Goal: Task Accomplishment & Management: Manage account settings

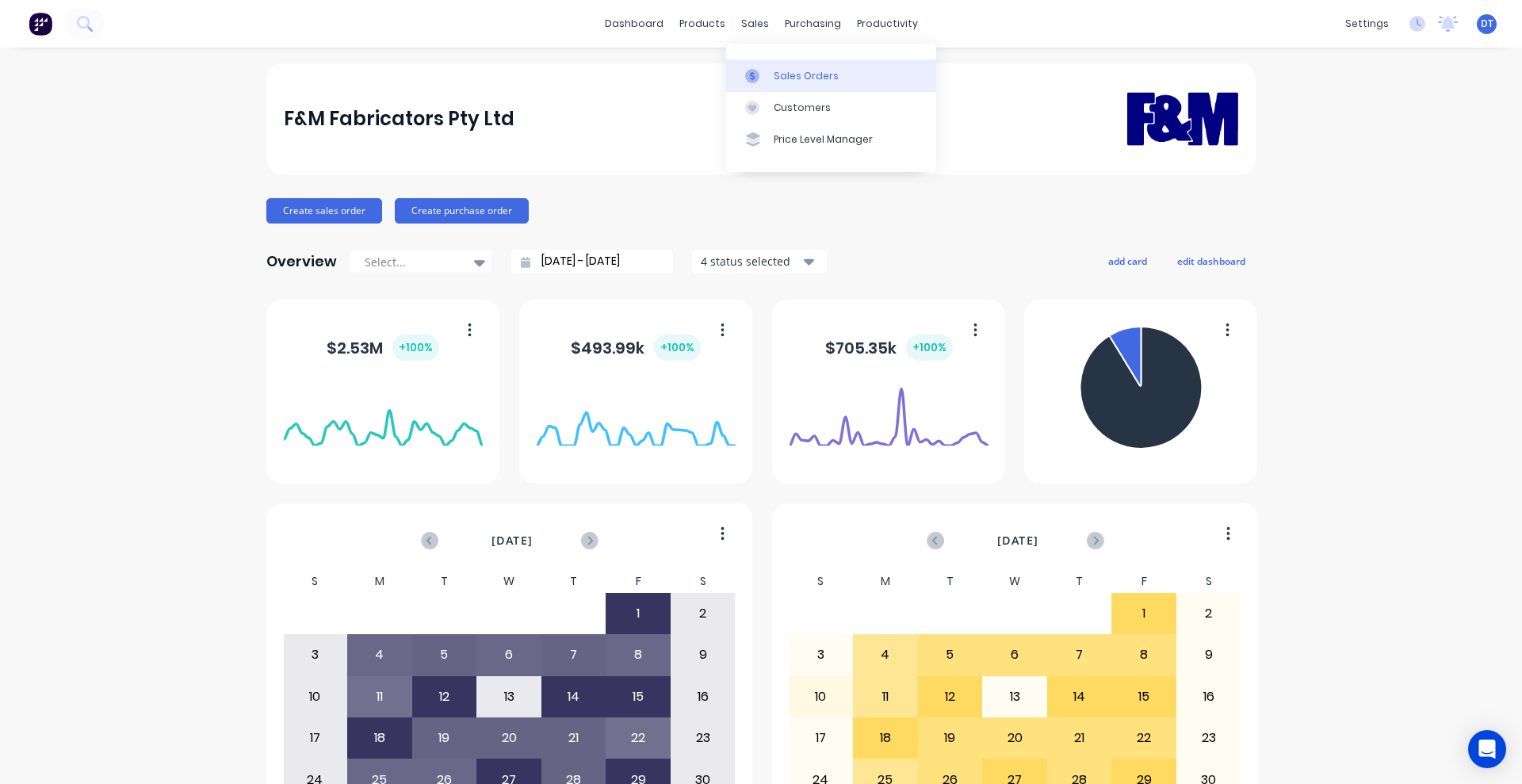
click at [767, 75] on div at bounding box center [757, 76] width 23 height 15
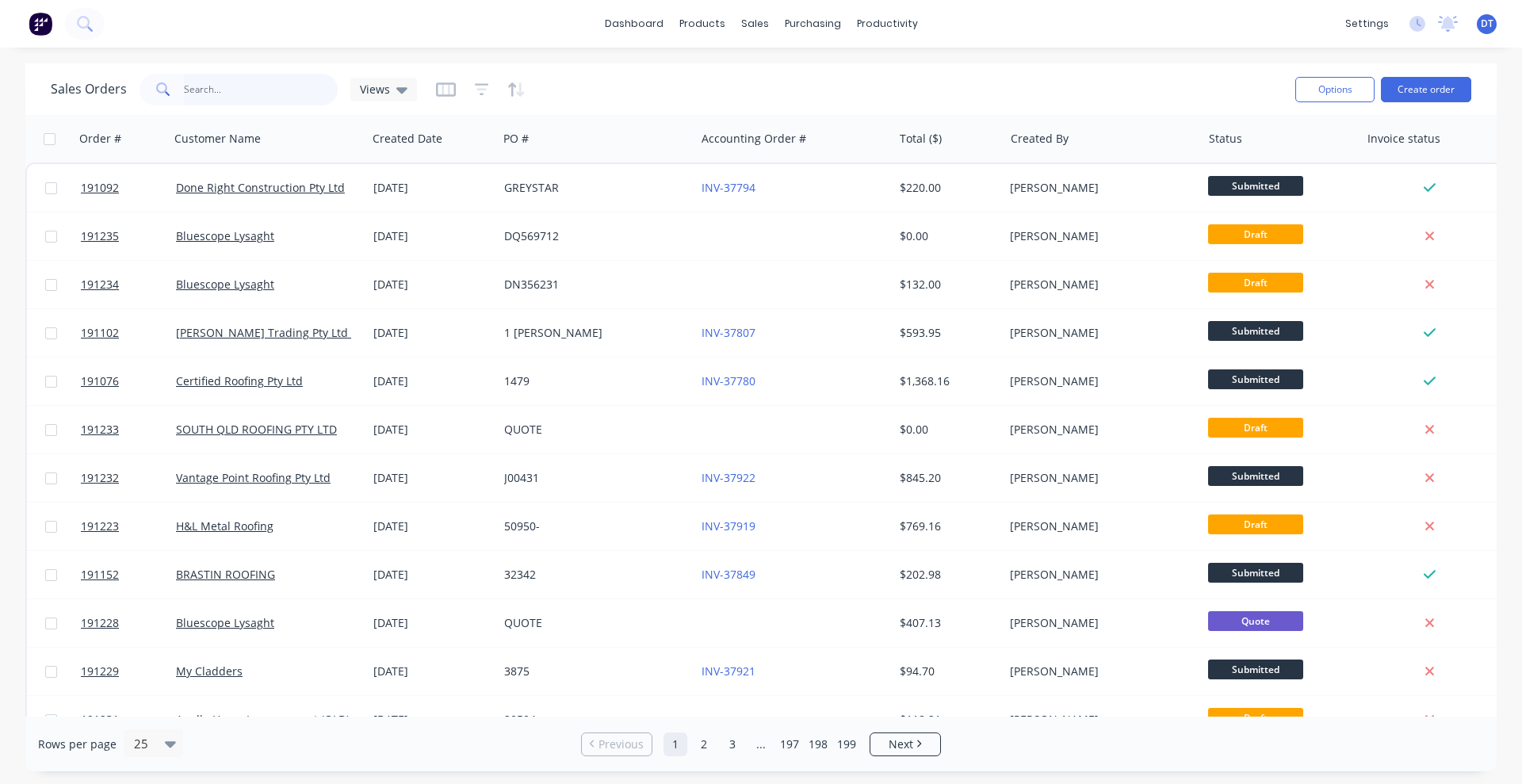
click at [254, 82] on input "text" at bounding box center [261, 89] width 155 height 31
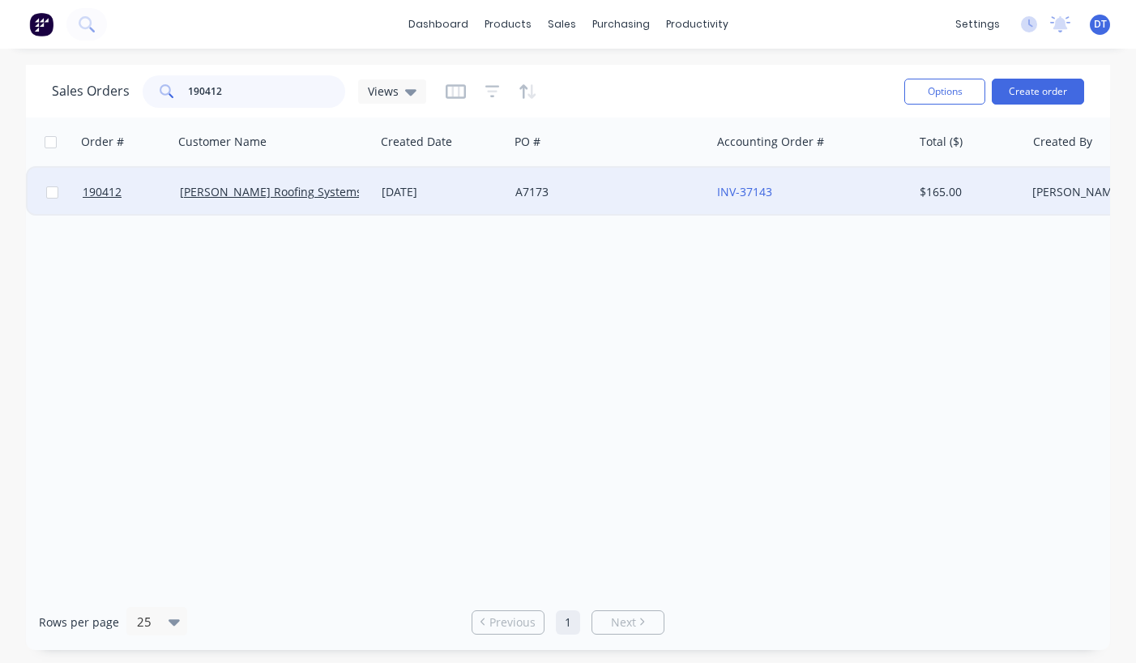
type input "190412"
click at [647, 199] on div "A7173" at bounding box center [606, 192] width 180 height 16
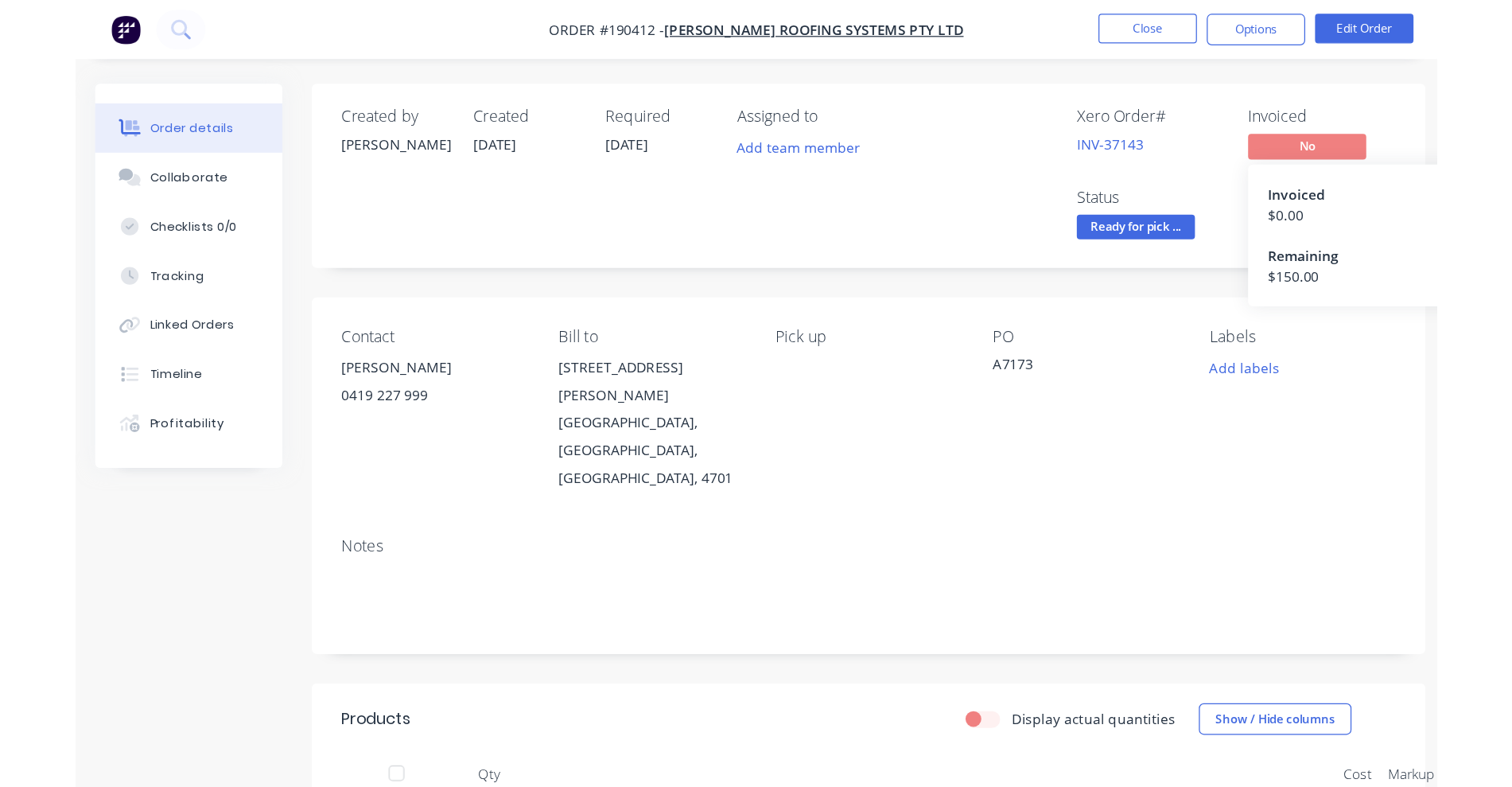
scroll to position [199, 0]
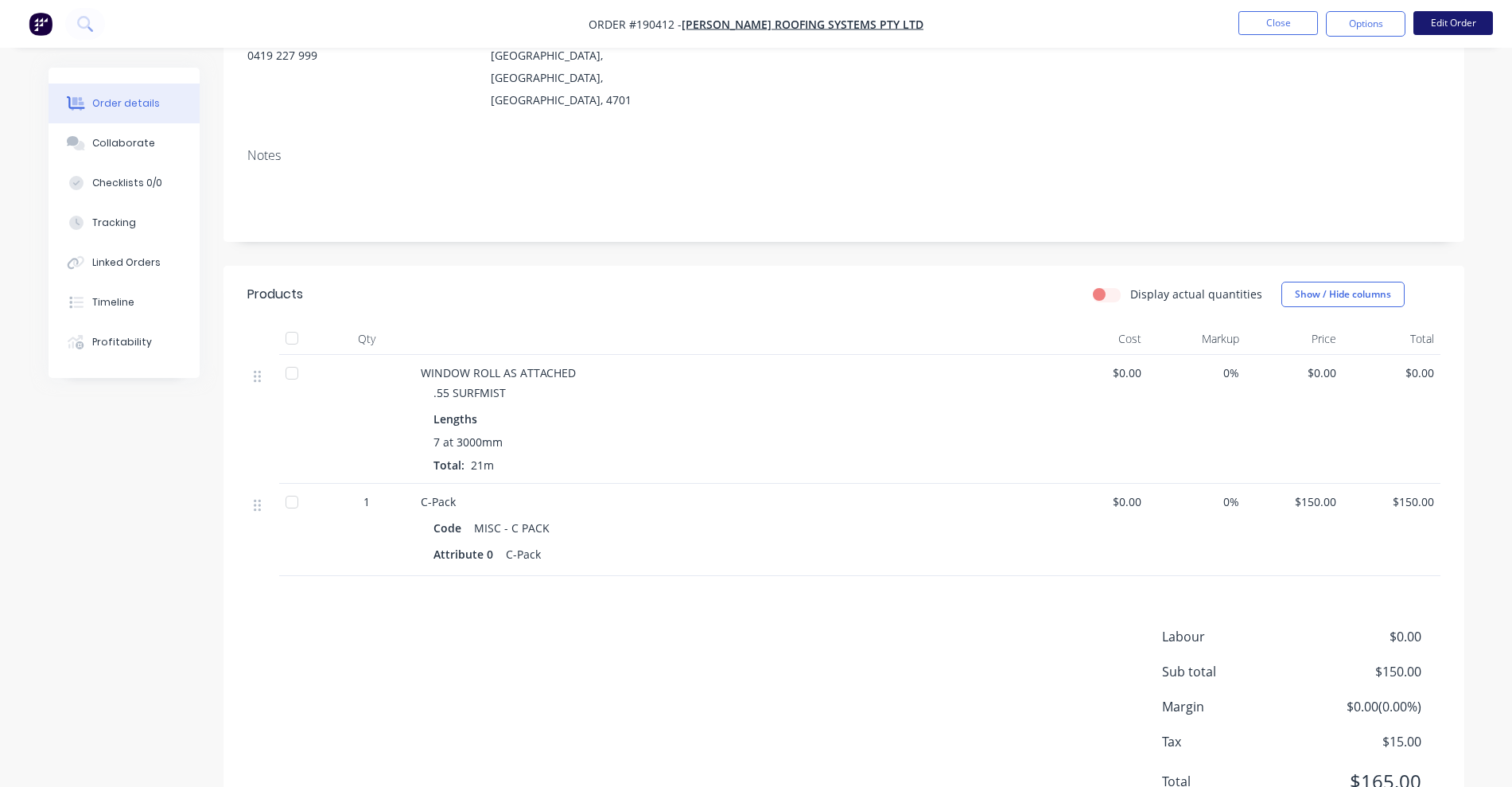
click at [1466, 17] on button "Edit Order" at bounding box center [1452, 23] width 79 height 24
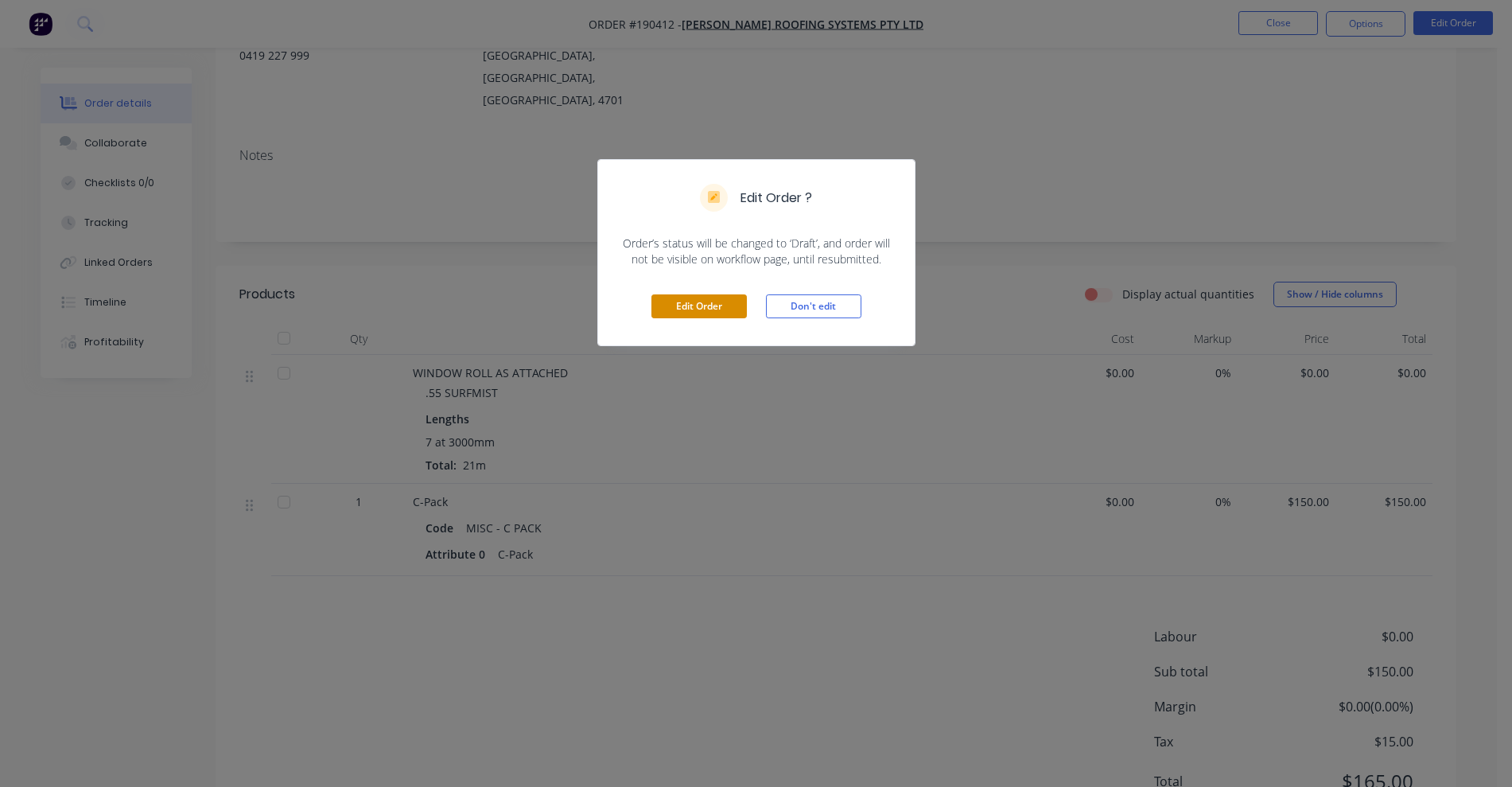
click at [719, 296] on button "Edit Order" at bounding box center [699, 306] width 95 height 24
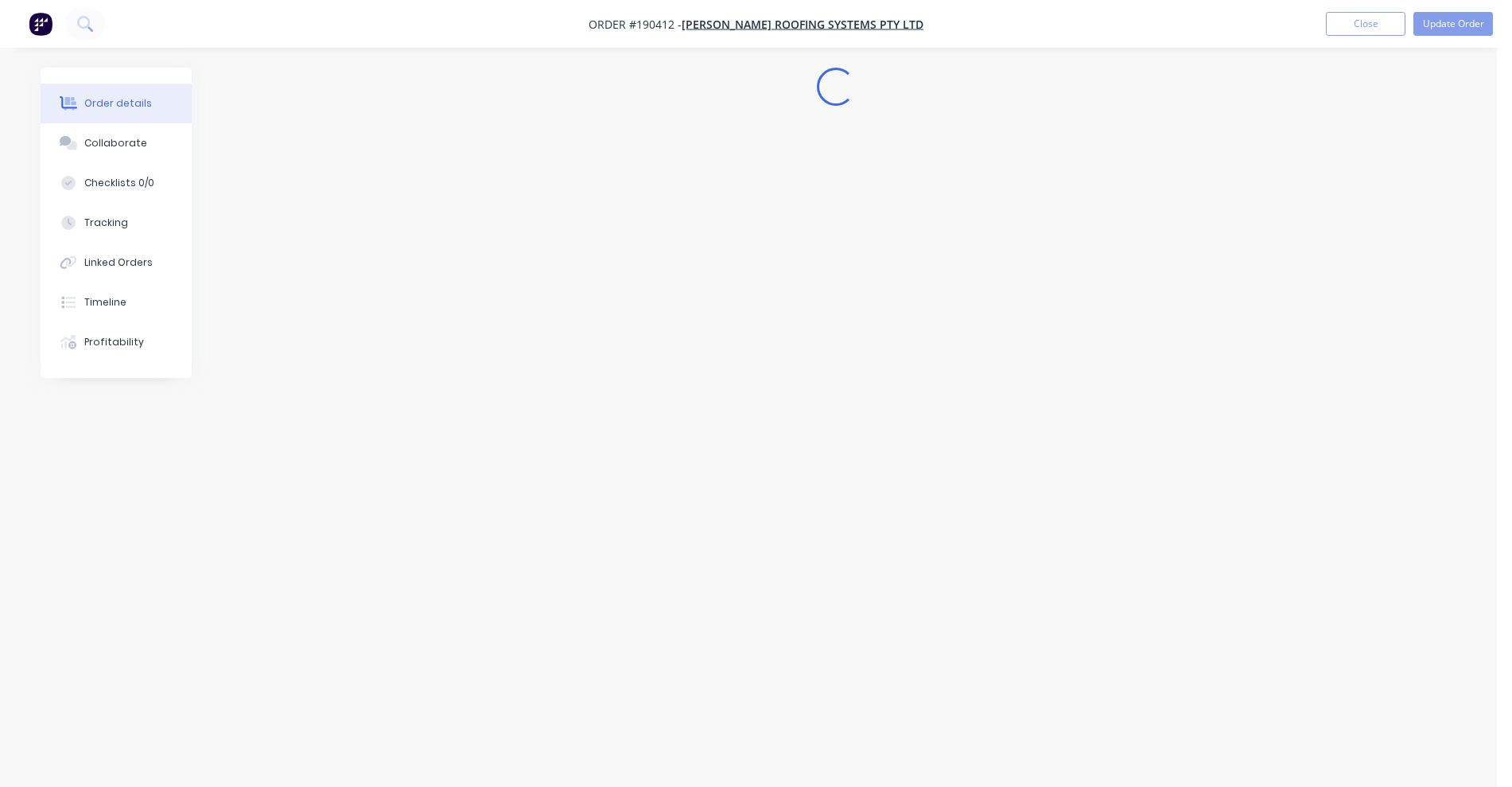
scroll to position [0, 0]
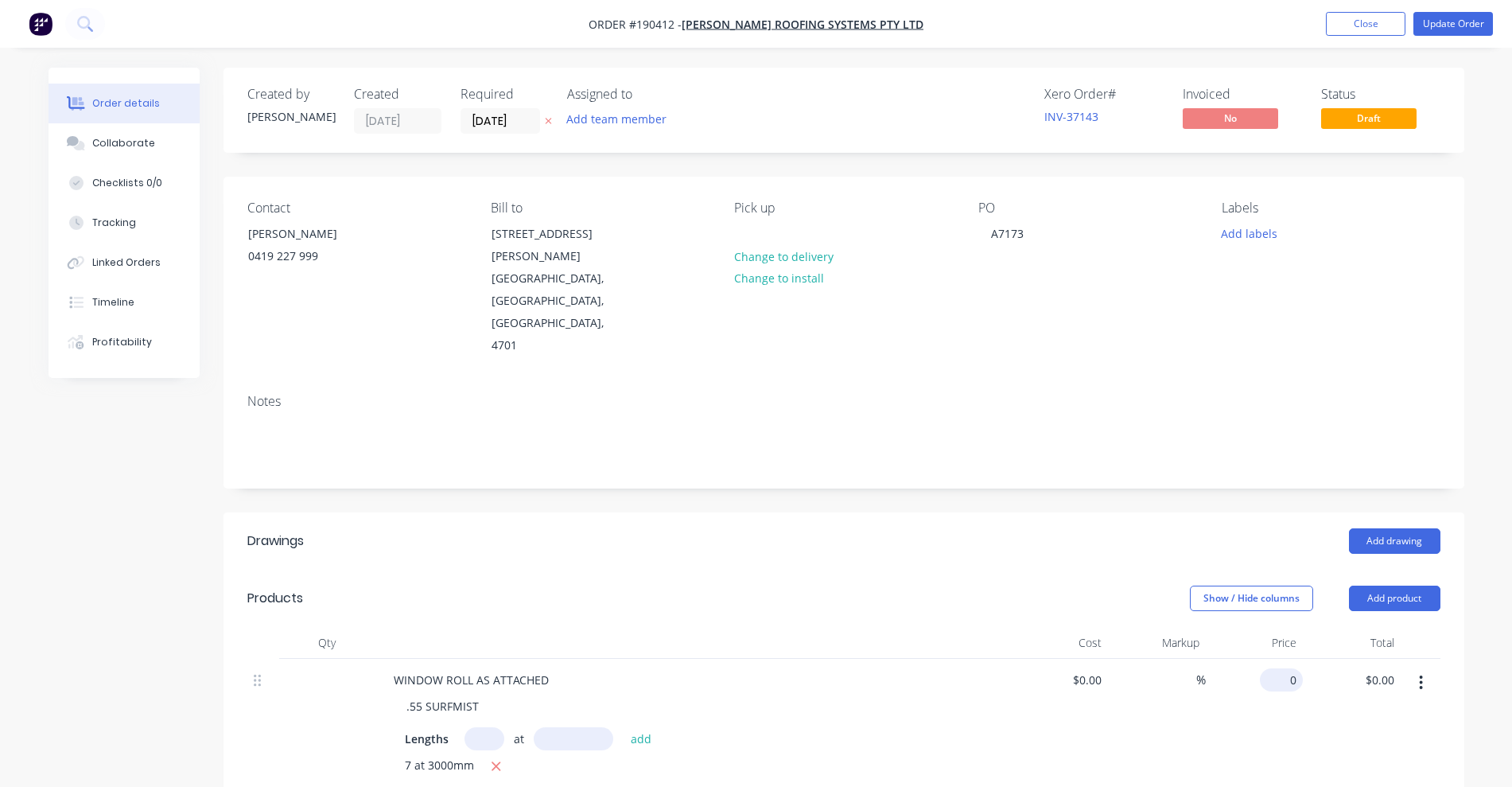
click at [1287, 668] on input "0" at bounding box center [1283, 680] width 36 height 24
click at [998, 569] on header "Products Show / Hide columns Add product" at bounding box center [844, 598] width 1240 height 57
type input "$16.87"
type input "$354.27"
click at [1462, 10] on nav "Order #190412 - [PERSON_NAME] Roofing Systems Pty Ltd Add product Close Update …" at bounding box center [756, 24] width 1512 height 48
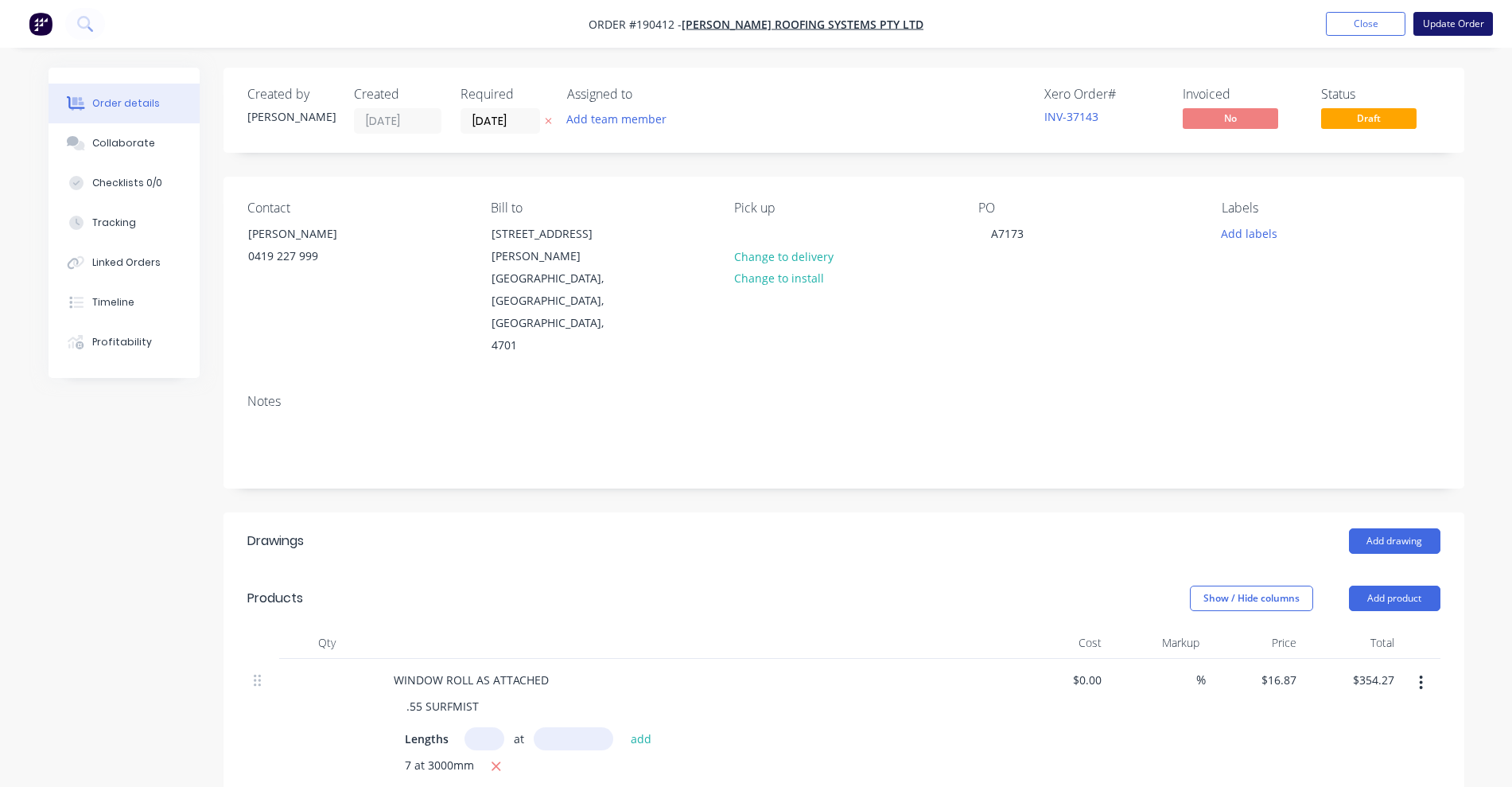
click at [1460, 24] on button "Update Order" at bounding box center [1452, 24] width 79 height 24
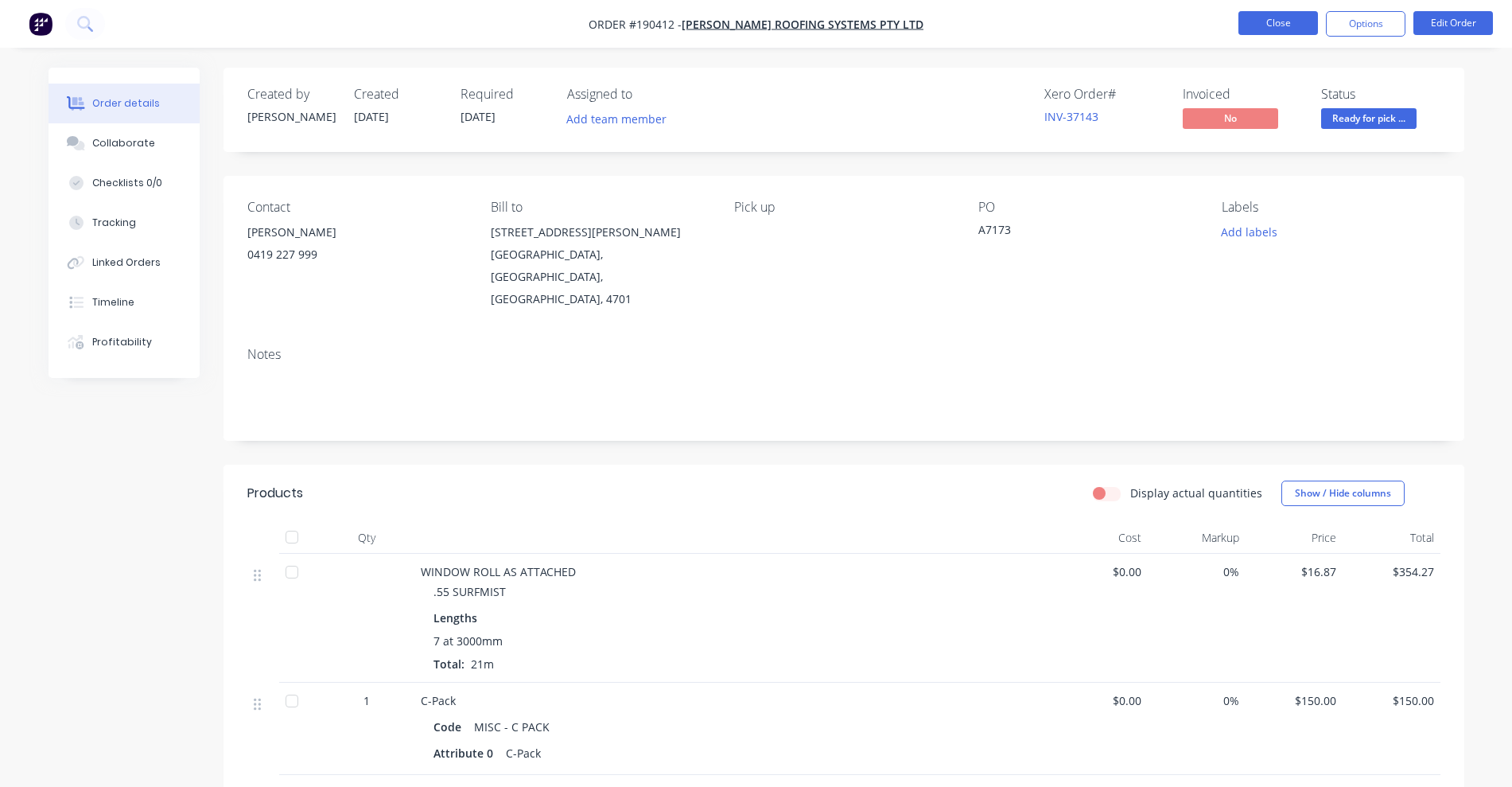
click at [1283, 26] on button "Close" at bounding box center [1277, 23] width 79 height 24
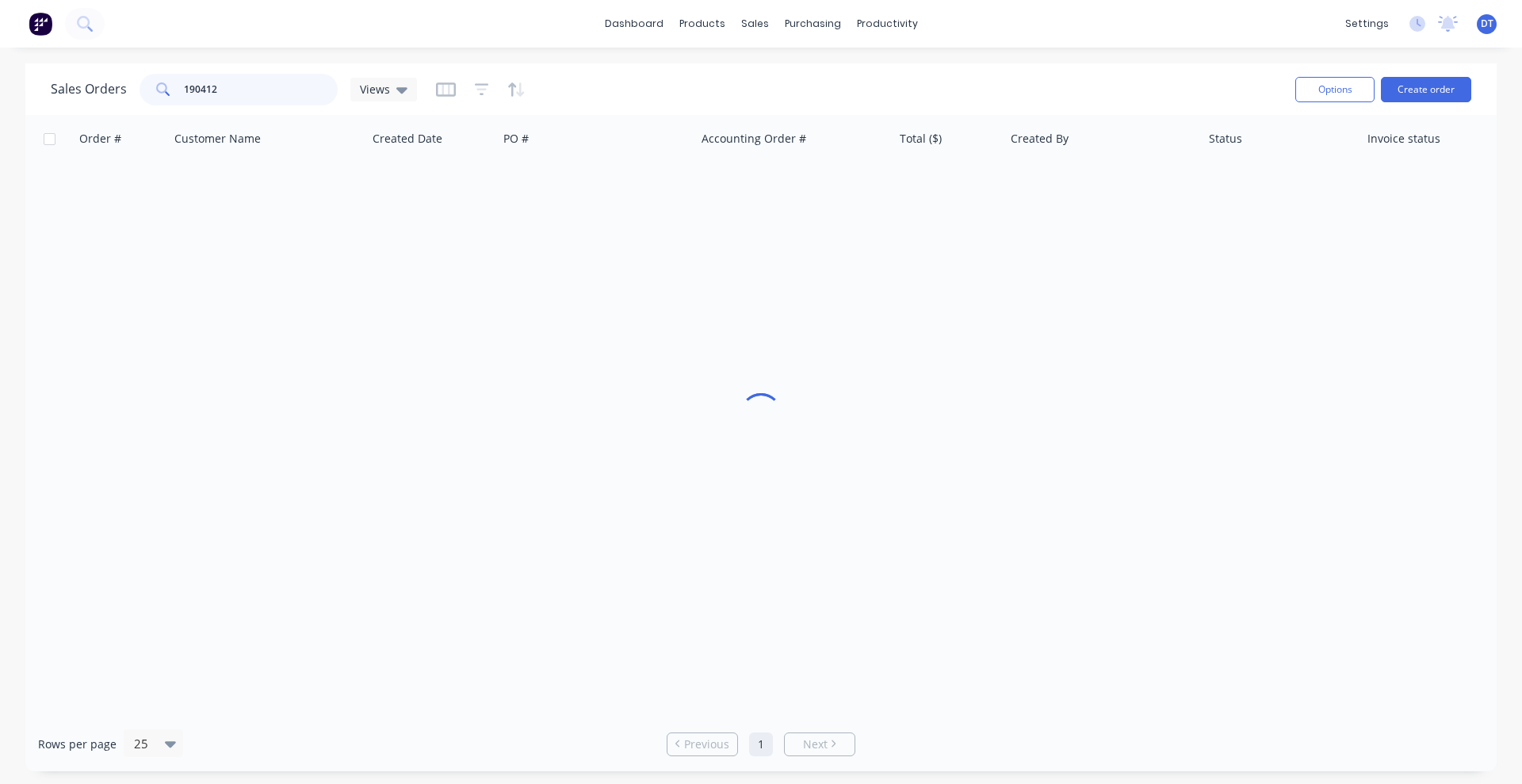
drag, startPoint x: 246, startPoint y: 84, endPoint x: 95, endPoint y: 103, distance: 152.2
click at [95, 103] on div "Sales Orders 190412 Views" at bounding box center [234, 89] width 366 height 31
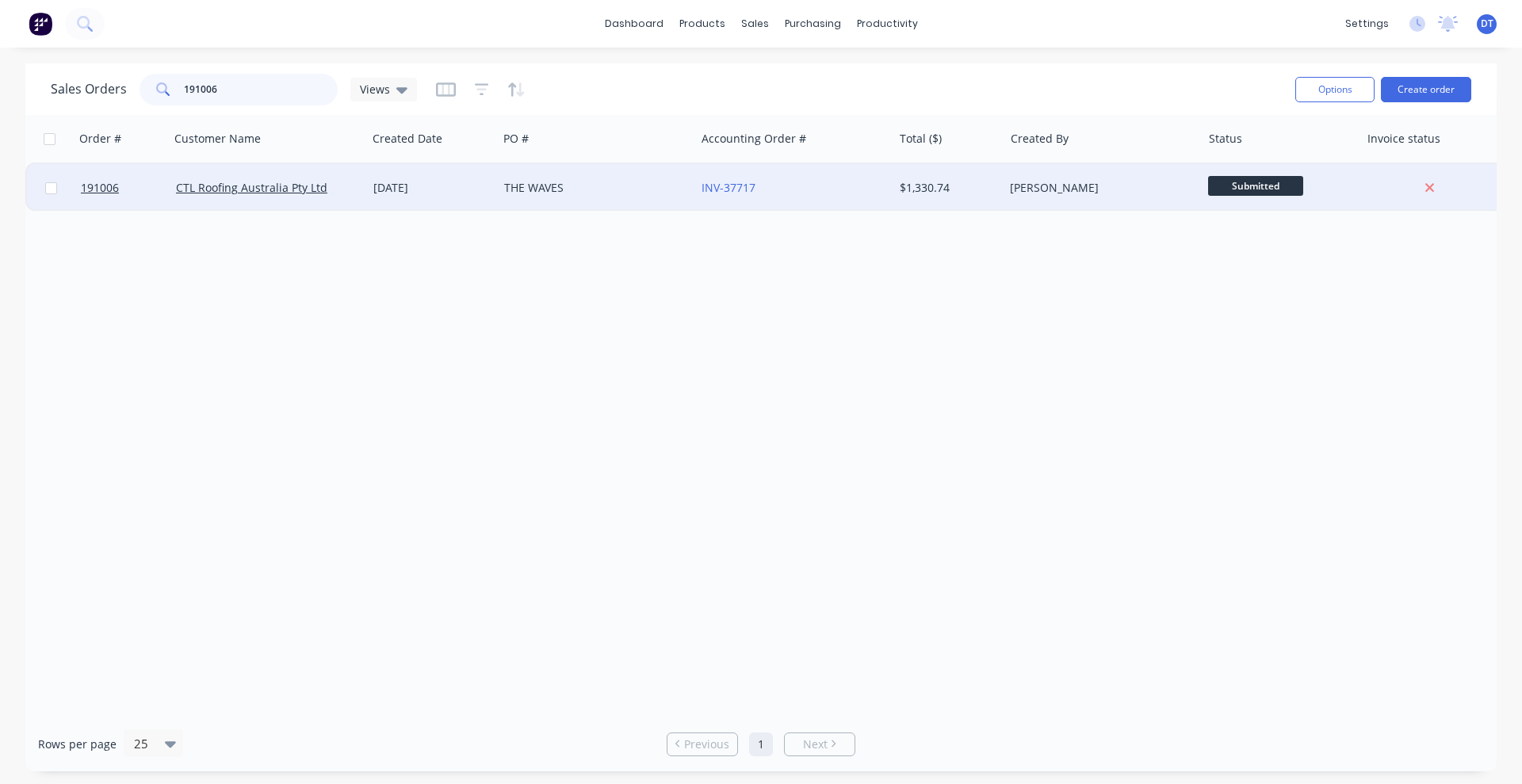
type input "191006"
click at [607, 203] on div "THE WAVES" at bounding box center [597, 188] width 198 height 48
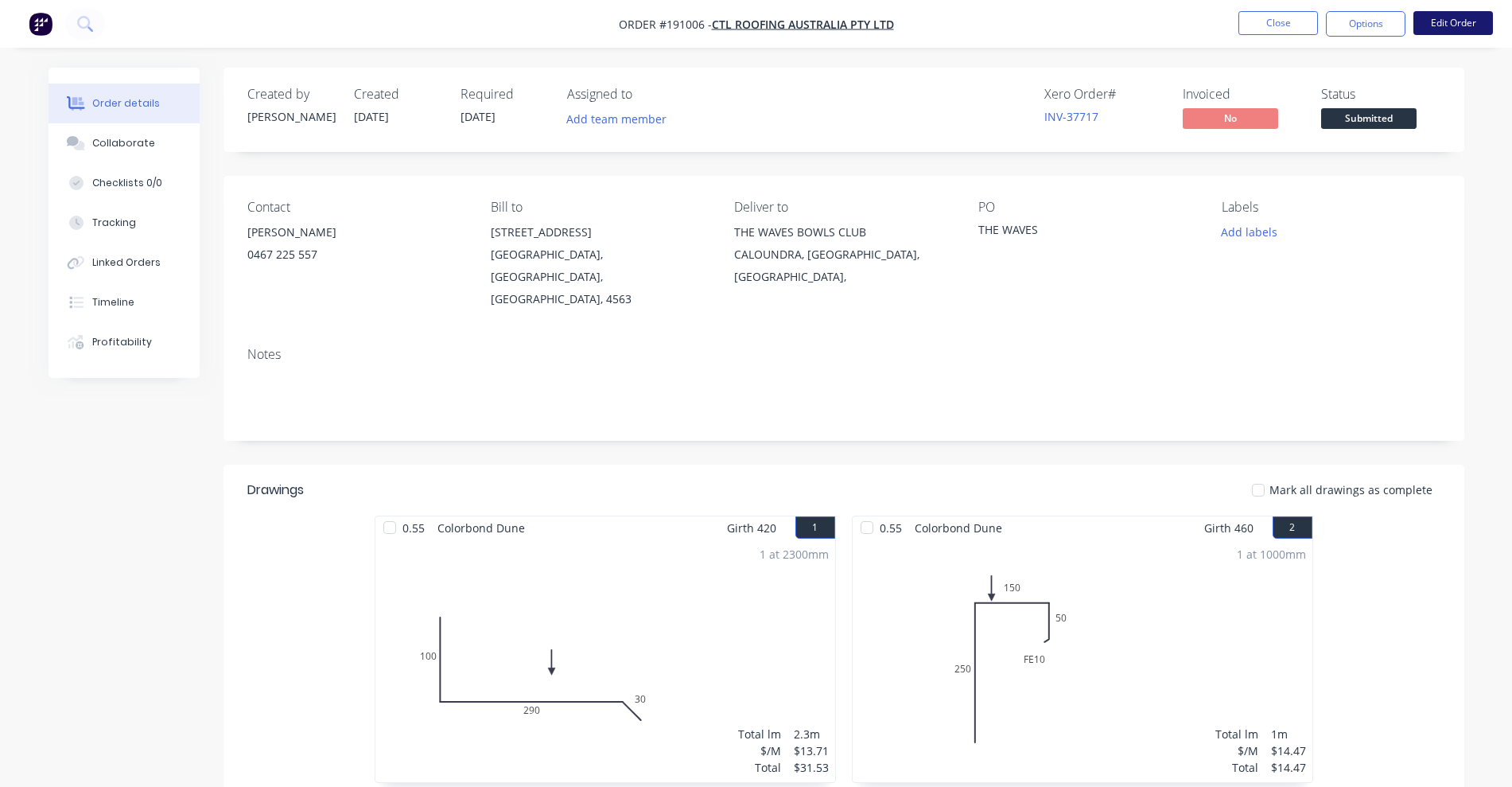
click at [1463, 24] on button "Edit Order" at bounding box center [1452, 23] width 79 height 24
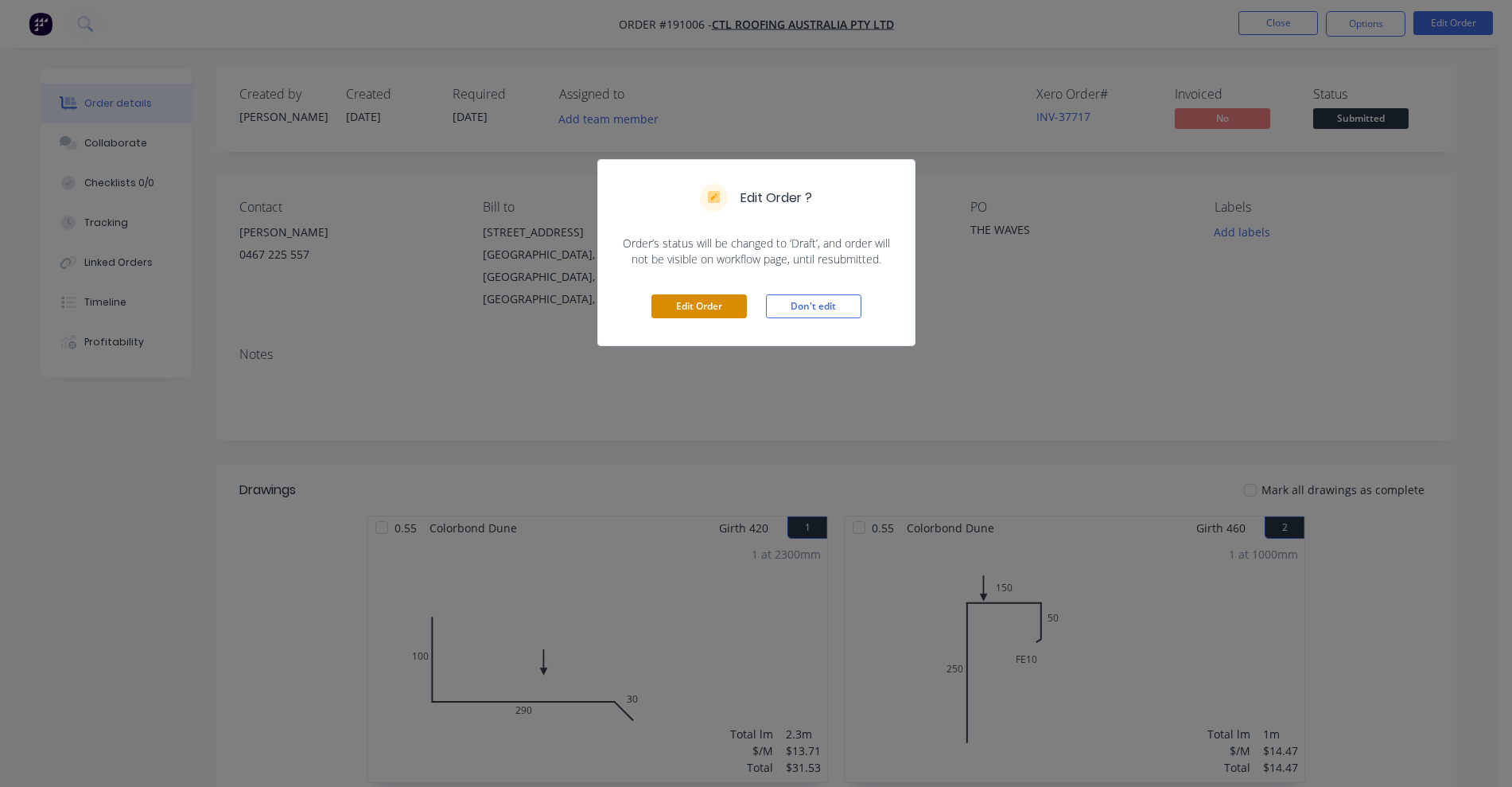
click at [661, 298] on button "Edit Order" at bounding box center [699, 306] width 95 height 24
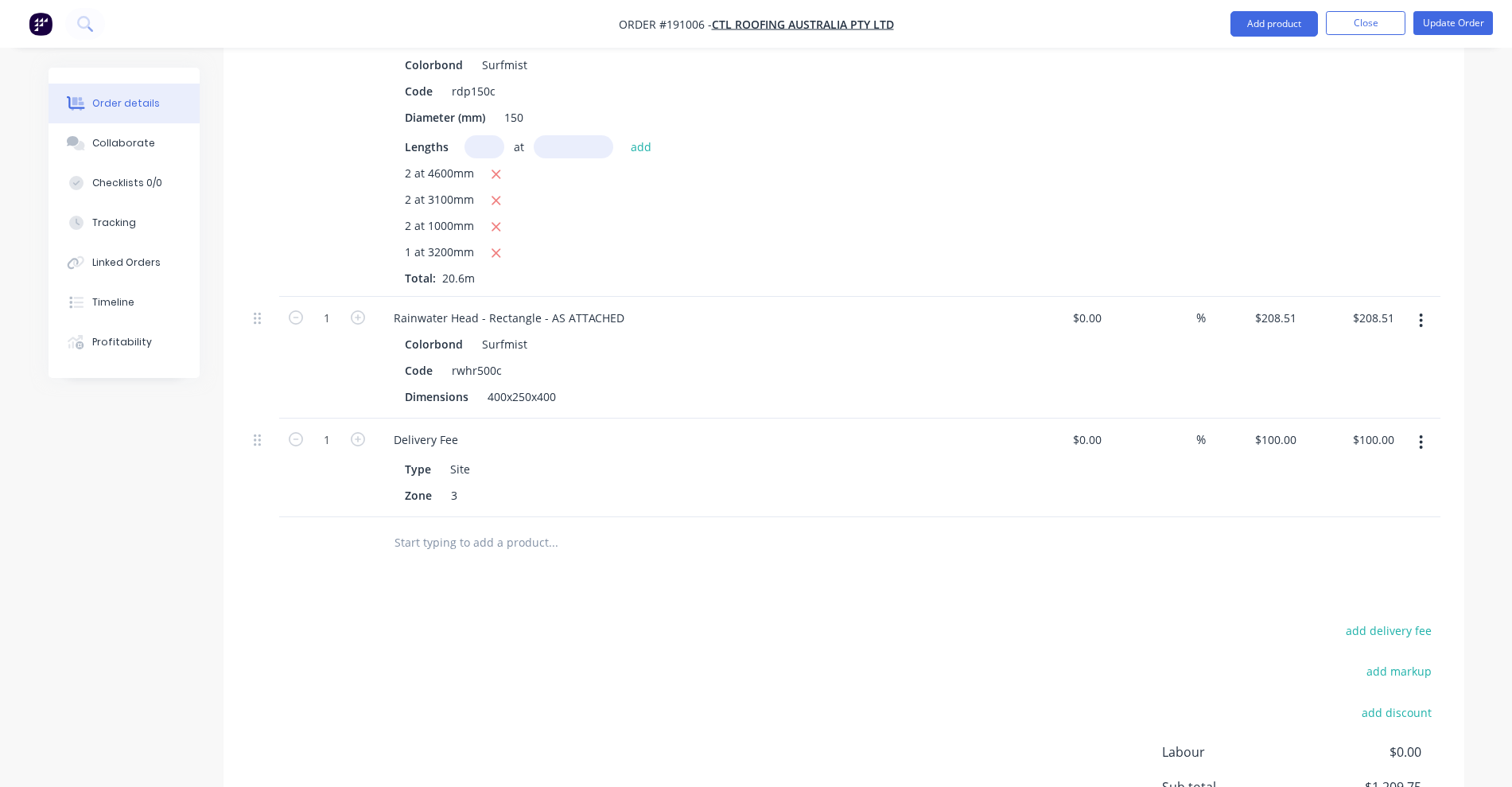
scroll to position [1492, 0]
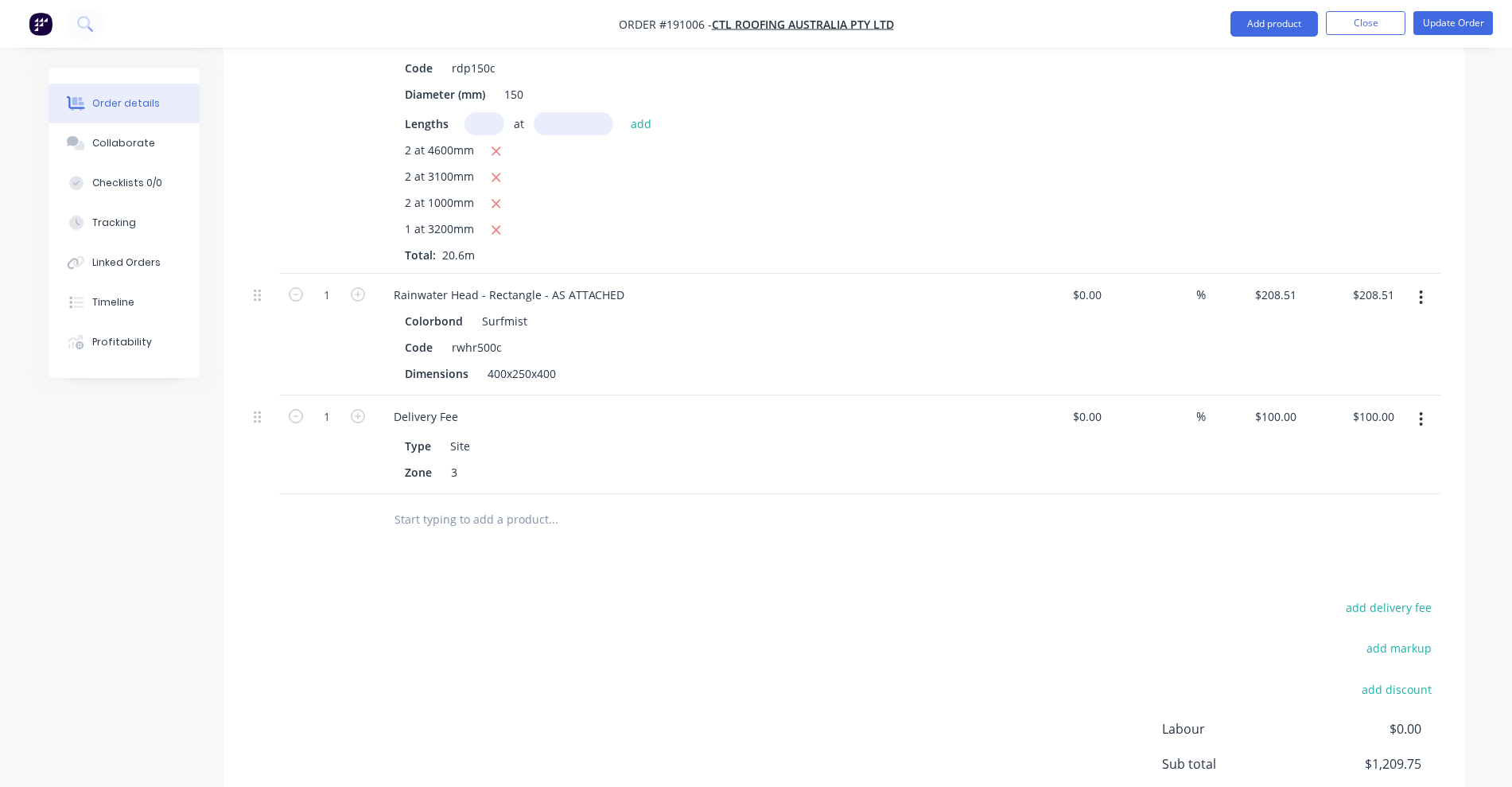
click at [411, 503] on input "text" at bounding box center [552, 519] width 318 height 31
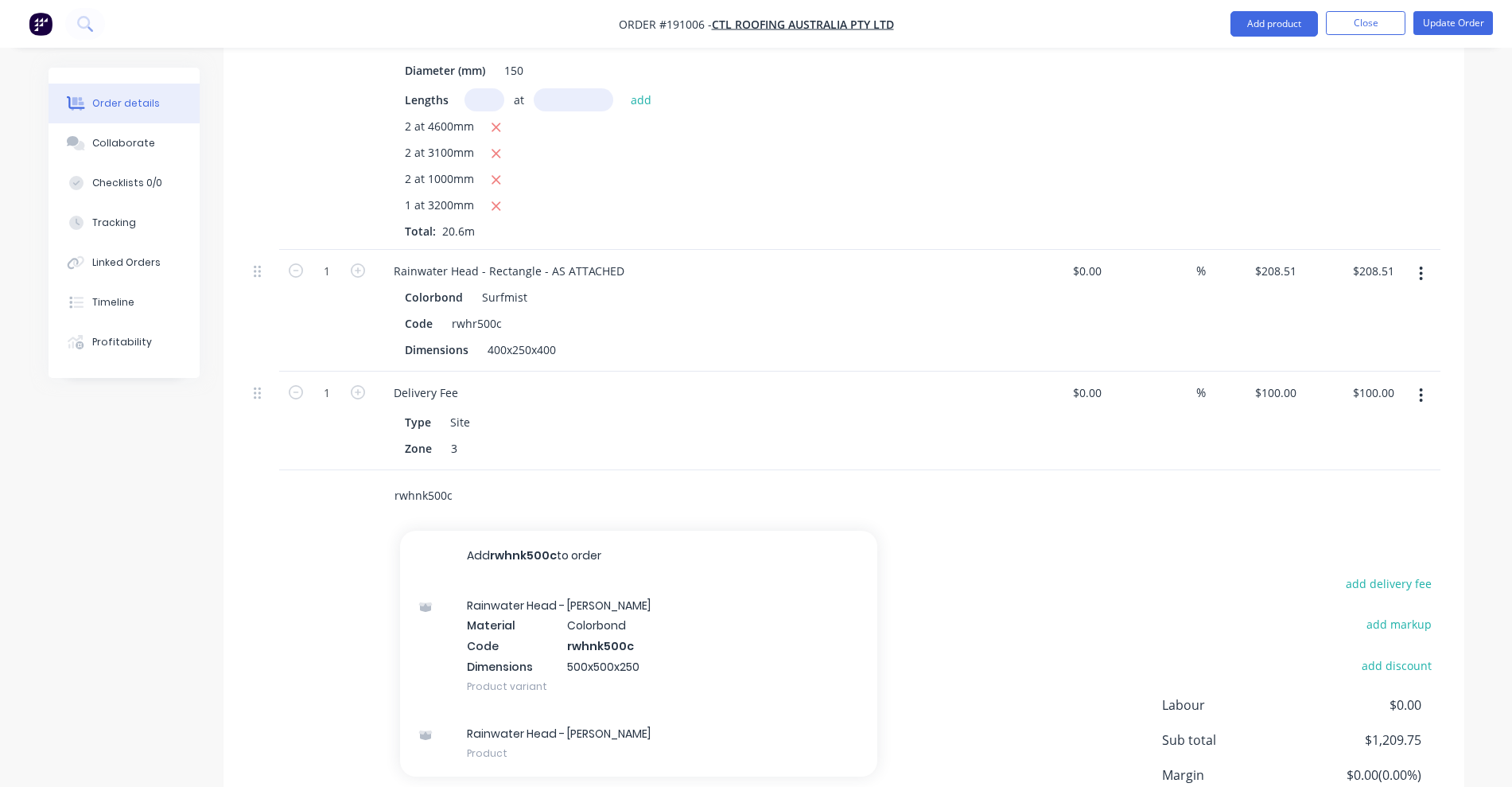
scroll to position [1634, 0]
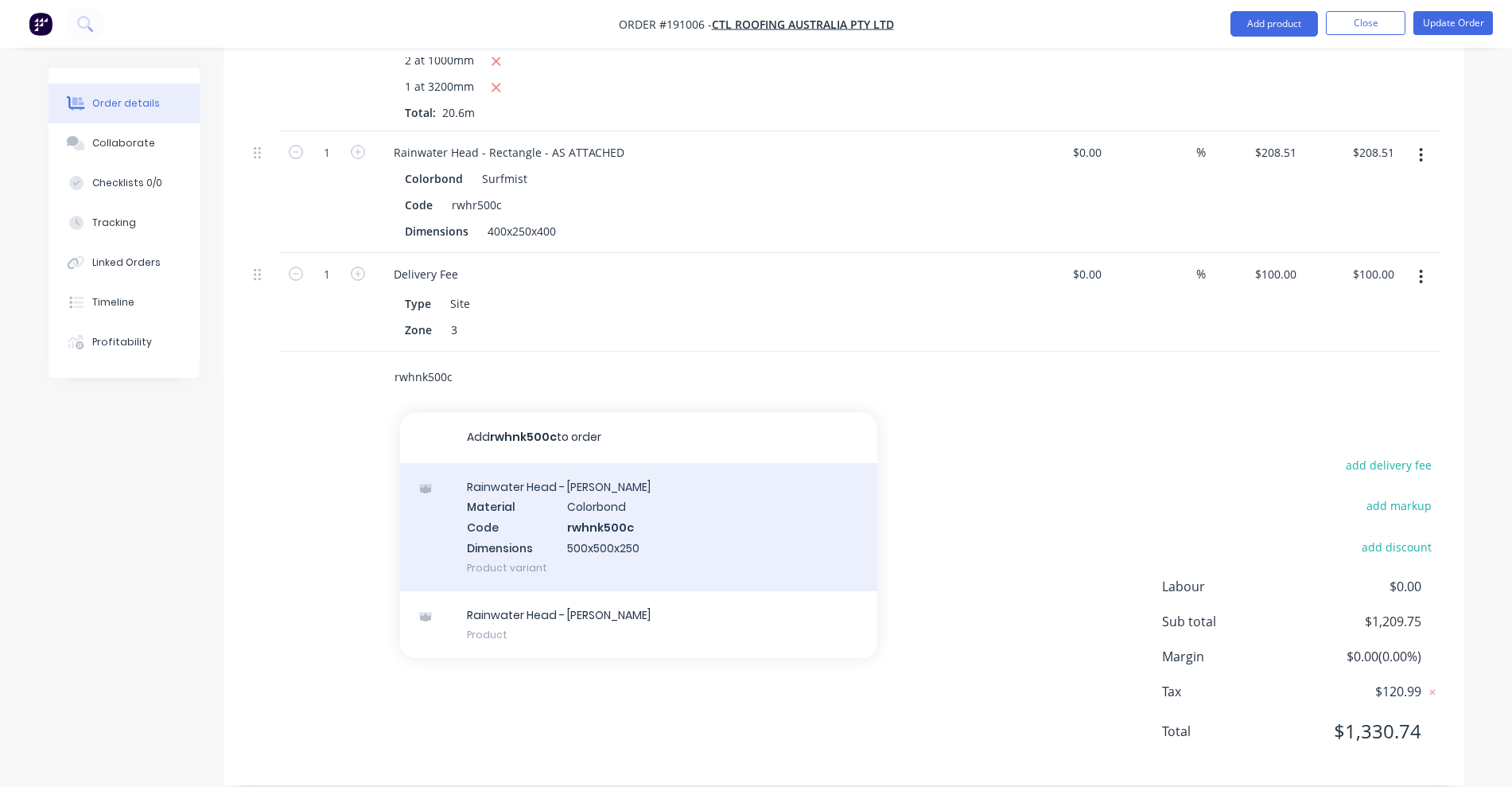
type input "rwhnk500c"
click at [723, 518] on div "Rainwater Head - [PERSON_NAME] Material Colorbond Code rwhnk500c Dimensions 500…" at bounding box center [639, 527] width 477 height 129
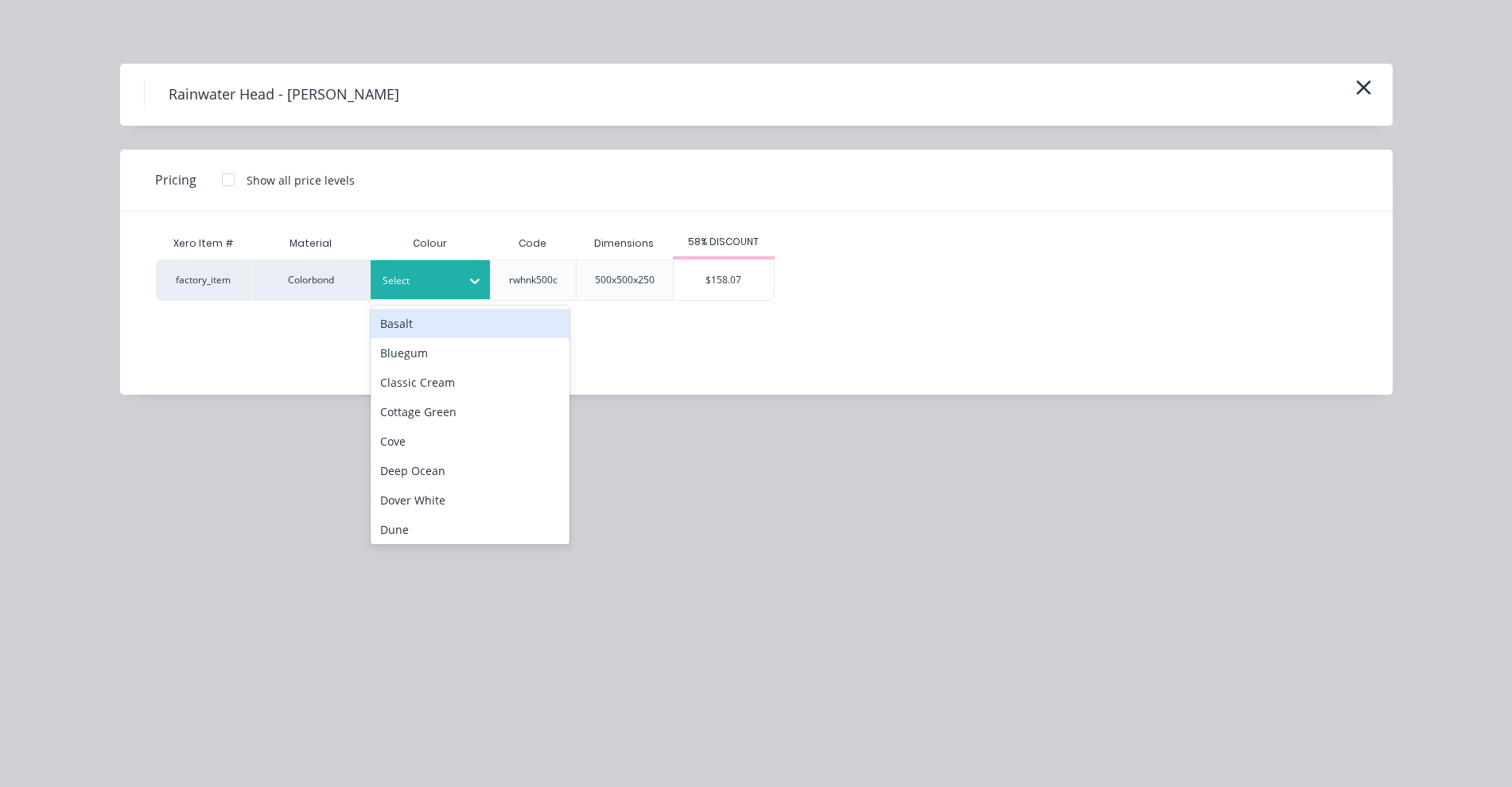
click at [455, 289] on div "Select" at bounding box center [416, 281] width 89 height 21
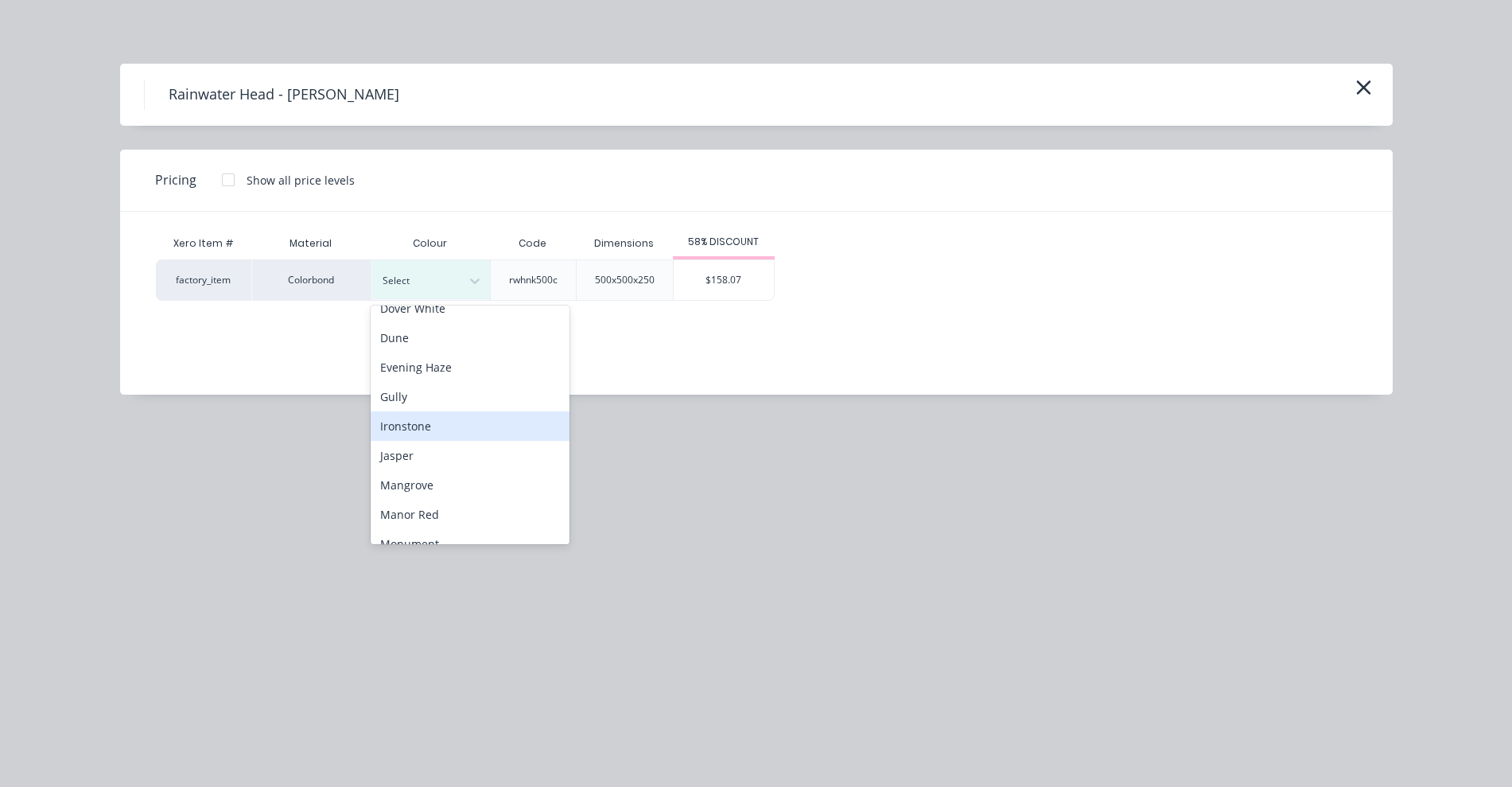
scroll to position [397, 0]
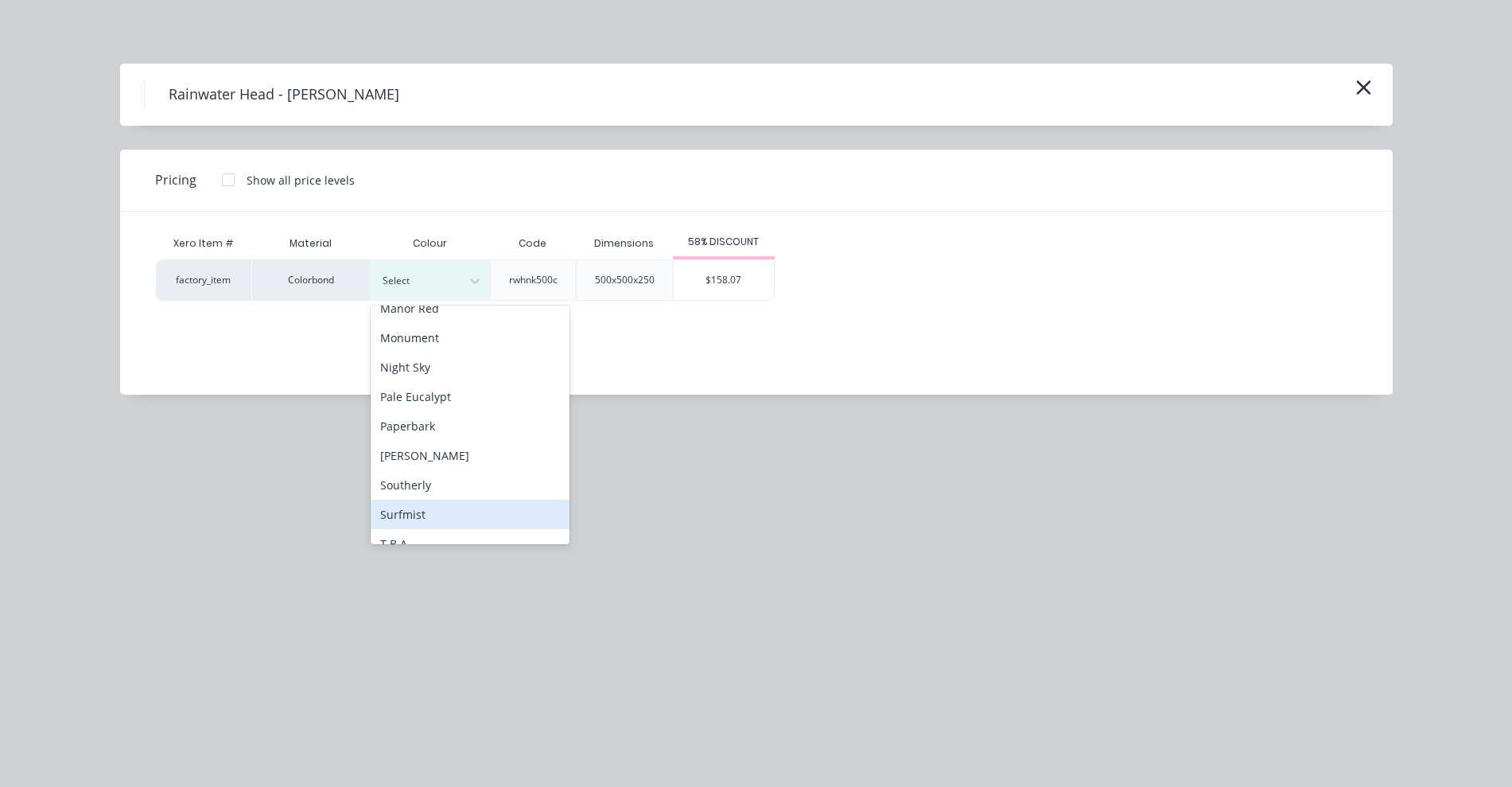
click at [477, 507] on div "Surfmist" at bounding box center [470, 514] width 199 height 29
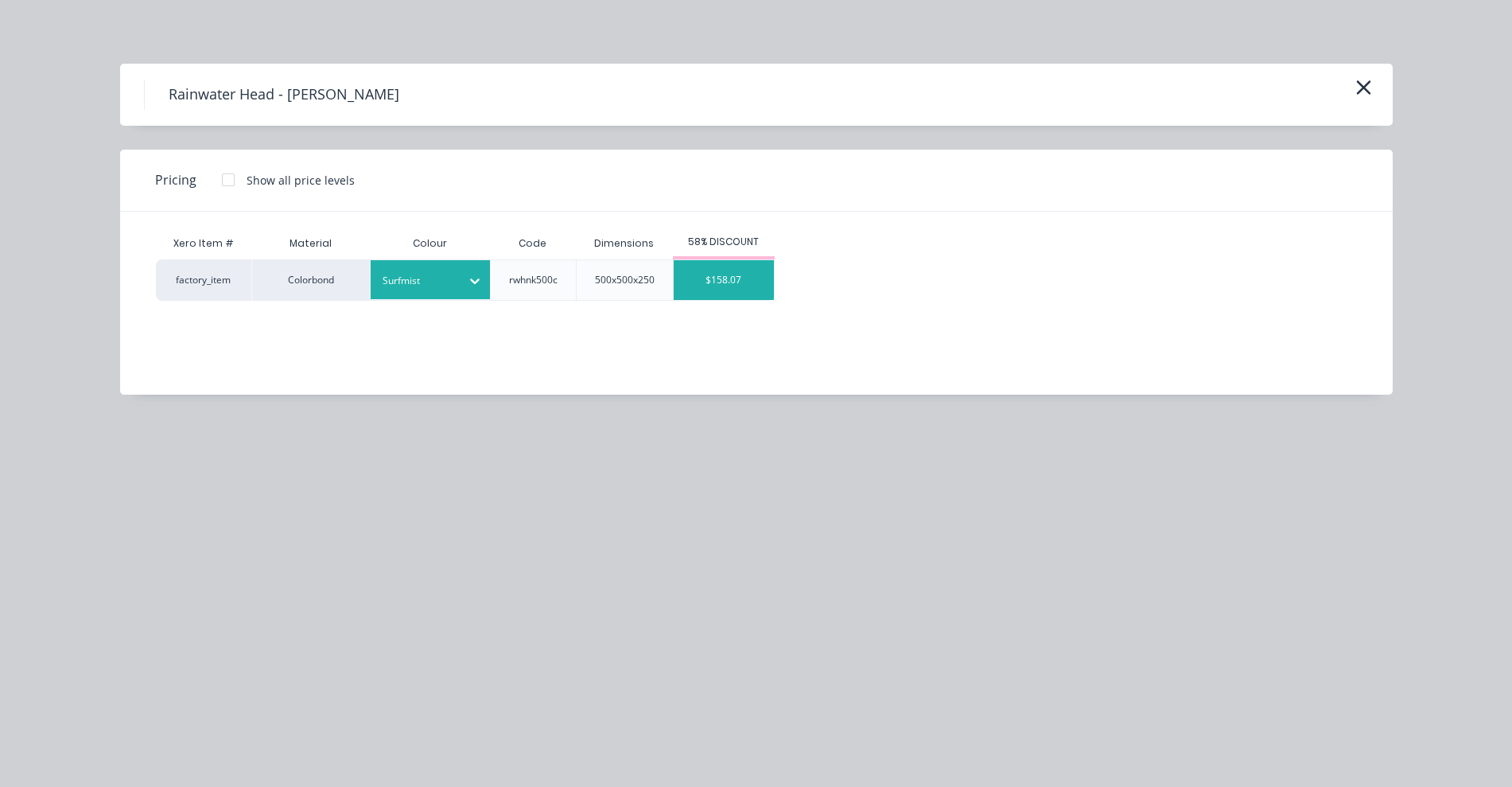
click at [700, 287] on div "$158.07" at bounding box center [724, 280] width 100 height 40
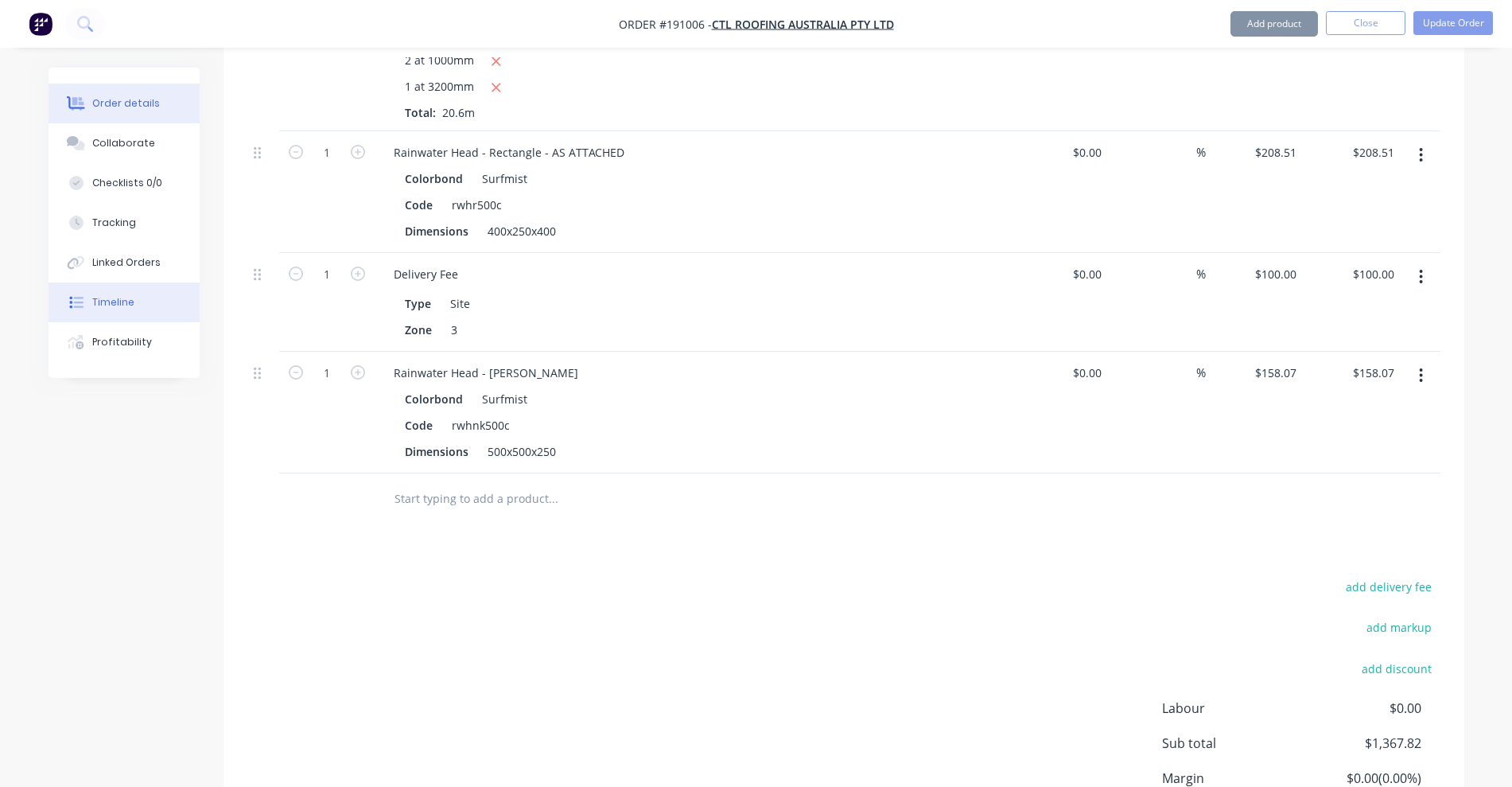
click at [89, 305] on button "Timeline" at bounding box center [124, 302] width 151 height 40
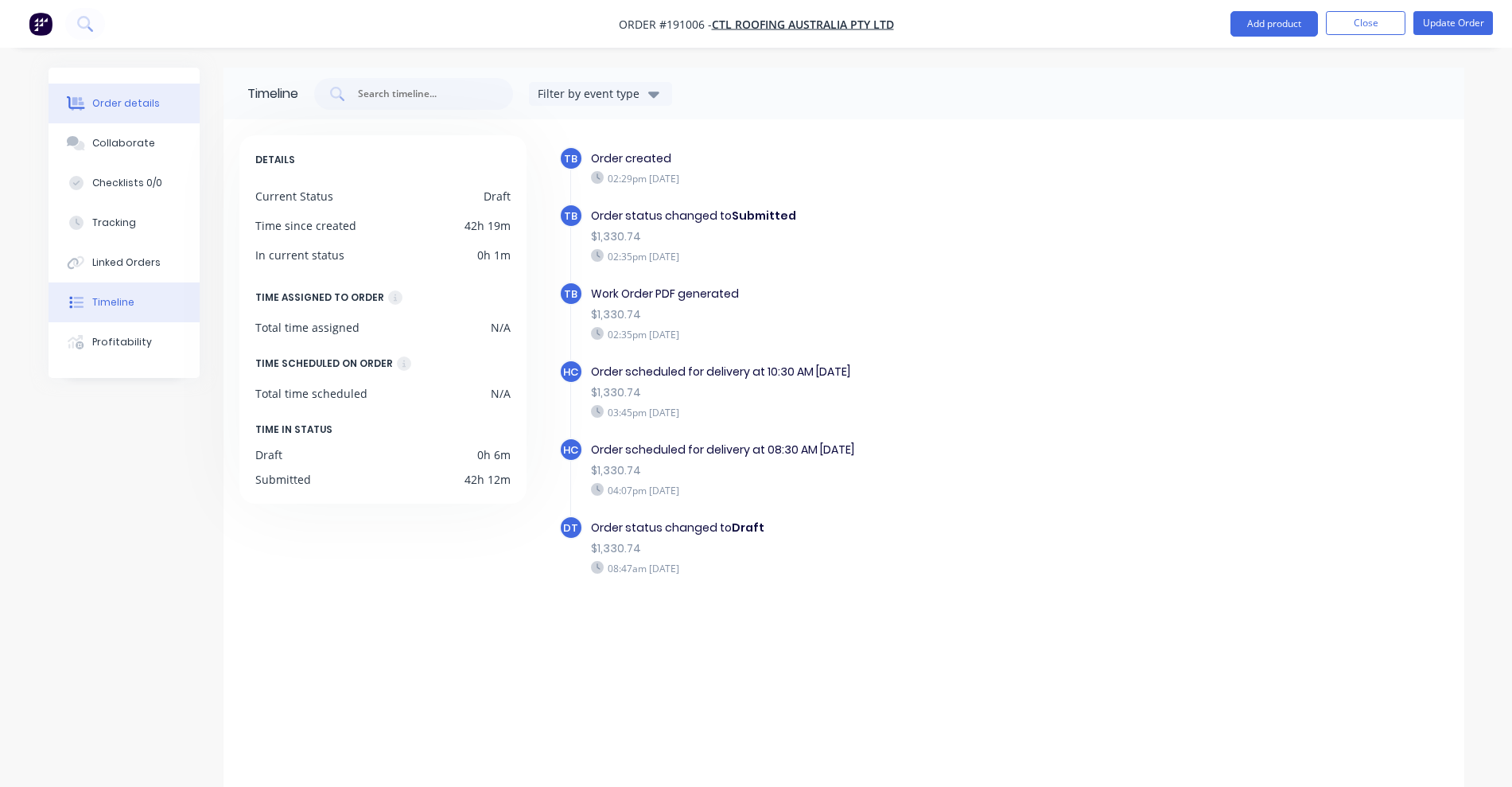
click at [153, 103] on div "Order details" at bounding box center [126, 103] width 68 height 15
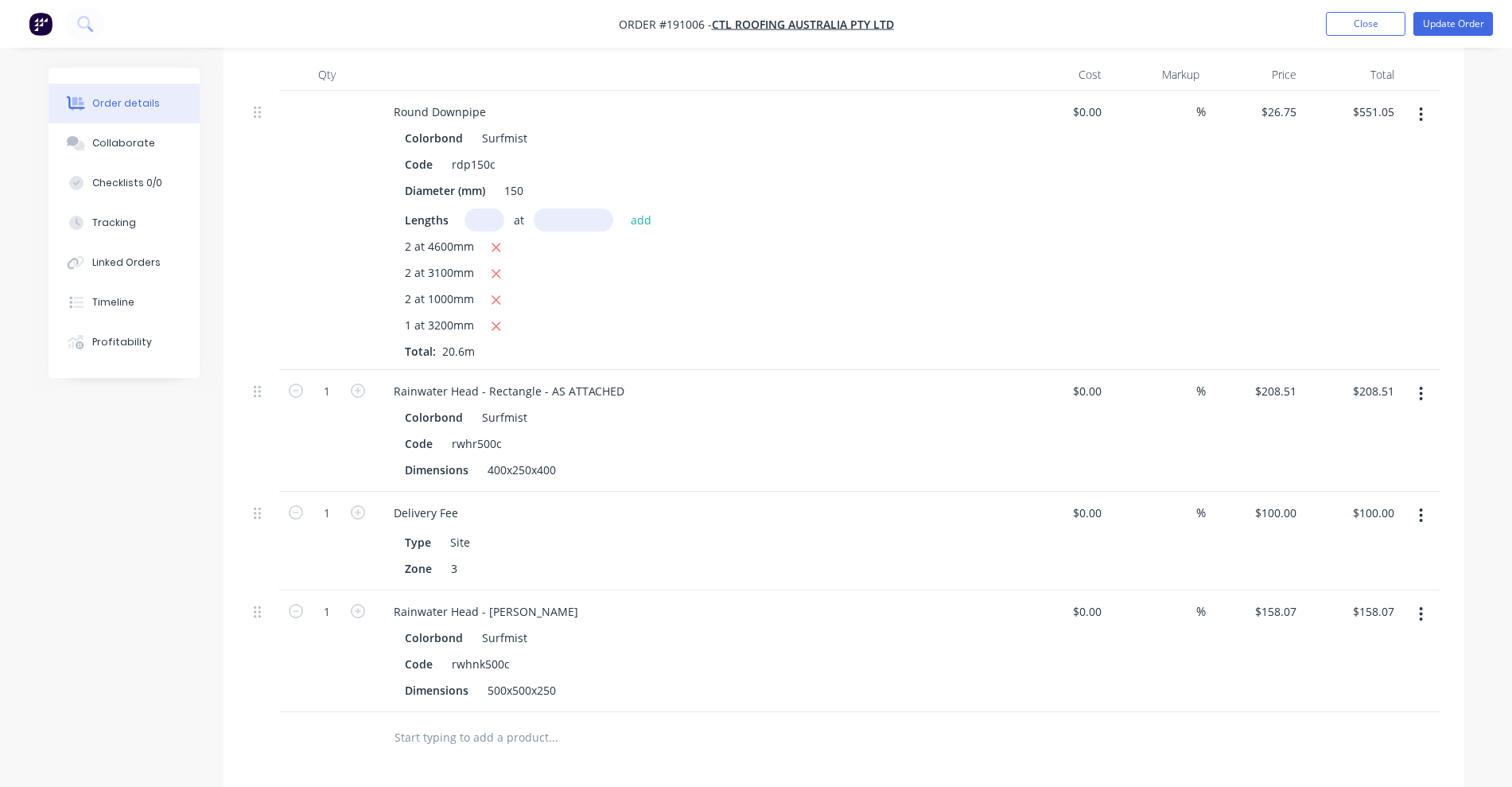
scroll to position [1492, 0]
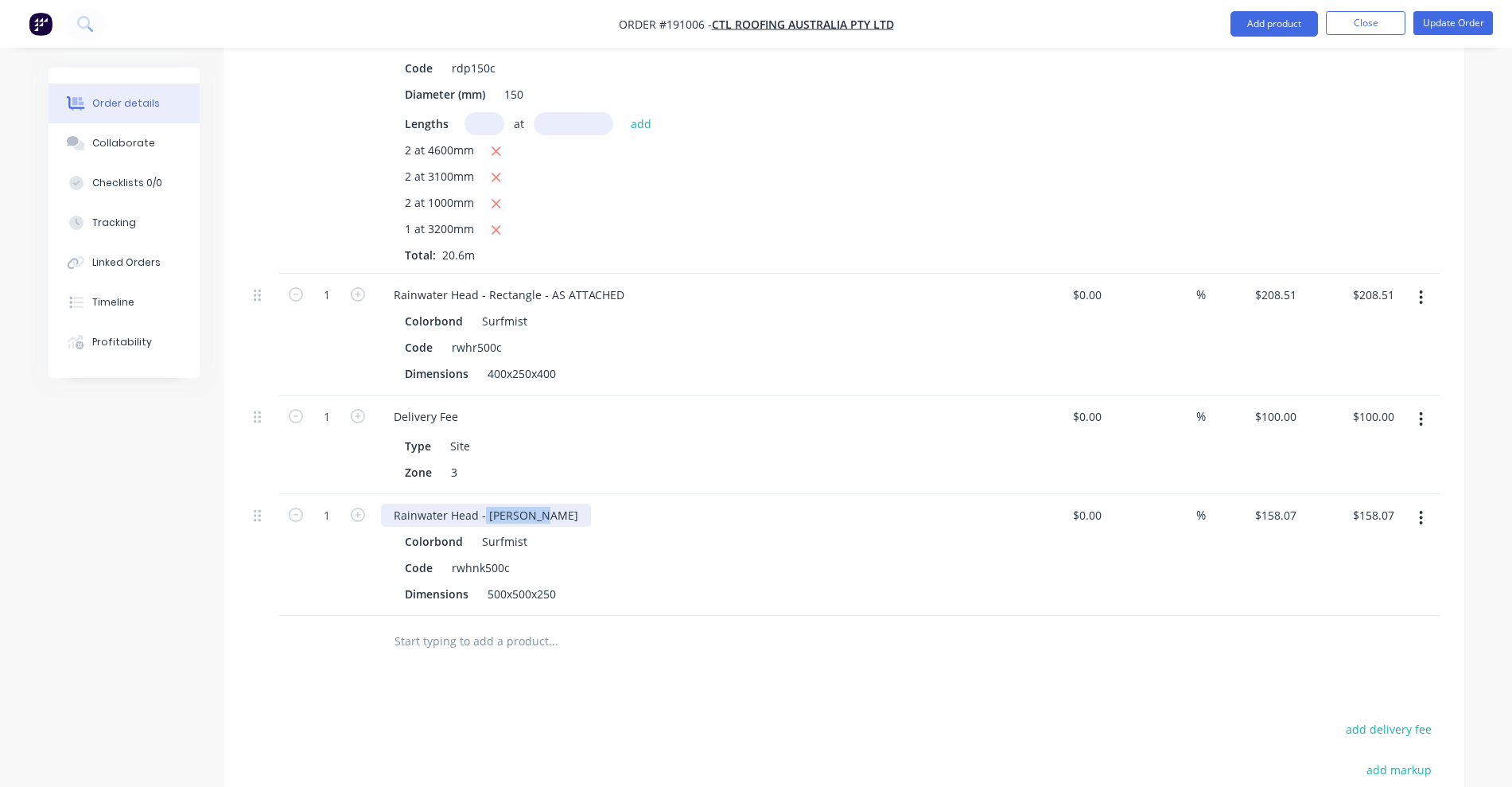
drag, startPoint x: 484, startPoint y: 487, endPoint x: 643, endPoint y: 497, distance: 159.3
click at [643, 503] on div "Rainwater Head - [PERSON_NAME]" at bounding box center [692, 515] width 623 height 24
click at [523, 582] on div "500x500x250" at bounding box center [521, 594] width 81 height 24
click at [520, 582] on div "500x500x250" at bounding box center [521, 594] width 81 height 24
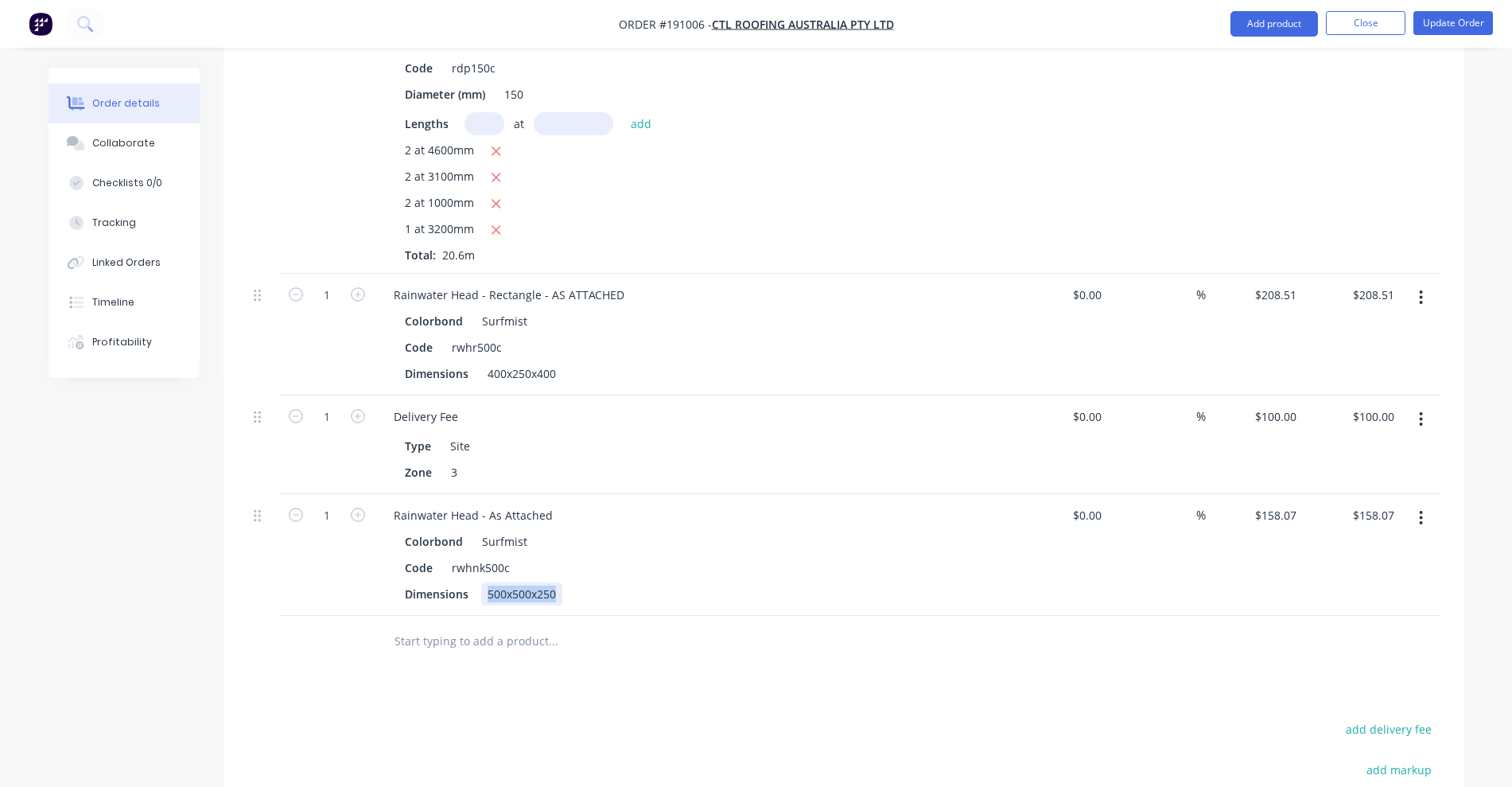
click at [520, 582] on div "500x500x250" at bounding box center [521, 594] width 81 height 24
click at [1426, 284] on button "button" at bounding box center [1421, 297] width 37 height 28
click at [1346, 423] on div "Delete" at bounding box center [1365, 435] width 123 height 24
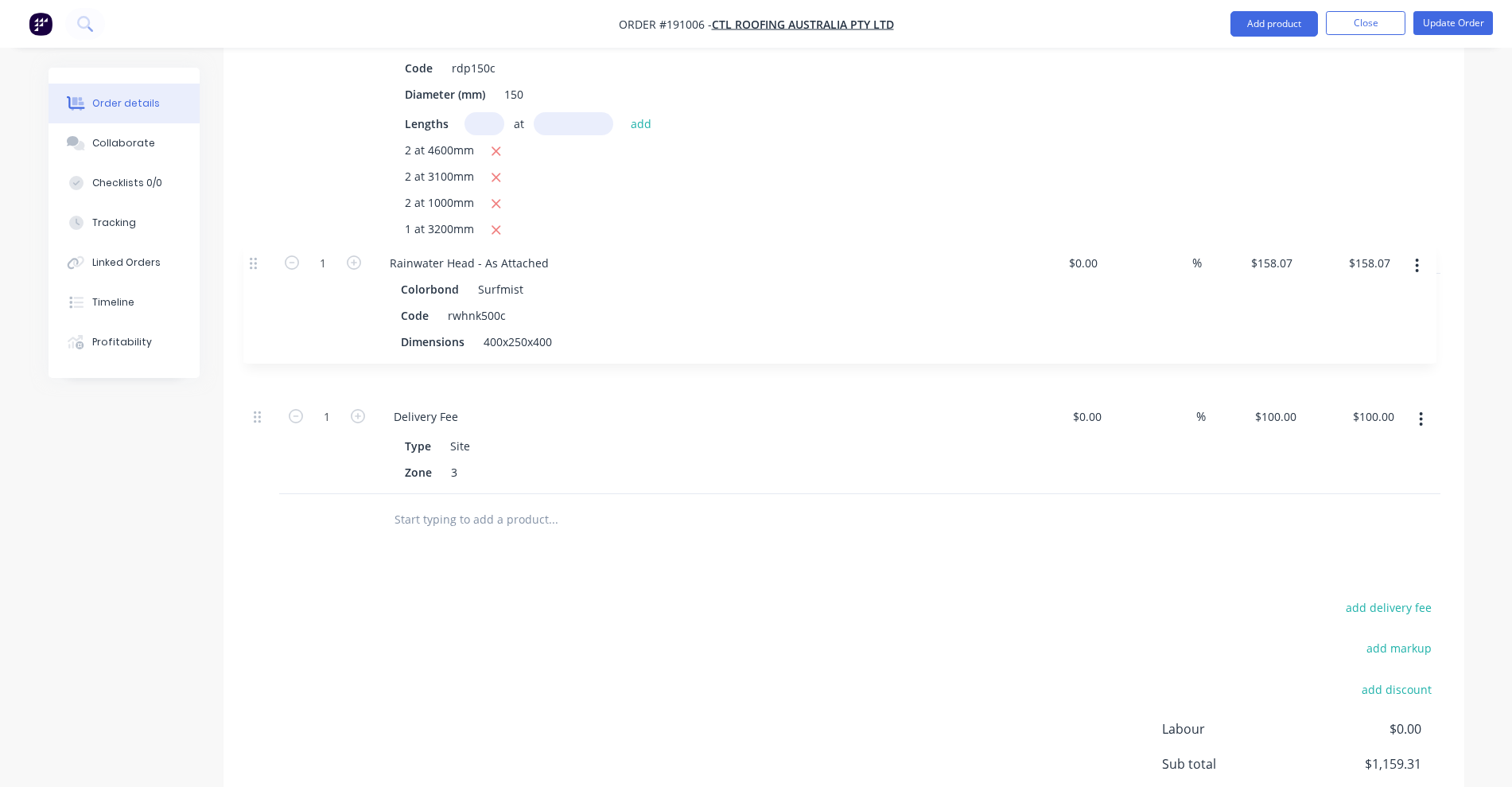
drag, startPoint x: 255, startPoint y: 373, endPoint x: 252, endPoint y: 258, distance: 115.0
click at [252, 258] on div "Round Downpipe Colorbond Surfmist Code rdp150c Diameter (mm) 150 Lengths at add…" at bounding box center [844, 243] width 1193 height 499
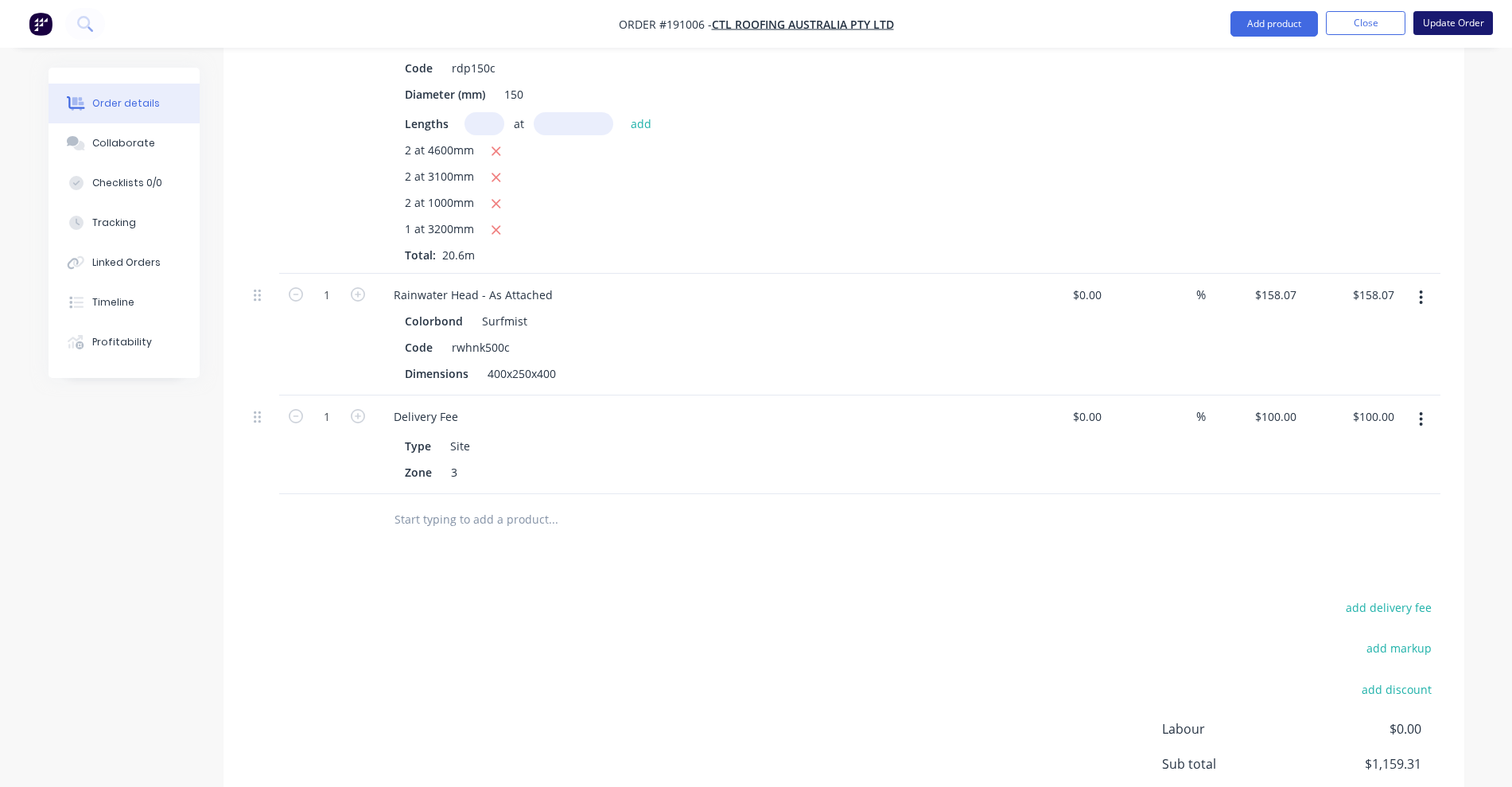
click at [1466, 15] on button "Update Order" at bounding box center [1452, 23] width 79 height 24
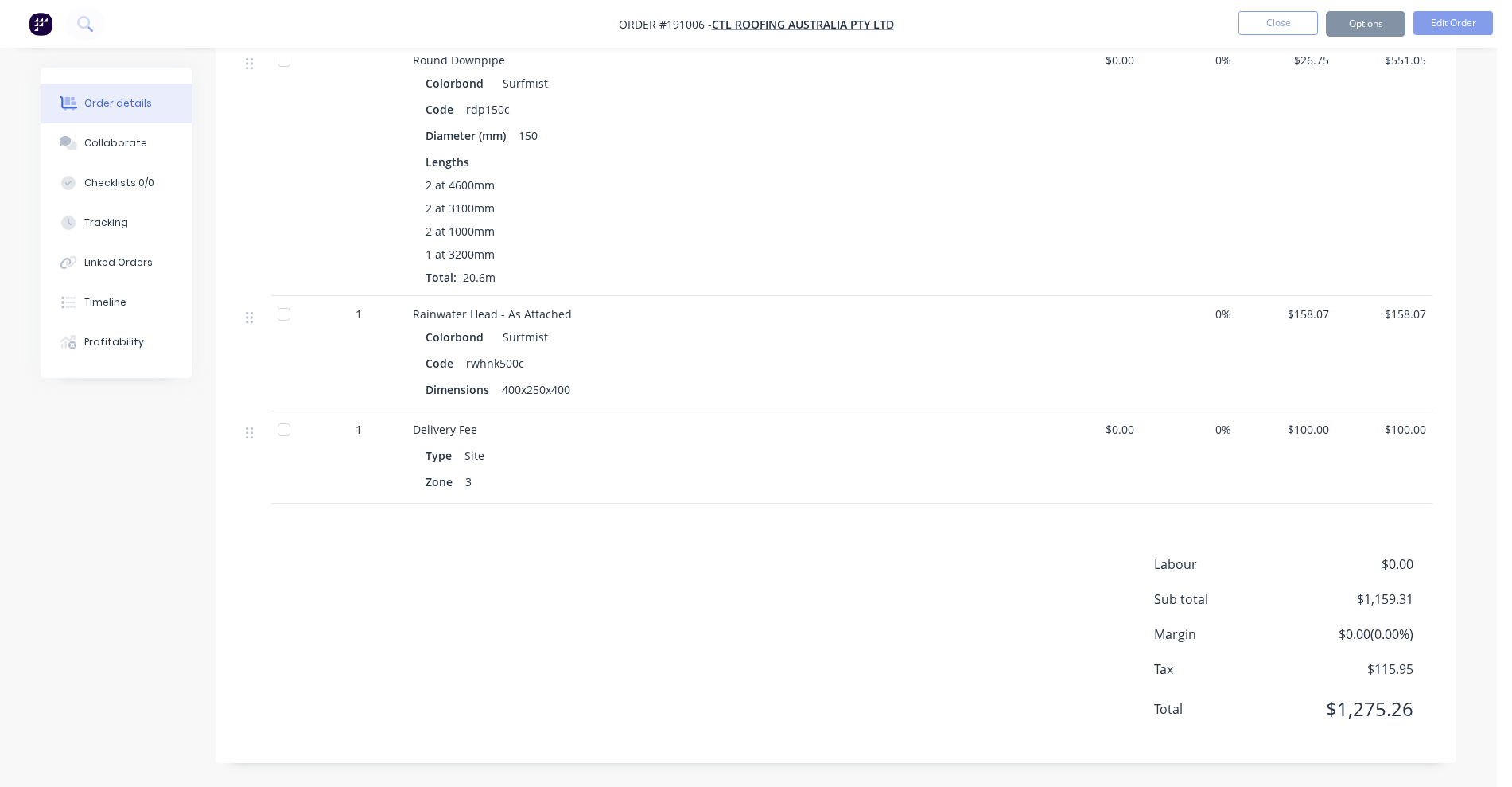
scroll to position [0, 0]
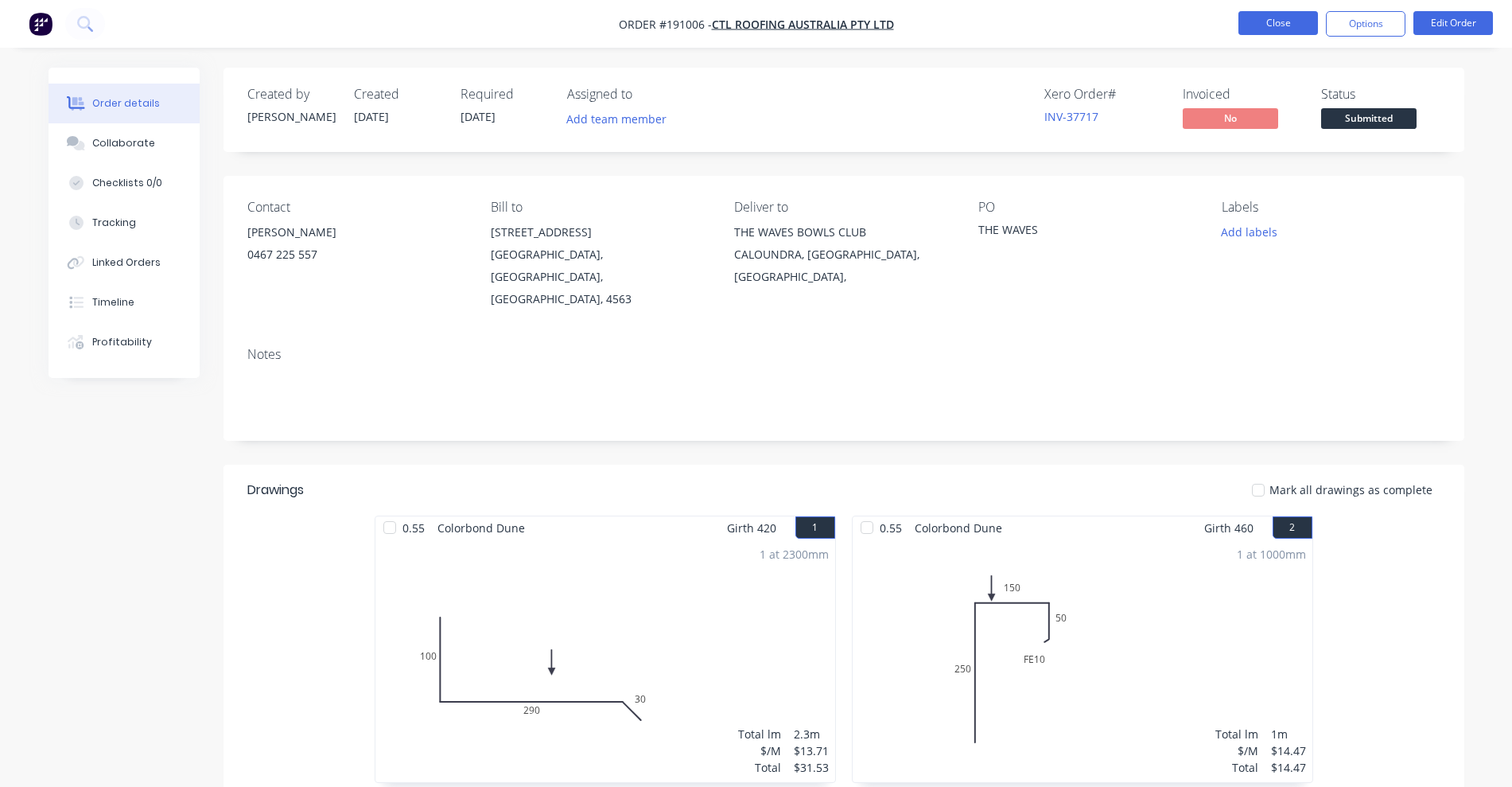
click at [1301, 27] on button "Close" at bounding box center [1277, 23] width 79 height 24
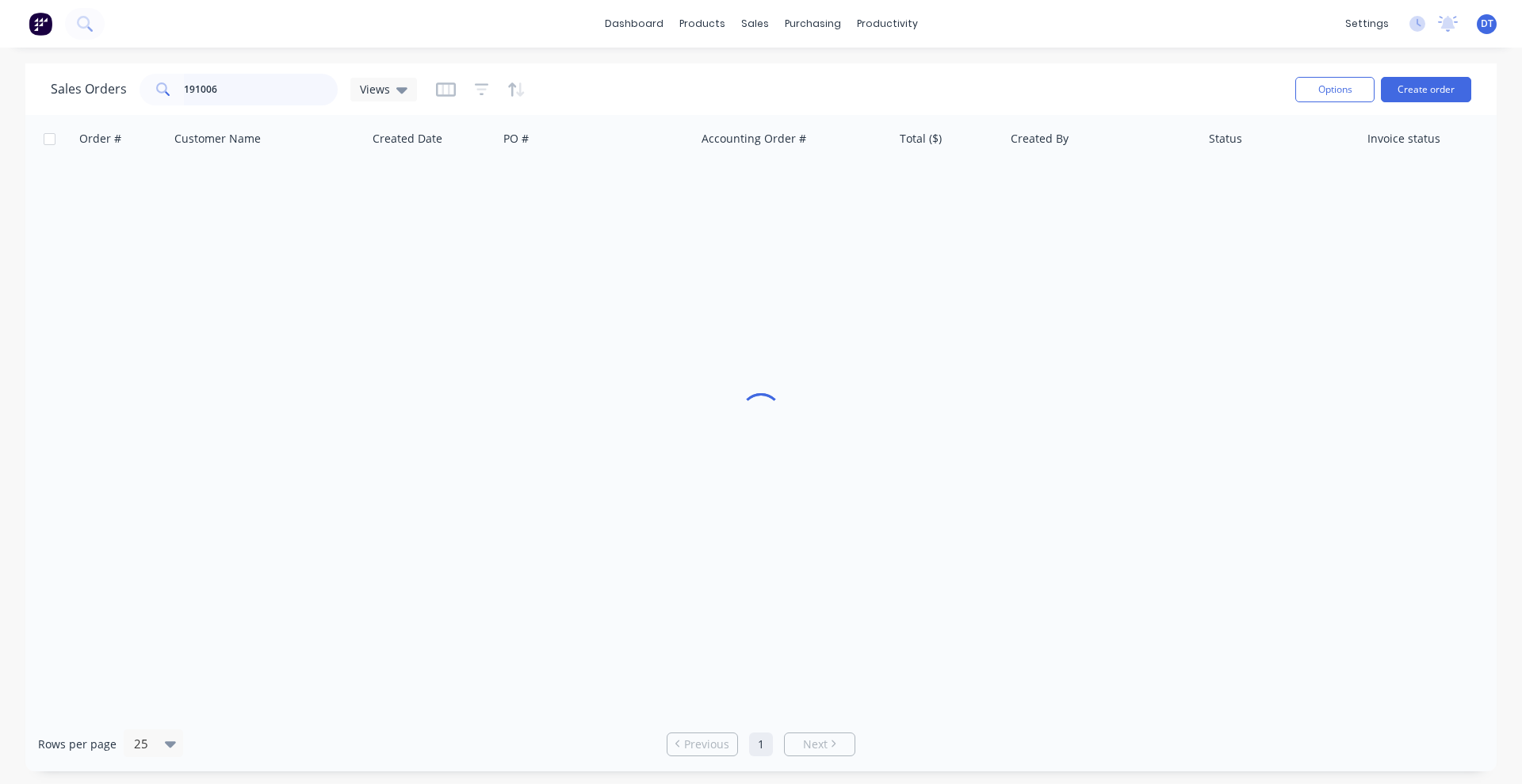
click at [140, 103] on div "191006" at bounding box center [239, 89] width 199 height 31
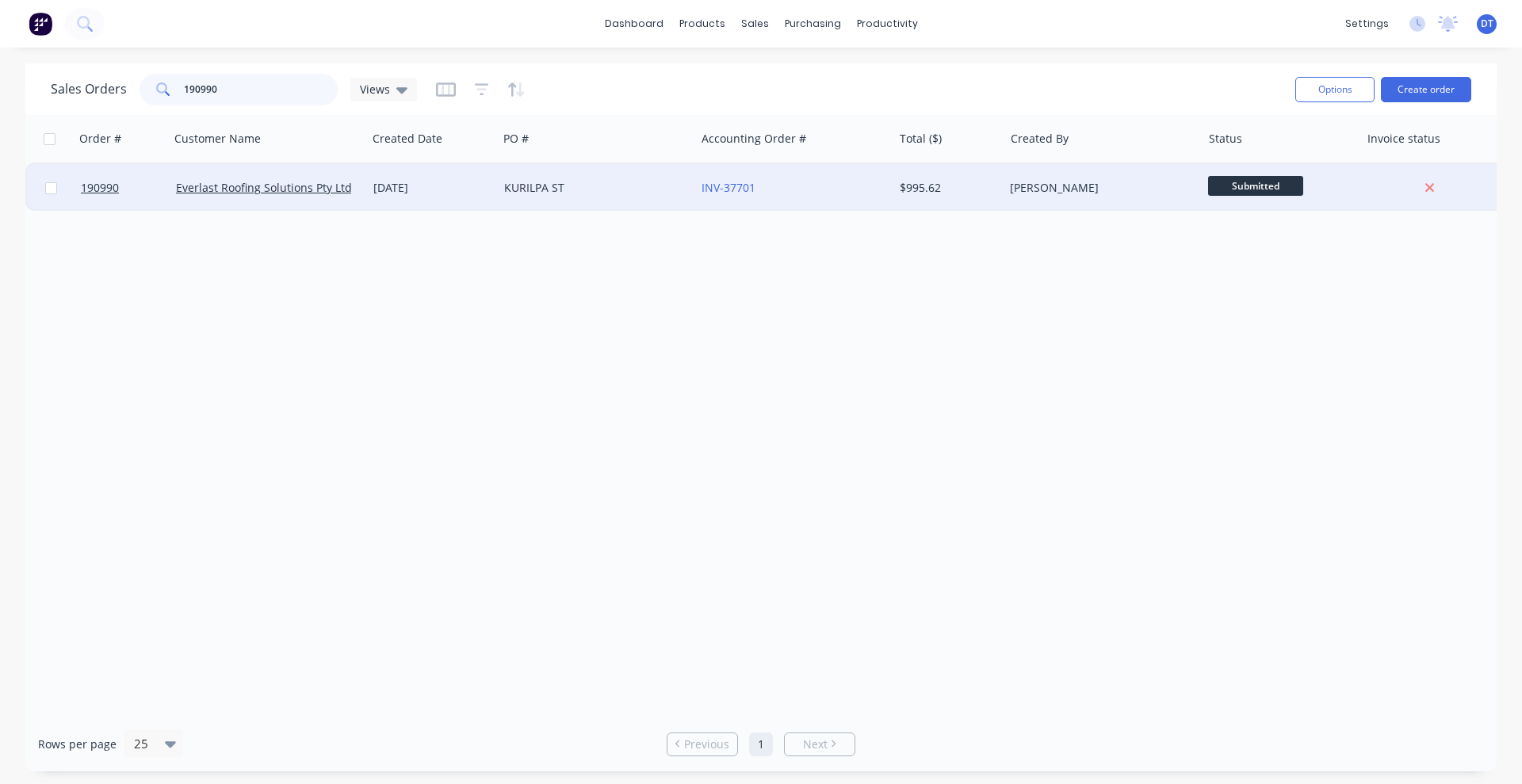
type input "190990"
click at [843, 191] on div "INV-37701" at bounding box center [789, 188] width 176 height 16
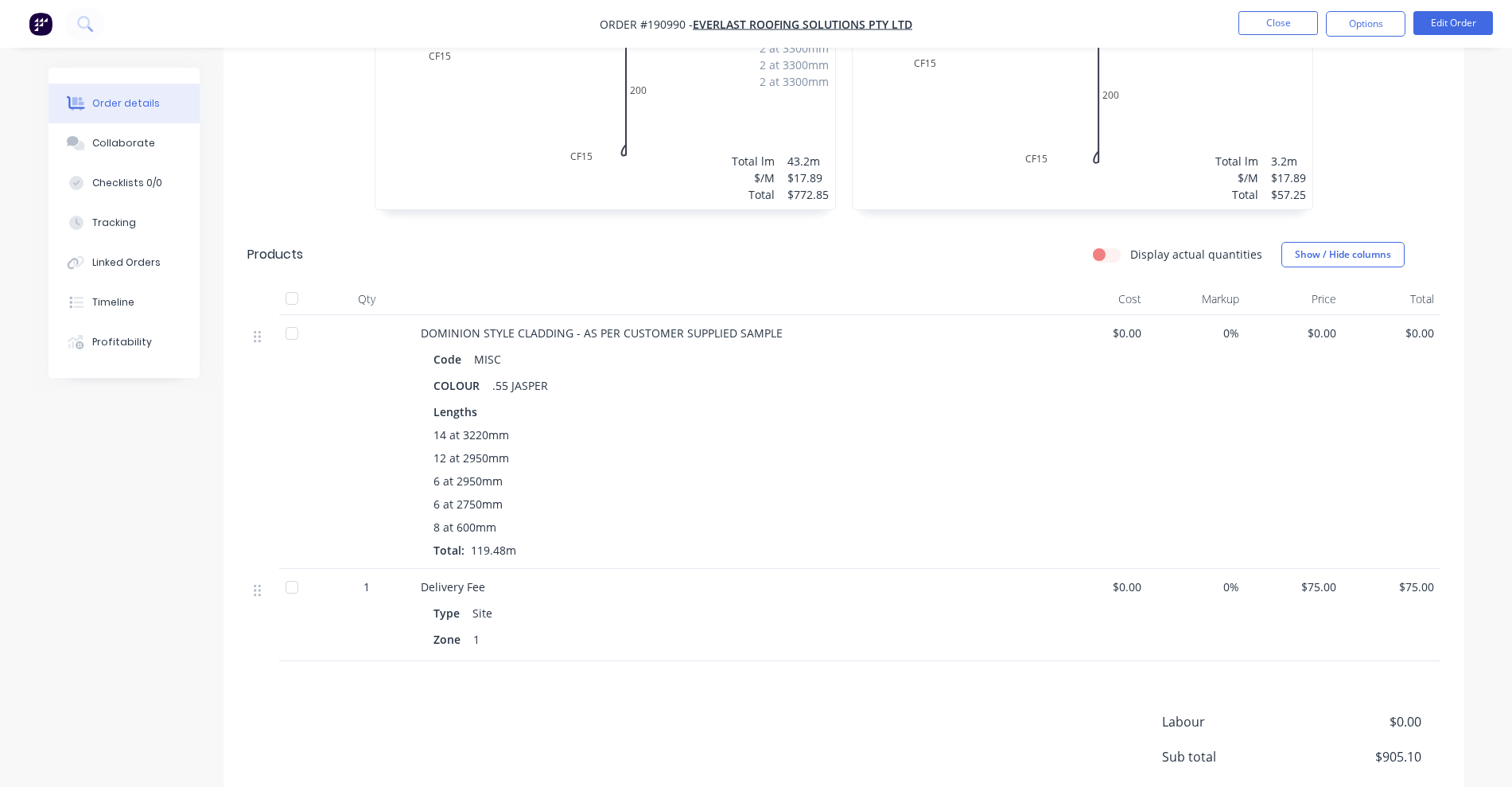
scroll to position [498, 0]
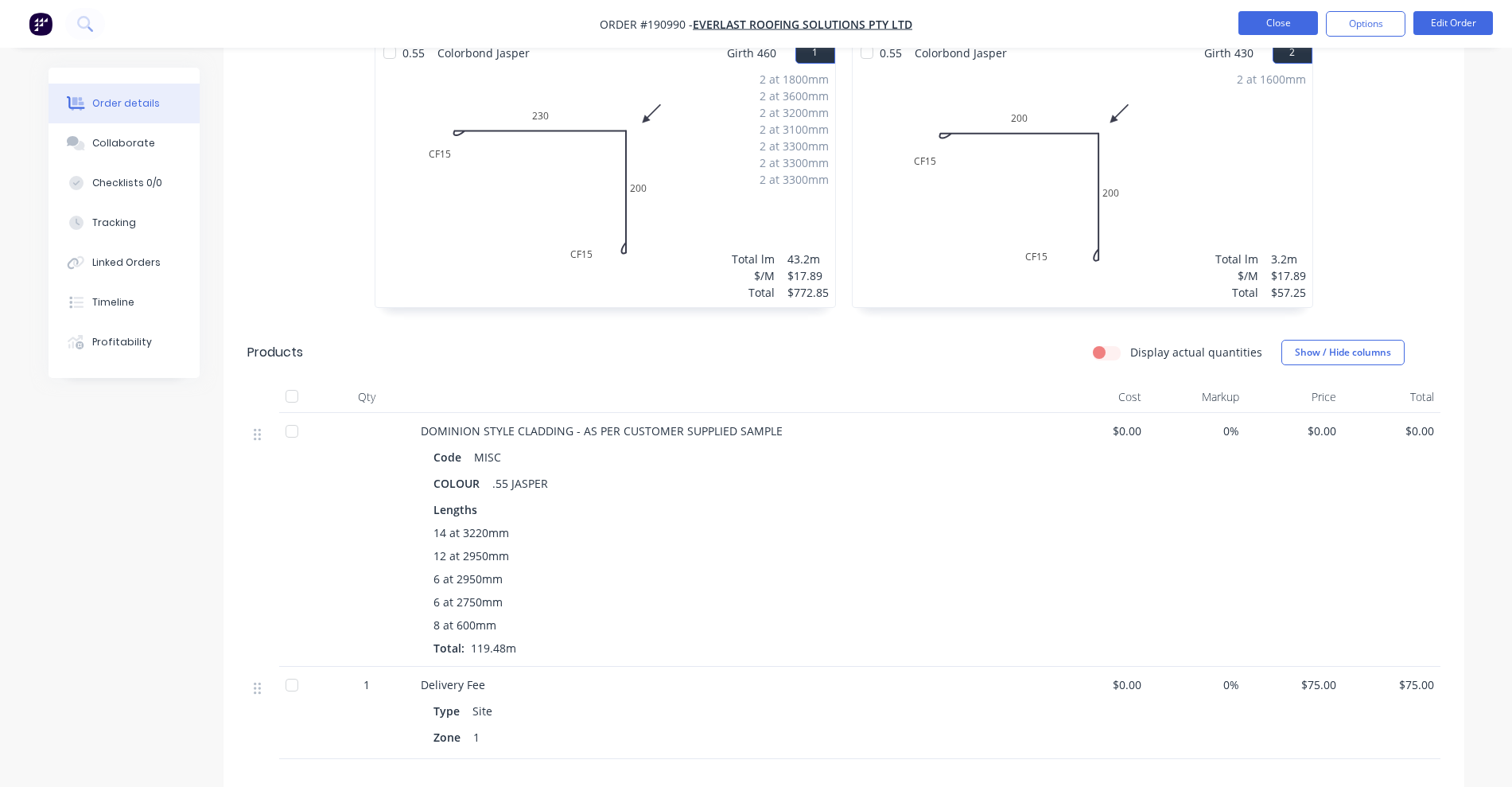
click at [1277, 28] on button "Close" at bounding box center [1277, 23] width 79 height 24
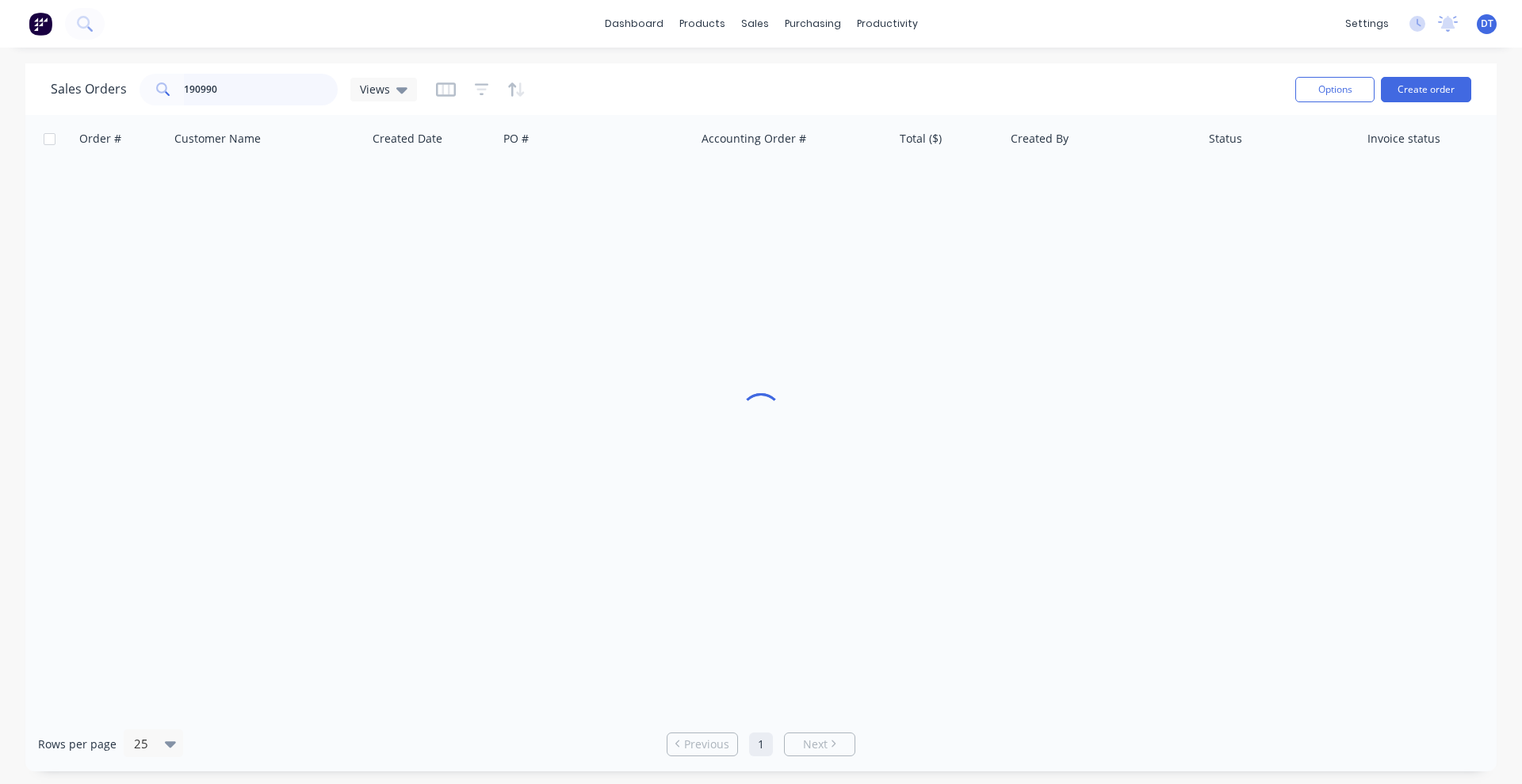
drag, startPoint x: 205, startPoint y: 85, endPoint x: 107, endPoint y: 88, distance: 98.0
click at [107, 88] on div "Sales Orders 190990 Views" at bounding box center [234, 89] width 366 height 31
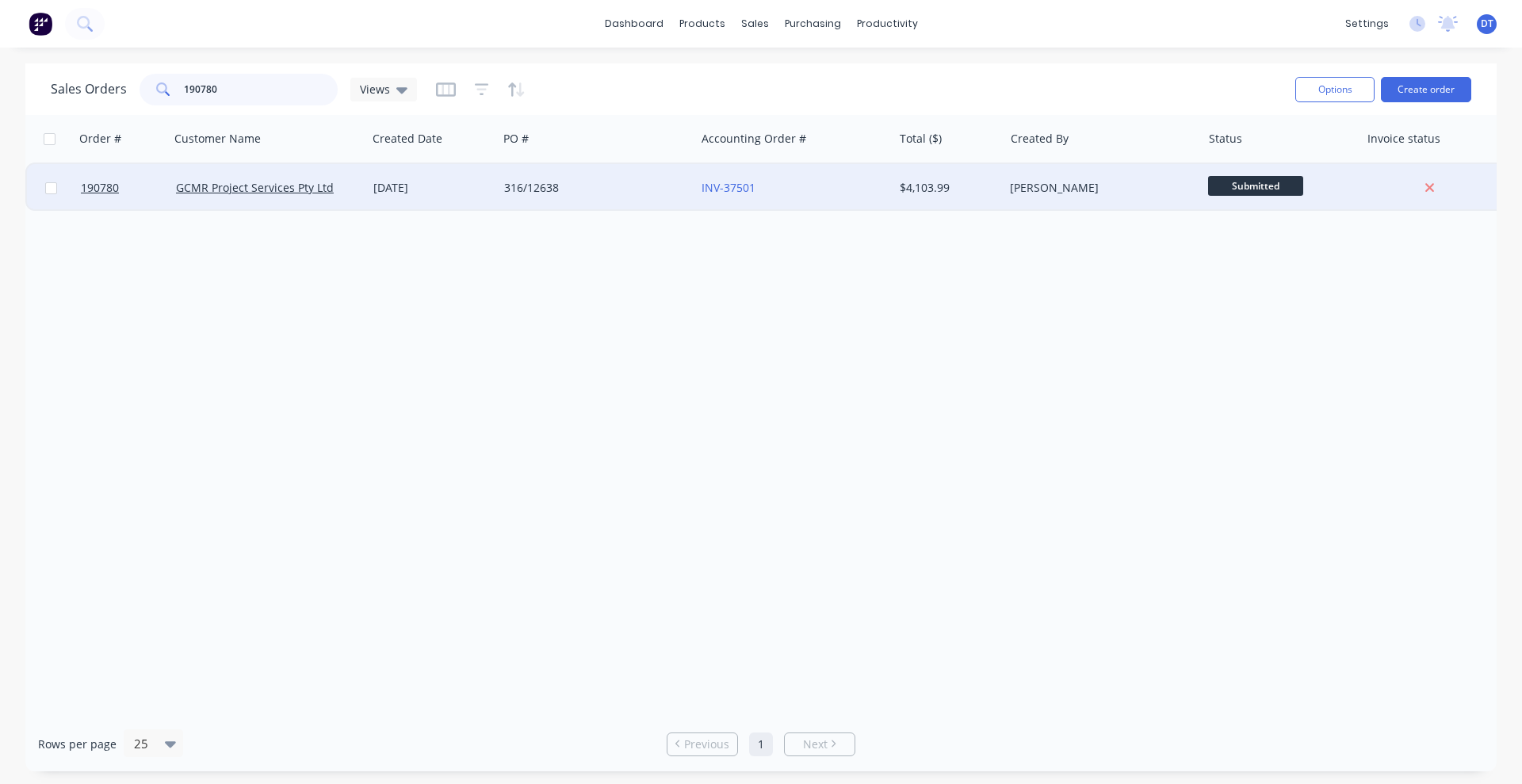
type input "190780"
click at [610, 186] on div "316/12638" at bounding box center [593, 188] width 176 height 16
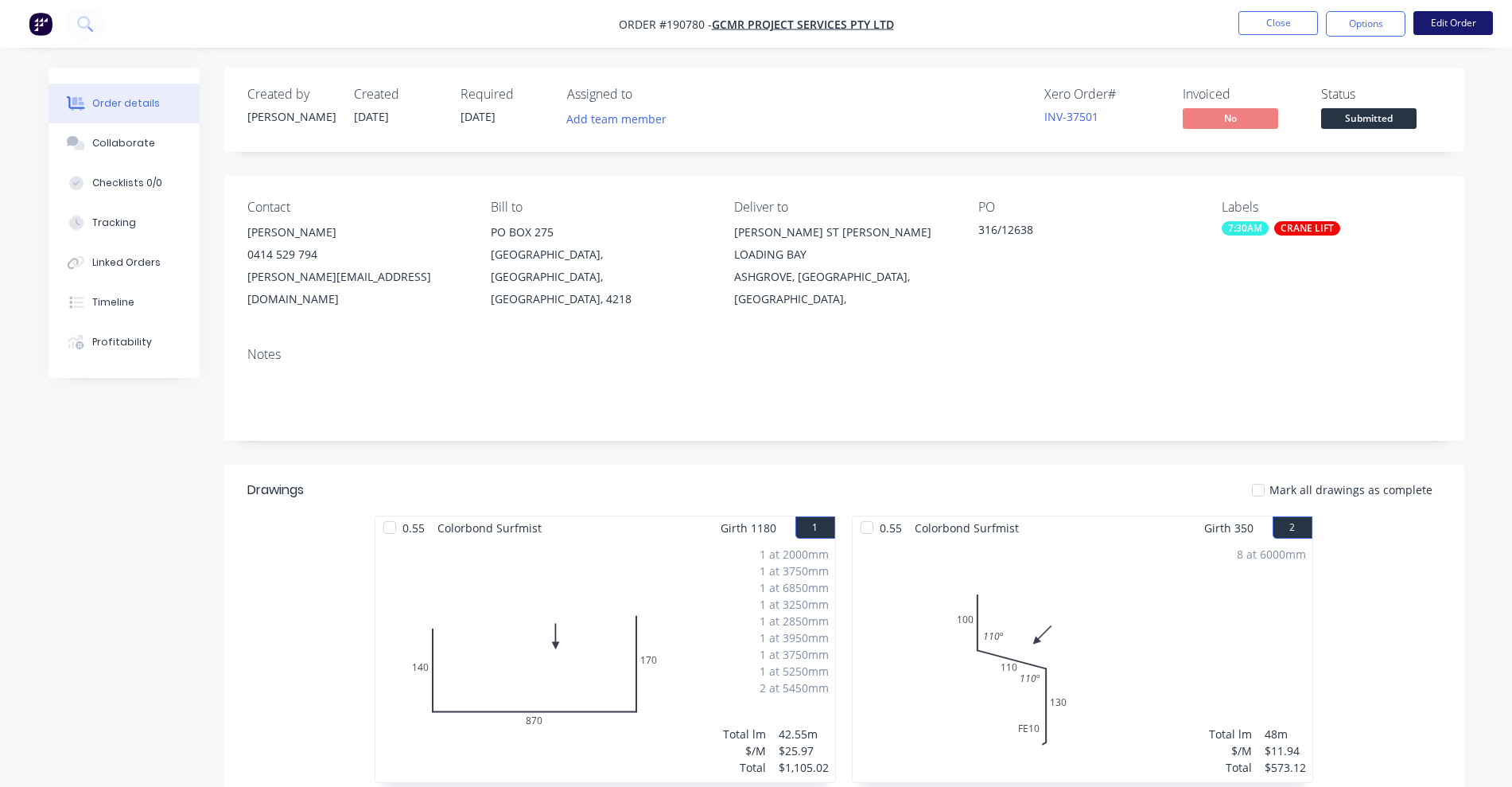
click at [1441, 25] on button "Edit Order" at bounding box center [1452, 23] width 79 height 24
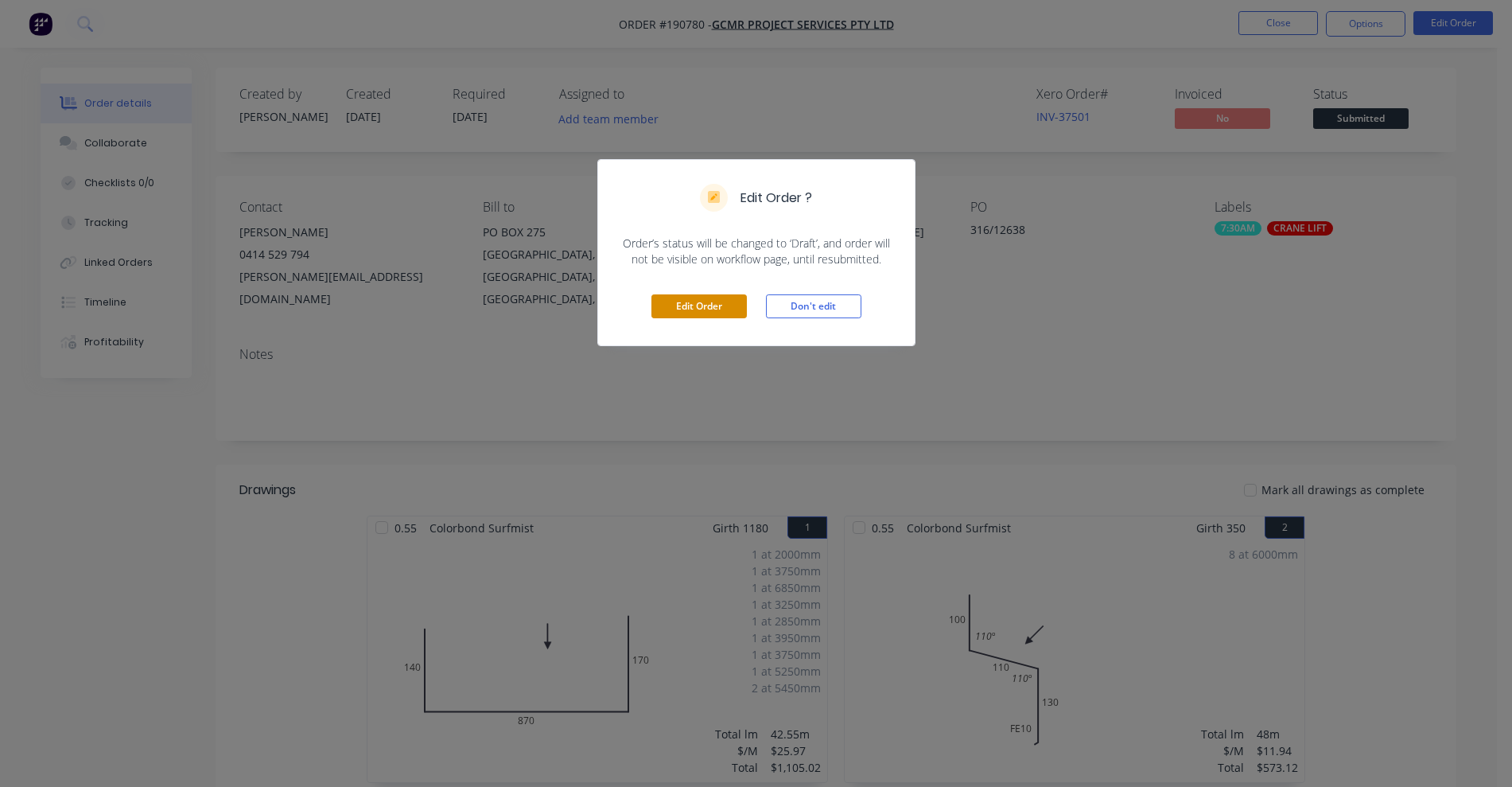
click at [663, 302] on button "Edit Order" at bounding box center [699, 306] width 95 height 24
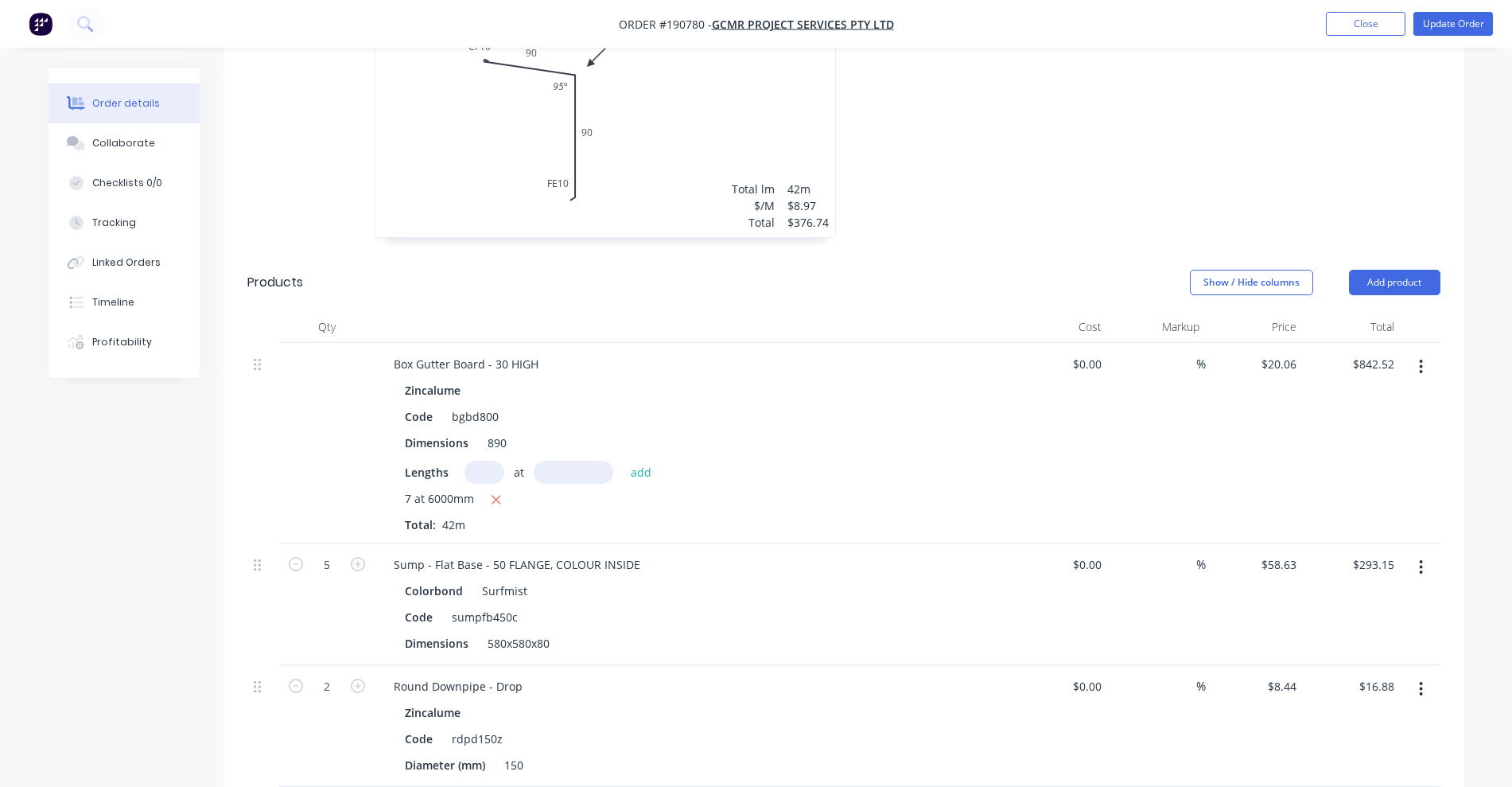
scroll to position [895, 0]
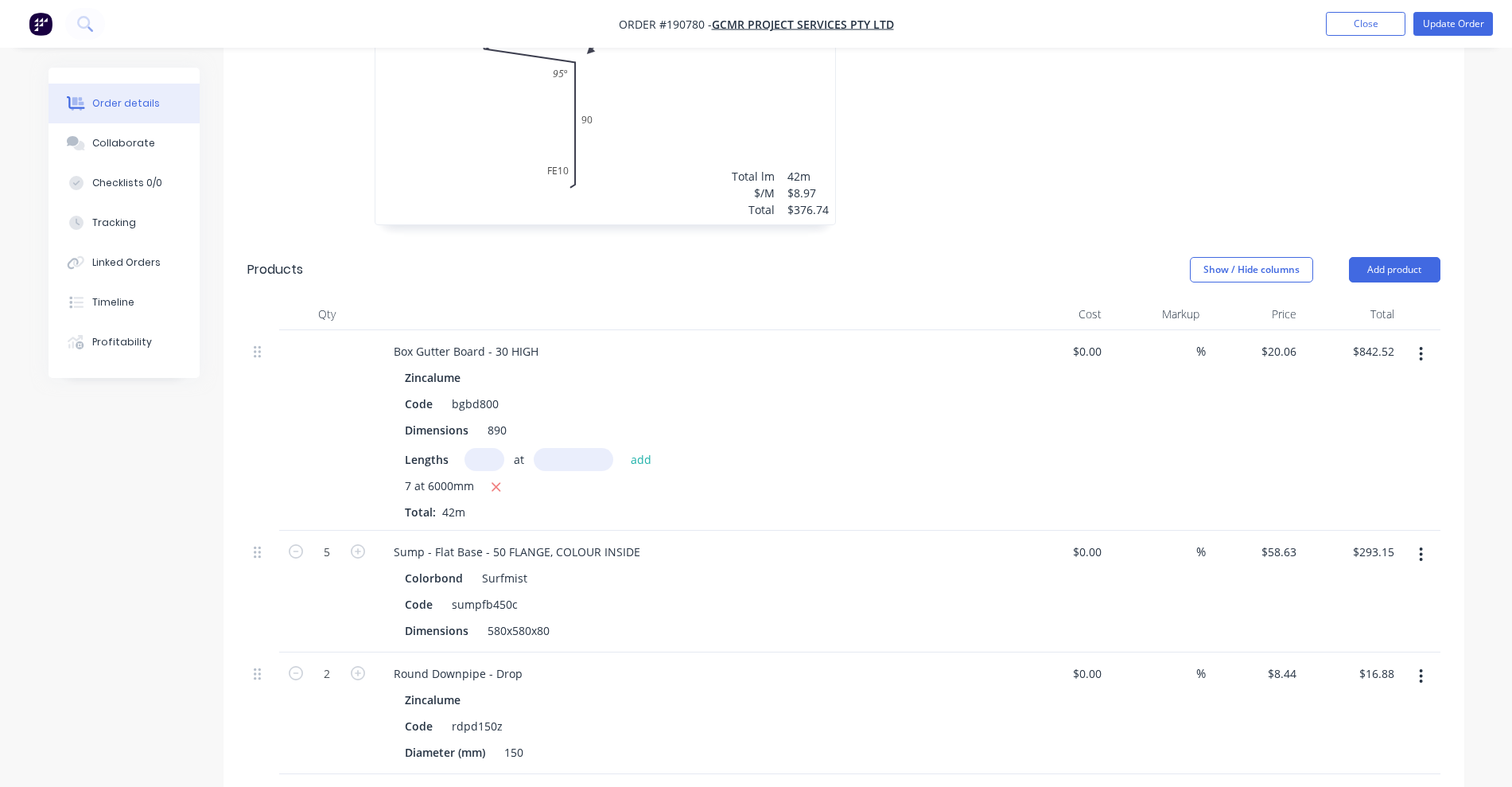
click at [1426, 340] on button "button" at bounding box center [1421, 353] width 37 height 28
click at [1389, 385] on div "Edit" at bounding box center [1365, 396] width 123 height 24
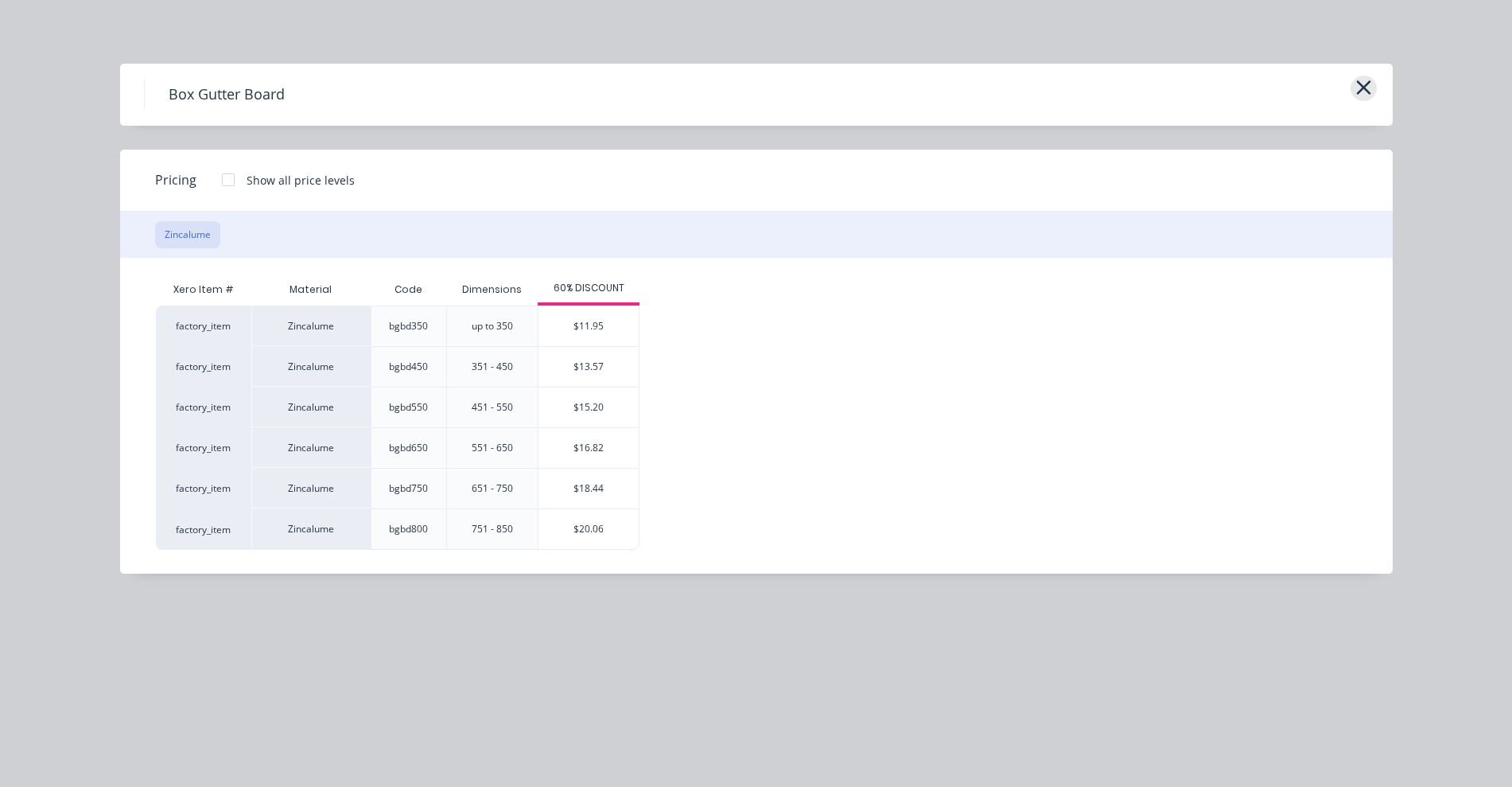
click at [1361, 83] on icon "button" at bounding box center [1363, 87] width 15 height 15
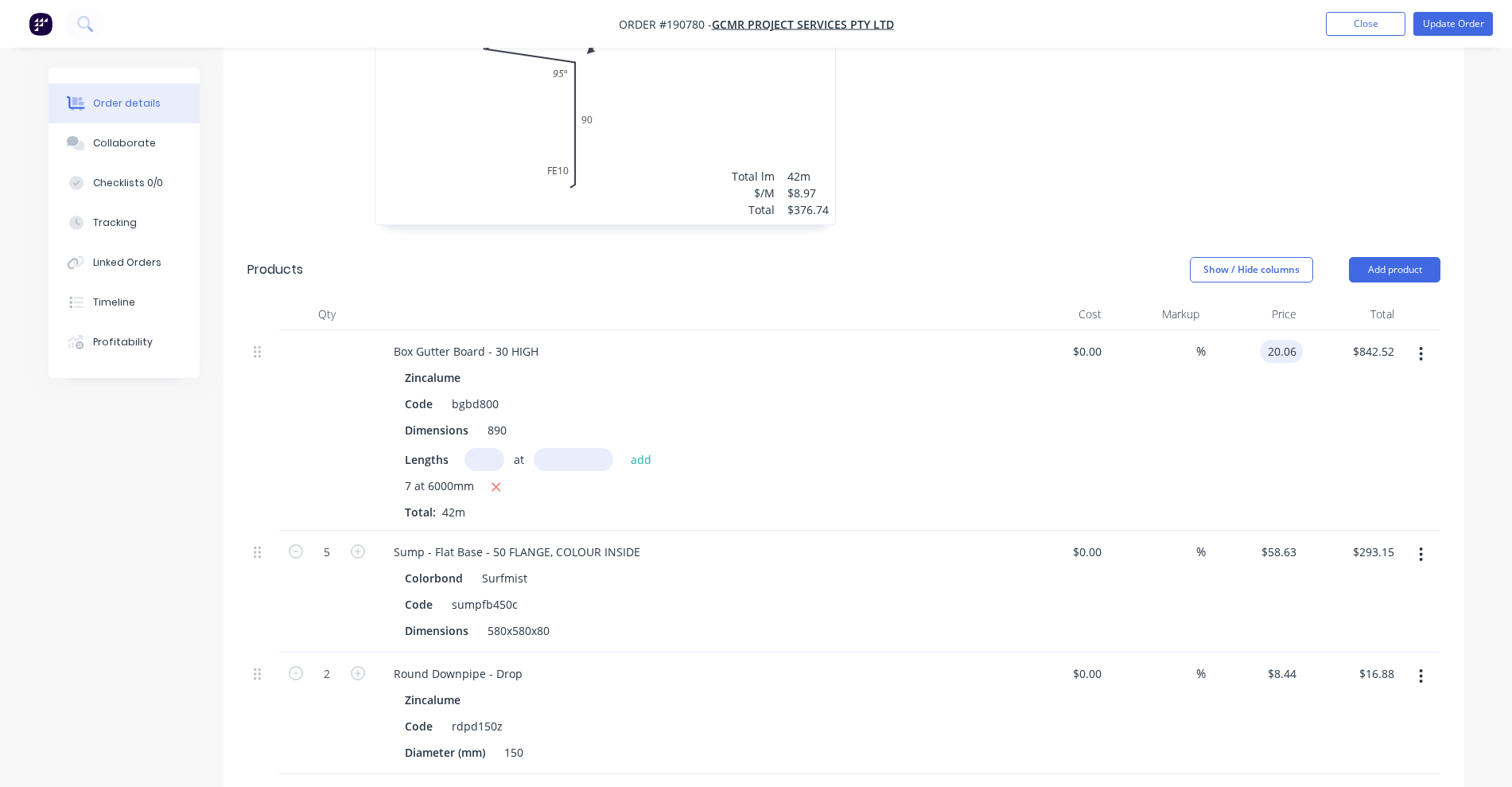
click at [1286, 340] on input "20.06" at bounding box center [1283, 351] width 36 height 24
type input "$21.68"
type input "$910.56"
drag, startPoint x: 452, startPoint y: 359, endPoint x: 513, endPoint y: 358, distance: 61.0
click at [513, 393] on div "Code bgbd800" at bounding box center [689, 404] width 582 height 24
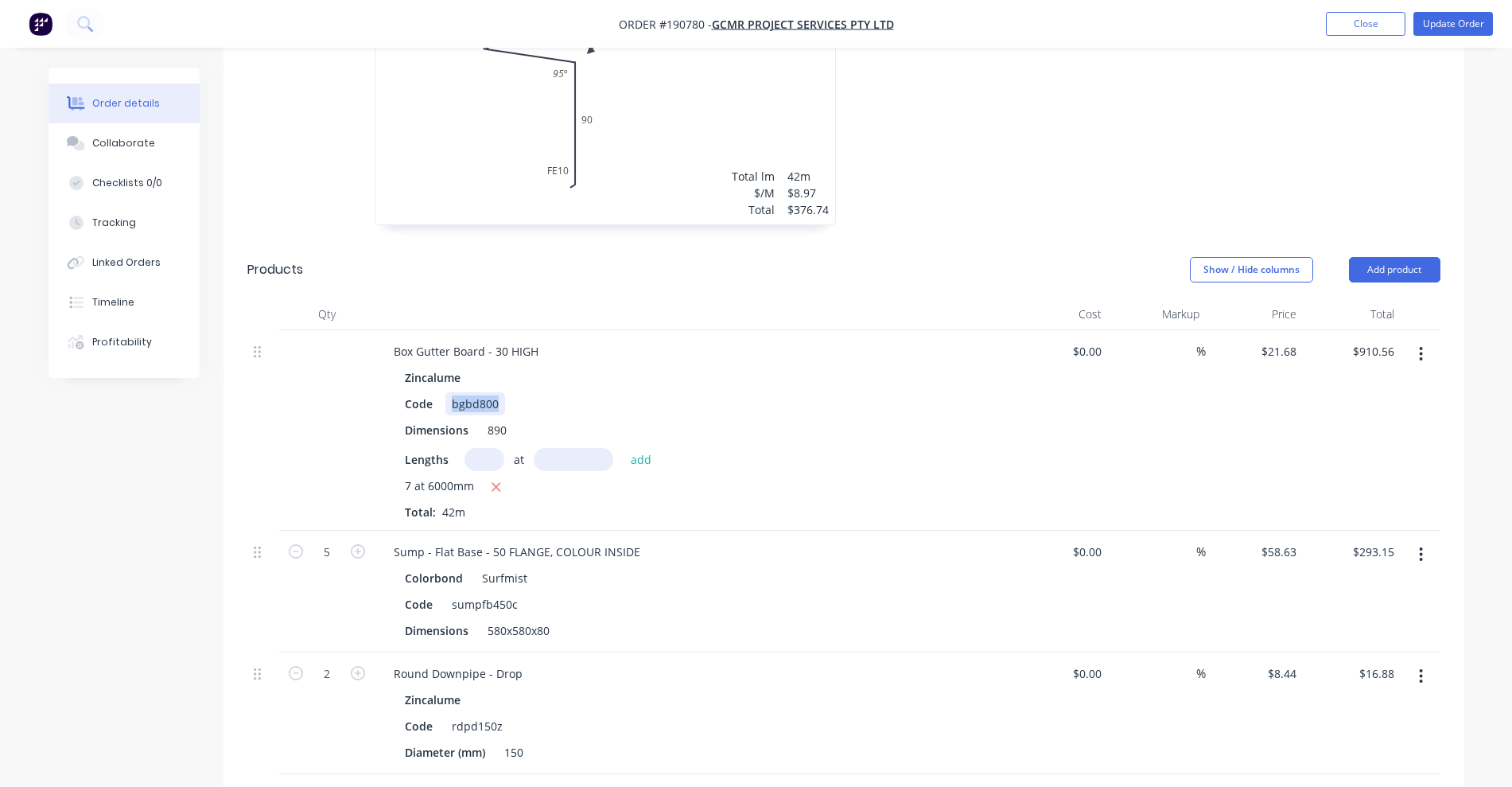
click at [482, 393] on div "bgbd800" at bounding box center [475, 404] width 60 height 24
click at [716, 366] on div "Zincalume" at bounding box center [693, 378] width 576 height 24
drag, startPoint x: 489, startPoint y: 359, endPoint x: 418, endPoint y: 363, distance: 71.1
click at [418, 393] on div "Code custom" at bounding box center [689, 404] width 582 height 24
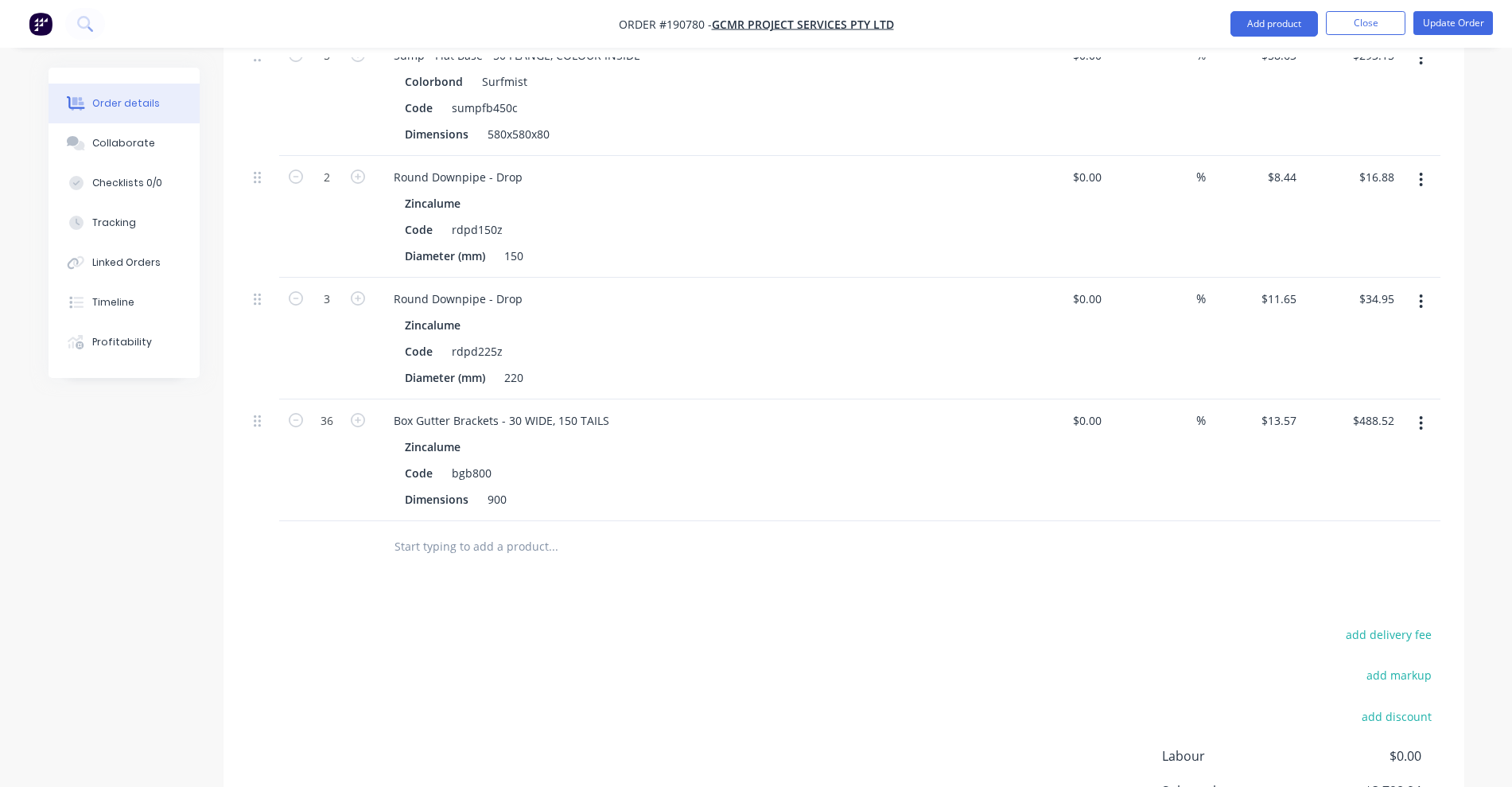
scroll to position [1391, 0]
drag, startPoint x: 451, startPoint y: 430, endPoint x: 523, endPoint y: 429, distance: 72.0
click at [523, 460] on div "Code bgb800" at bounding box center [689, 472] width 582 height 24
click at [1430, 408] on button "button" at bounding box center [1421, 422] width 37 height 28
click at [1380, 452] on div "Edit" at bounding box center [1365, 464] width 123 height 24
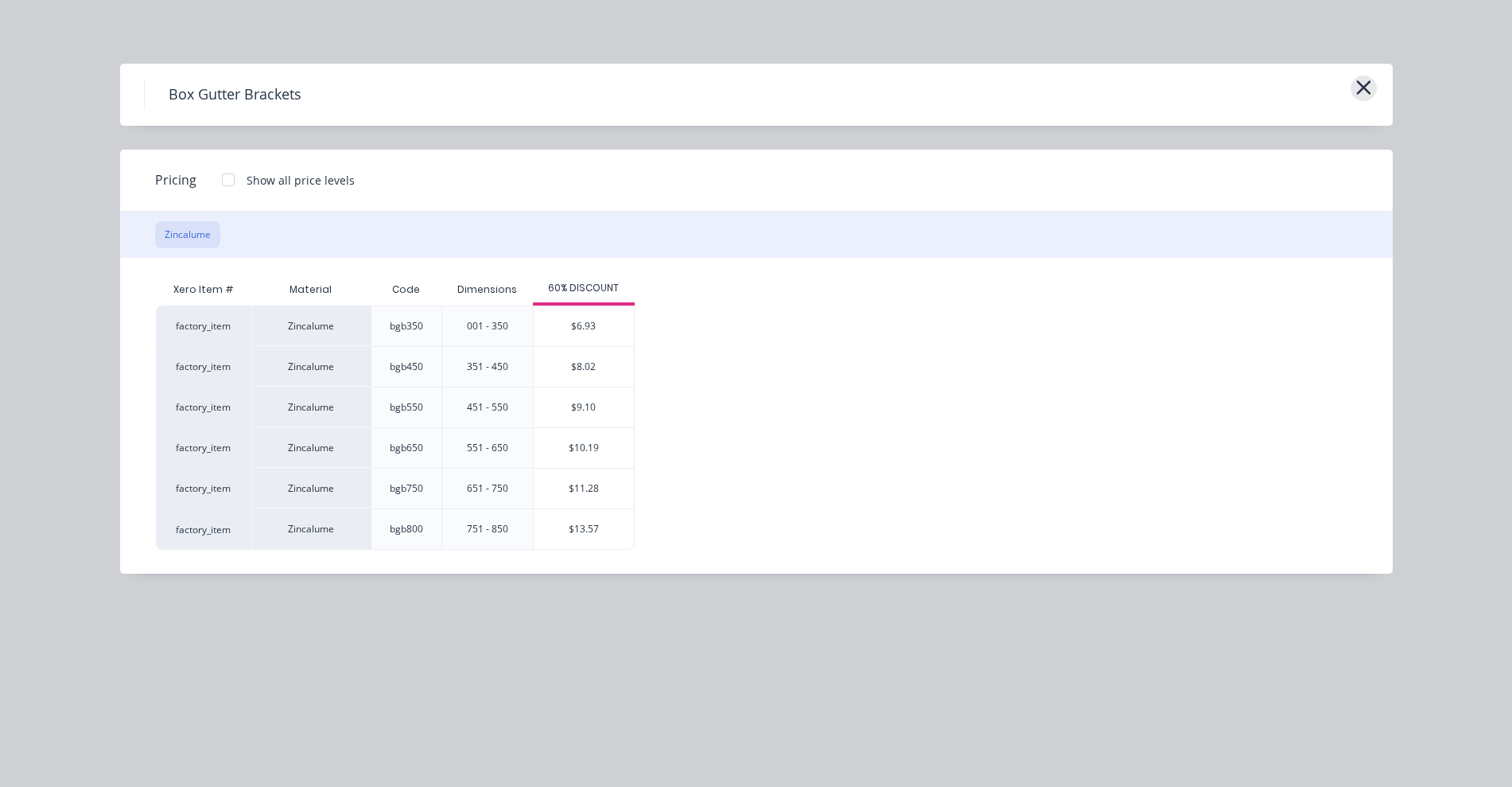
click at [1360, 87] on icon "button" at bounding box center [1363, 87] width 17 height 23
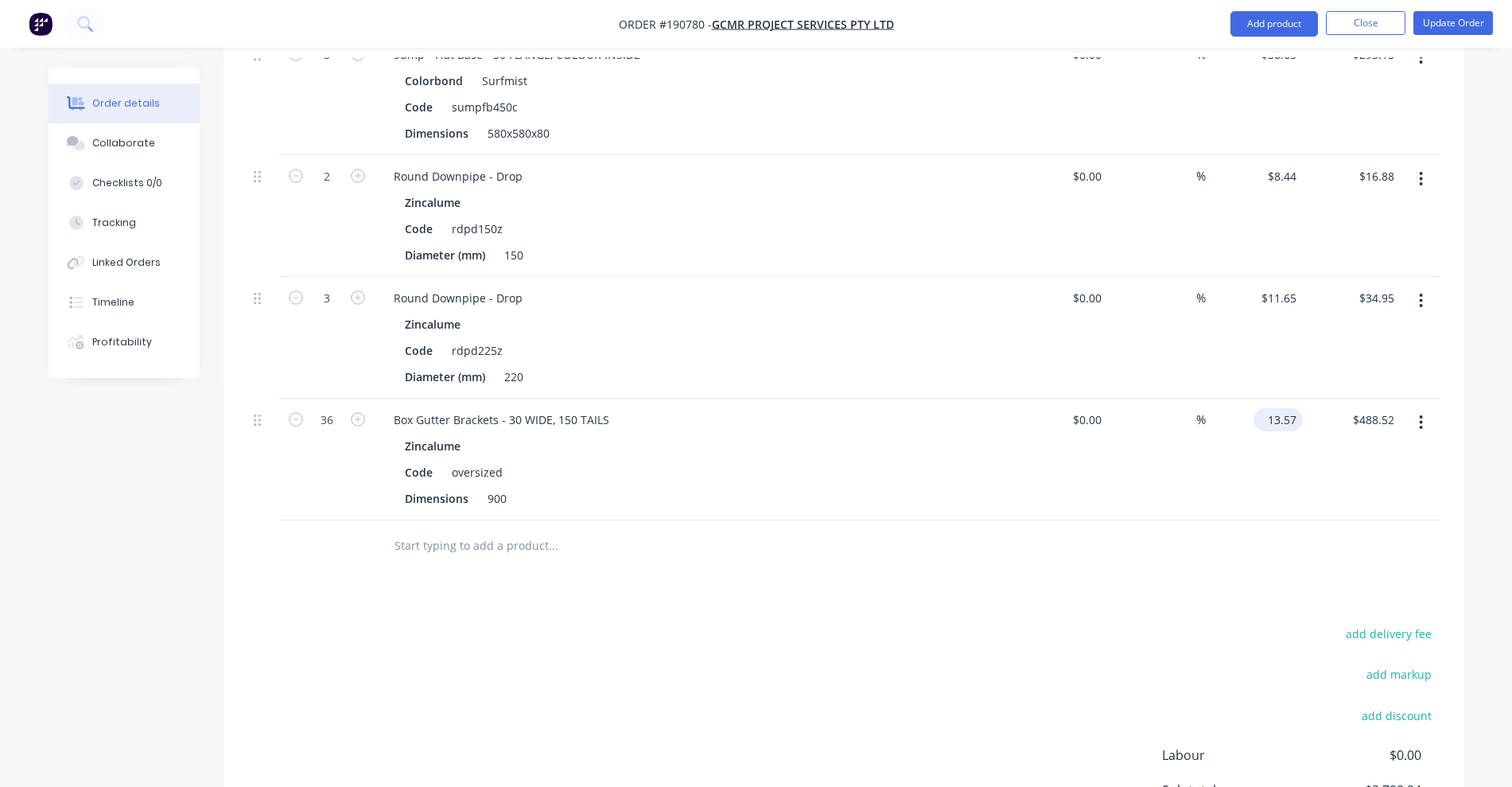
click at [1280, 408] on input "13.57" at bounding box center [1281, 420] width 43 height 24
type input "$15.86"
type input "$570.96"
click at [1173, 530] on div "Drawings Add drawing 0.55 Colorbond Surfmist Girth 1180 1 0 140 870 170 0 140 8…" at bounding box center [844, 37] width 1240 height 1833
click at [1473, 29] on button "Update Order" at bounding box center [1452, 23] width 79 height 24
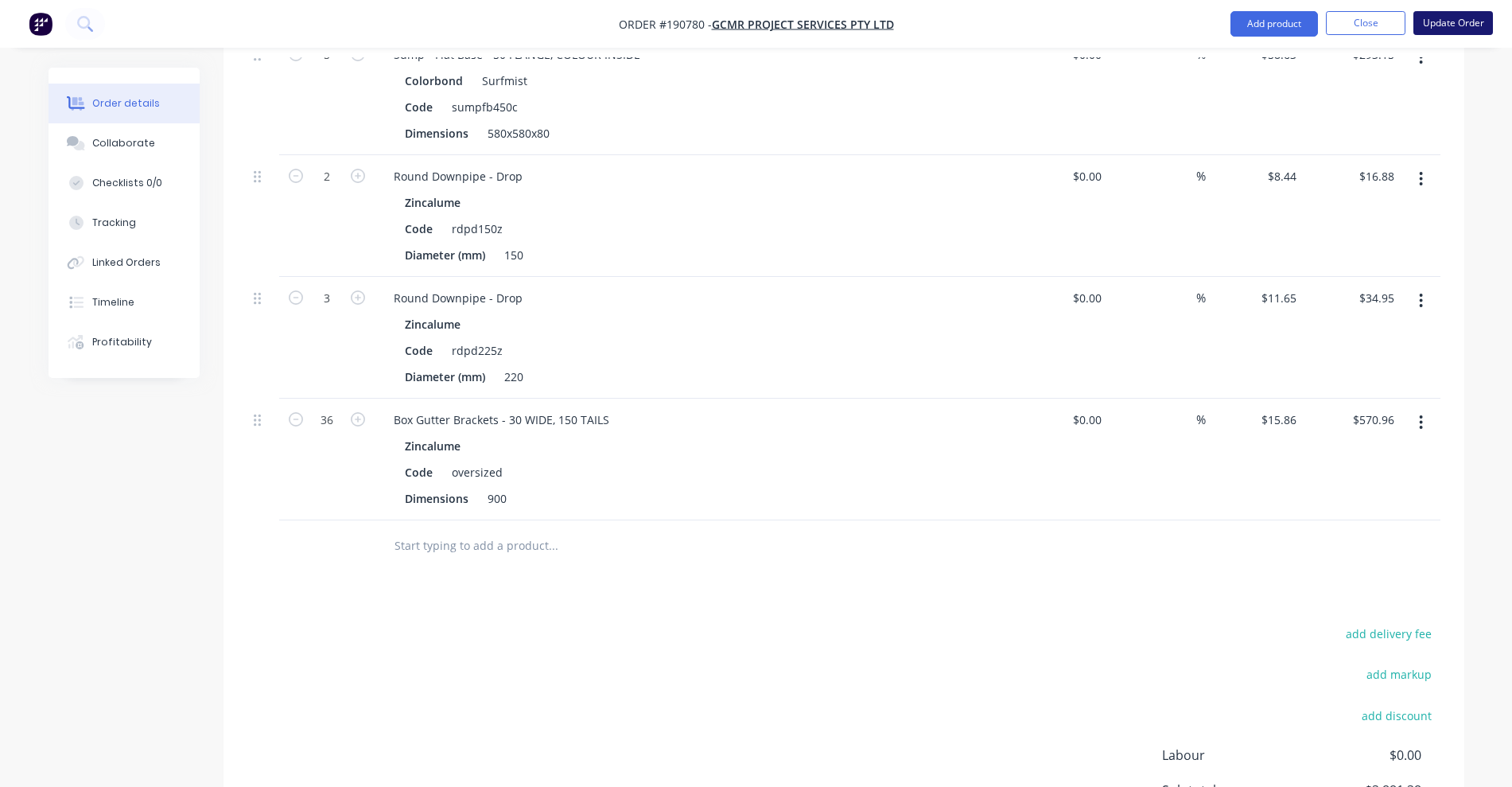
scroll to position [0, 0]
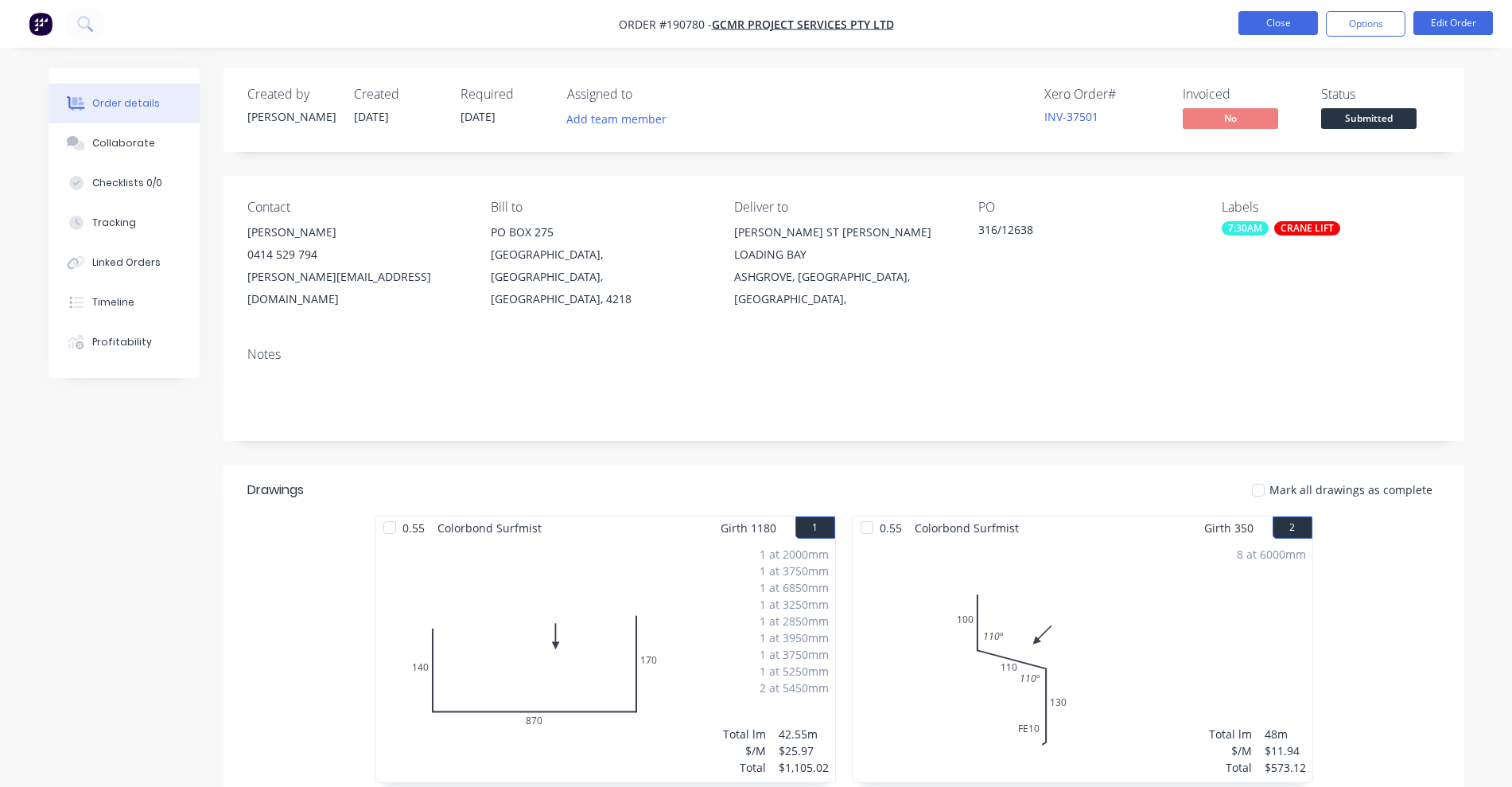
click at [1299, 31] on button "Close" at bounding box center [1277, 23] width 79 height 24
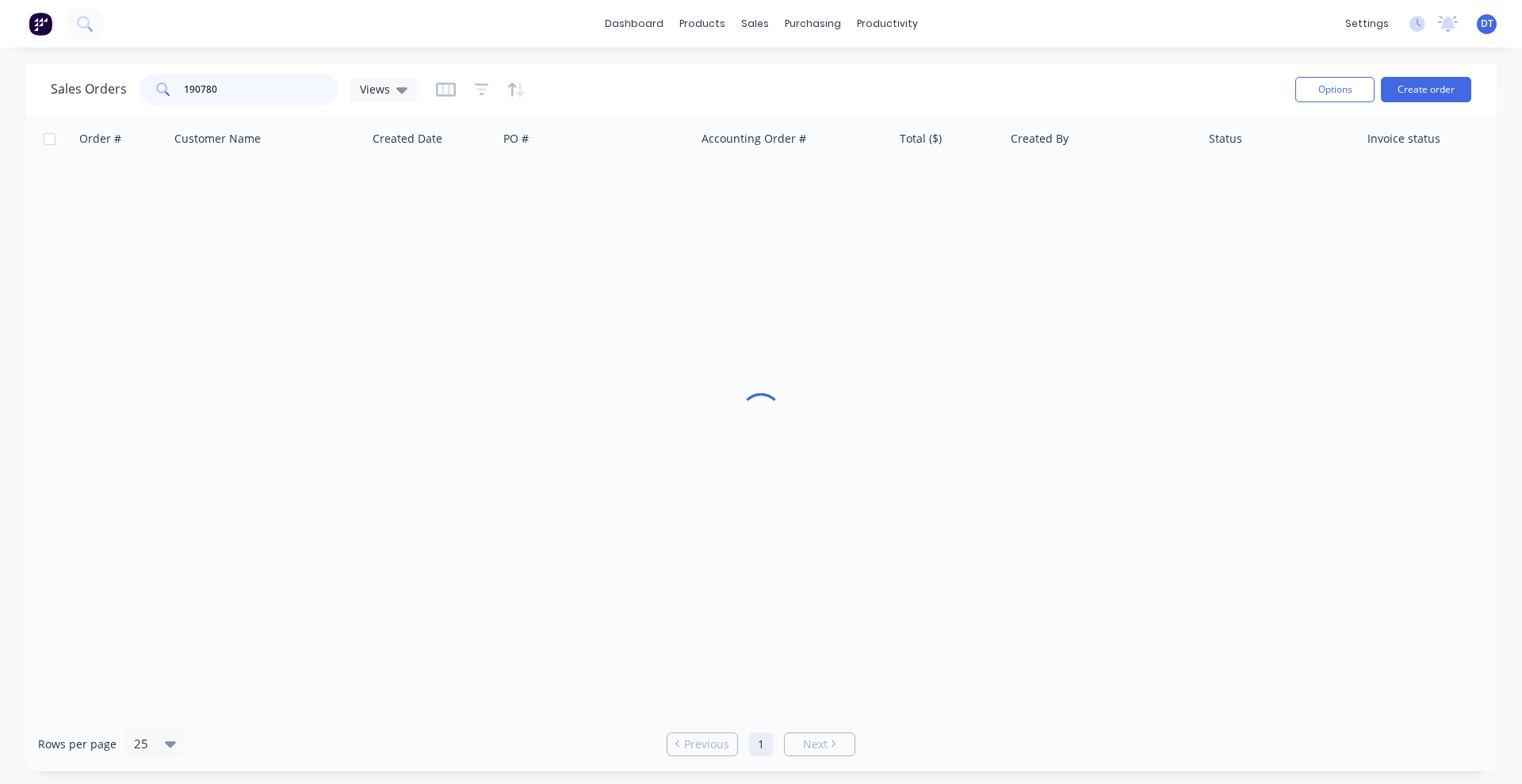
drag, startPoint x: 227, startPoint y: 93, endPoint x: 129, endPoint y: 90, distance: 98.0
click at [129, 90] on div "Sales Orders 190780 Views" at bounding box center [234, 89] width 366 height 31
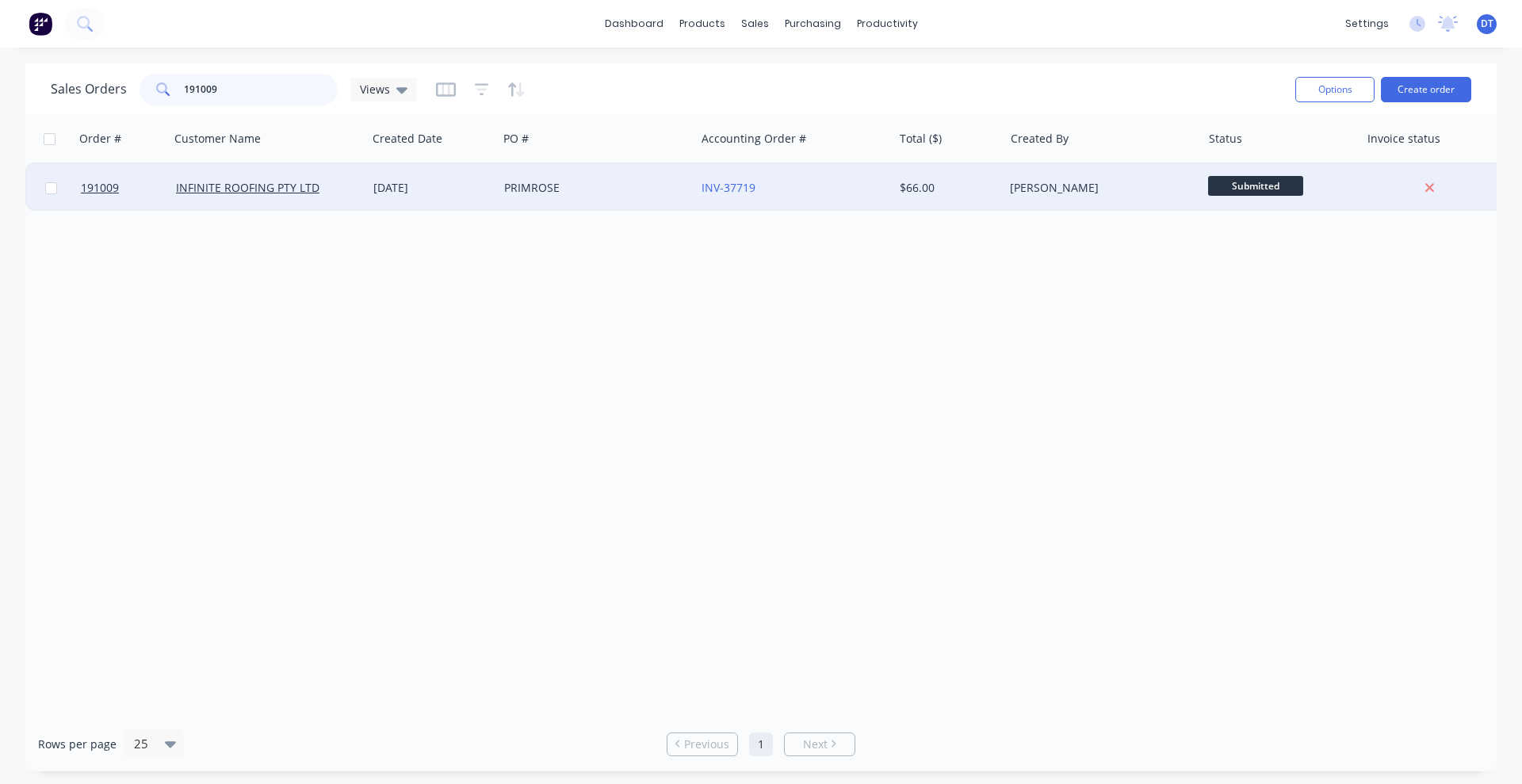
type input "191009"
click at [669, 206] on div "PRIMROSE" at bounding box center [597, 188] width 198 height 48
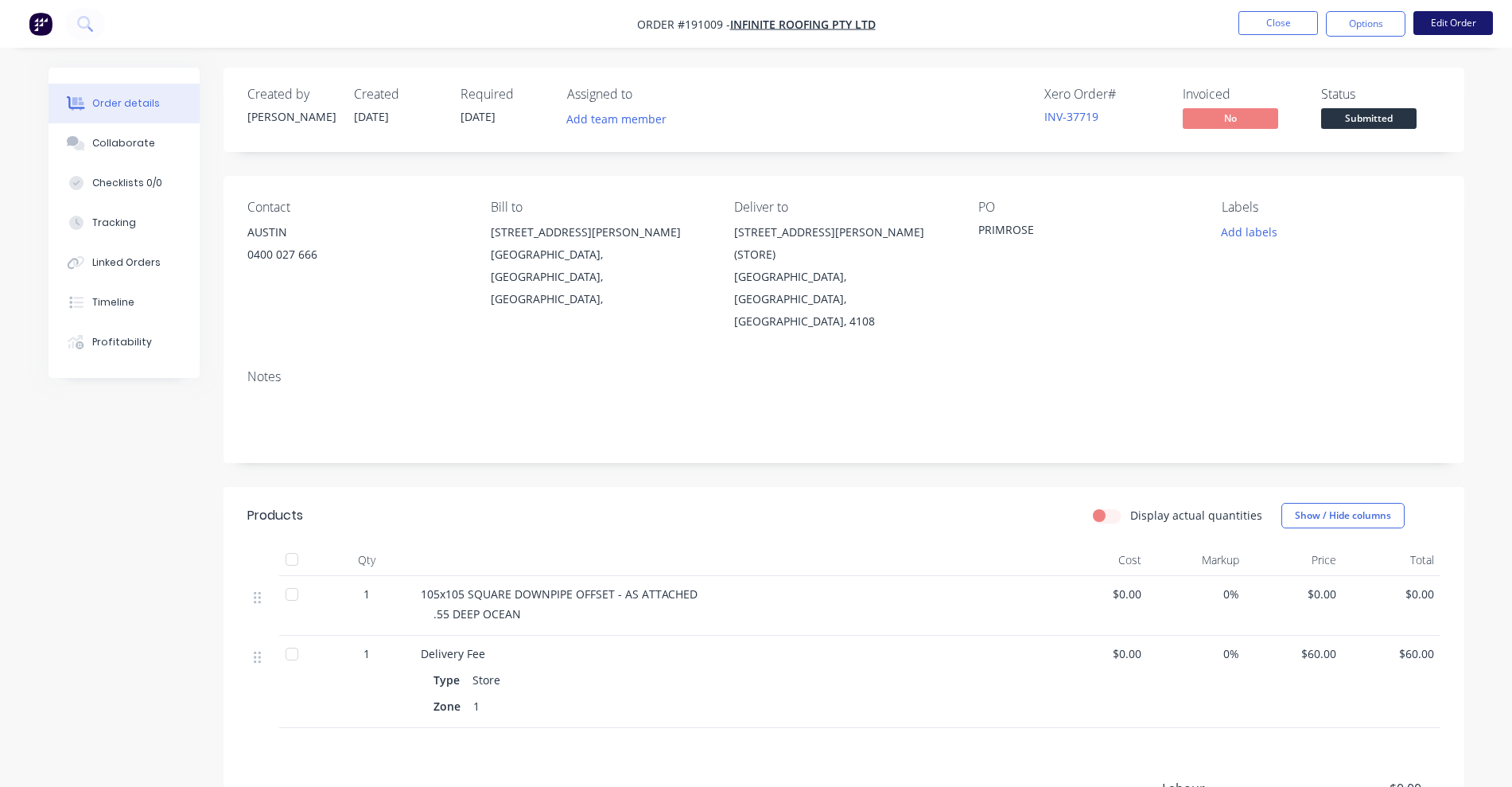
click at [1472, 16] on button "Edit Order" at bounding box center [1452, 23] width 79 height 24
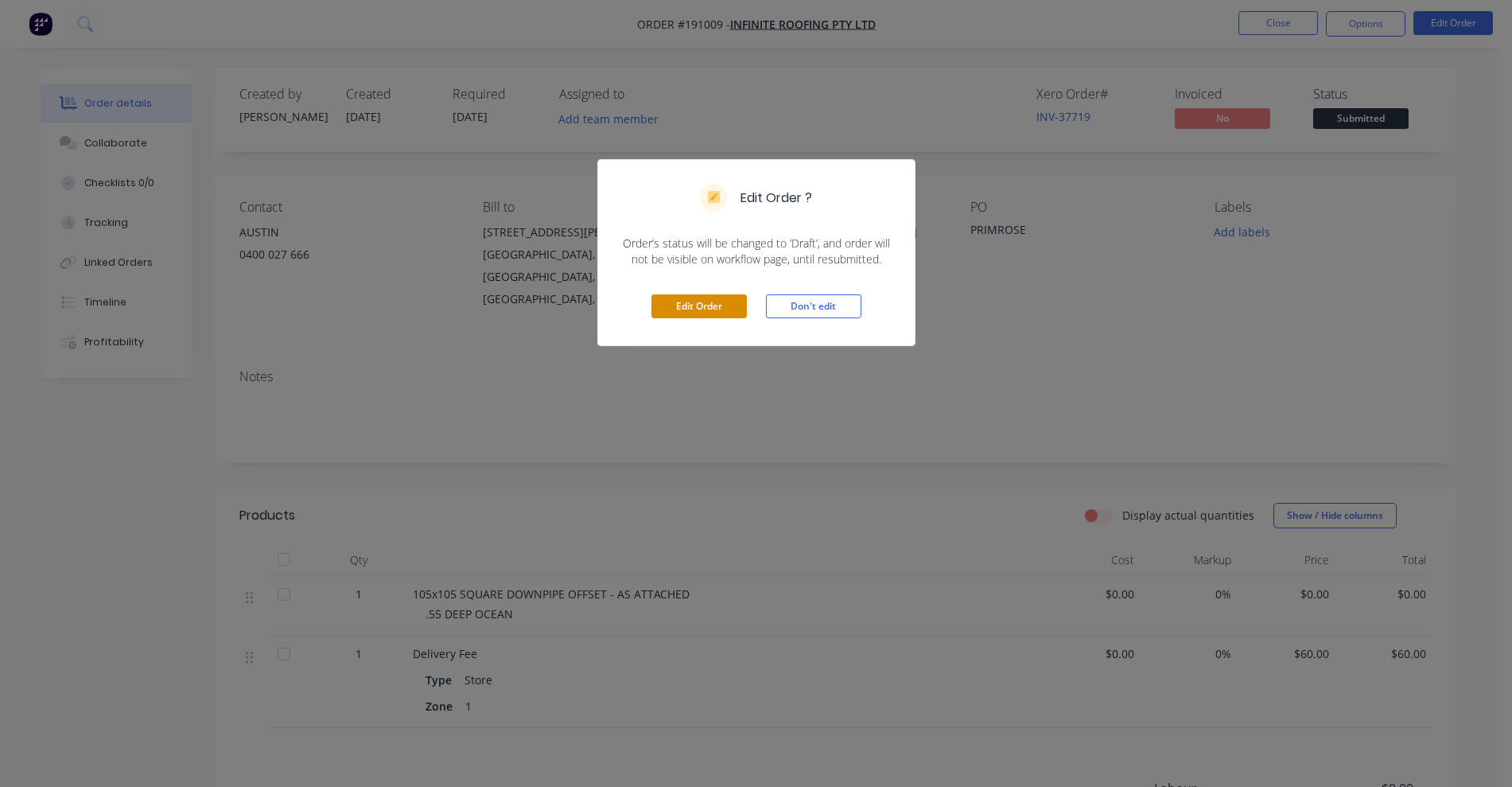
click at [675, 294] on button "Edit Order" at bounding box center [699, 306] width 95 height 24
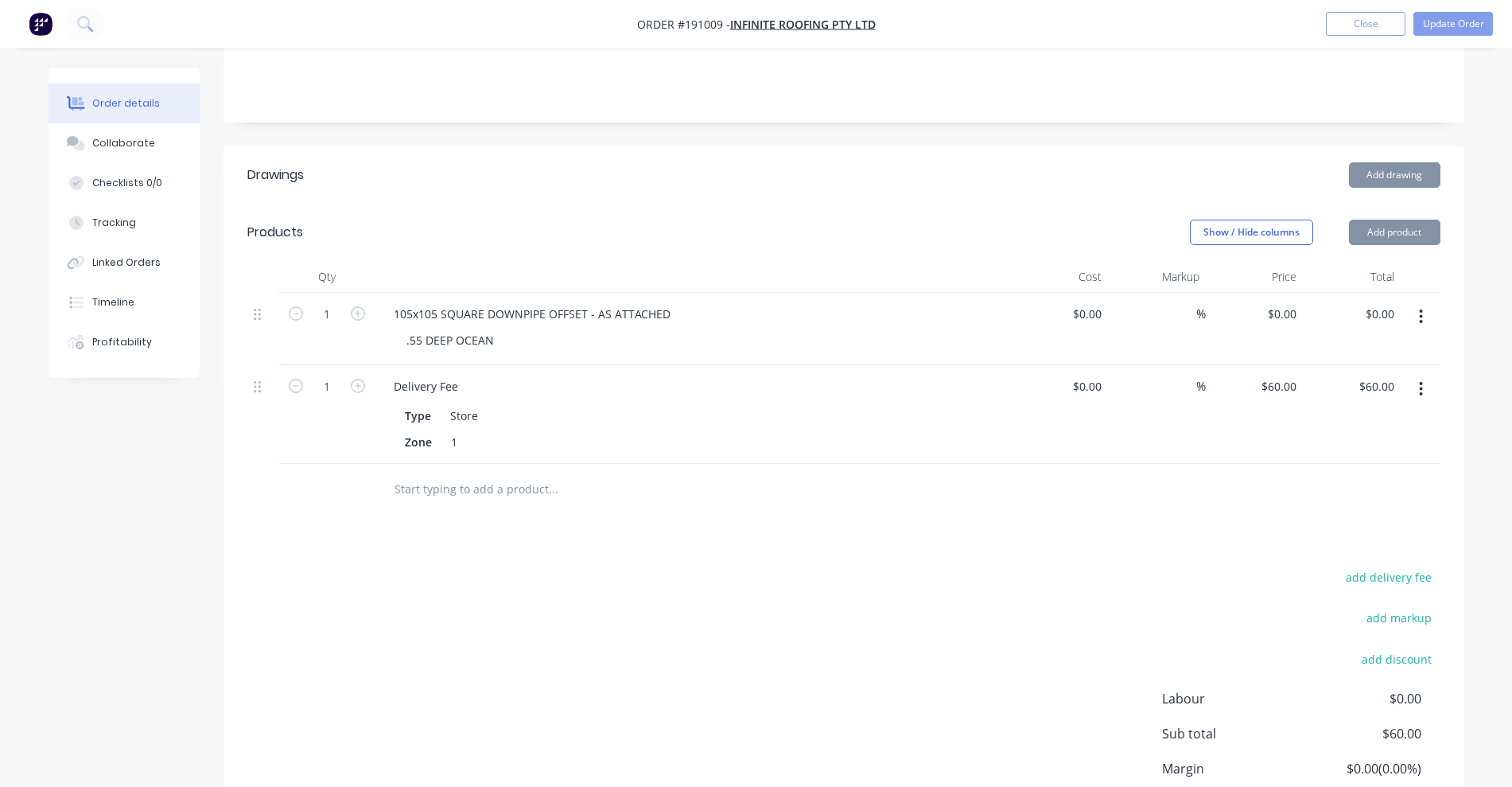
scroll to position [397, 0]
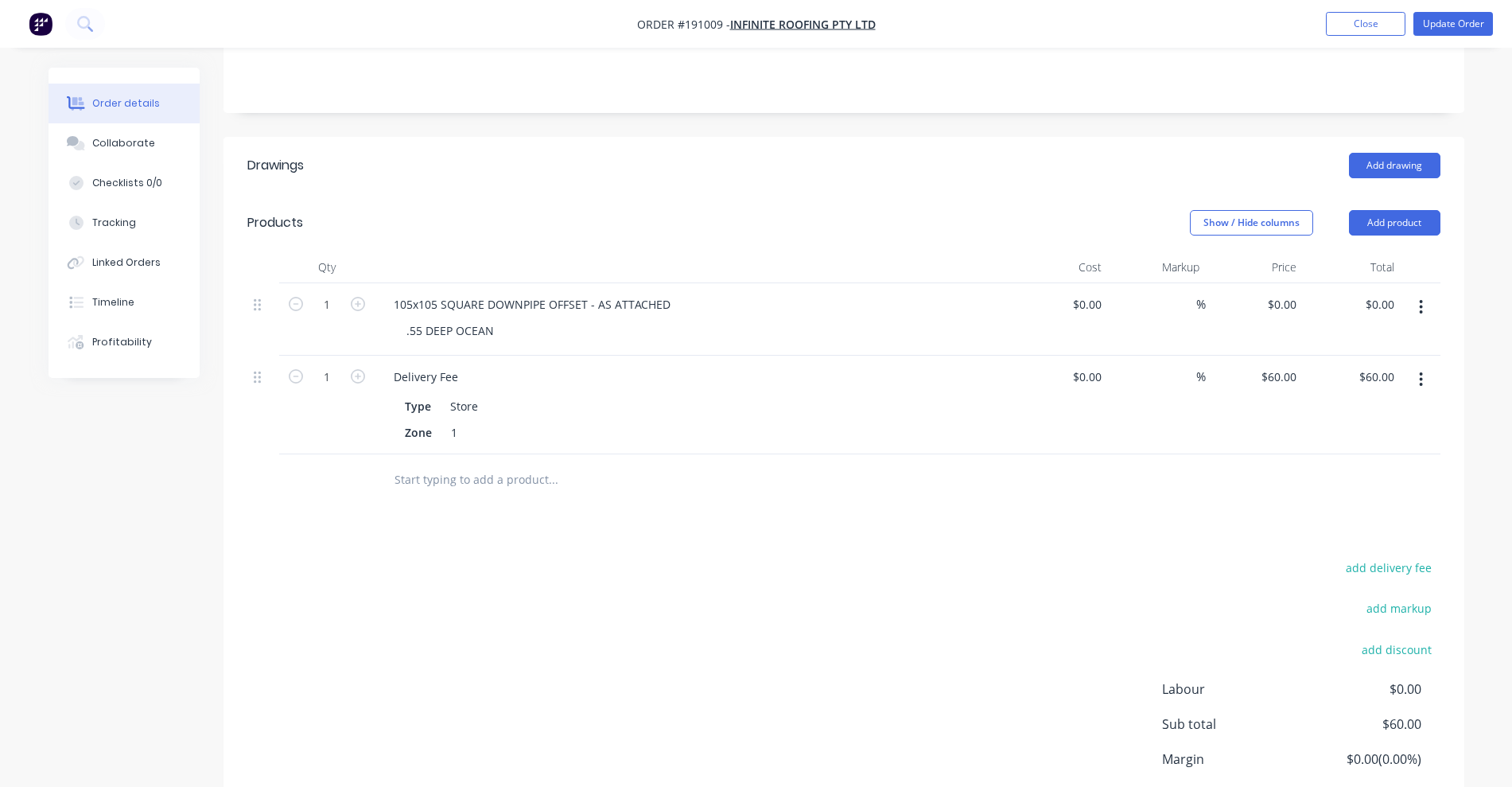
click at [473, 464] on input "text" at bounding box center [552, 480] width 318 height 31
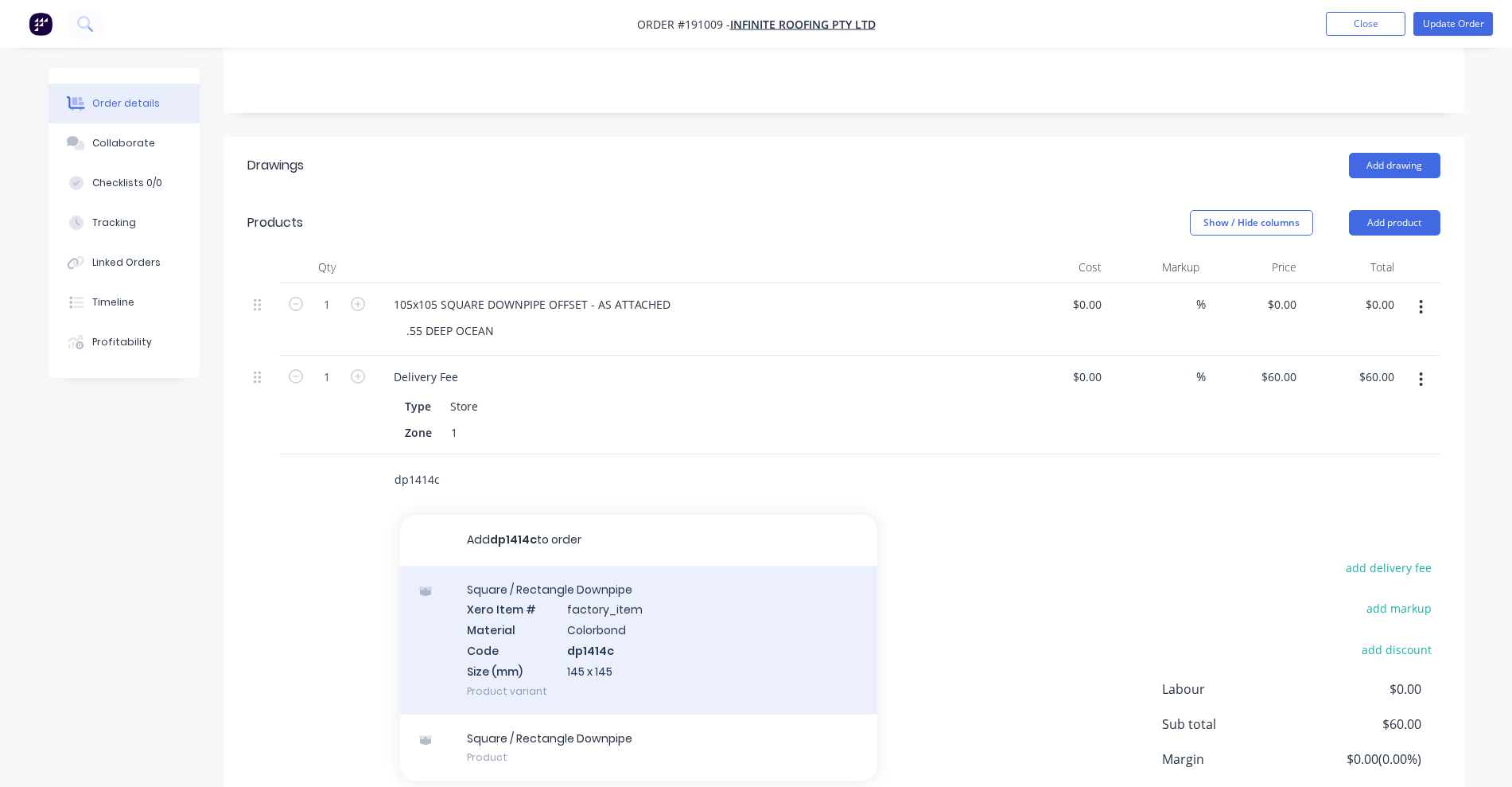
type input "dp1414c"
click at [650, 590] on div "Square / Rectangle Downpipe Xero Item # factory_item Material Colorbond Code dp…" at bounding box center [639, 640] width 477 height 149
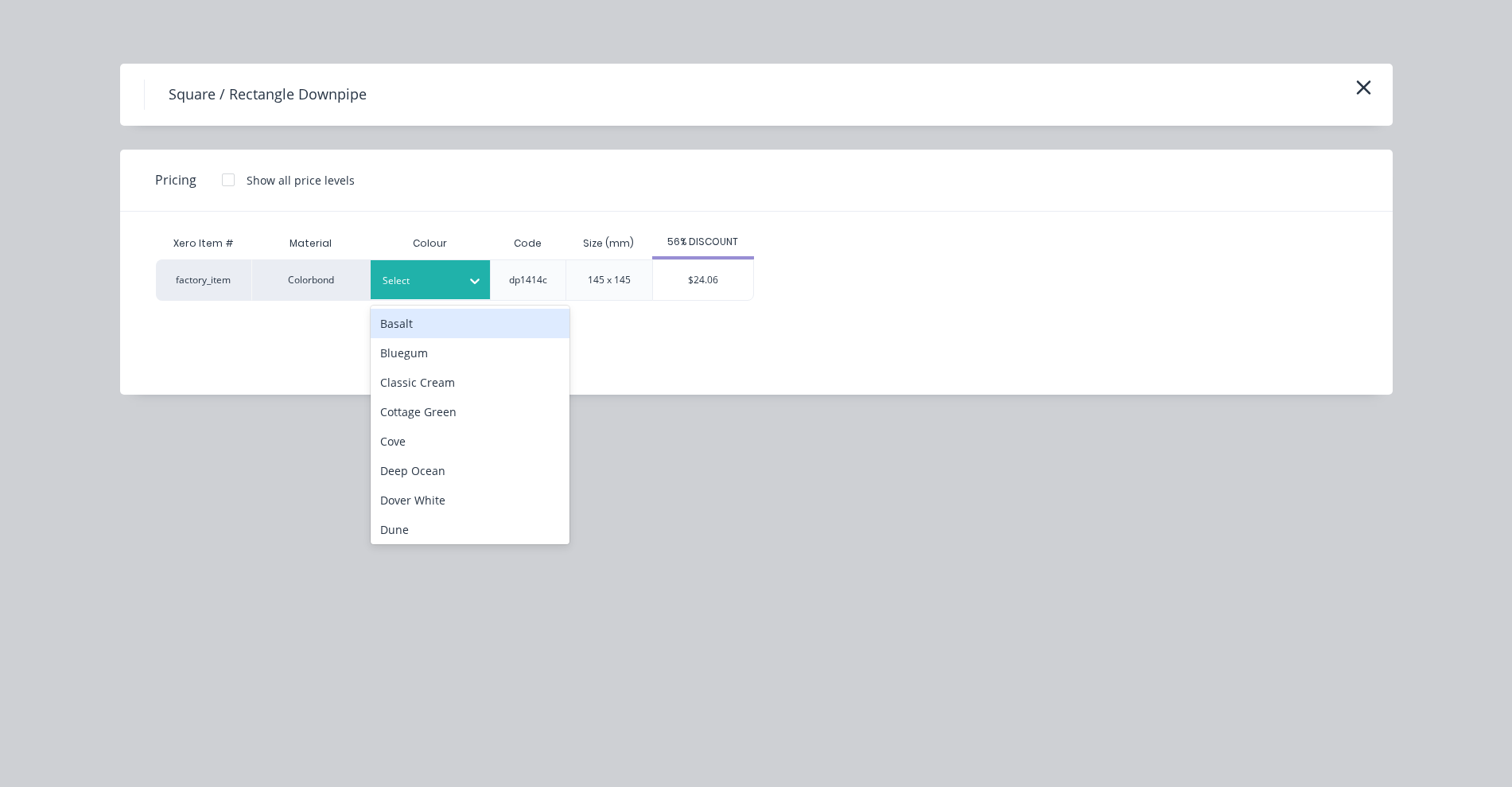
click at [389, 285] on div at bounding box center [418, 281] width 72 height 18
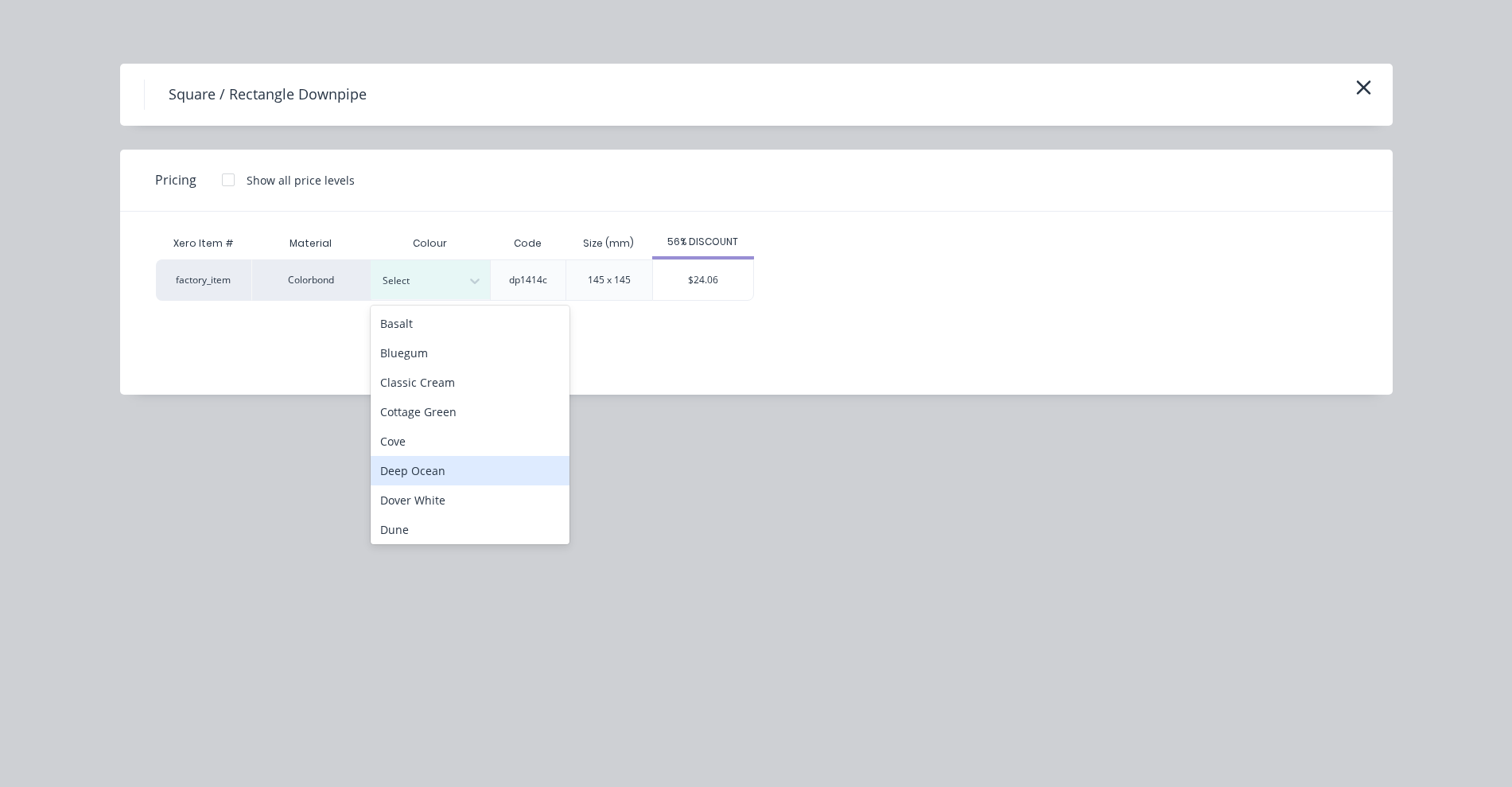
click at [453, 467] on div "Deep Ocean" at bounding box center [470, 470] width 199 height 29
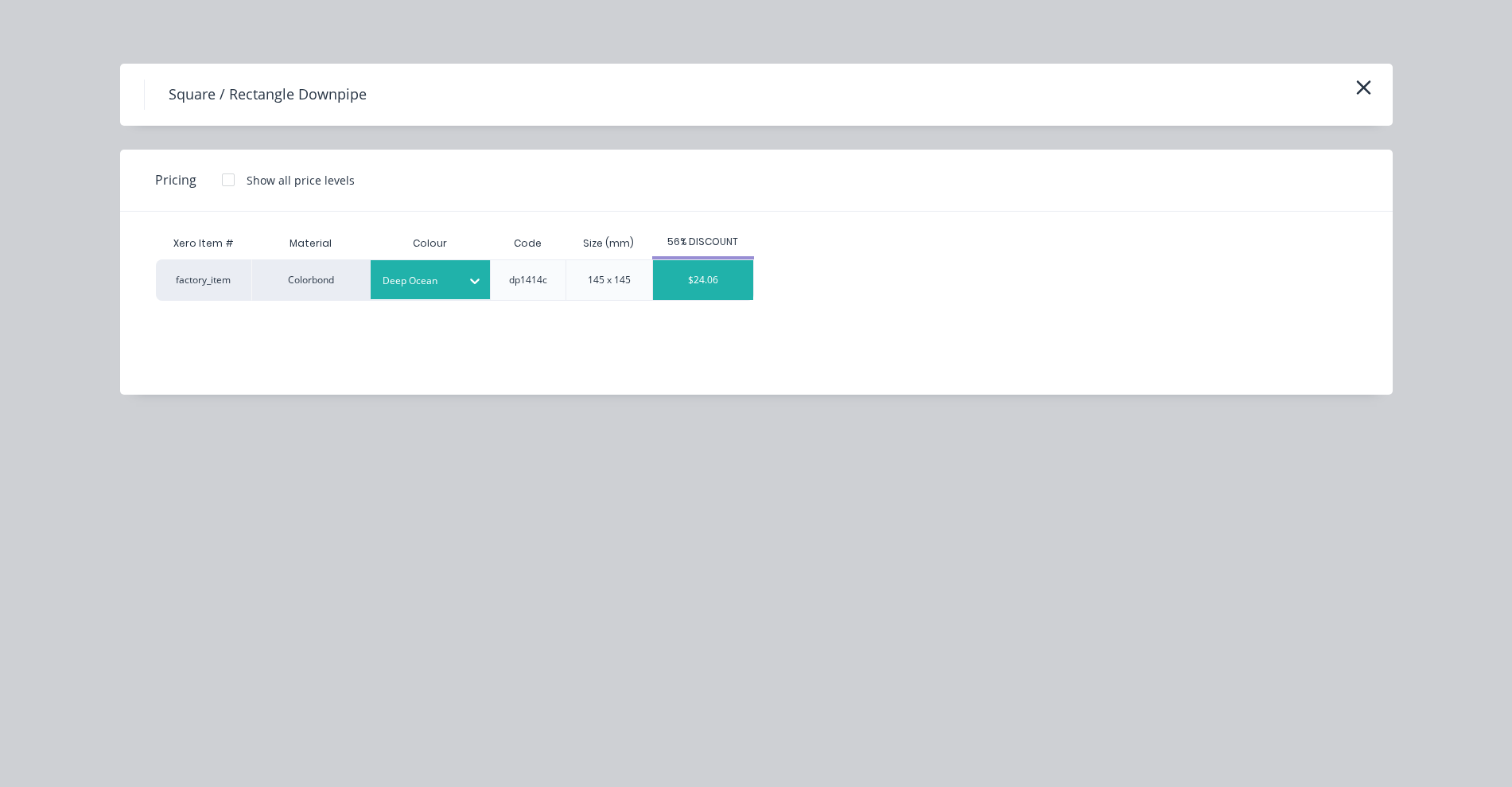
click at [687, 280] on div "$24.06" at bounding box center [703, 280] width 100 height 40
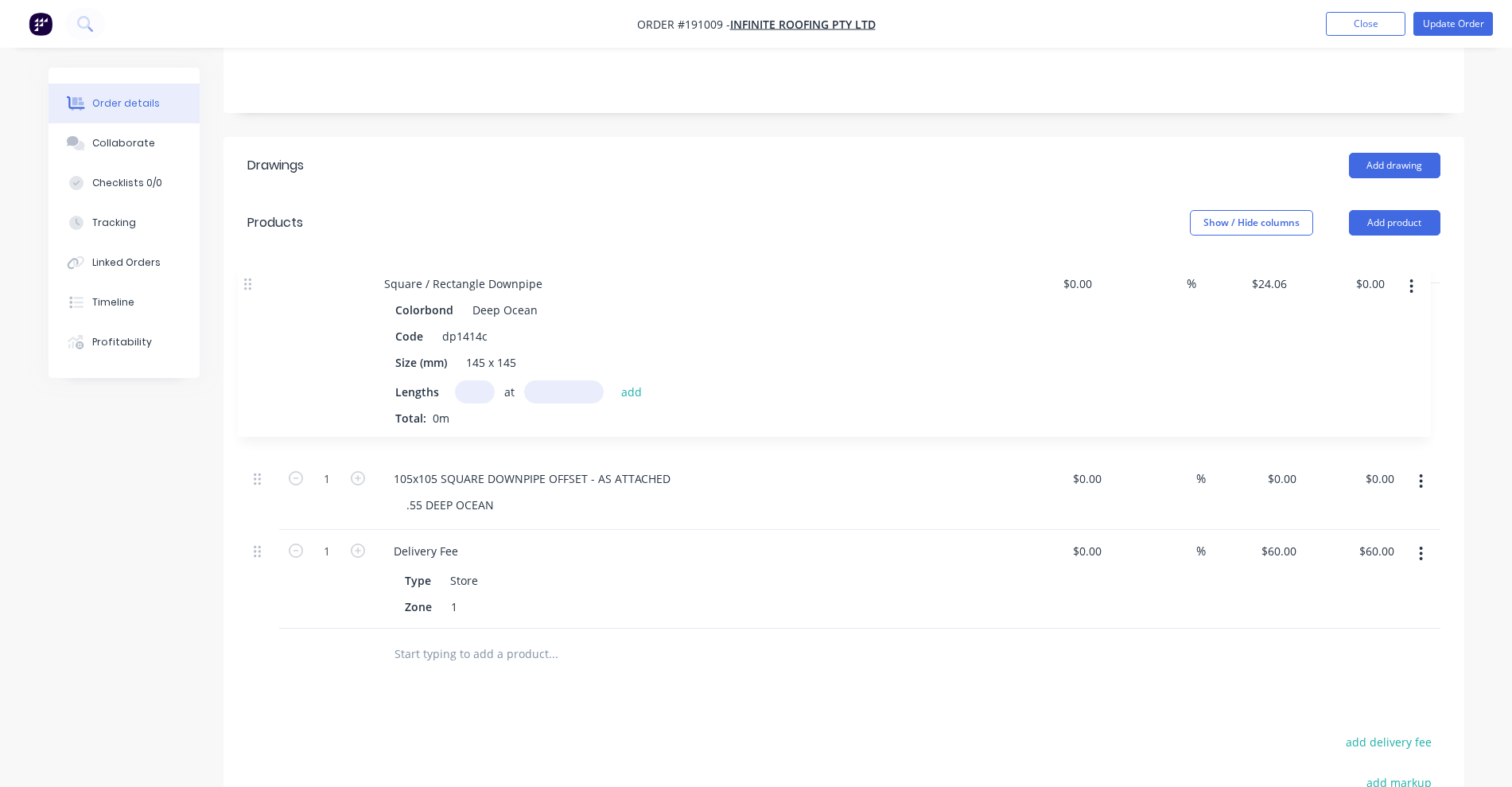
drag, startPoint x: 258, startPoint y: 434, endPoint x: 251, endPoint y: 222, distance: 212.1
click at [249, 251] on div "Qty Cost Markup Price Total 1 105x105 SQUARE DOWNPIPE OFFSET - AS ATTACHED .55 …" at bounding box center [844, 440] width 1193 height 377
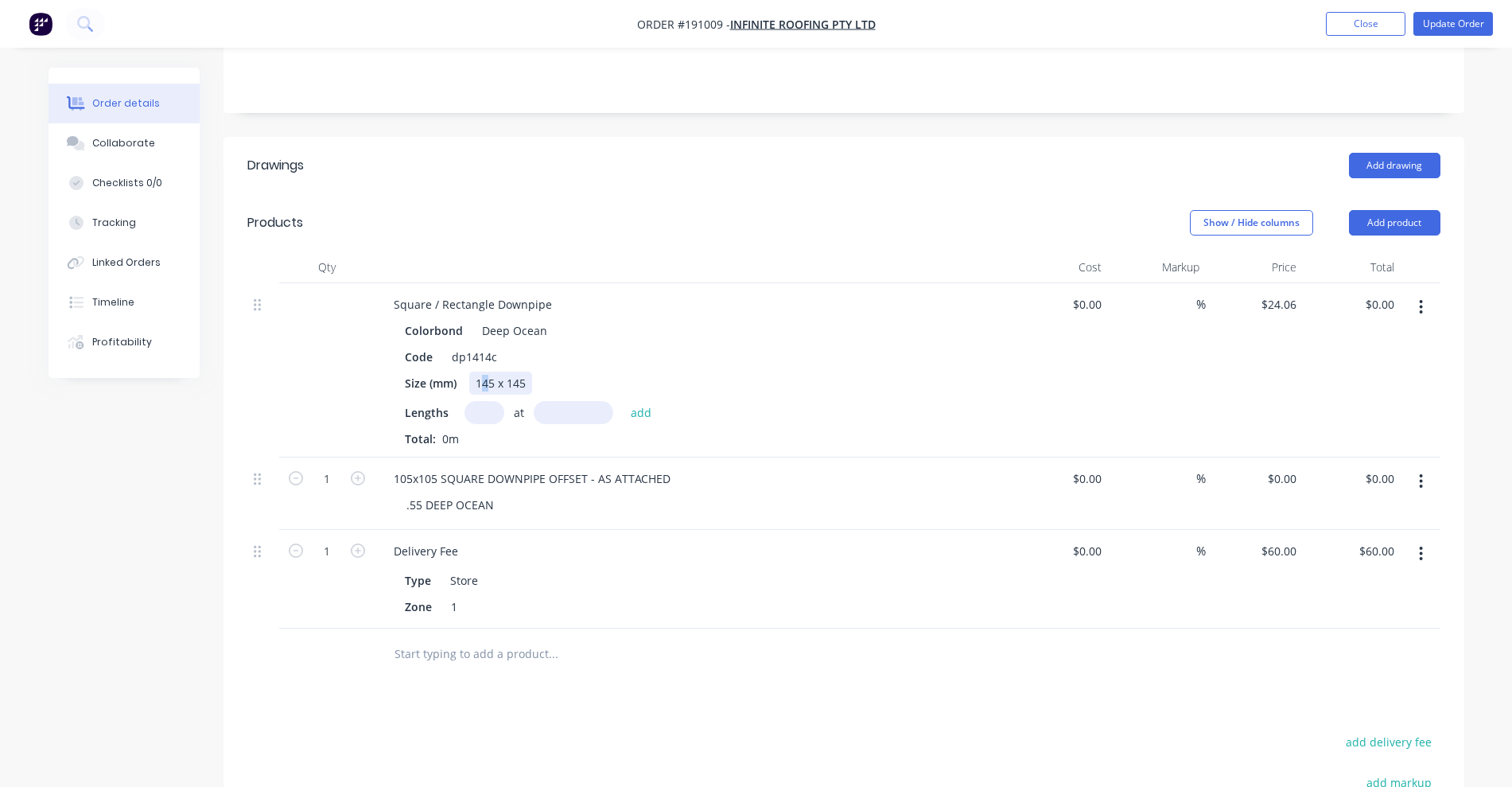
drag, startPoint x: 481, startPoint y: 336, endPoint x: 489, endPoint y: 335, distance: 8.1
click at [489, 372] on div "145 x 145" at bounding box center [500, 384] width 63 height 24
drag, startPoint x: 514, startPoint y: 338, endPoint x: 523, endPoint y: 336, distance: 9.2
click at [523, 372] on div "105 x 145" at bounding box center [500, 384] width 63 height 24
click at [480, 401] on input "text" at bounding box center [484, 413] width 40 height 24
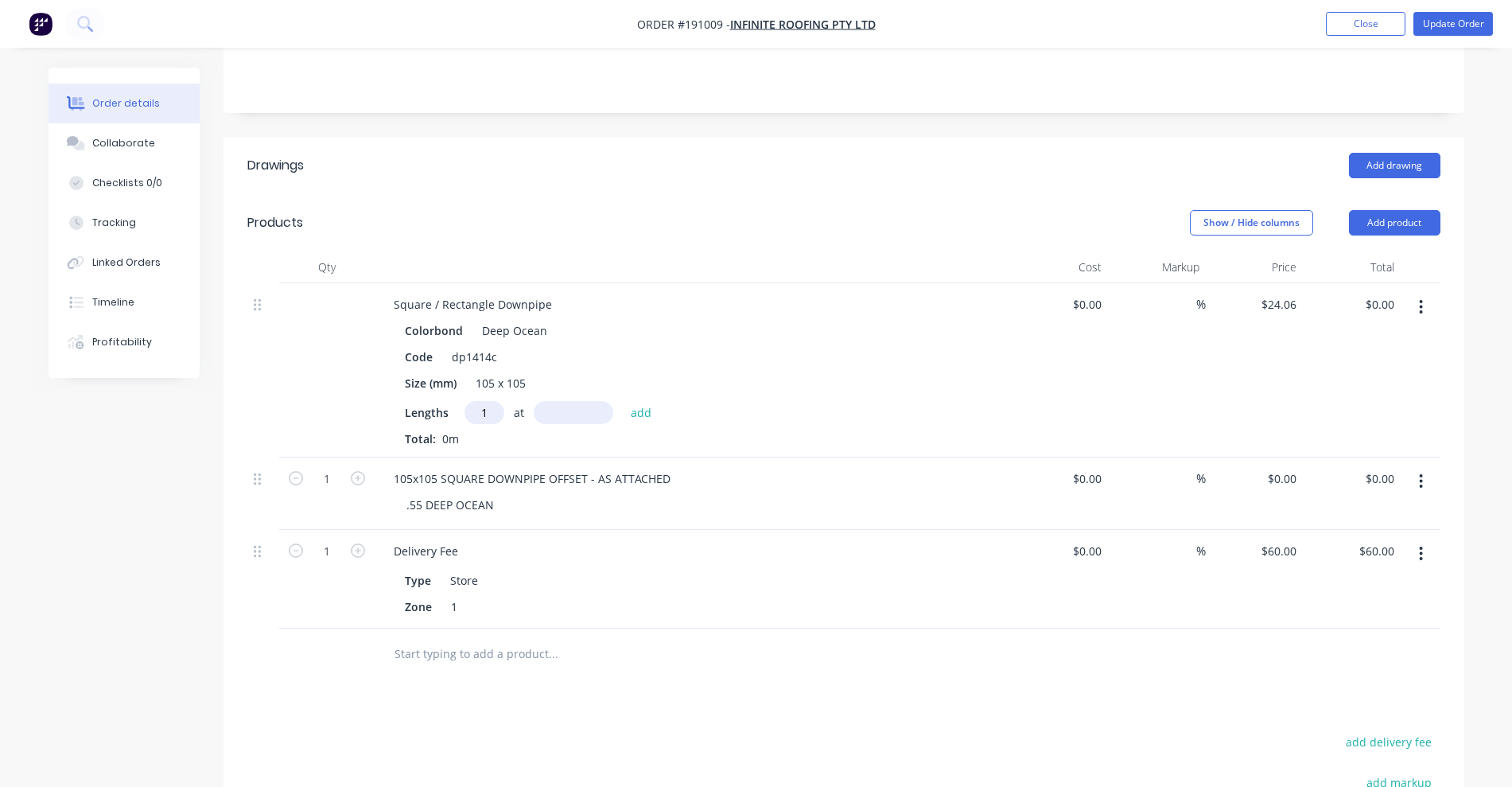
type input "1"
type input "1000"
click at [623, 401] on button "add" at bounding box center [642, 412] width 37 height 22
type input "$24.06"
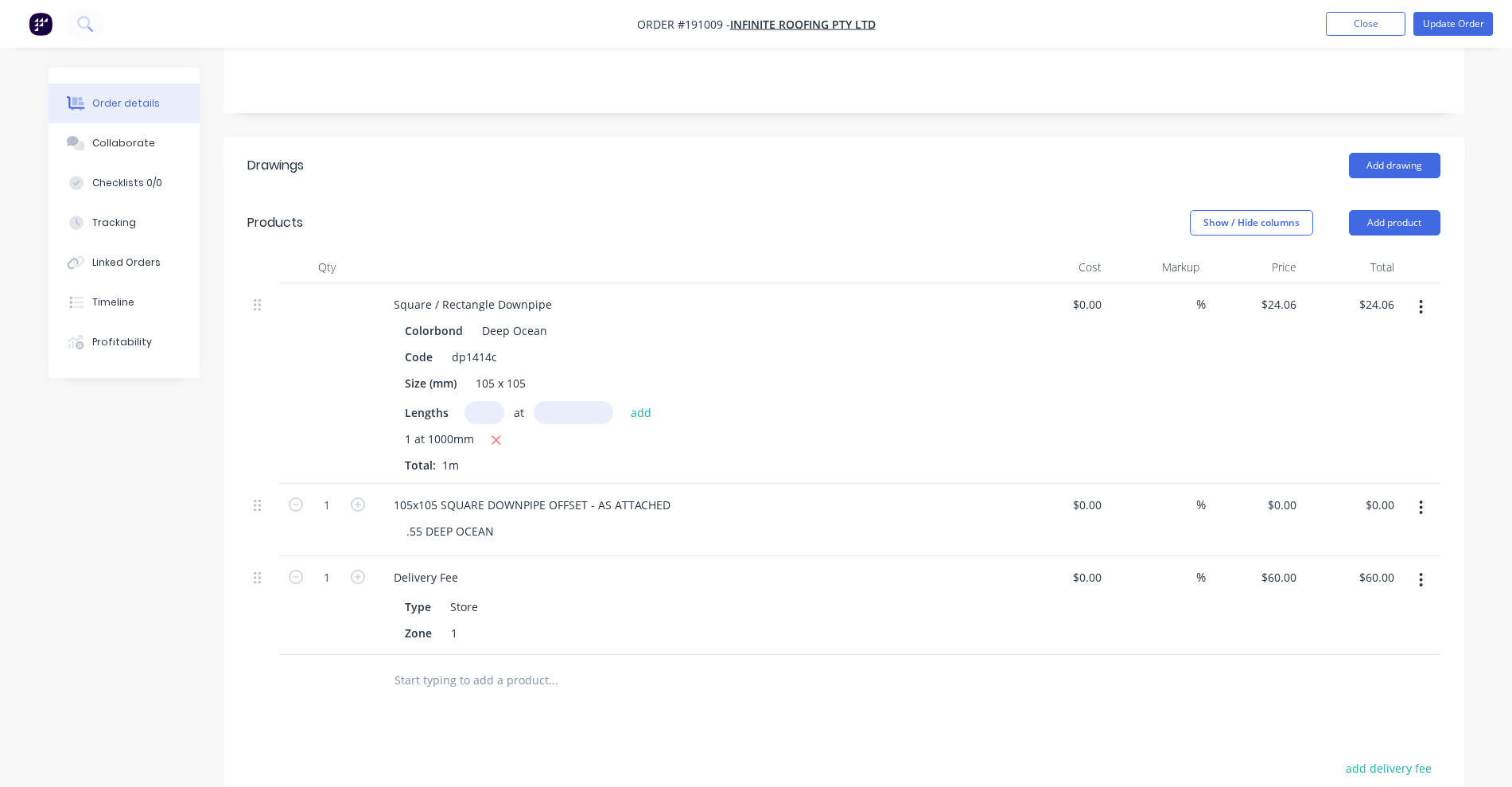
drag, startPoint x: 1423, startPoint y: 457, endPoint x: 1416, endPoint y: 474, distance: 18.4
click at [1424, 494] on button "button" at bounding box center [1421, 507] width 37 height 28
click at [1365, 597] on button "Exclude from tax" at bounding box center [1365, 612] width 151 height 31
click at [1429, 494] on button "button" at bounding box center [1421, 507] width 37 height 28
click at [1360, 633] on div "Delete" at bounding box center [1365, 645] width 123 height 24
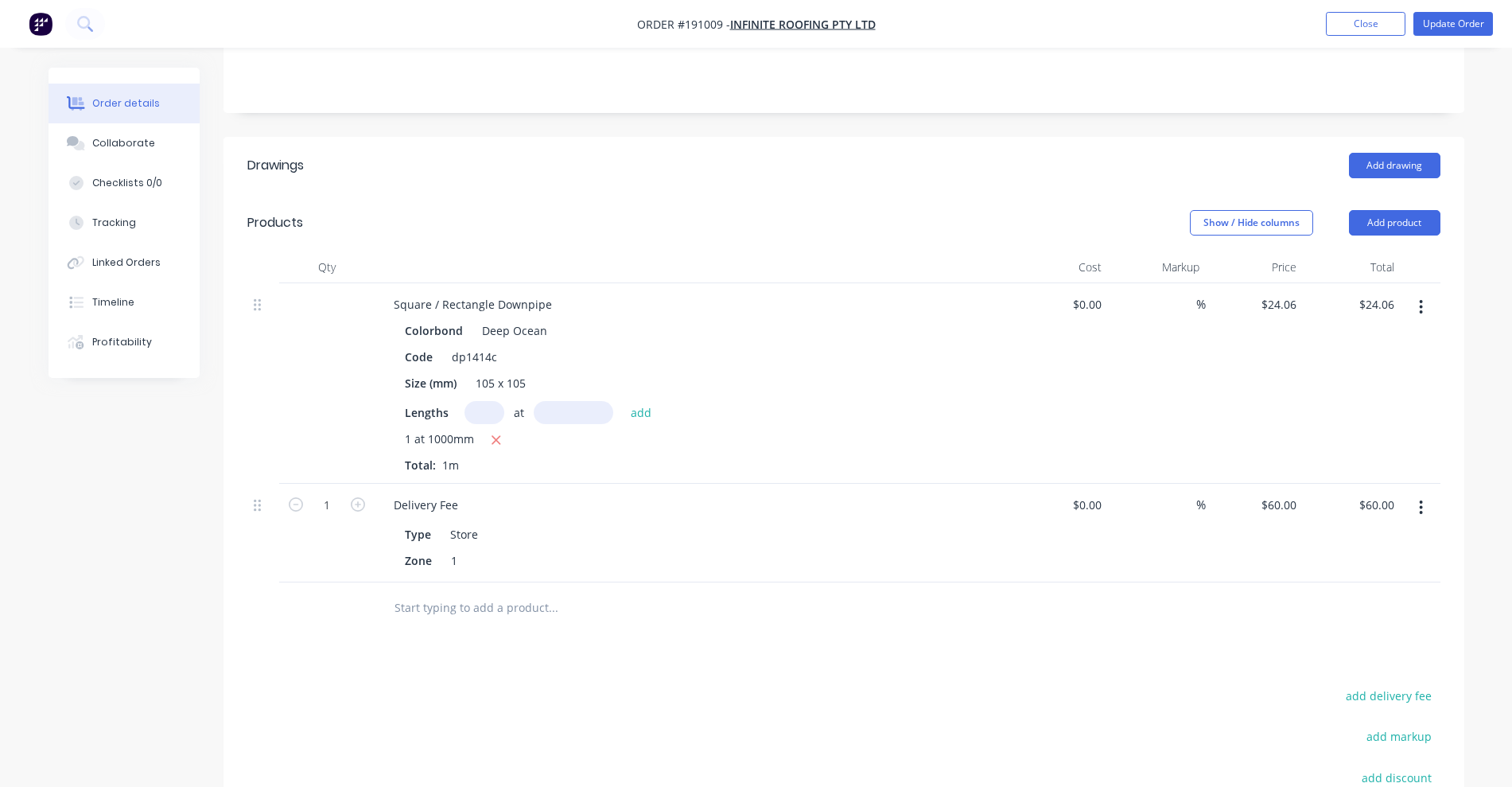
click at [439, 592] on input "text" at bounding box center [552, 607] width 318 height 31
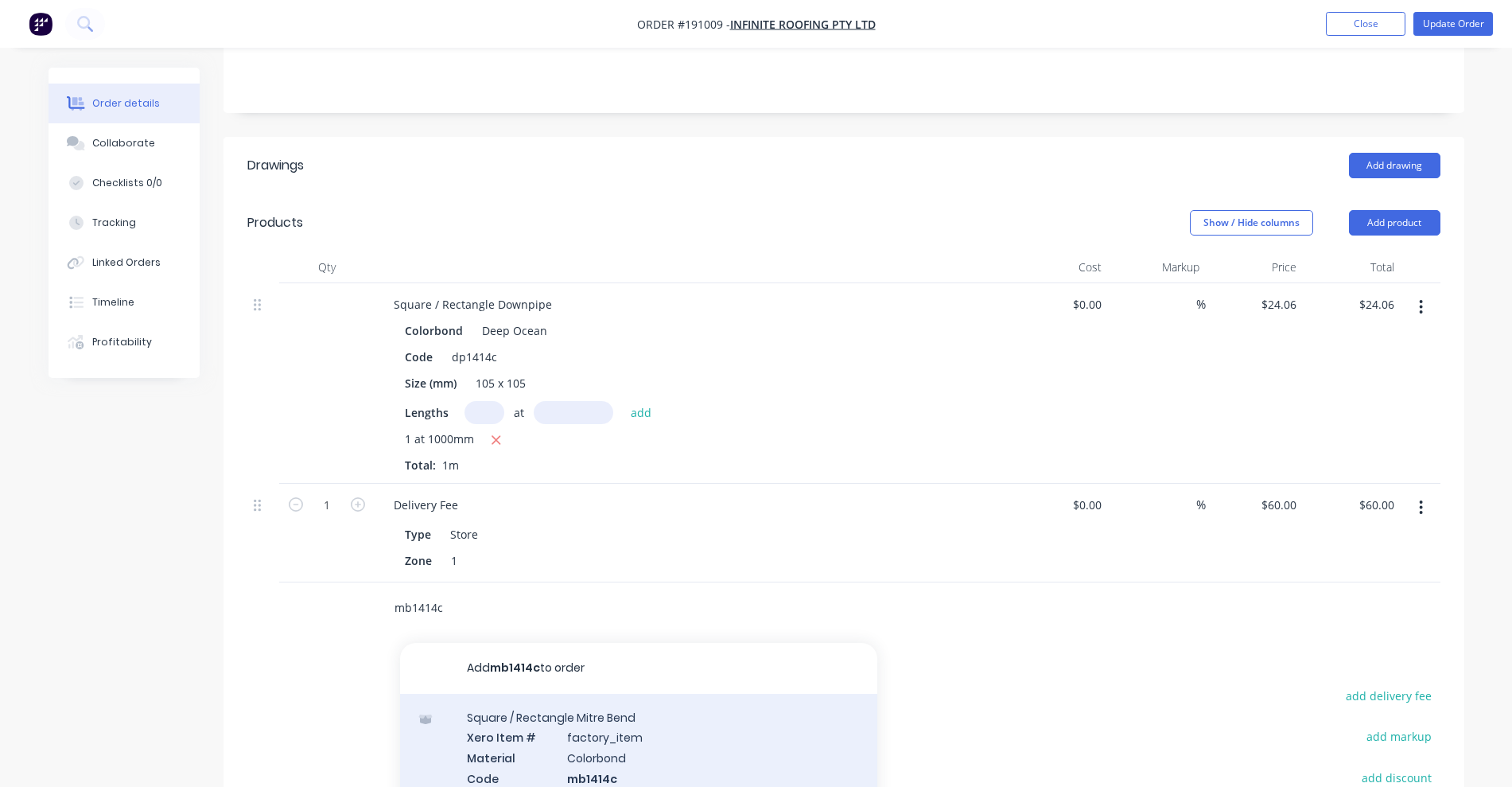
type input "mb1414c"
click at [554, 717] on div "Square / Rectangle Mitre Bend Xero Item # factory_item Material Colorbond Code …" at bounding box center [639, 768] width 477 height 149
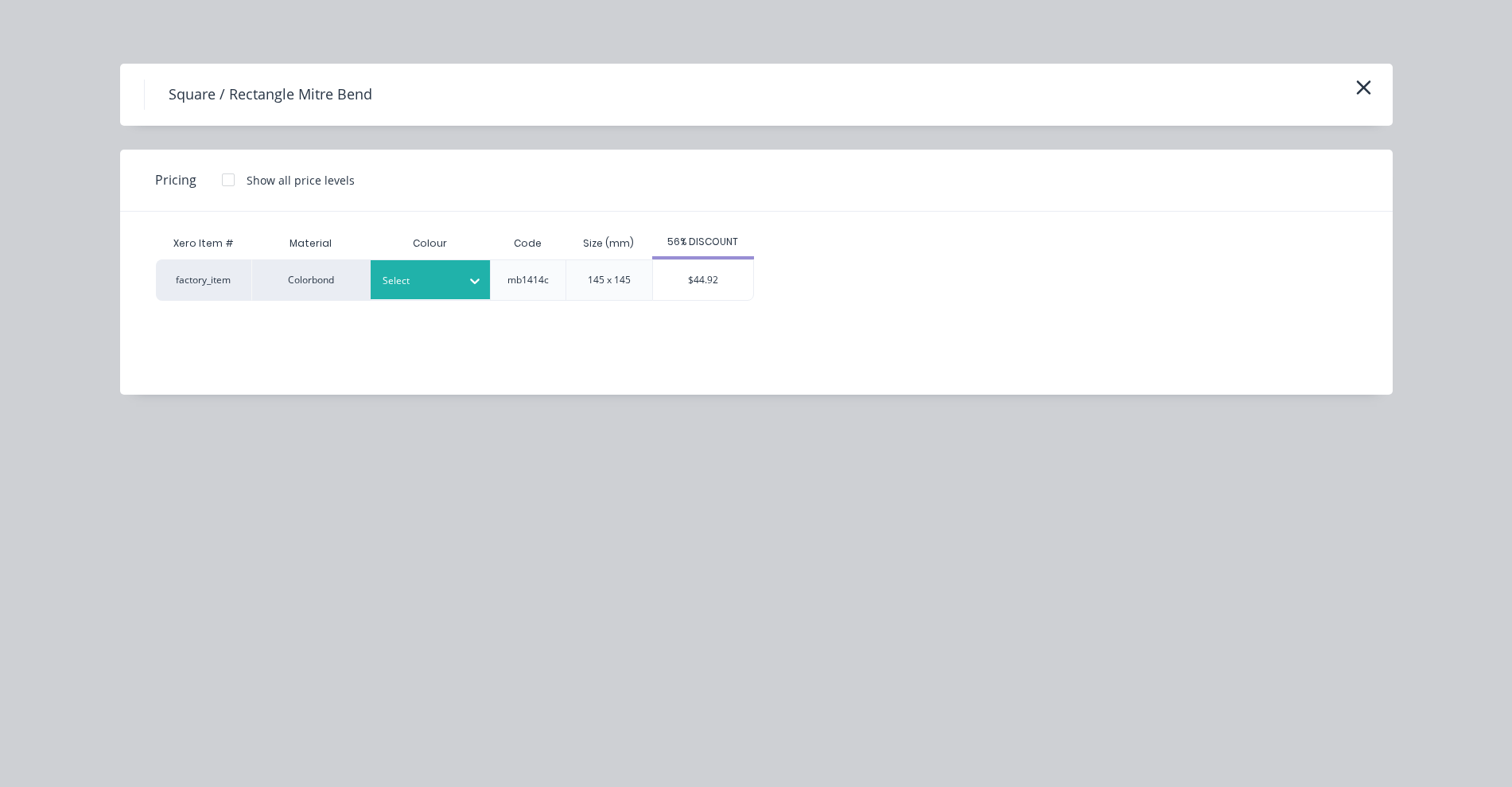
click at [446, 278] on div at bounding box center [418, 281] width 72 height 18
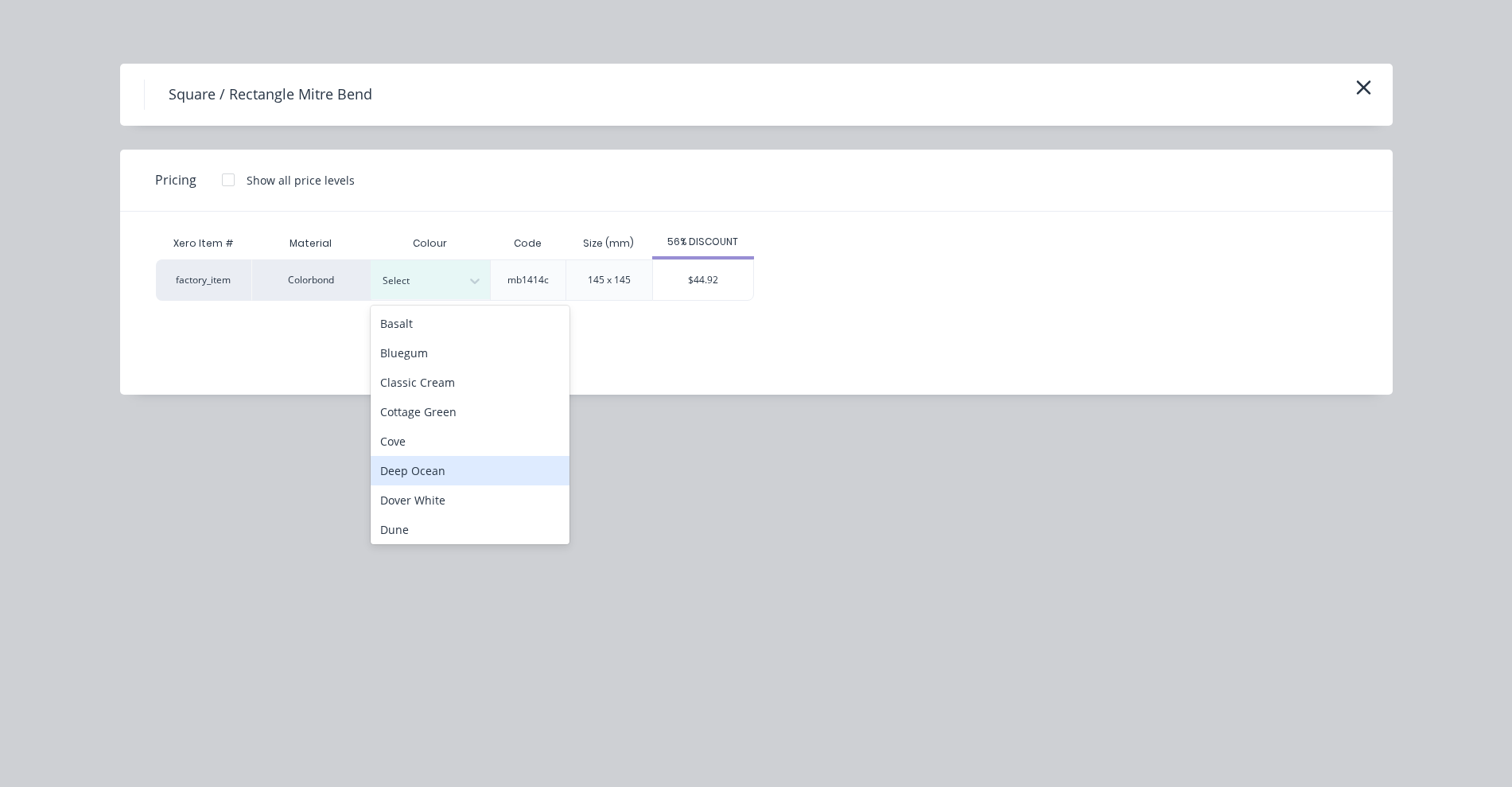
click at [422, 470] on div "Deep Ocean" at bounding box center [470, 470] width 199 height 29
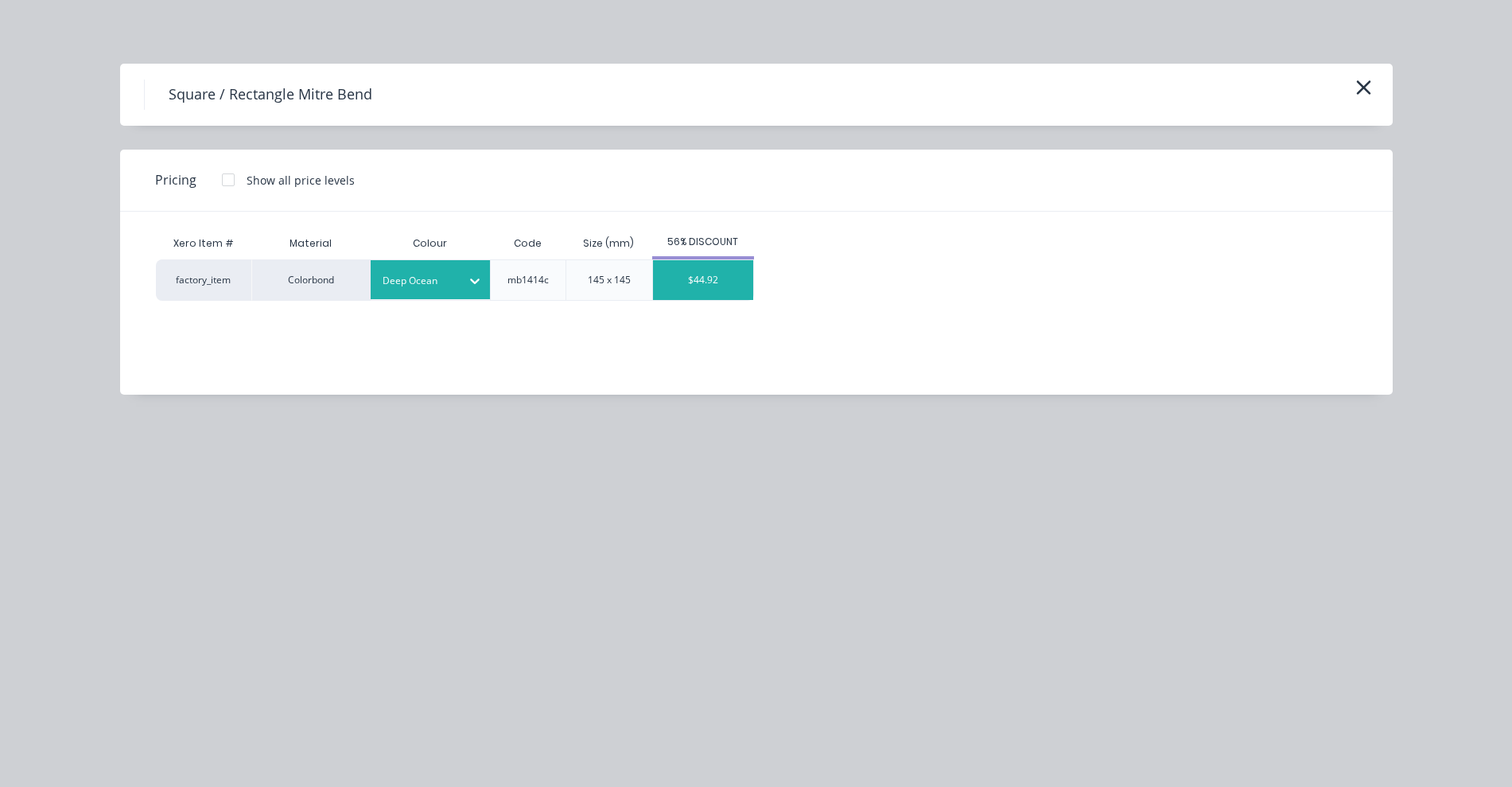
click at [682, 278] on div "$44.92" at bounding box center [703, 280] width 100 height 40
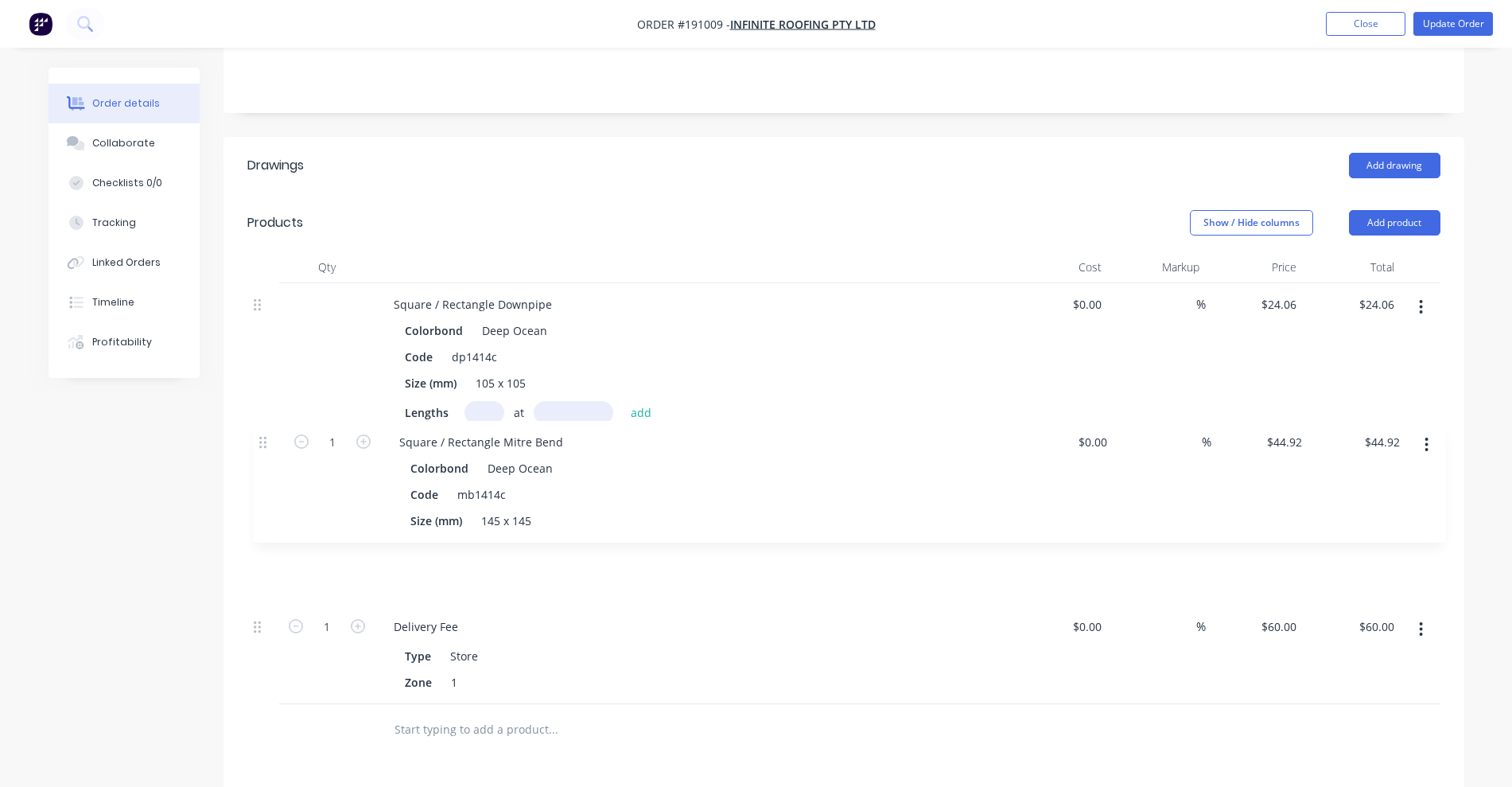
drag, startPoint x: 262, startPoint y: 564, endPoint x: 269, endPoint y: 440, distance: 124.2
click at [269, 440] on div "Square / Rectangle Downpipe Colorbond Deep Ocean Code dp1414c Size (mm) 105 x 1…" at bounding box center [844, 494] width 1193 height 421
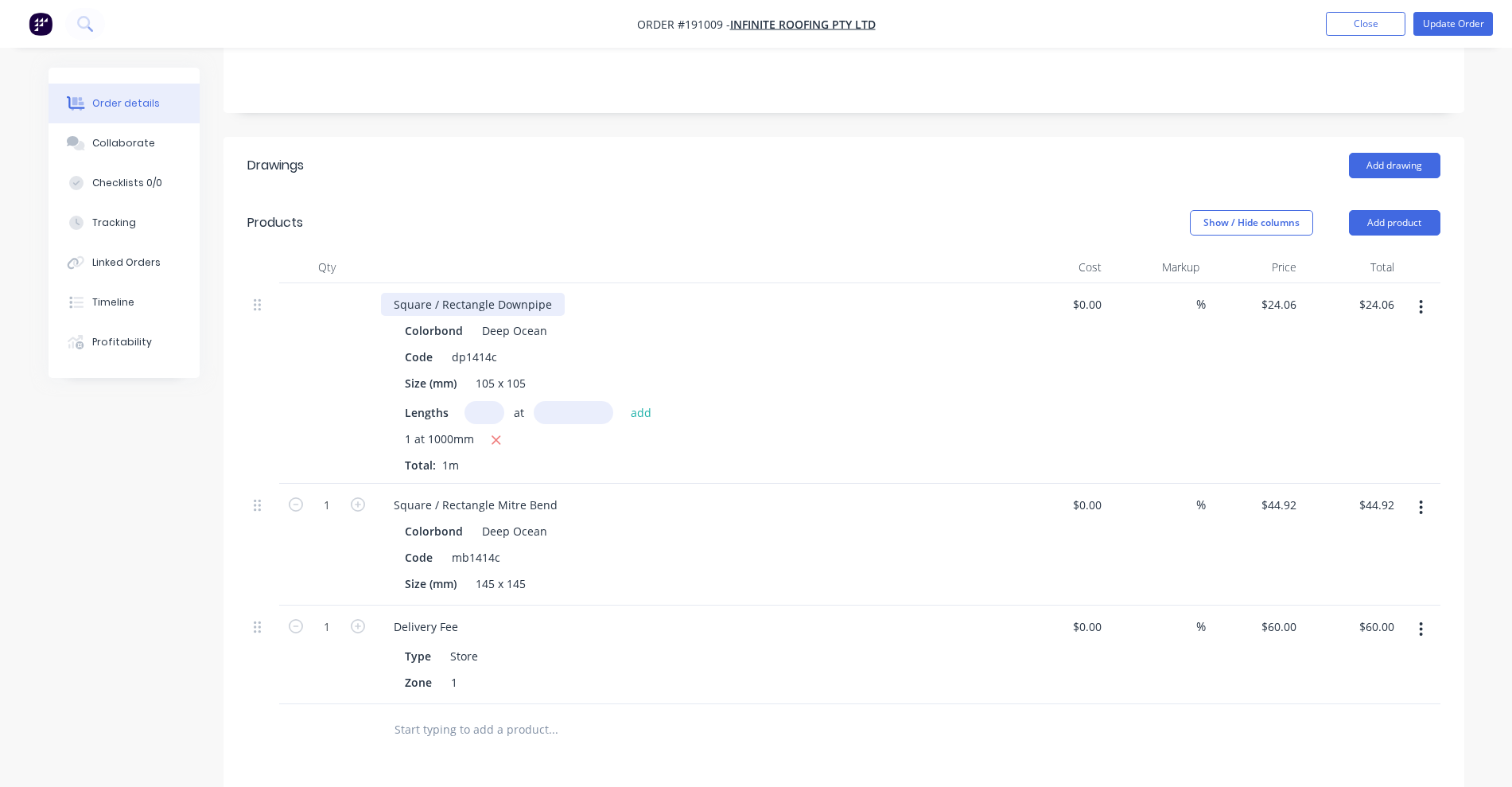
click at [551, 292] on div "Square / Rectangle Downpipe" at bounding box center [472, 304] width 183 height 24
click at [1437, 22] on button "Update Order" at bounding box center [1452, 24] width 79 height 24
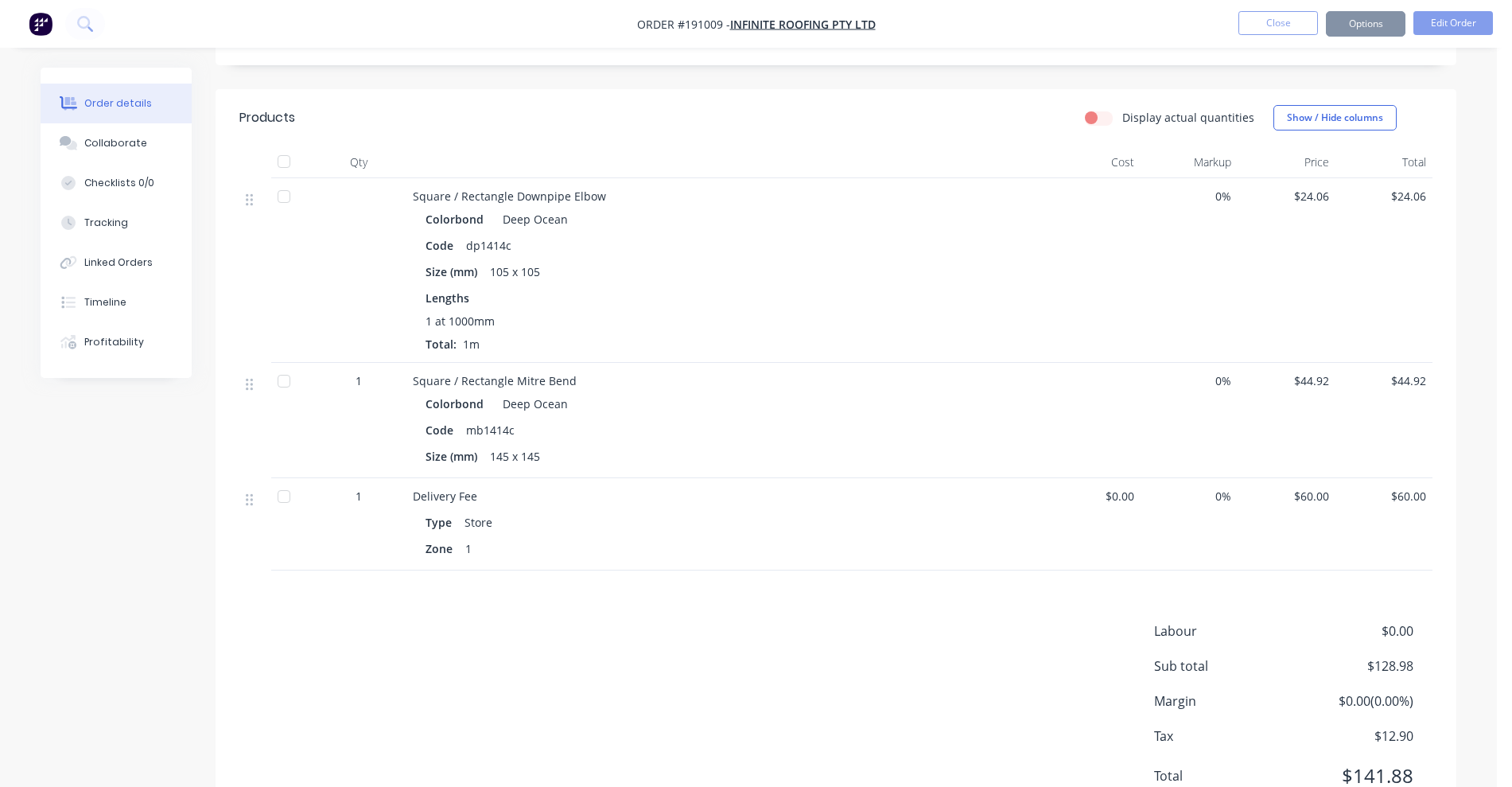
scroll to position [0, 0]
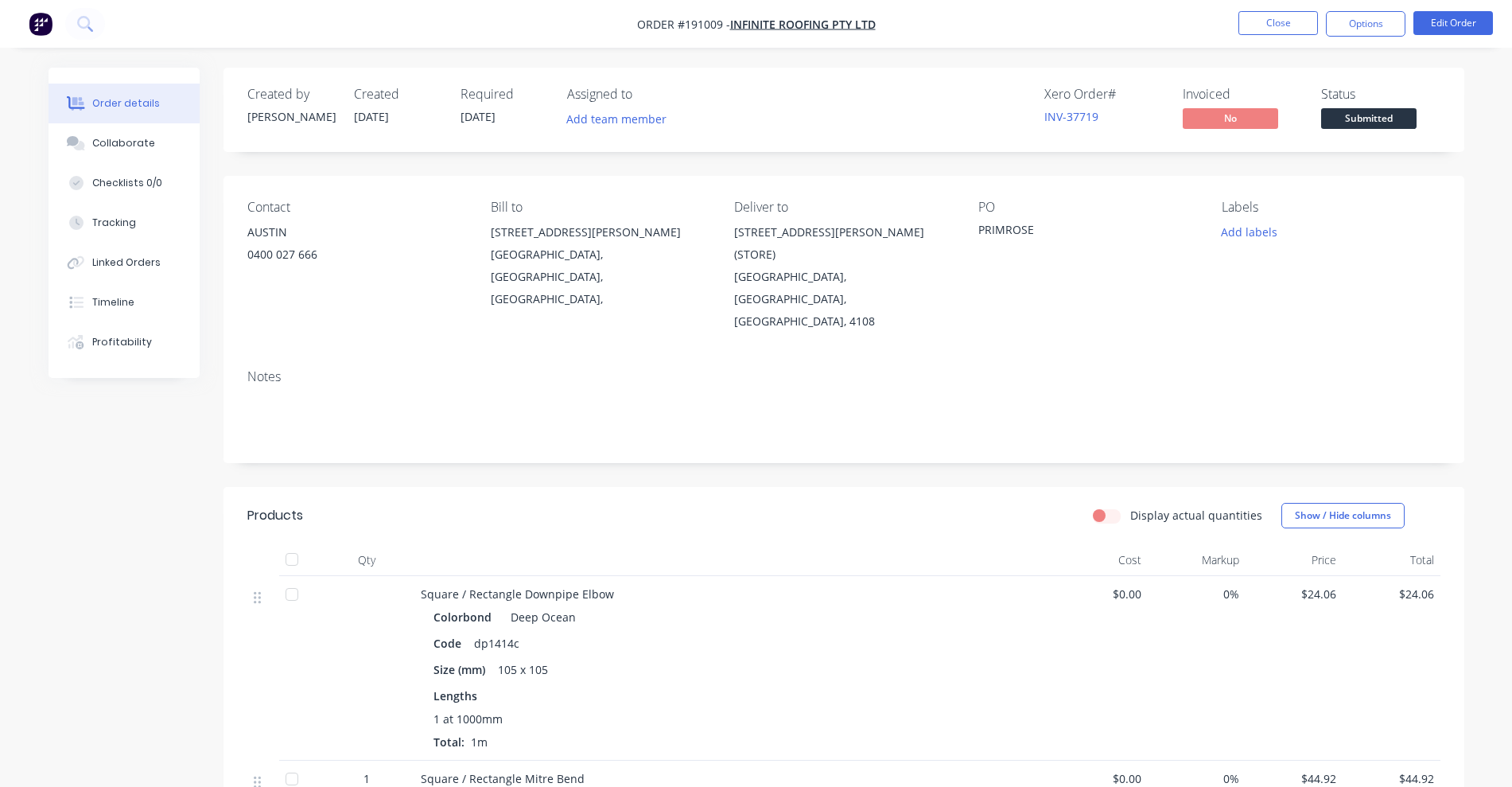
click at [1354, 41] on nav "Order #191009 - INFINITE ROOFING PTY LTD Close Options Edit Order" at bounding box center [756, 24] width 1512 height 48
click at [1354, 34] on button "Options" at bounding box center [1365, 24] width 79 height 26
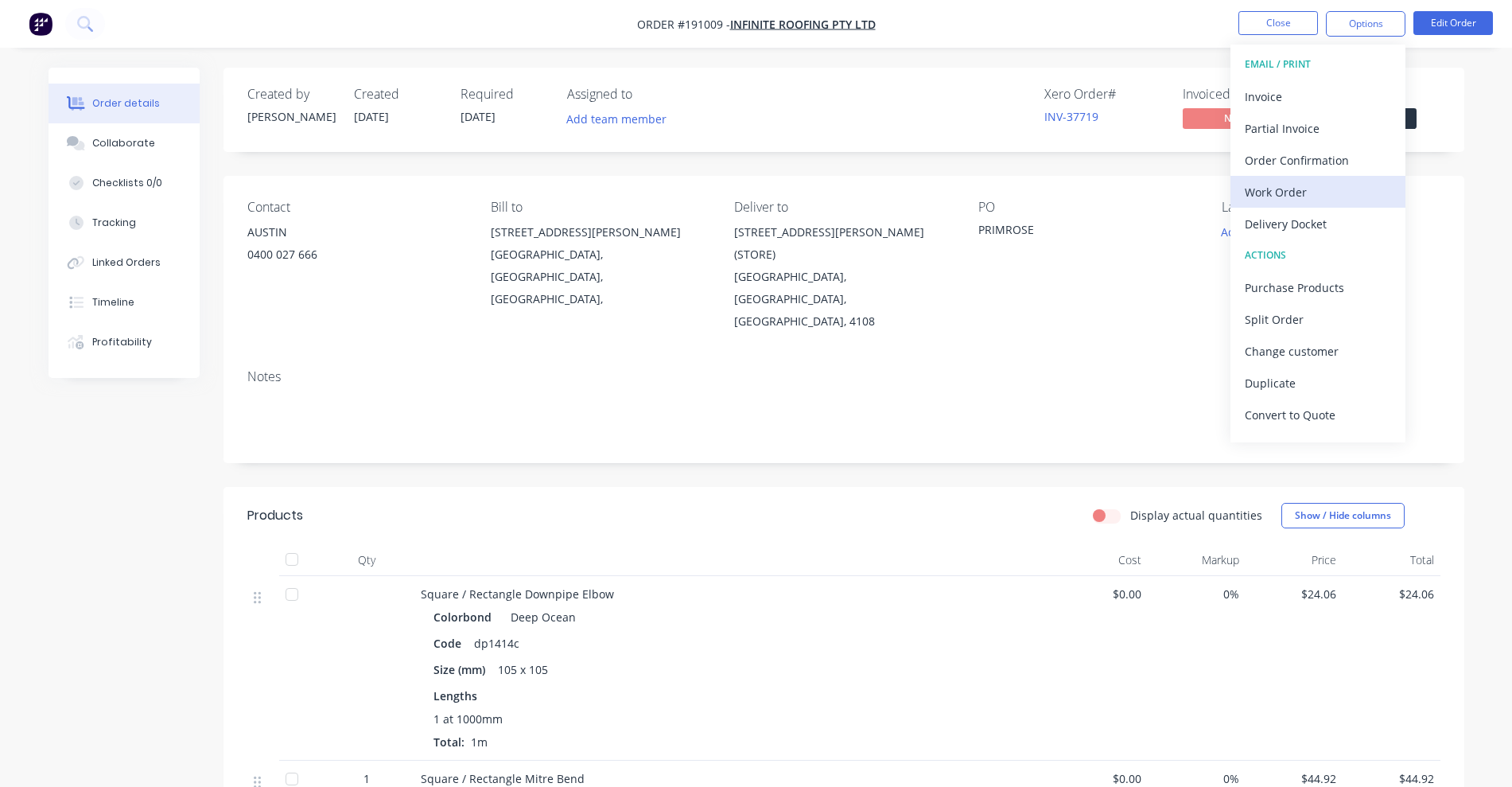
click at [1306, 184] on div "Work Order" at bounding box center [1318, 192] width 146 height 24
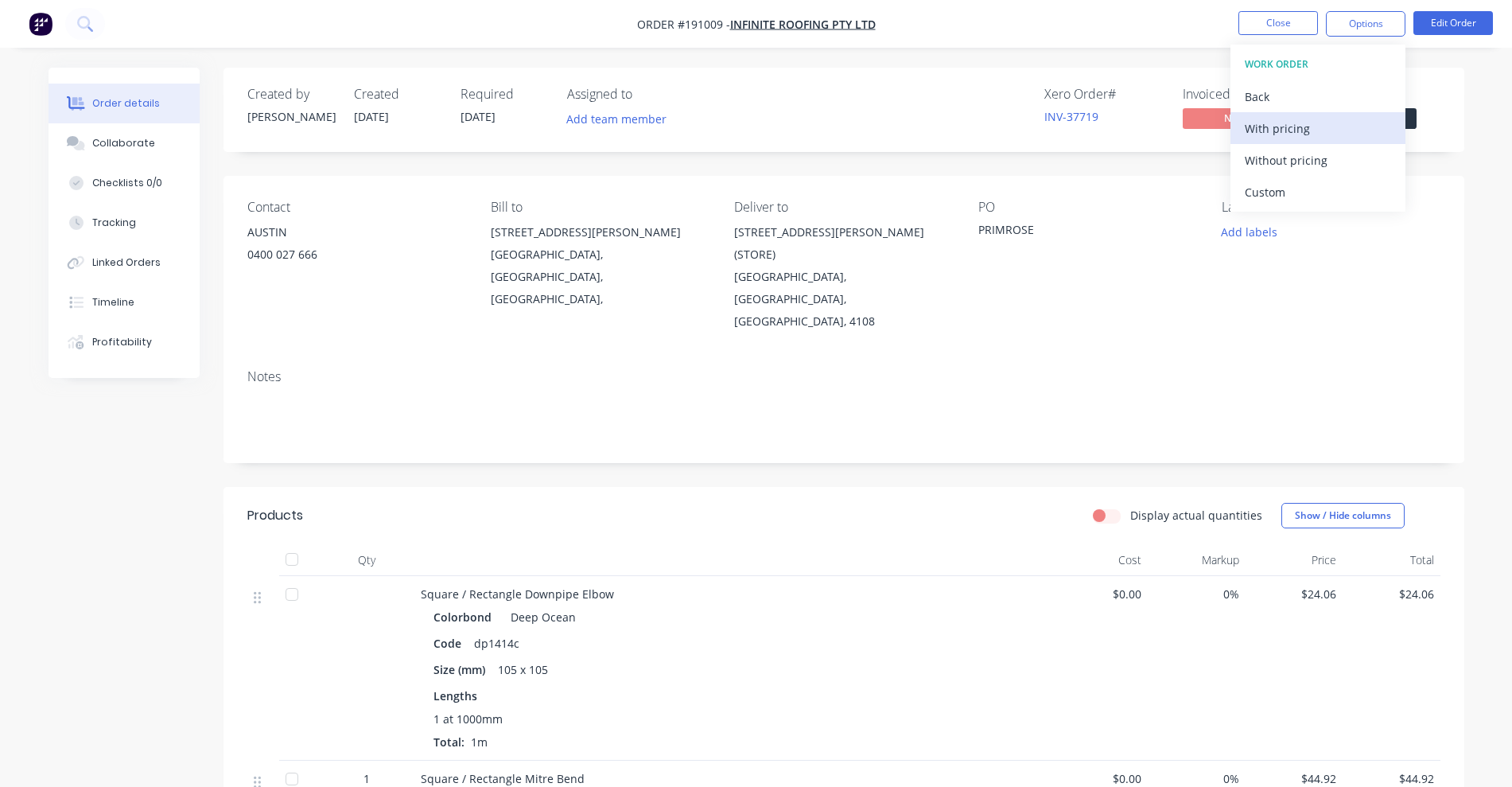
click at [1290, 131] on div "With pricing" at bounding box center [1318, 129] width 146 height 24
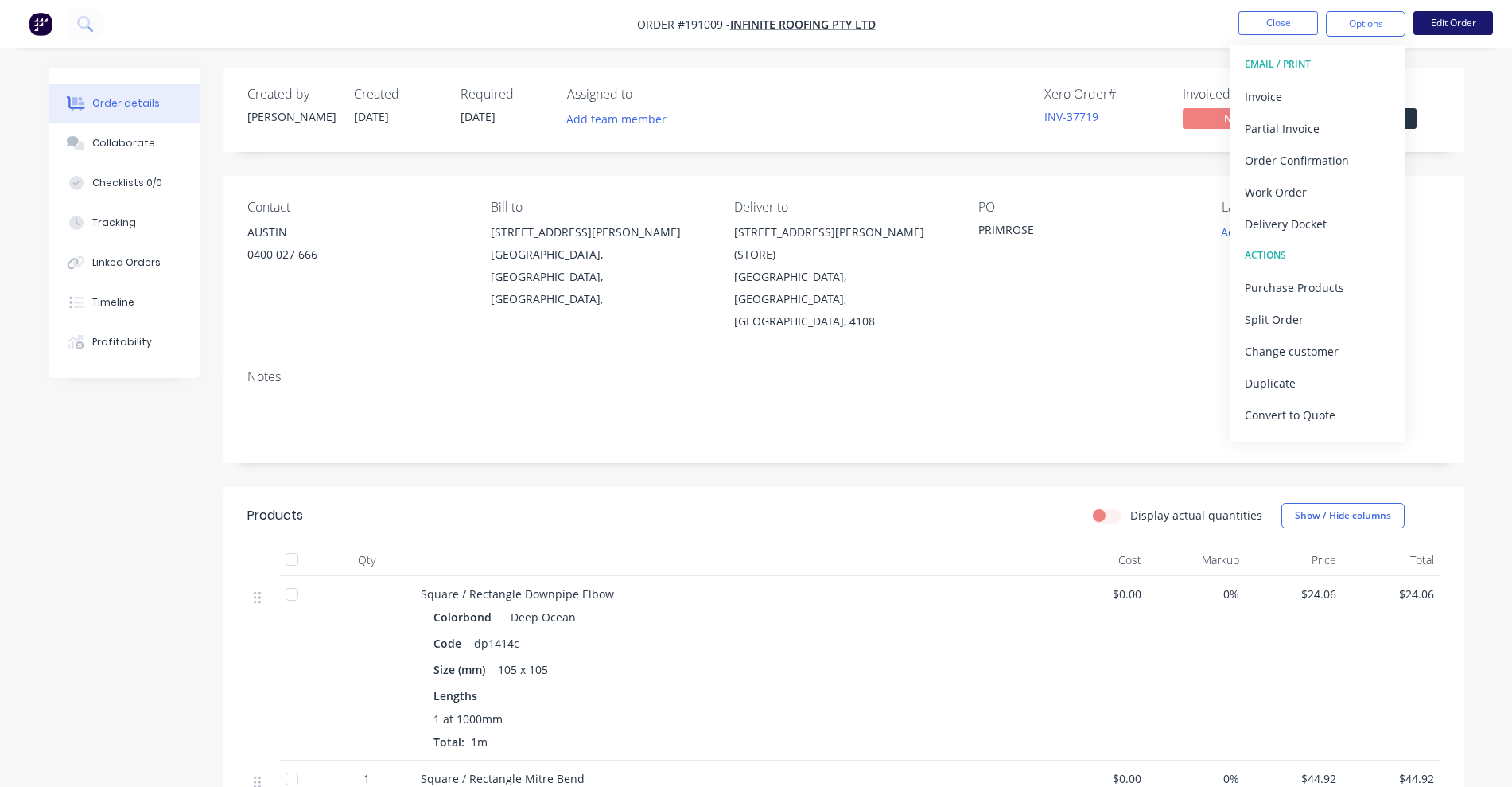
click at [1450, 26] on button "Edit Order" at bounding box center [1452, 23] width 79 height 24
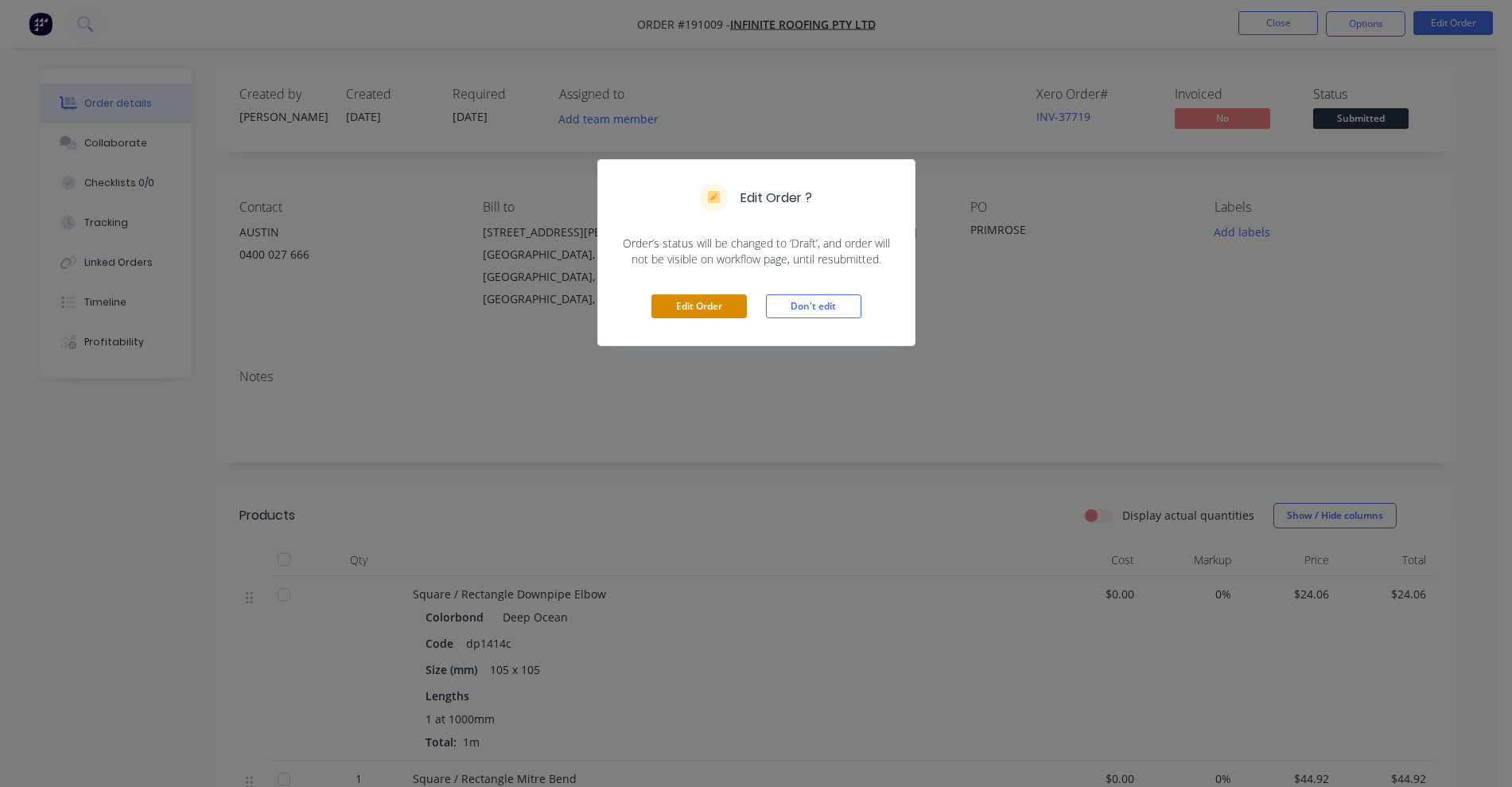
click at [678, 306] on button "Edit Order" at bounding box center [699, 306] width 95 height 24
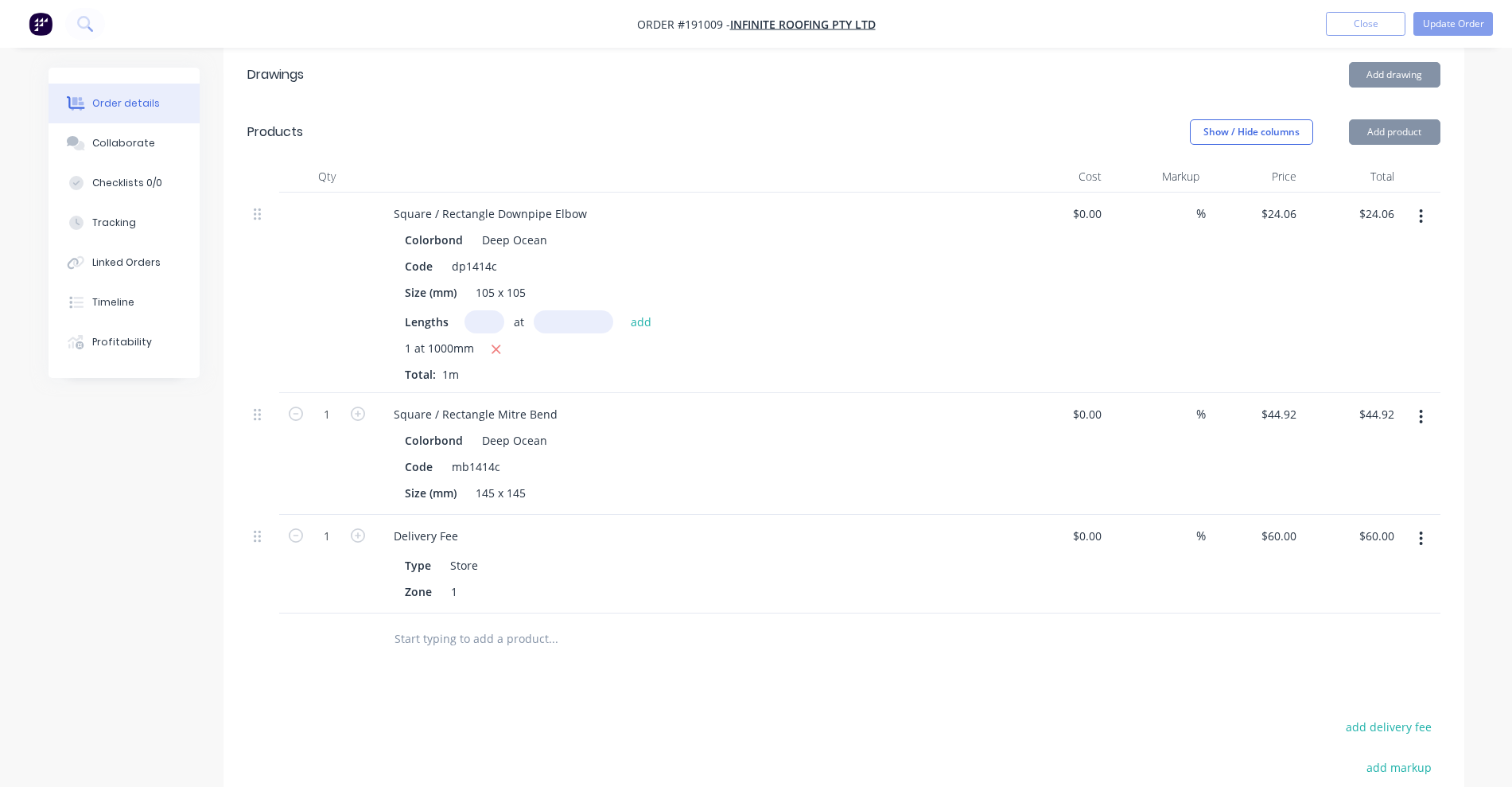
scroll to position [498, 0]
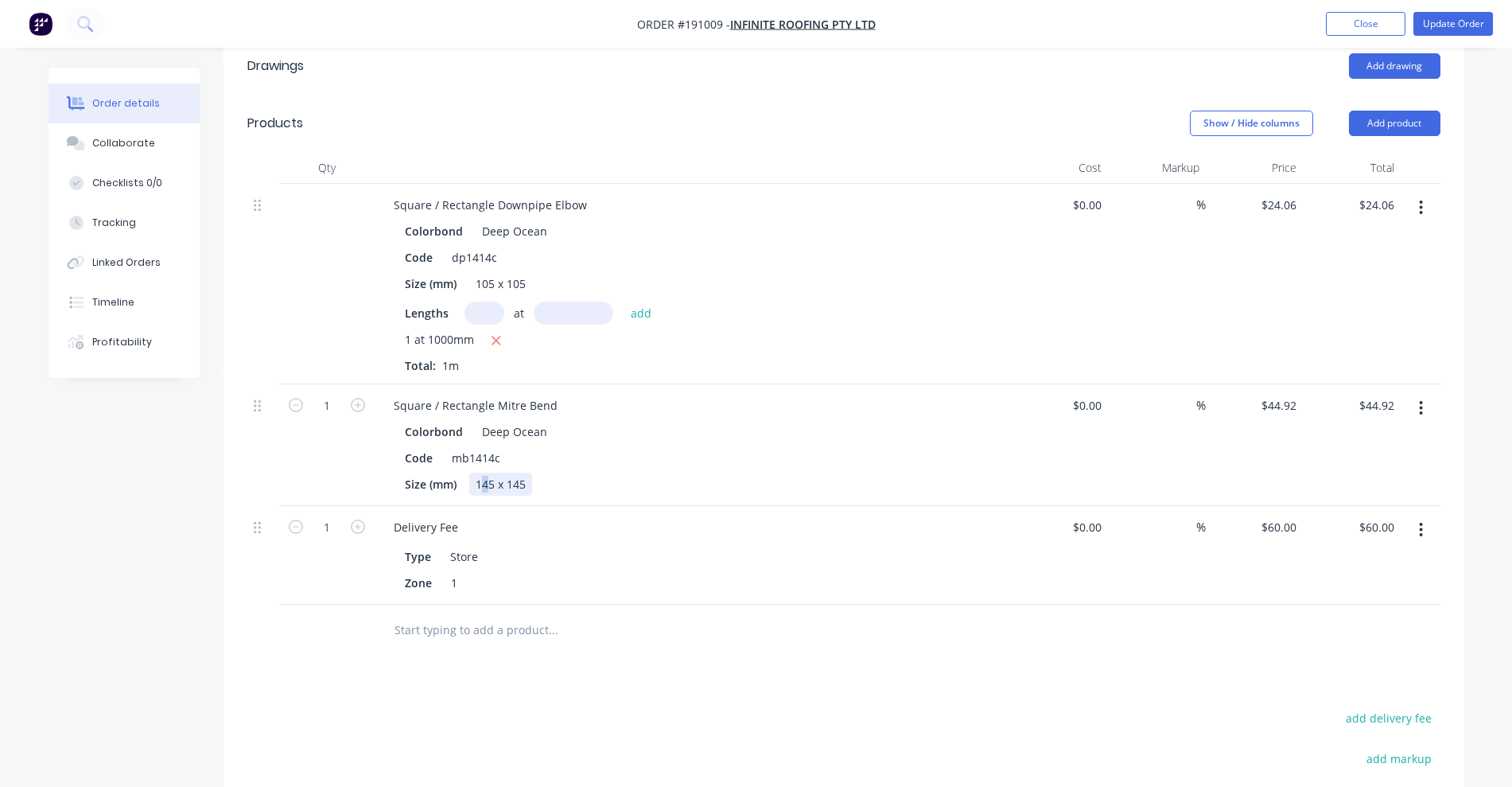
click at [488, 472] on div "145 x 145" at bounding box center [500, 484] width 63 height 24
drag, startPoint x: 510, startPoint y: 441, endPoint x: 518, endPoint y: 442, distance: 8.1
click at [518, 472] on div "105 x 145" at bounding box center [500, 484] width 63 height 24
click at [803, 331] on div "1 at 1000mm" at bounding box center [693, 341] width 576 height 20
click at [1446, 29] on button "Update Order" at bounding box center [1452, 24] width 79 height 24
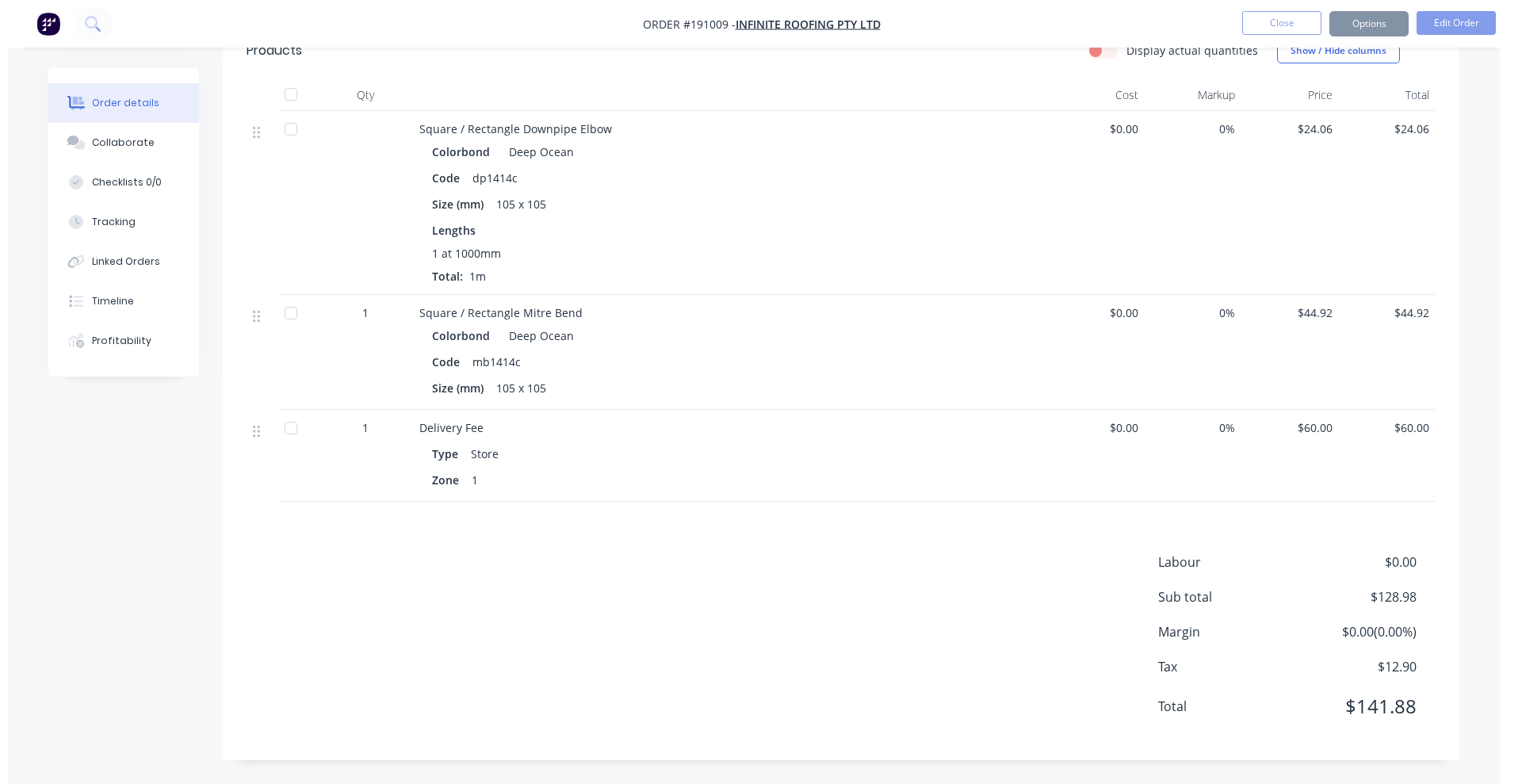
scroll to position [0, 0]
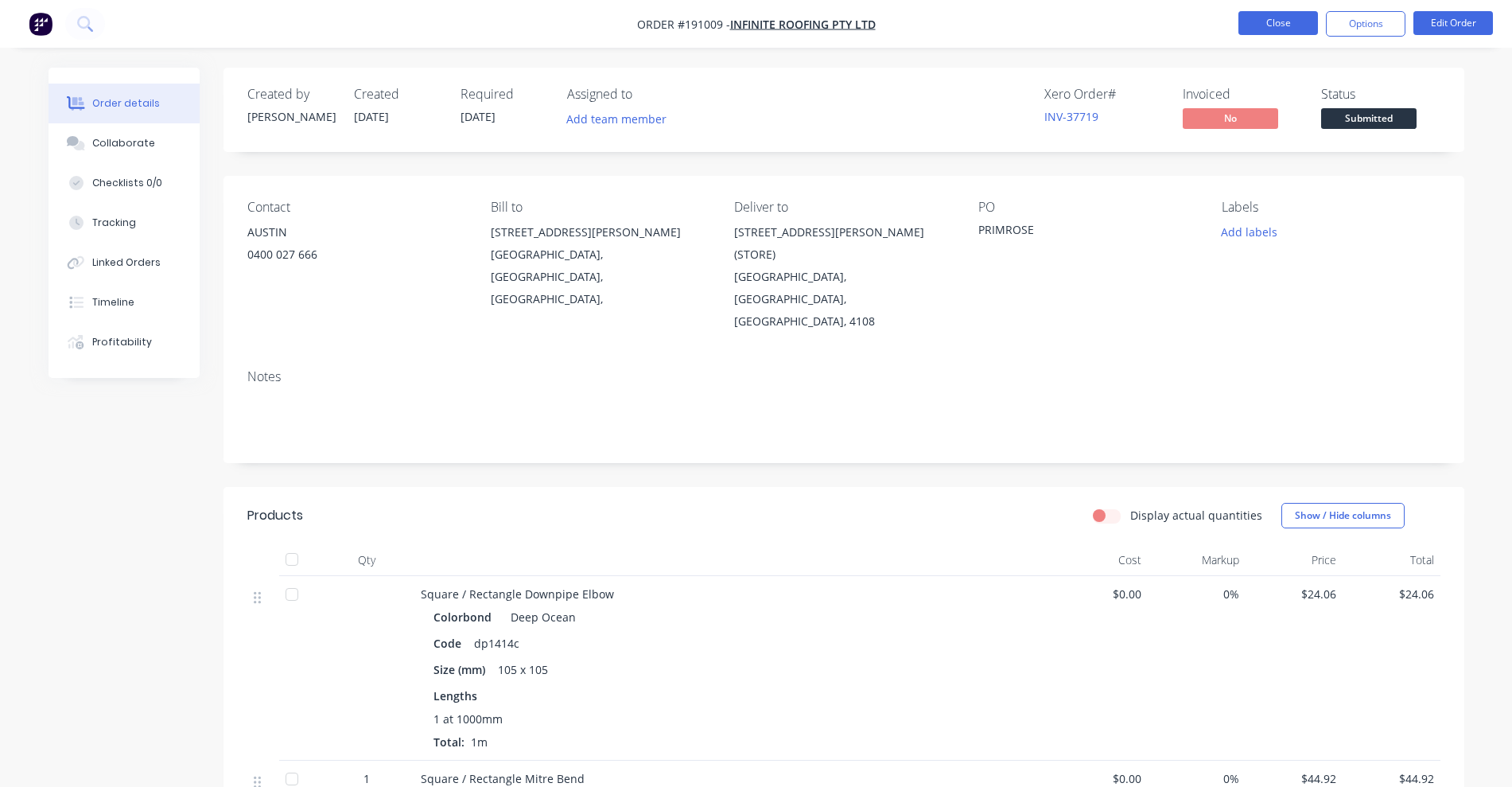
click at [1275, 23] on button "Close" at bounding box center [1277, 23] width 79 height 24
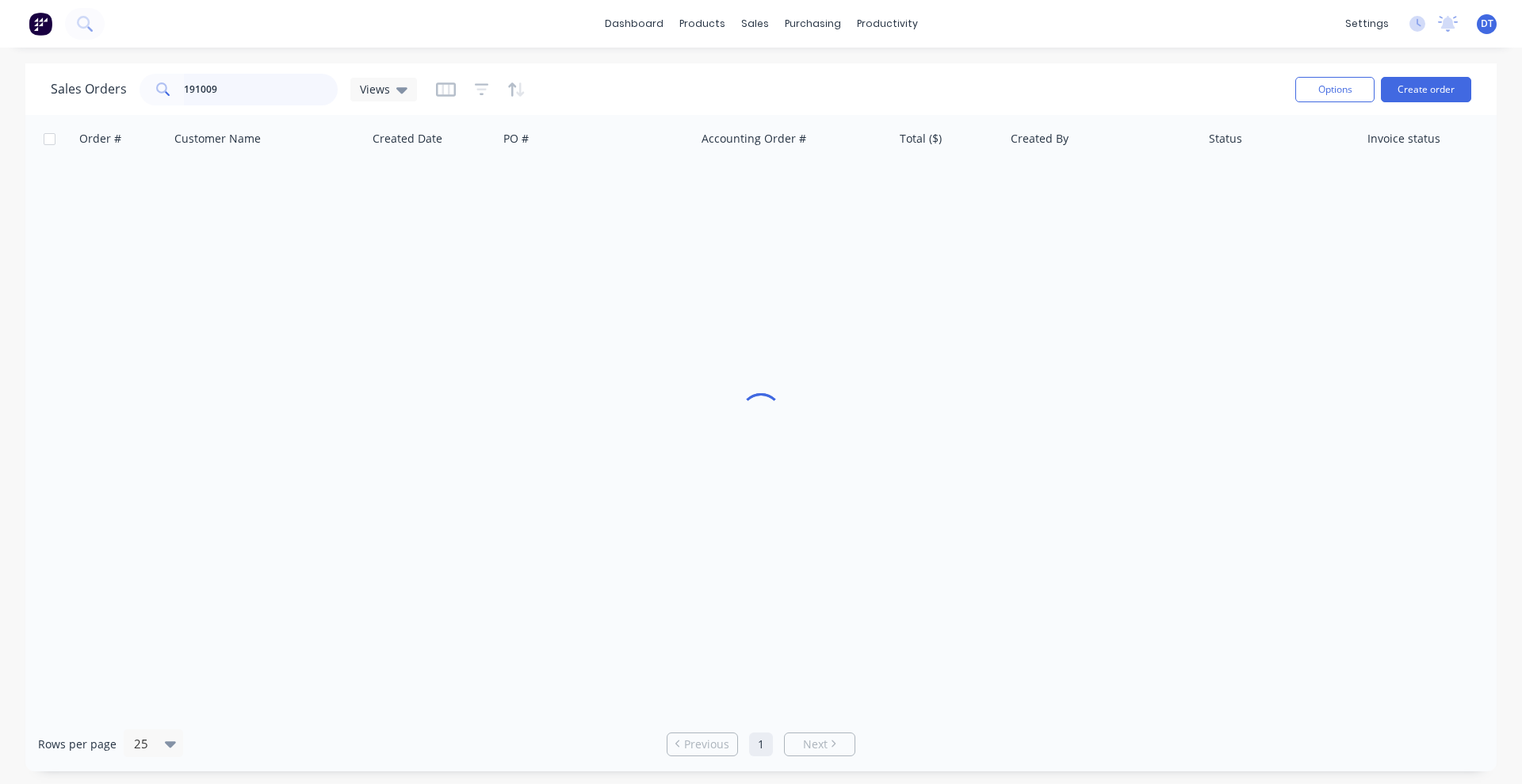
click at [94, 97] on div "Sales Orders 191009 Views" at bounding box center [234, 89] width 366 height 31
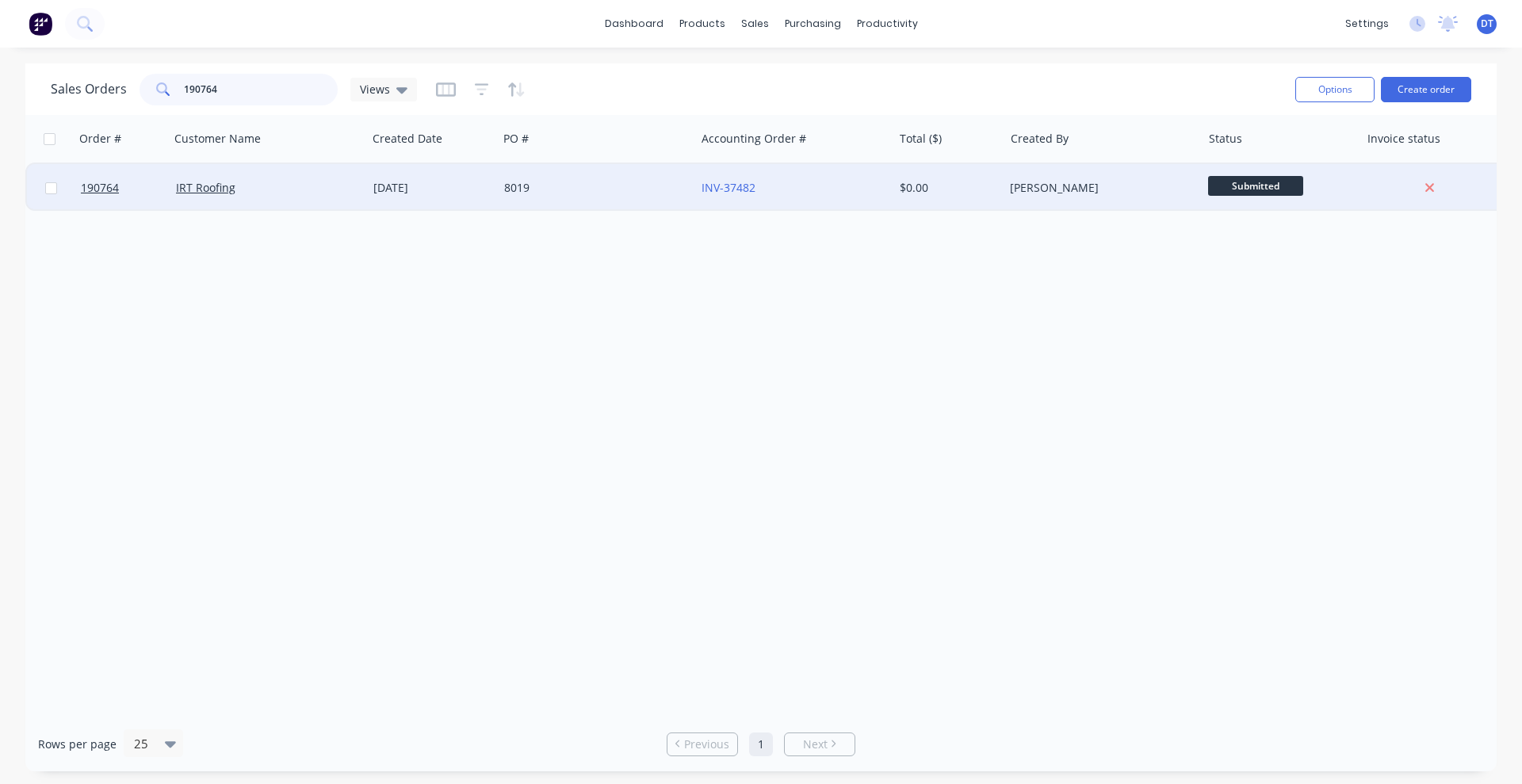
type input "190764"
click at [322, 195] on div "IRT Roofing" at bounding box center [264, 188] width 176 height 16
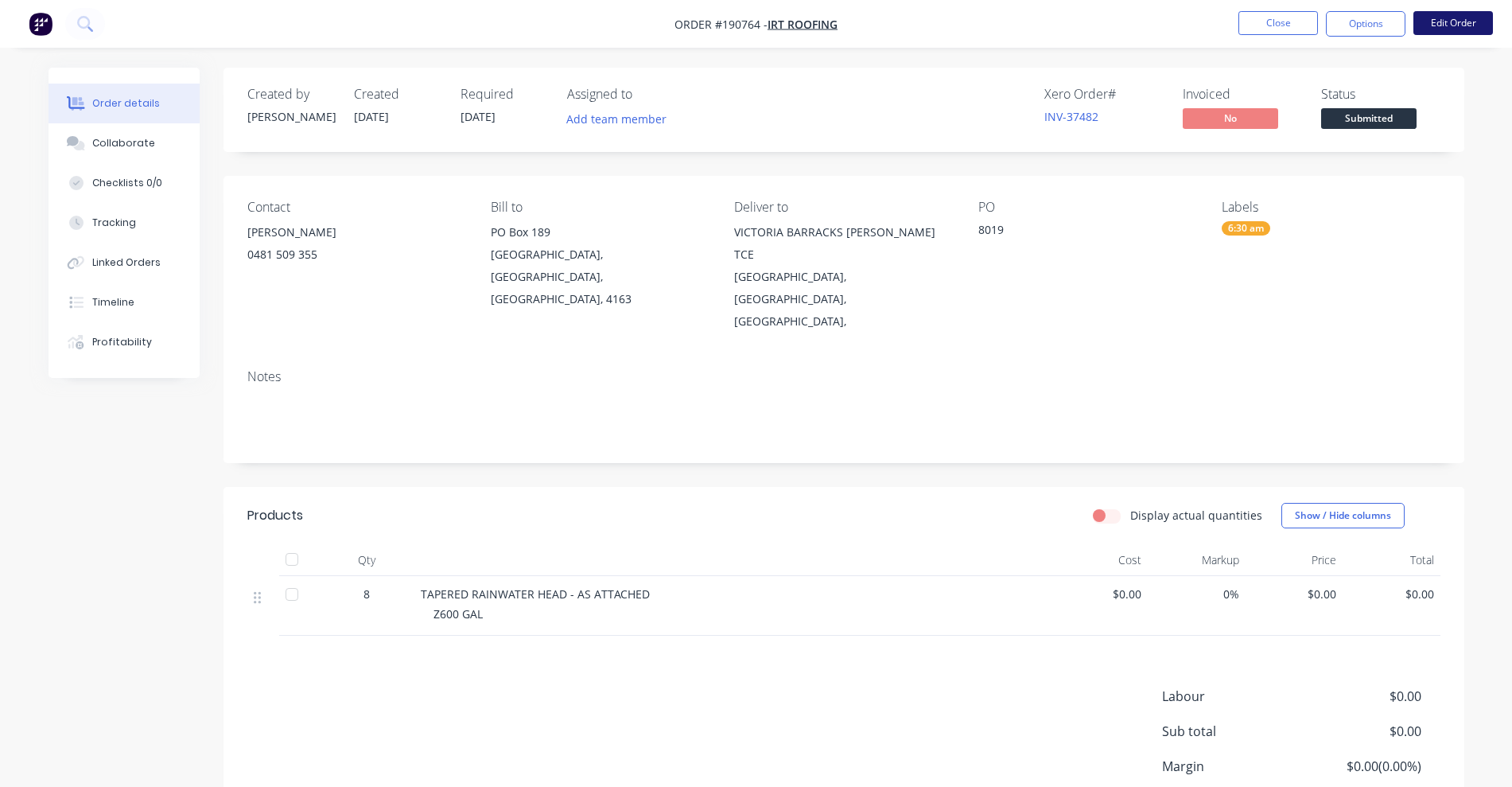
click at [1444, 17] on button "Edit Order" at bounding box center [1452, 23] width 79 height 24
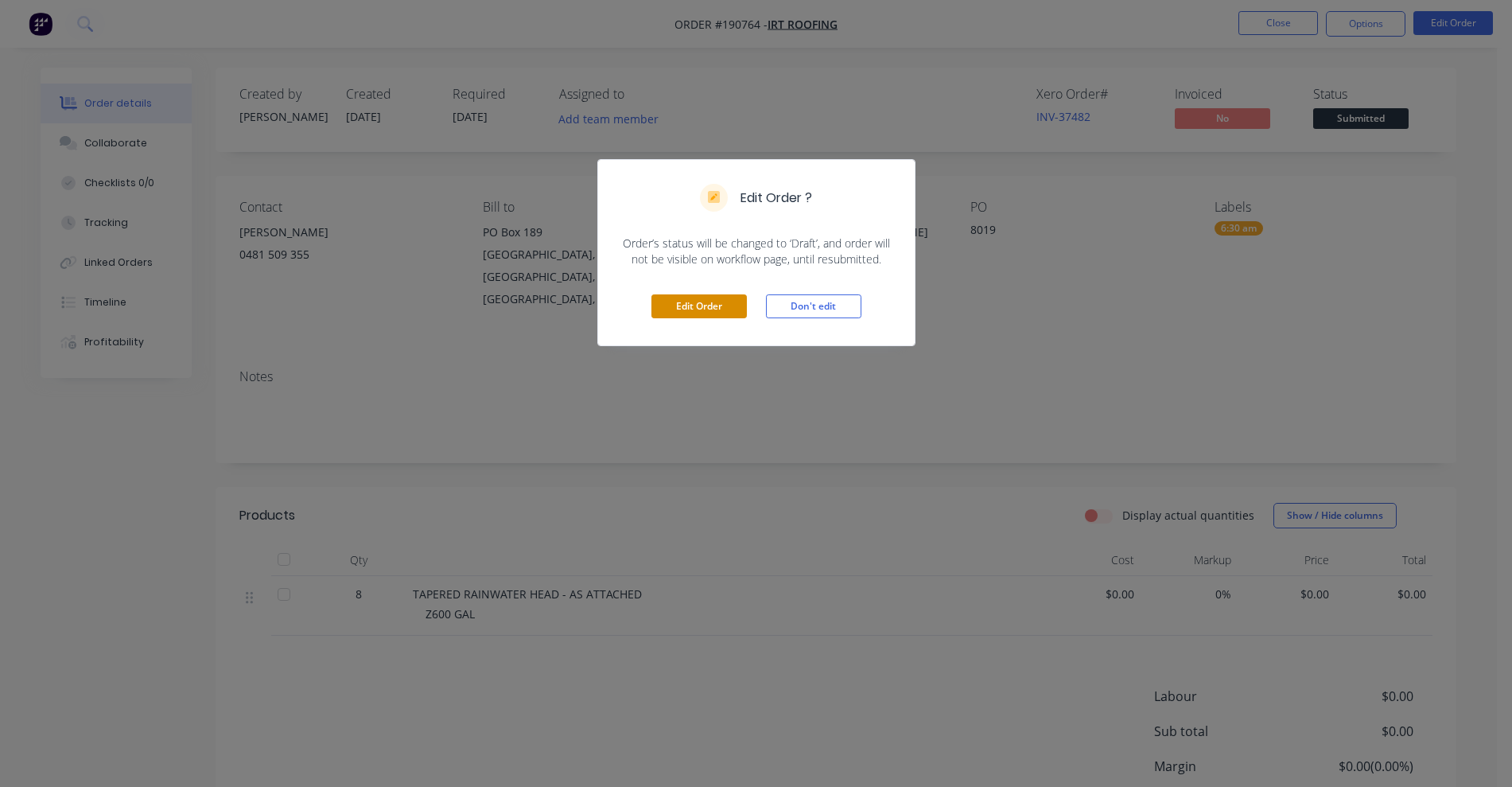
click at [681, 304] on button "Edit Order" at bounding box center [699, 306] width 95 height 24
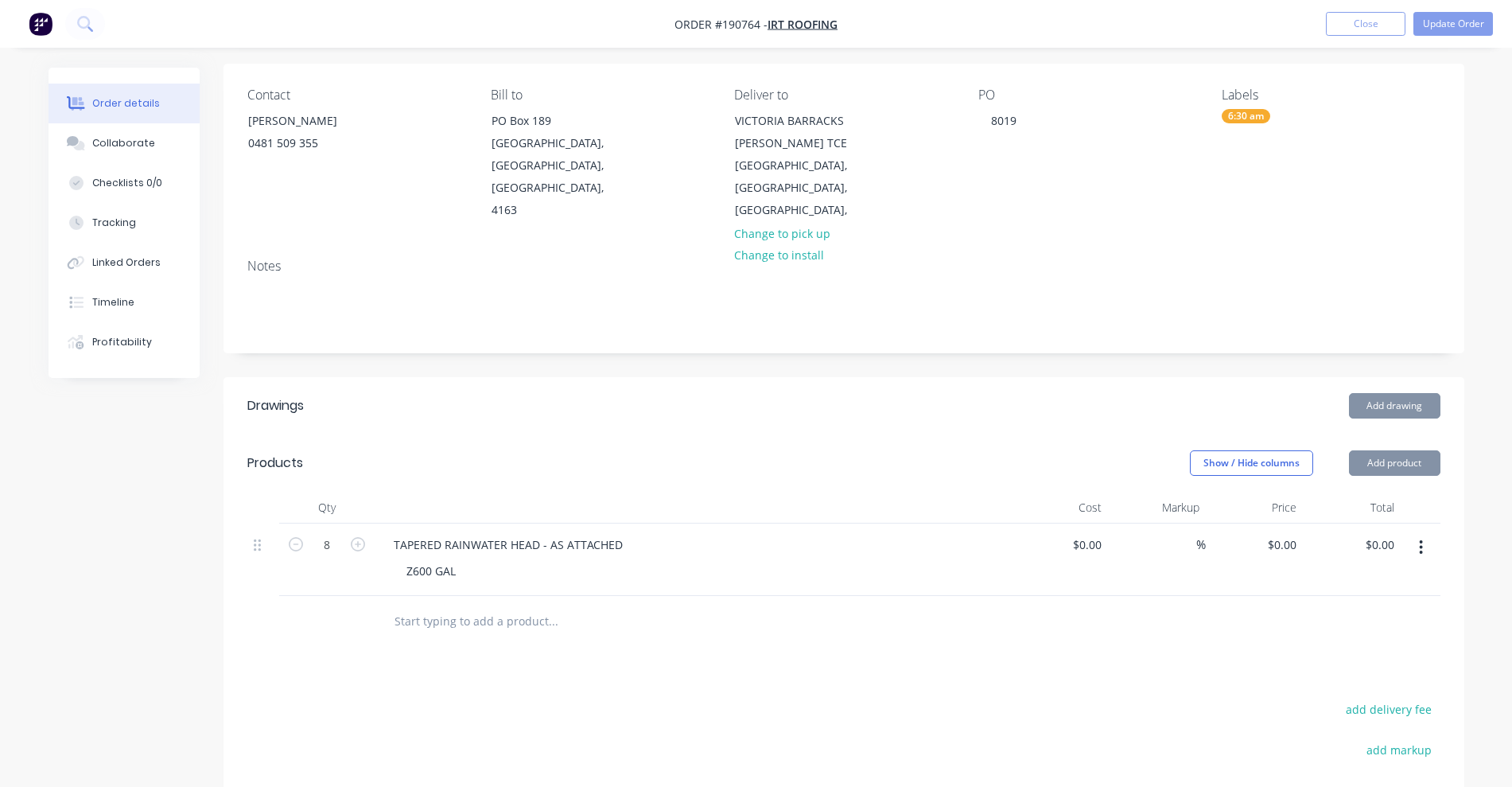
scroll to position [199, 0]
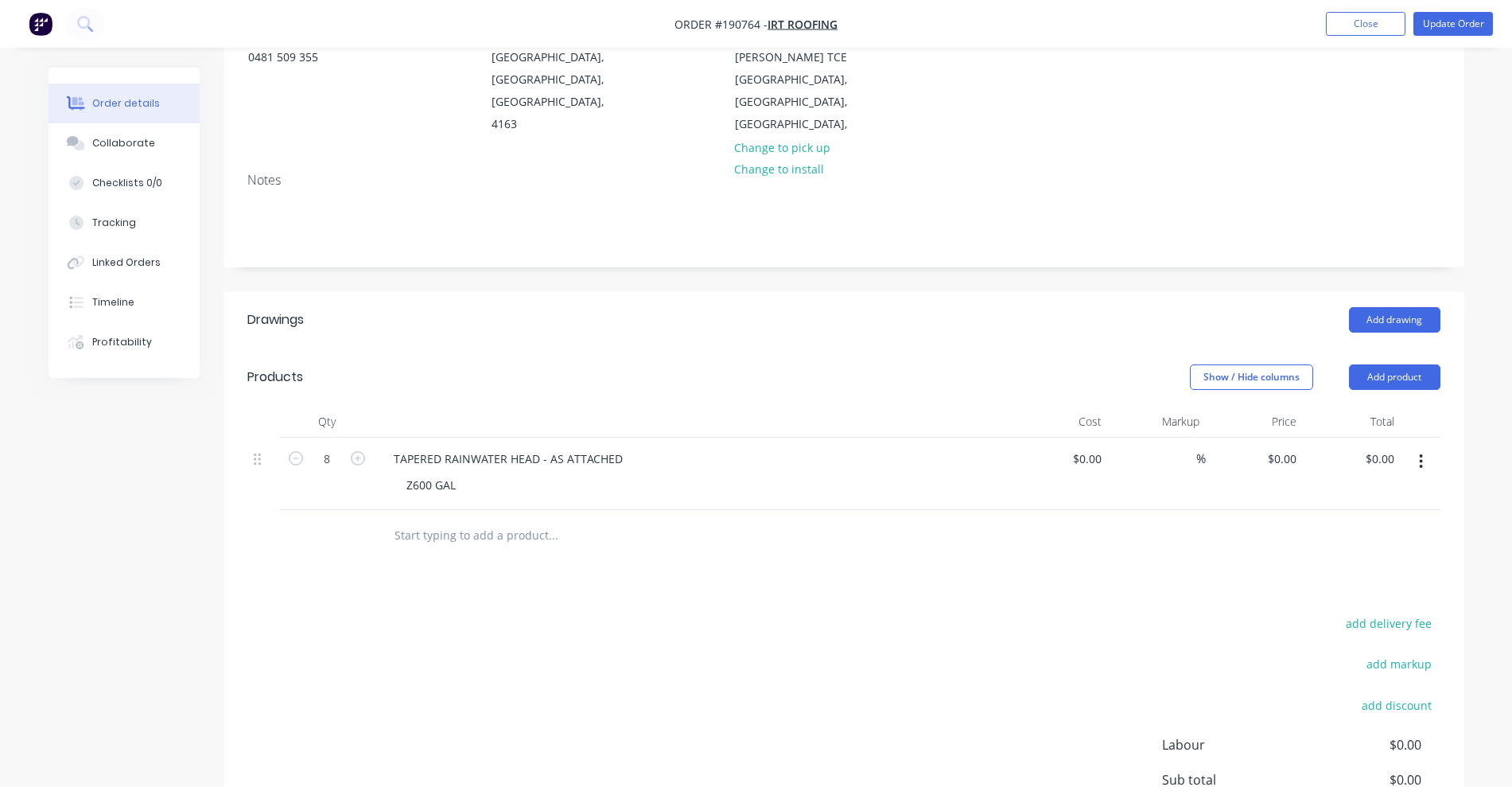
click at [419, 519] on input "text" at bounding box center [552, 535] width 318 height 31
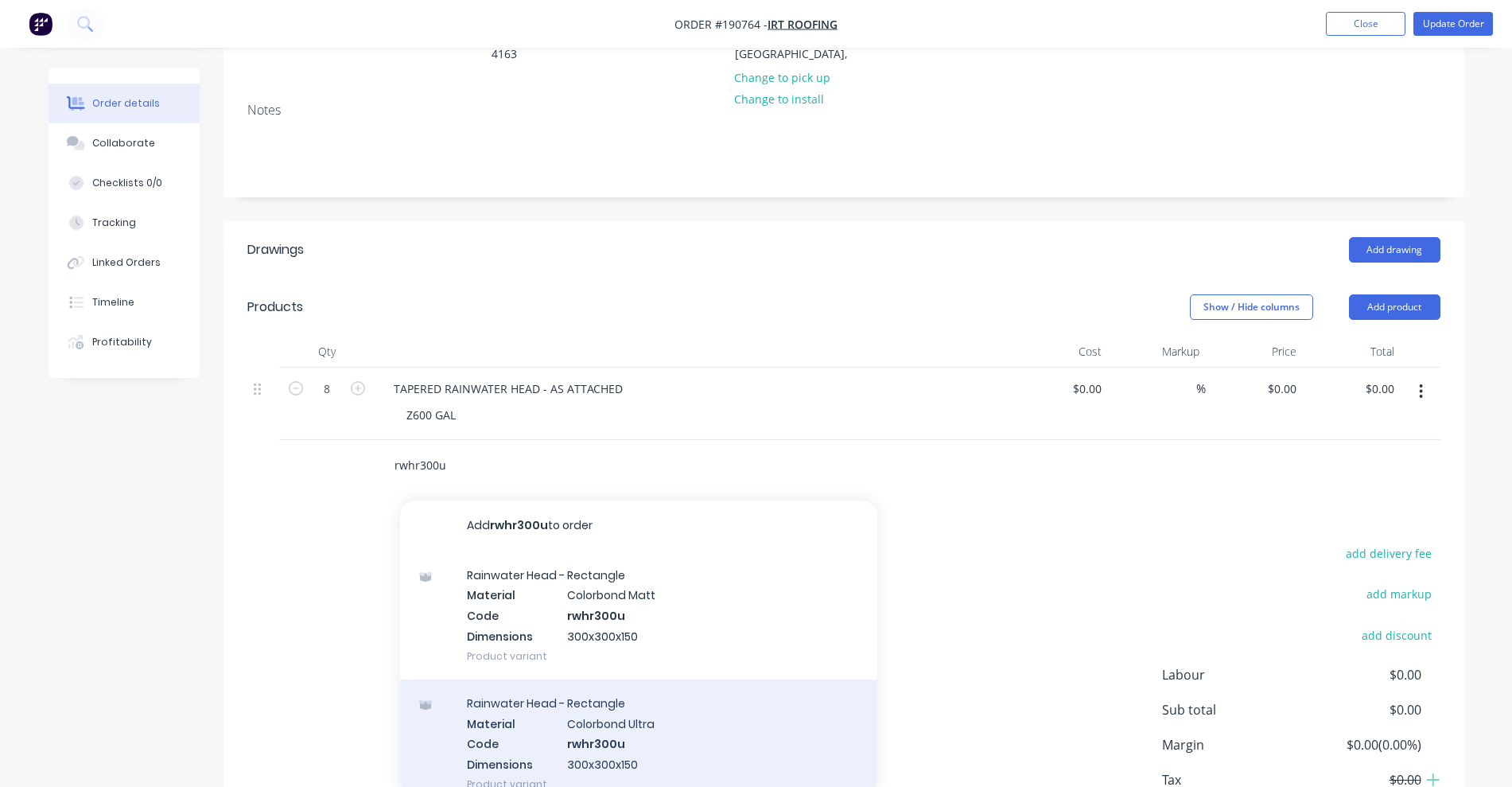
scroll to position [298, 0]
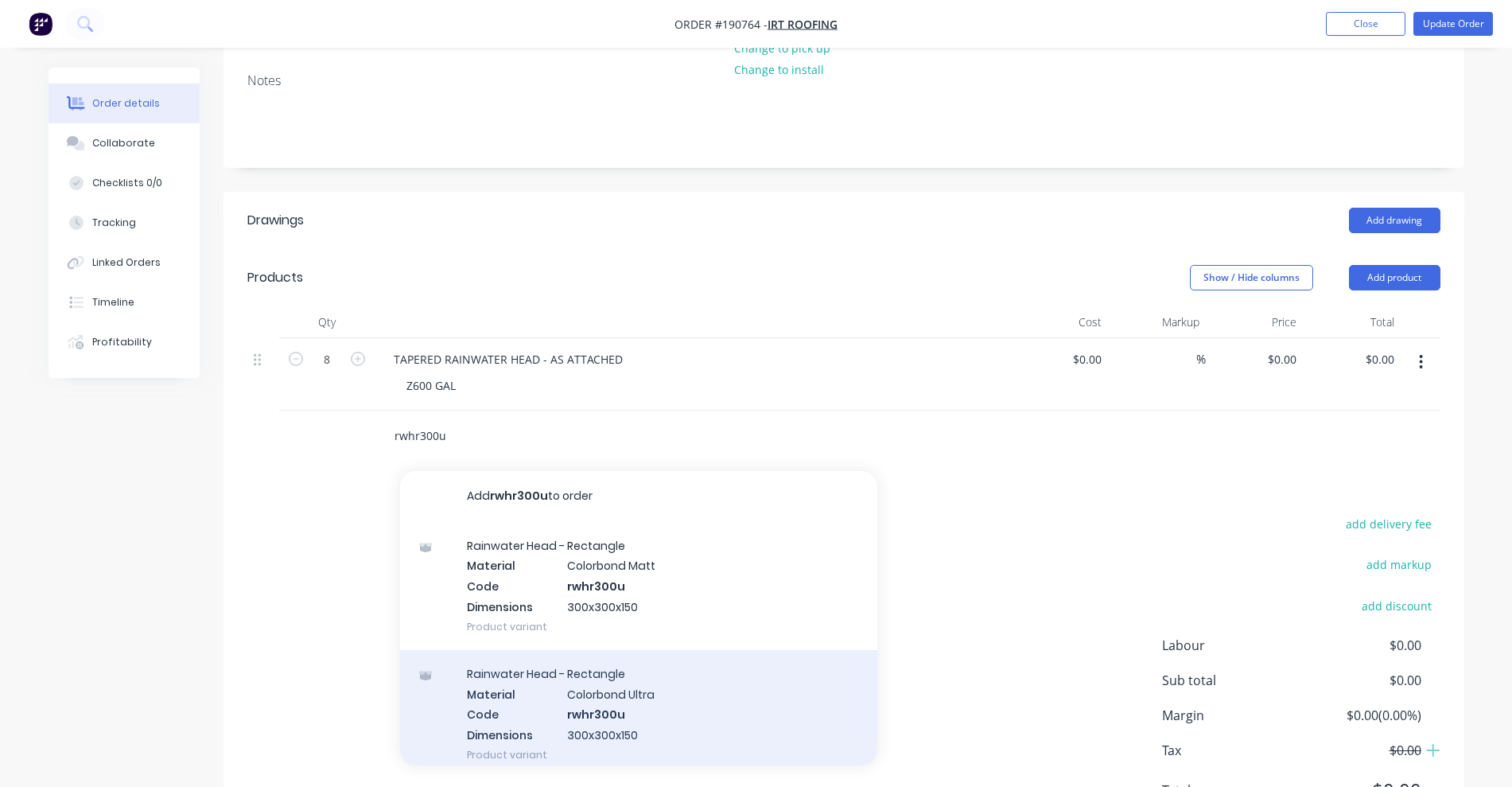
type input "rwhr300u"
click at [689, 680] on div "Rainwater Head - Rectangle Material Colorbond Ultra Code rwhr300u Dimensions 30…" at bounding box center [639, 713] width 477 height 129
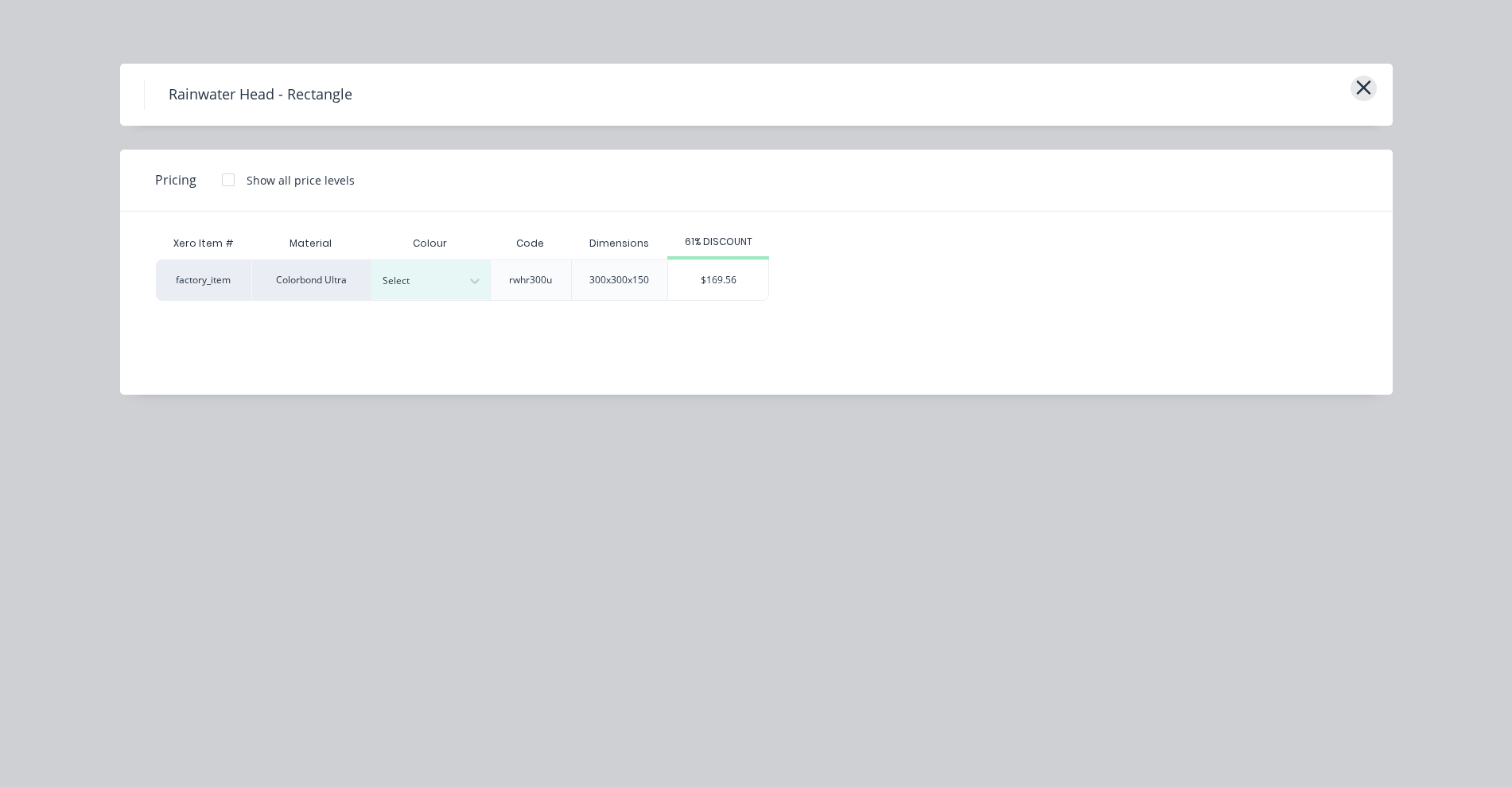
click at [1374, 93] on button "button" at bounding box center [1363, 88] width 26 height 26
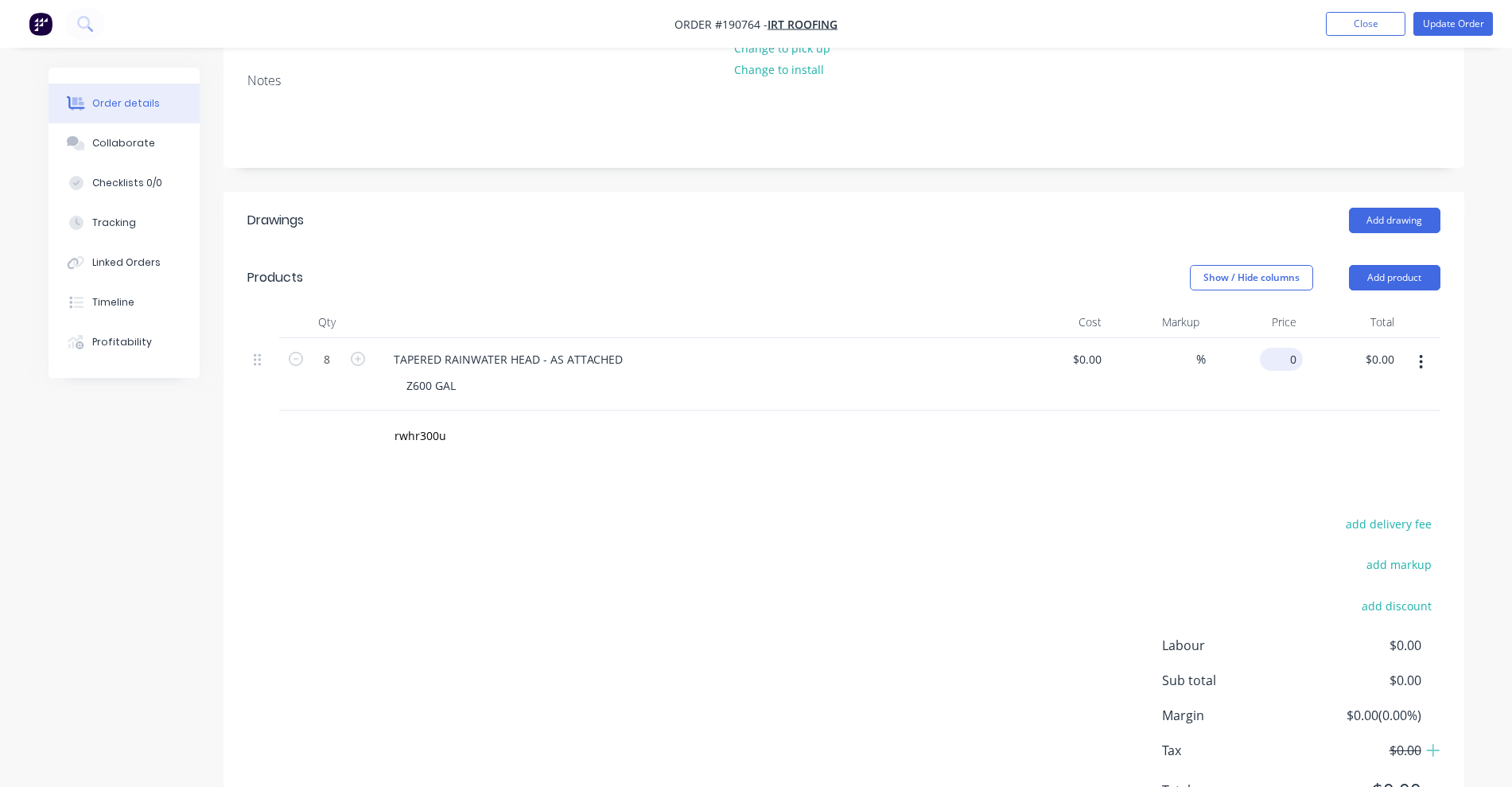
click at [1288, 347] on input "0" at bounding box center [1283, 359] width 36 height 24
type input "$169.56"
type input "$1,356.48"
click at [1220, 513] on div "add delivery fee add markup add discount Labour $0.00 Sub total $0.00 Margin $0…" at bounding box center [844, 666] width 1193 height 307
click at [1463, 32] on button "Update Order" at bounding box center [1452, 24] width 79 height 24
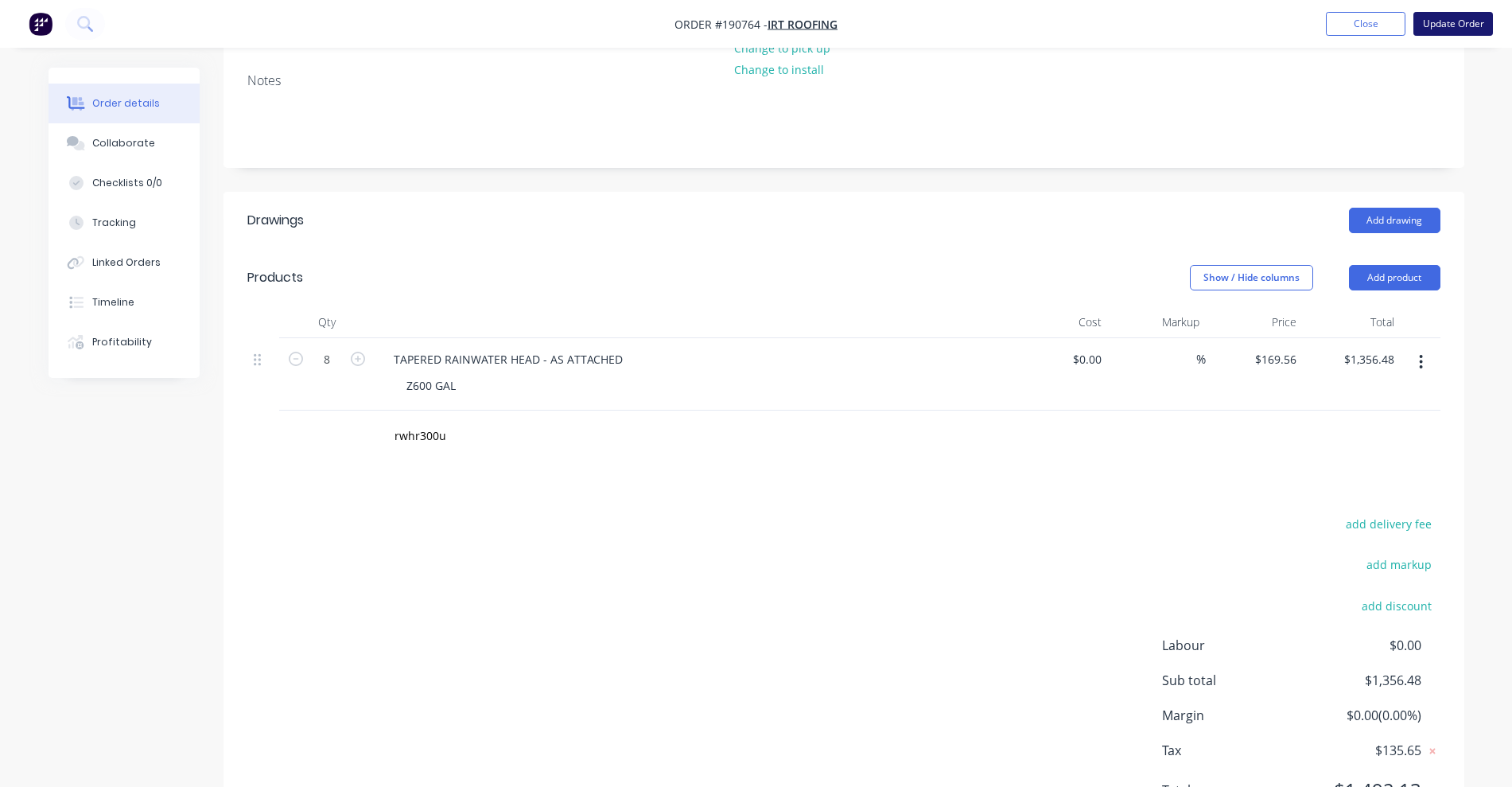
scroll to position [0, 0]
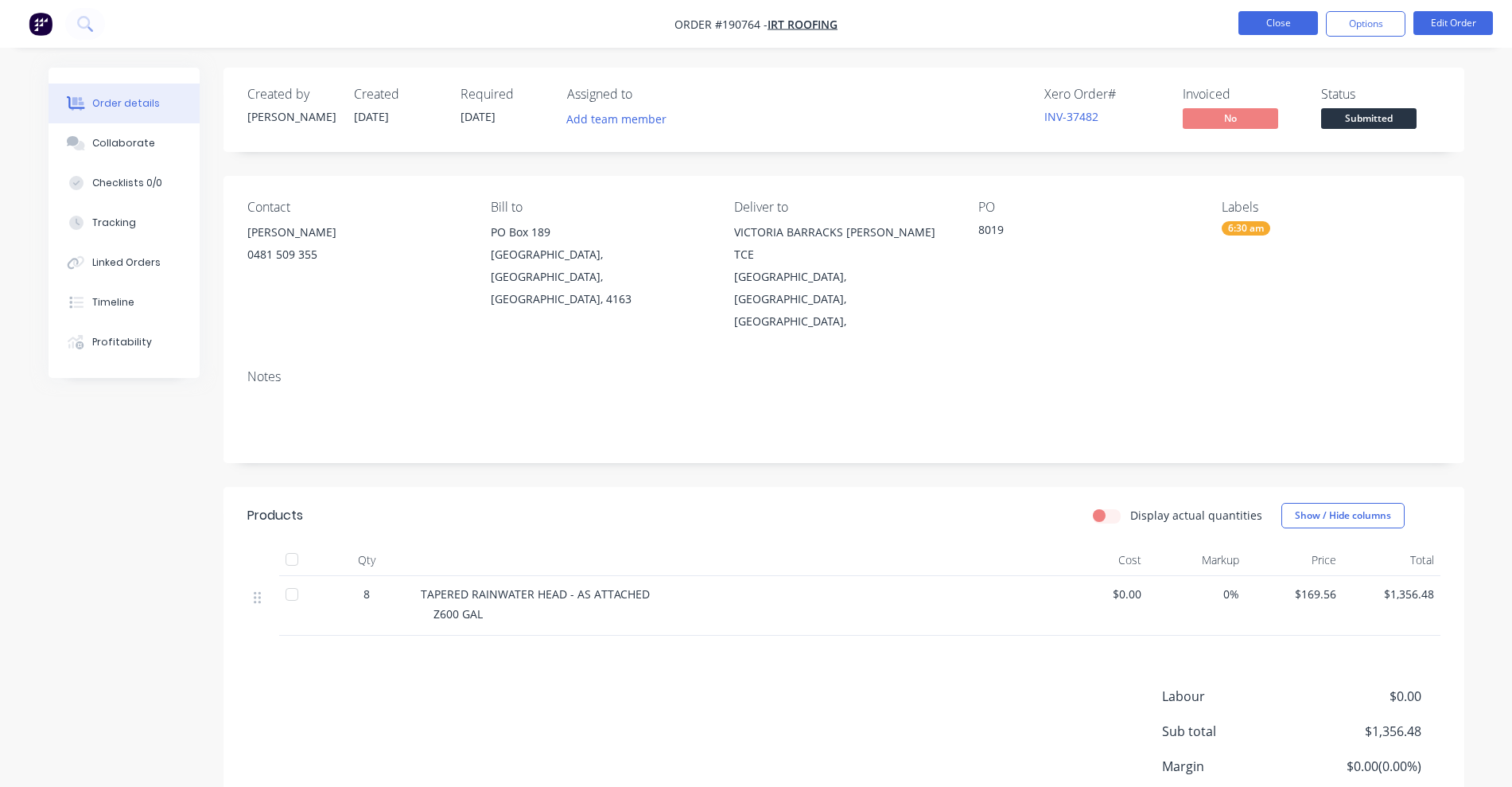
click at [1276, 21] on button "Close" at bounding box center [1277, 23] width 79 height 24
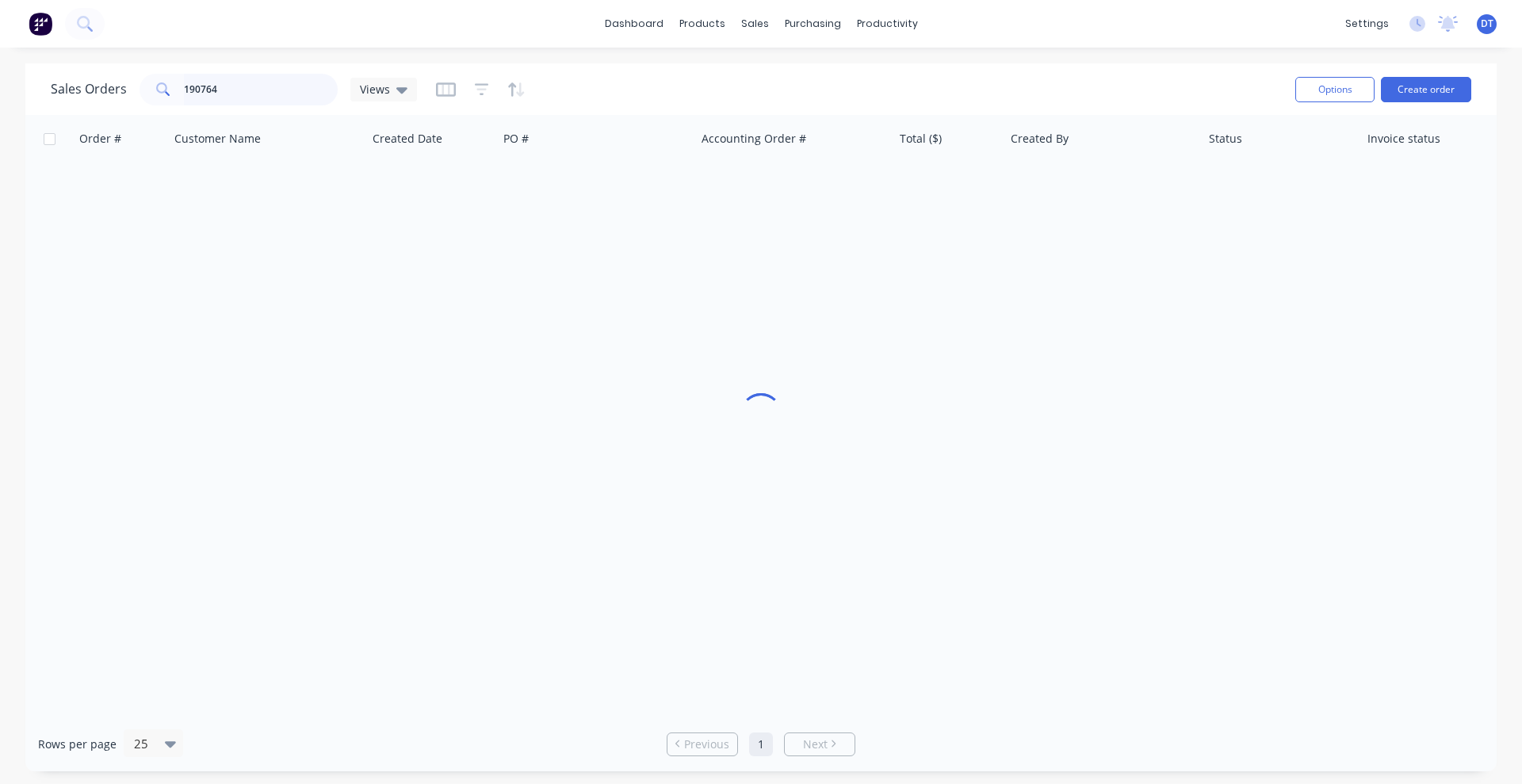
drag, startPoint x: 226, startPoint y: 91, endPoint x: 146, endPoint y: 107, distance: 81.6
click at [146, 107] on div "Sales Orders 190764 Views" at bounding box center [667, 89] width 1232 height 39
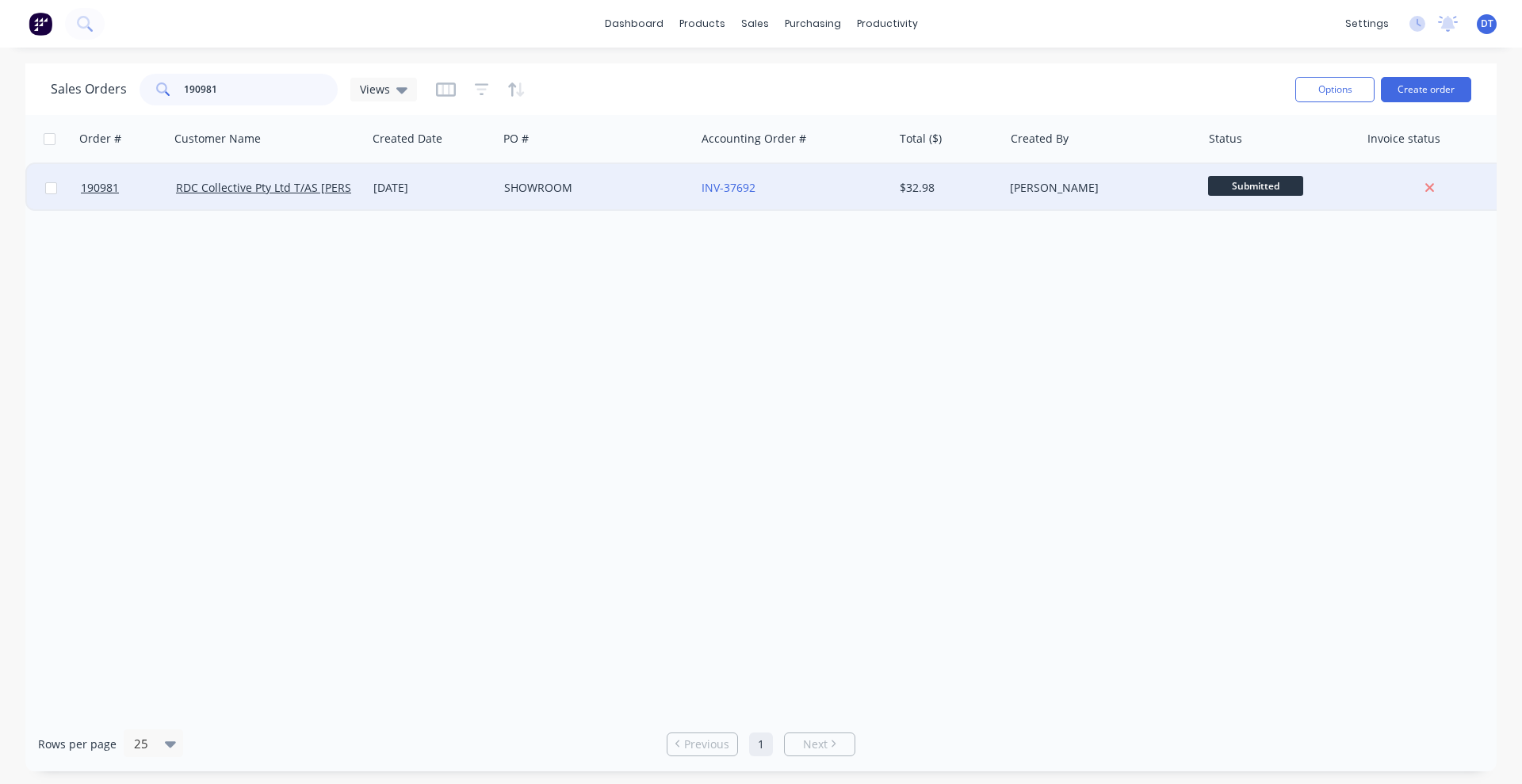
type input "190981"
click at [641, 188] on div "SHOWROOM" at bounding box center [593, 188] width 176 height 16
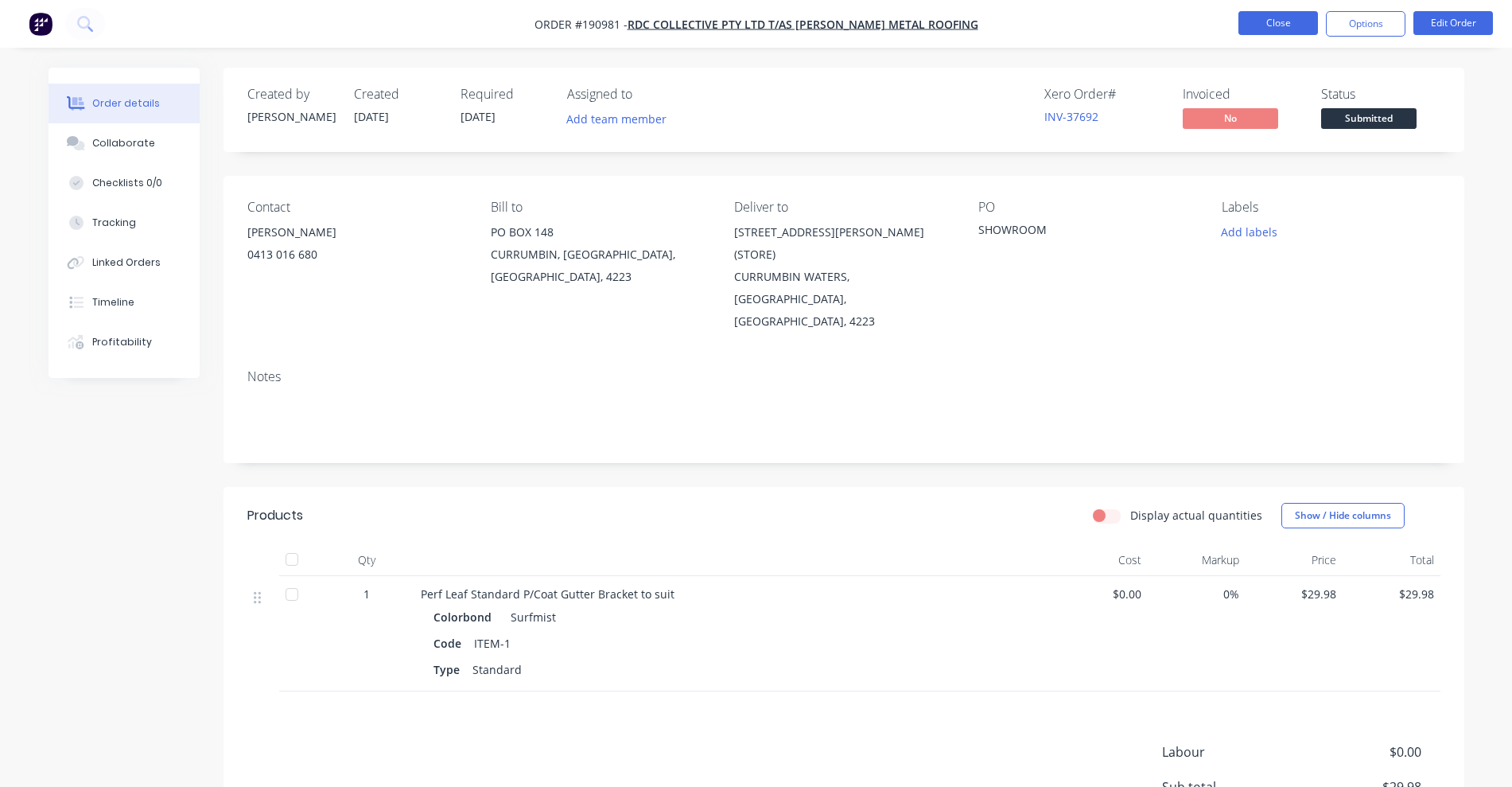
click at [1277, 26] on button "Close" at bounding box center [1277, 23] width 79 height 24
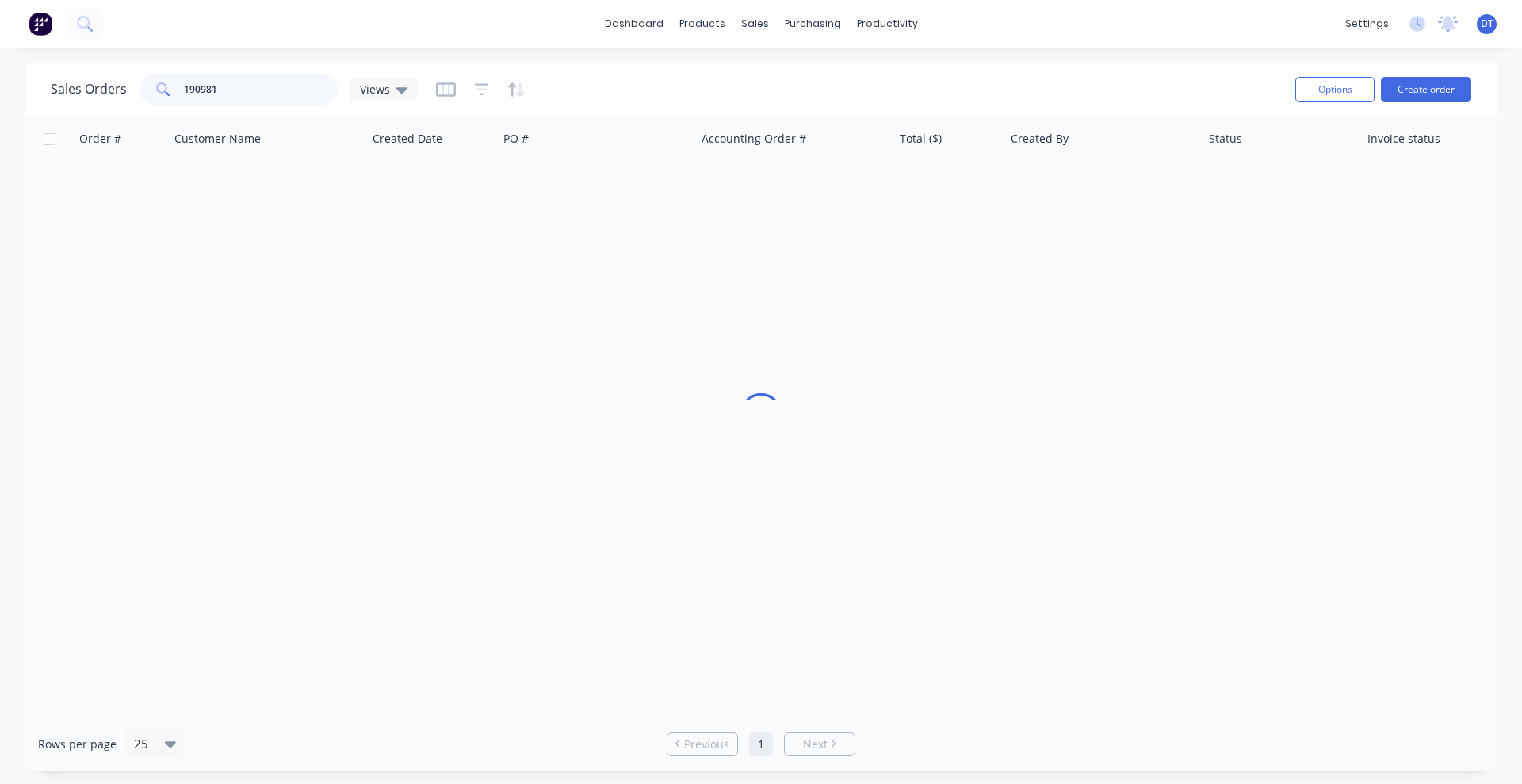
drag, startPoint x: 180, startPoint y: 95, endPoint x: 97, endPoint y: 94, distance: 83.0
click at [97, 94] on div "Sales Orders 190981 Views" at bounding box center [234, 89] width 366 height 31
type input "190906"
click at [608, 182] on div "28195" at bounding box center [593, 188] width 176 height 16
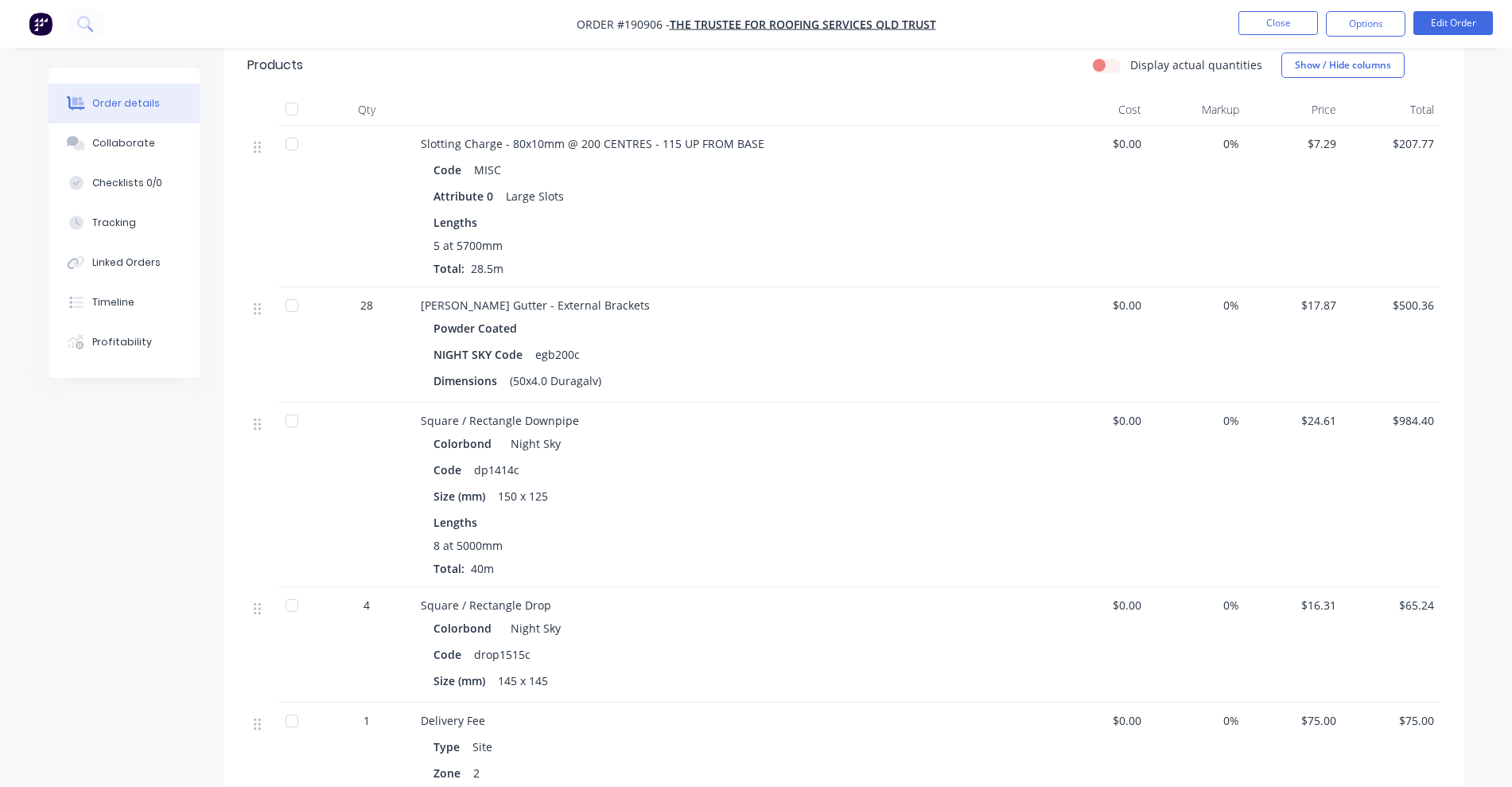
scroll to position [796, 0]
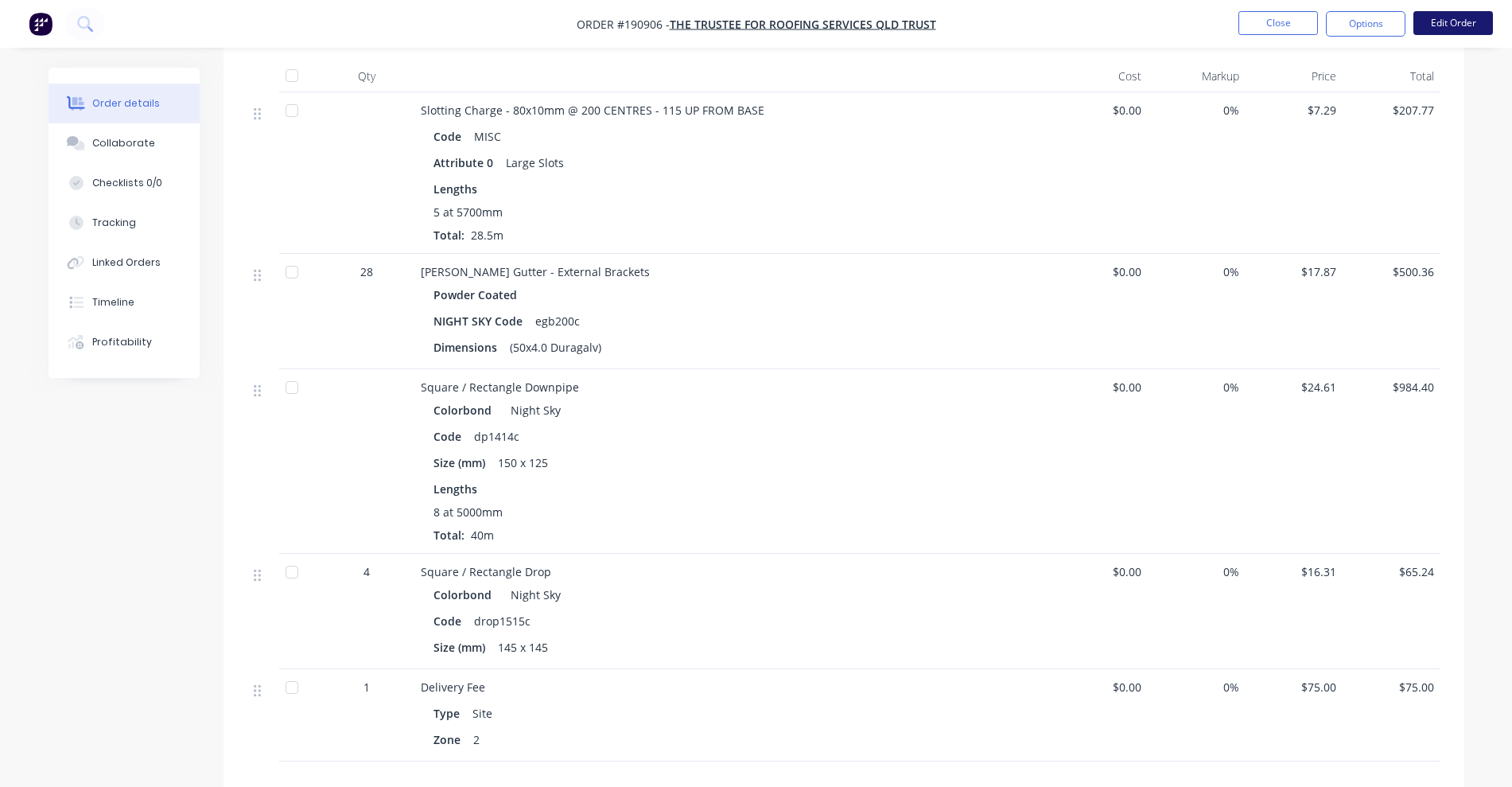
click at [1468, 24] on button "Edit Order" at bounding box center [1452, 23] width 79 height 24
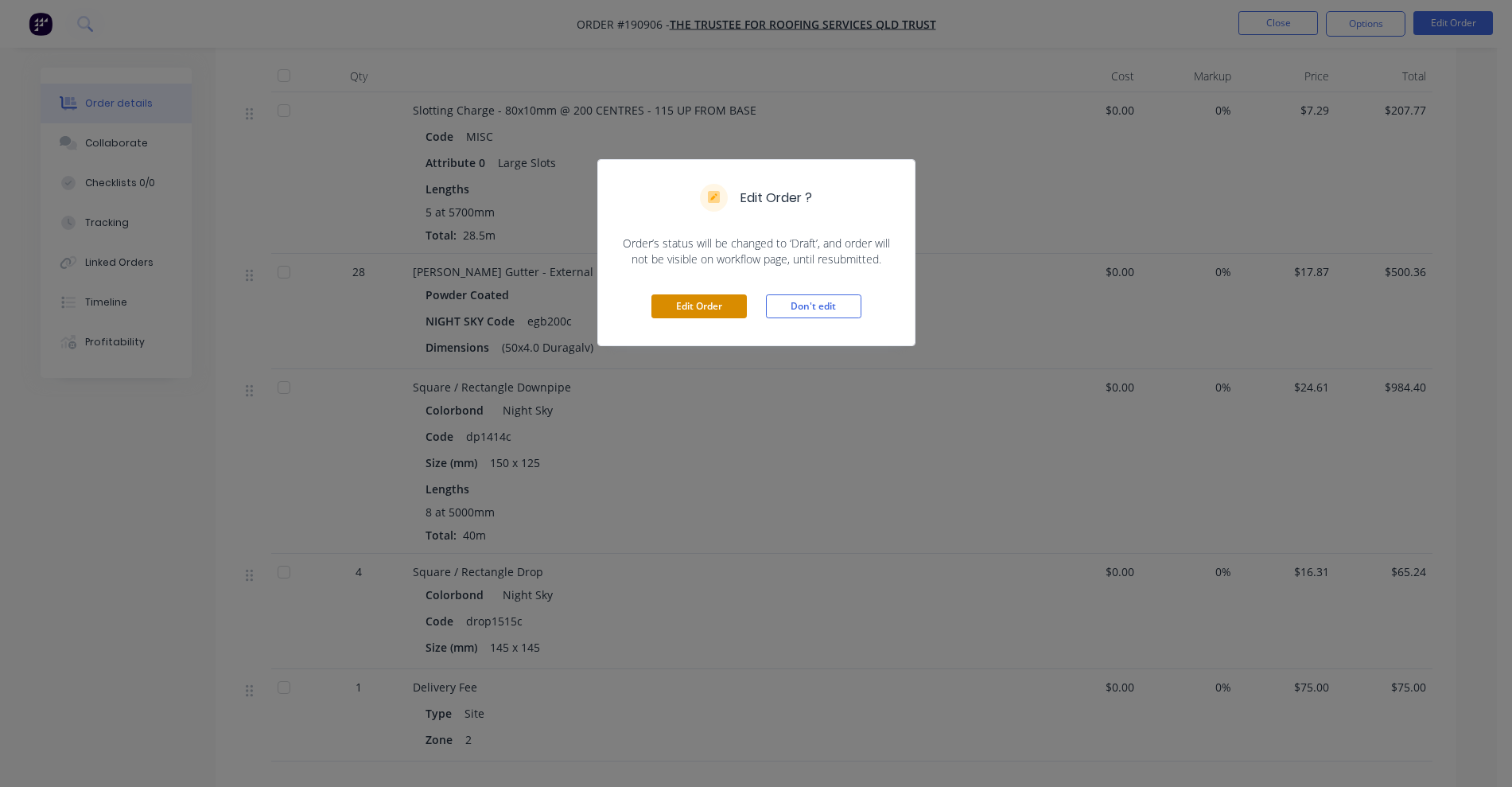
click at [709, 301] on button "Edit Order" at bounding box center [699, 306] width 95 height 24
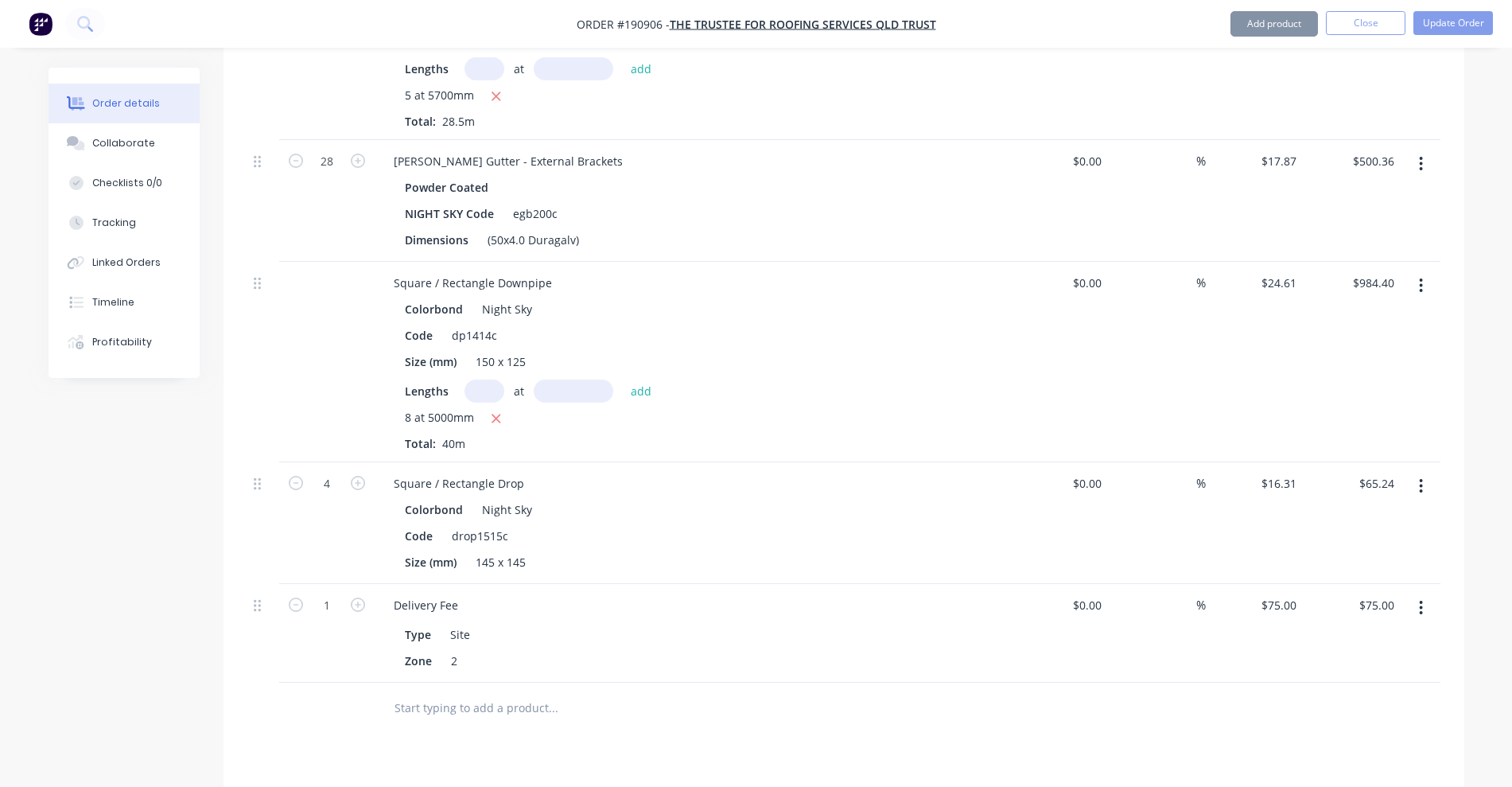
scroll to position [994, 0]
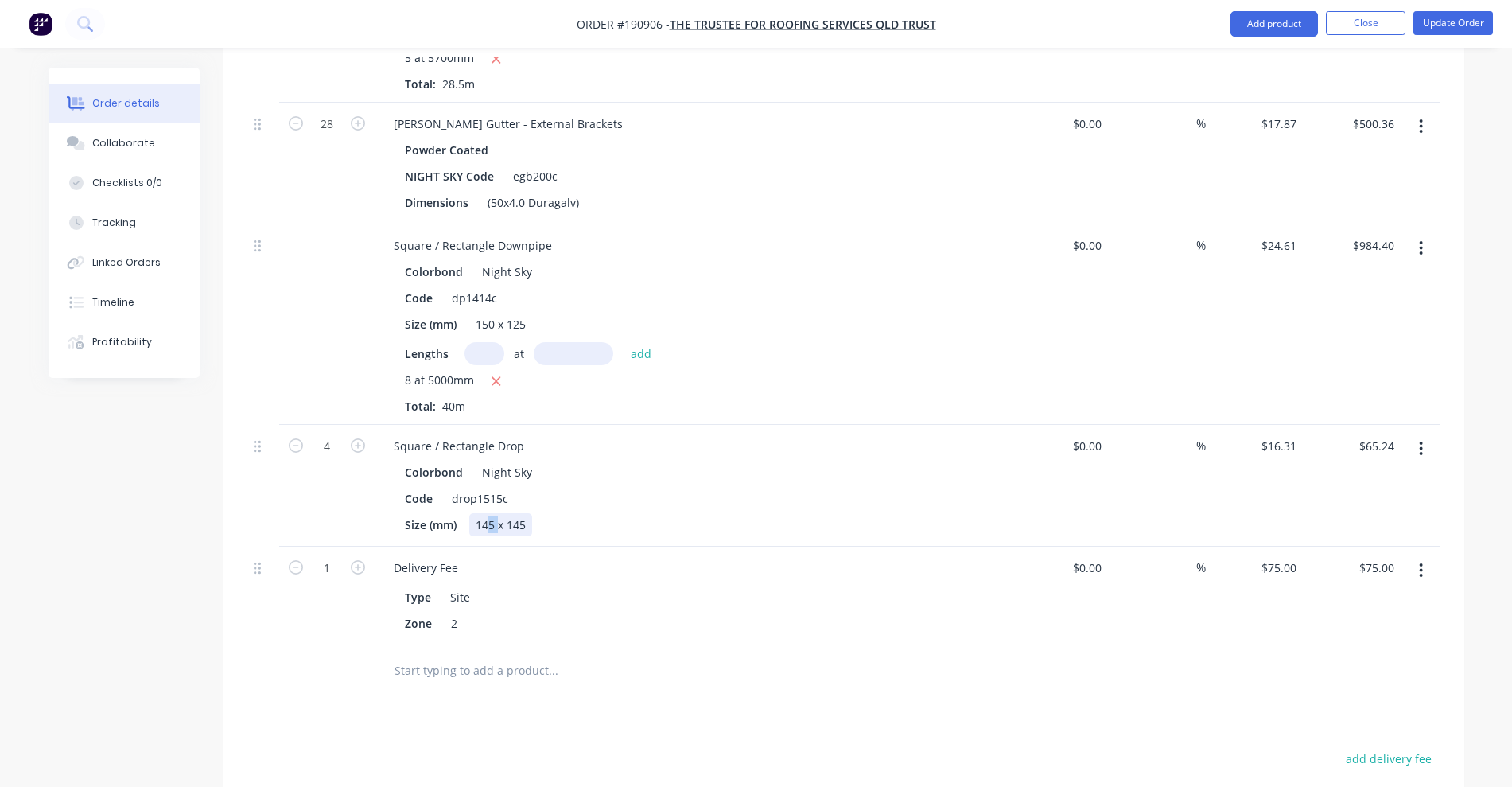
click at [496, 513] on div "145 x 145" at bounding box center [500, 525] width 63 height 24
drag, startPoint x: 483, startPoint y: 502, endPoint x: 494, endPoint y: 502, distance: 11.0
click at [494, 513] on div "145 x 145" at bounding box center [500, 525] width 63 height 24
click at [520, 513] on div "150 x 145" at bounding box center [500, 525] width 63 height 24
click at [691, 487] on div "Code drop1515c" at bounding box center [689, 498] width 582 height 24
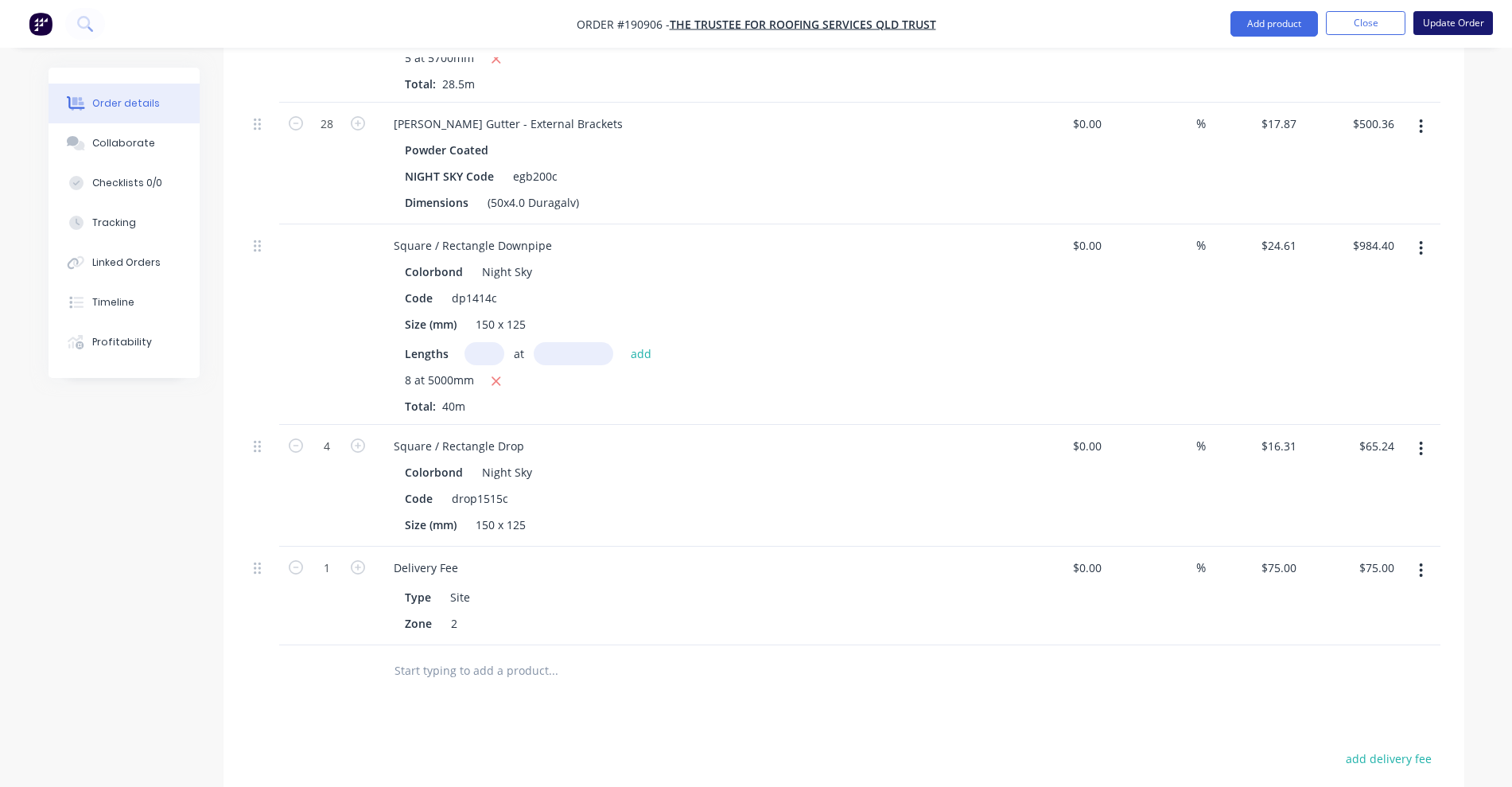
click at [1456, 24] on button "Update Order" at bounding box center [1452, 23] width 79 height 24
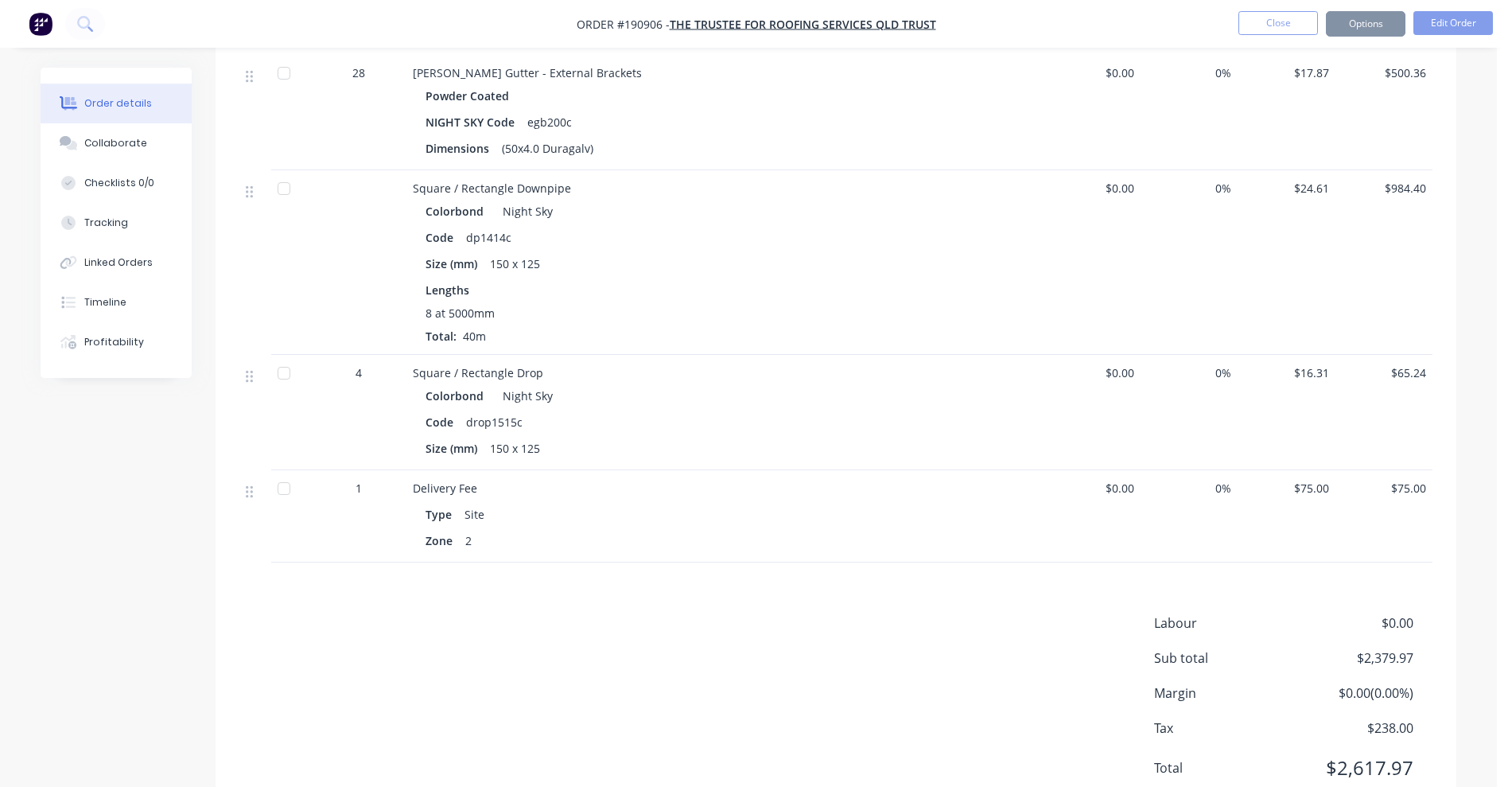
scroll to position [0, 0]
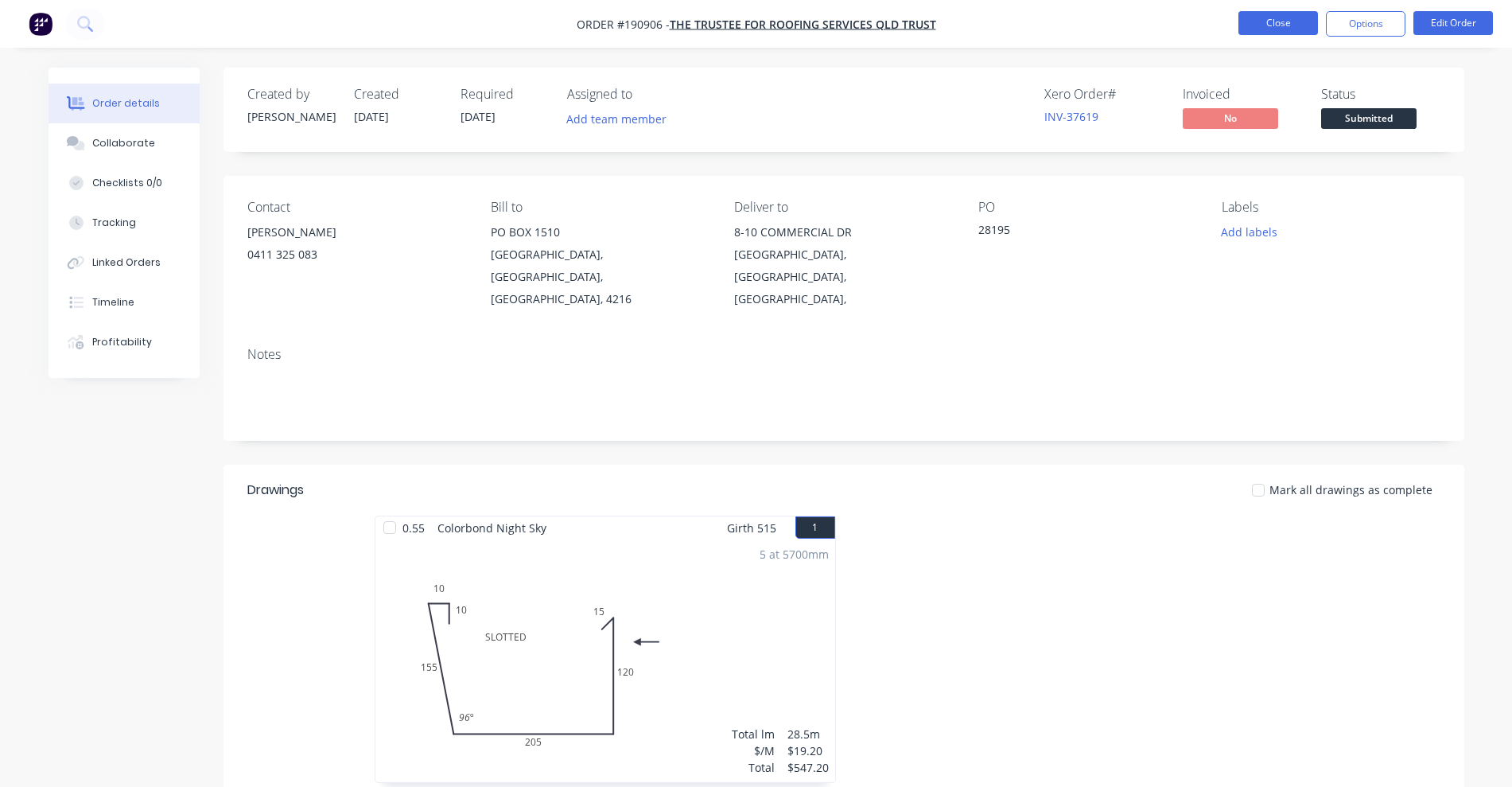
click at [1297, 21] on button "Close" at bounding box center [1277, 23] width 79 height 24
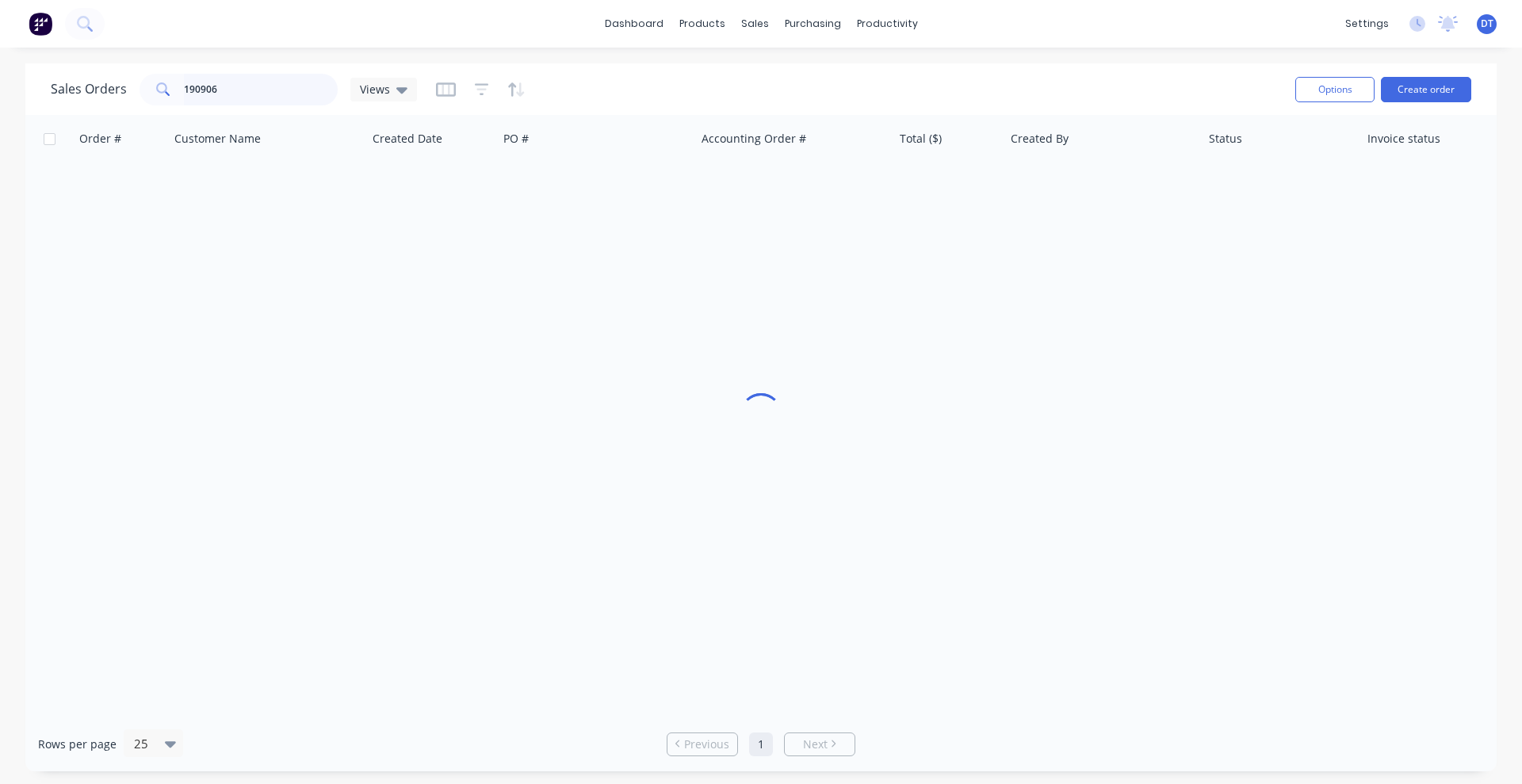
drag, startPoint x: 216, startPoint y: 86, endPoint x: 167, endPoint y: 92, distance: 49.4
click at [167, 92] on div "190906" at bounding box center [239, 89] width 199 height 31
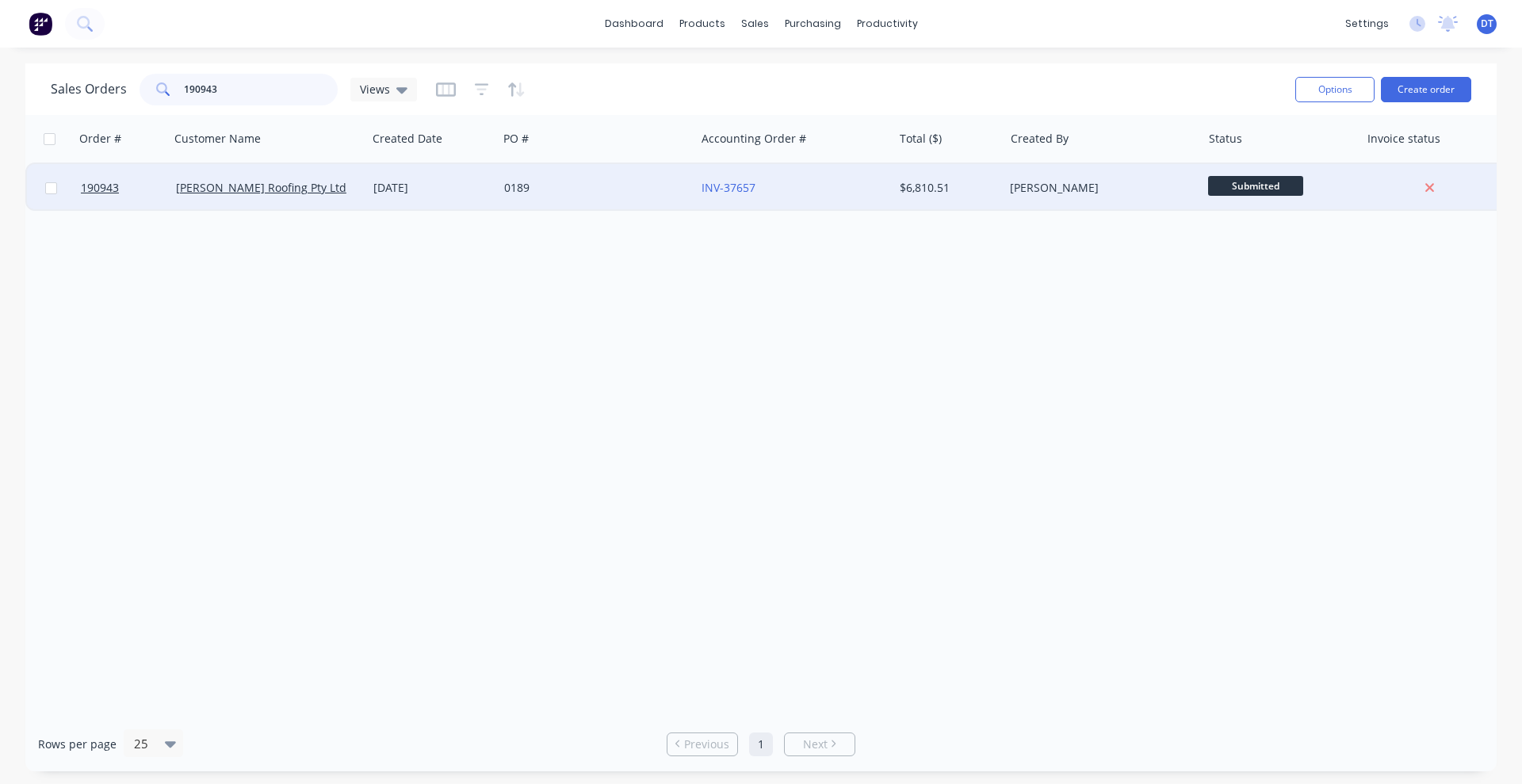
type input "190943"
click at [634, 194] on div "0189" at bounding box center [593, 188] width 176 height 16
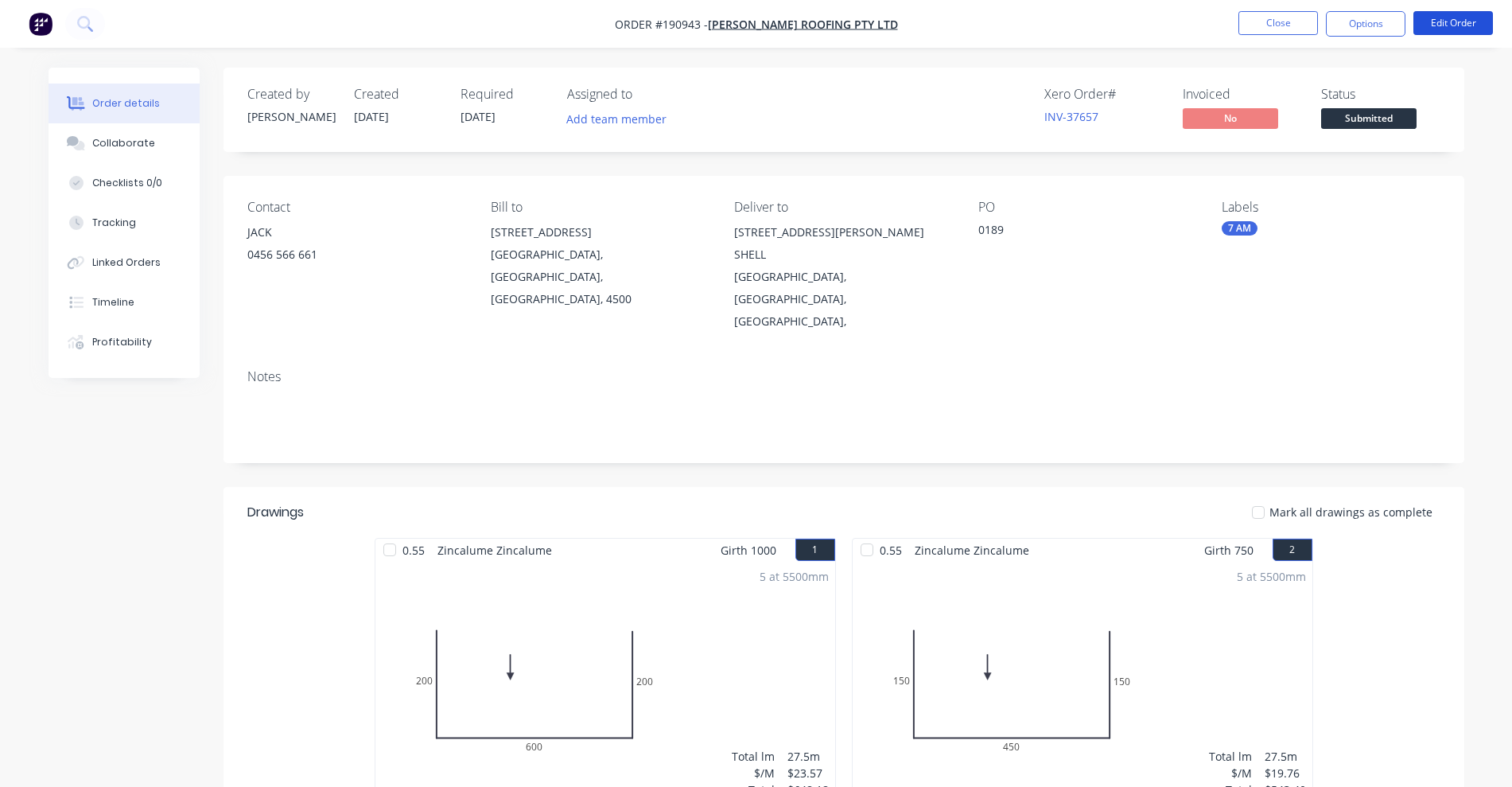
click at [1457, 12] on button "Edit Order" at bounding box center [1452, 23] width 79 height 24
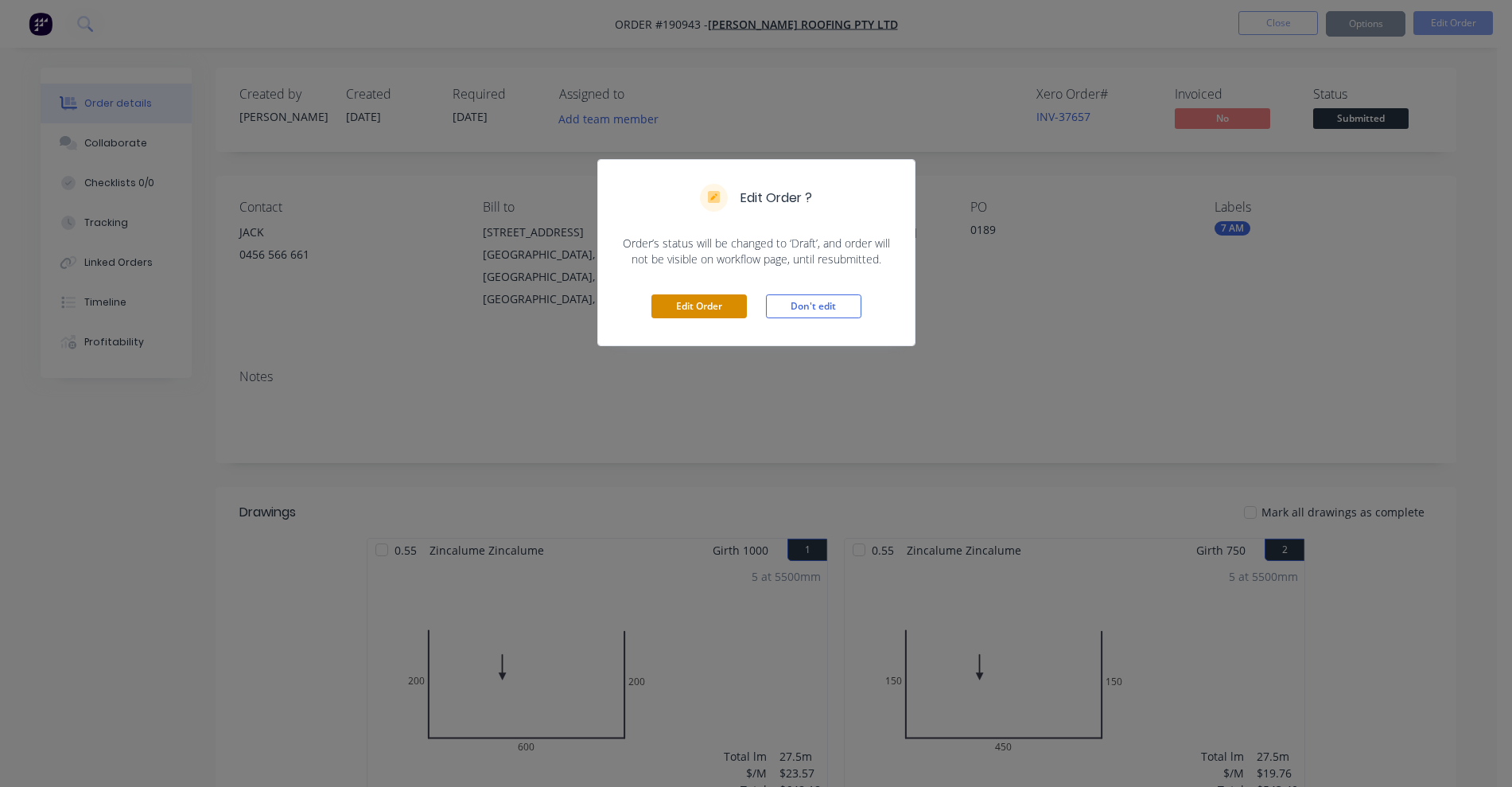
click at [666, 304] on button "Edit Order" at bounding box center [699, 306] width 95 height 24
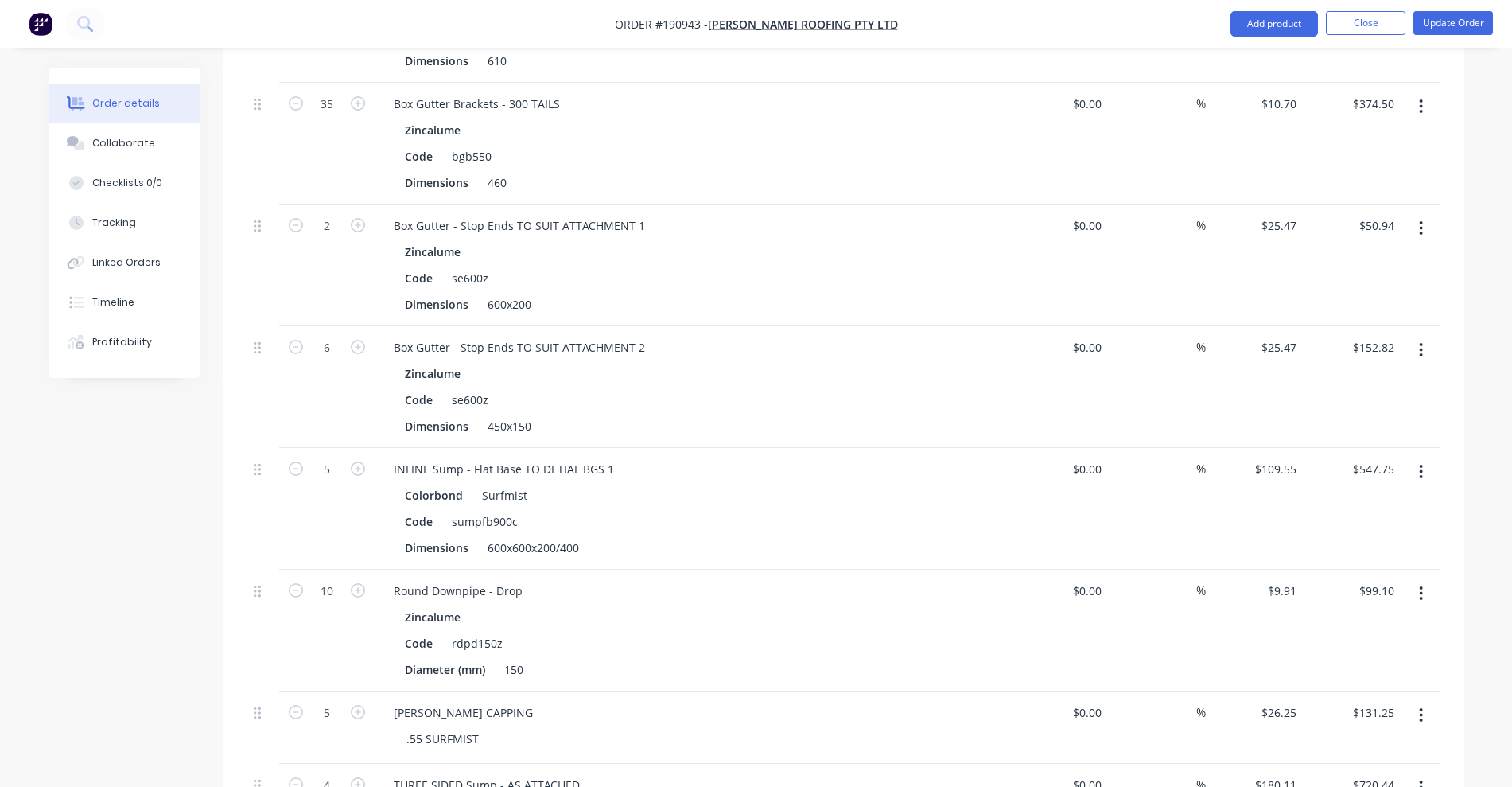
scroll to position [1645, 0]
click at [1417, 339] on button "button" at bounding box center [1421, 347] width 37 height 28
click at [1373, 393] on div "Edit" at bounding box center [1365, 390] width 123 height 24
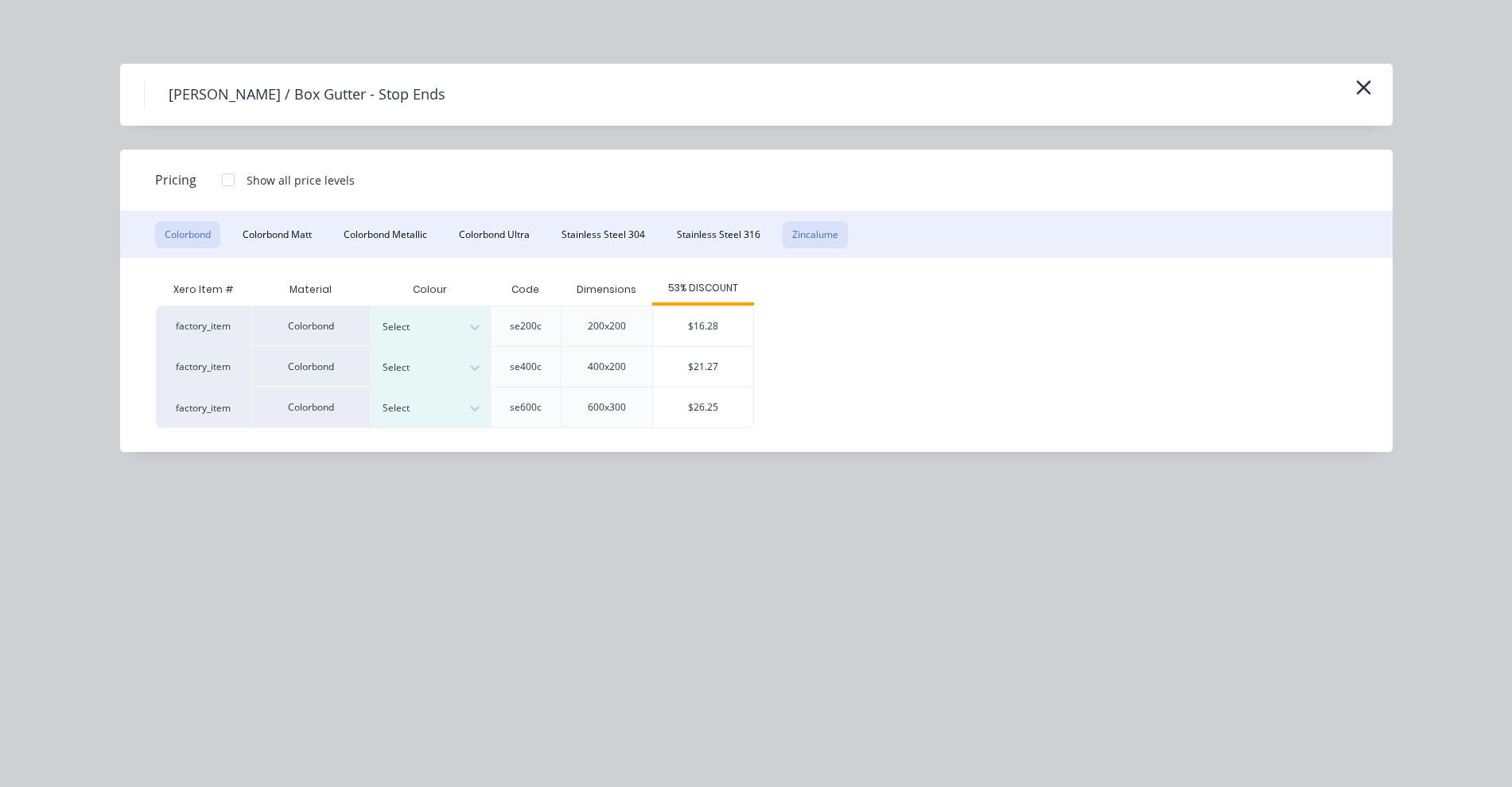
click at [837, 231] on button "Zincalume" at bounding box center [815, 235] width 65 height 27
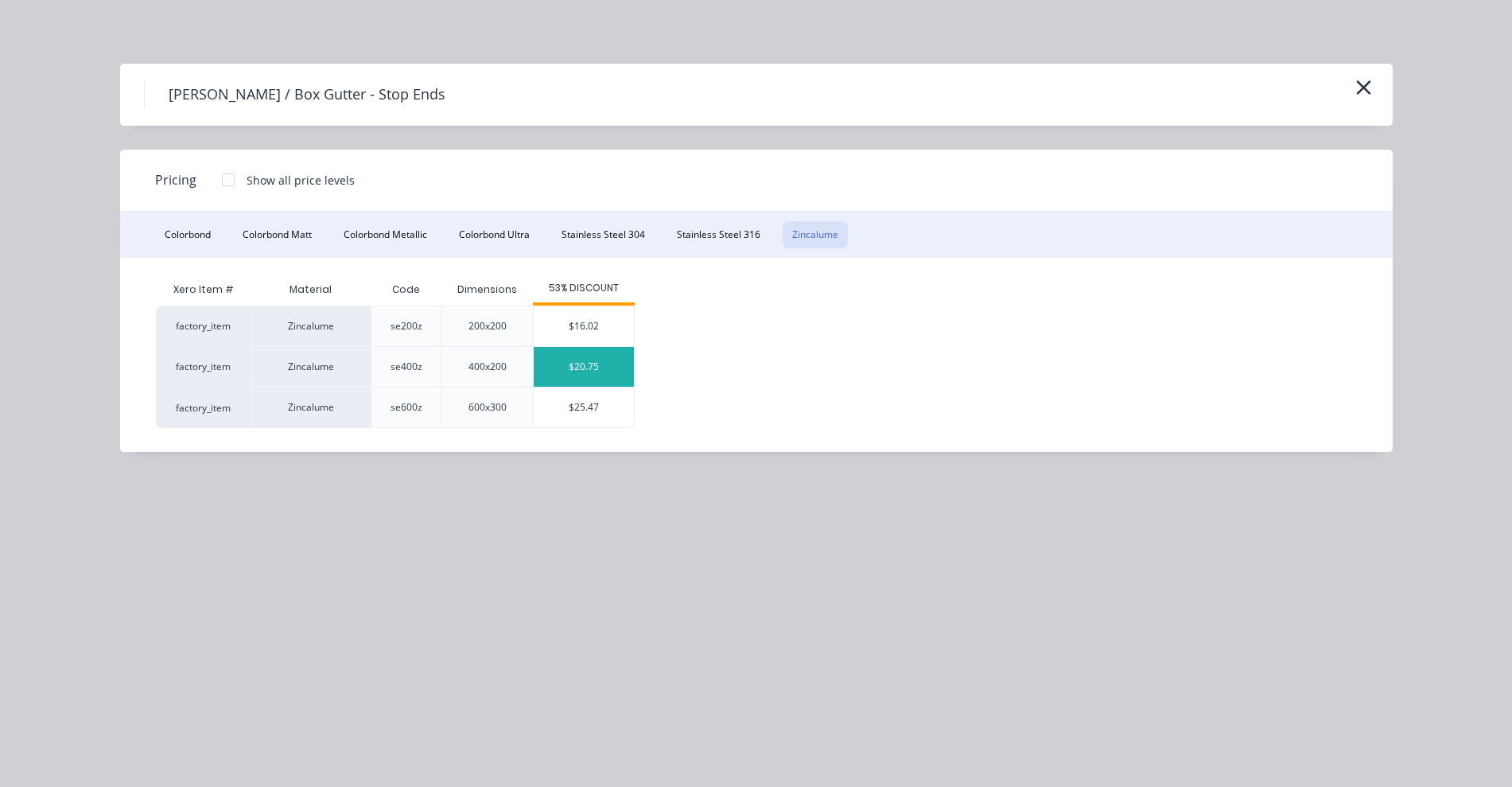
click at [613, 351] on div "$20.75" at bounding box center [584, 366] width 100 height 40
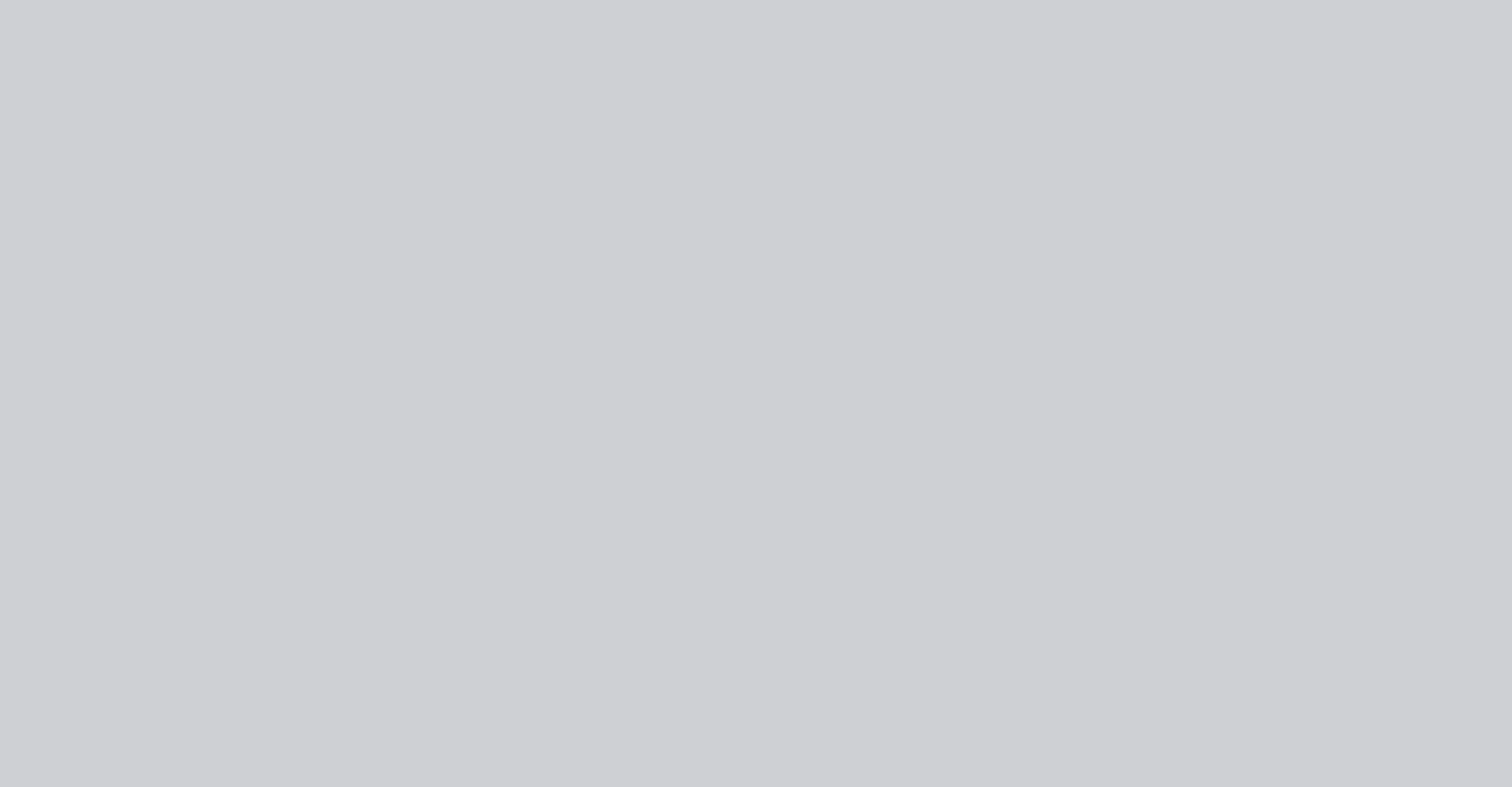
type input "$20.75"
type input "$124.50"
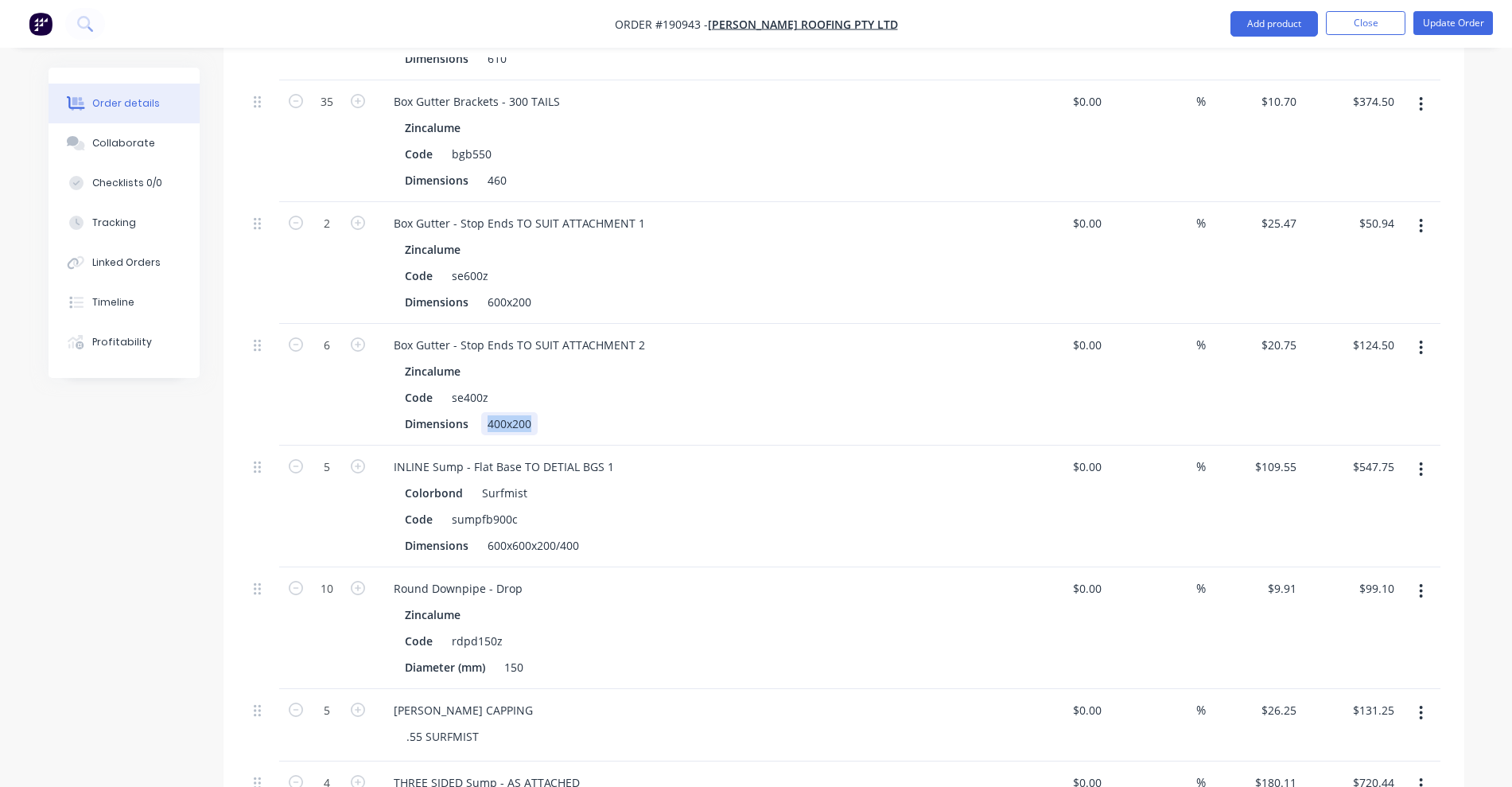
drag, startPoint x: 481, startPoint y: 421, endPoint x: 536, endPoint y: 417, distance: 55.1
click at [536, 417] on div "400x200" at bounding box center [509, 424] width 57 height 24
click at [1473, 27] on button "Update Order" at bounding box center [1452, 23] width 79 height 24
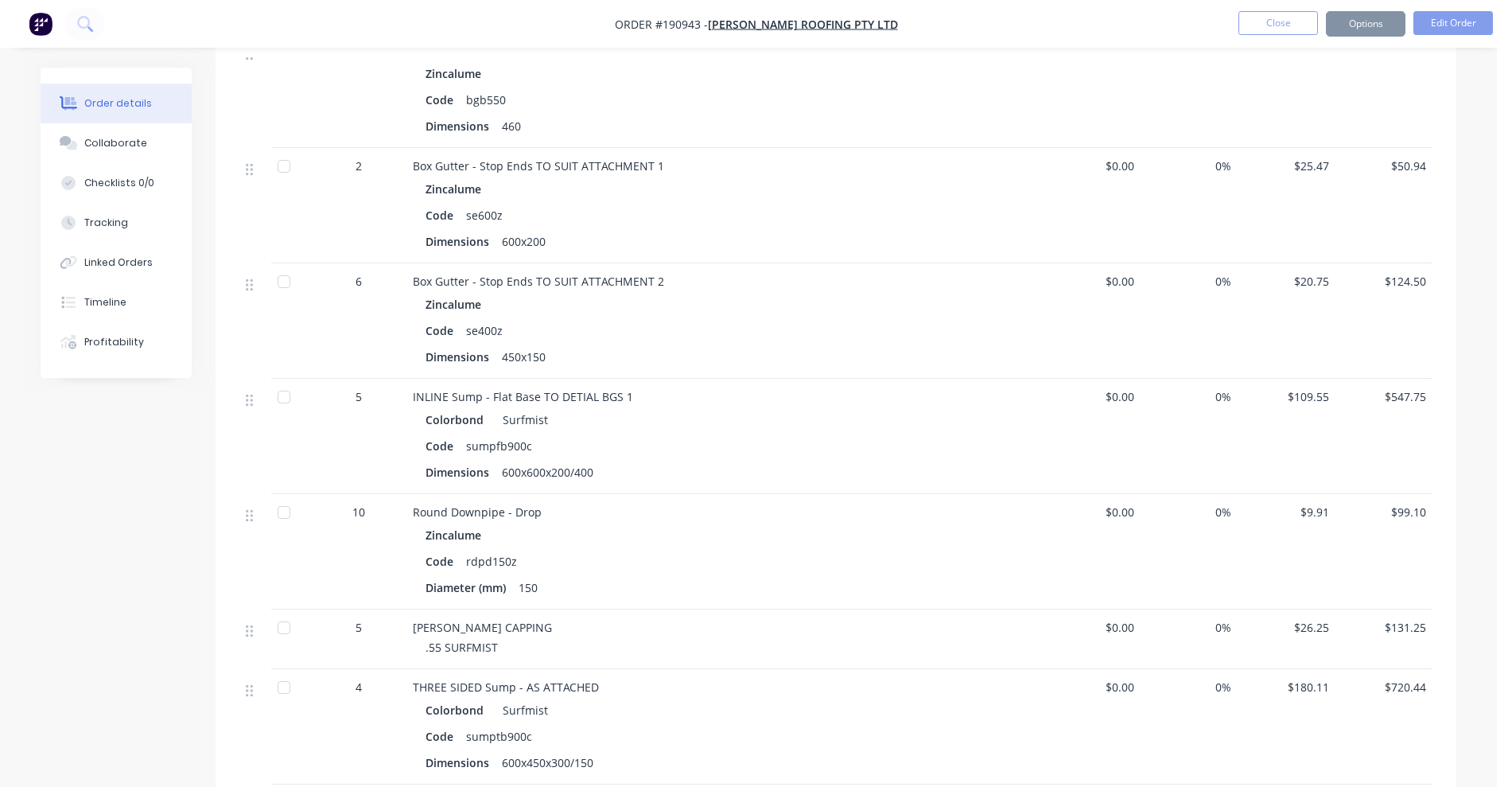
scroll to position [0, 0]
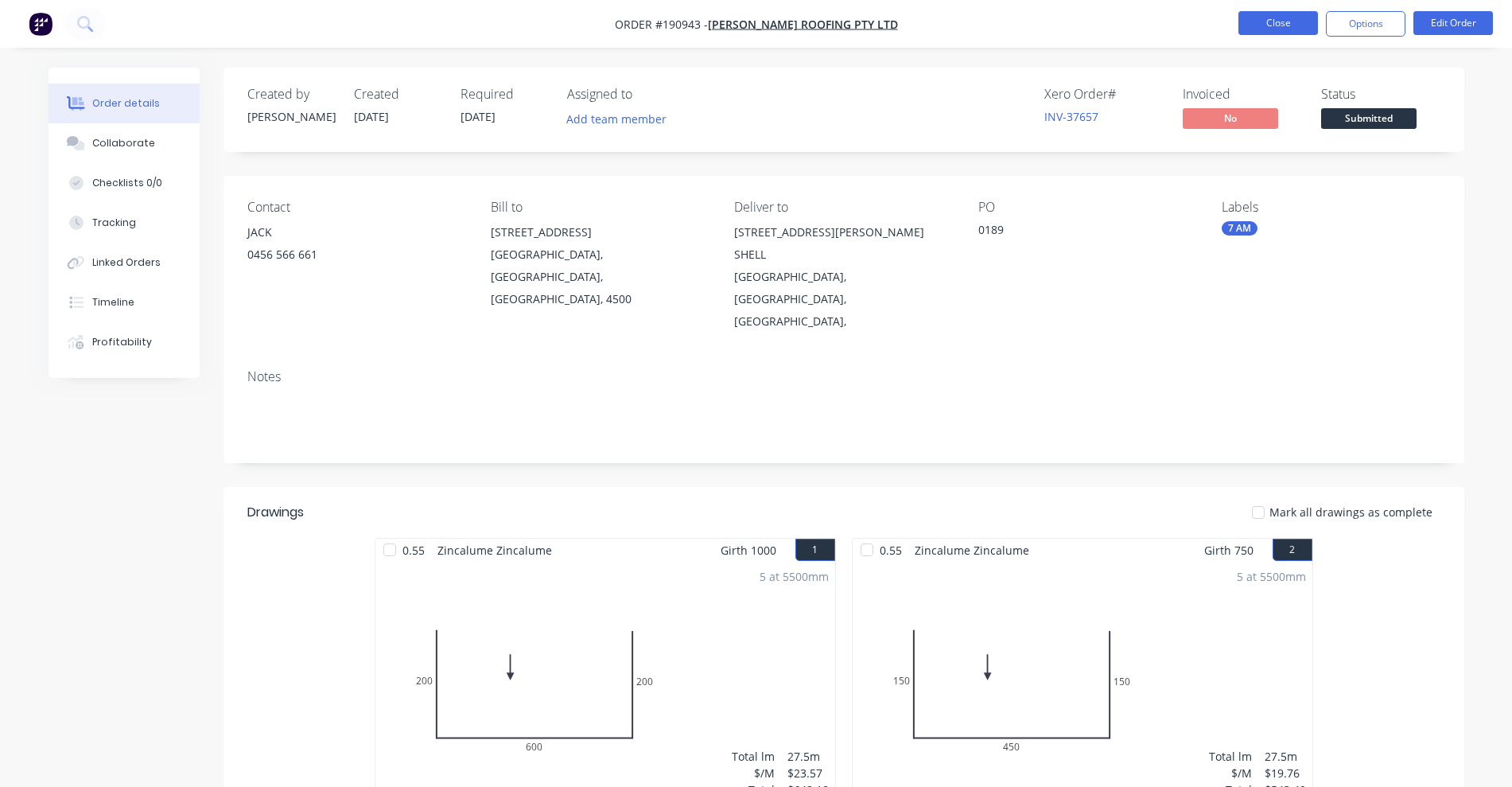
click at [1286, 20] on button "Close" at bounding box center [1277, 23] width 79 height 24
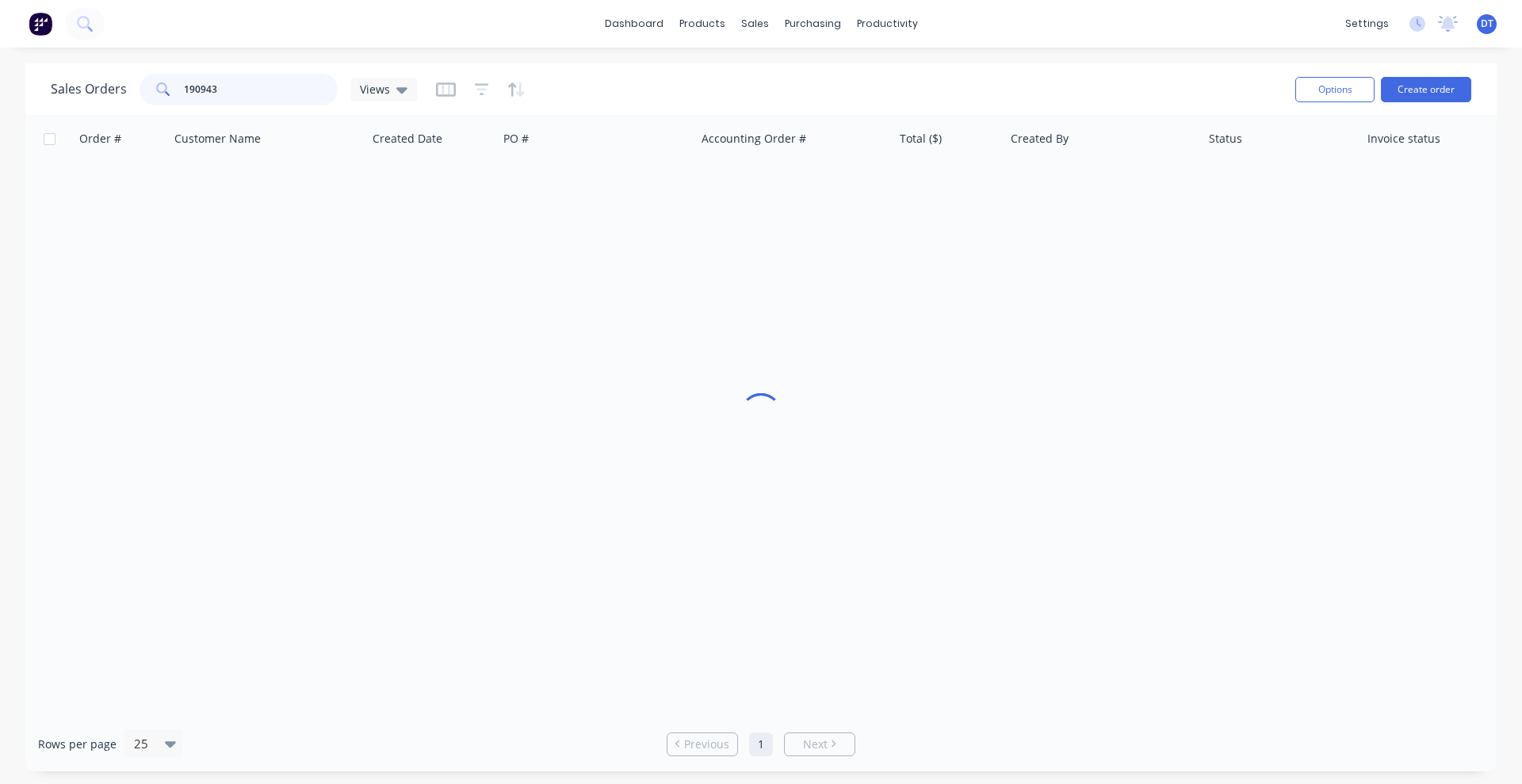
drag, startPoint x: 165, startPoint y: 104, endPoint x: 124, endPoint y: 108, distance: 41.2
click at [124, 108] on div "Sales Orders 190943 Views" at bounding box center [667, 89] width 1232 height 39
type input "190980"
click at [645, 189] on div "[PERSON_NAME] 0827" at bounding box center [593, 188] width 176 height 16
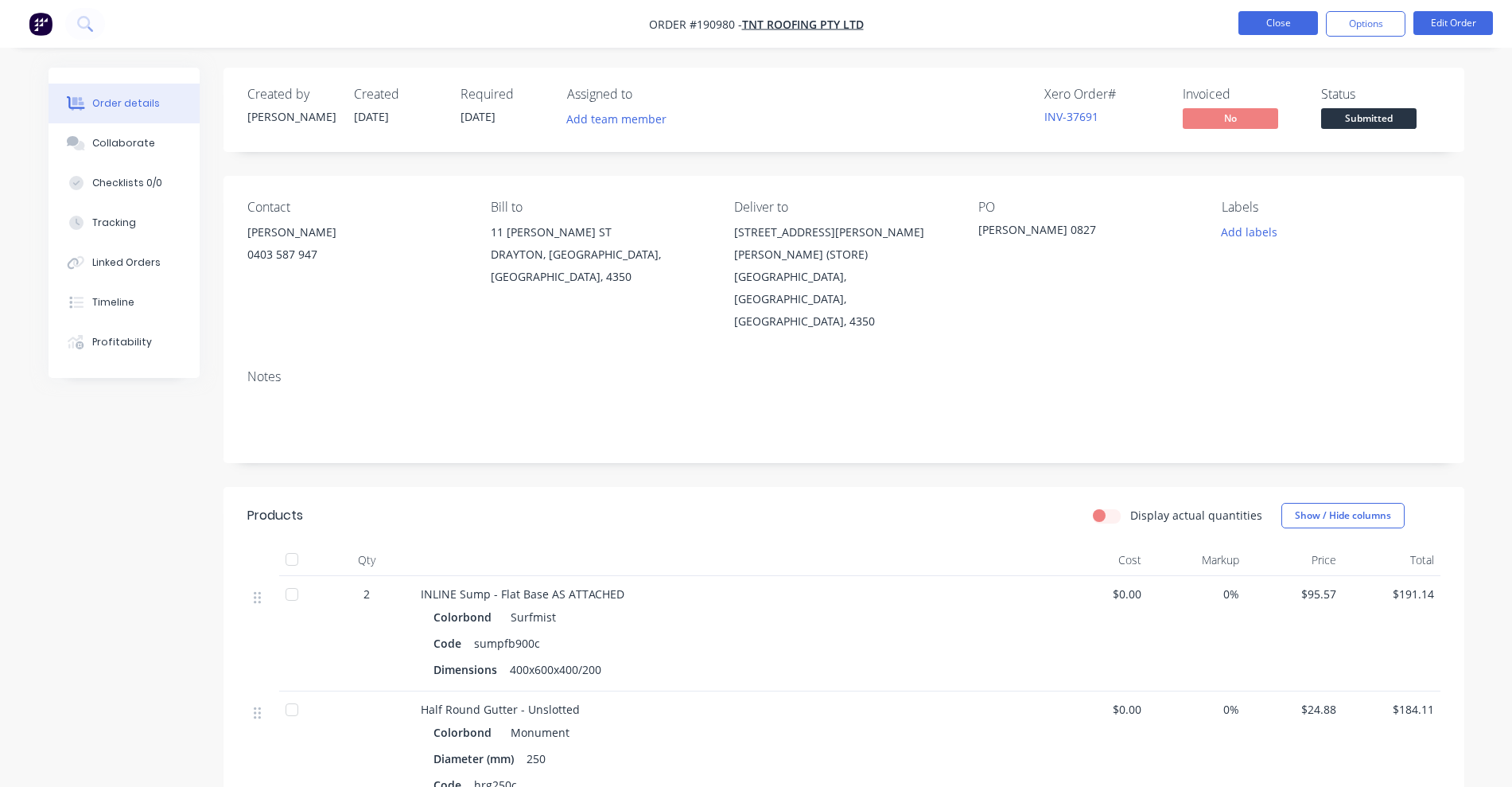
click at [1284, 19] on button "Close" at bounding box center [1277, 23] width 79 height 24
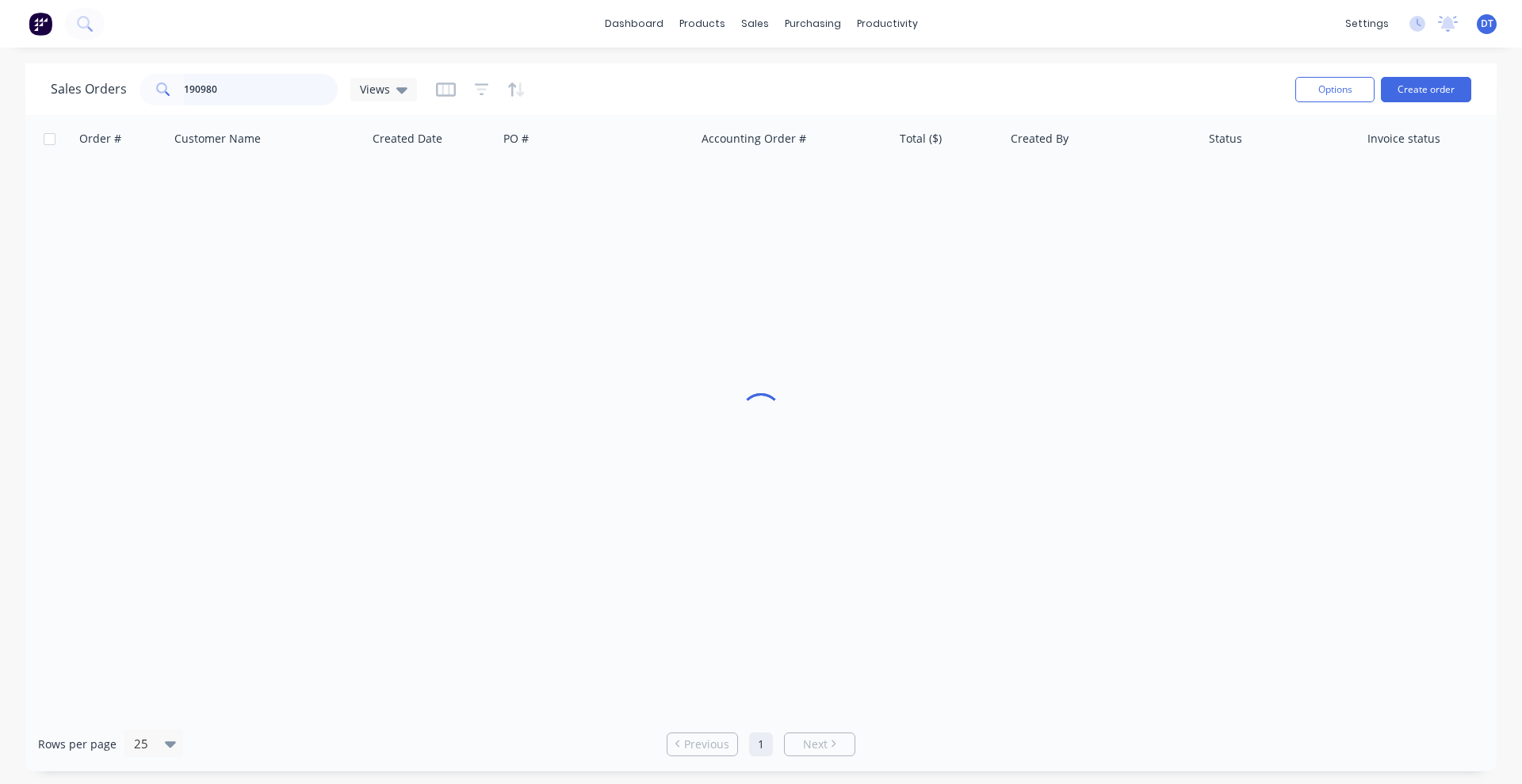
click at [220, 78] on input "190980" at bounding box center [261, 89] width 155 height 31
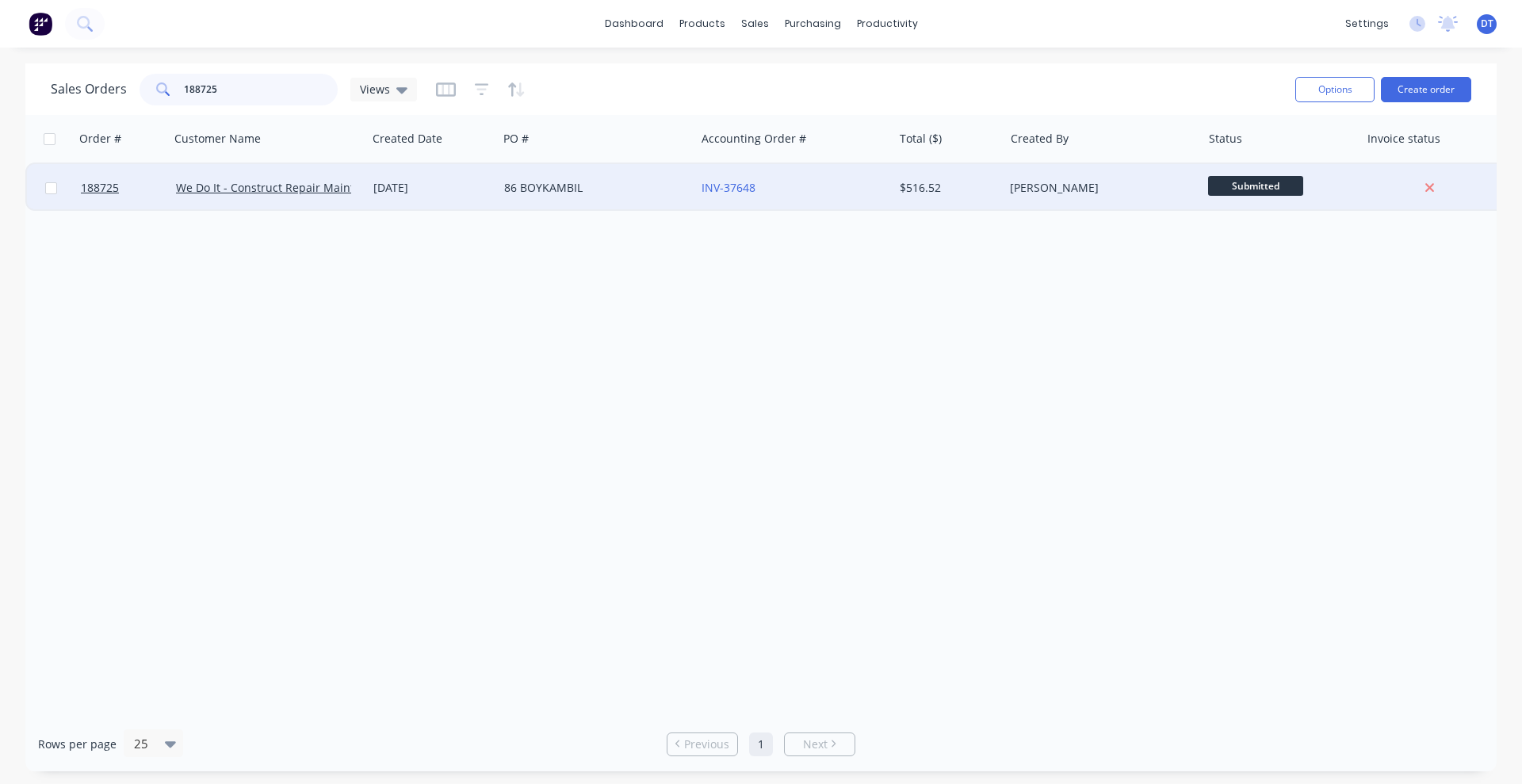
type input "188725"
click at [631, 190] on div "86 BOYKAMBIL" at bounding box center [593, 188] width 176 height 16
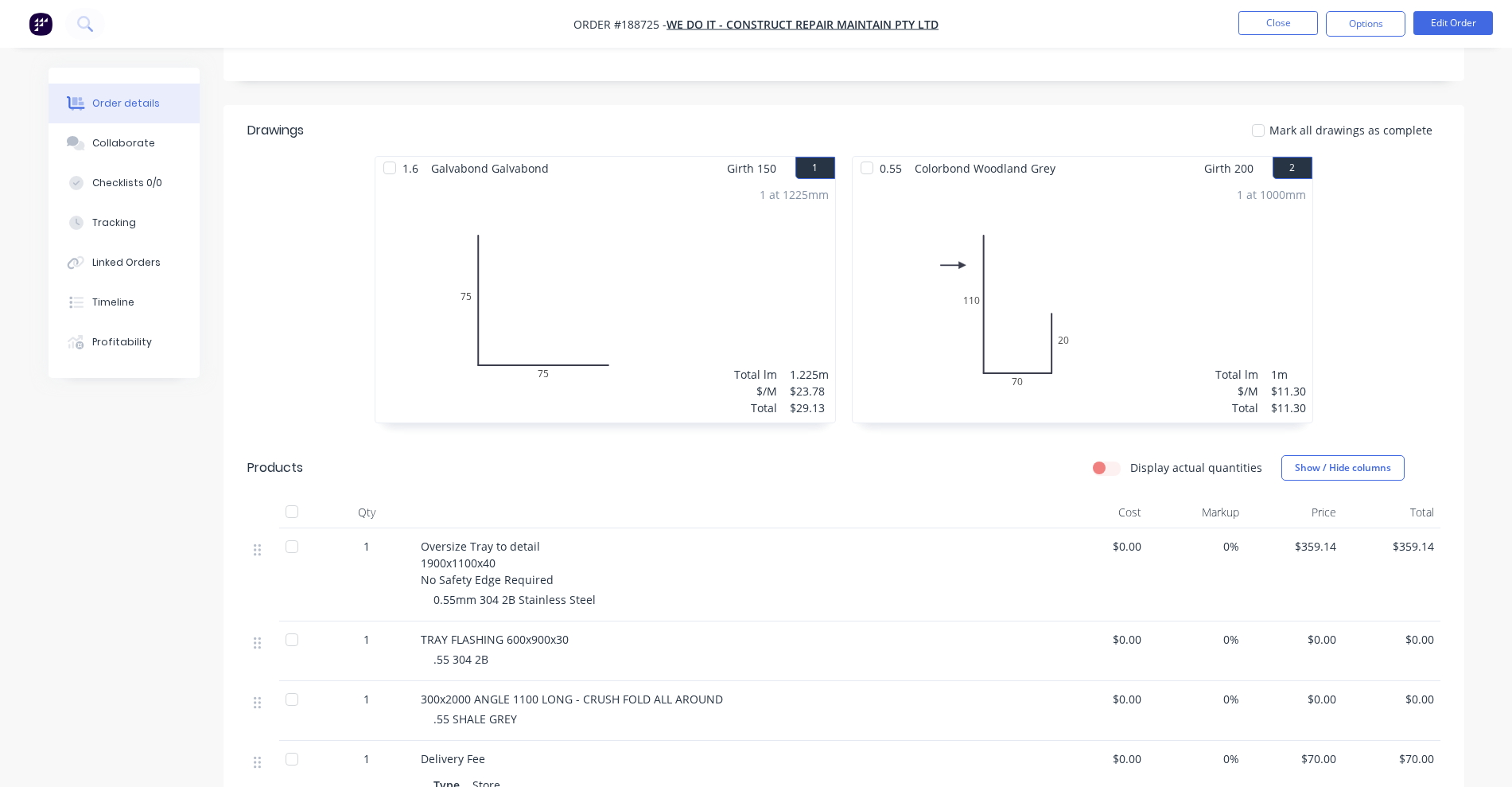
scroll to position [199, 0]
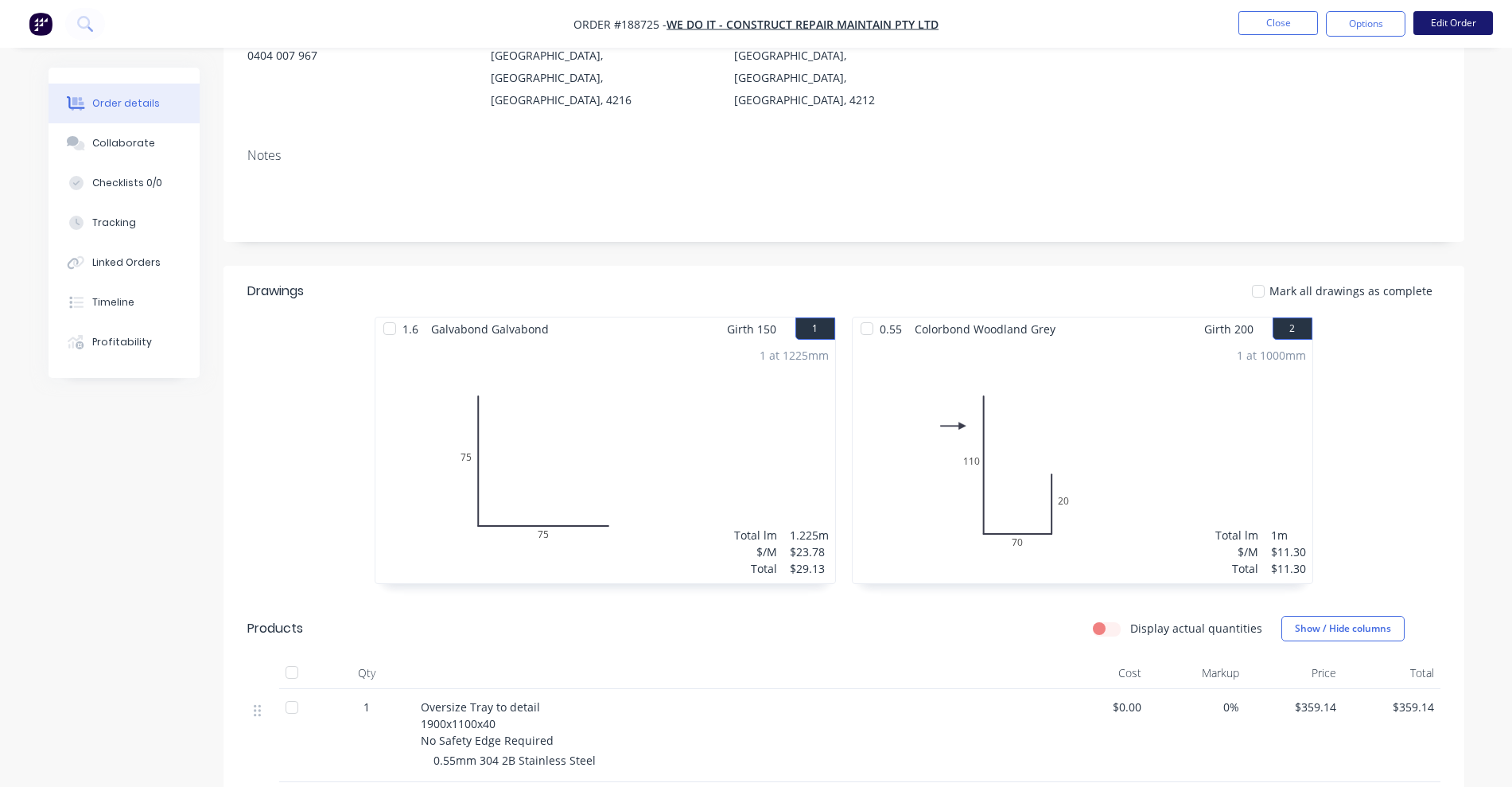
click at [1443, 27] on button "Edit Order" at bounding box center [1452, 23] width 79 height 24
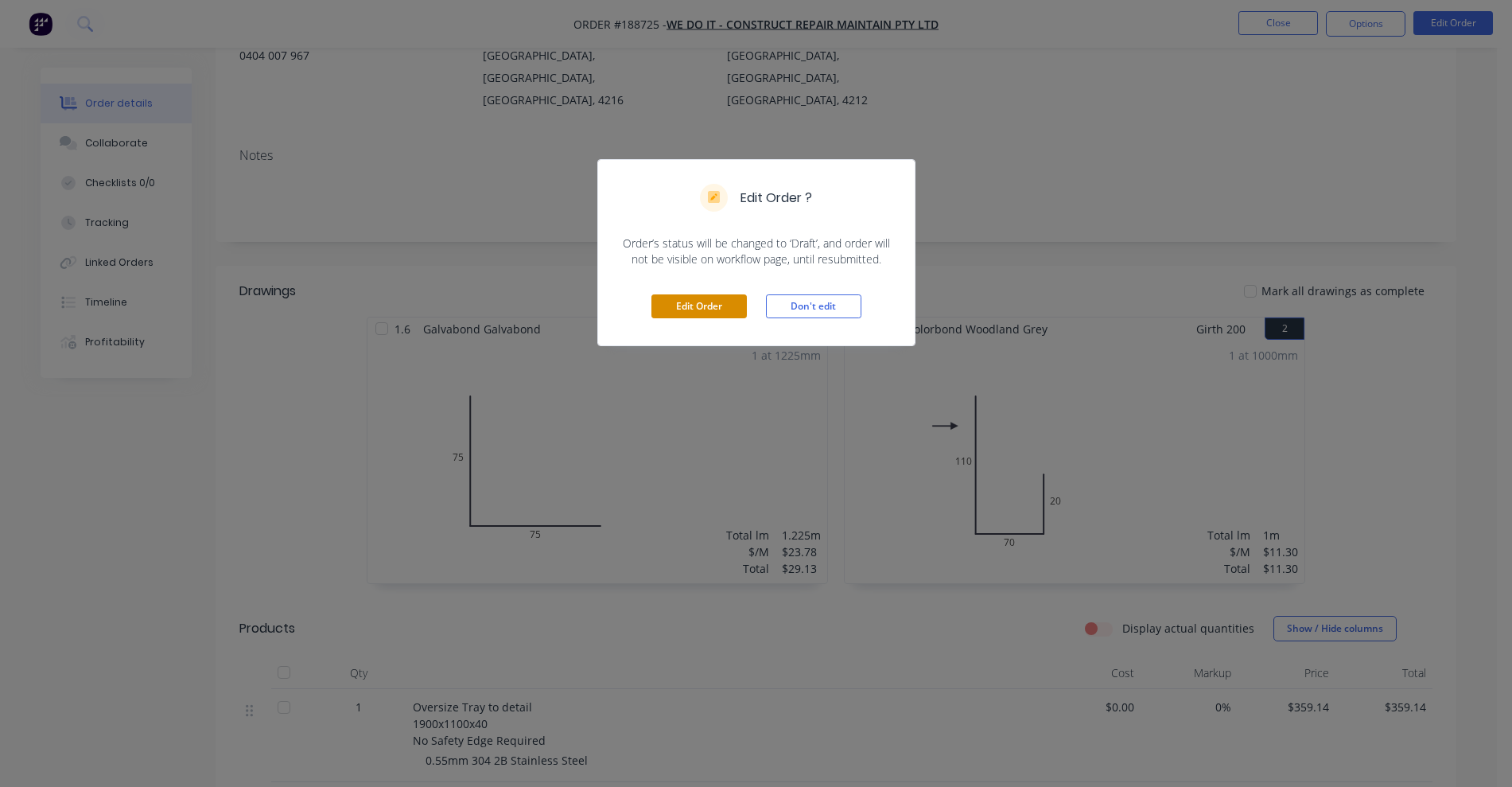
click at [703, 309] on button "Edit Order" at bounding box center [699, 306] width 95 height 24
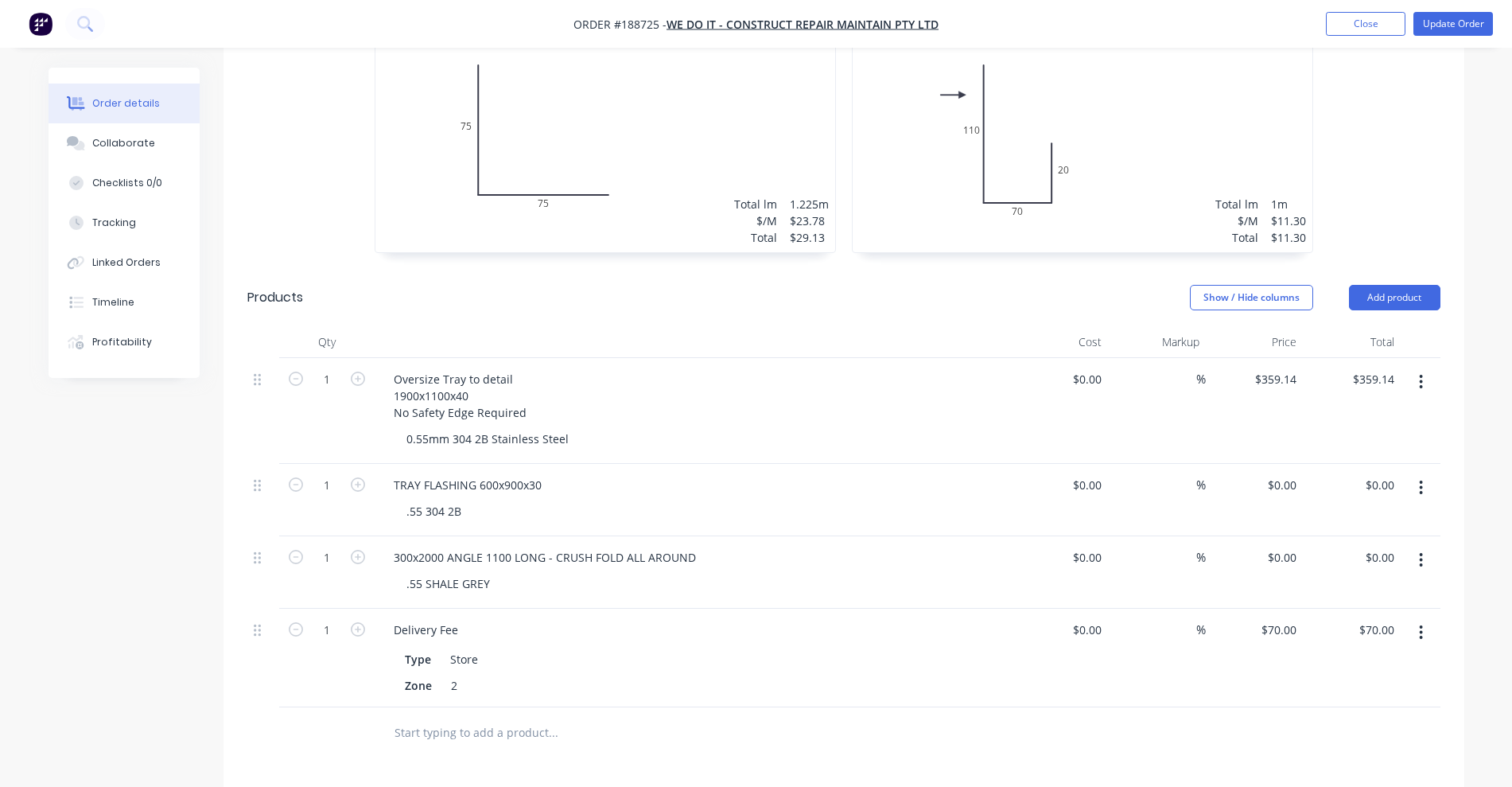
scroll to position [597, 0]
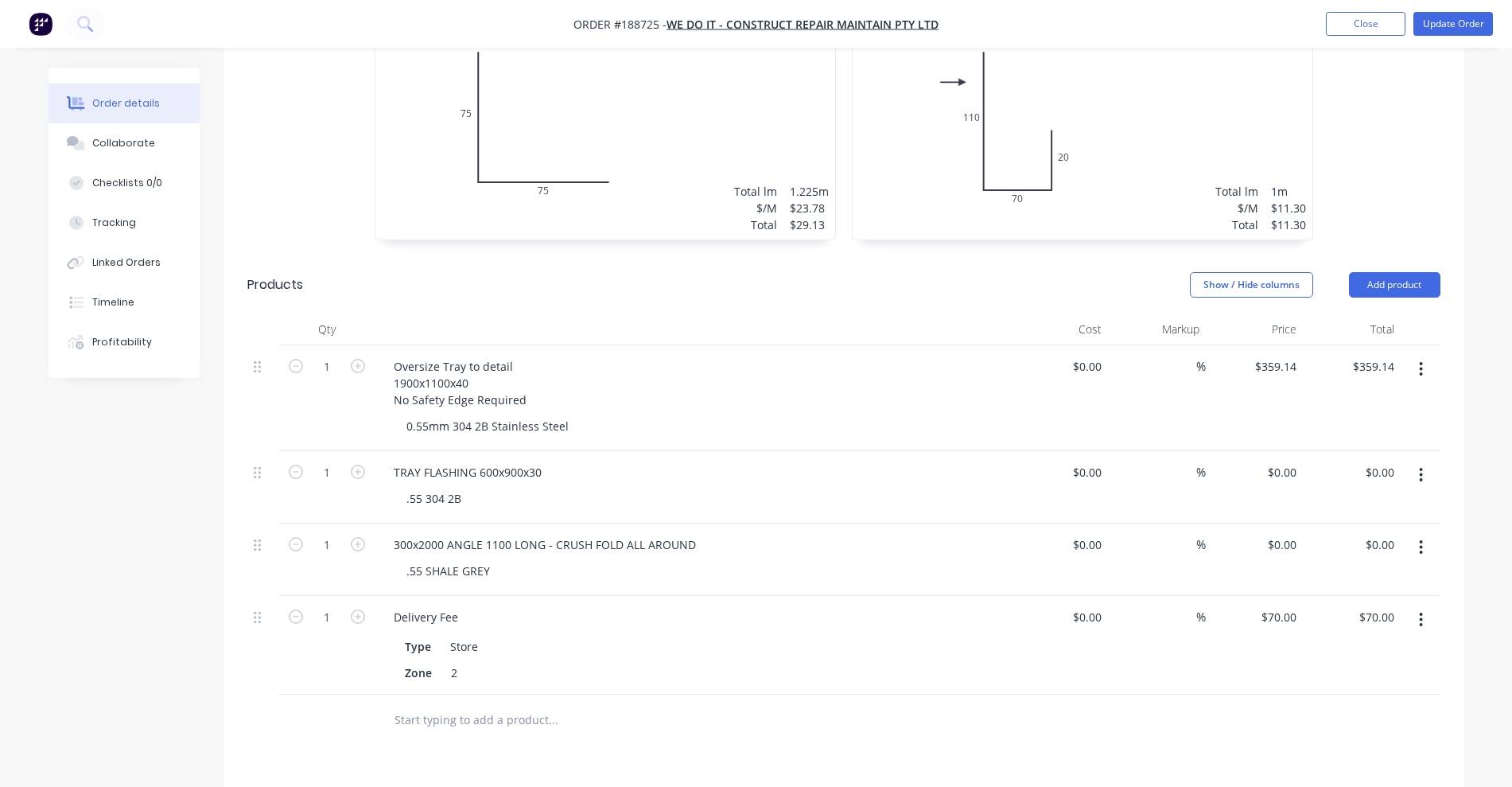
click at [494, 704] on input "text" at bounding box center [552, 719] width 318 height 31
type input "sumpfb600ss30"
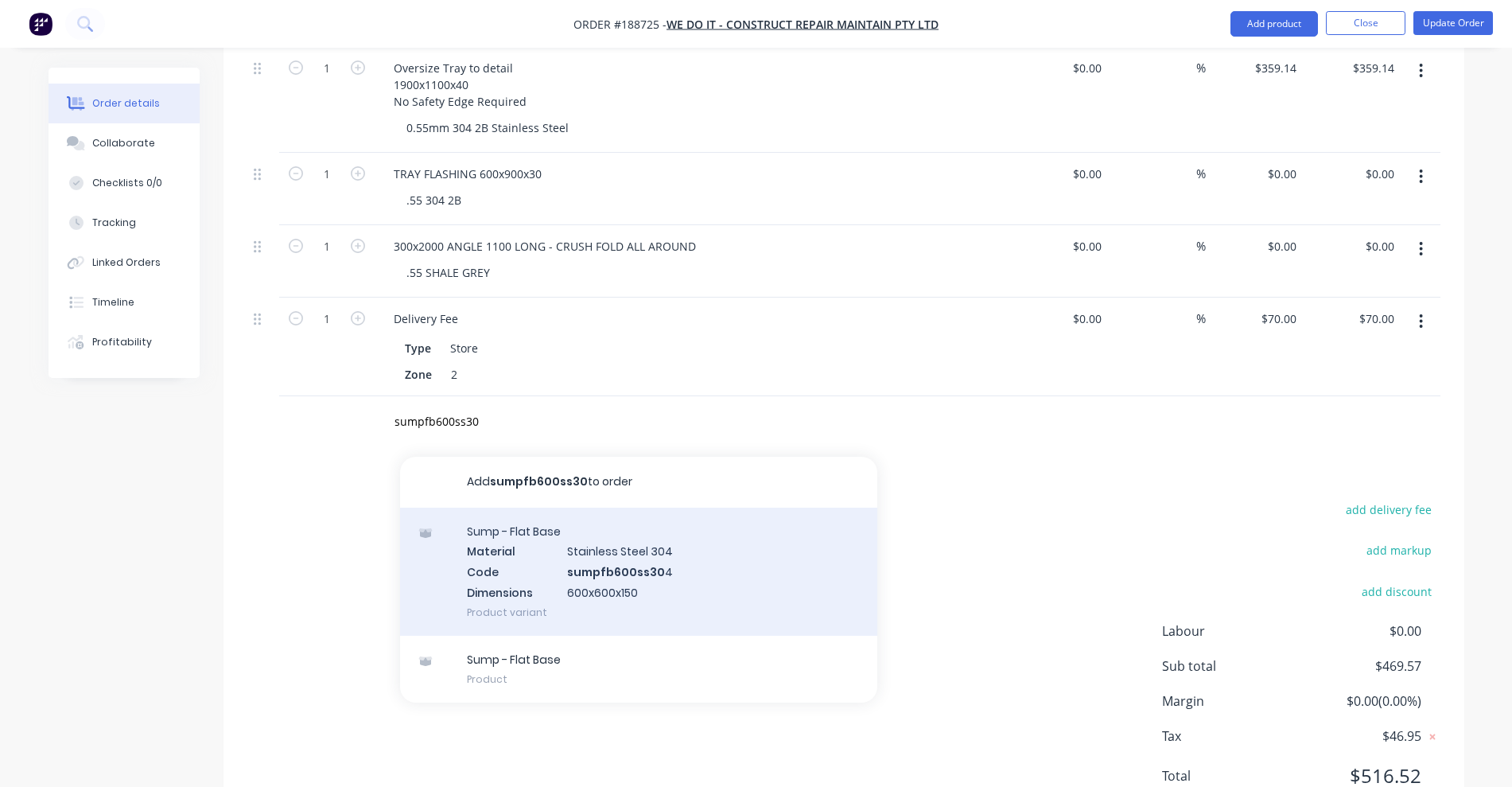
click at [629, 574] on div "Sump - Flat Base Material Stainless Steel 304 Code sumpfb600ss30 4 Dimensions 6…" at bounding box center [639, 571] width 477 height 129
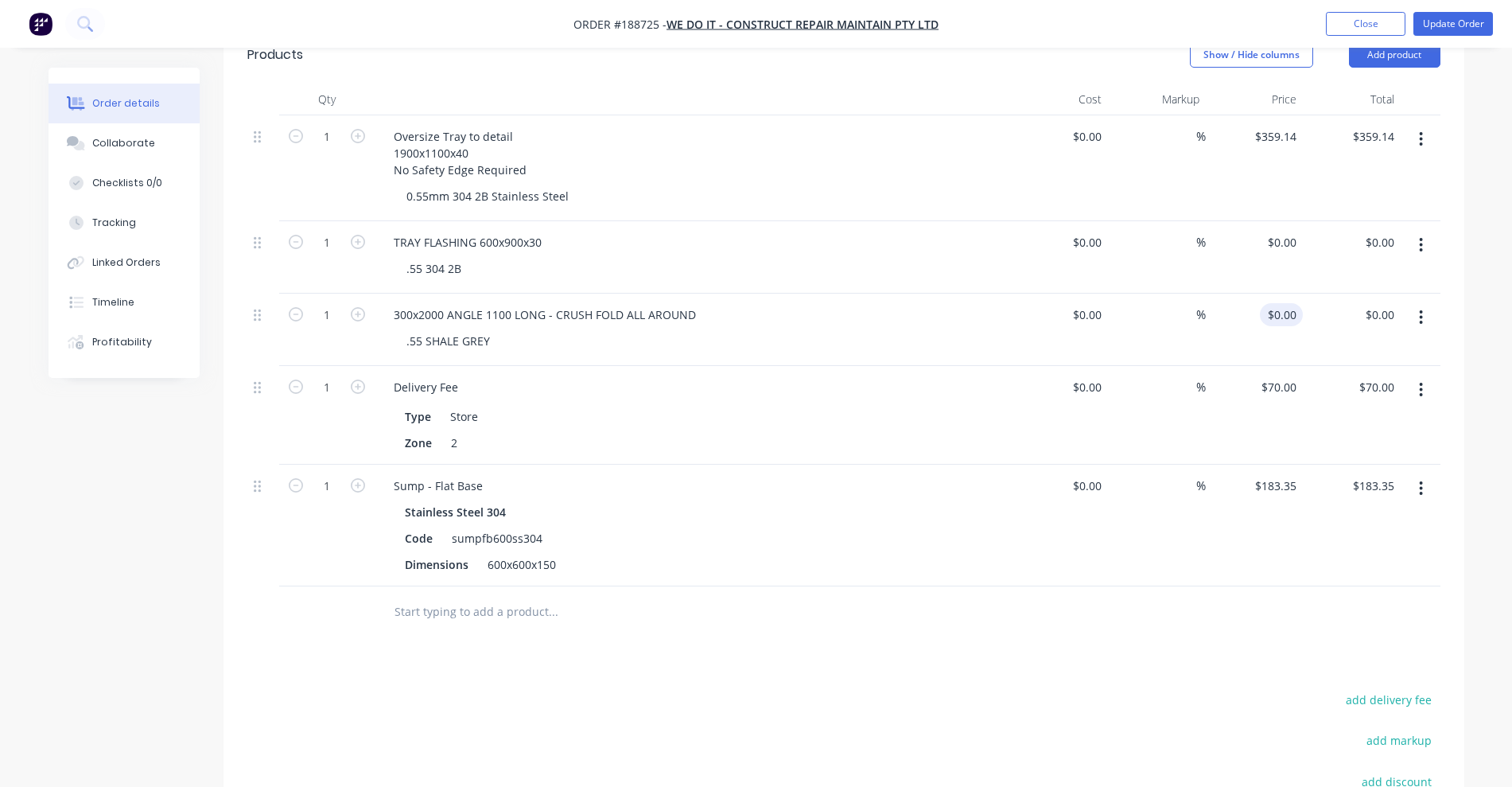
scroll to position [796, 0]
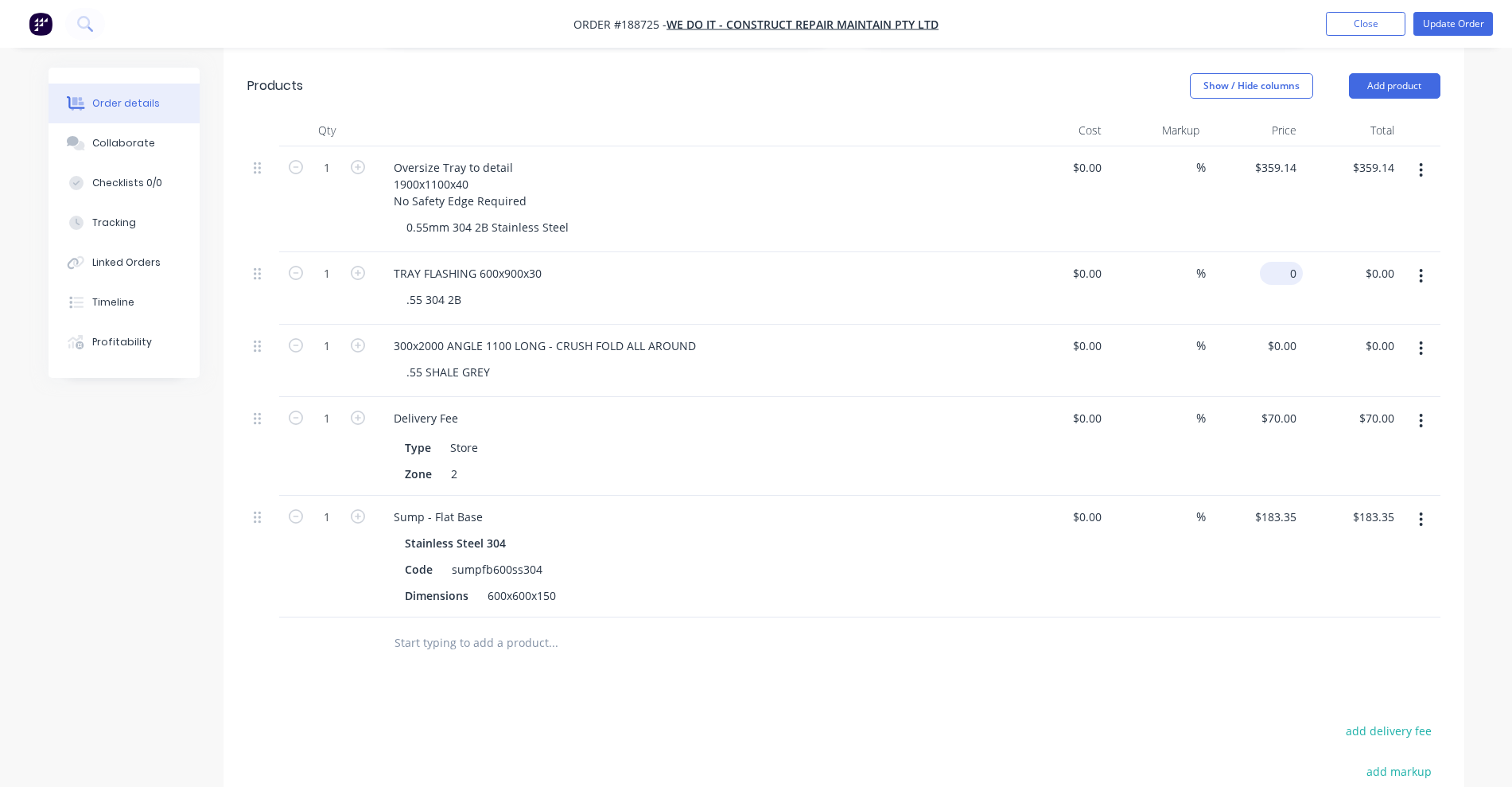
click at [1281, 262] on div "0 $0.00" at bounding box center [1281, 274] width 43 height 24
type input "$183.35"
click at [1286, 625] on div at bounding box center [844, 643] width 1193 height 52
click at [1416, 505] on button "button" at bounding box center [1421, 519] width 37 height 28
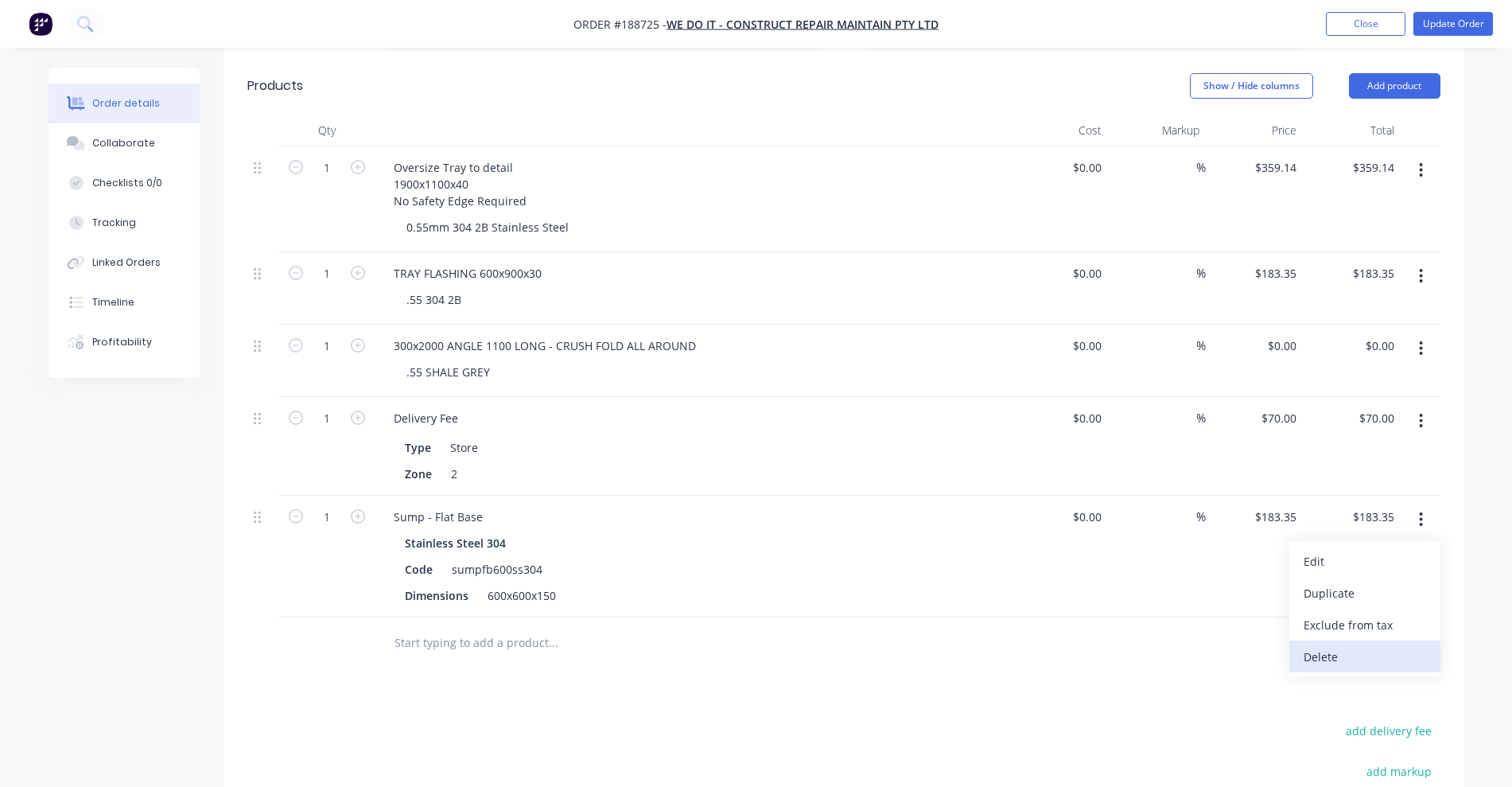
click at [1334, 645] on div "Delete" at bounding box center [1365, 656] width 123 height 24
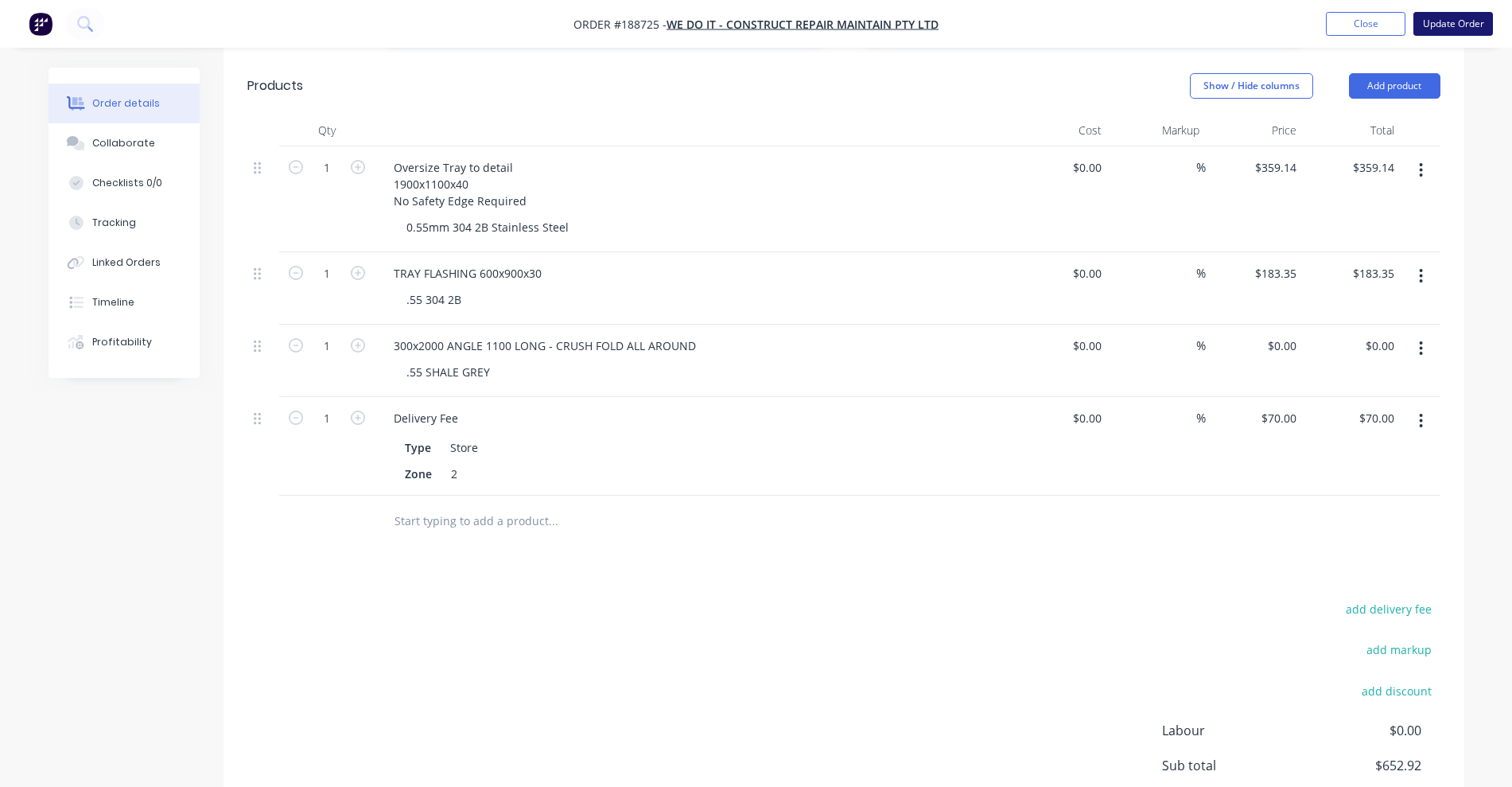
click at [1459, 21] on button "Update Order" at bounding box center [1452, 24] width 79 height 24
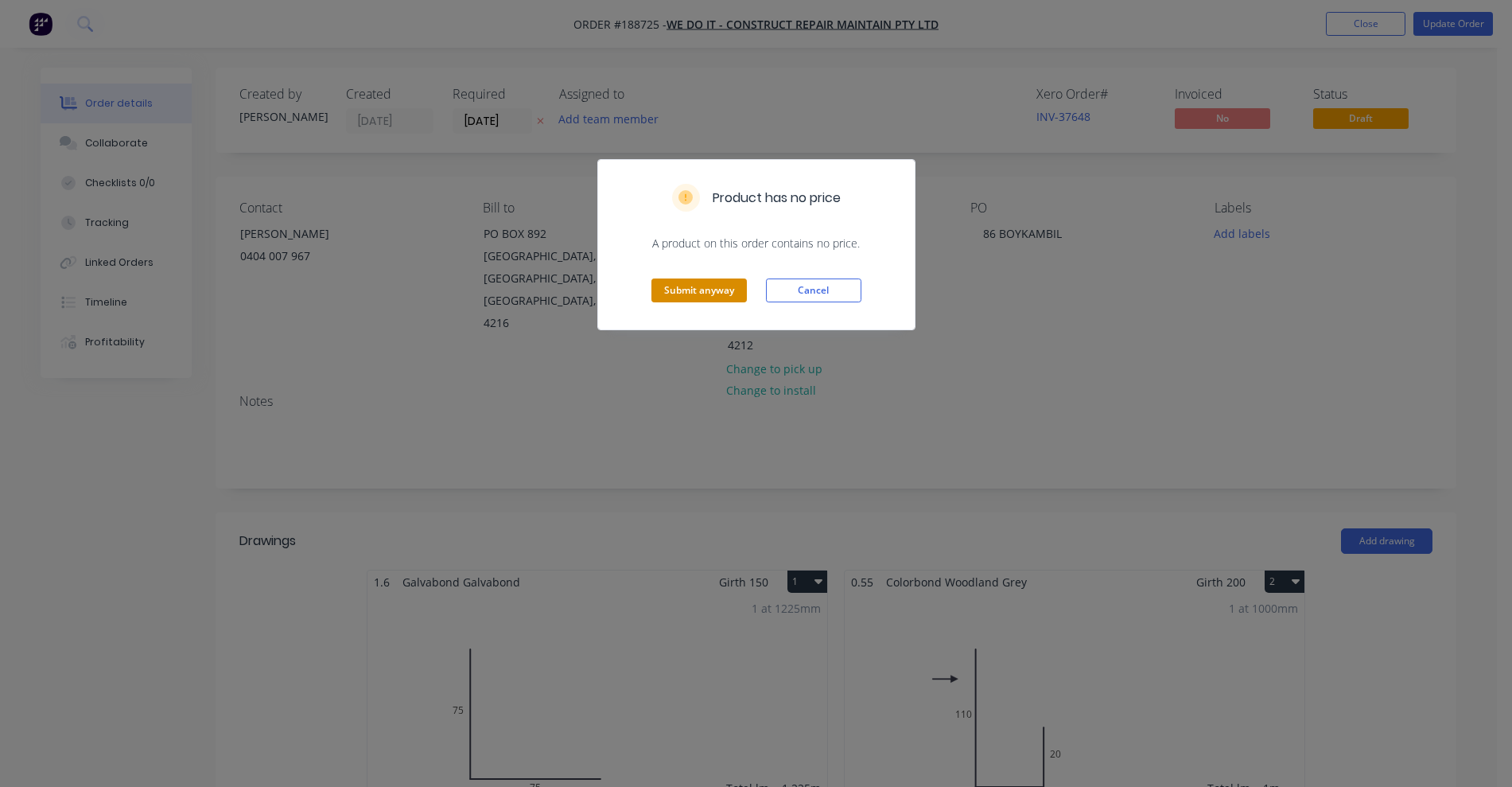
click at [685, 285] on button "Submit anyway" at bounding box center [699, 290] width 95 height 24
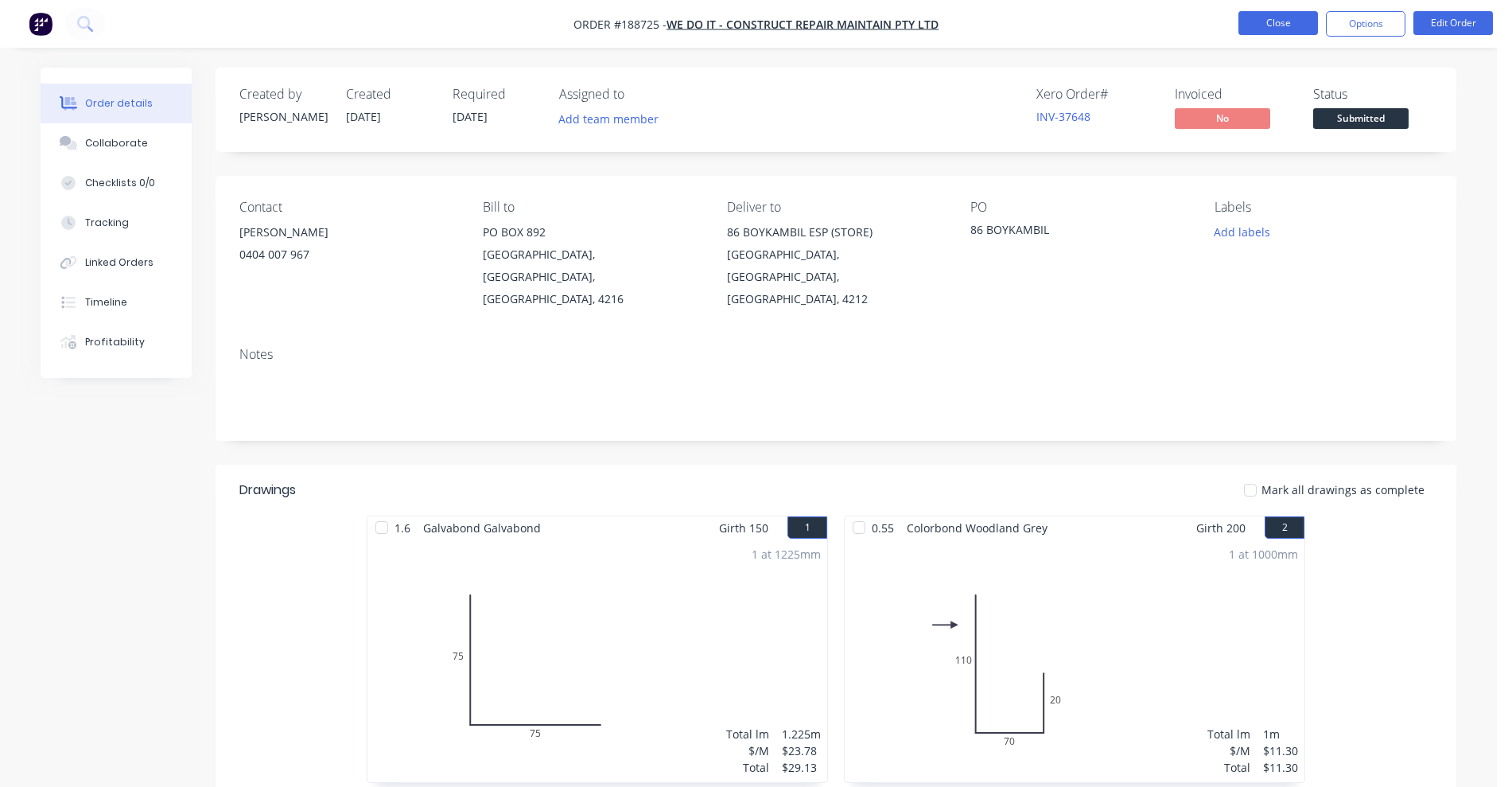
click at [1252, 18] on button "Close" at bounding box center [1277, 23] width 79 height 24
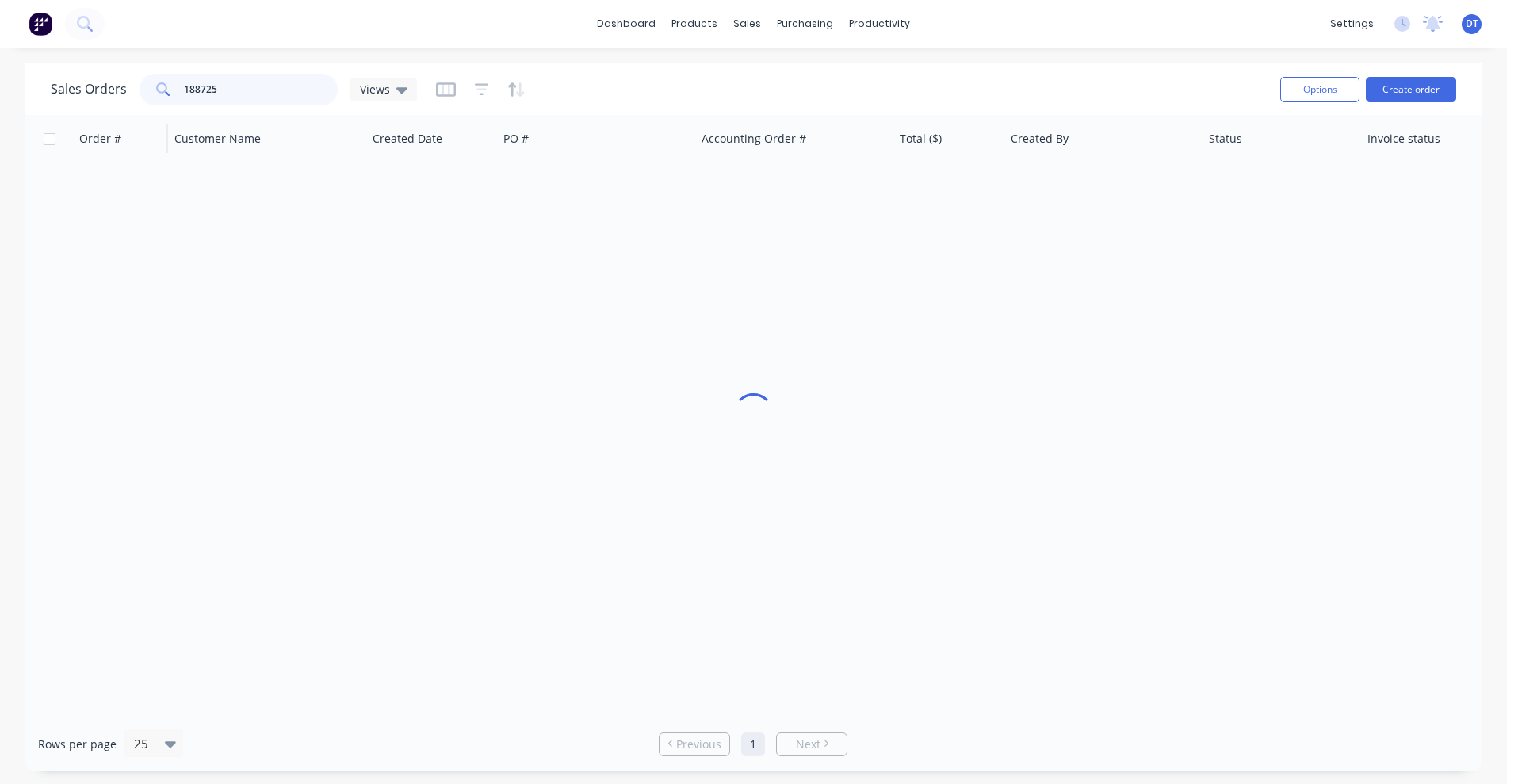
drag, startPoint x: 258, startPoint y: 88, endPoint x: 123, endPoint y: 118, distance: 138.3
click at [123, 118] on div "Sales Orders 188725 Views Options Create order Order # Customer Name Created Da…" at bounding box center [753, 417] width 1456 height 708
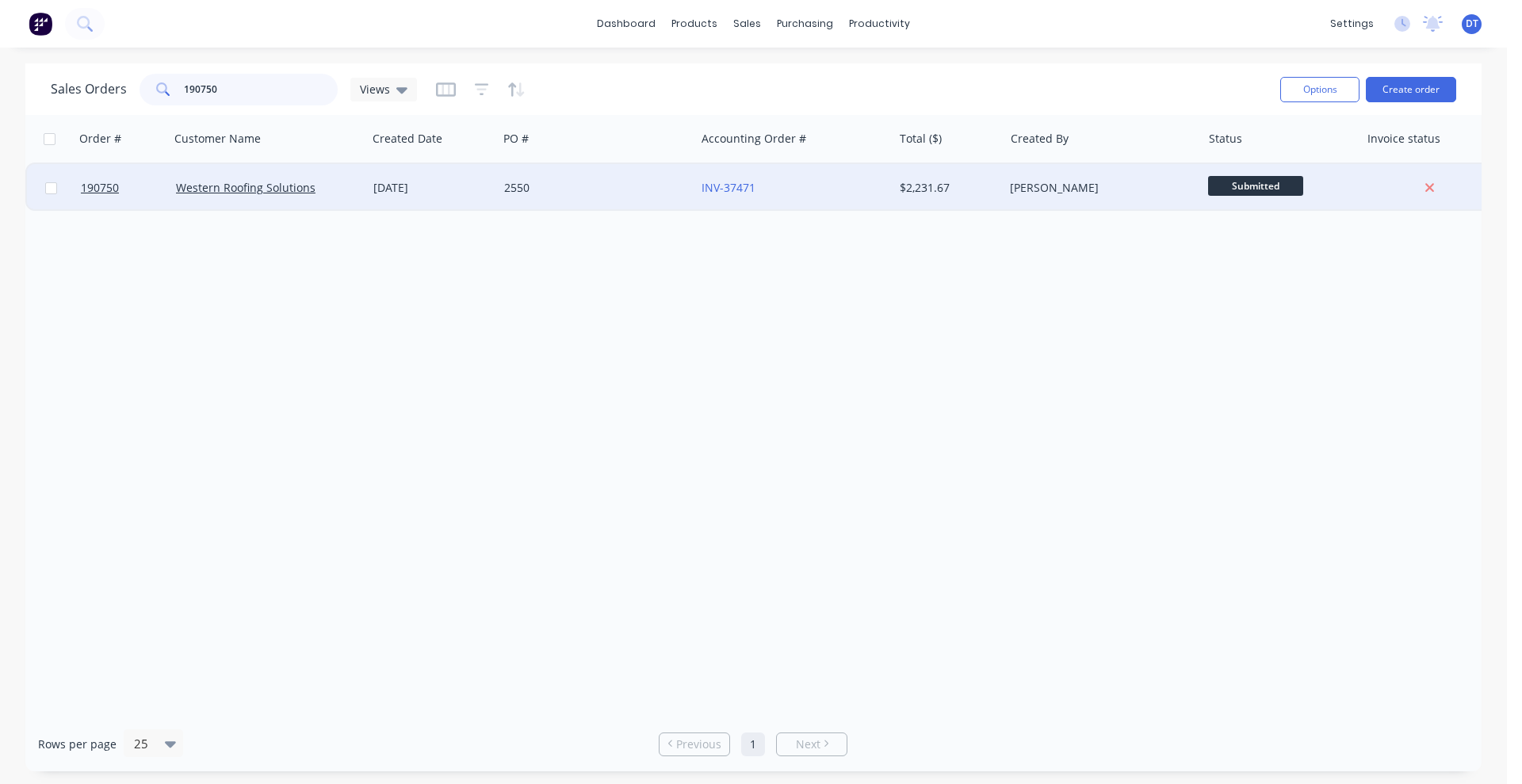
type input "190750"
click at [586, 182] on div "2550" at bounding box center [593, 188] width 176 height 16
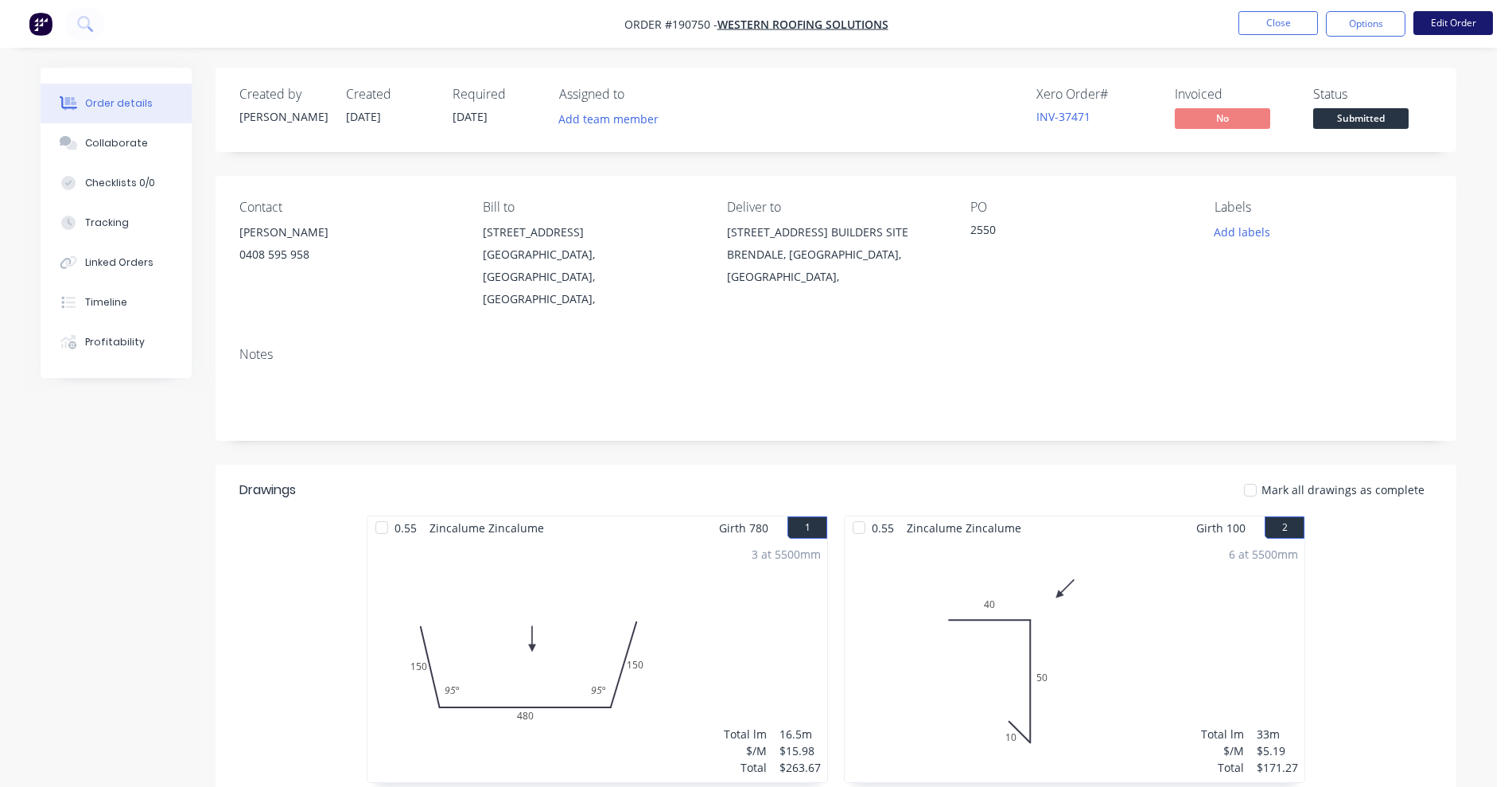
click at [1460, 27] on button "Edit Order" at bounding box center [1452, 23] width 79 height 24
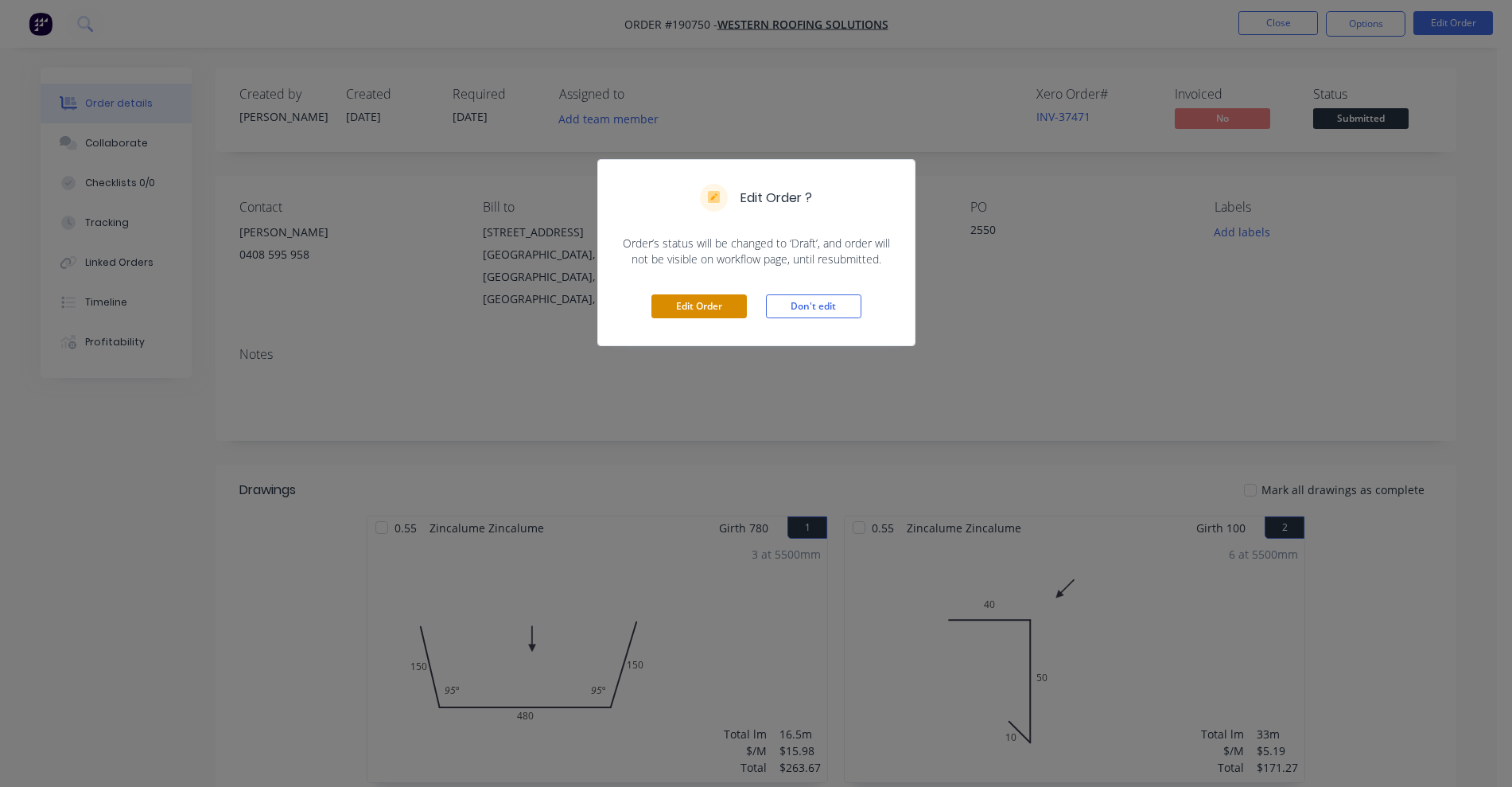
click at [710, 302] on button "Edit Order" at bounding box center [699, 306] width 95 height 24
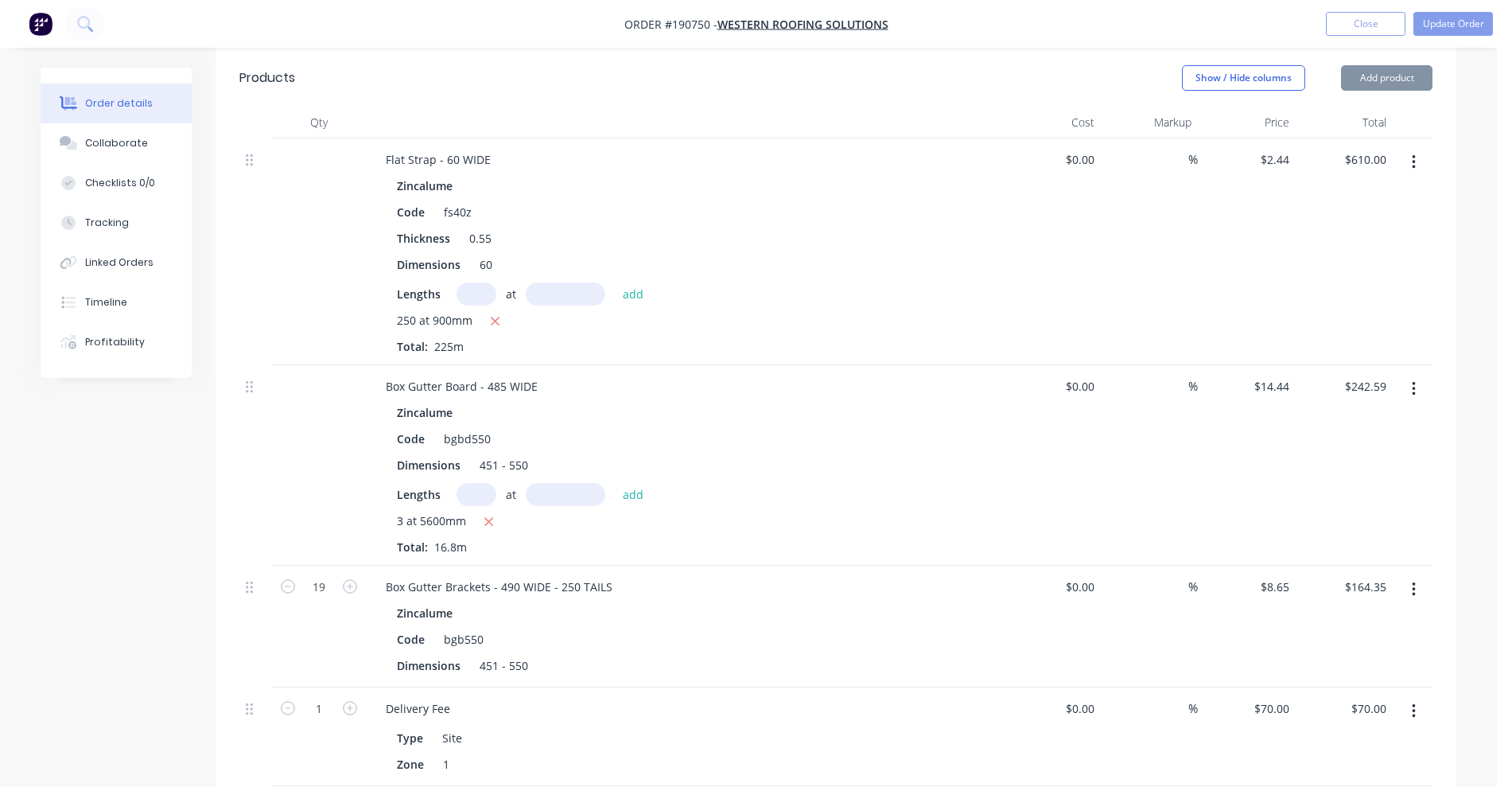
scroll to position [1094, 0]
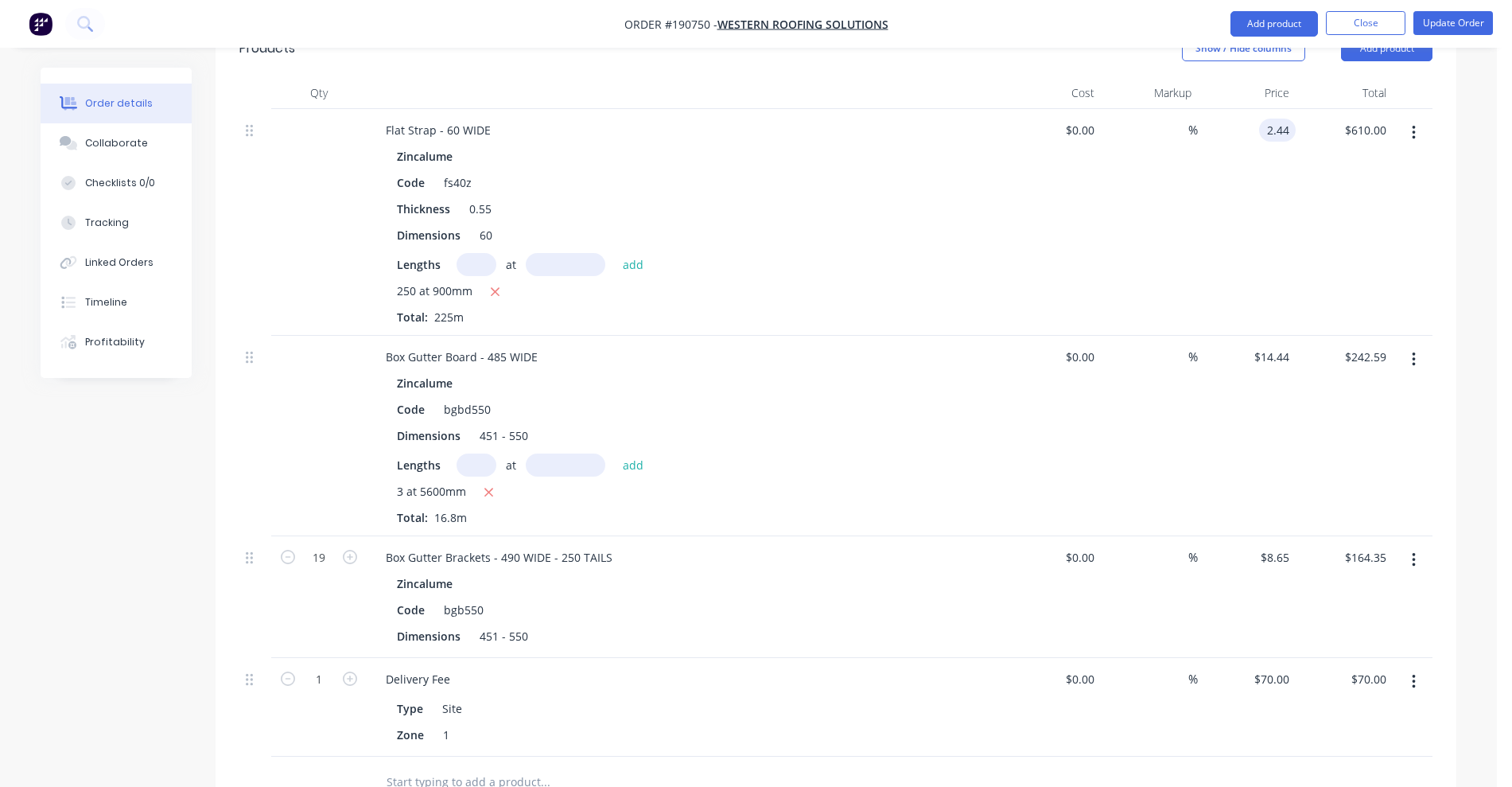
click at [1286, 119] on input "2.44" at bounding box center [1280, 131] width 30 height 24
type input "$0.85"
type input "$212.50"
click at [1006, 229] on div "$0.00 $0.00" at bounding box center [1052, 222] width 98 height 227
drag, startPoint x: 477, startPoint y: 414, endPoint x: 627, endPoint y: 417, distance: 150.0
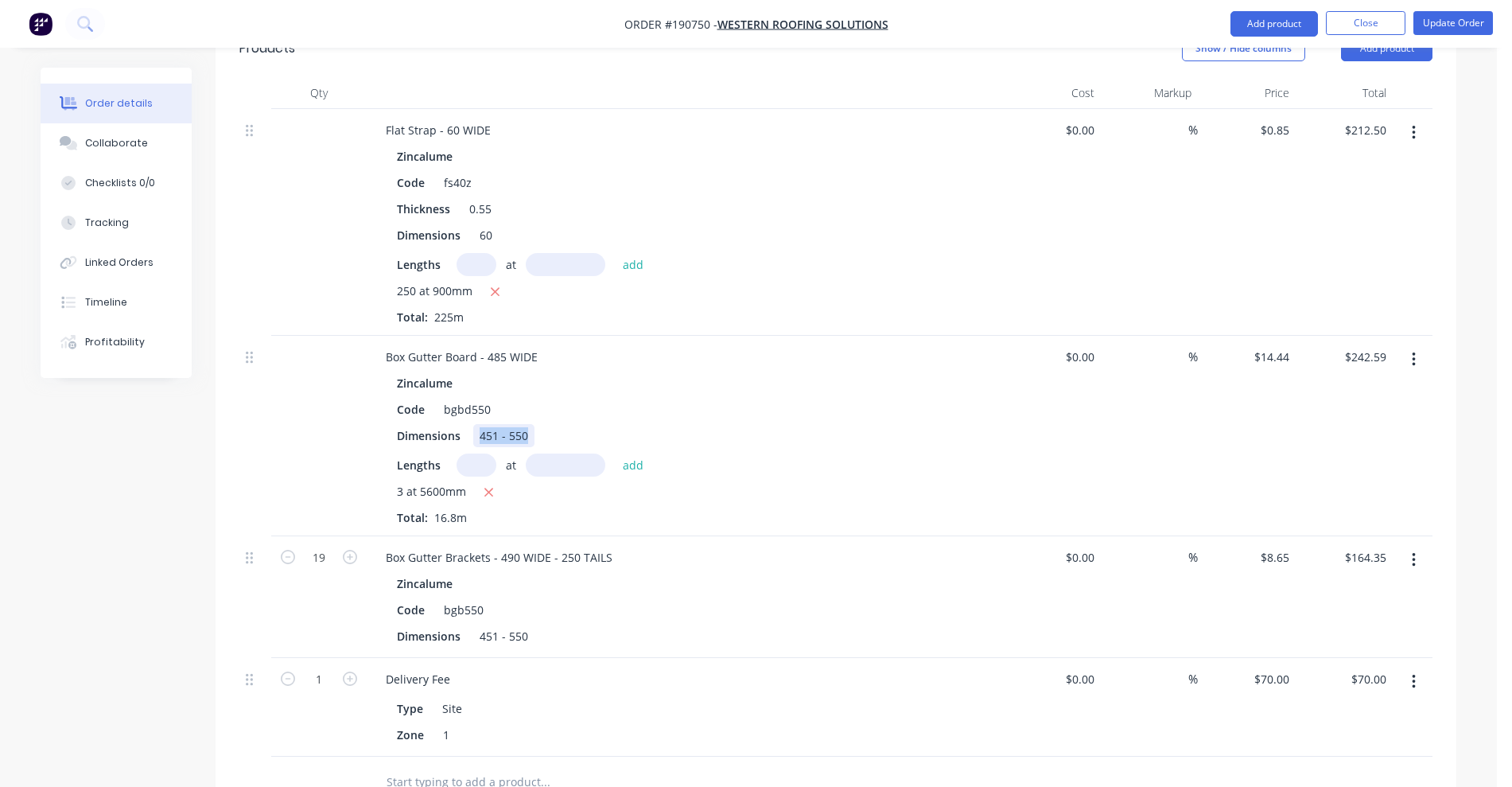
click at [627, 424] on div "Dimensions 451 - 550" at bounding box center [681, 436] width 582 height 24
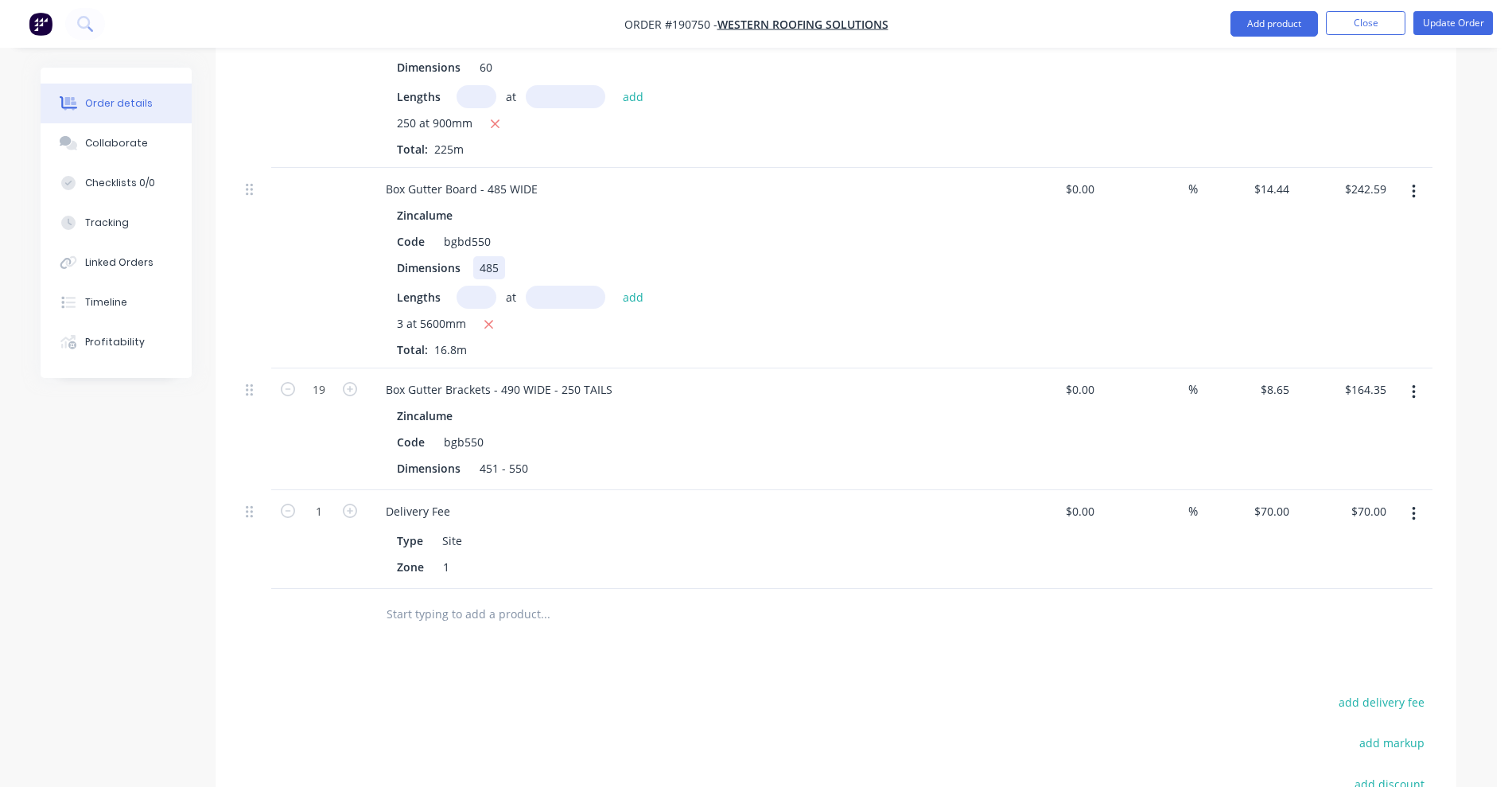
scroll to position [1292, 0]
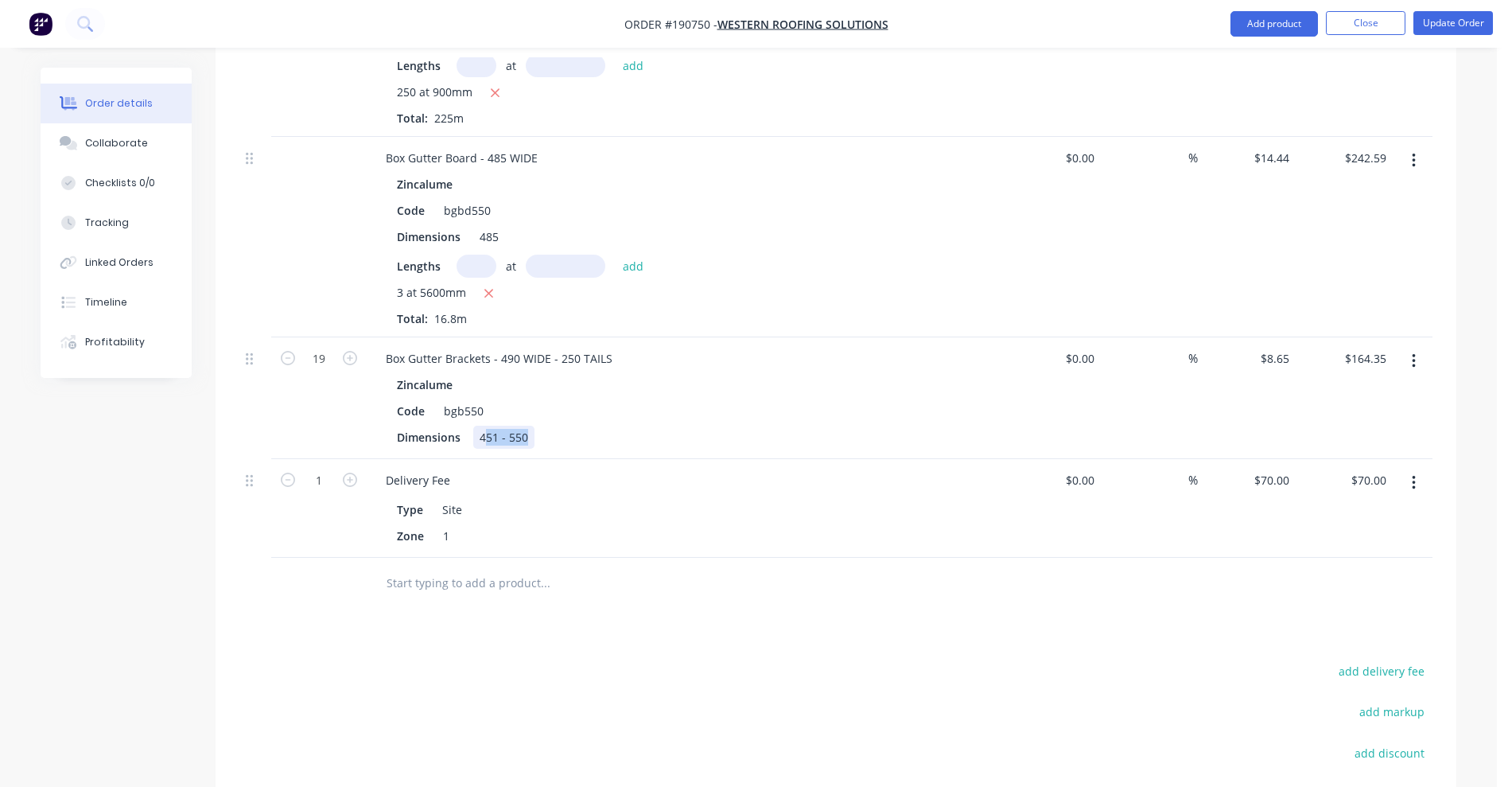
drag, startPoint x: 485, startPoint y: 414, endPoint x: 546, endPoint y: 415, distance: 61.0
click at [546, 426] on div "Dimensions 451 - 550" at bounding box center [681, 438] width 582 height 24
drag, startPoint x: 523, startPoint y: 333, endPoint x: 493, endPoint y: 338, distance: 30.4
click at [493, 346] on div "Box Gutter Brackets - 490 WIDE - 250 TAILS" at bounding box center [498, 358] width 252 height 24
click at [503, 426] on div "490" at bounding box center [489, 438] width 31 height 24
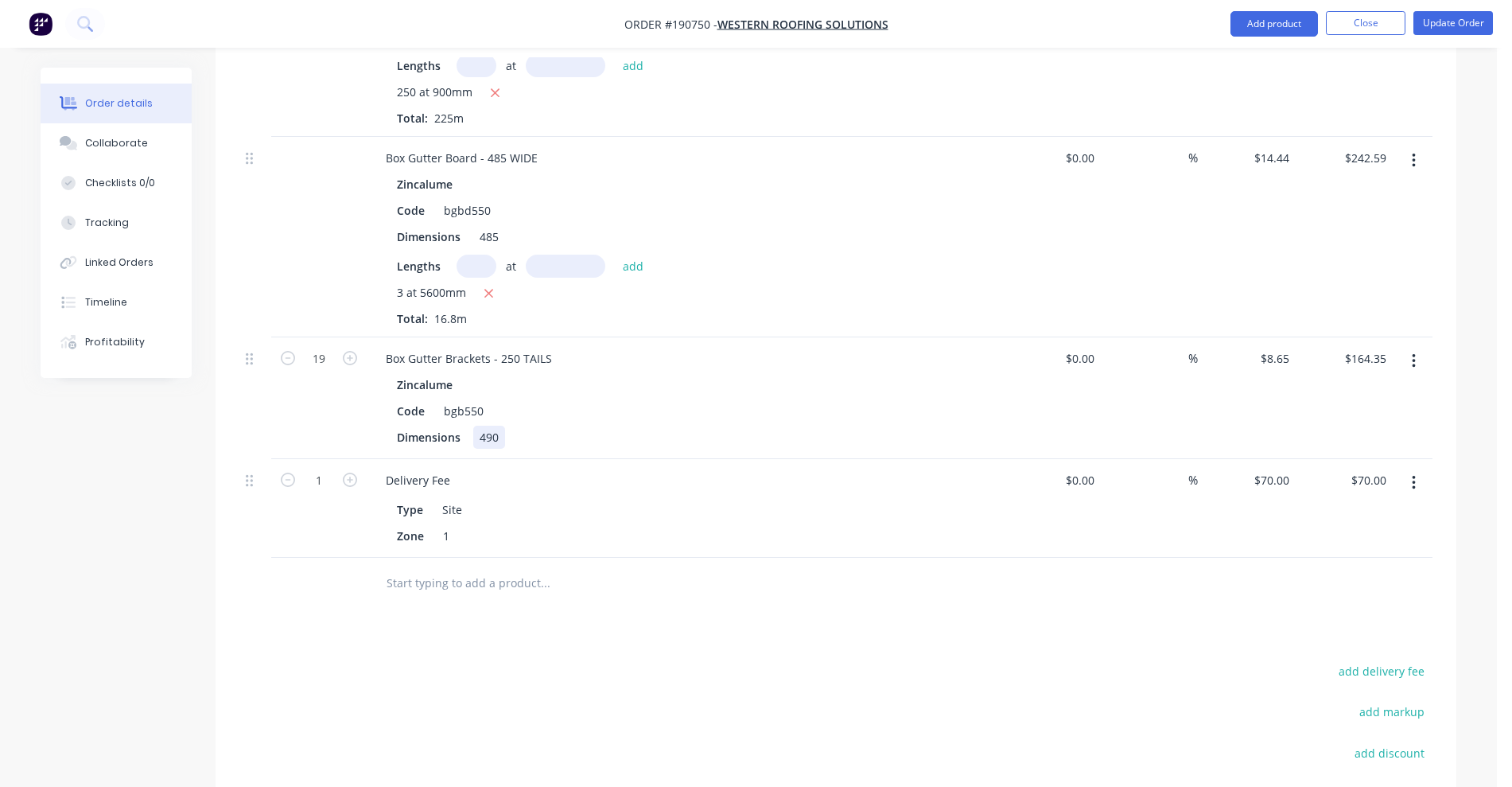
click at [503, 426] on div "490" at bounding box center [489, 438] width 31 height 24
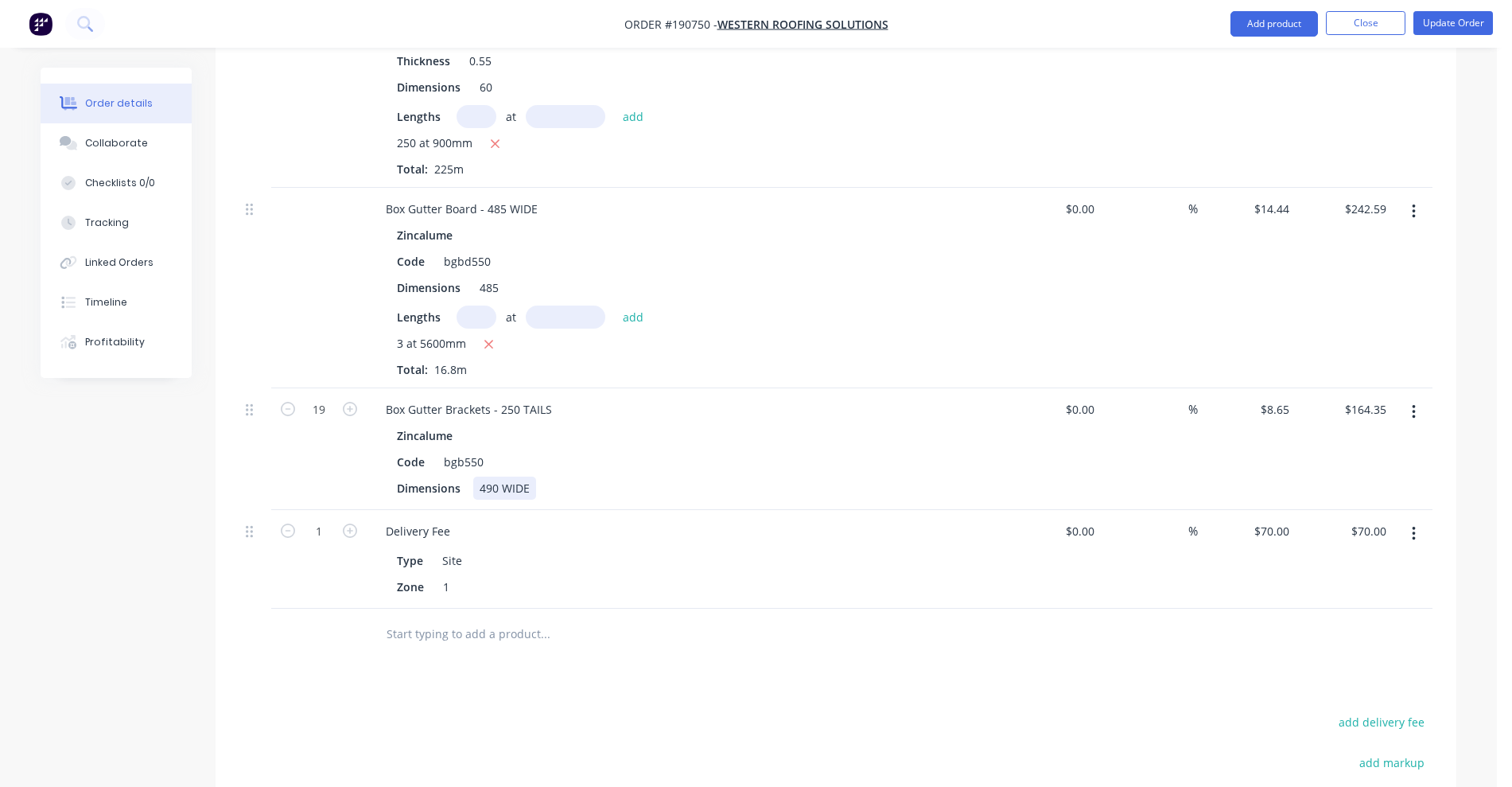
scroll to position [1193, 0]
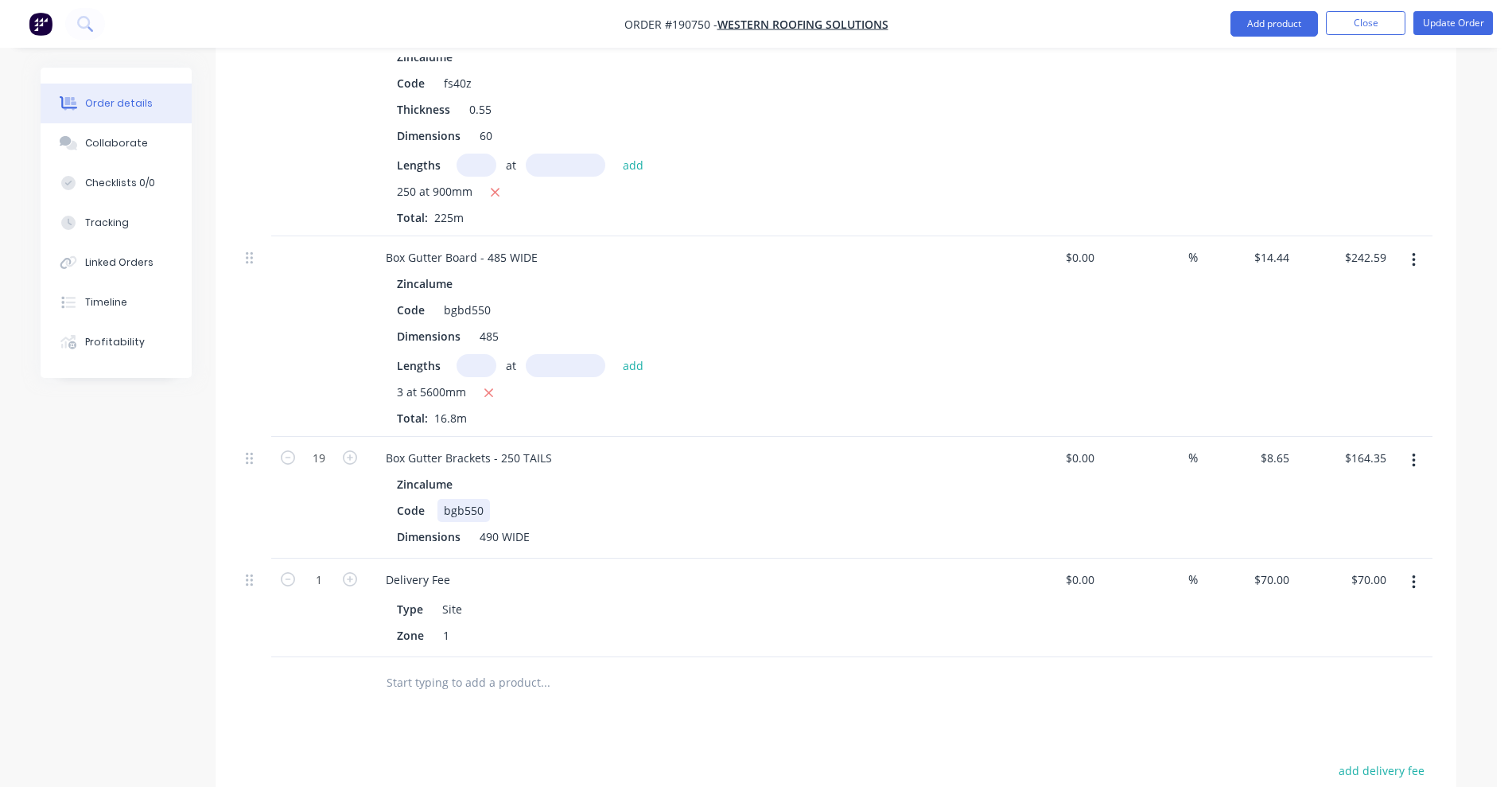
click at [644, 498] on div "Code bgb550" at bounding box center [681, 510] width 582 height 24
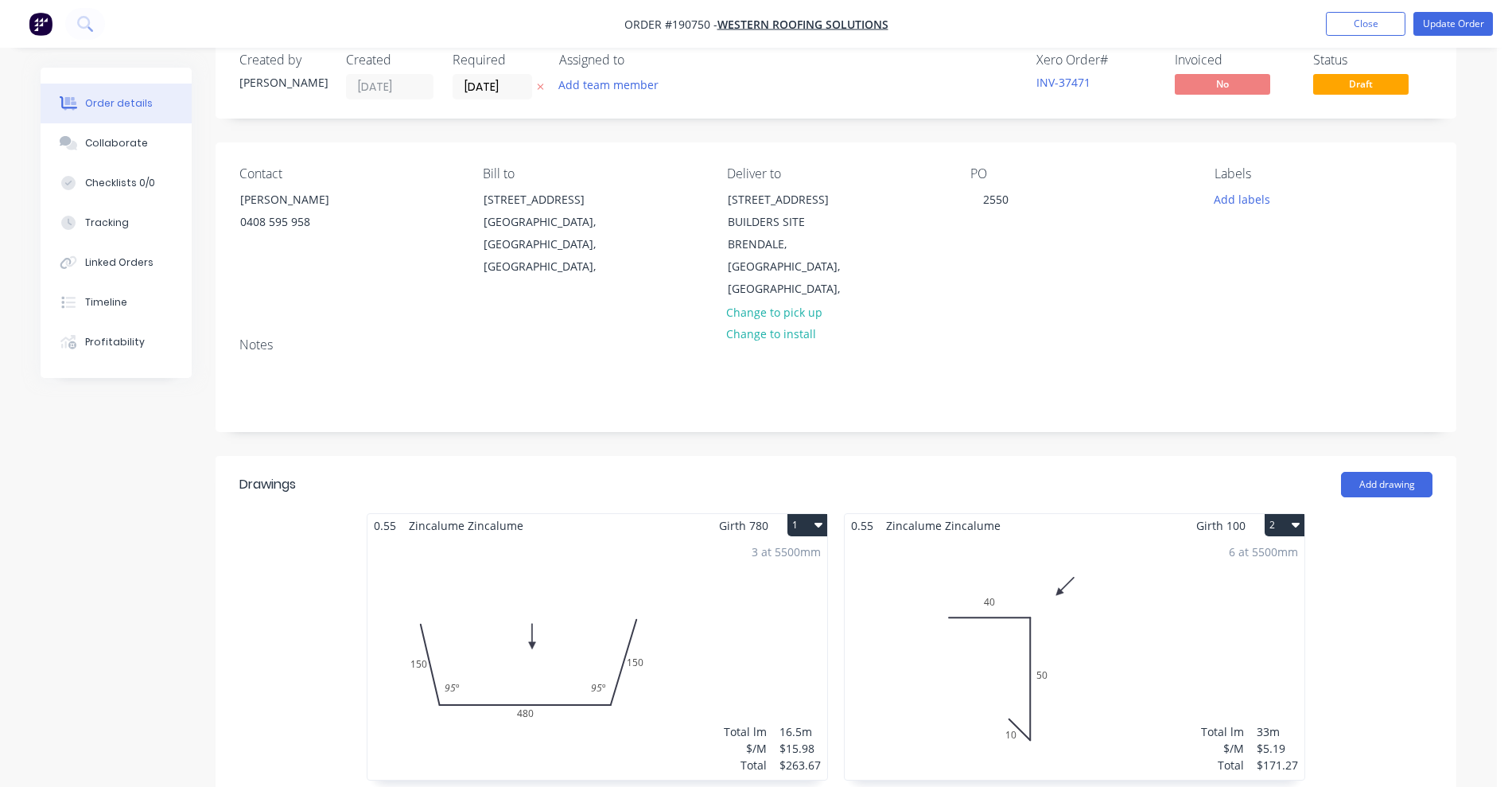
scroll to position [0, 0]
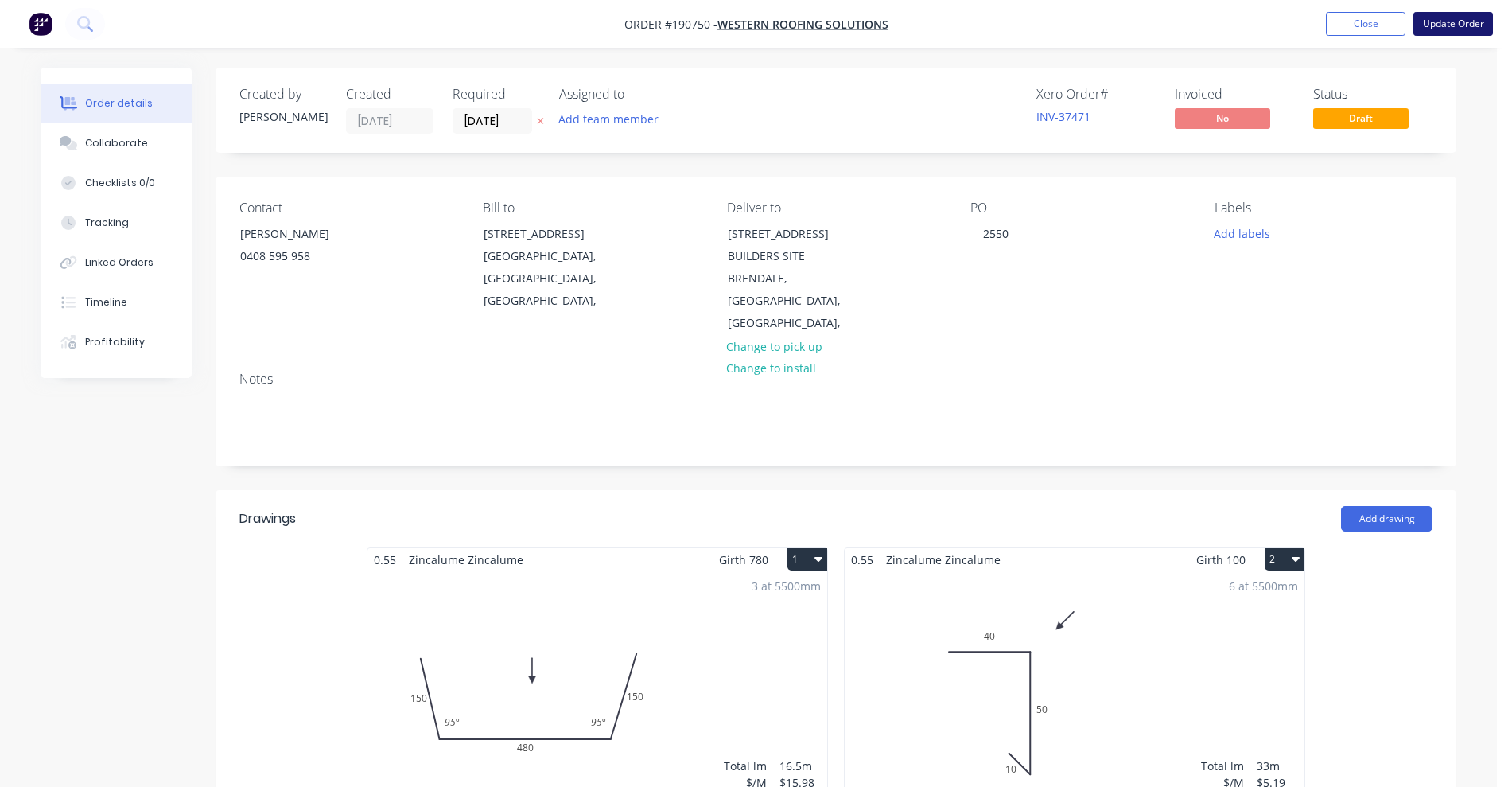
click at [1465, 31] on button "Update Order" at bounding box center [1452, 24] width 79 height 24
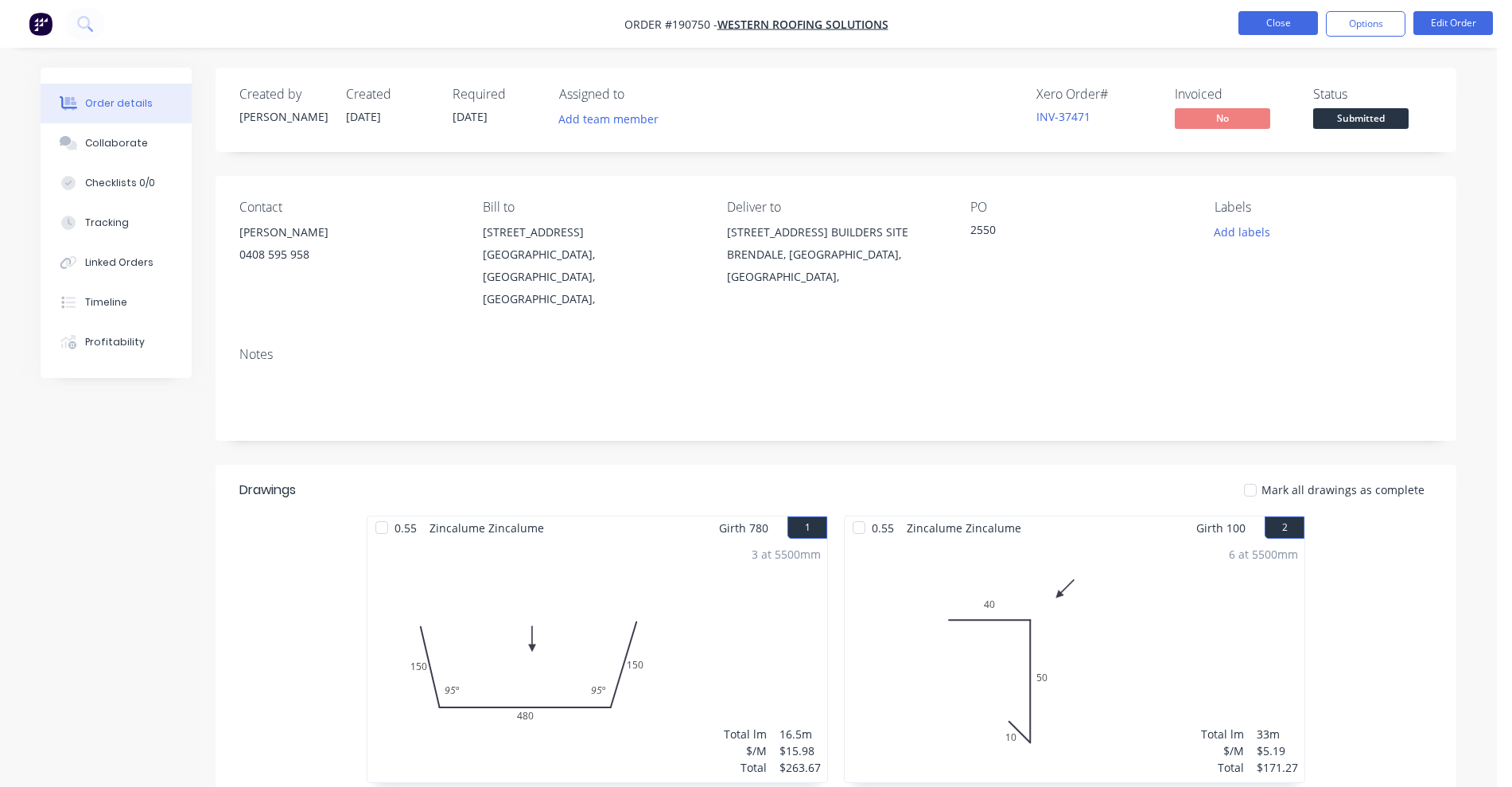
click at [1277, 19] on button "Close" at bounding box center [1277, 23] width 79 height 24
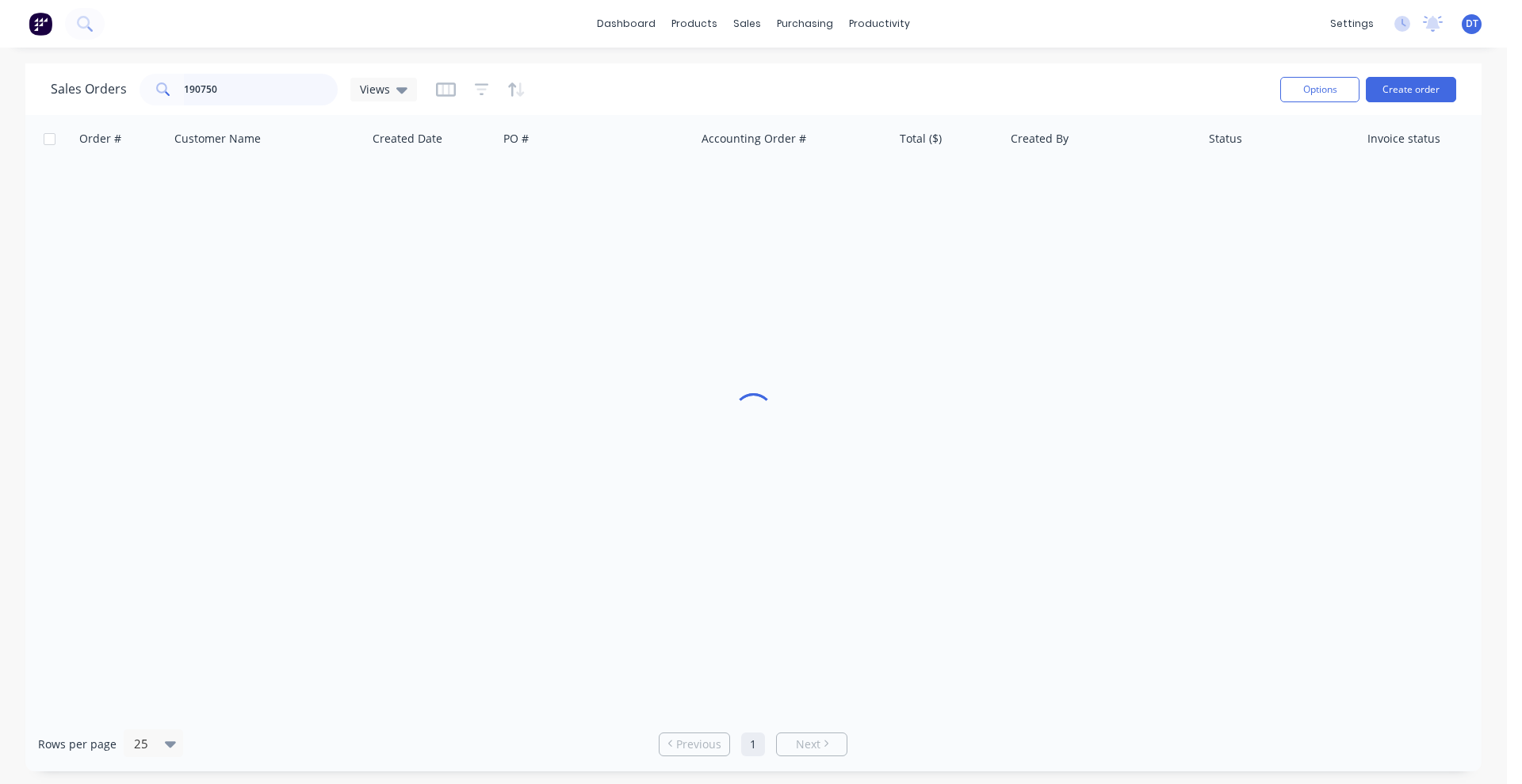
drag, startPoint x: 226, startPoint y: 86, endPoint x: 38, endPoint y: 100, distance: 188.5
click at [38, 100] on div "Sales Orders 190750 Views Options Create order" at bounding box center [753, 89] width 1456 height 52
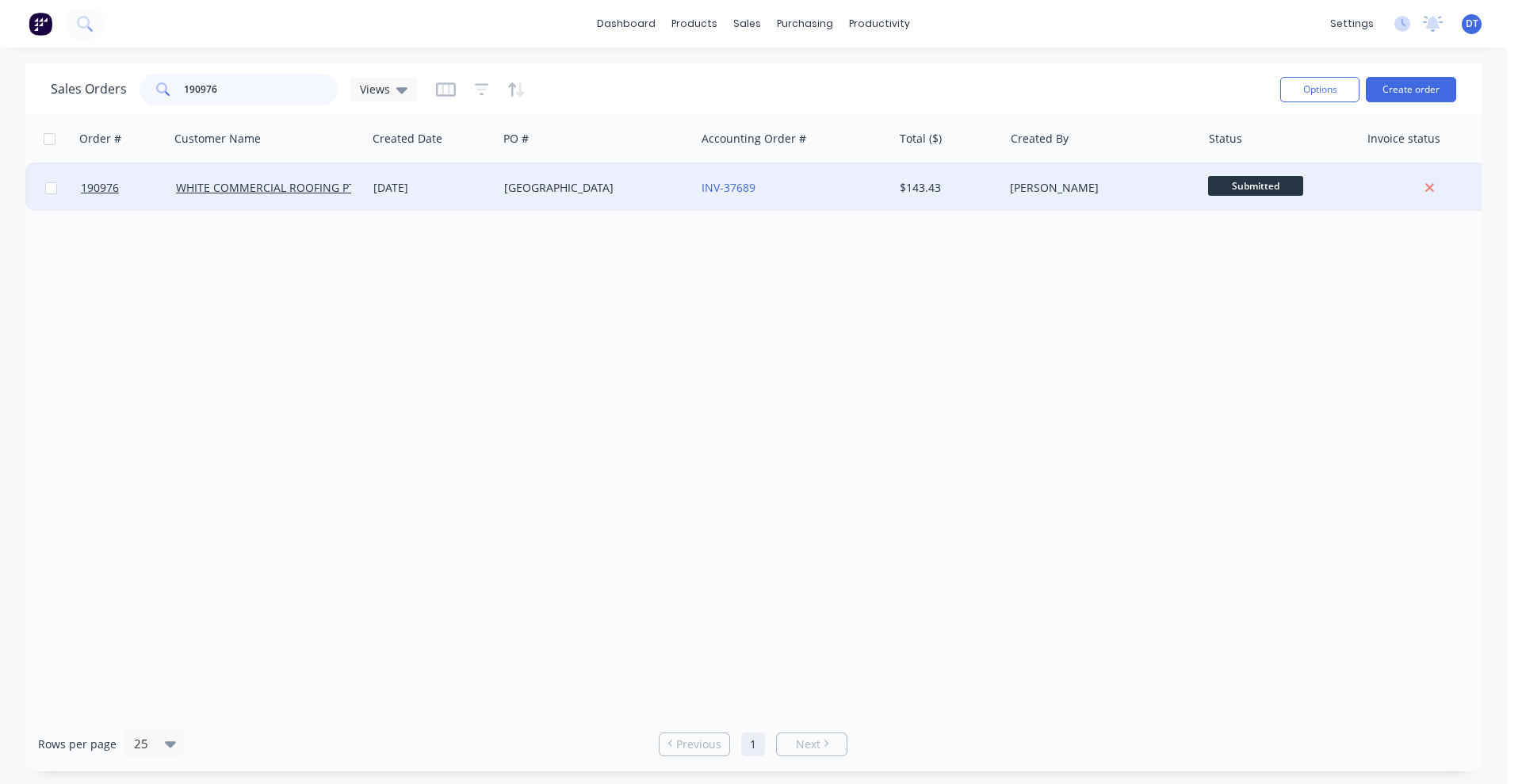
type input "190976"
click at [652, 199] on div "[GEOGRAPHIC_DATA]" at bounding box center [597, 188] width 198 height 48
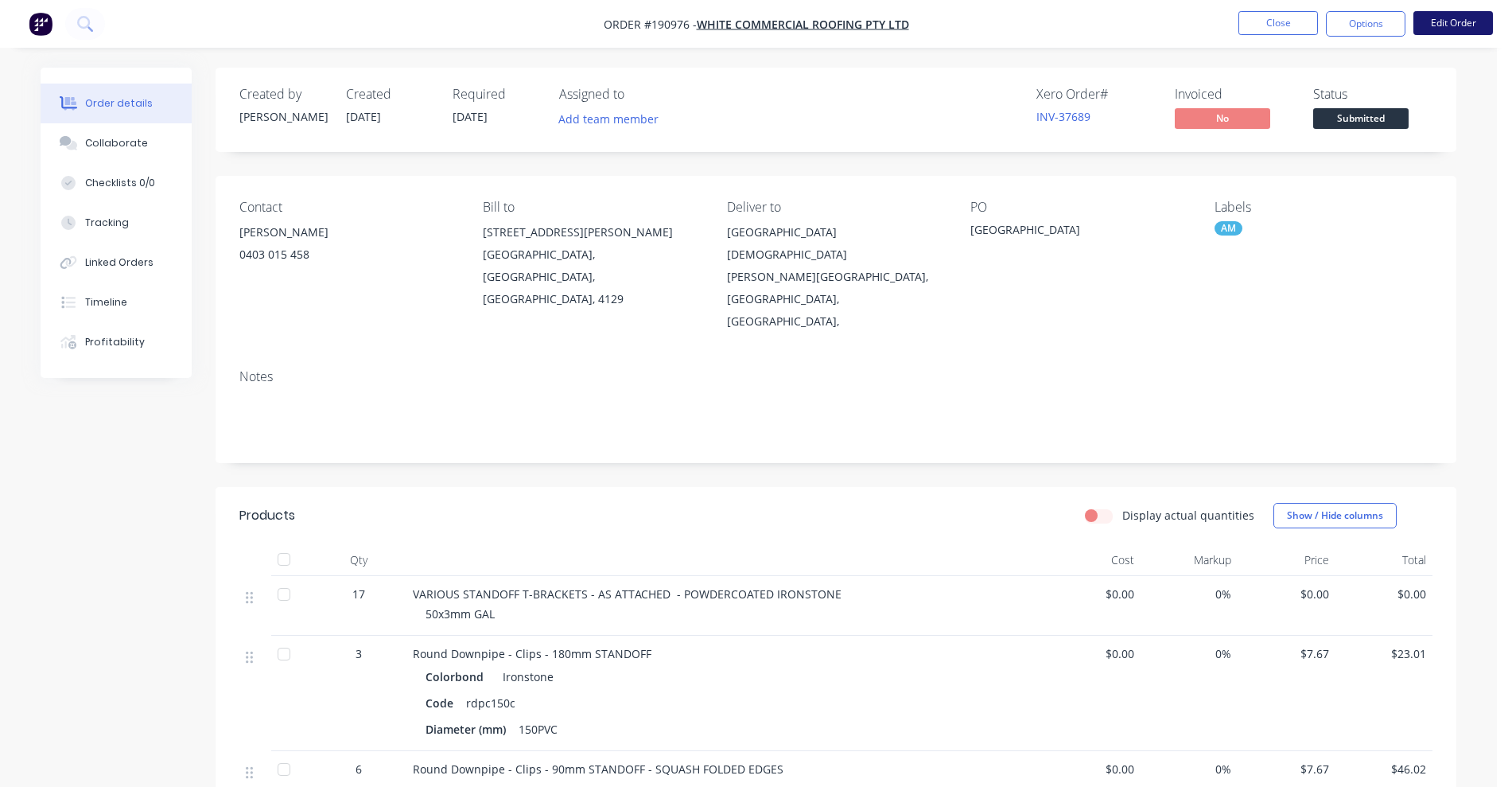
click at [1463, 16] on button "Edit Order" at bounding box center [1452, 23] width 79 height 24
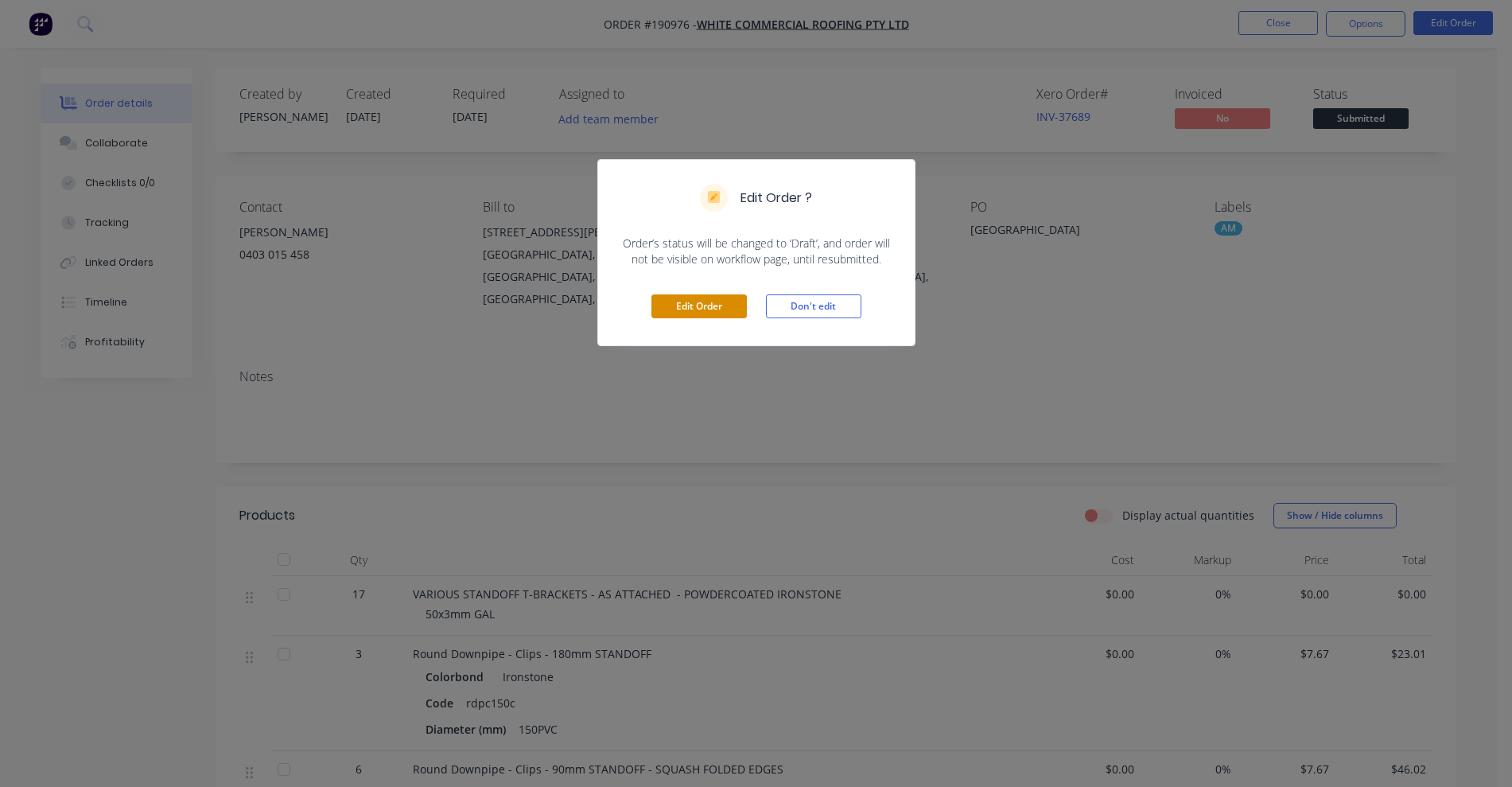
click at [674, 304] on button "Edit Order" at bounding box center [699, 306] width 95 height 24
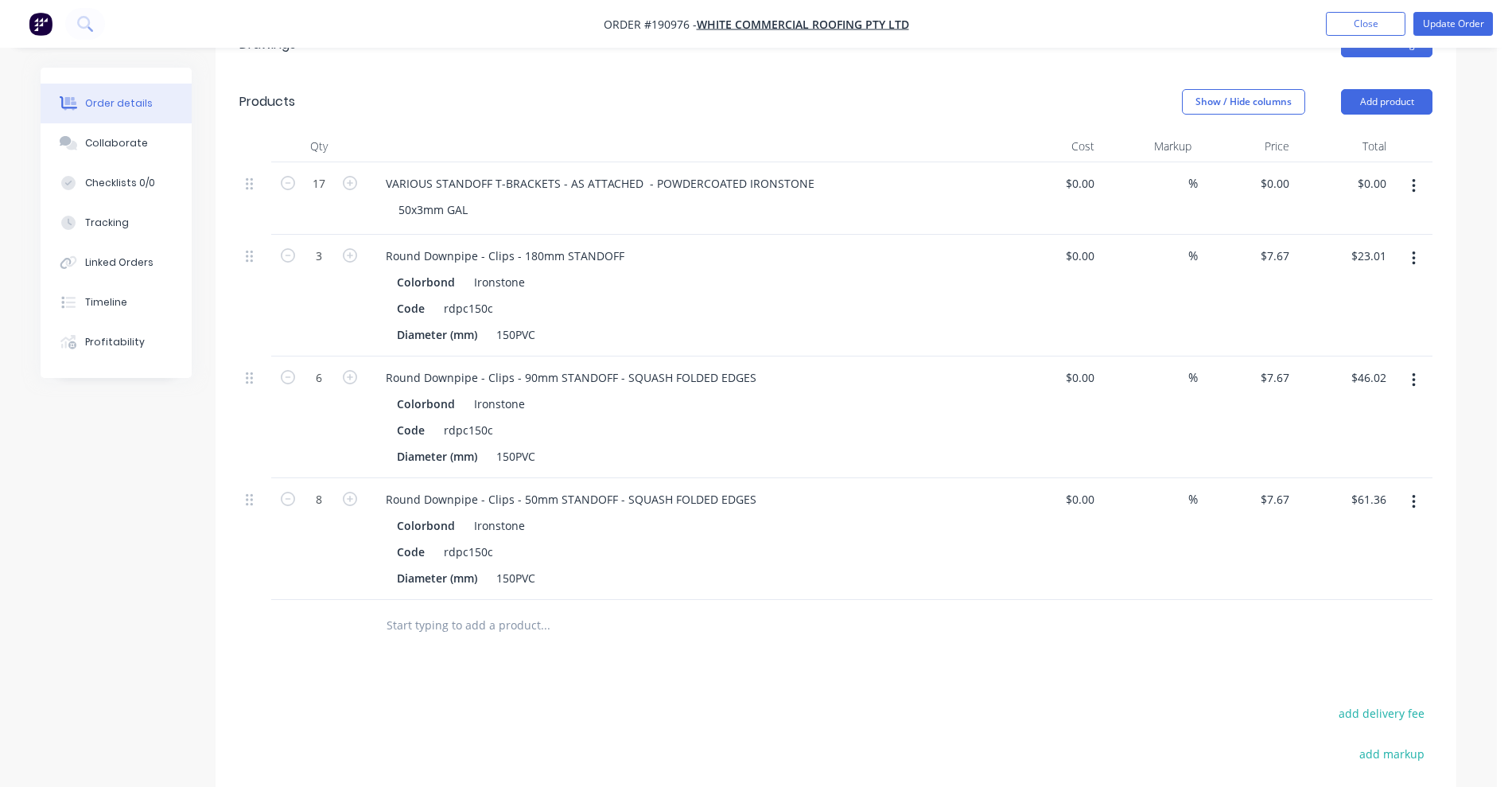
scroll to position [498, 0]
click at [1287, 365] on input "7.67" at bounding box center [1277, 377] width 36 height 24
click at [1287, 365] on input "7.67" at bounding box center [1280, 377] width 30 height 24
type input "$15.34"
type input "$92.04"
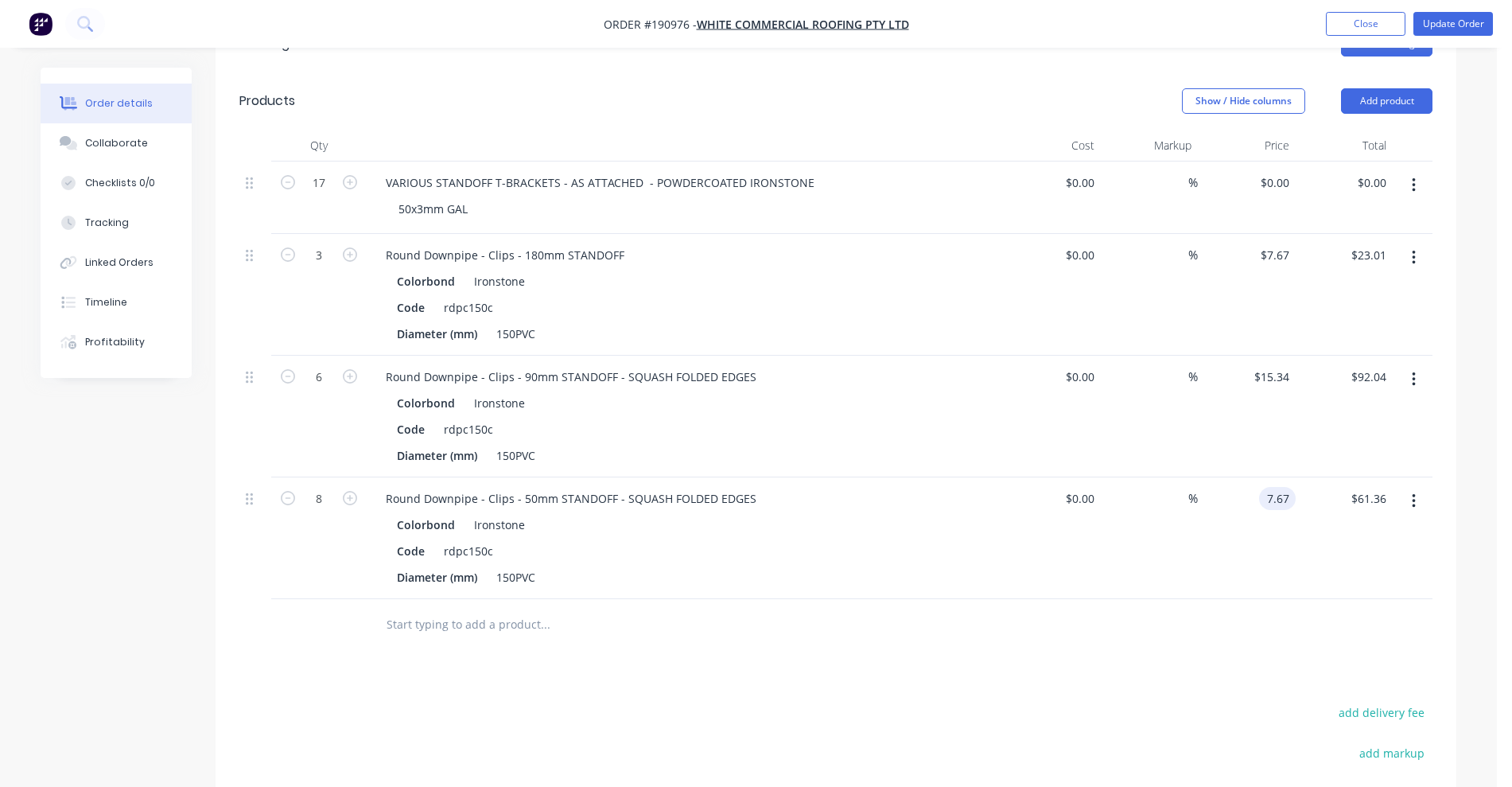
click at [1253, 477] on div "7.67 7.67" at bounding box center [1247, 538] width 98 height 122
type input "4"
type input "$15.34"
type input "$122.72"
click at [1081, 606] on div "Drawings Add drawing Products Show / Hide columns Add product Qty Cost Markup P…" at bounding box center [836, 523] width 1240 height 1018
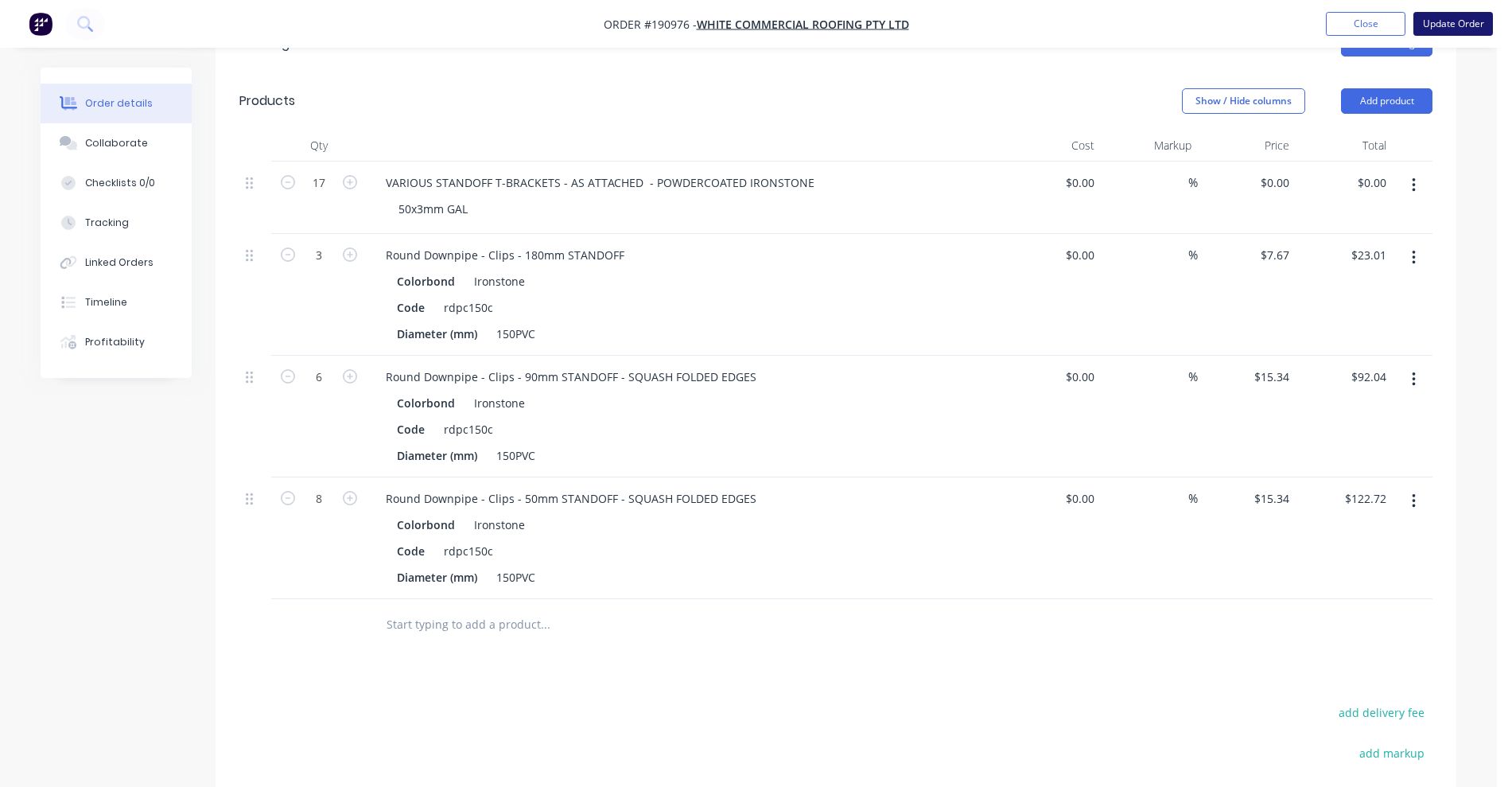
click at [1463, 27] on button "Update Order" at bounding box center [1452, 24] width 79 height 24
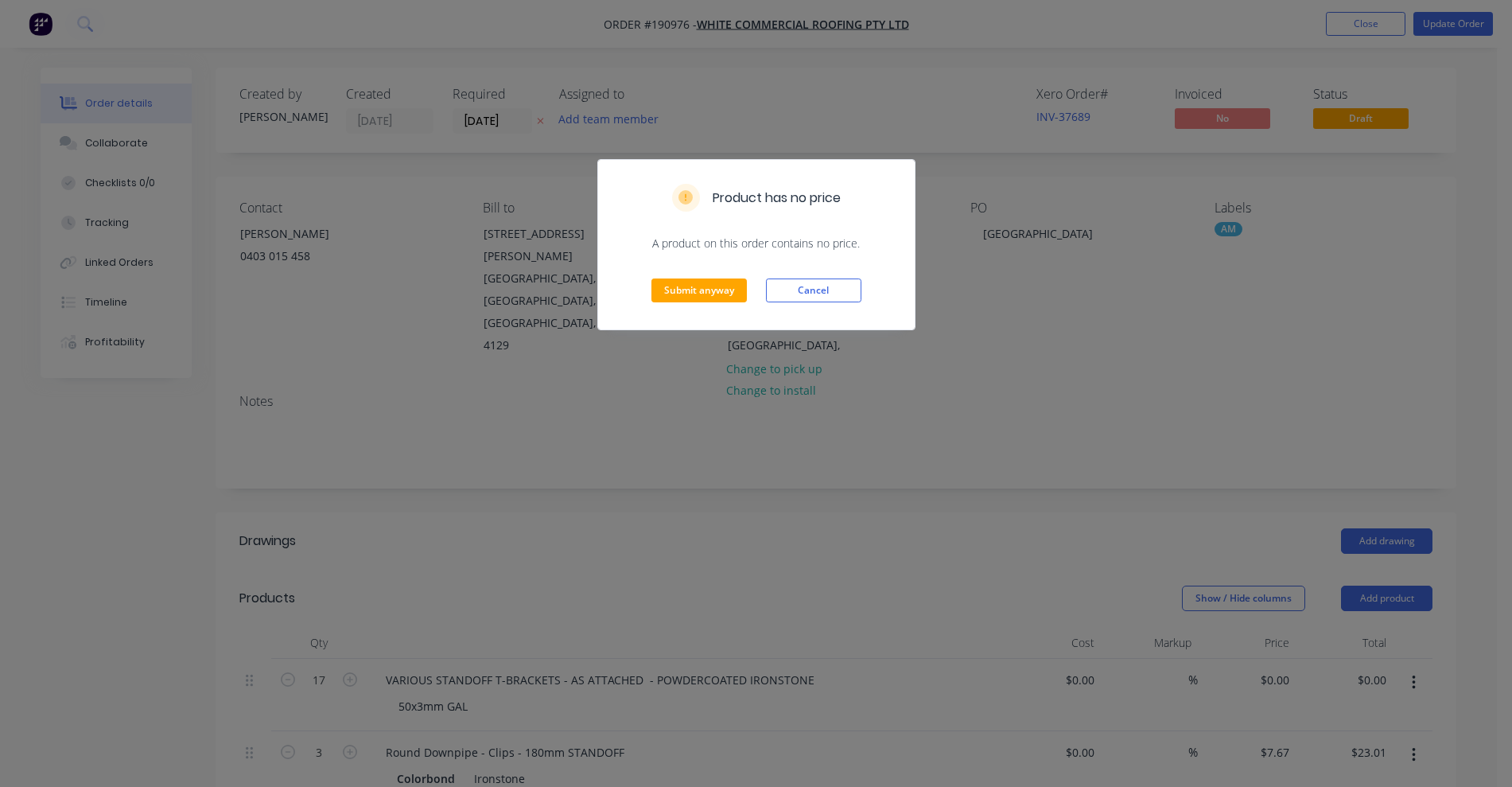
click at [723, 275] on div "Submit anyway Cancel" at bounding box center [756, 289] width 317 height 78
click at [716, 291] on button "Submit anyway" at bounding box center [699, 290] width 95 height 24
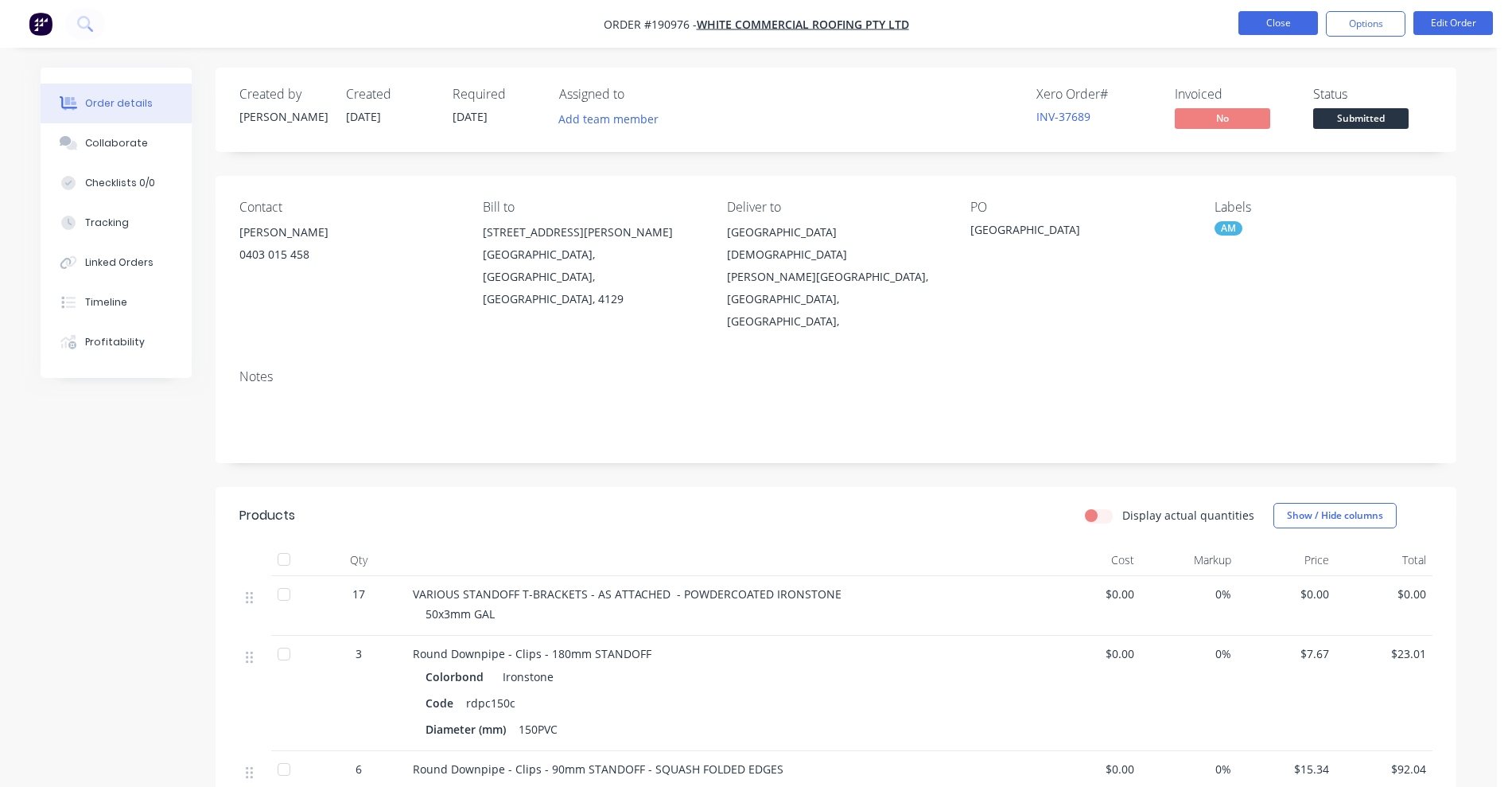
click at [1282, 28] on button "Close" at bounding box center [1277, 23] width 79 height 24
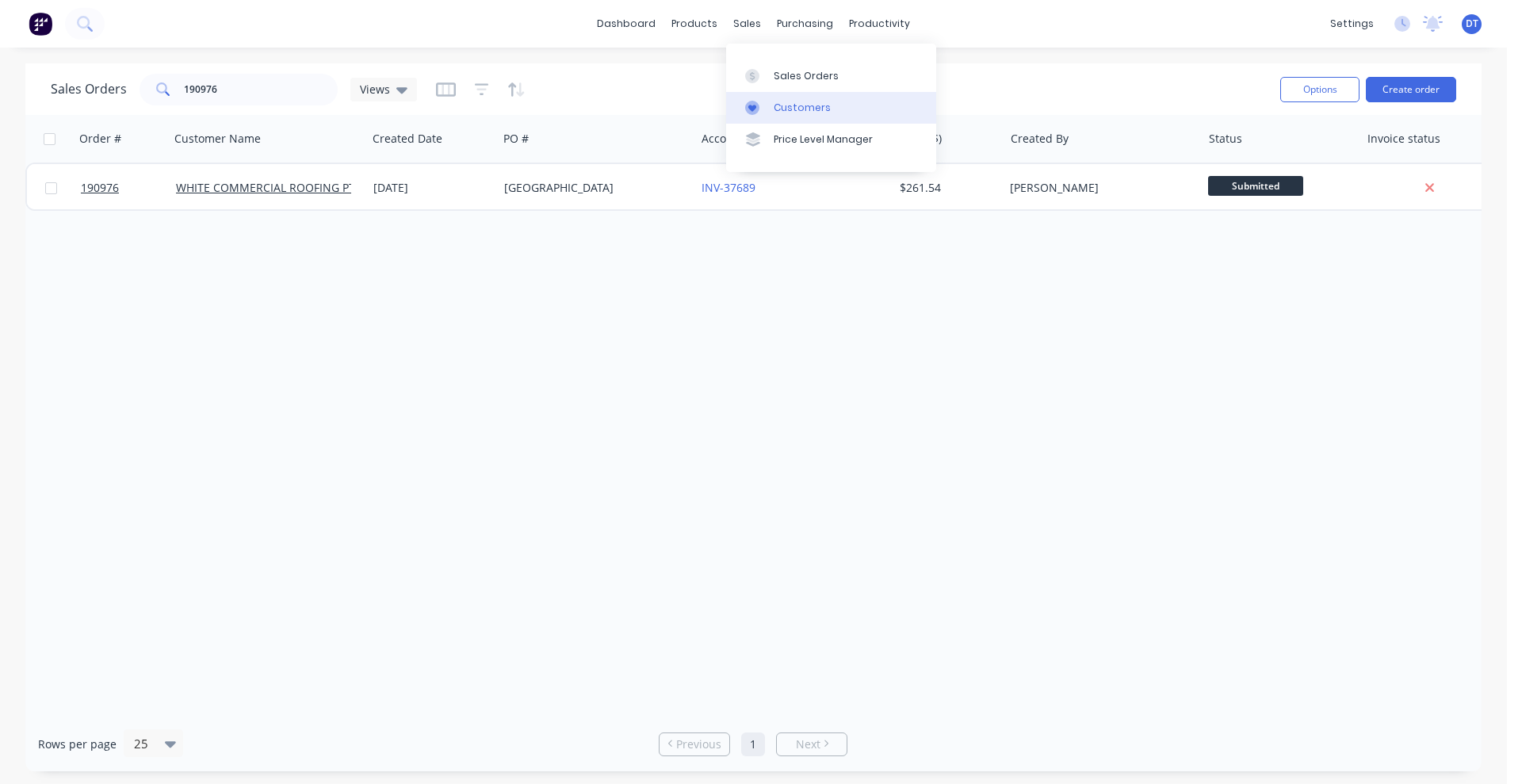
click at [762, 107] on div at bounding box center [757, 108] width 23 height 15
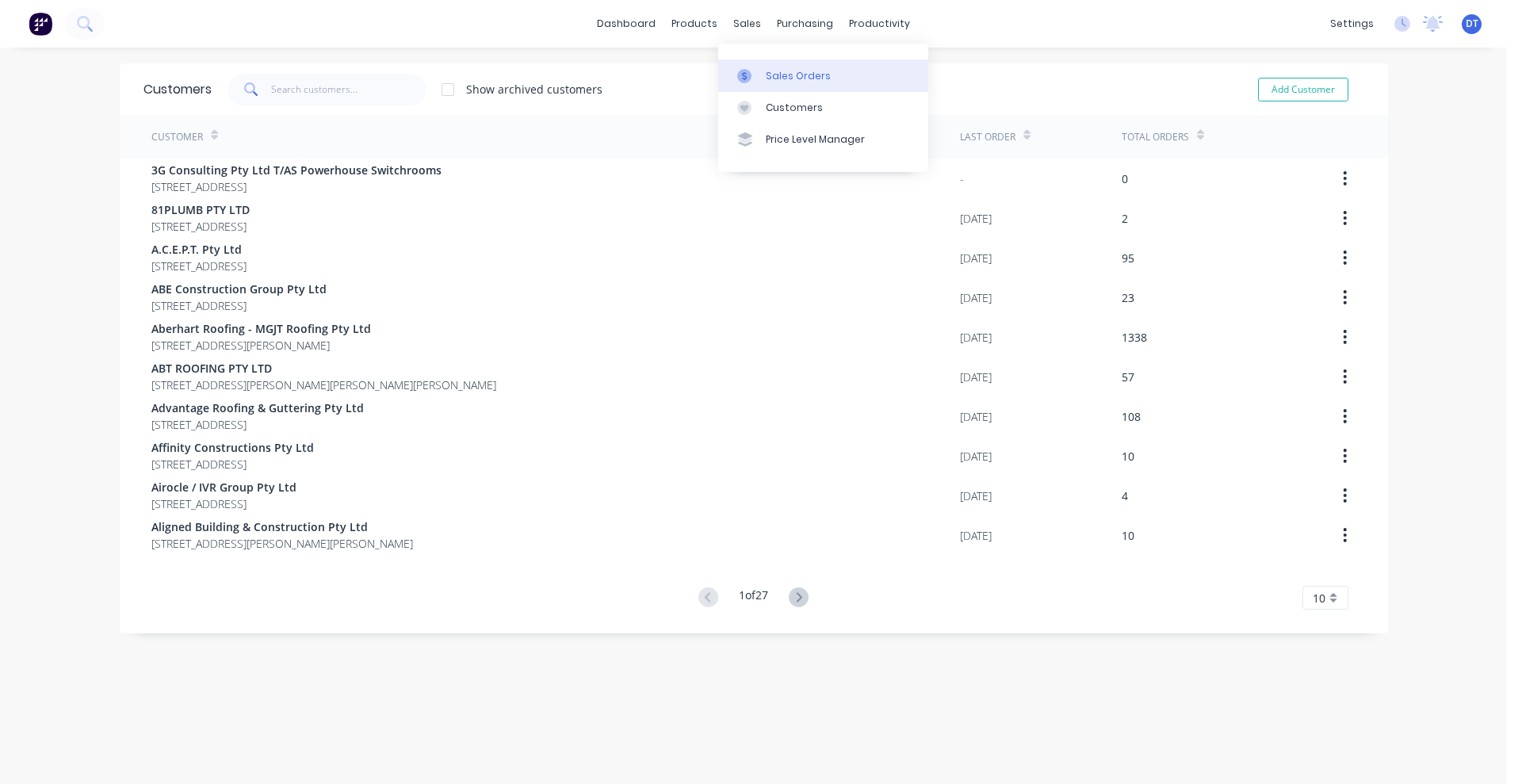
click at [755, 69] on div at bounding box center [749, 76] width 23 height 15
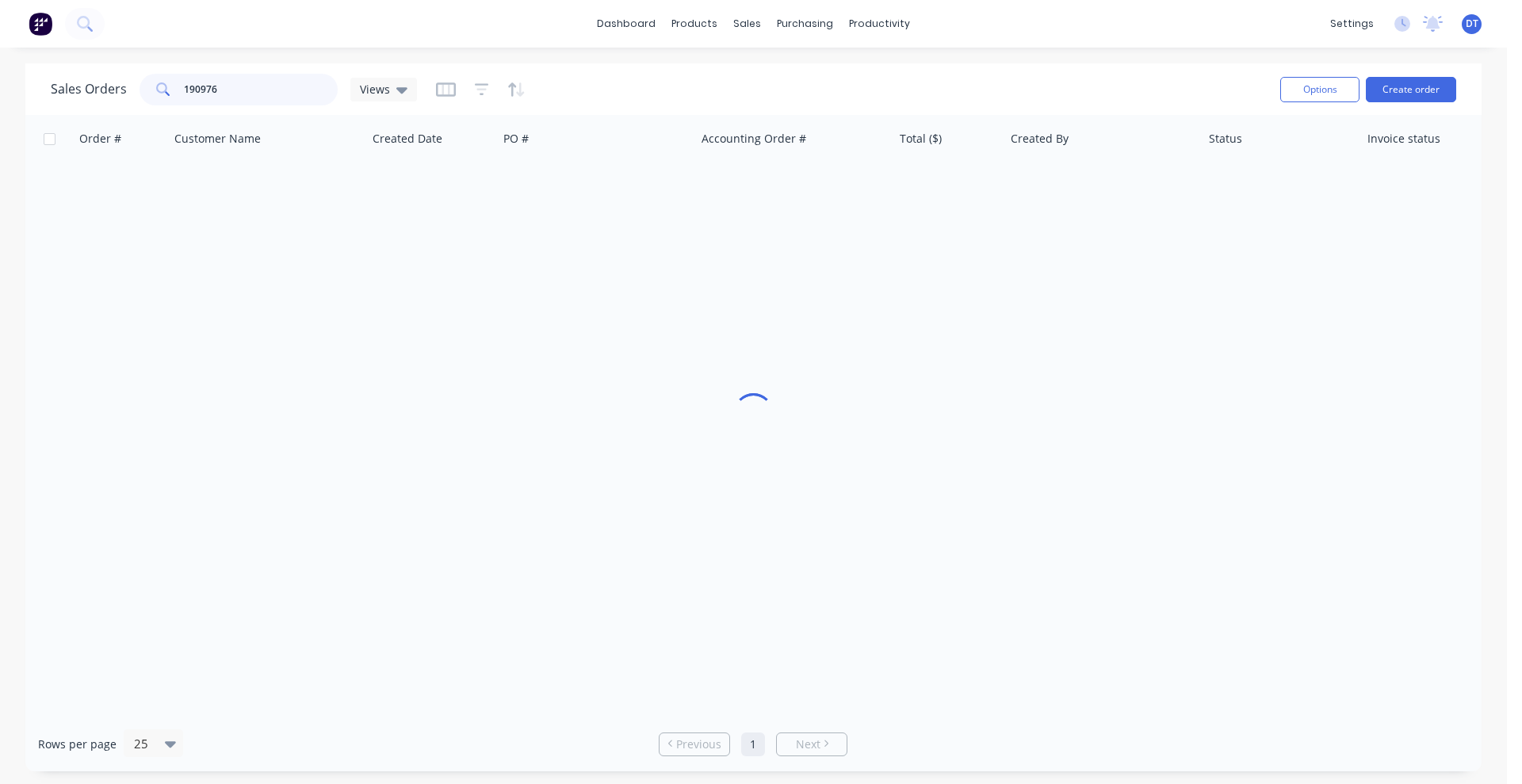
drag, startPoint x: 245, startPoint y: 89, endPoint x: 111, endPoint y: 89, distance: 134.0
click at [111, 89] on div "Sales Orders 190976 Views" at bounding box center [234, 89] width 366 height 31
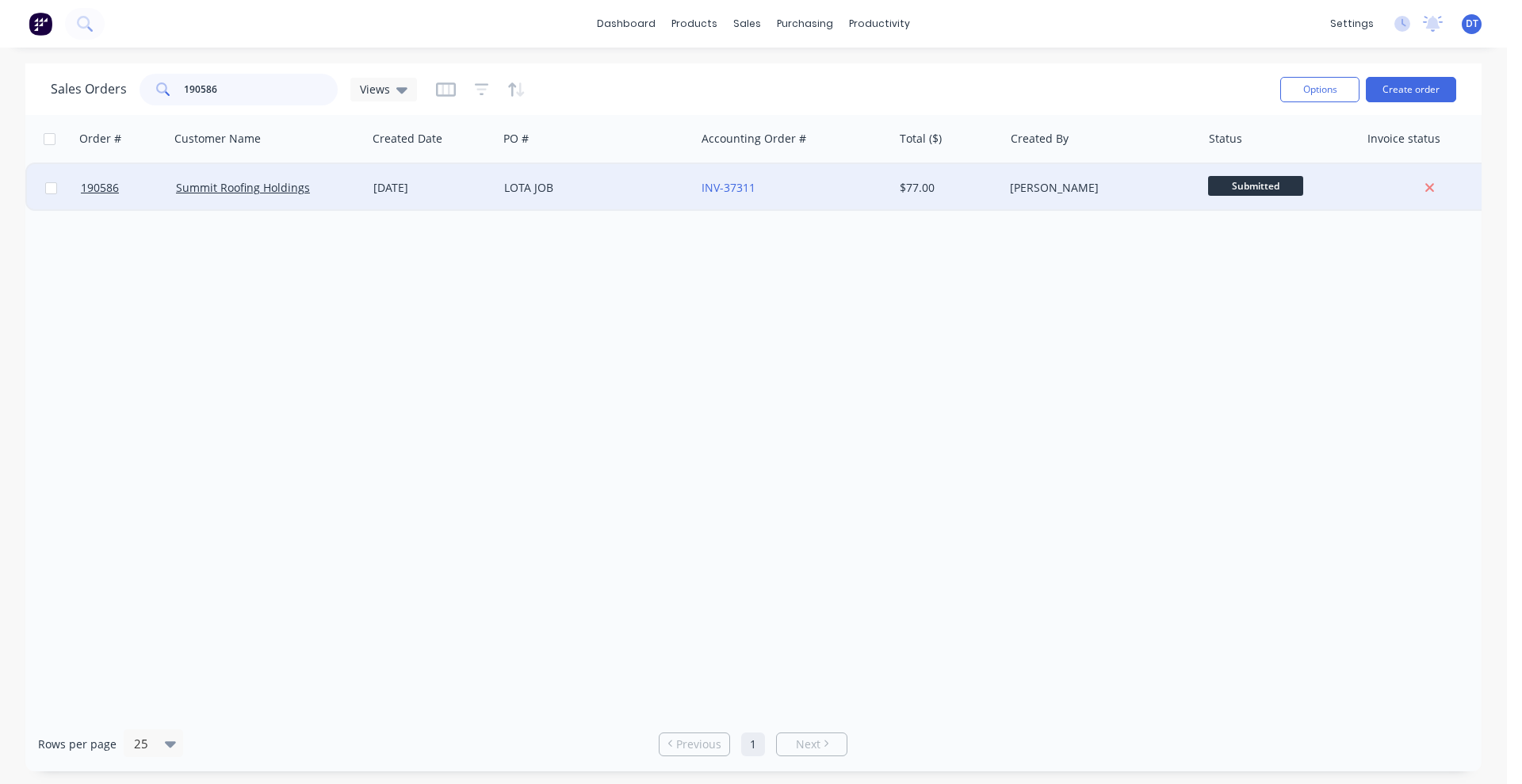
type input "190586"
click at [677, 199] on div "LOTA JOB" at bounding box center [597, 188] width 198 height 48
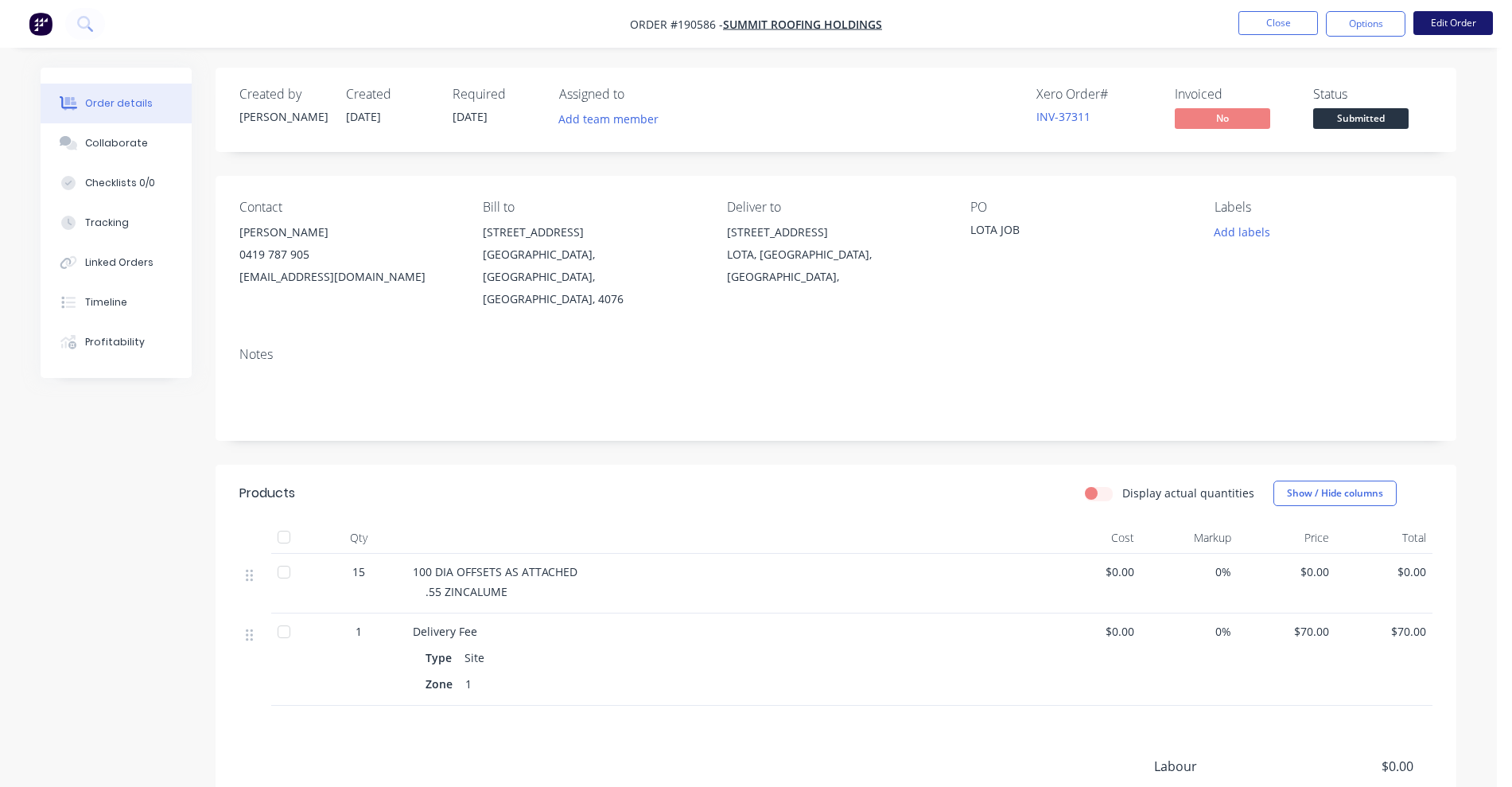
click at [1467, 16] on button "Edit Order" at bounding box center [1452, 23] width 79 height 24
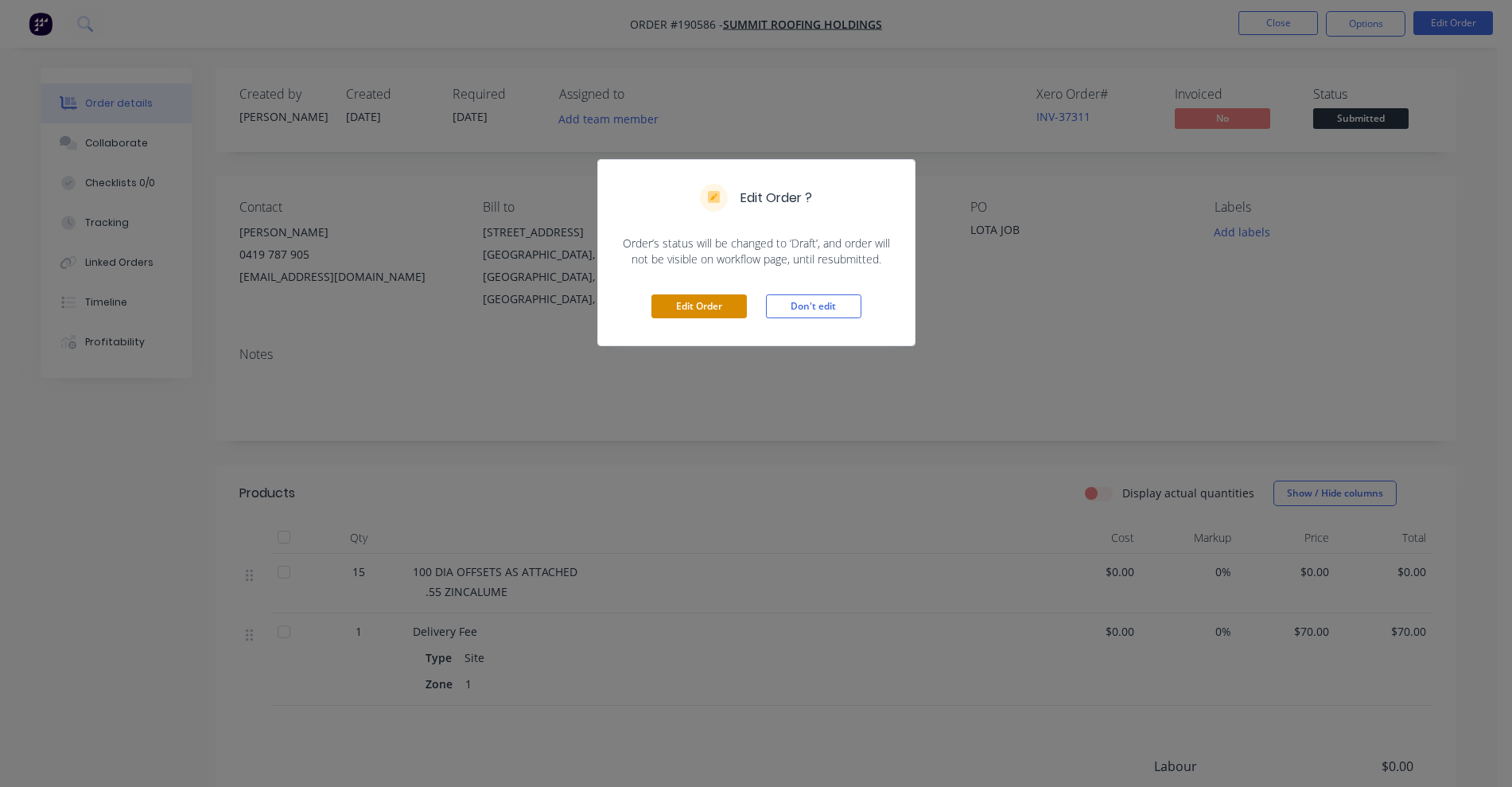
click at [677, 302] on button "Edit Order" at bounding box center [699, 306] width 95 height 24
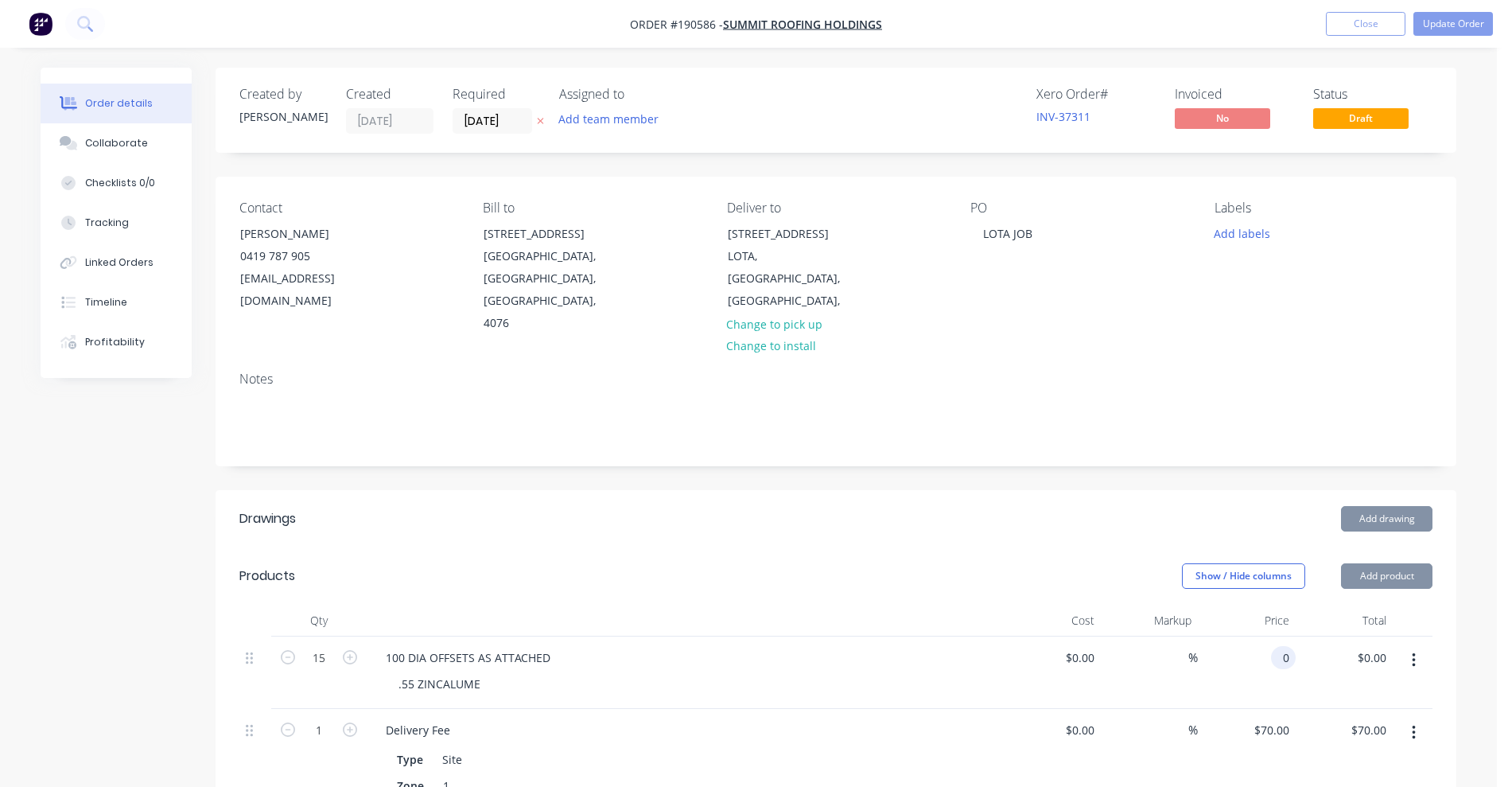
click at [1265, 636] on div "0 0" at bounding box center [1247, 672] width 98 height 73
type input "$92.64"
type input "$1,389.60"
click at [965, 563] on div "Show / Hide columns Add product" at bounding box center [963, 576] width 939 height 26
click at [1417, 718] on button "button" at bounding box center [1414, 732] width 37 height 28
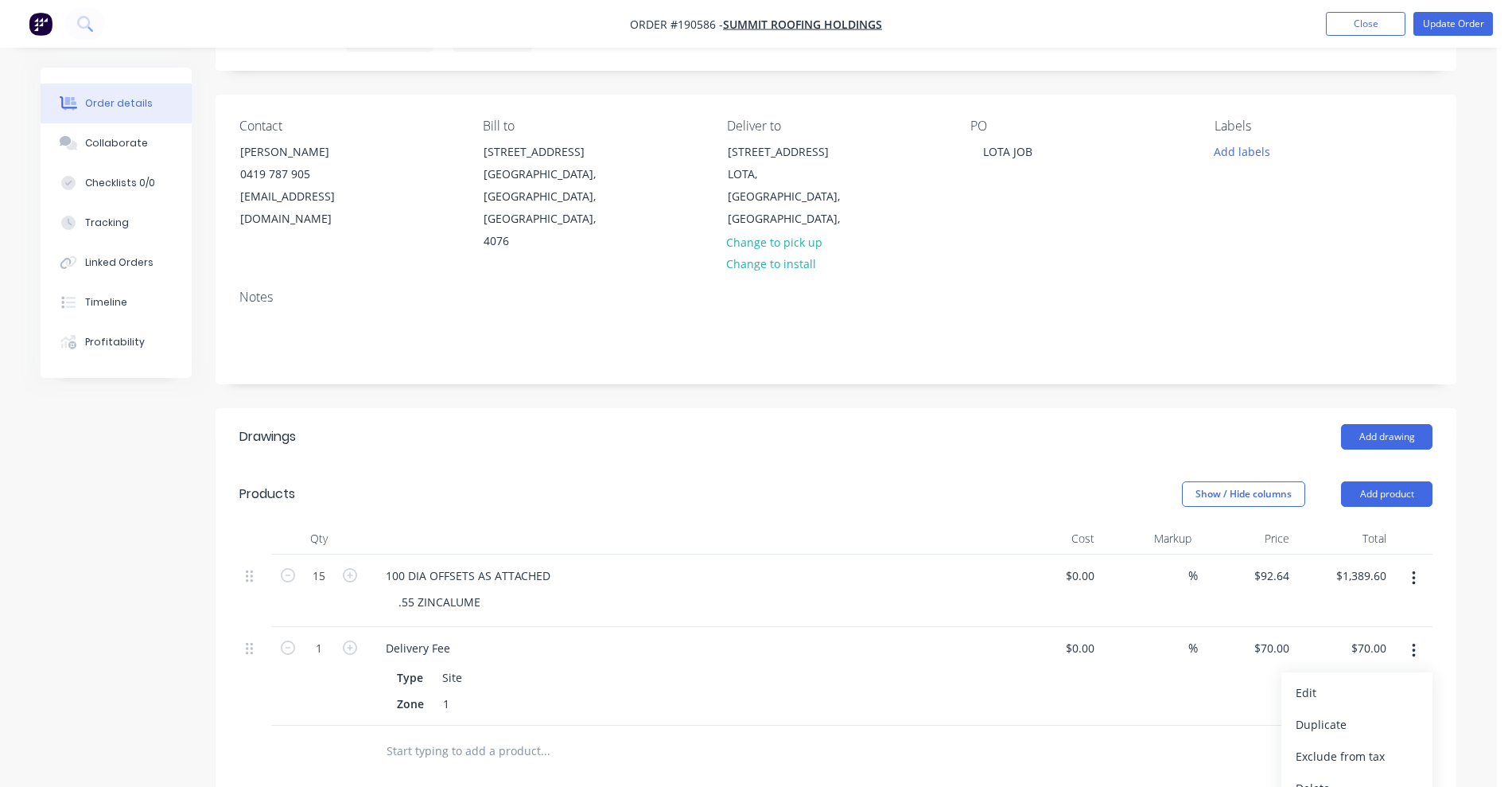
scroll to position [199, 0]
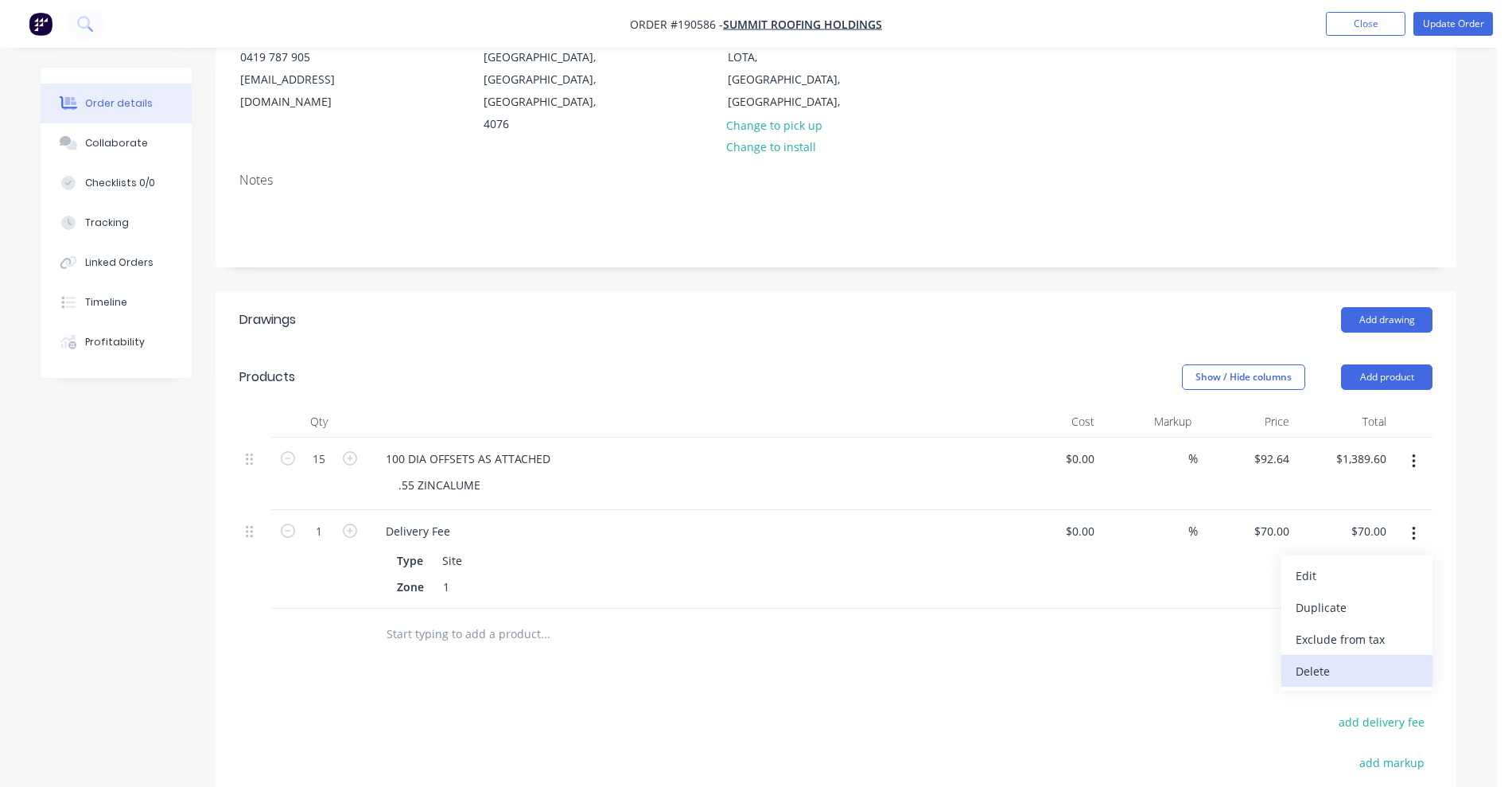
click at [1332, 659] on div "Delete" at bounding box center [1356, 671] width 123 height 24
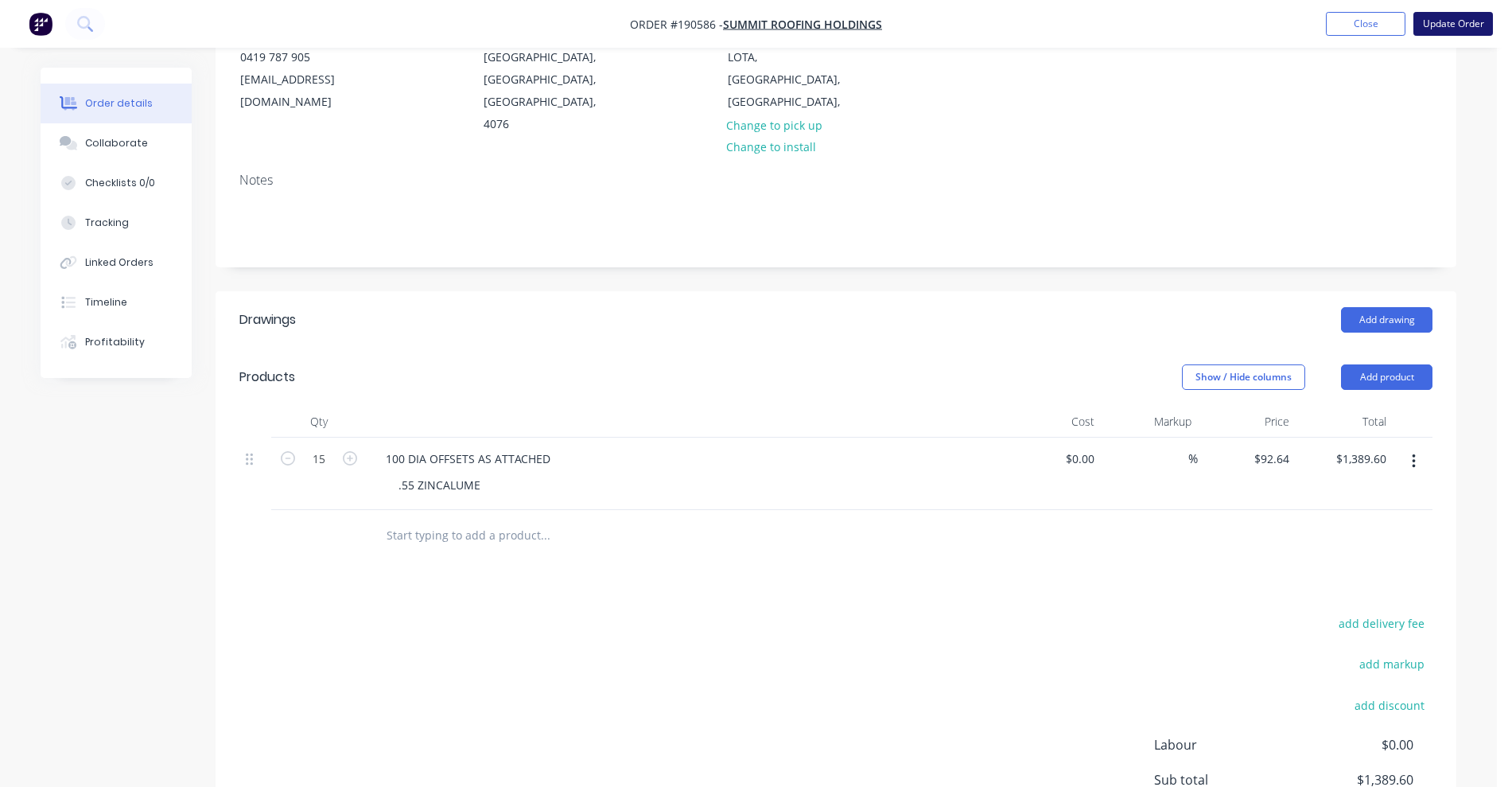
click at [1467, 27] on button "Update Order" at bounding box center [1452, 24] width 79 height 24
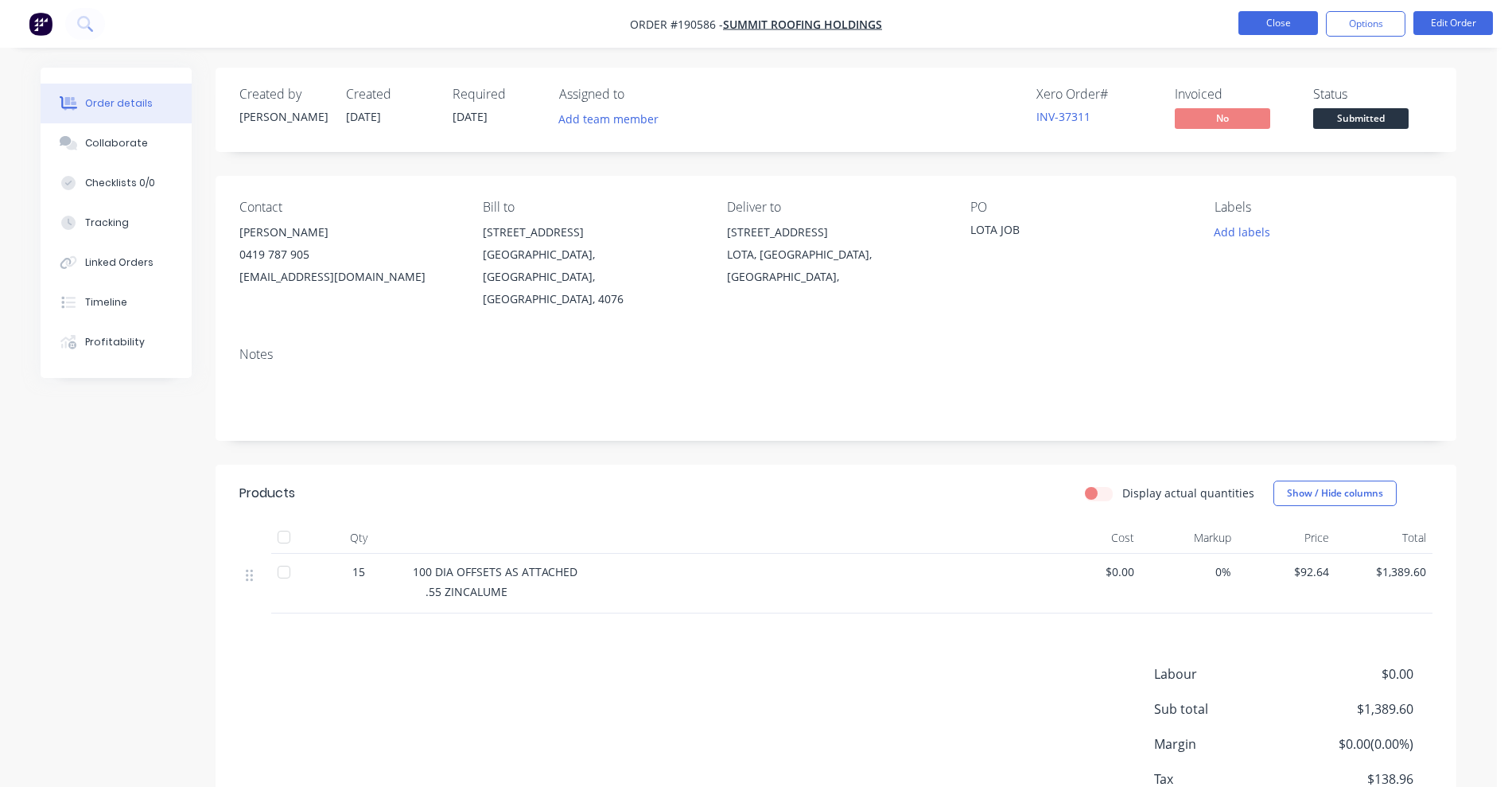
click at [1287, 19] on button "Close" at bounding box center [1277, 23] width 79 height 24
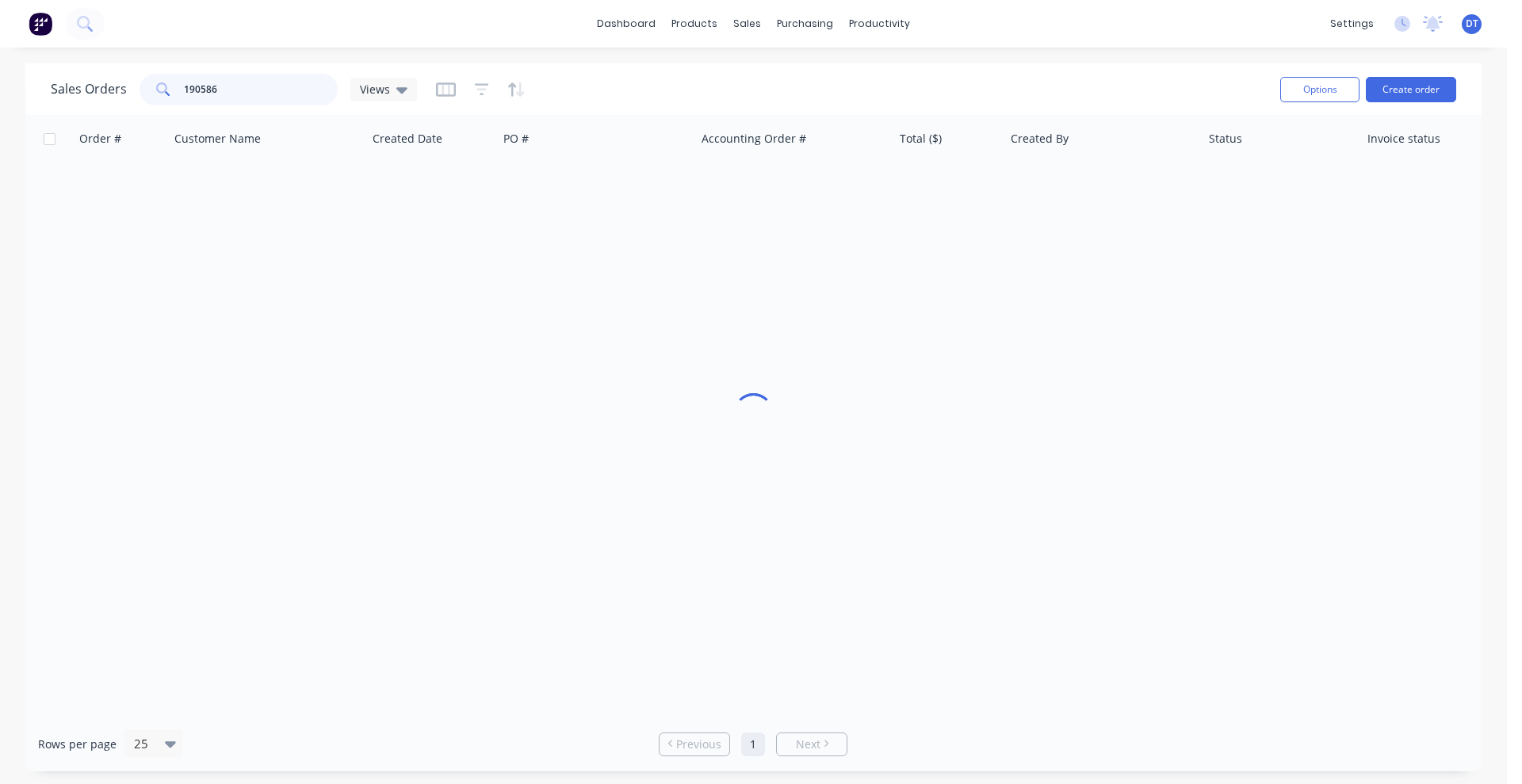
drag, startPoint x: 255, startPoint y: 90, endPoint x: 120, endPoint y: 100, distance: 135.4
click at [120, 100] on div "Sales Orders 190586 Views" at bounding box center [234, 89] width 366 height 31
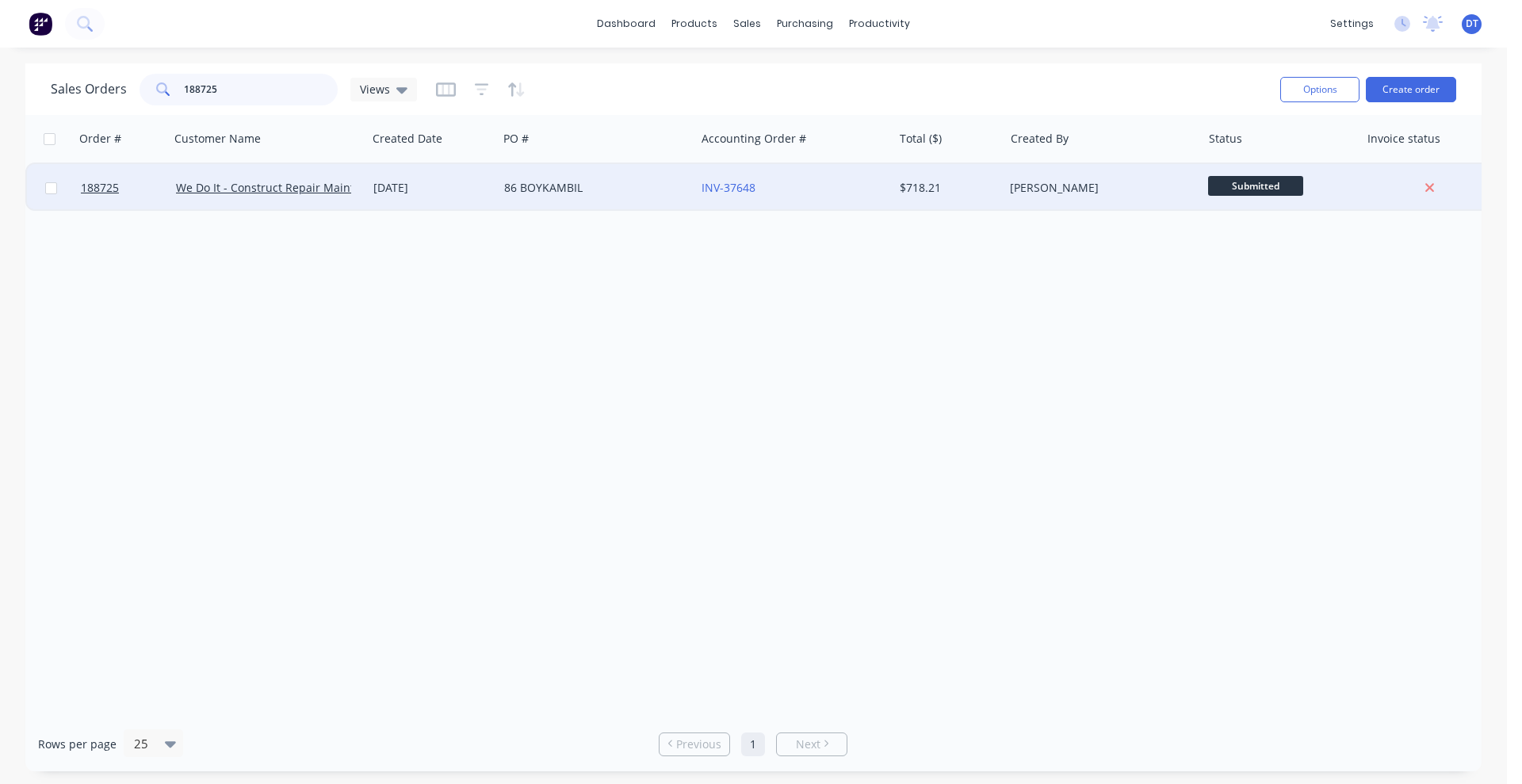
type input "188725"
click at [620, 195] on div "86 BOYKAMBIL" at bounding box center [593, 188] width 176 height 16
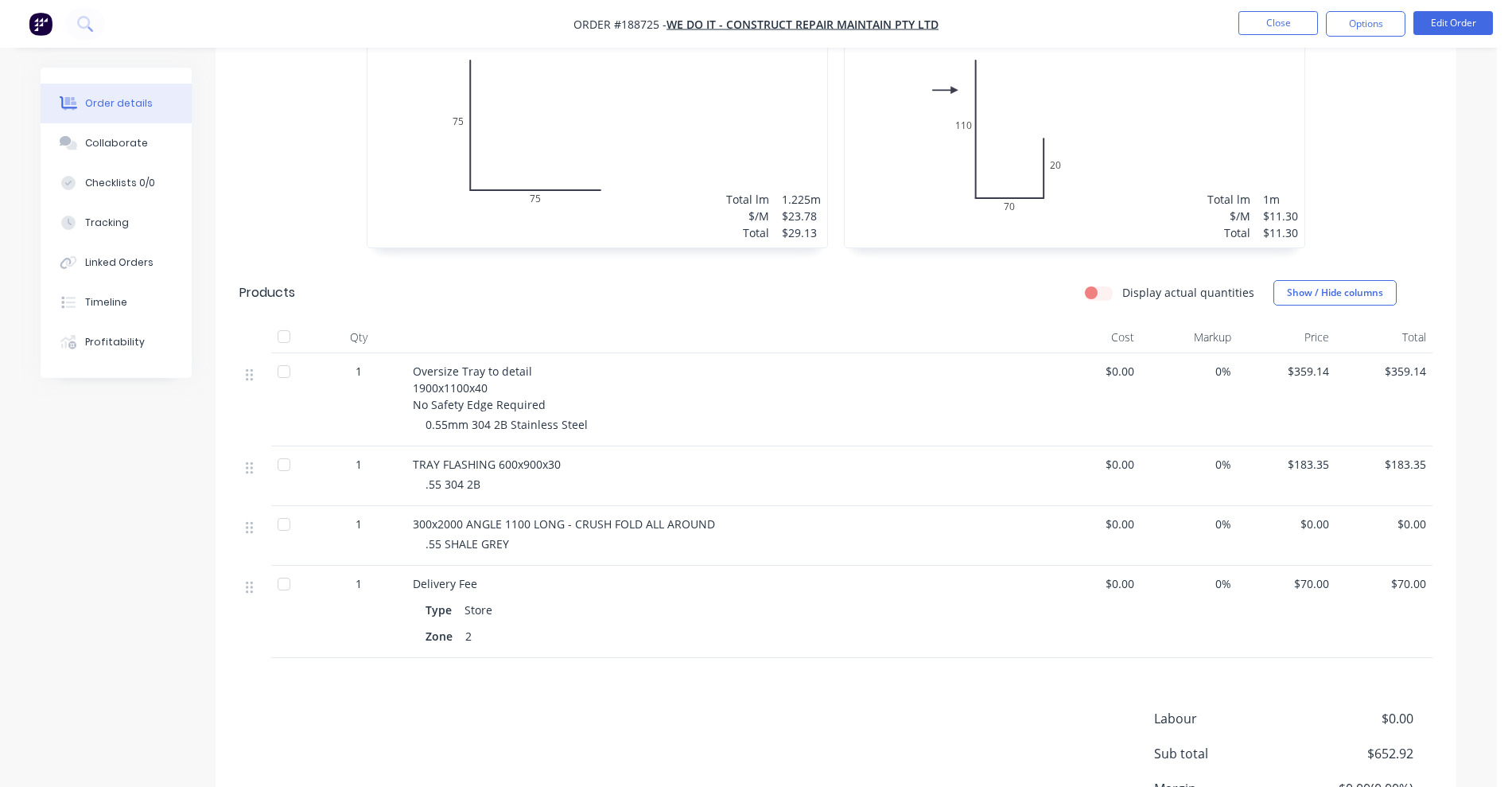
scroll to position [597, 0]
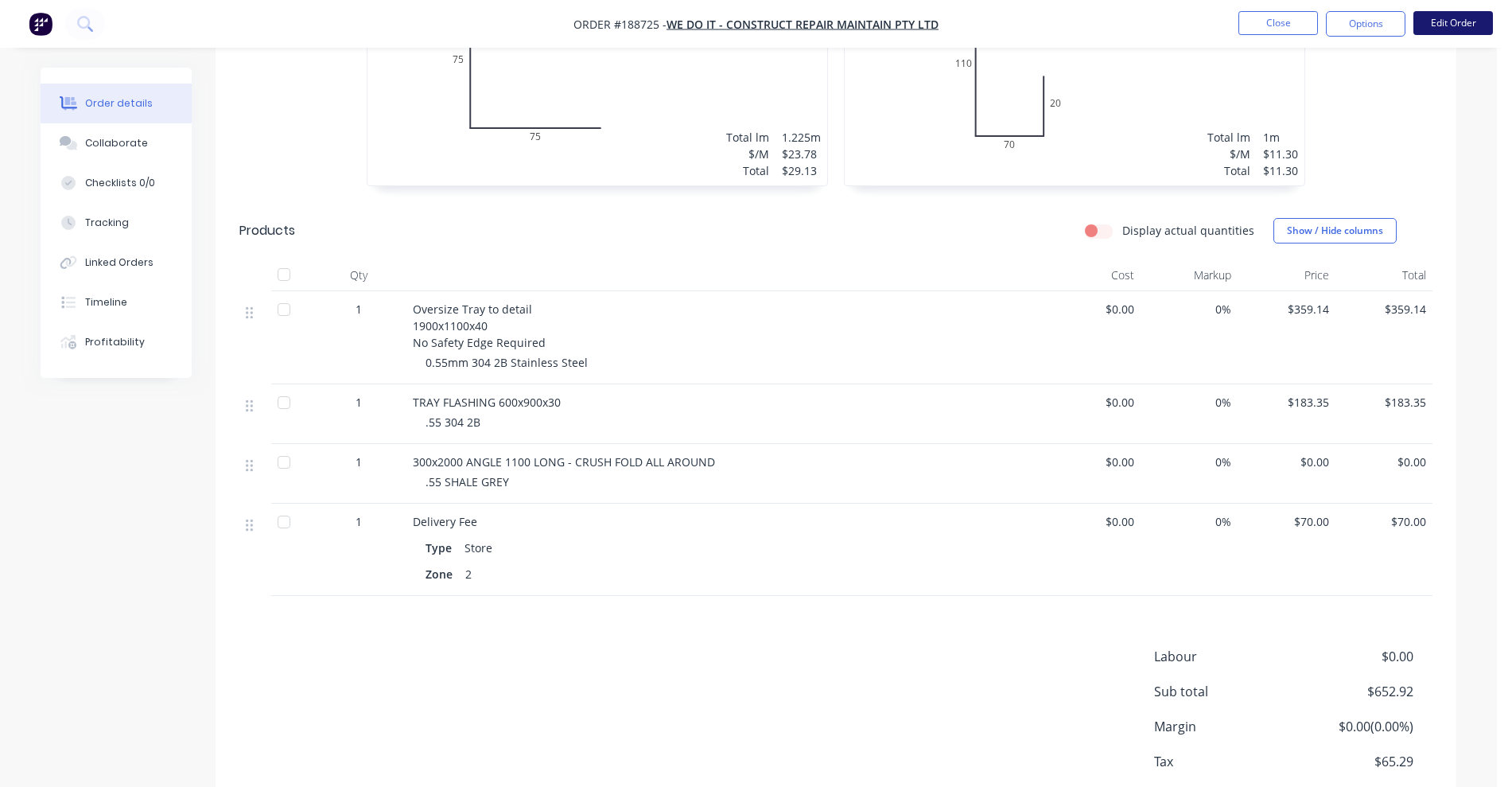
click at [1464, 25] on button "Edit Order" at bounding box center [1452, 23] width 79 height 24
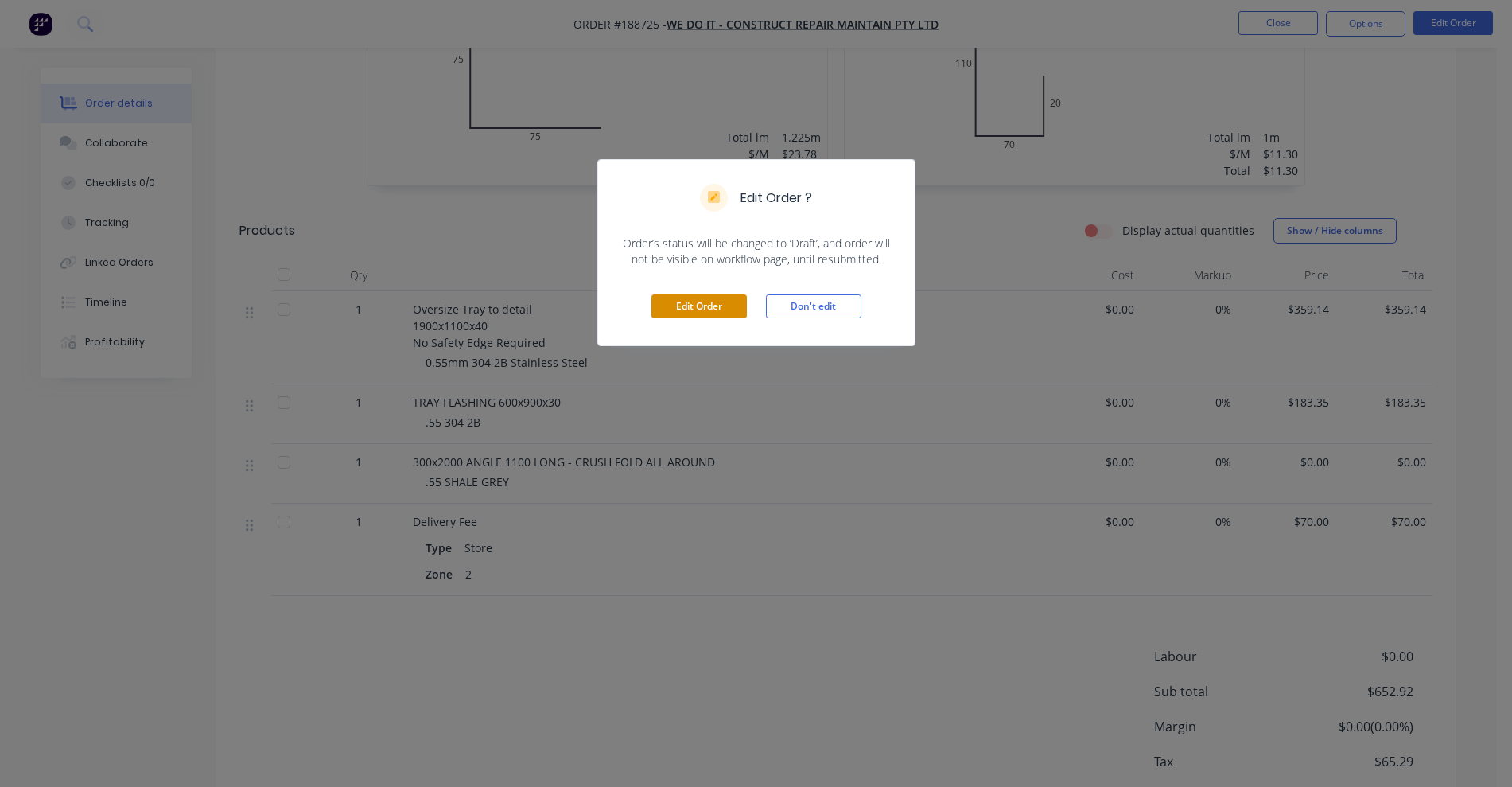
click at [690, 314] on button "Edit Order" at bounding box center [699, 306] width 95 height 24
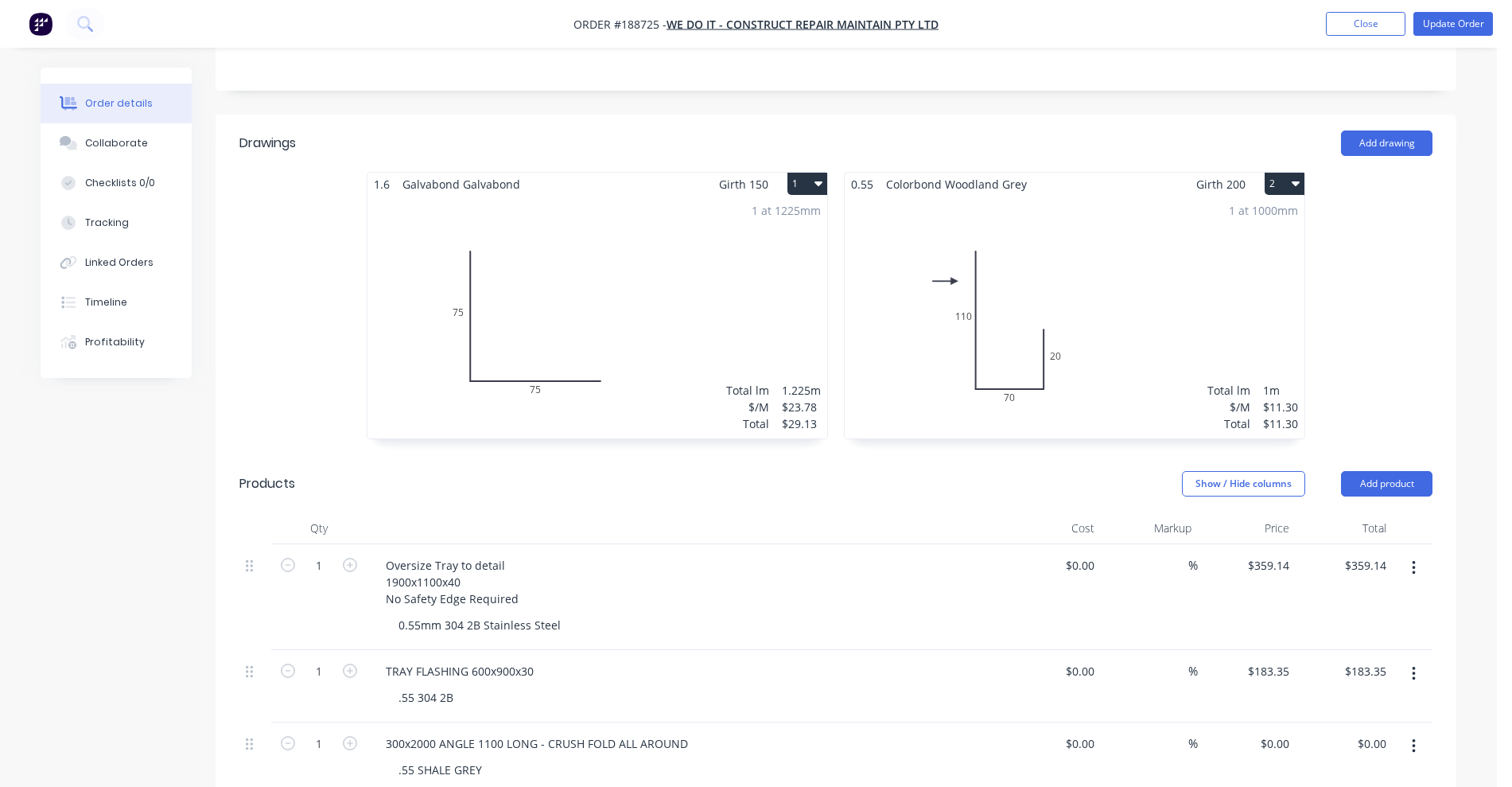
scroll to position [796, 0]
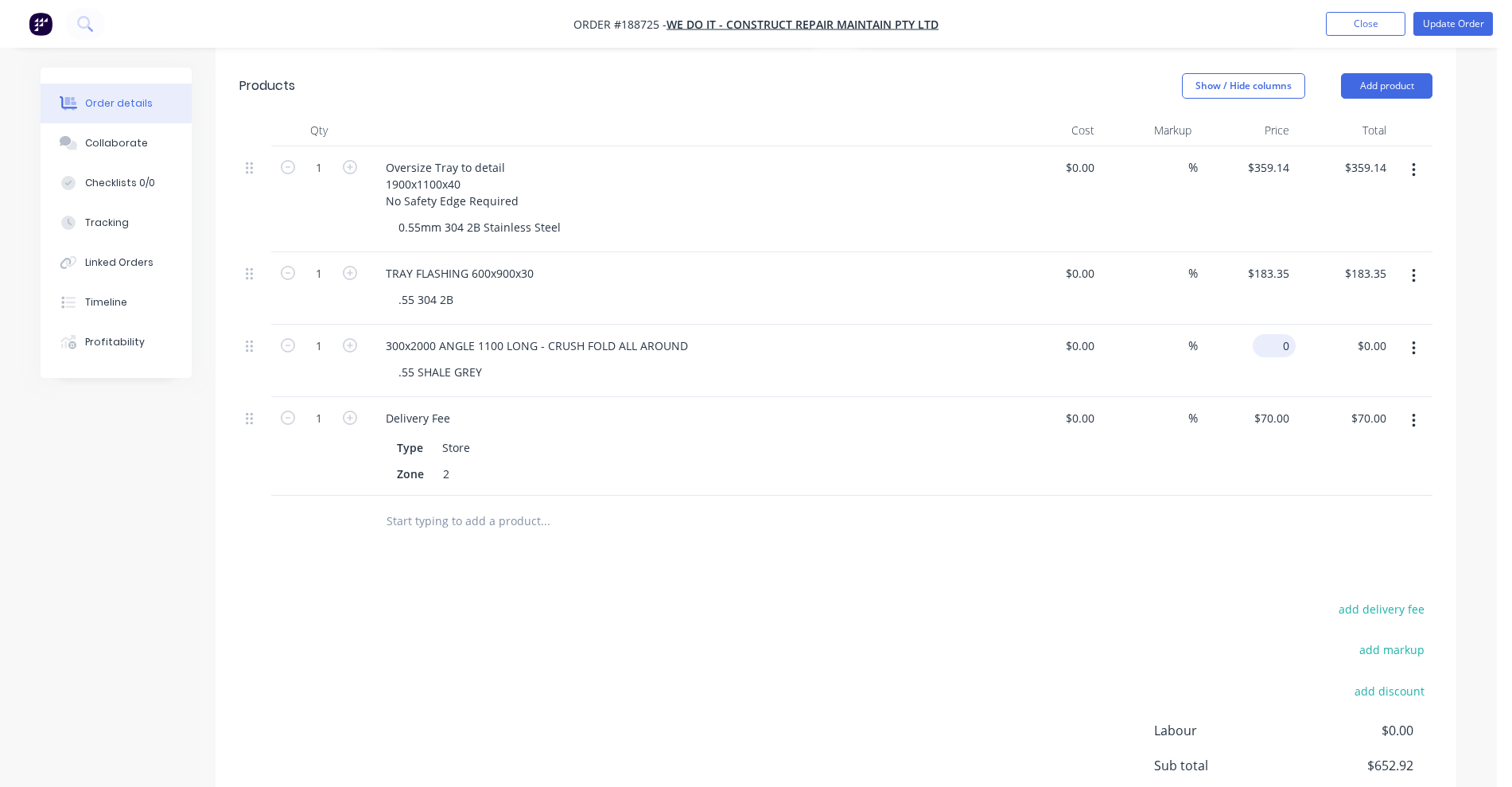
click at [1286, 334] on input "0" at bounding box center [1277, 345] width 36 height 24
type input "$118.41"
click at [943, 614] on div "add delivery fee add markup add discount Labour $0.00 Sub total $771.33 Margin …" at bounding box center [836, 752] width 1193 height 307
click at [1438, 29] on button "Update Order" at bounding box center [1452, 24] width 79 height 24
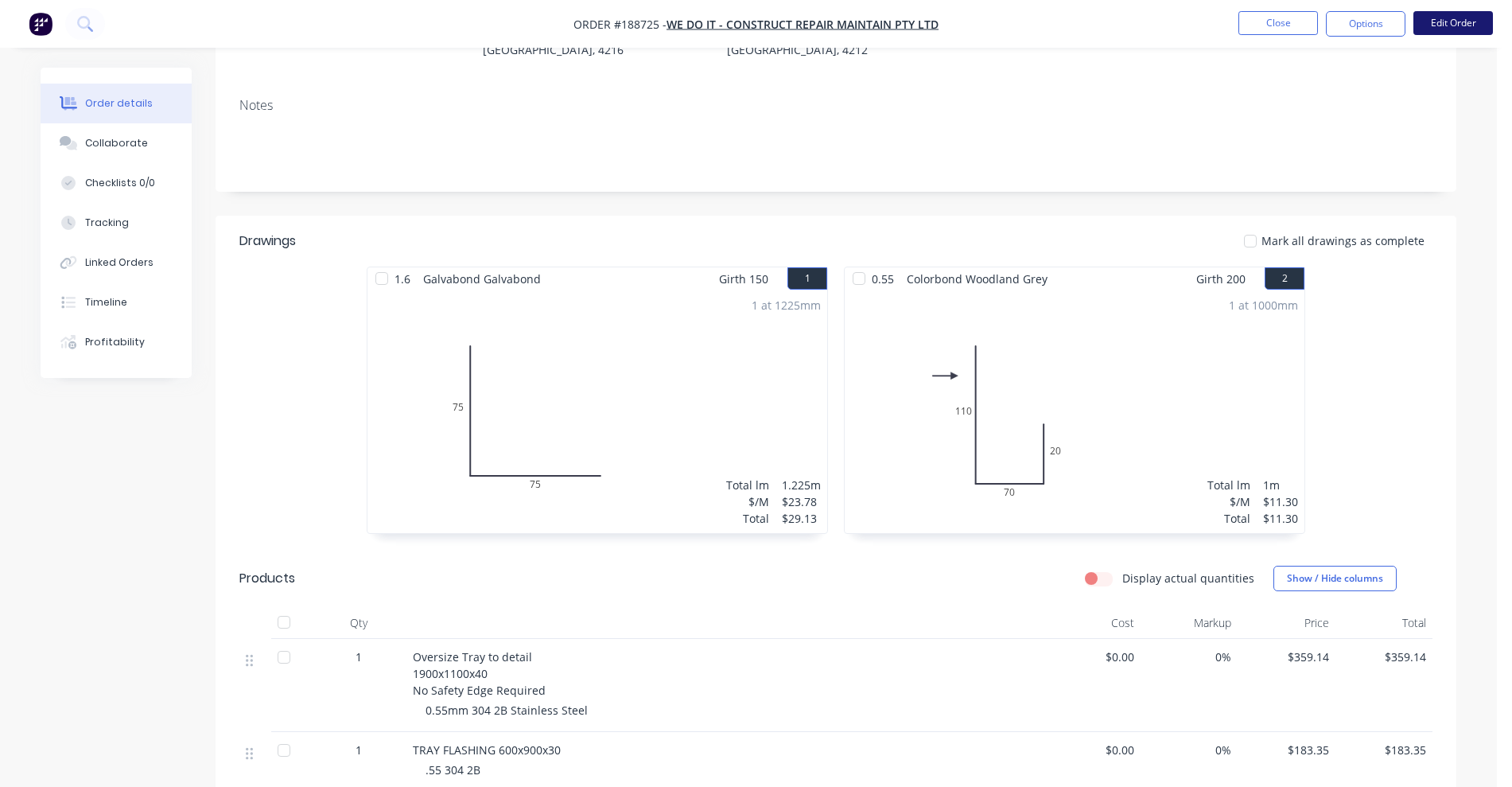
scroll to position [597, 0]
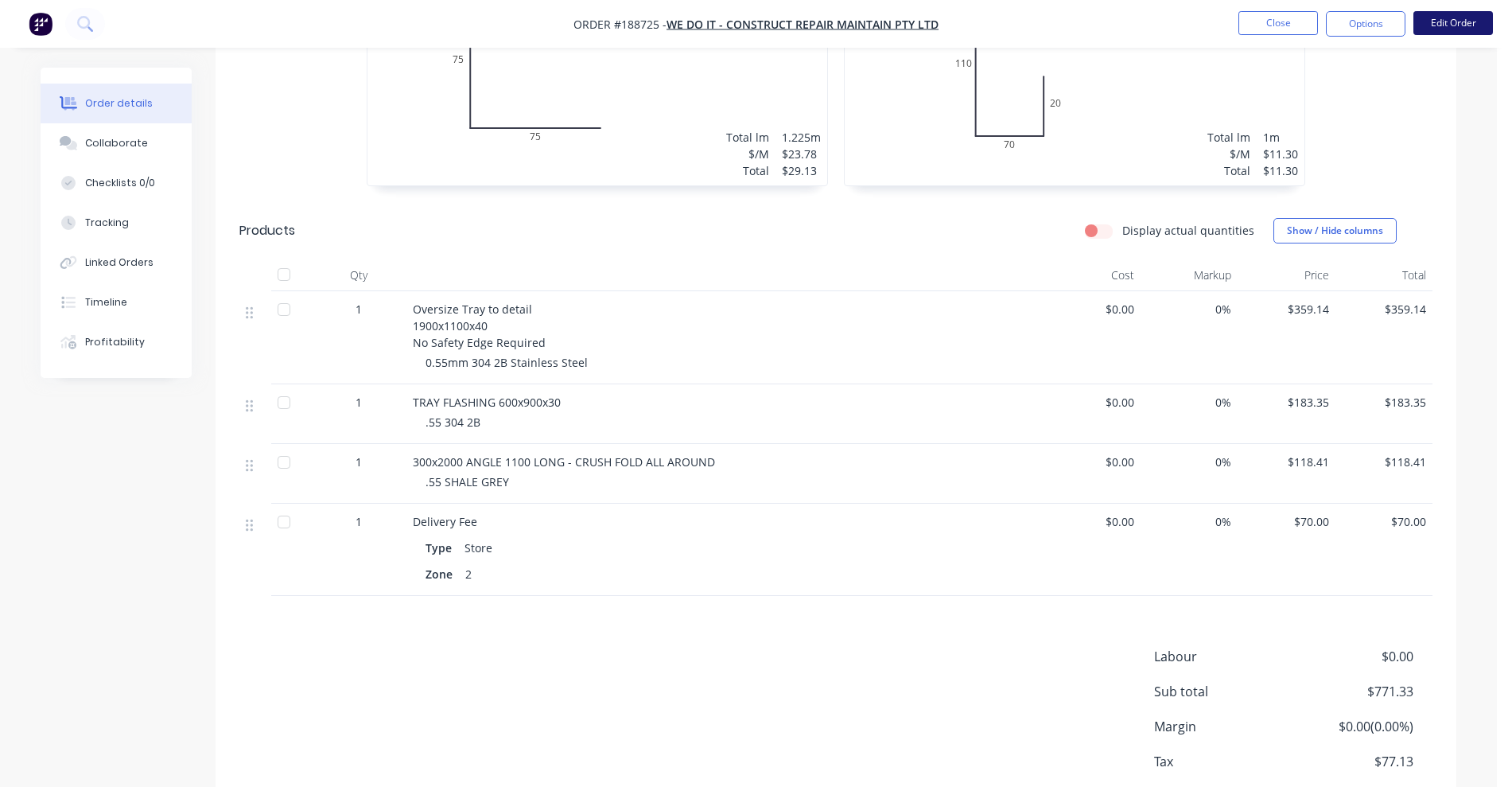
click at [1448, 20] on button "Edit Order" at bounding box center [1452, 23] width 79 height 24
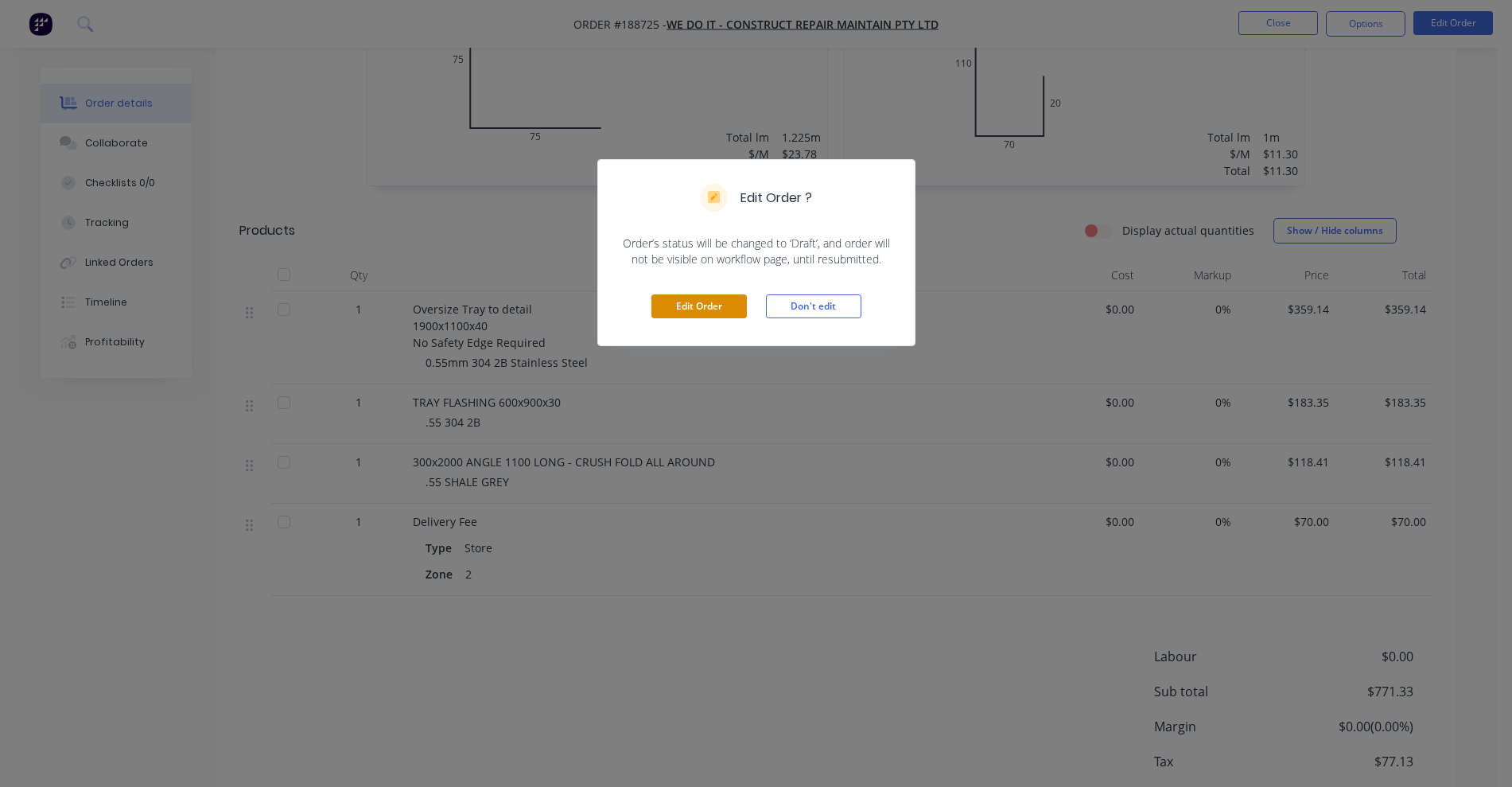
click at [676, 308] on button "Edit Order" at bounding box center [699, 306] width 95 height 24
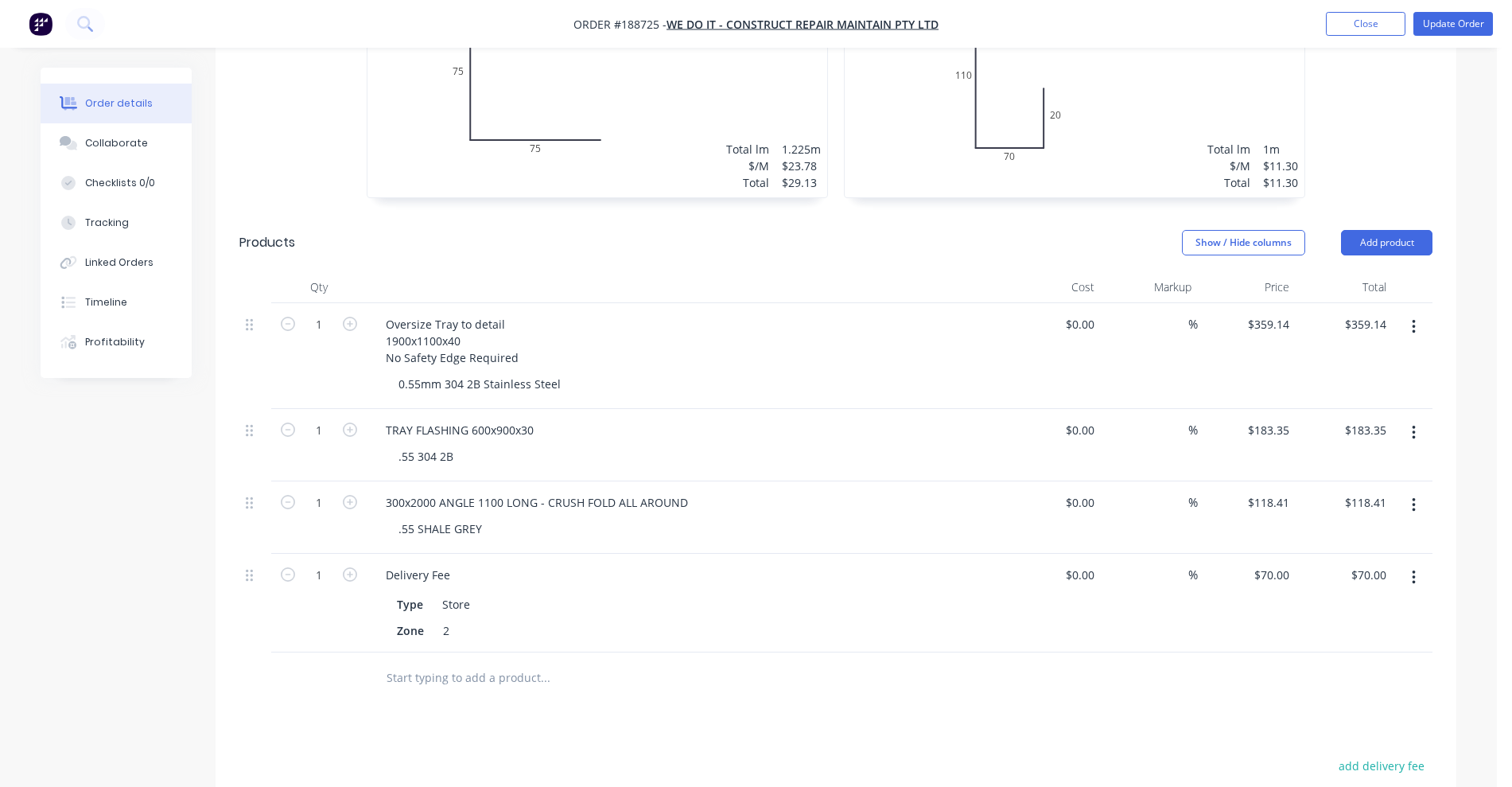
scroll to position [939, 0]
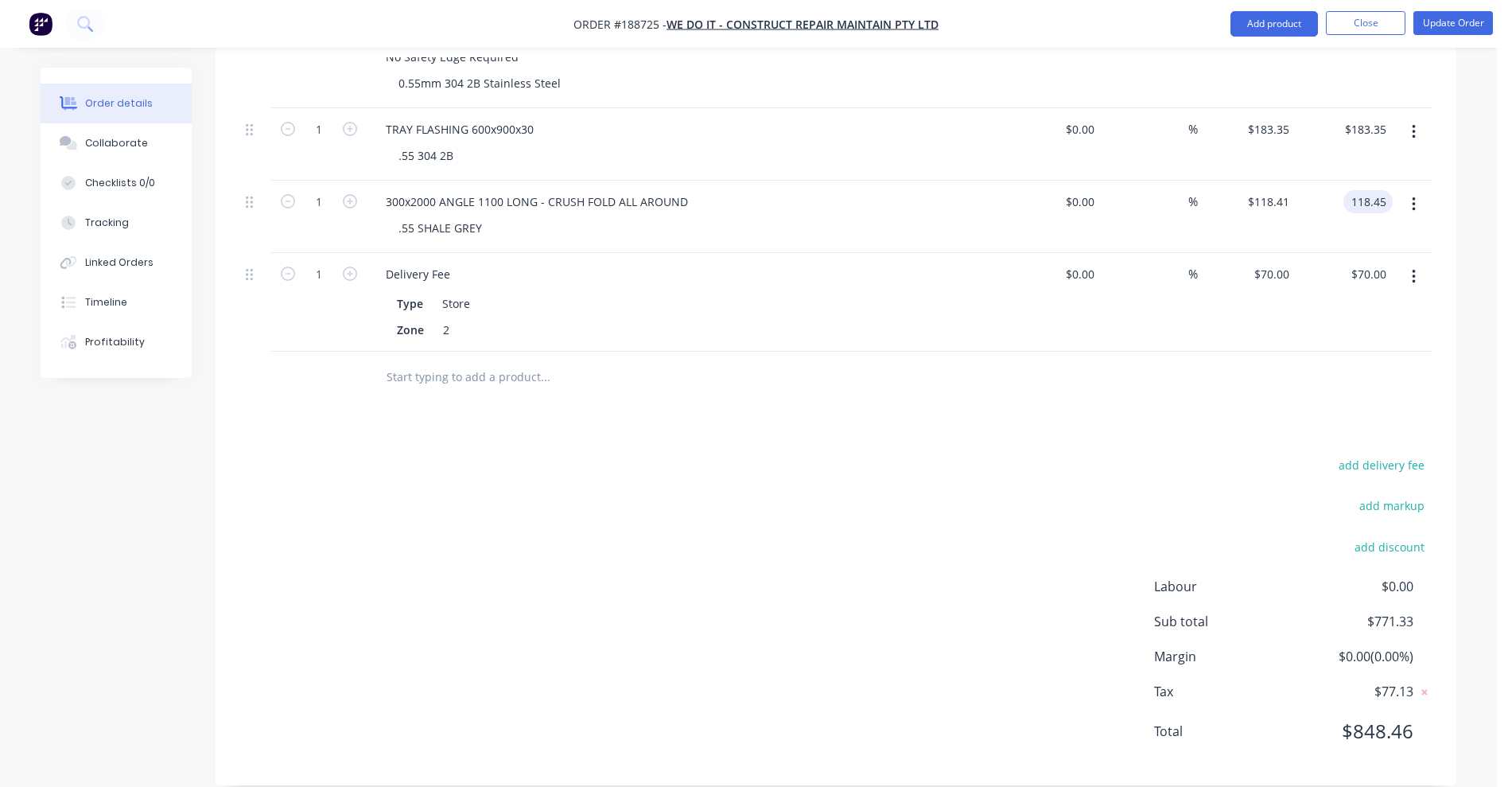
type input "118.45"
type input "$118.45"
click at [1216, 454] on div "add delivery fee add markup add discount Labour $0.00 Sub total $771.33 Margin …" at bounding box center [836, 607] width 1193 height 307
click at [1435, 29] on button "Update Order" at bounding box center [1452, 23] width 79 height 24
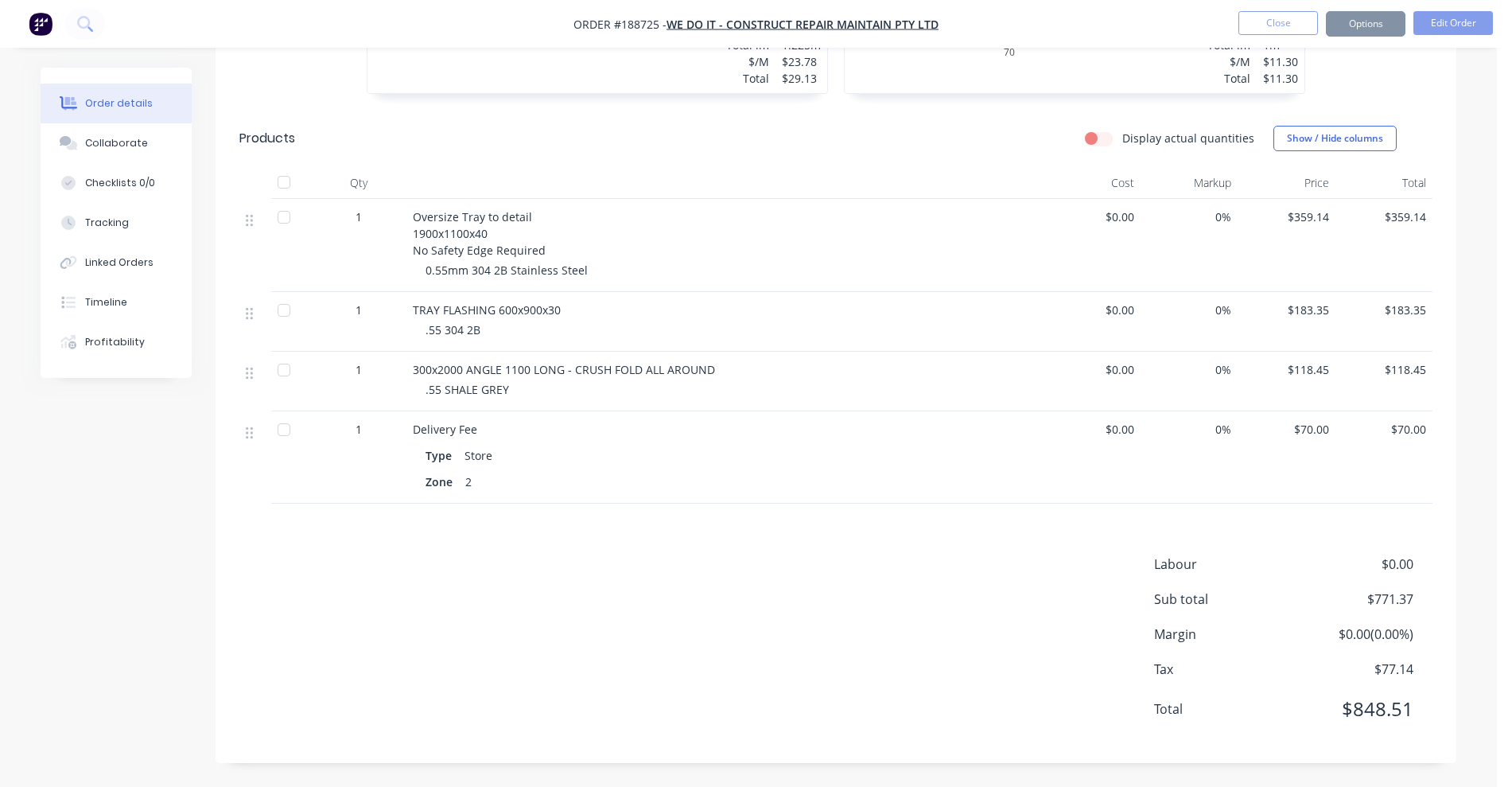
scroll to position [0, 0]
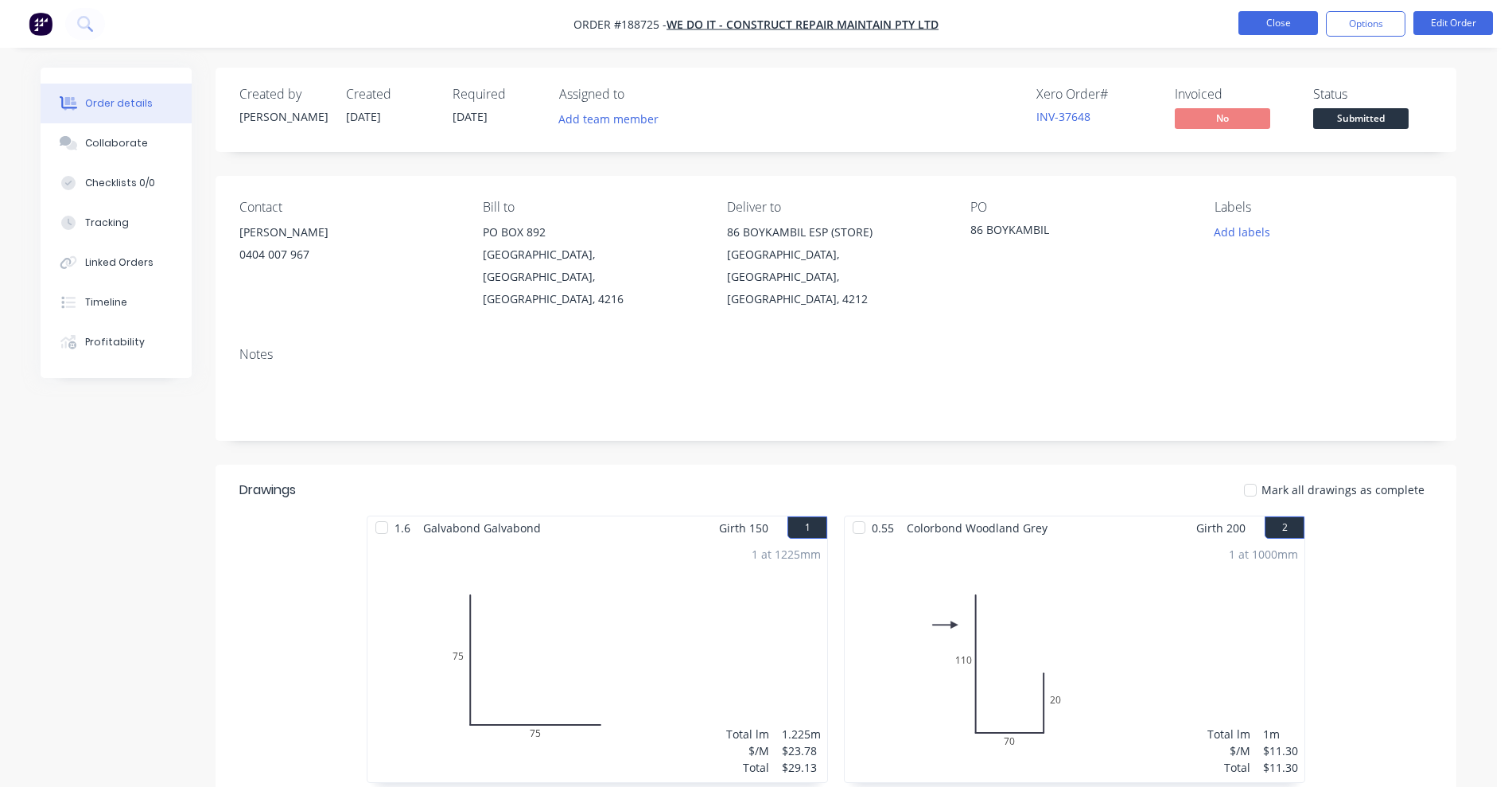
click at [1282, 16] on button "Close" at bounding box center [1277, 23] width 79 height 24
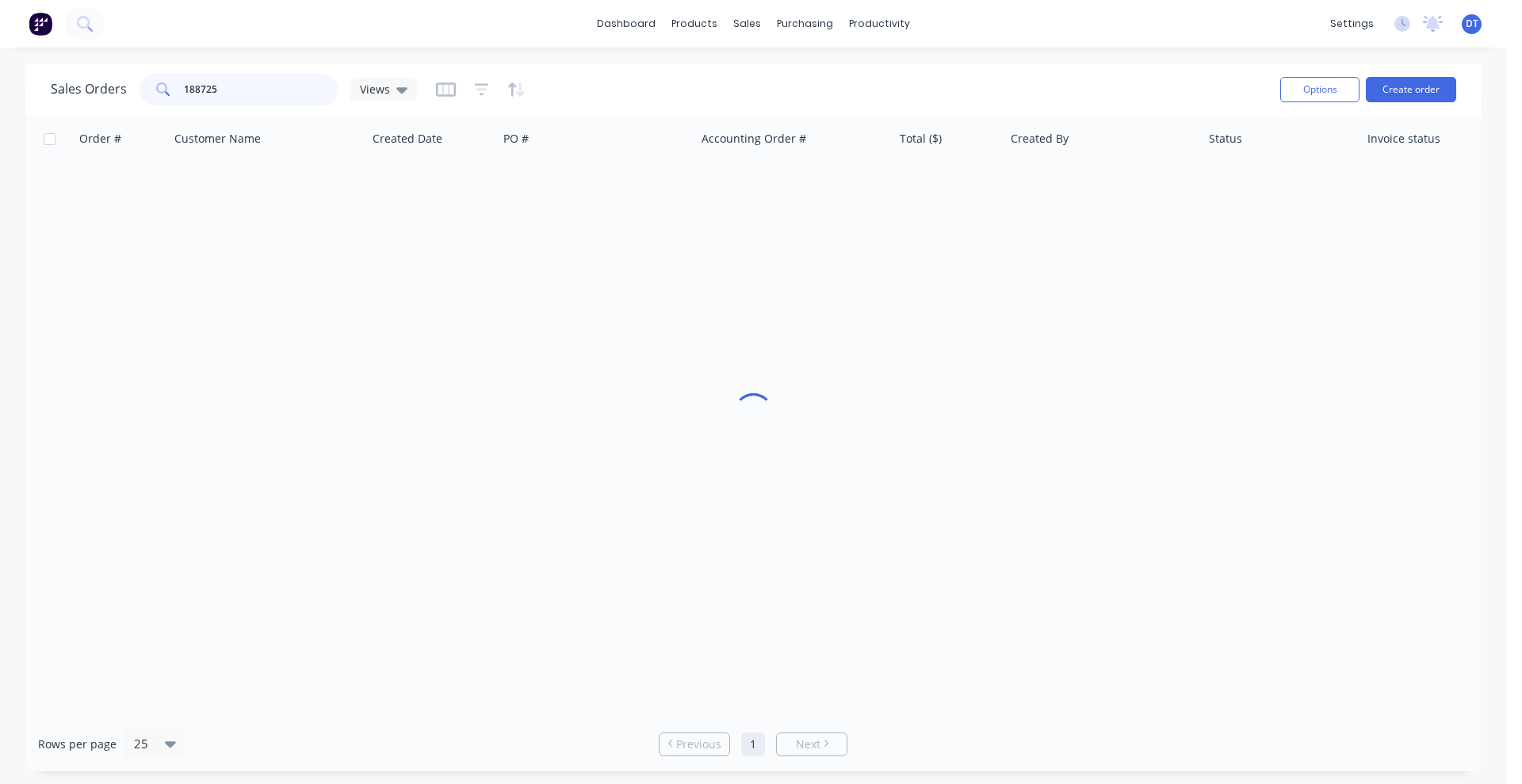
drag, startPoint x: 207, startPoint y: 86, endPoint x: 99, endPoint y: 94, distance: 108.3
click at [99, 94] on div "Sales Orders 188725 Views" at bounding box center [234, 89] width 366 height 31
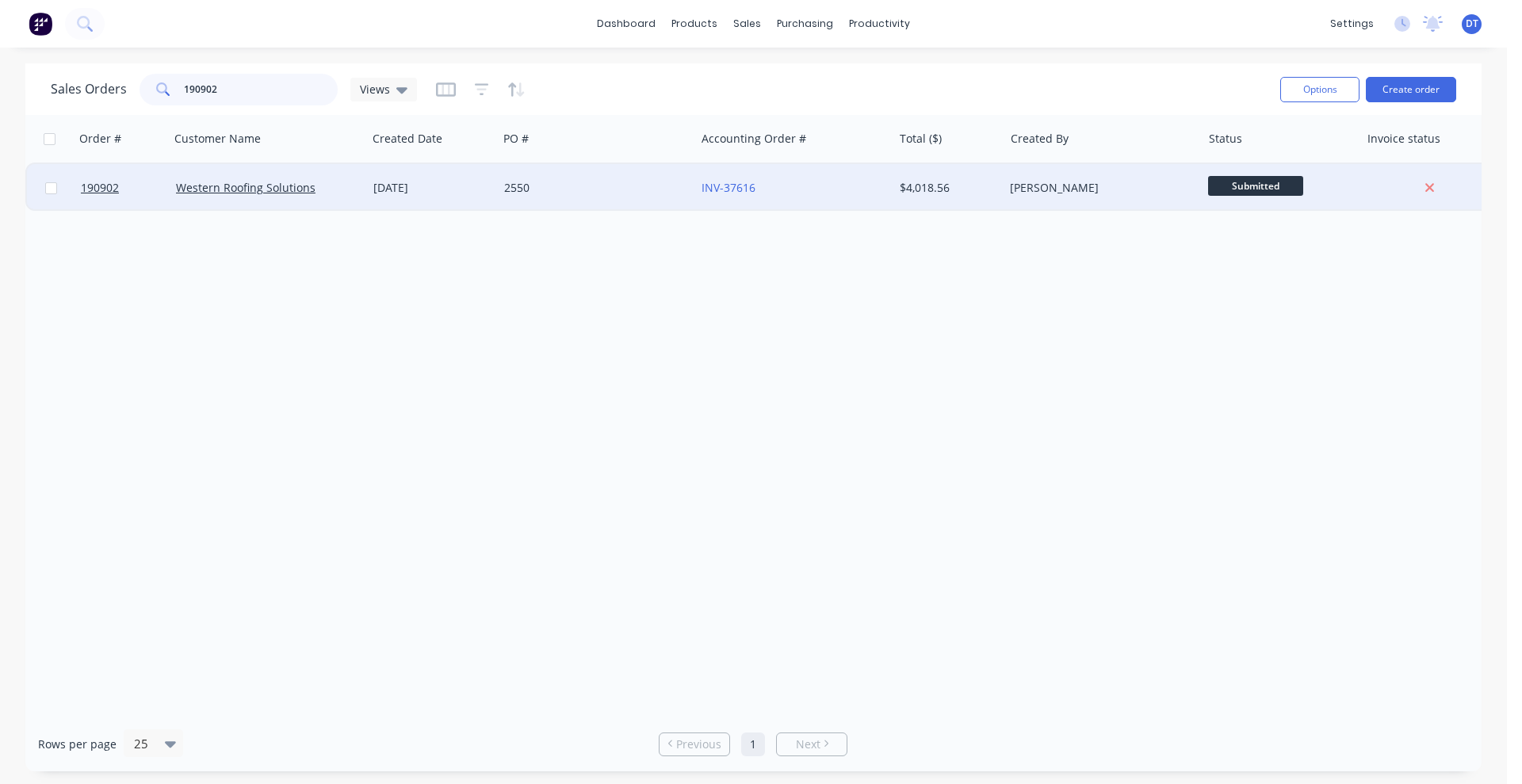
type input "190902"
click at [617, 194] on div "2550" at bounding box center [593, 188] width 176 height 16
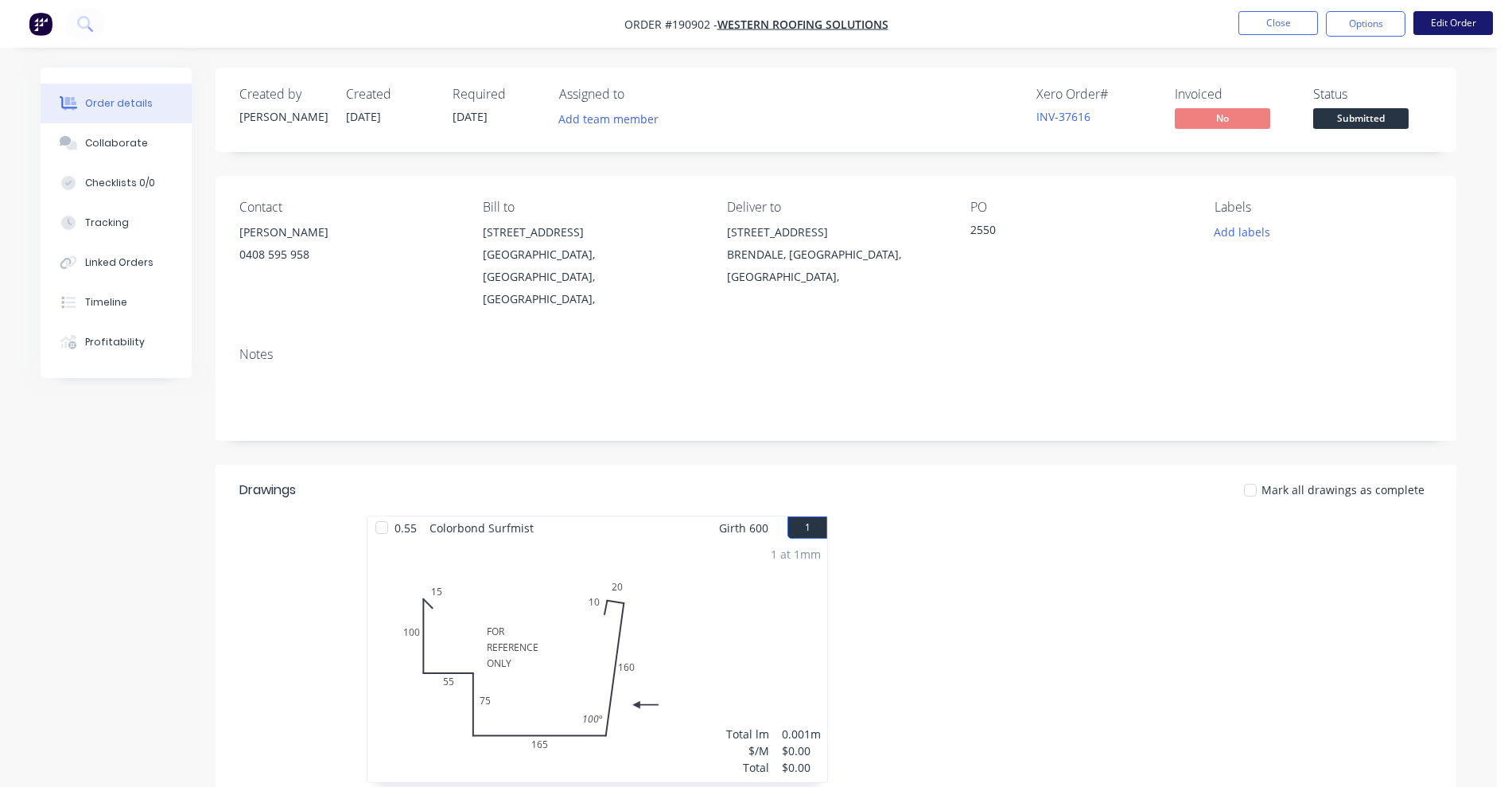
click at [1473, 30] on button "Edit Order" at bounding box center [1452, 23] width 79 height 24
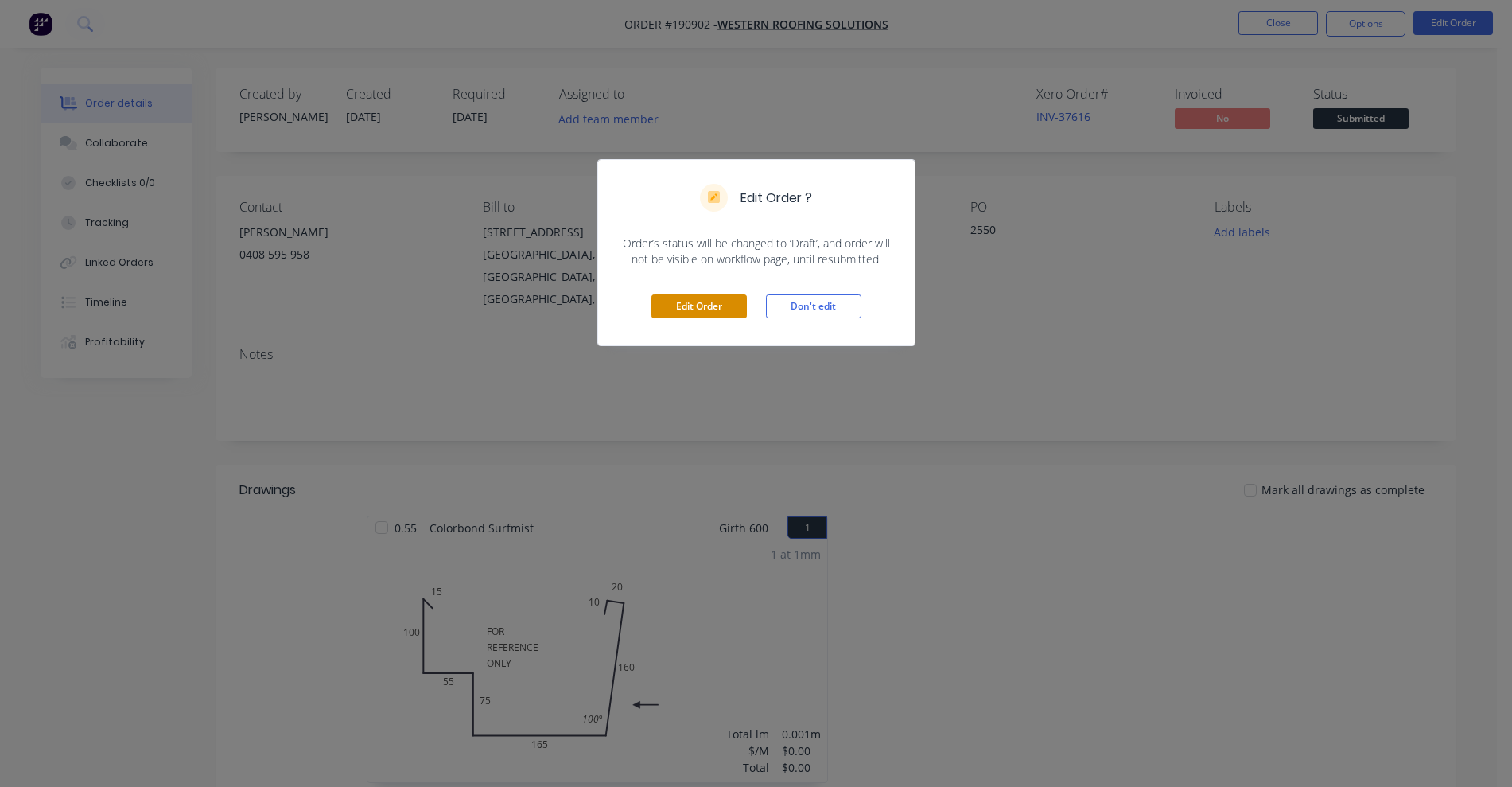
click at [728, 308] on button "Edit Order" at bounding box center [699, 306] width 95 height 24
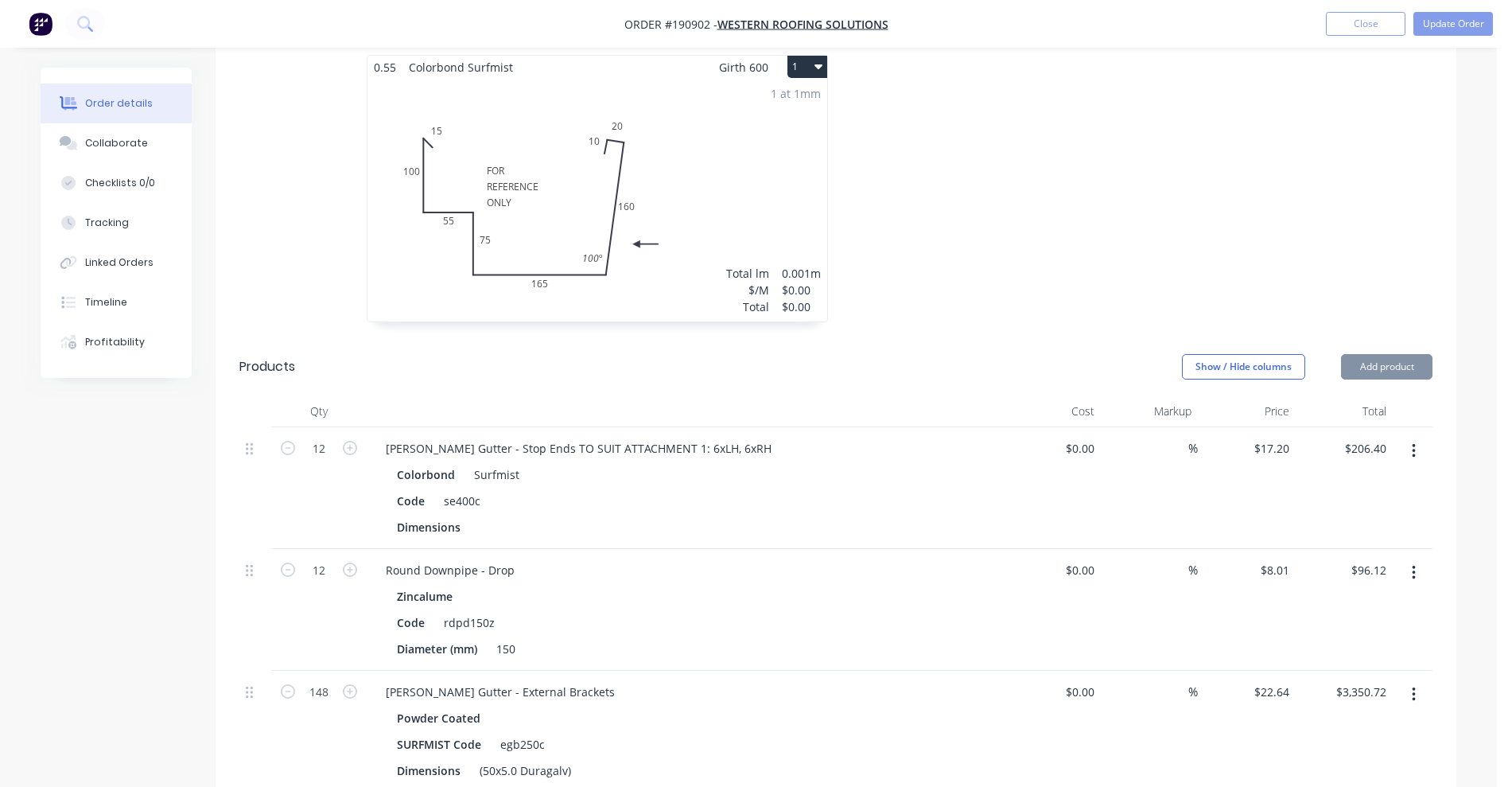
scroll to position [498, 0]
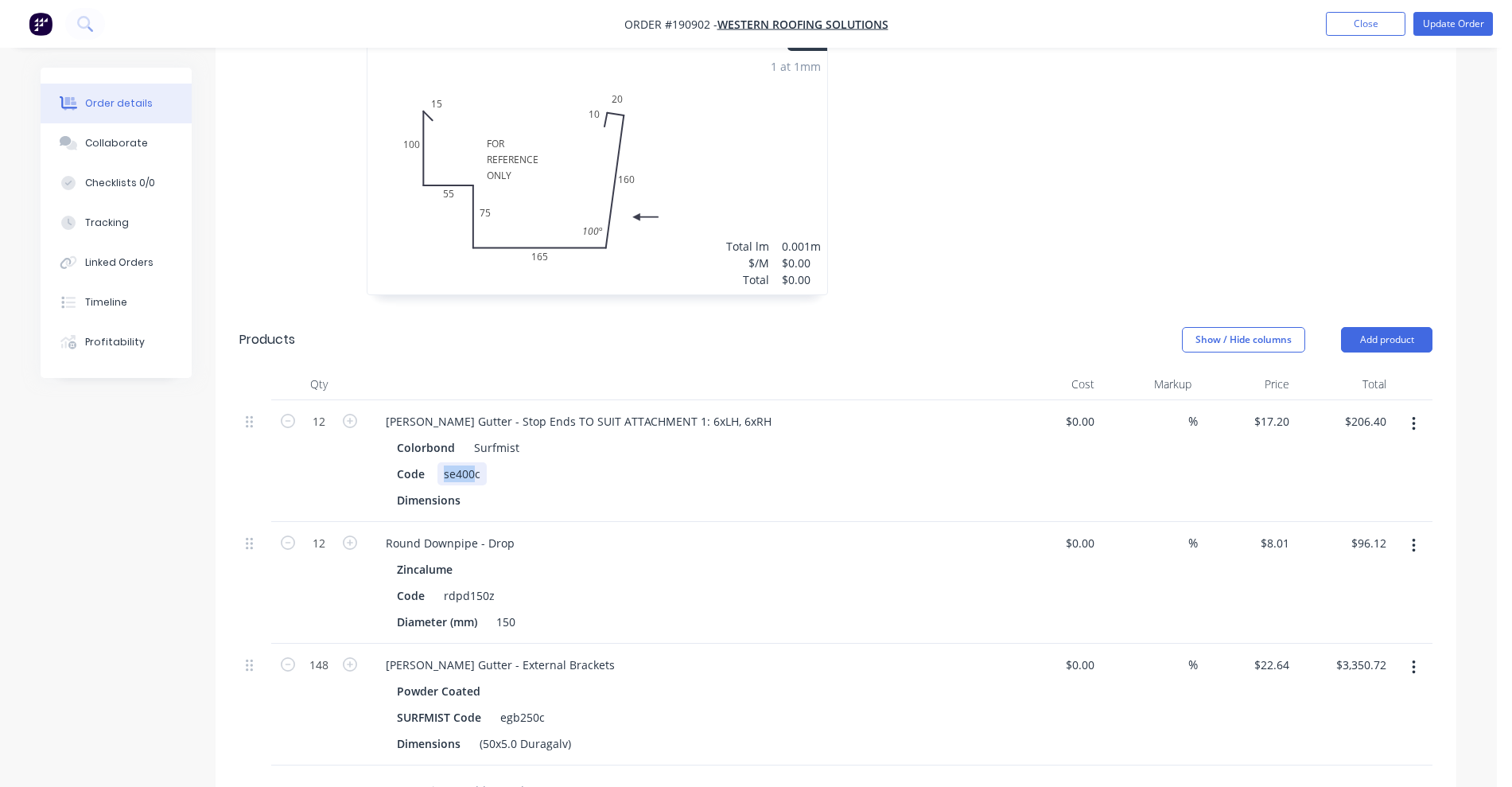
drag, startPoint x: 443, startPoint y: 450, endPoint x: 471, endPoint y: 444, distance: 28.6
click at [471, 462] on div "se400c" at bounding box center [462, 474] width 49 height 24
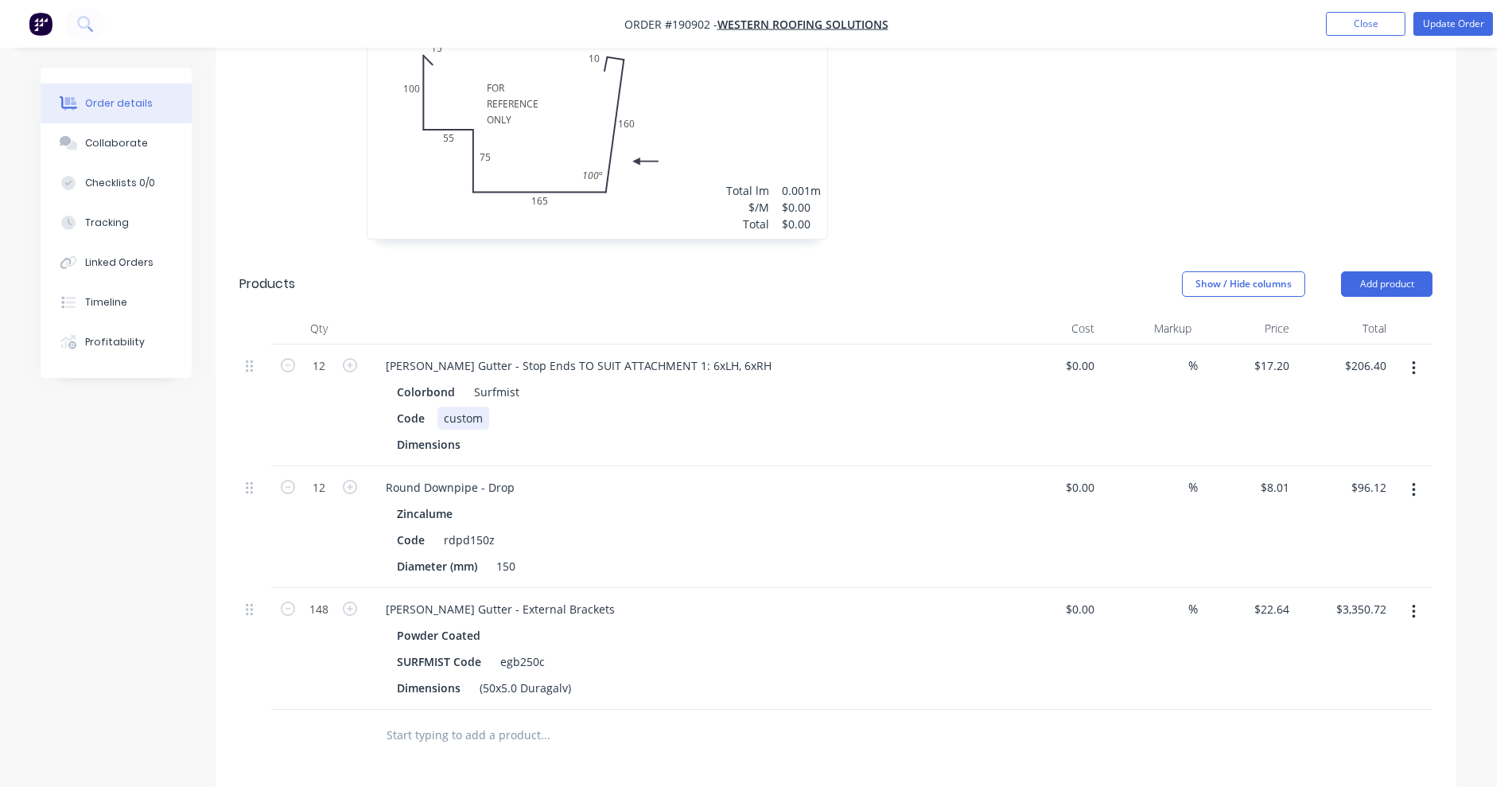
scroll to position [597, 0]
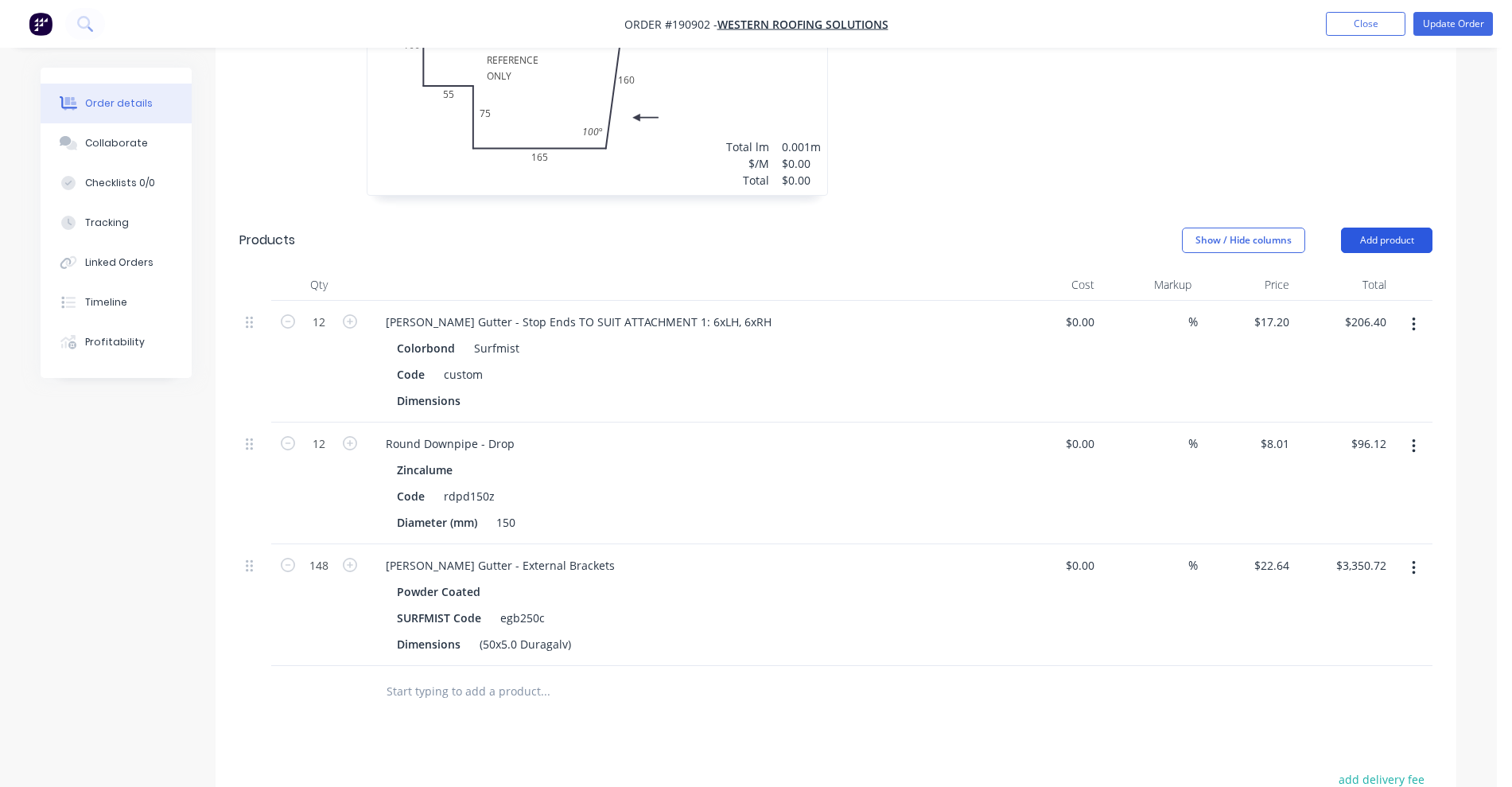
click at [1369, 228] on button "Add product" at bounding box center [1386, 240] width 91 height 26
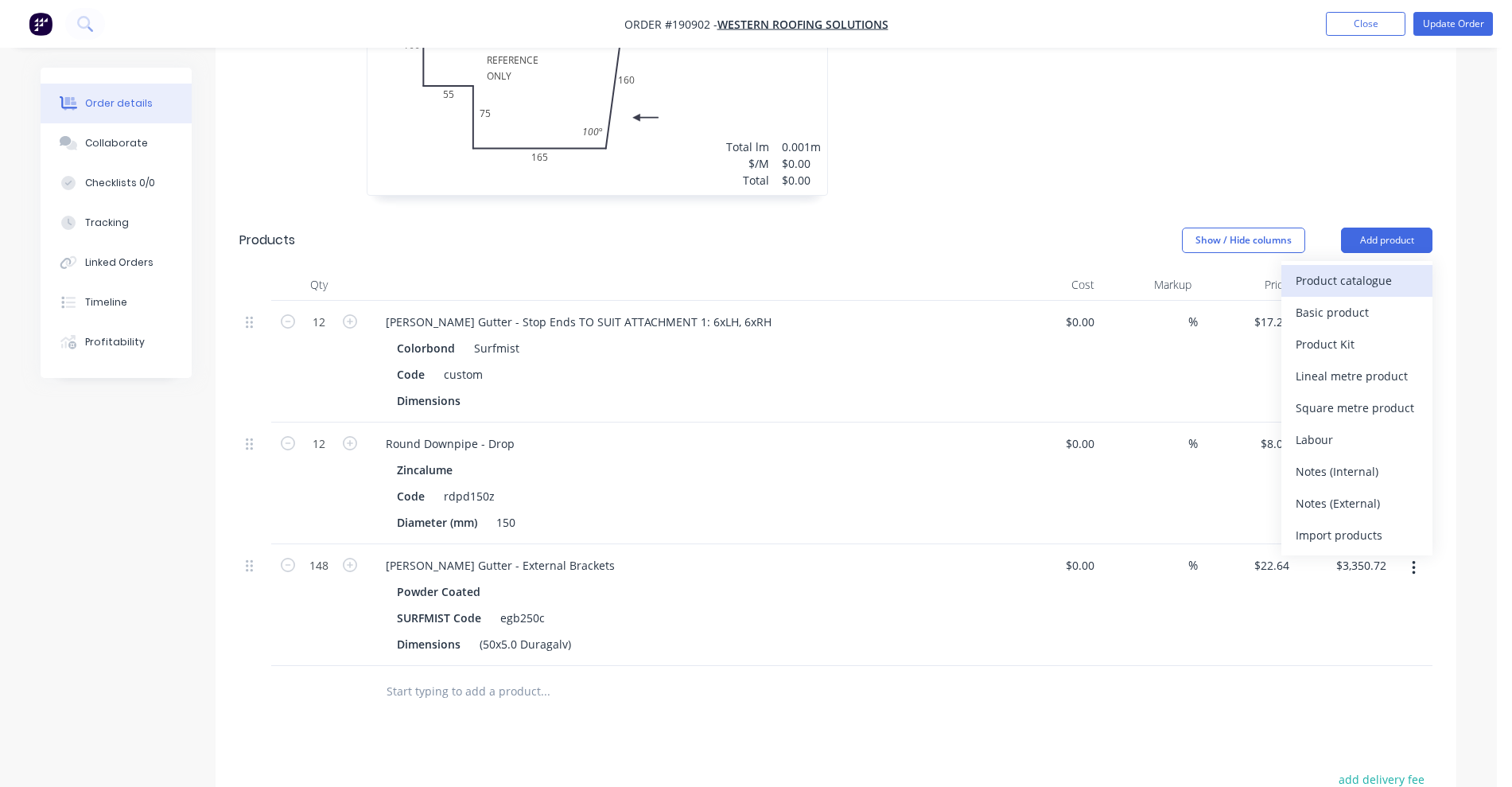
click at [1350, 269] on div "Product catalogue" at bounding box center [1356, 281] width 123 height 24
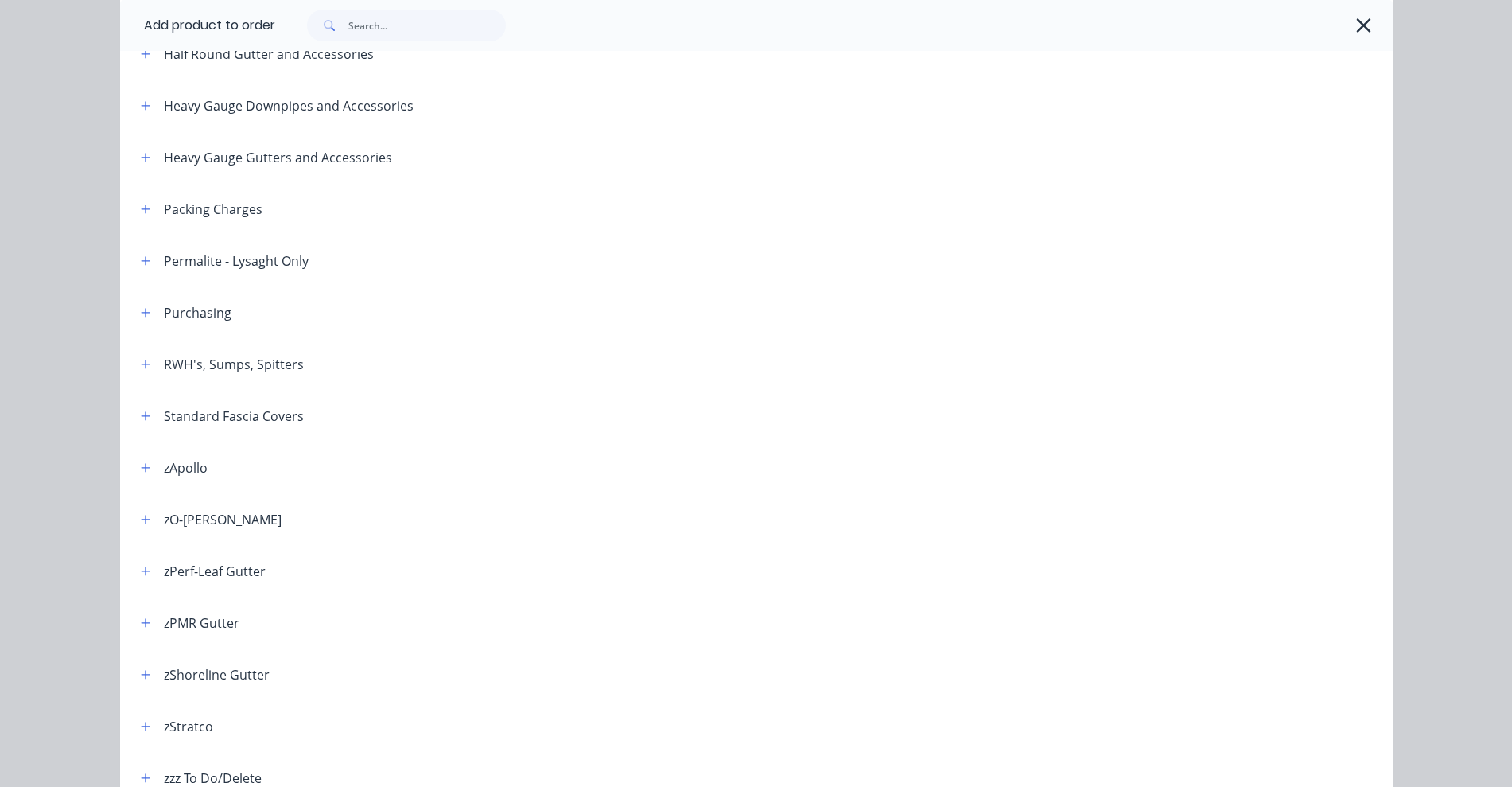
scroll to position [492, 0]
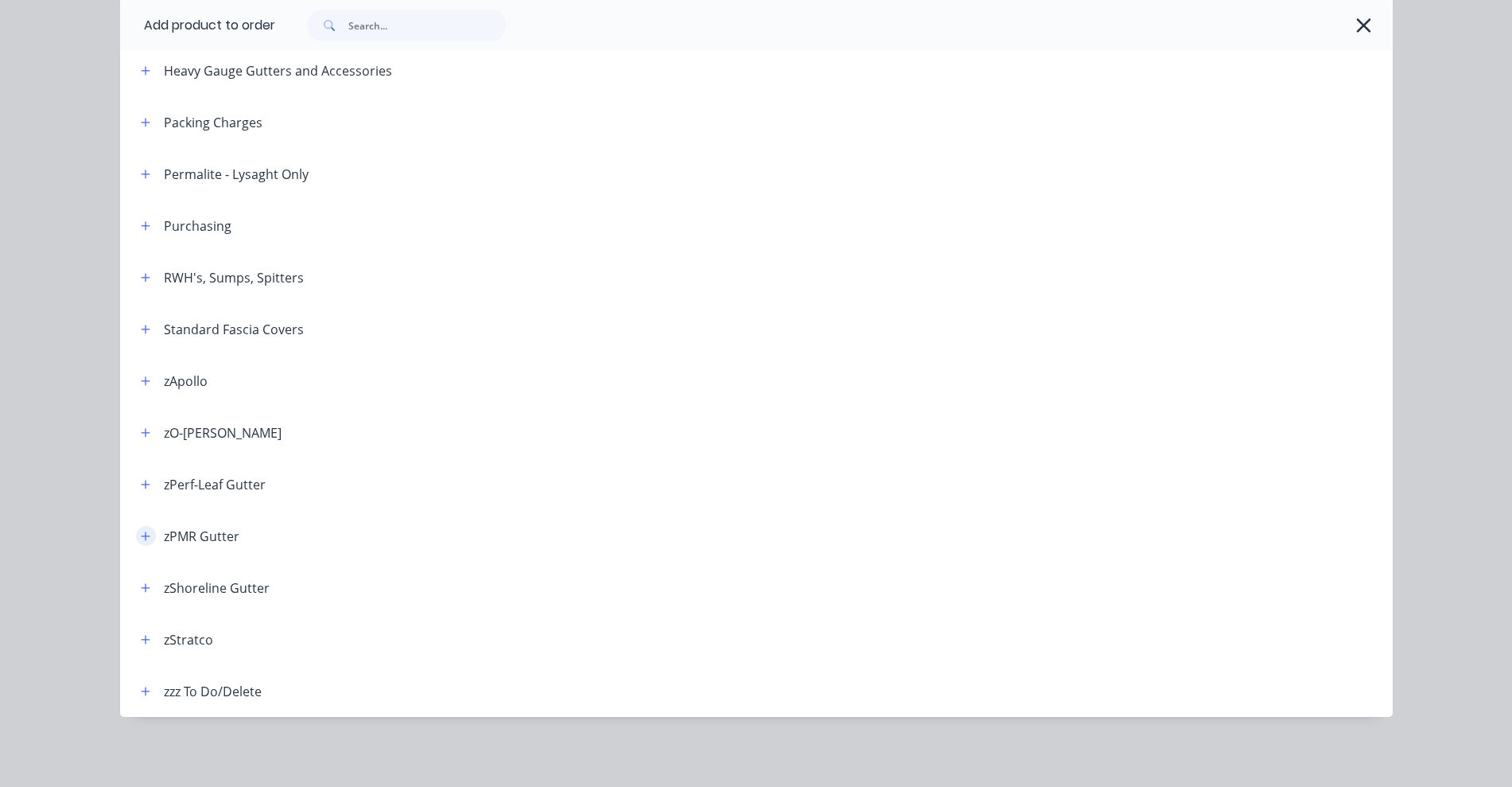
click at [140, 540] on icon "button" at bounding box center [145, 536] width 10 height 11
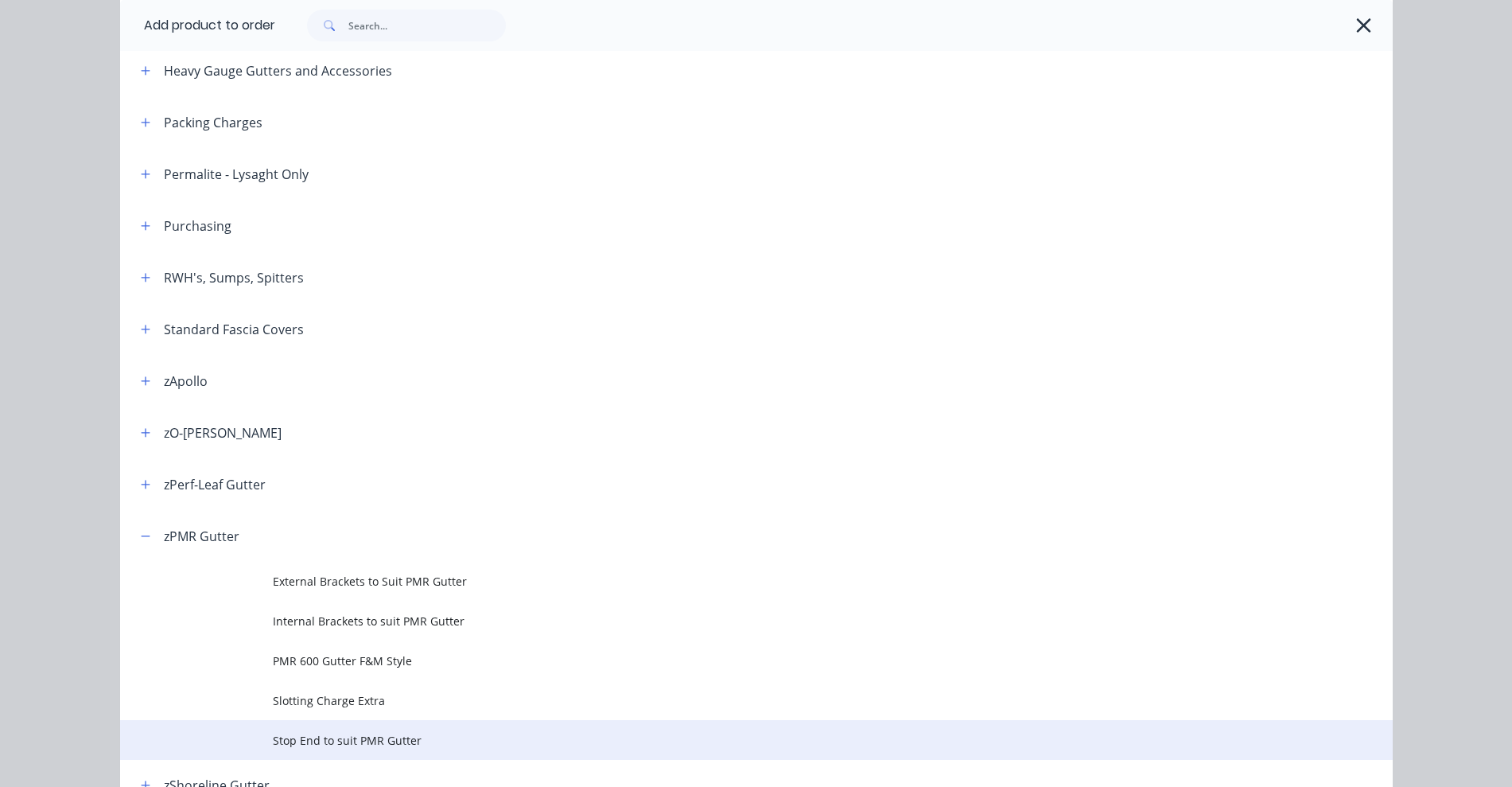
click at [348, 748] on td "Stop End to suit PMR Gutter" at bounding box center [832, 740] width 1120 height 40
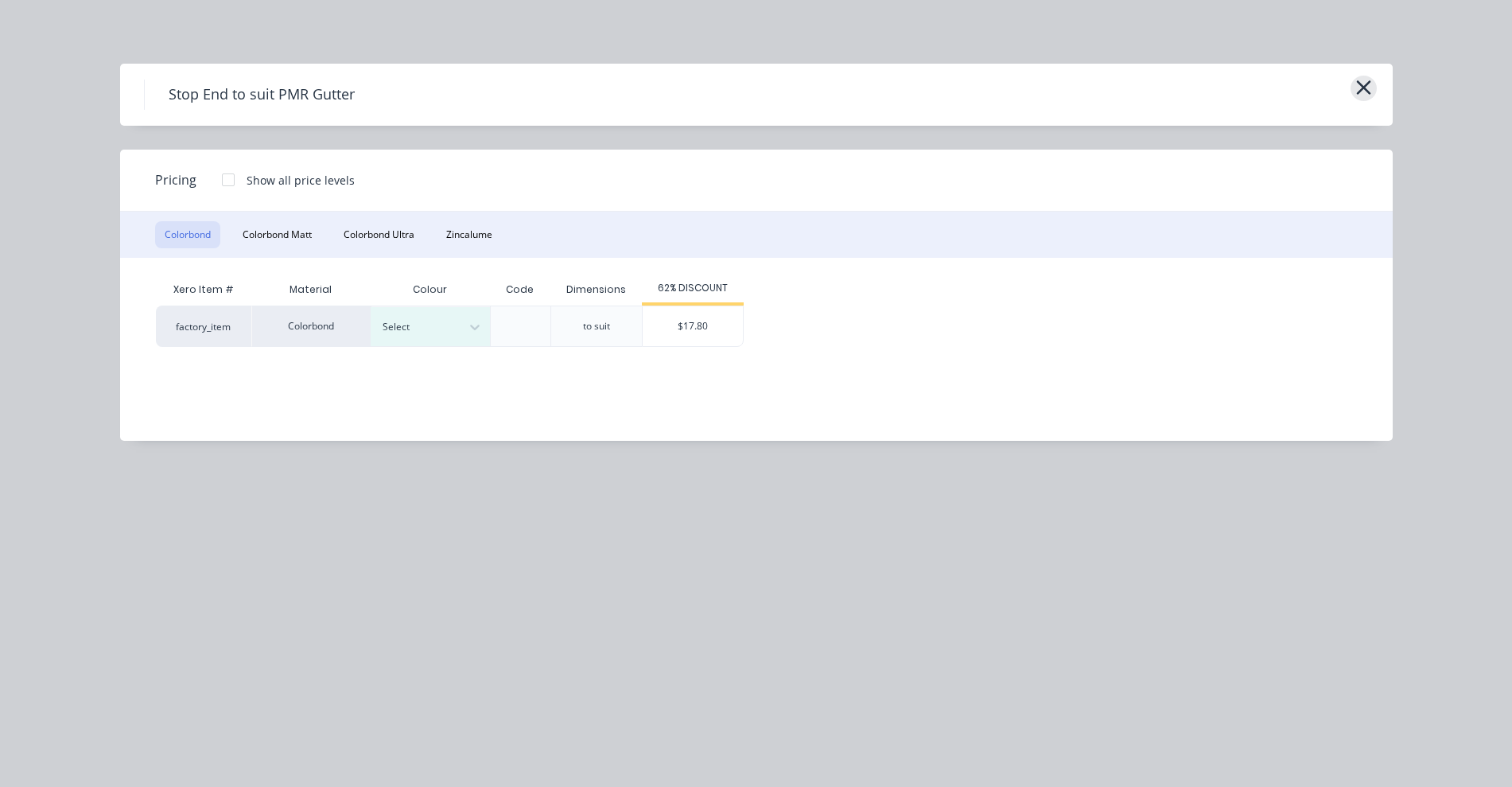
click at [1367, 83] on icon "button" at bounding box center [1363, 87] width 15 height 15
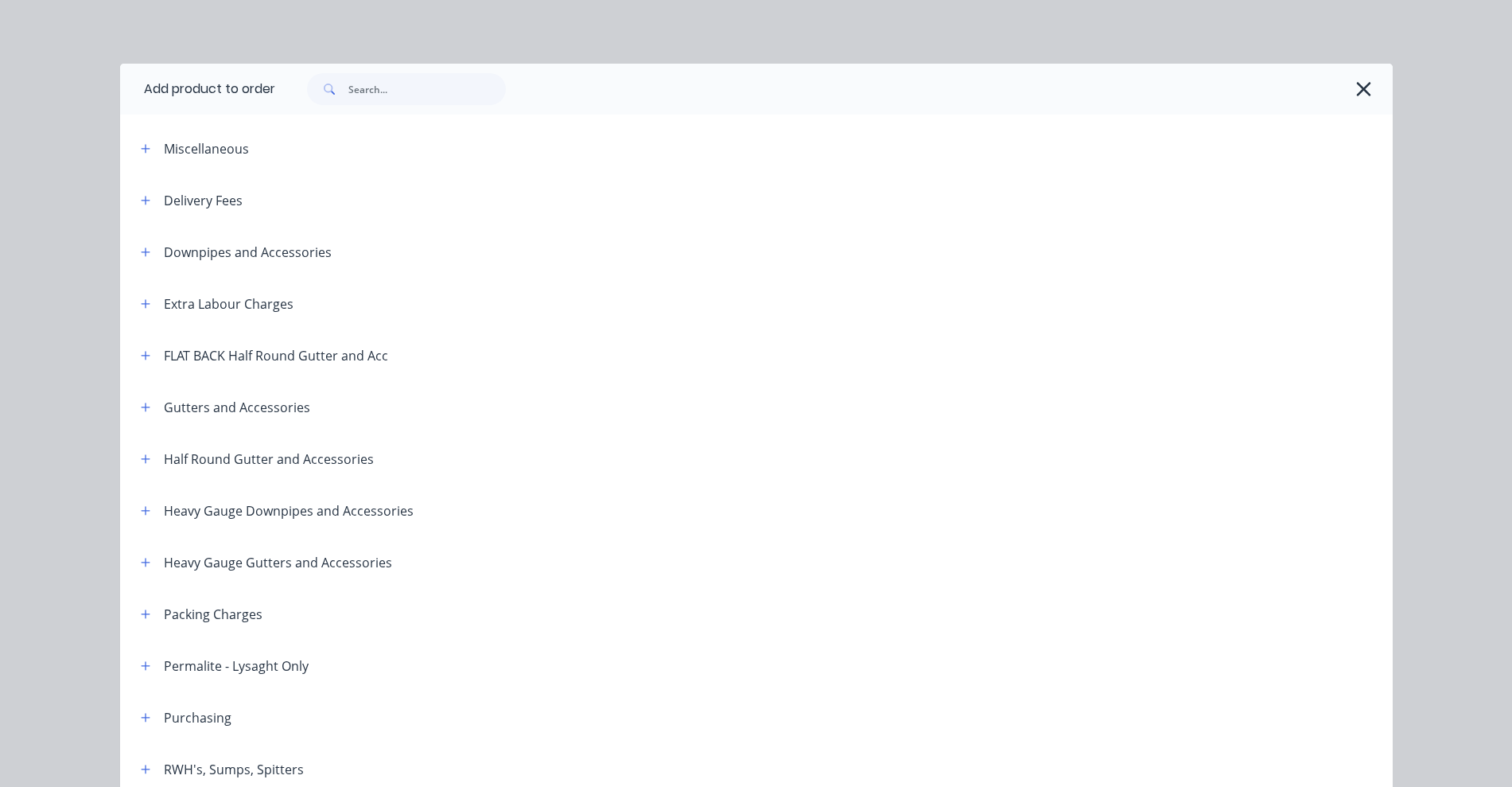
scroll to position [690, 0]
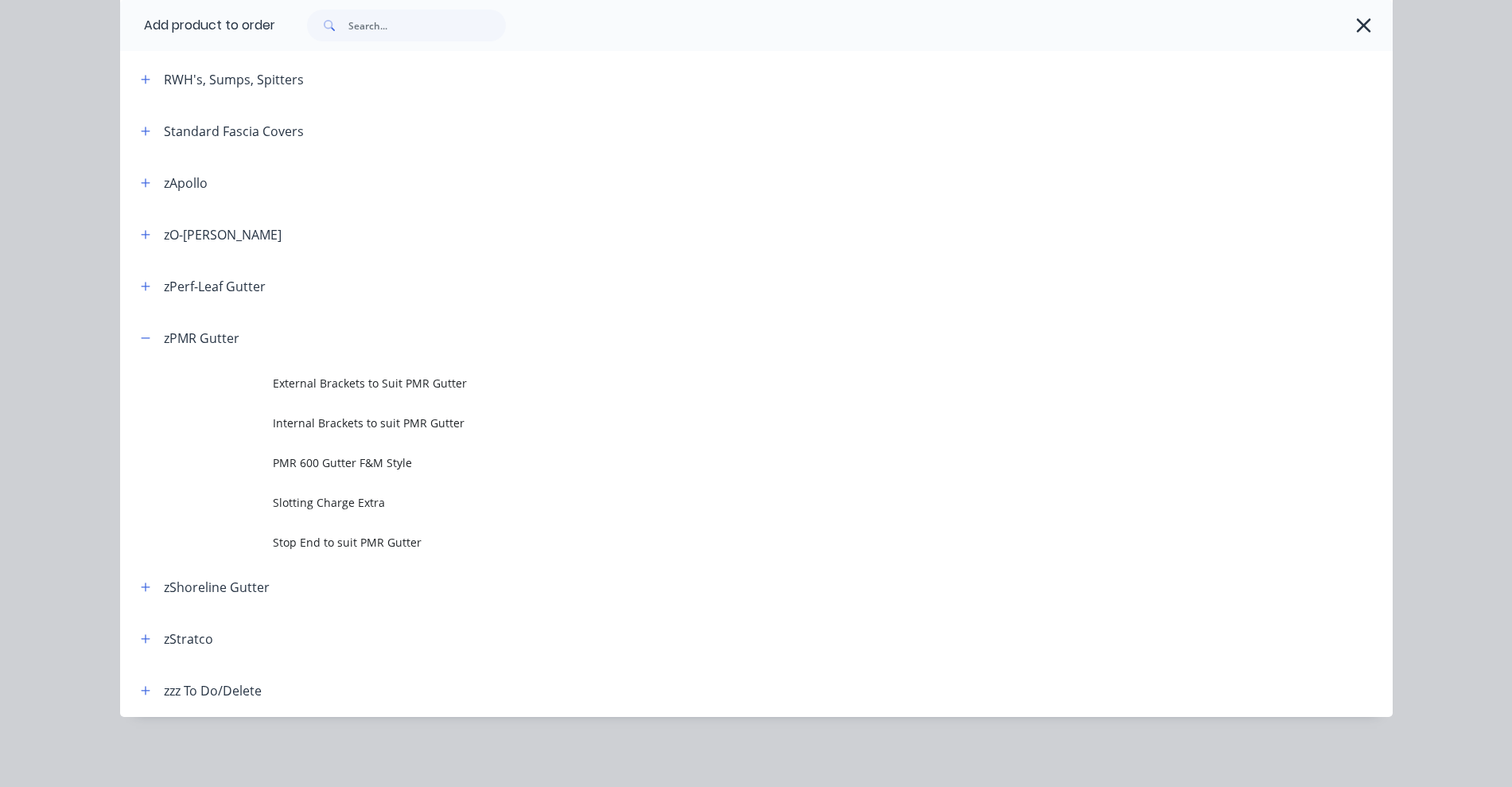
click at [1367, 83] on div at bounding box center [849, 79] width 1089 height 20
click at [1356, 23] on icon "button" at bounding box center [1363, 26] width 17 height 23
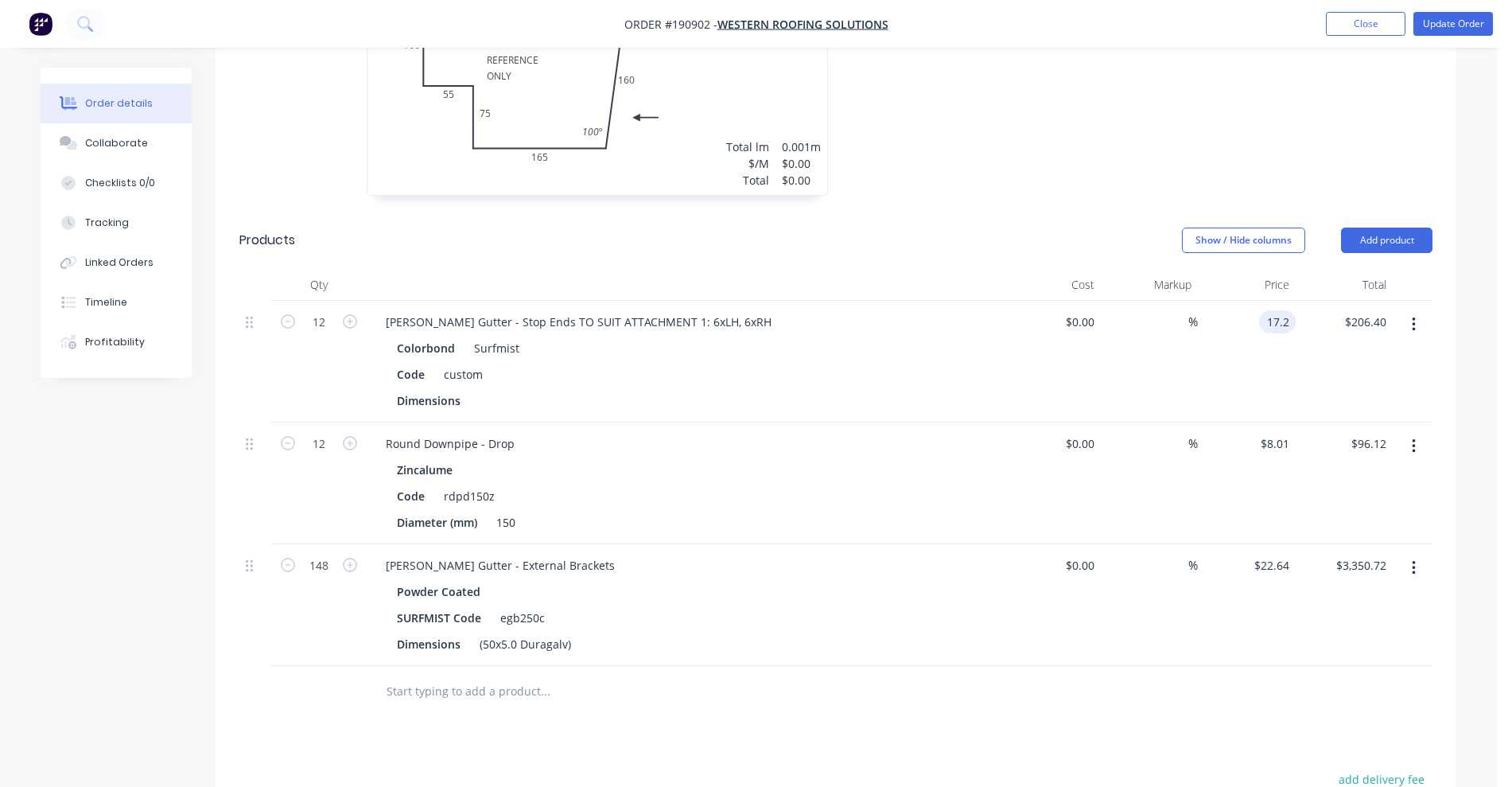
click at [1280, 310] on input "17.2" at bounding box center [1280, 322] width 30 height 24
type input "$17.80"
type input "$213.60"
click at [983, 241] on header "Products Show / Hide columns Add product" at bounding box center [836, 240] width 1240 height 57
click at [1414, 316] on icon "button" at bounding box center [1414, 325] width 4 height 18
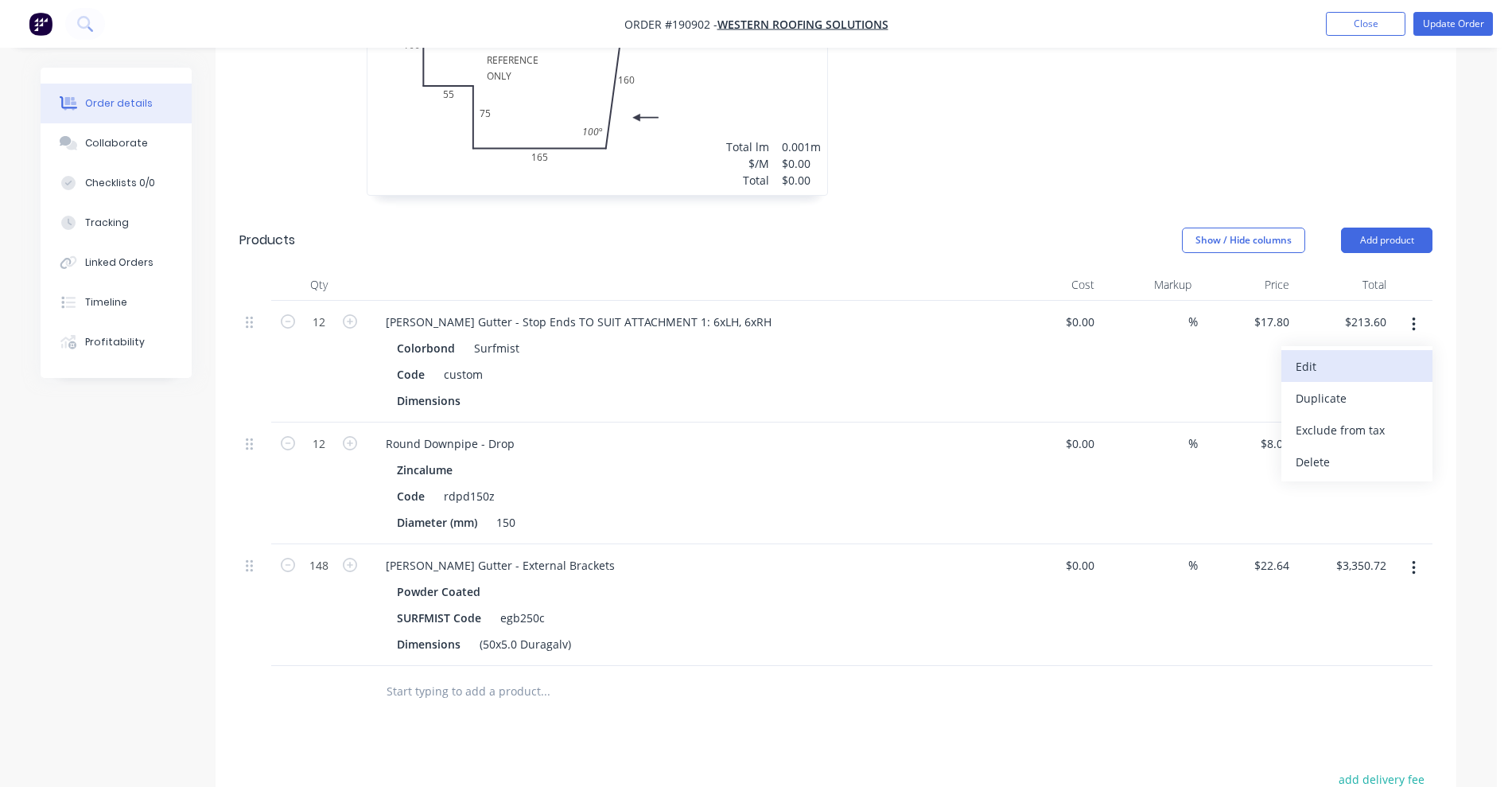
click at [1361, 355] on div "Edit" at bounding box center [1356, 367] width 123 height 24
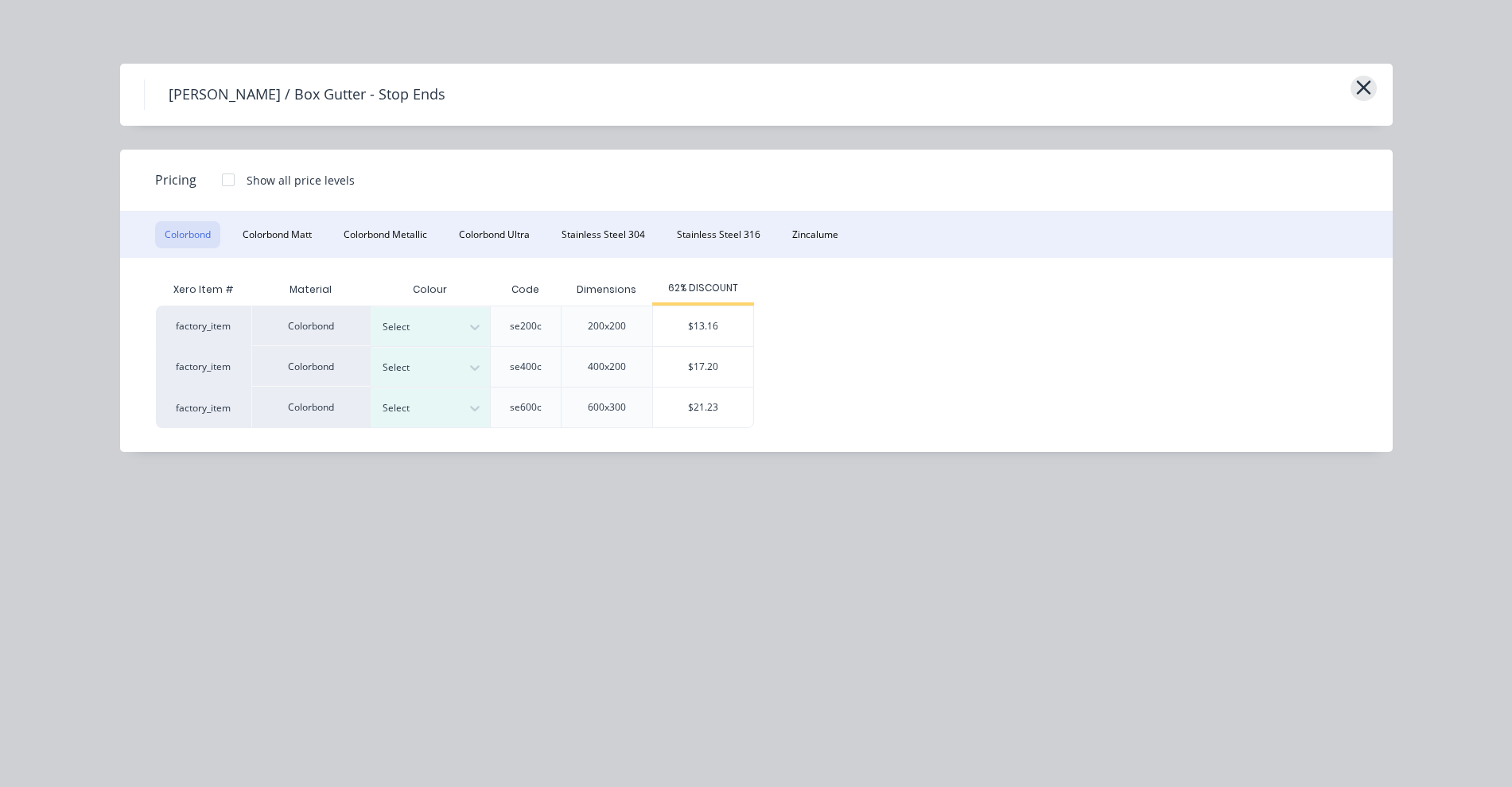
click at [1361, 94] on icon "button" at bounding box center [1363, 87] width 17 height 23
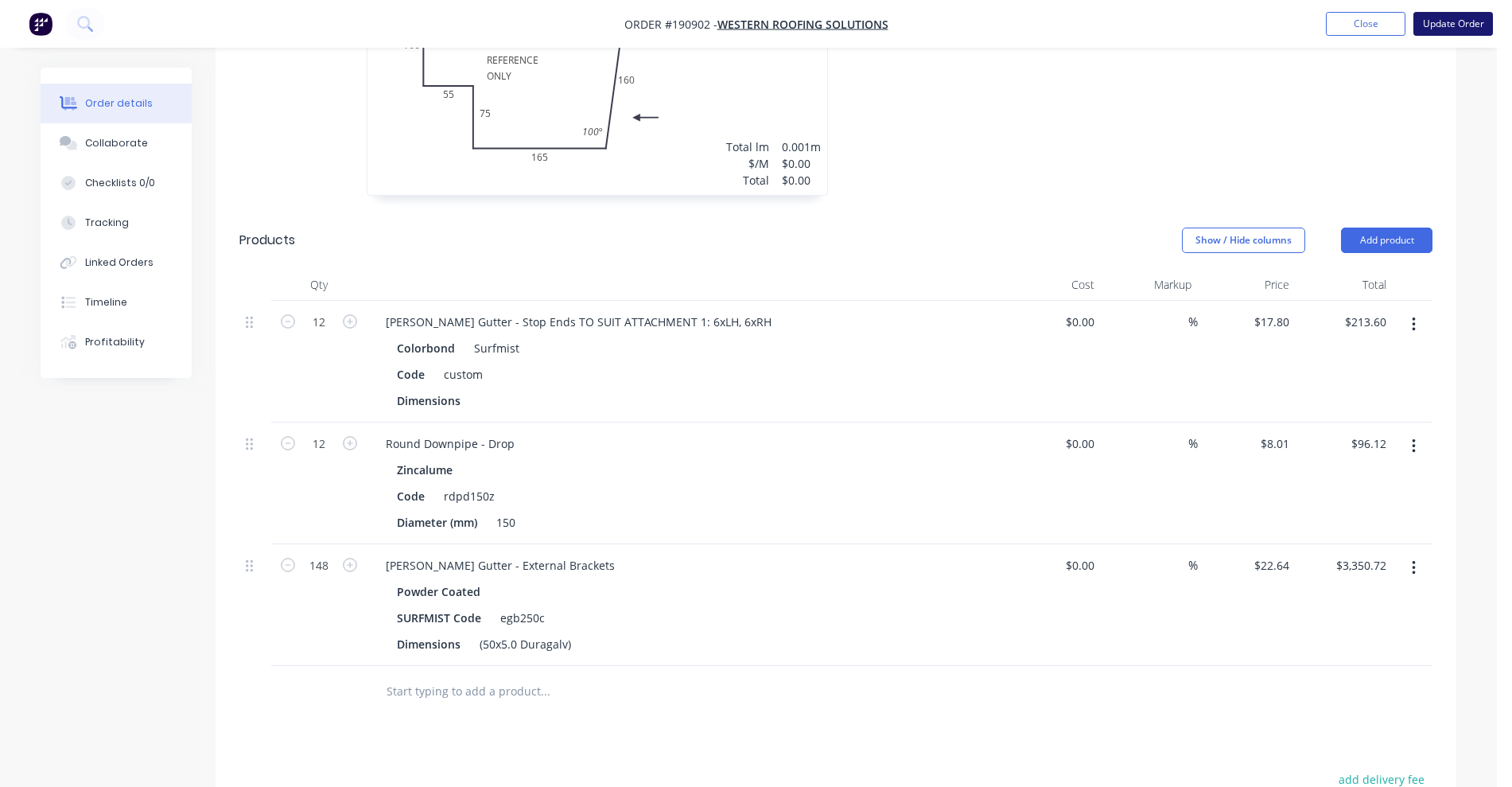
click at [1449, 22] on button "Update Order" at bounding box center [1452, 24] width 79 height 24
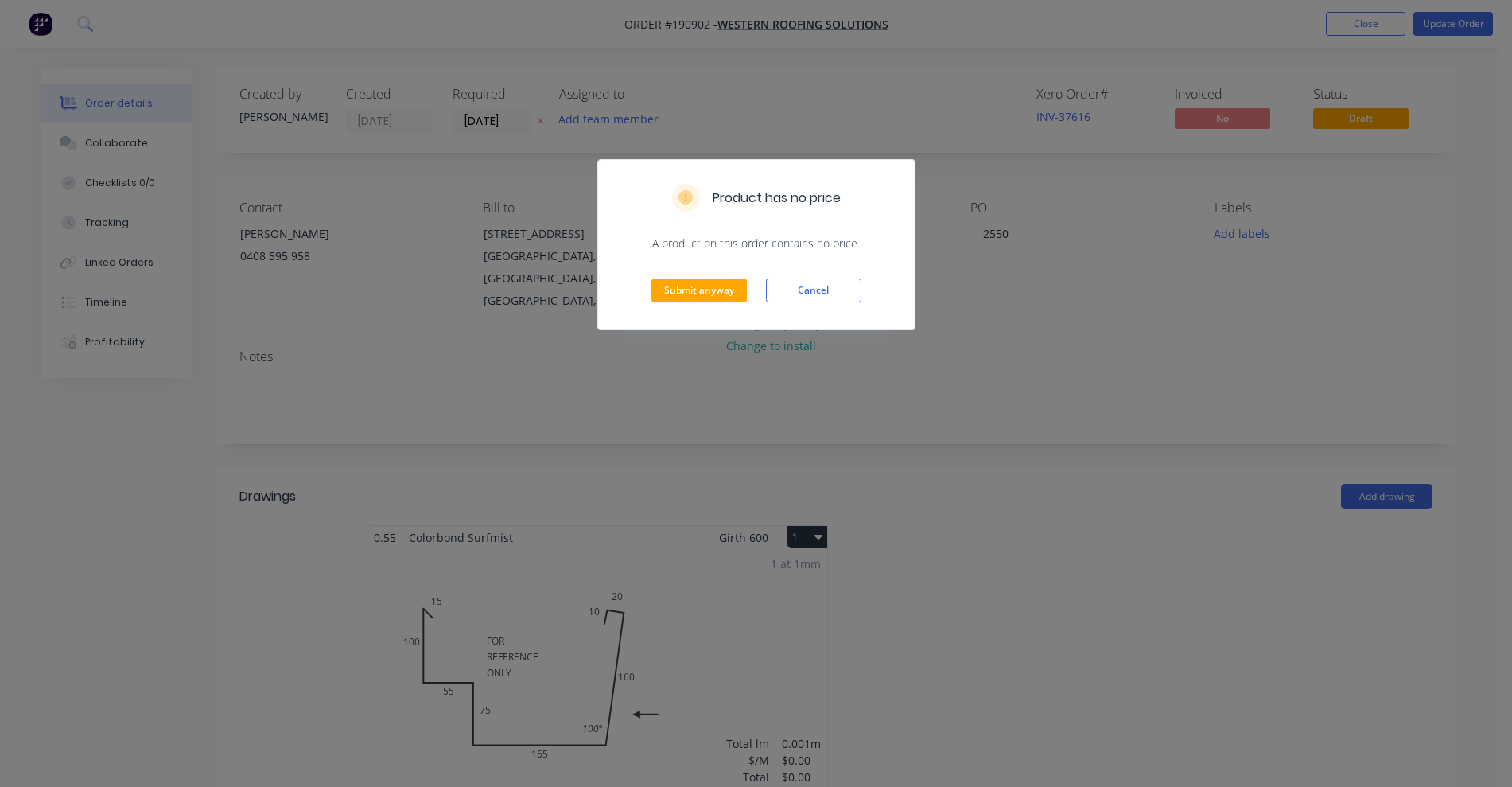
click at [685, 273] on div "Submit anyway Cancel" at bounding box center [756, 289] width 317 height 78
click at [680, 284] on button "Submit anyway" at bounding box center [699, 290] width 95 height 24
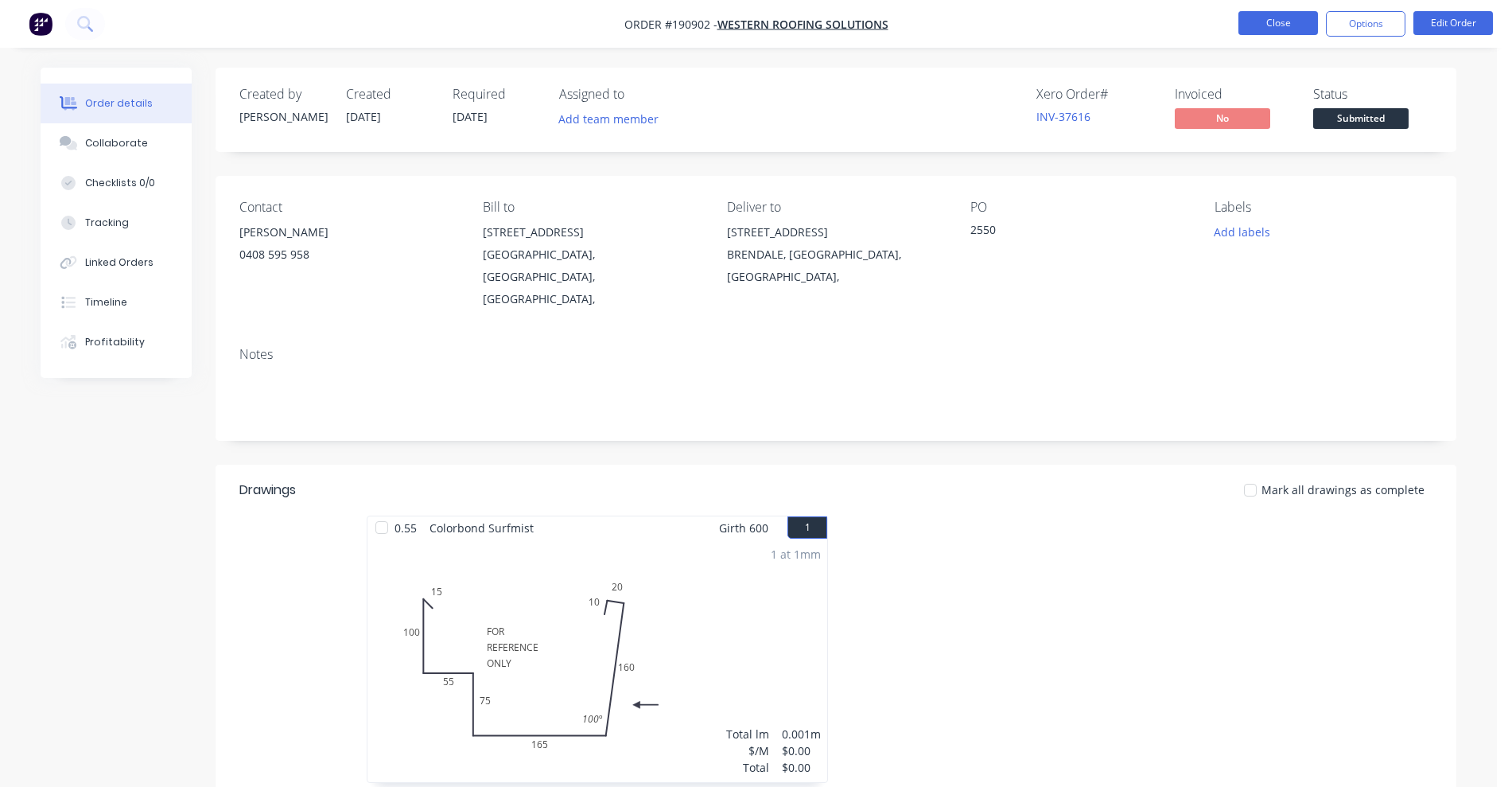
click at [1283, 20] on button "Close" at bounding box center [1277, 23] width 79 height 24
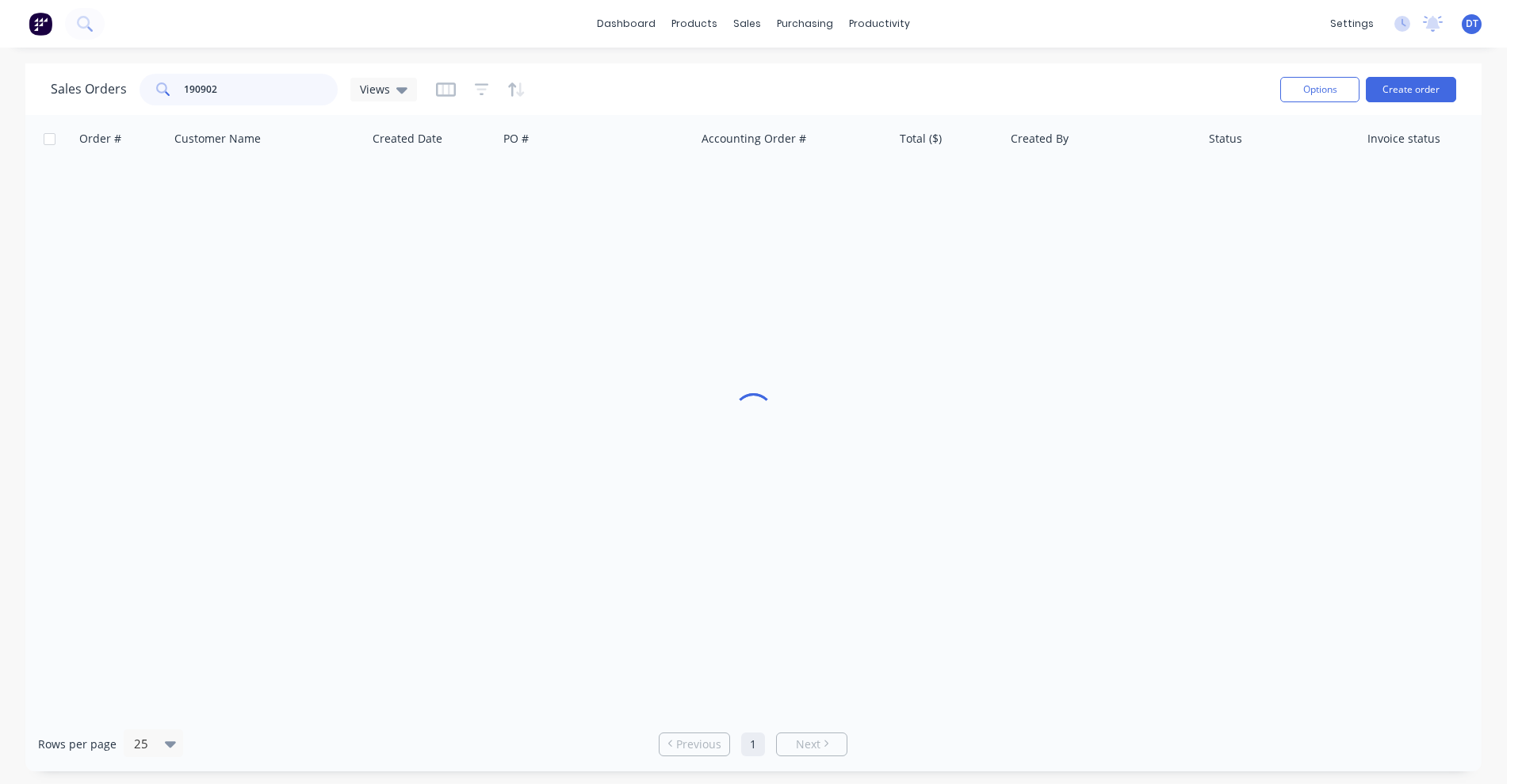
drag, startPoint x: 212, startPoint y: 95, endPoint x: 190, endPoint y: 99, distance: 22.4
click at [190, 99] on input "190902" at bounding box center [261, 89] width 155 height 31
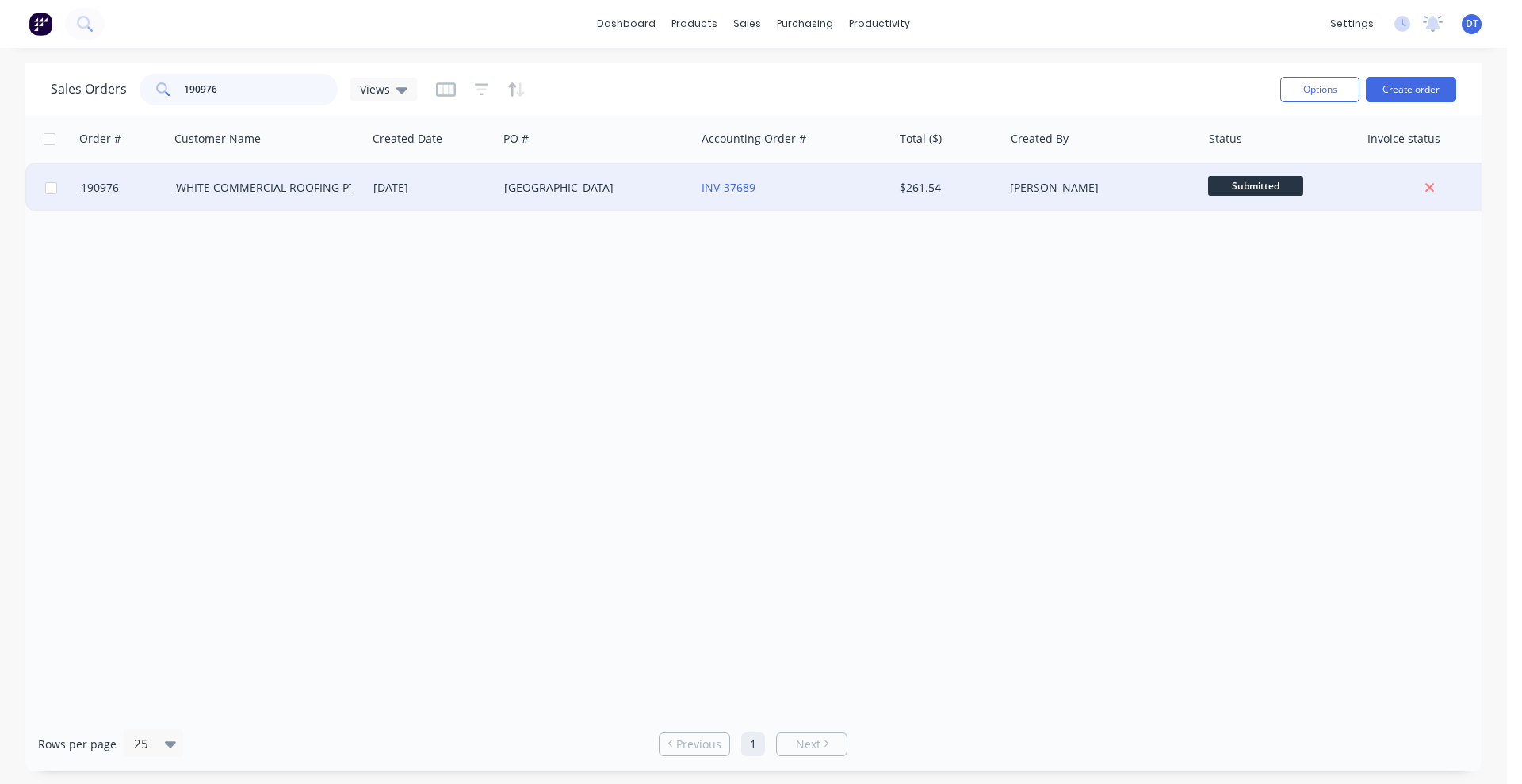
type input "190976"
click at [637, 198] on div "[GEOGRAPHIC_DATA]" at bounding box center [597, 188] width 198 height 48
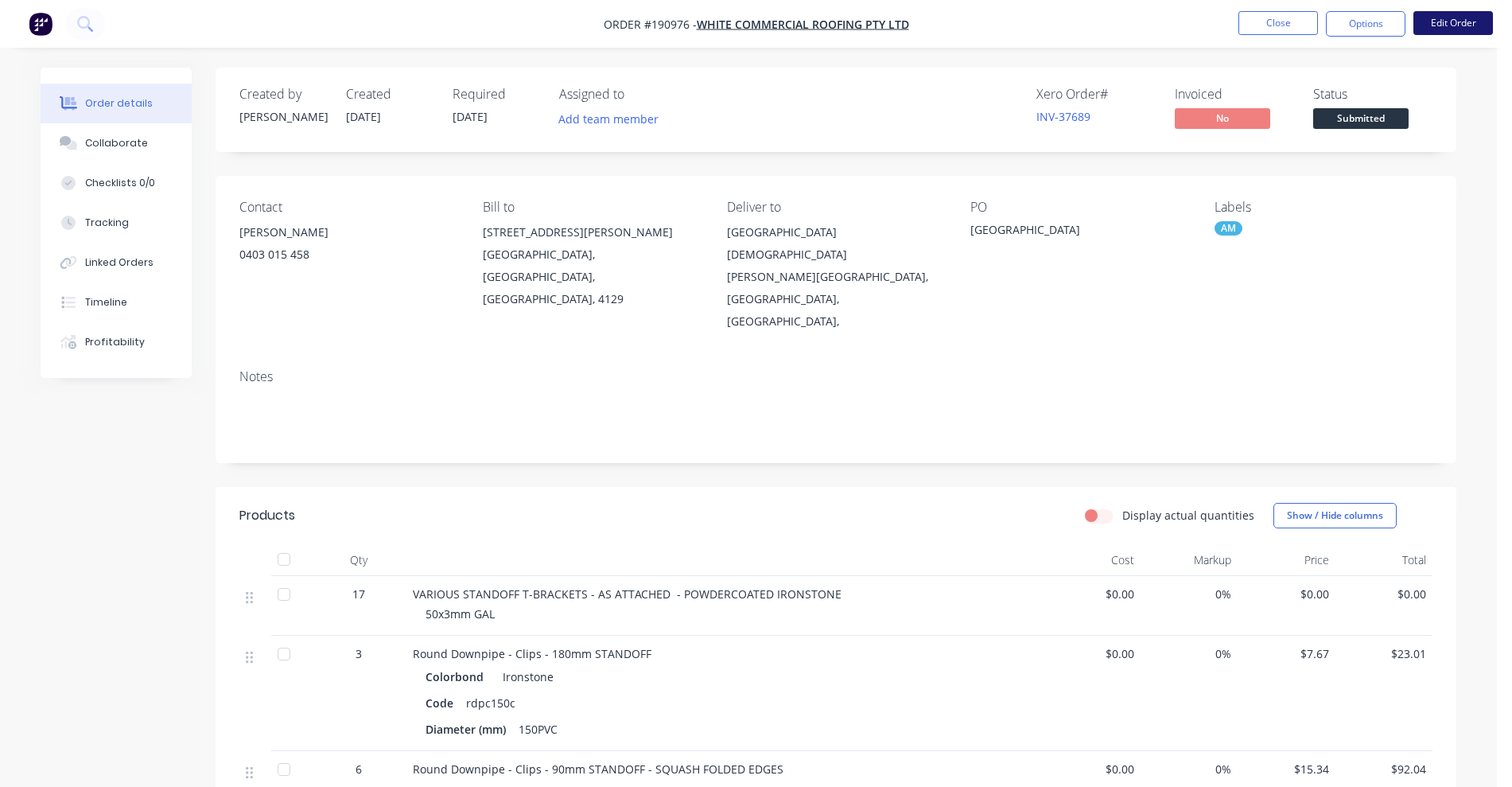
click at [1435, 20] on button "Edit Order" at bounding box center [1452, 23] width 79 height 24
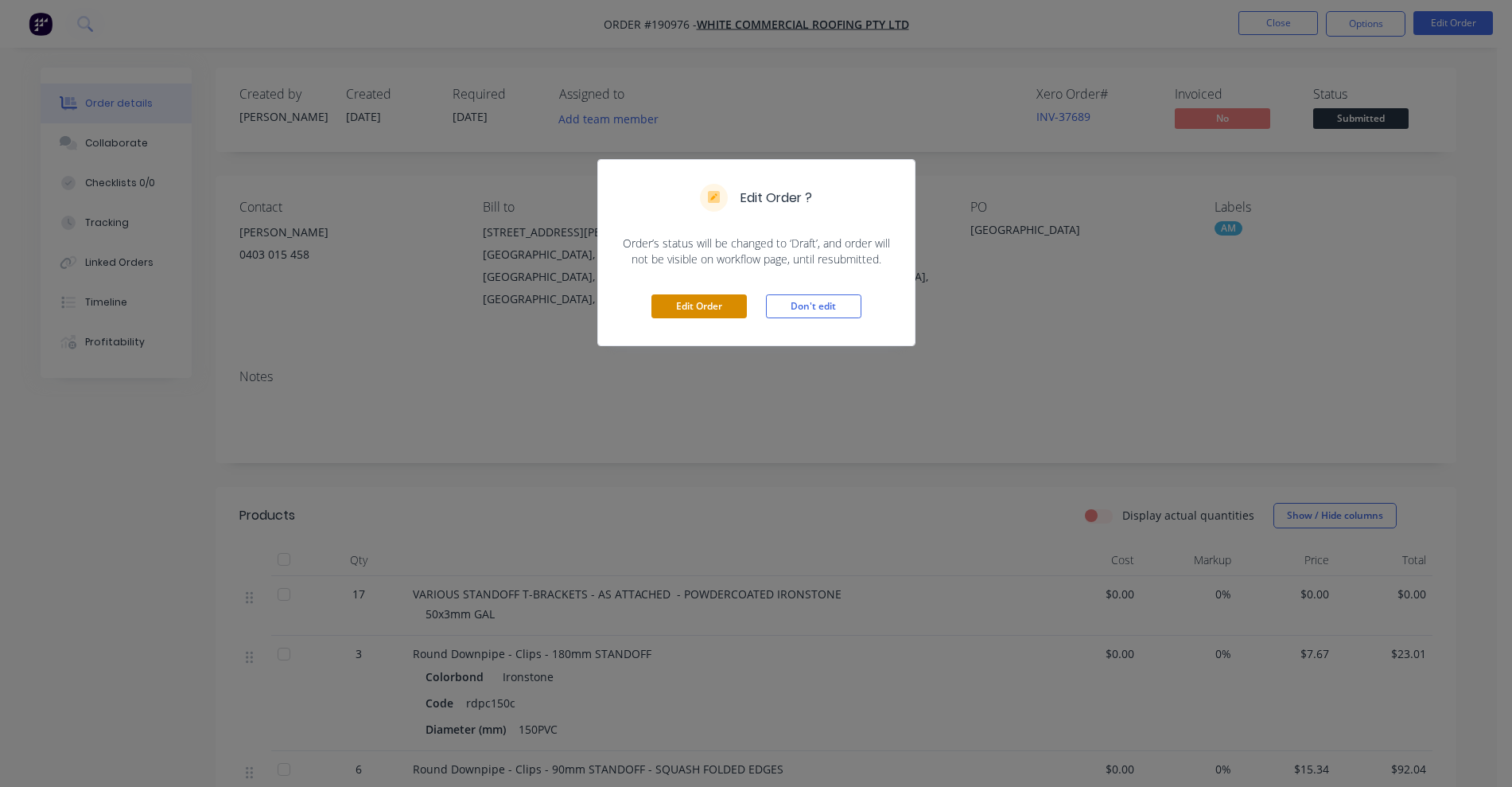
click at [691, 298] on button "Edit Order" at bounding box center [699, 306] width 95 height 24
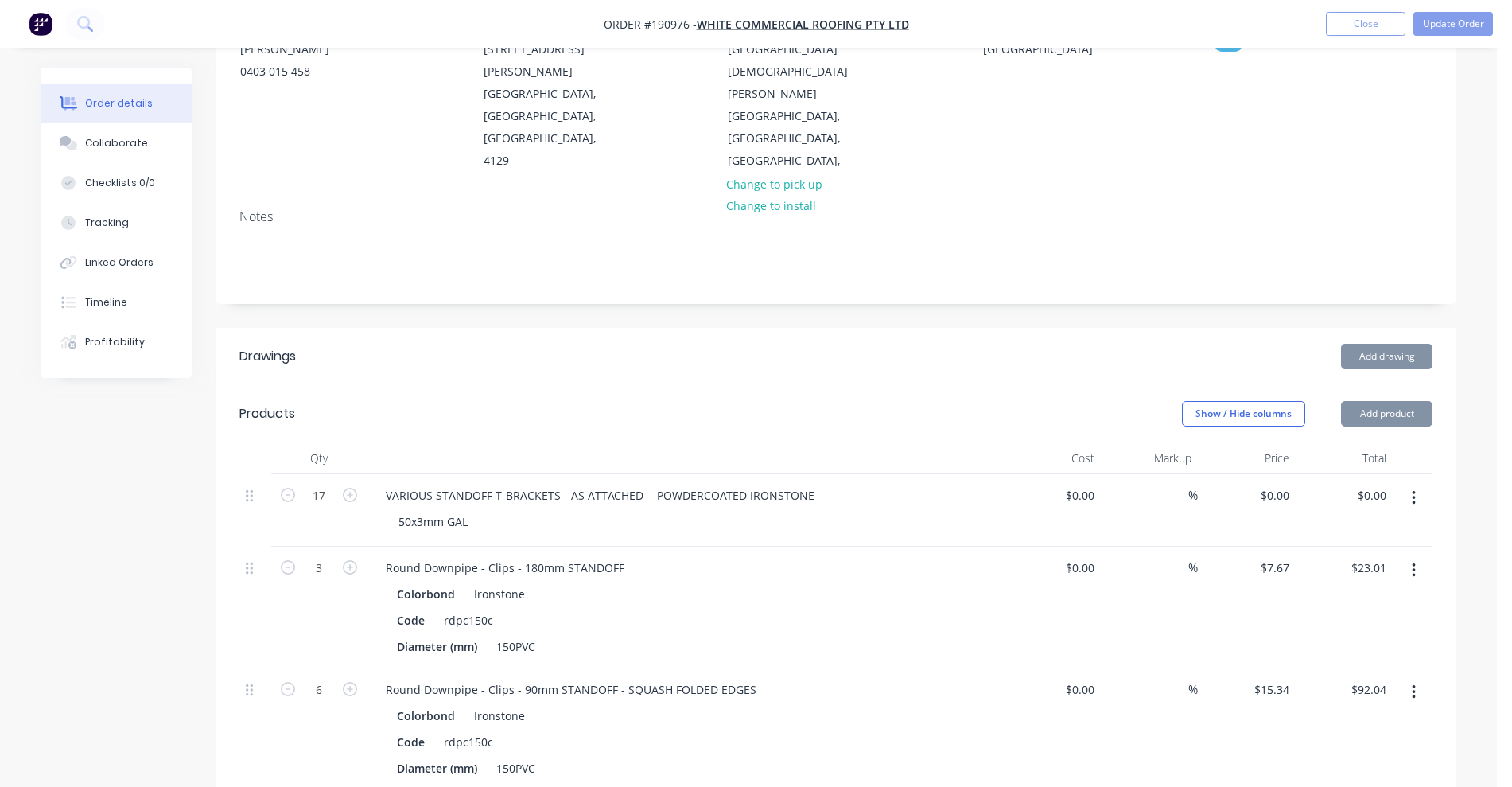
scroll to position [397, 0]
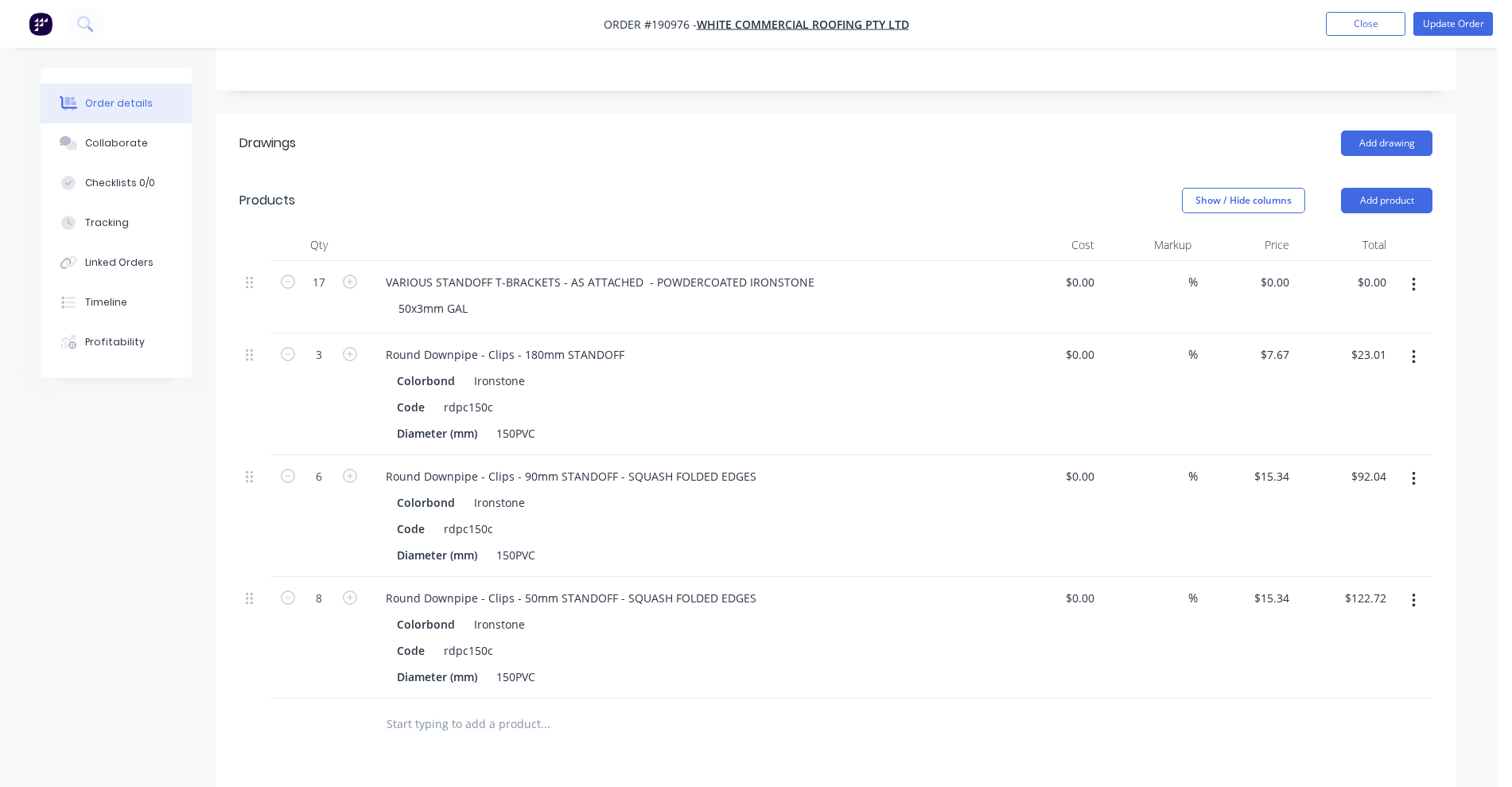
click at [474, 708] on input "text" at bounding box center [545, 723] width 318 height 31
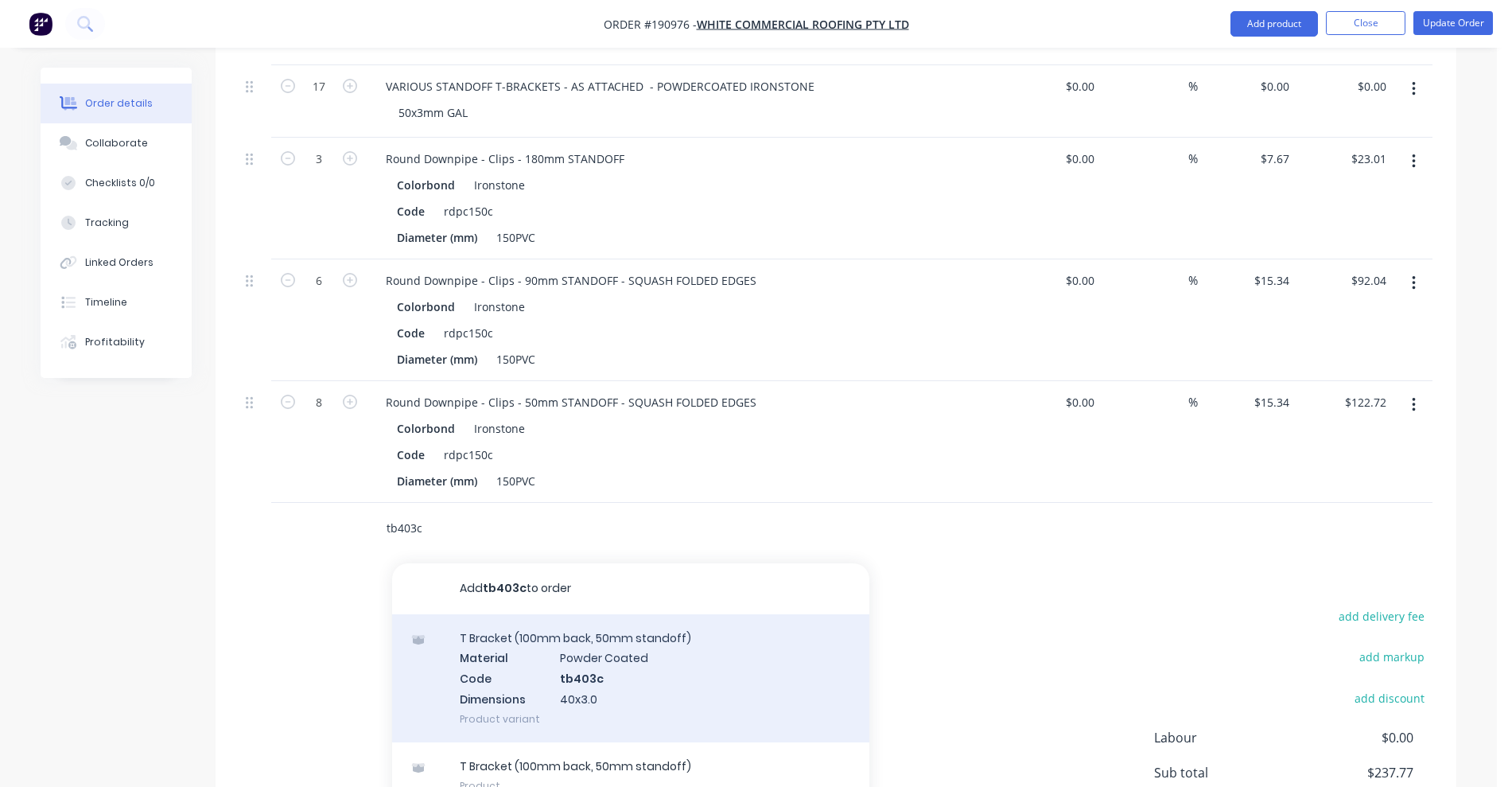
scroll to position [597, 0]
type input "tb403c"
click at [705, 620] on div "T Bracket (100mm back, 50mm standoff) Material Powder Coated Code tb403c Dimens…" at bounding box center [631, 675] width 477 height 129
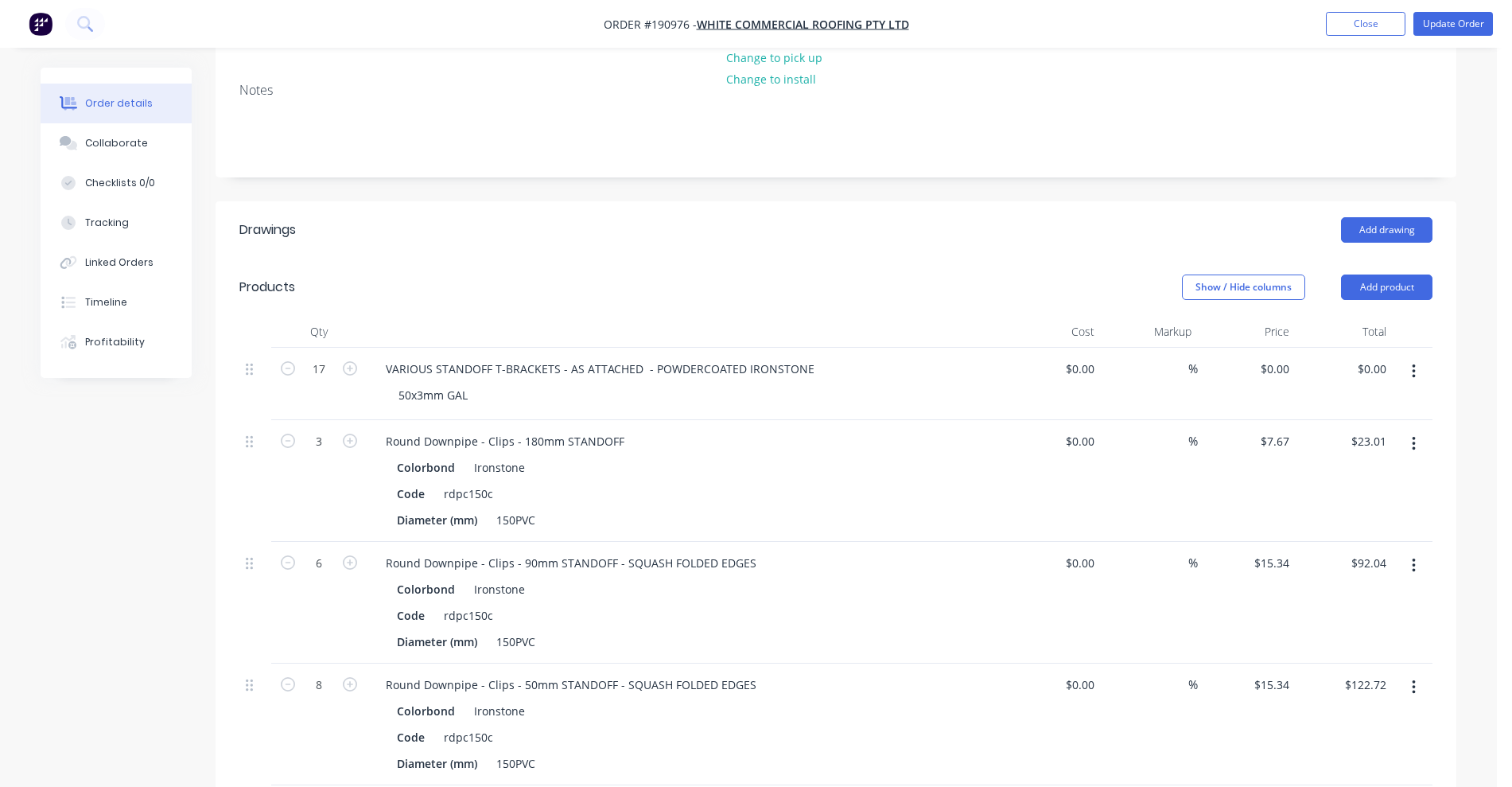
scroll to position [298, 0]
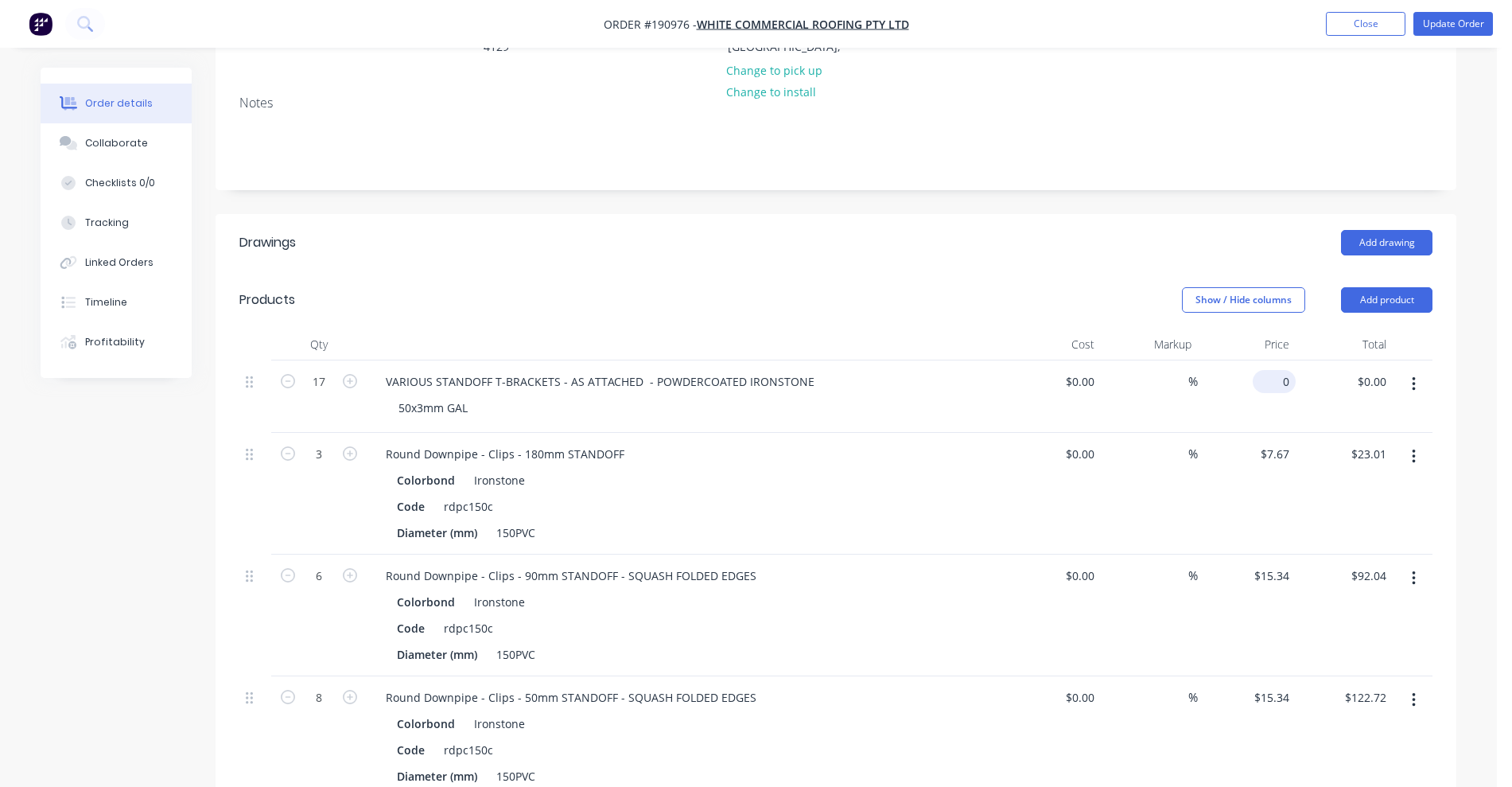
click at [1277, 370] on input "0" at bounding box center [1277, 382] width 36 height 24
type input "$18.96"
type input "$322.32"
click at [934, 329] on div at bounding box center [685, 344] width 636 height 31
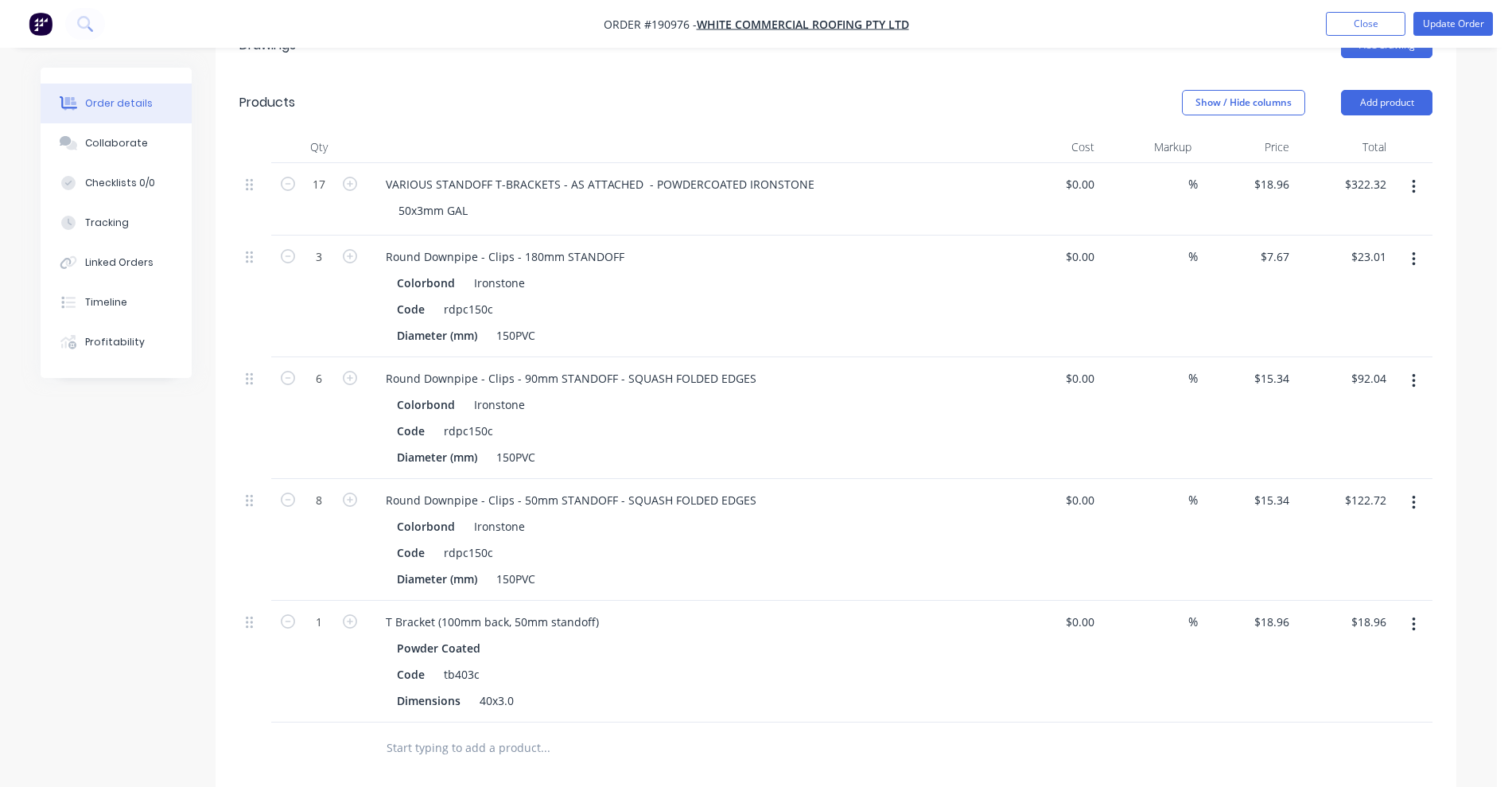
scroll to position [498, 0]
drag, startPoint x: 1411, startPoint y: 581, endPoint x: 1412, endPoint y: 596, distance: 15.0
click at [1412, 614] on icon "button" at bounding box center [1414, 623] width 4 height 18
click at [1358, 749] on div "Delete" at bounding box center [1356, 761] width 123 height 24
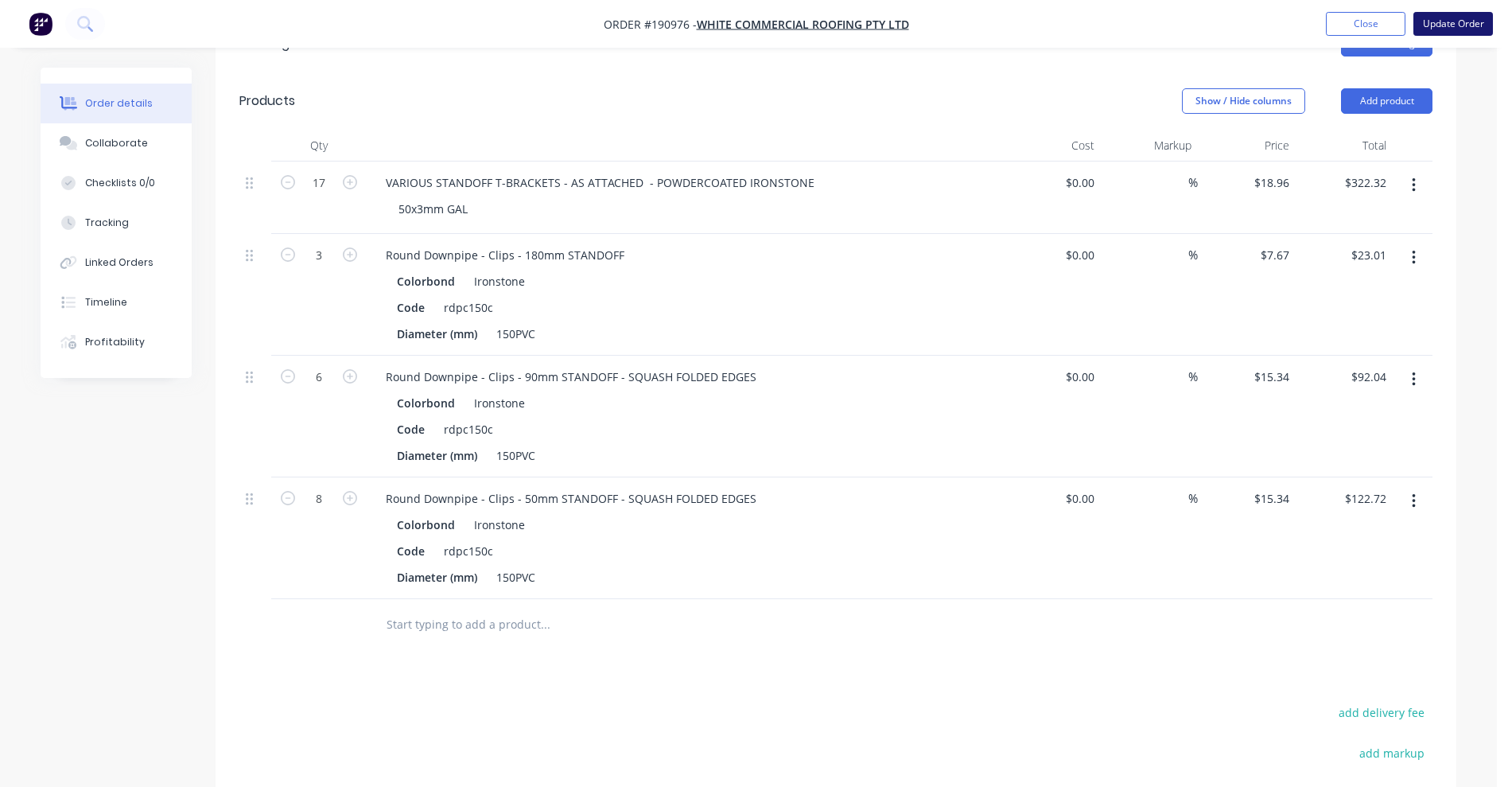
click at [1439, 26] on button "Update Order" at bounding box center [1452, 24] width 79 height 24
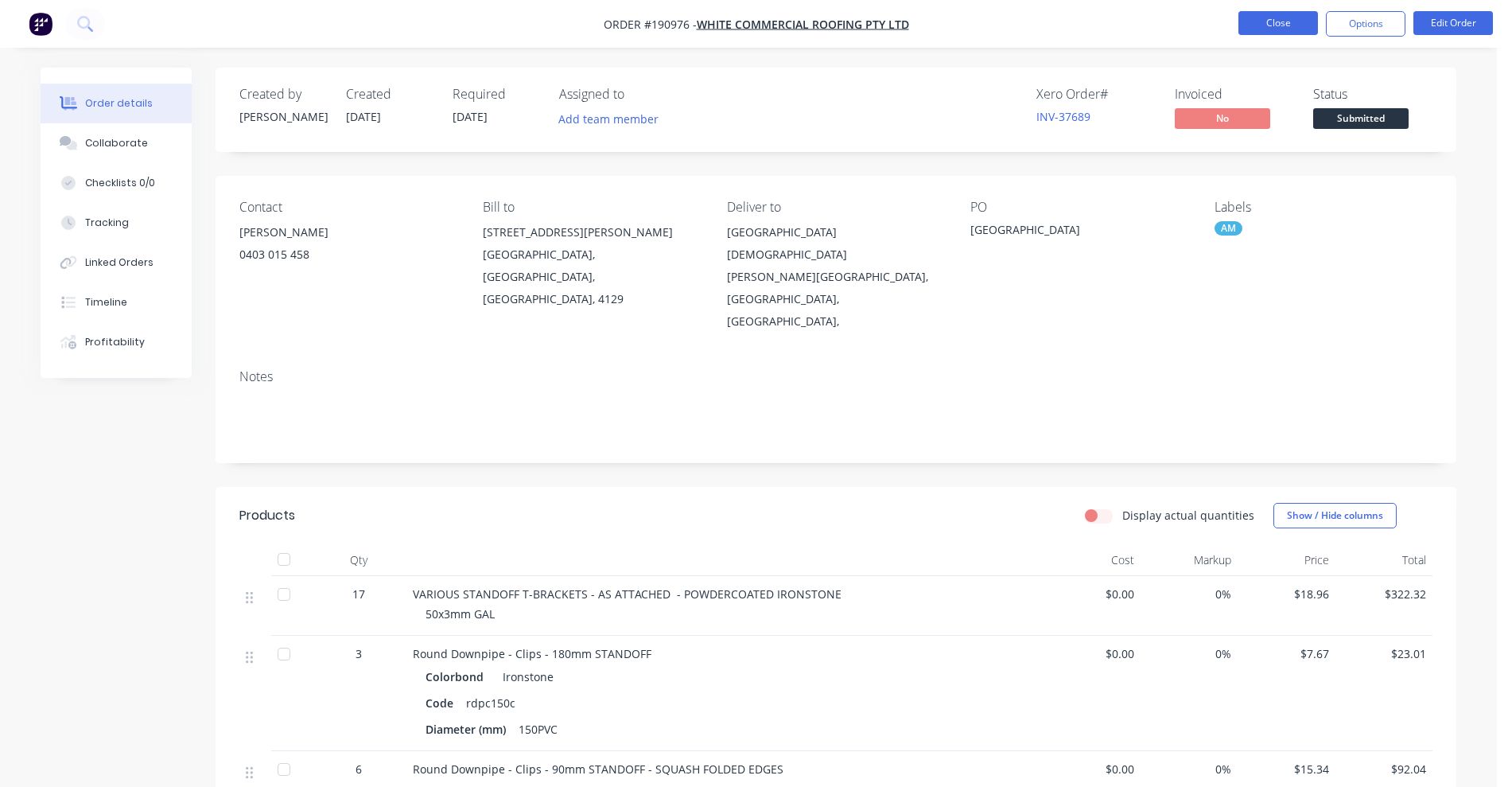
click at [1272, 11] on button "Close" at bounding box center [1277, 23] width 79 height 24
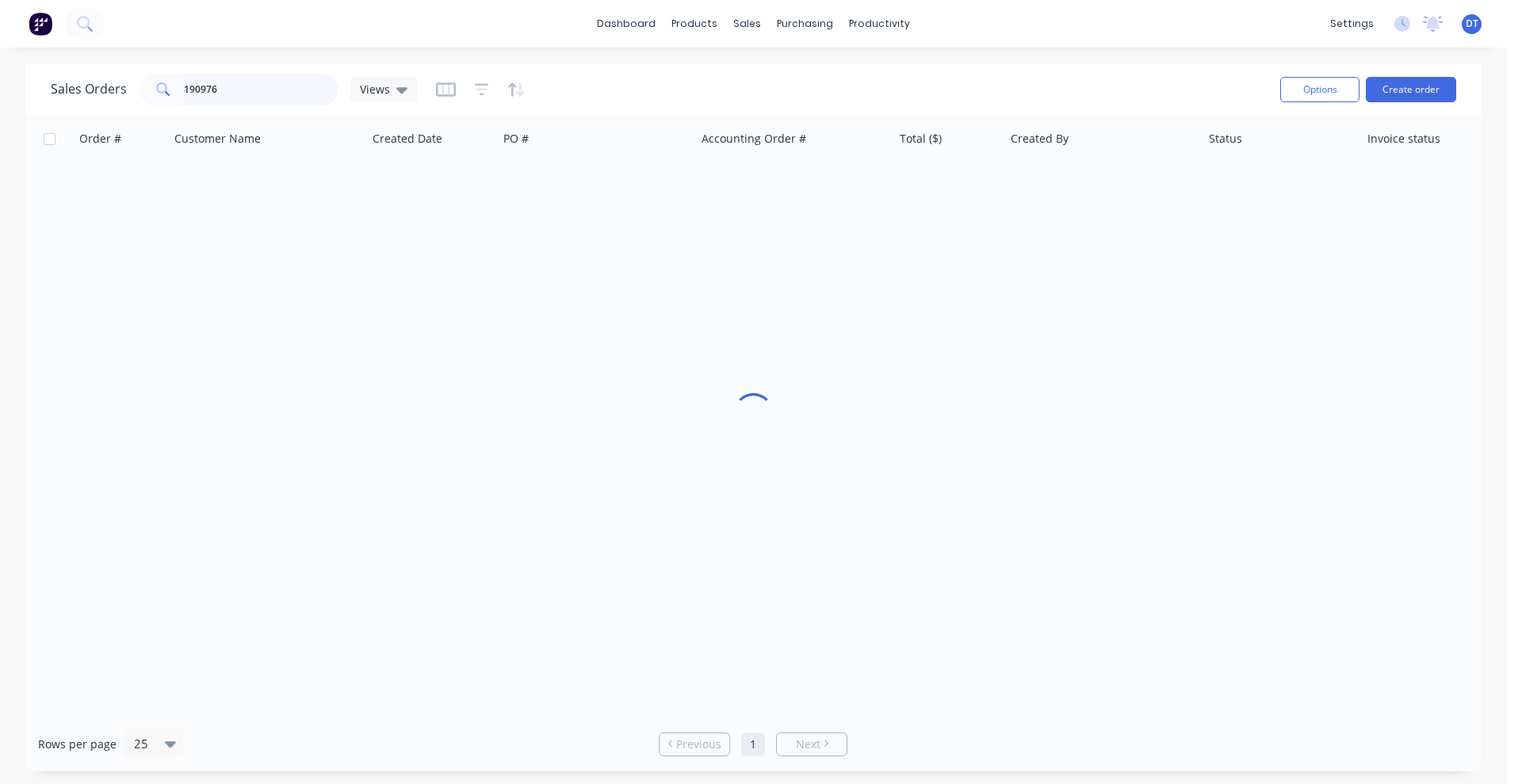
click at [86, 97] on div "Sales Orders 190976 Views" at bounding box center [234, 89] width 366 height 31
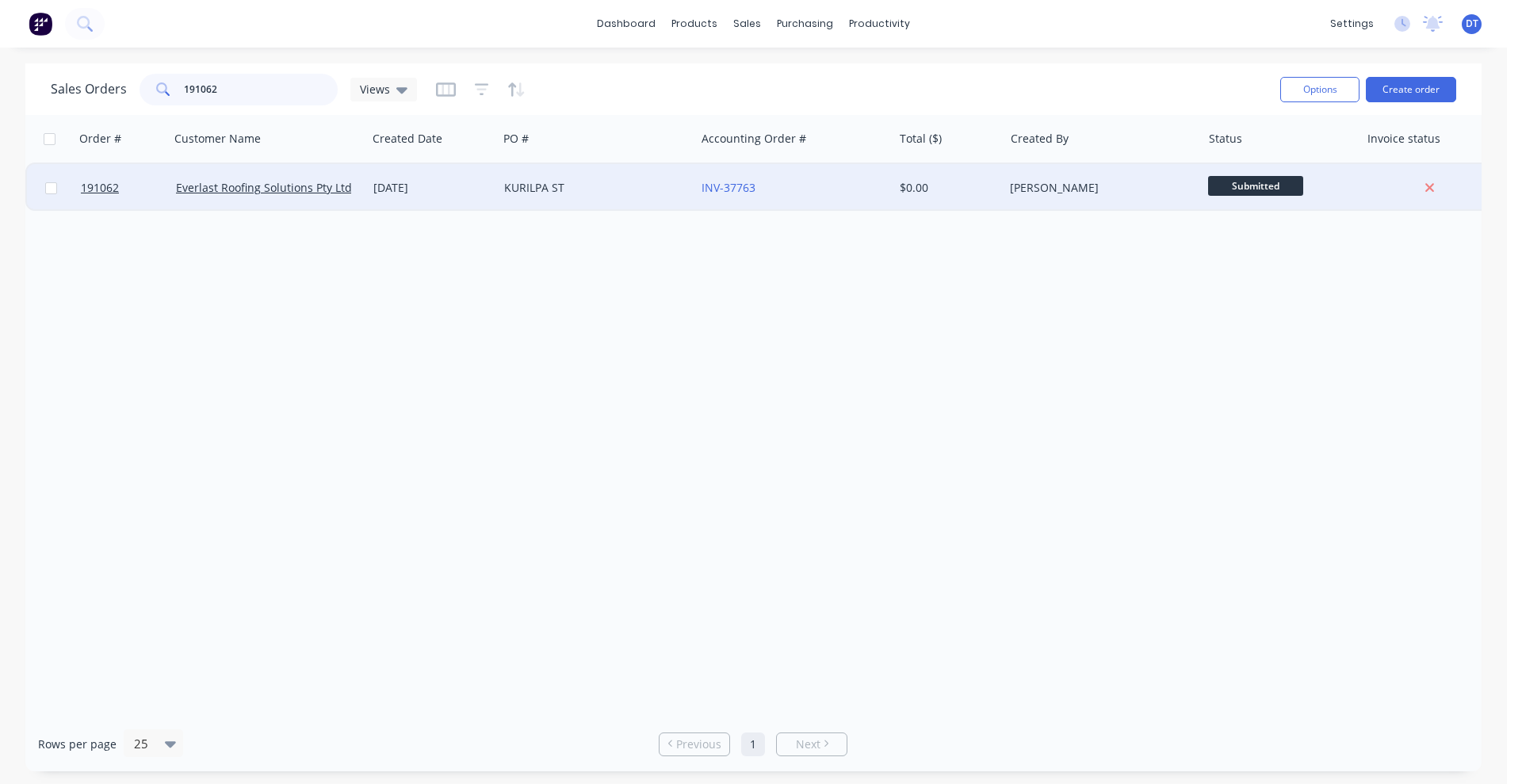
type input "191062"
click at [665, 200] on div "KURILPA ST" at bounding box center [597, 188] width 198 height 48
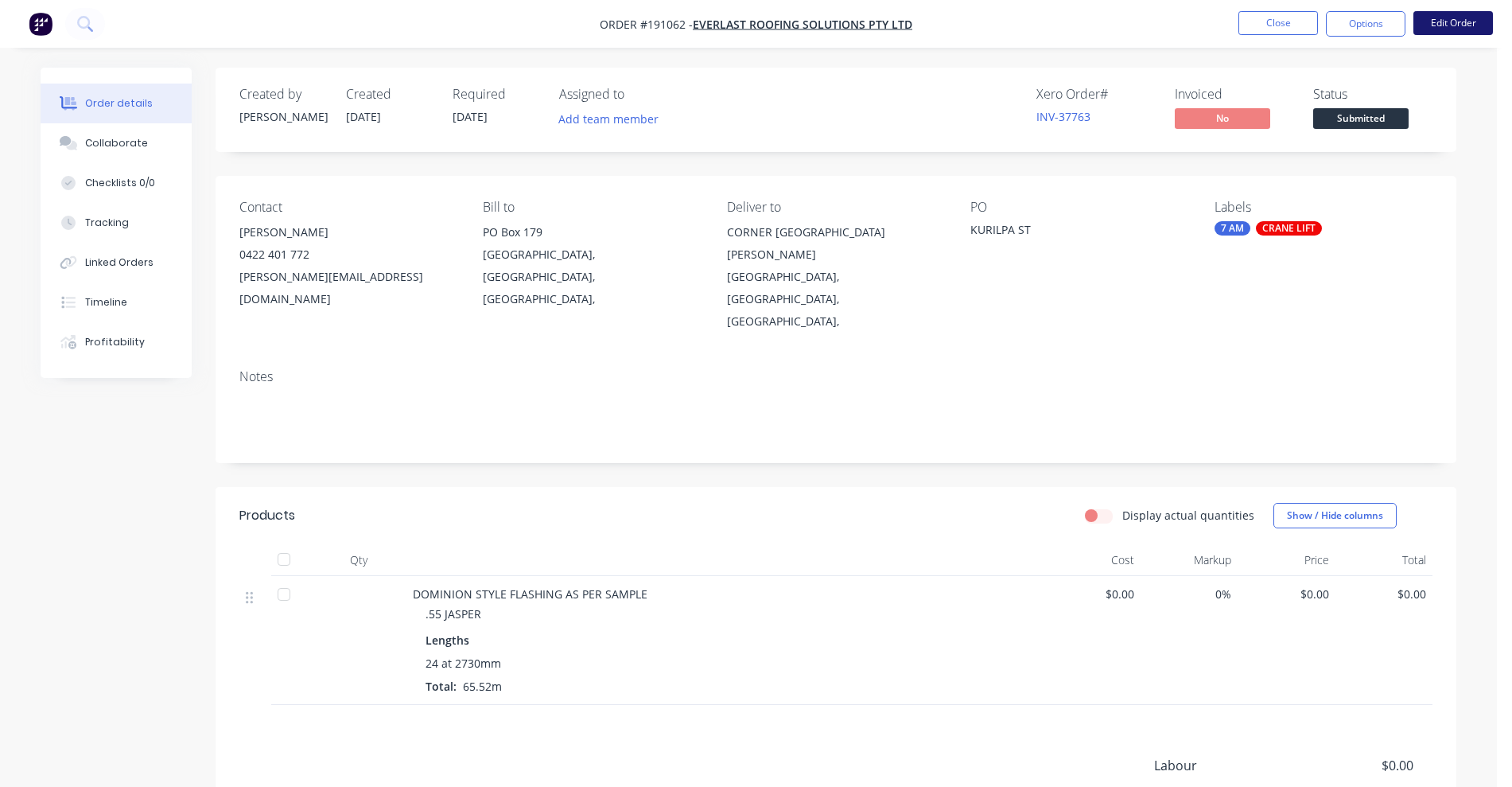
click at [1457, 24] on button "Edit Order" at bounding box center [1452, 23] width 79 height 24
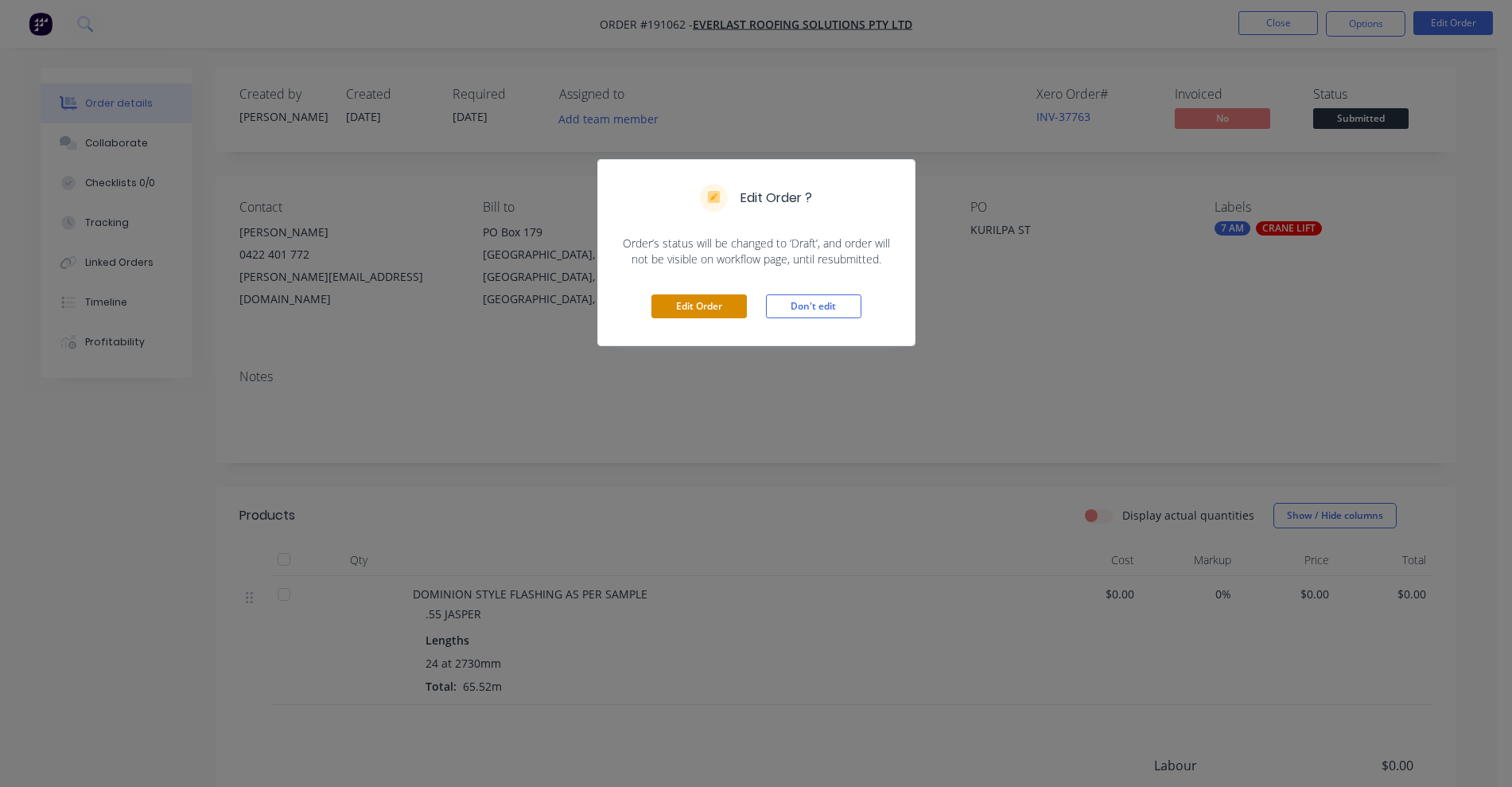
click at [721, 315] on button "Edit Order" at bounding box center [699, 306] width 95 height 24
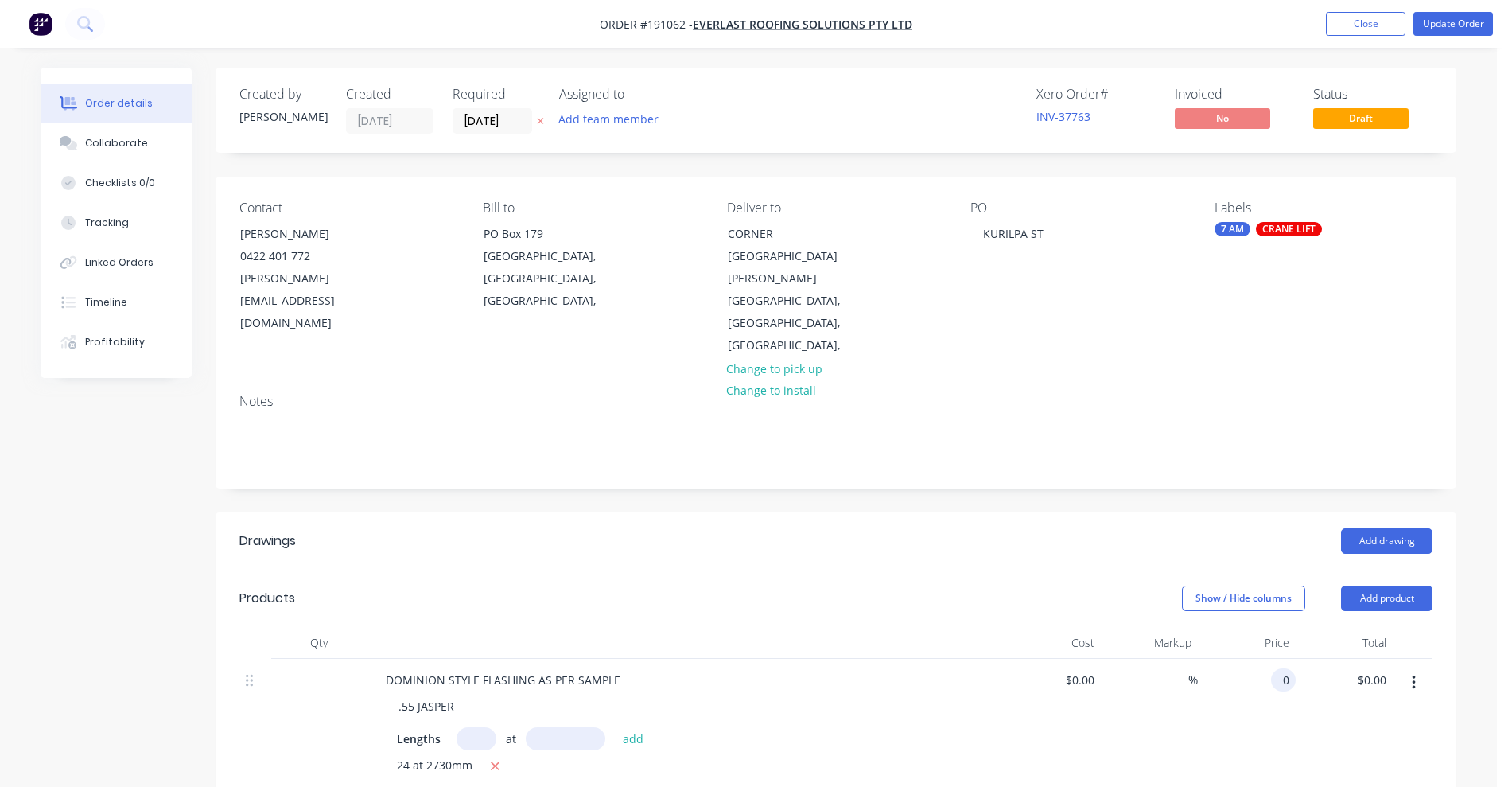
click at [1276, 668] on div "0 0" at bounding box center [1282, 680] width 25 height 24
type input "$21.27"
type input "$1,393.61"
click at [1172, 627] on div "Markup" at bounding box center [1150, 643] width 98 height 31
click at [1442, 18] on button "Update Order" at bounding box center [1452, 24] width 79 height 24
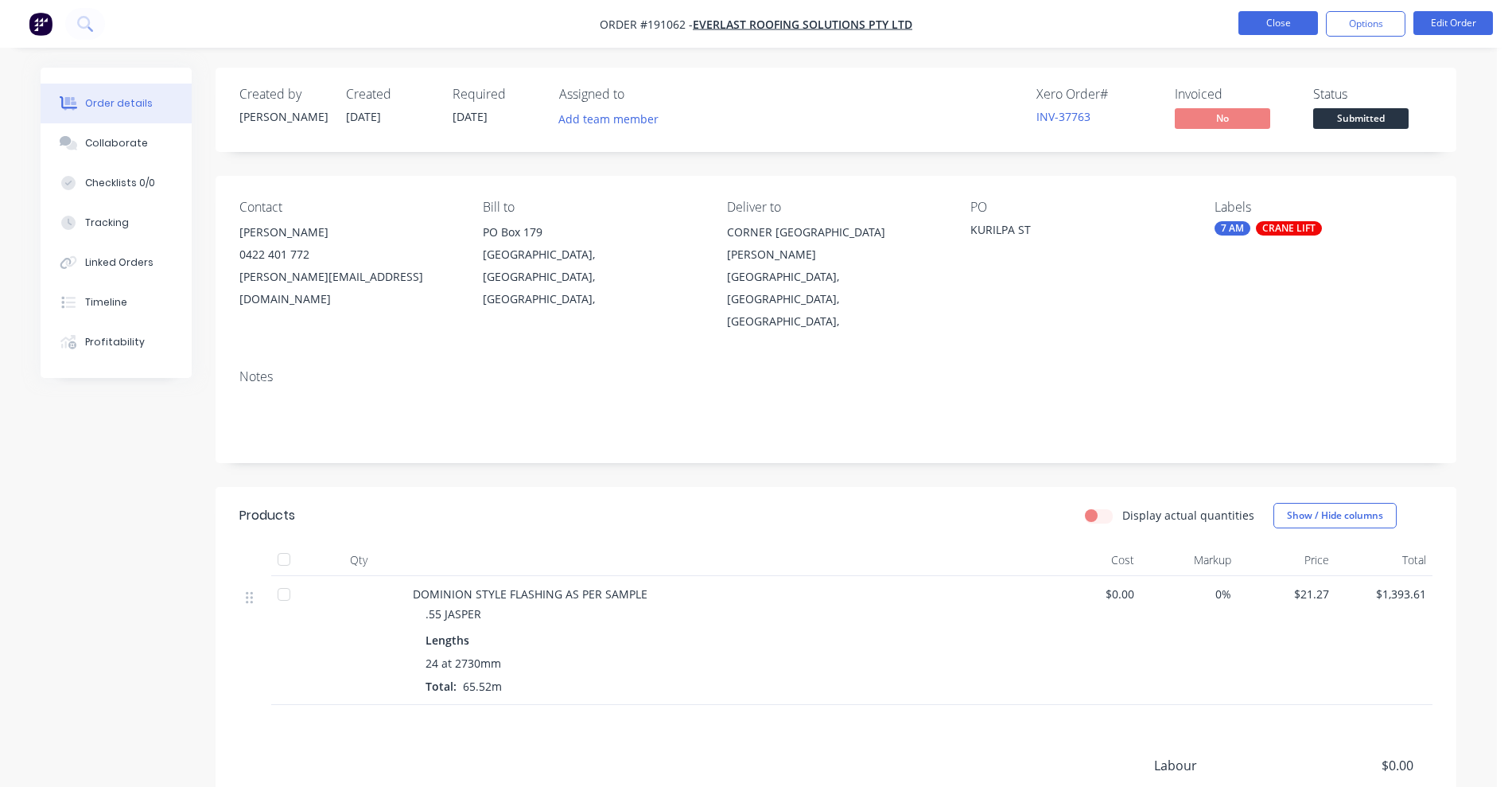
click at [1292, 30] on button "Close" at bounding box center [1277, 23] width 79 height 24
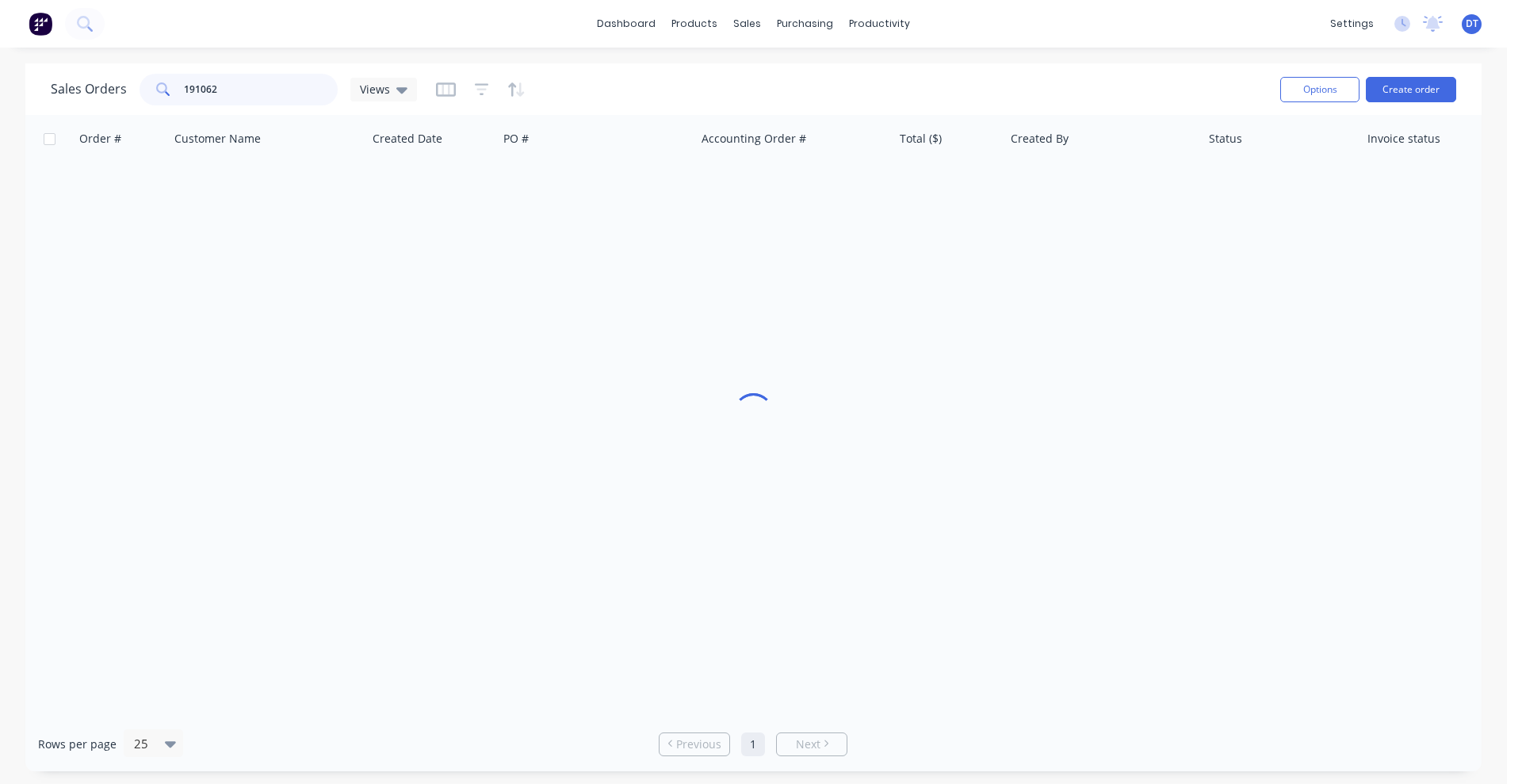
drag, startPoint x: 243, startPoint y: 86, endPoint x: 144, endPoint y: 94, distance: 99.3
click at [150, 96] on div "191062" at bounding box center [239, 89] width 199 height 31
type input "190990"
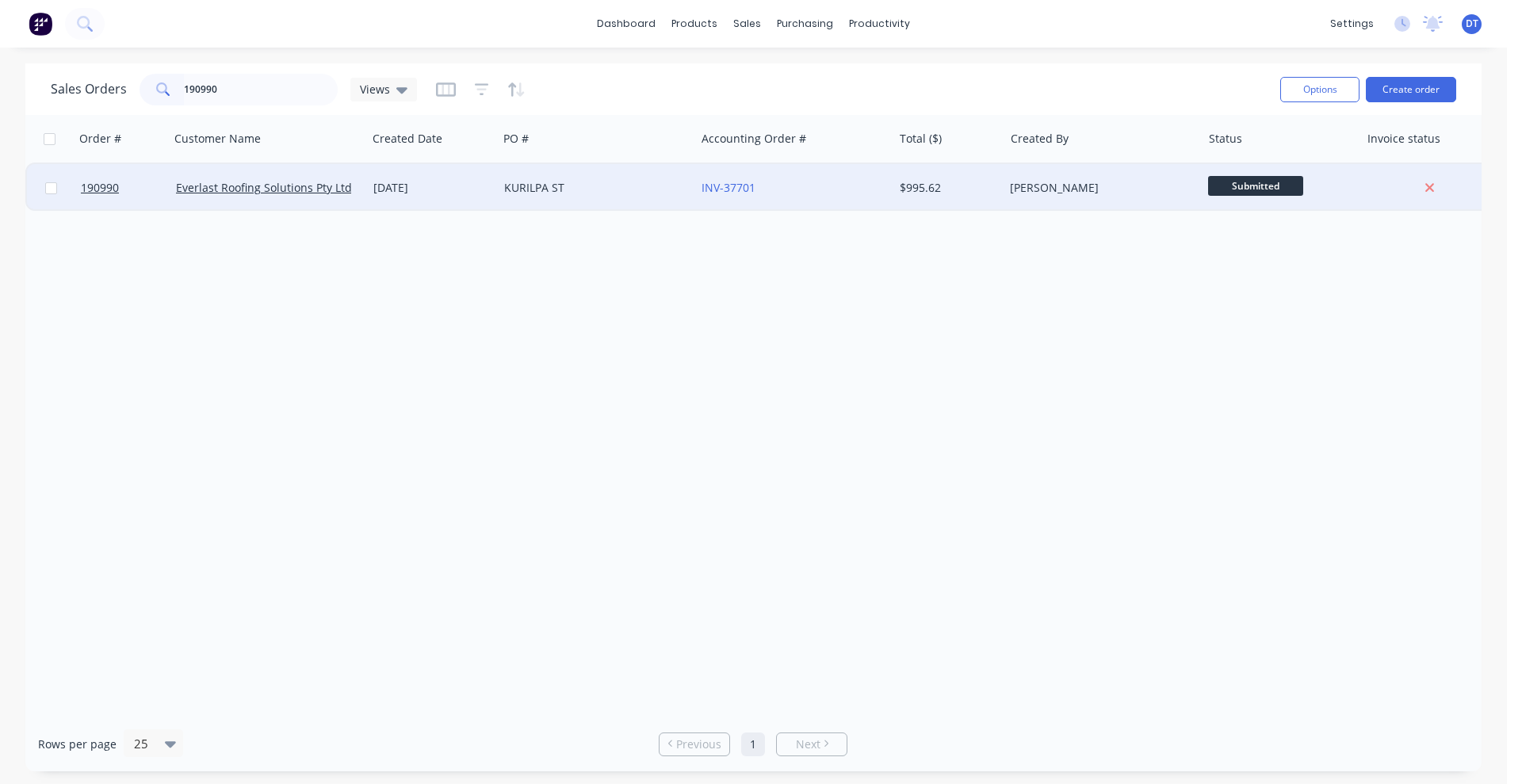
click at [605, 196] on div "KURILPA ST" at bounding box center [597, 188] width 198 height 48
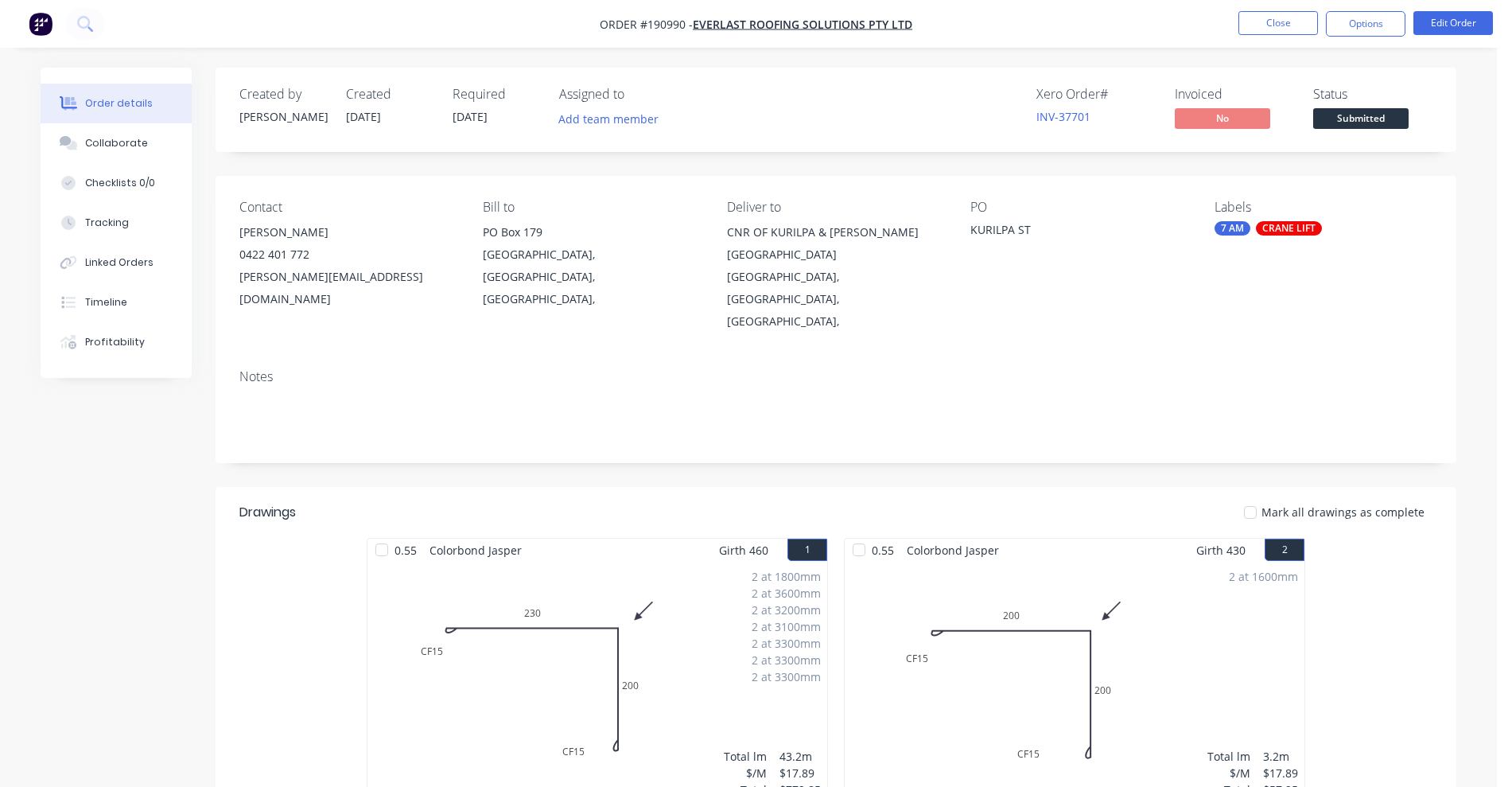
click at [1440, 35] on li "Edit Order" at bounding box center [1452, 24] width 79 height 26
click at [1444, 24] on button "Edit Order" at bounding box center [1452, 23] width 79 height 24
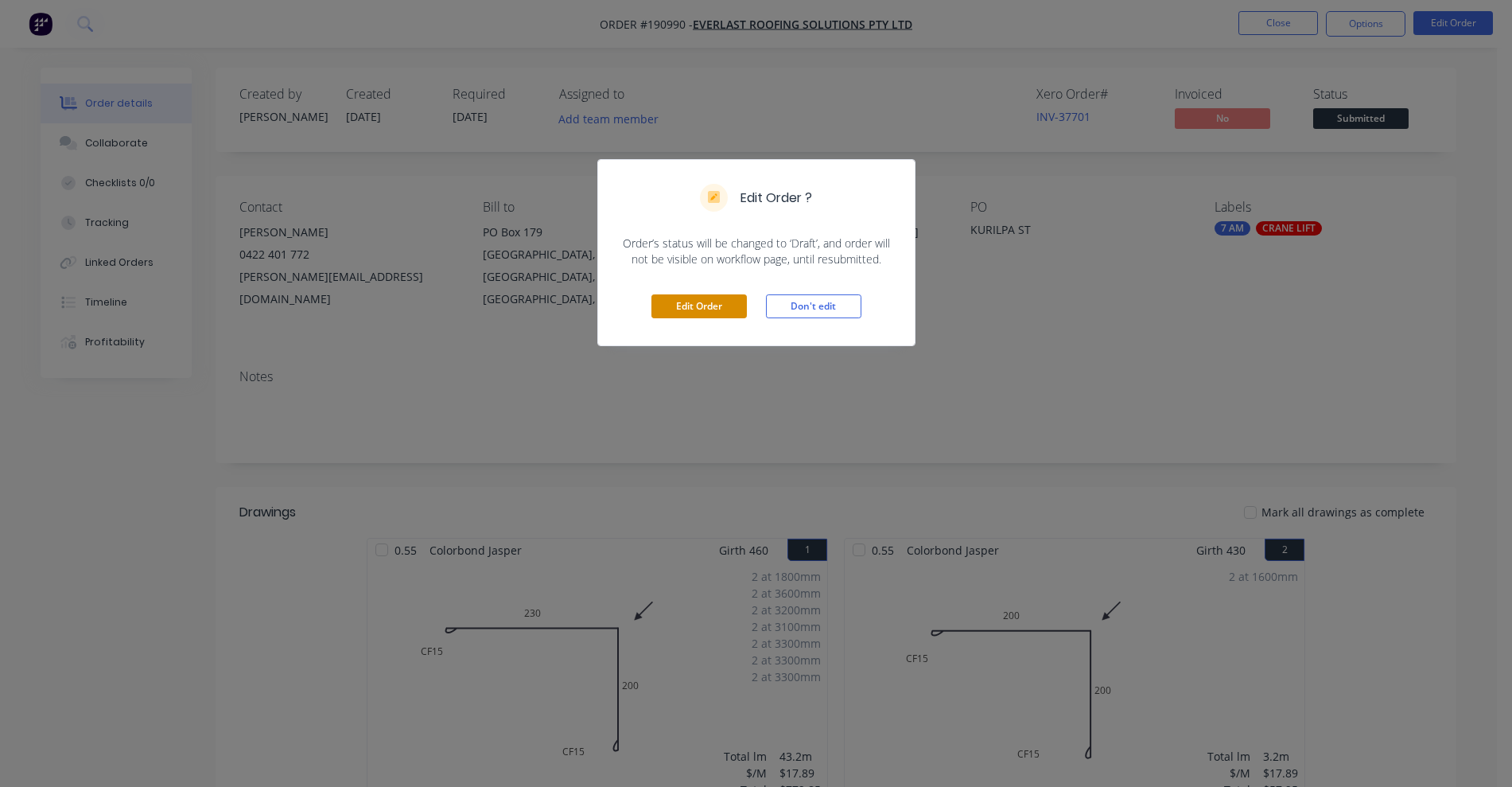
click at [728, 310] on button "Edit Order" at bounding box center [699, 306] width 95 height 24
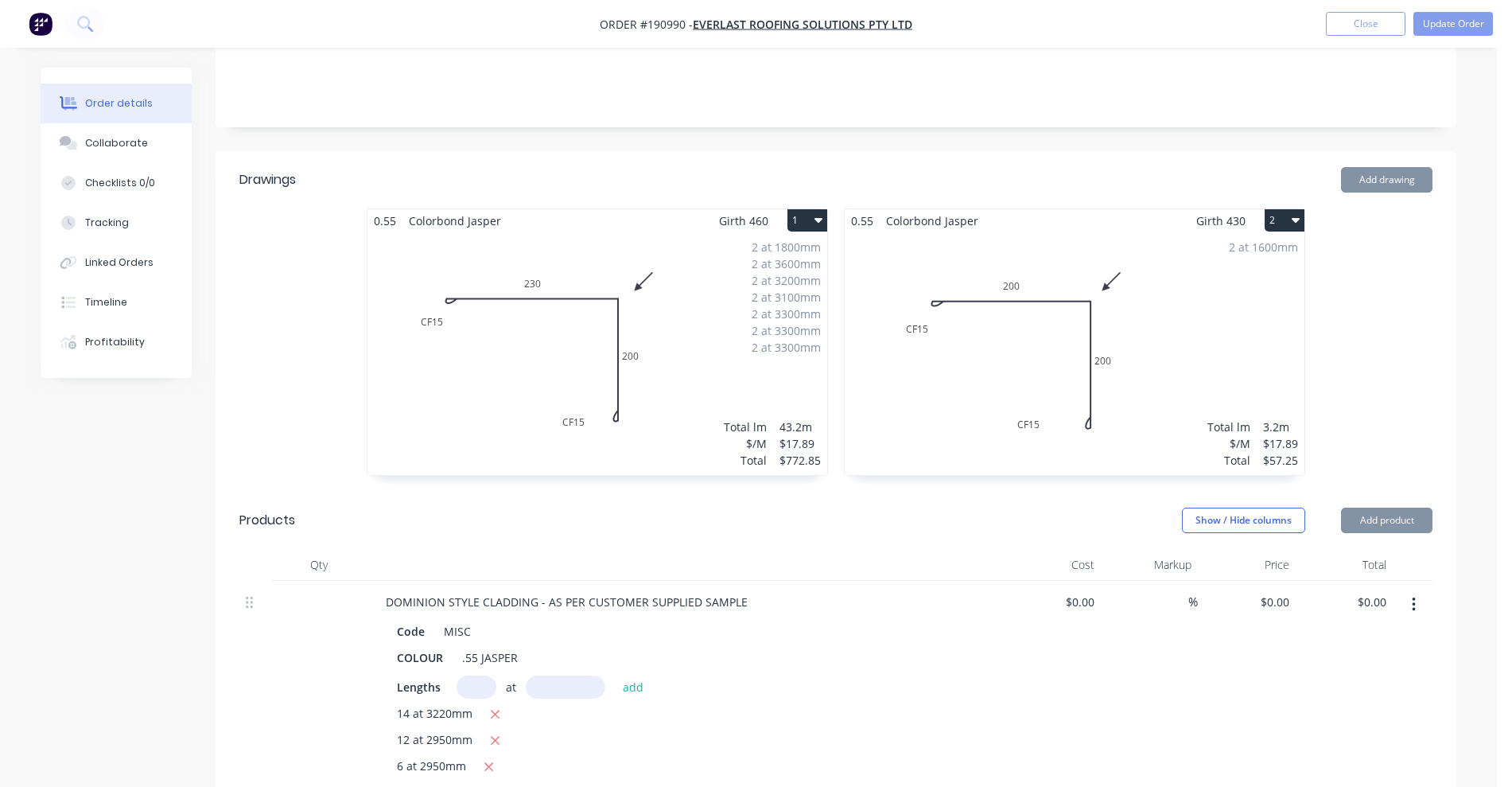
scroll to position [498, 0]
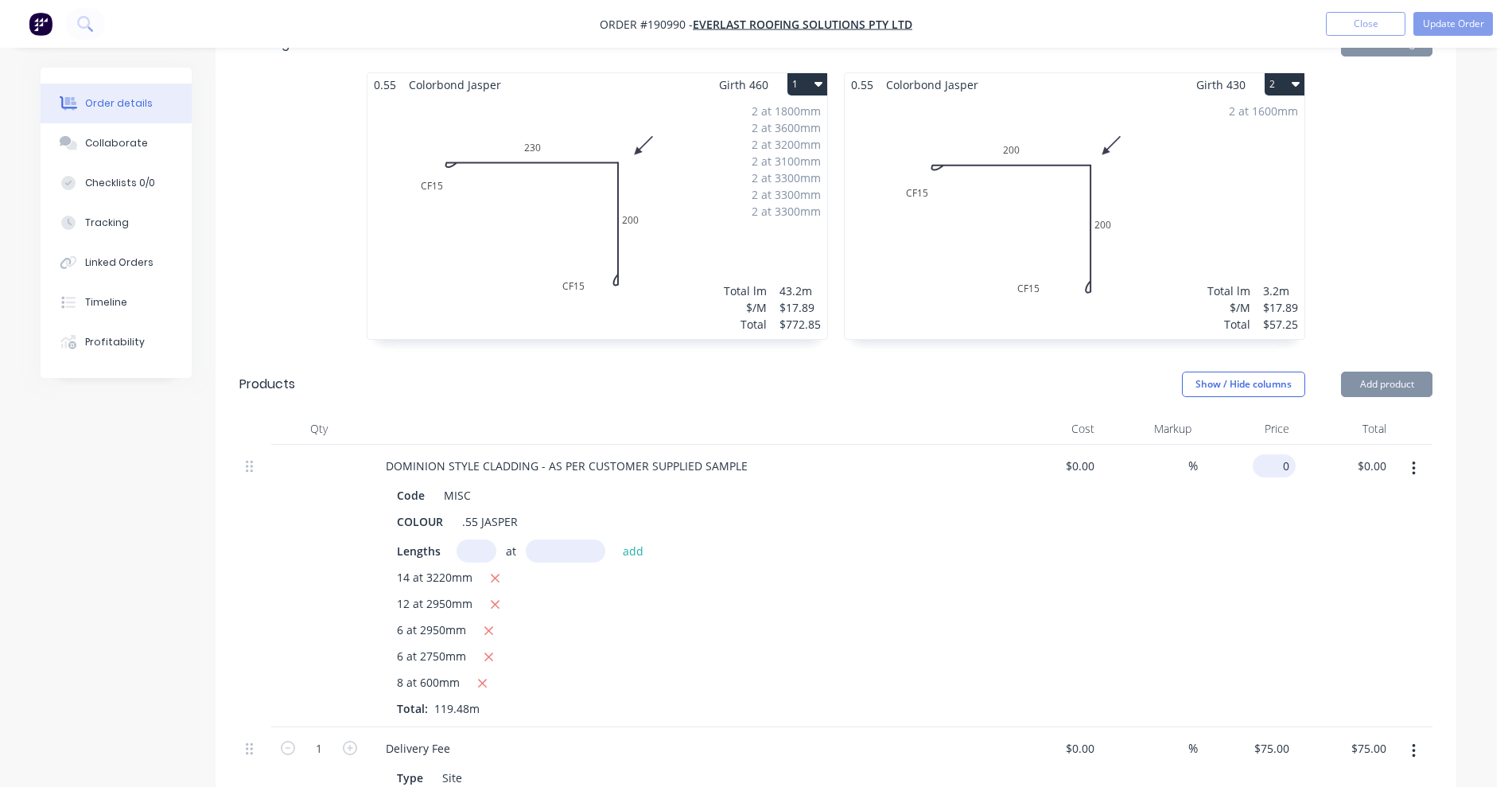
click at [1278, 454] on input "0" at bounding box center [1277, 466] width 36 height 24
type input "$21.27"
type input "$2,609.40"
click at [1188, 559] on div "%" at bounding box center [1150, 586] width 98 height 283
click at [1453, 12] on button "Update Order" at bounding box center [1452, 24] width 79 height 24
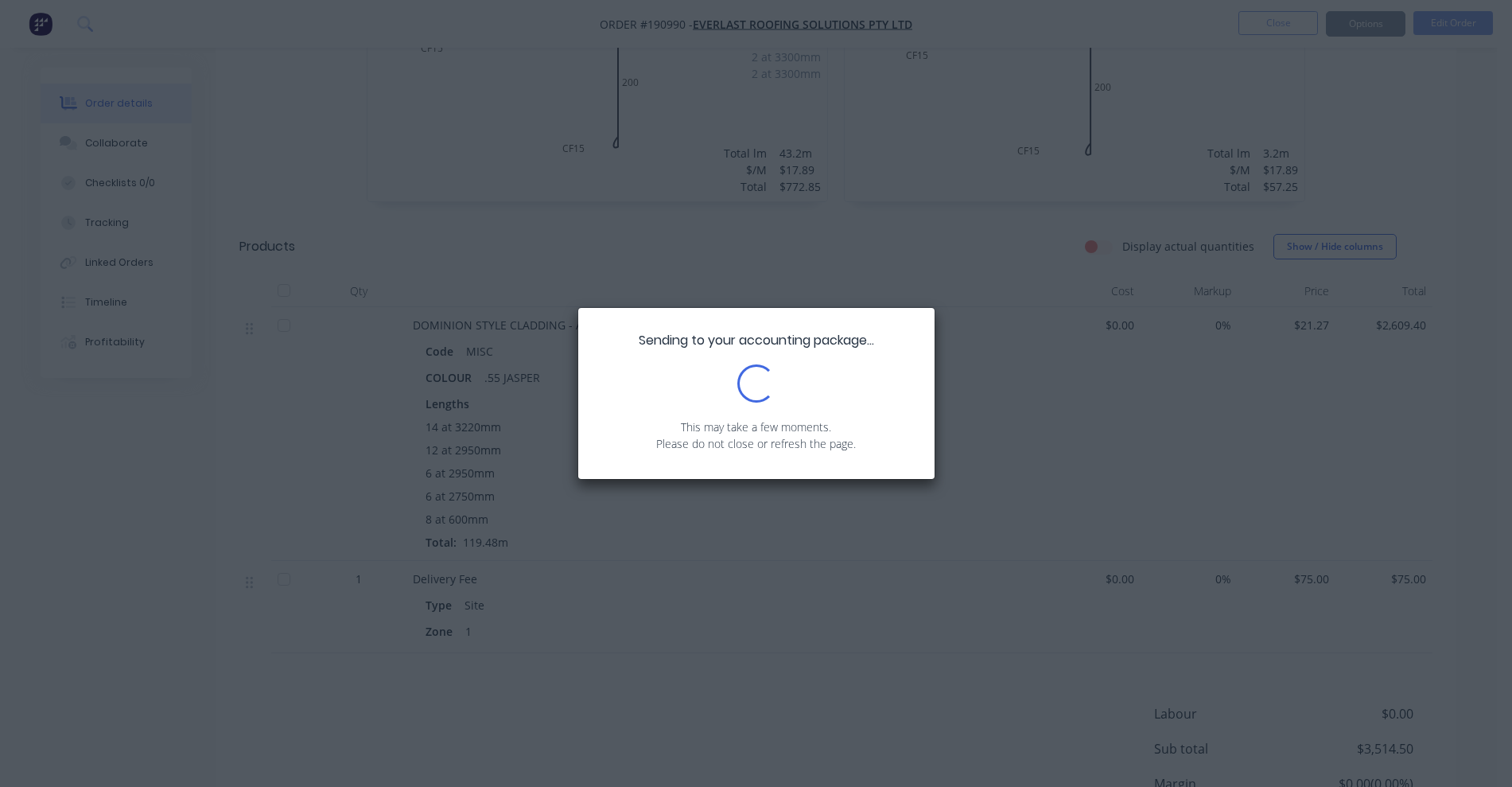
scroll to position [696, 0]
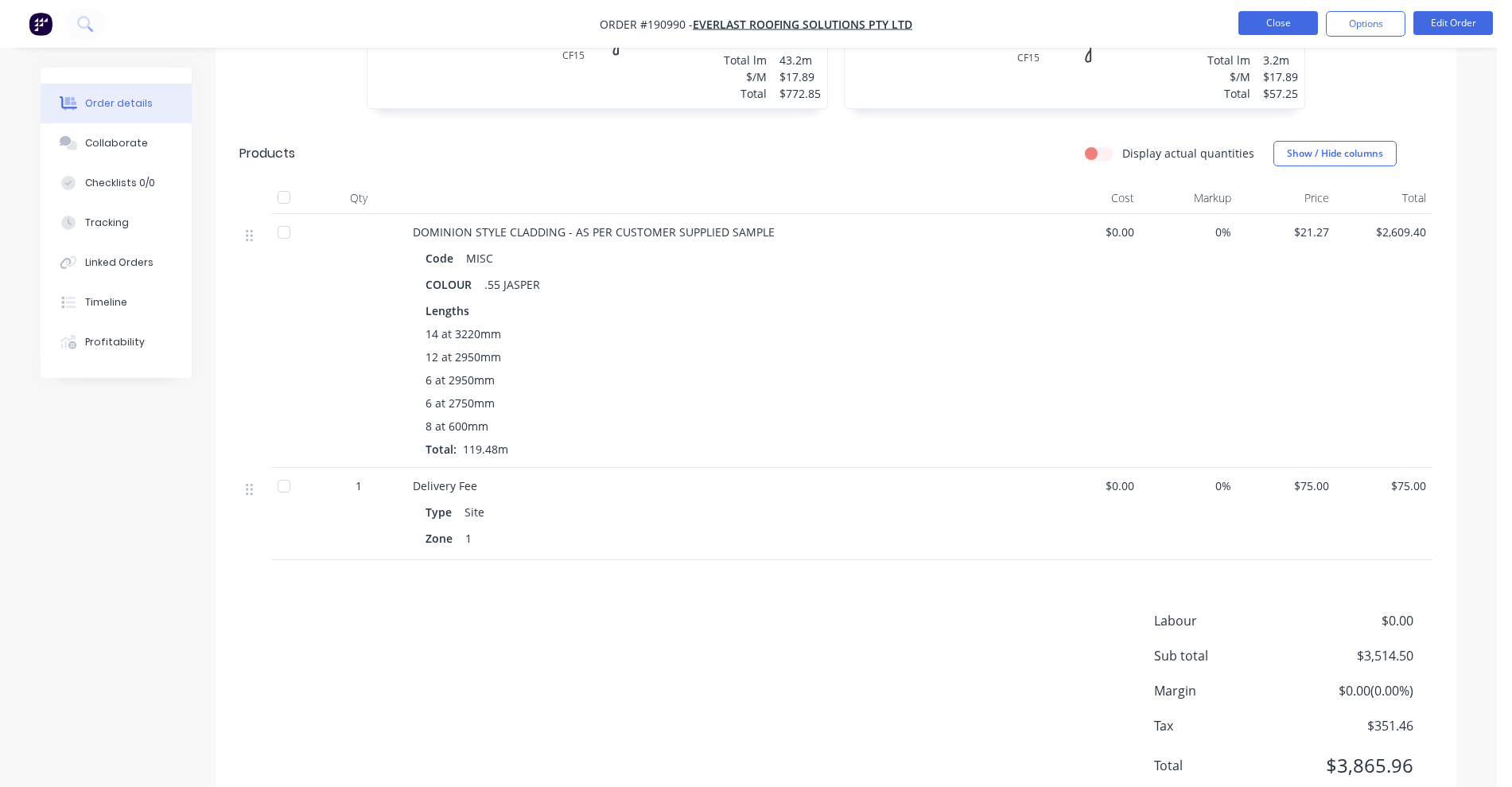
click at [1287, 29] on button "Close" at bounding box center [1277, 23] width 79 height 24
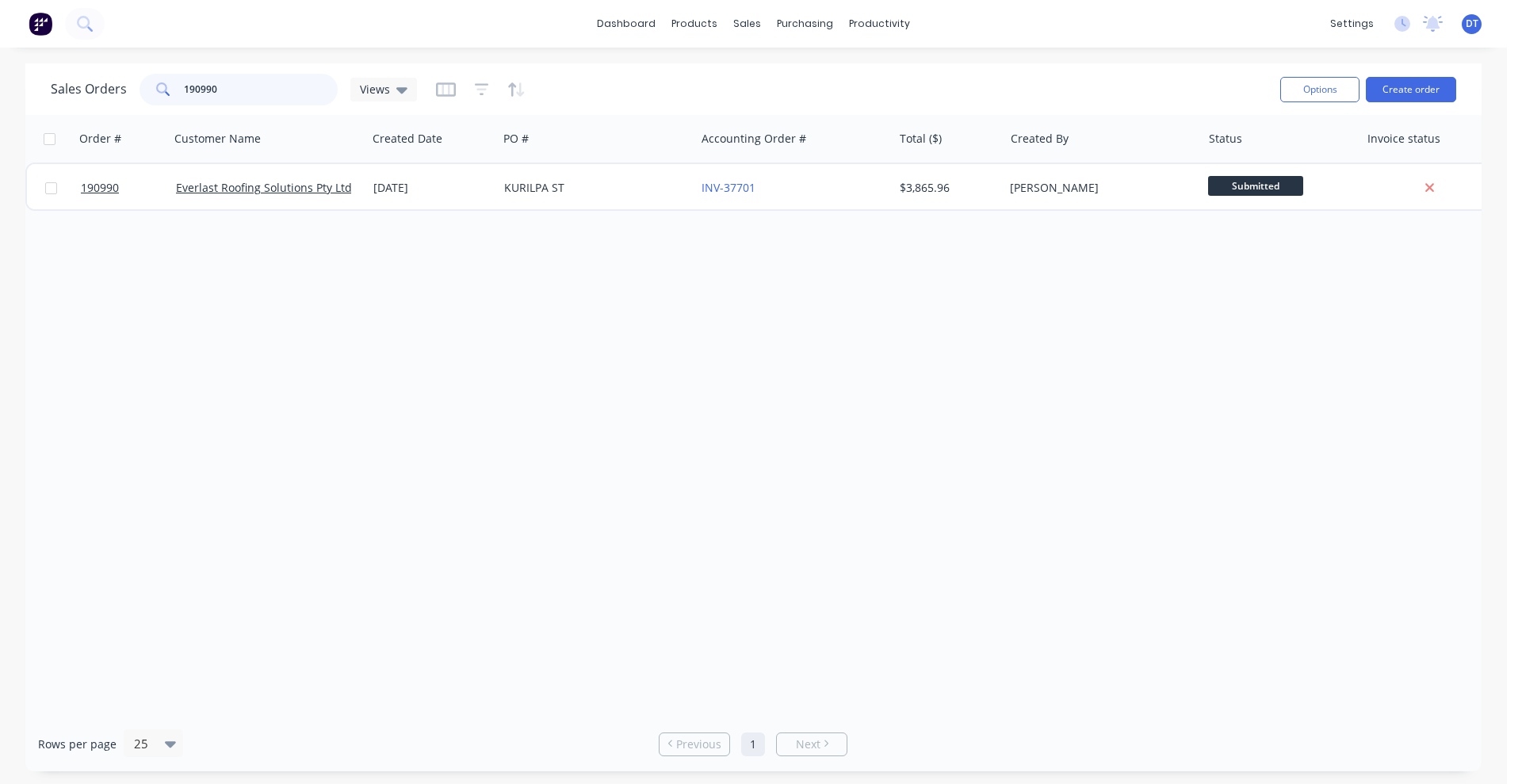
drag, startPoint x: 225, startPoint y: 90, endPoint x: 111, endPoint y: 84, distance: 114.2
click at [111, 90] on div "Sales Orders 190990 Views" at bounding box center [234, 89] width 366 height 31
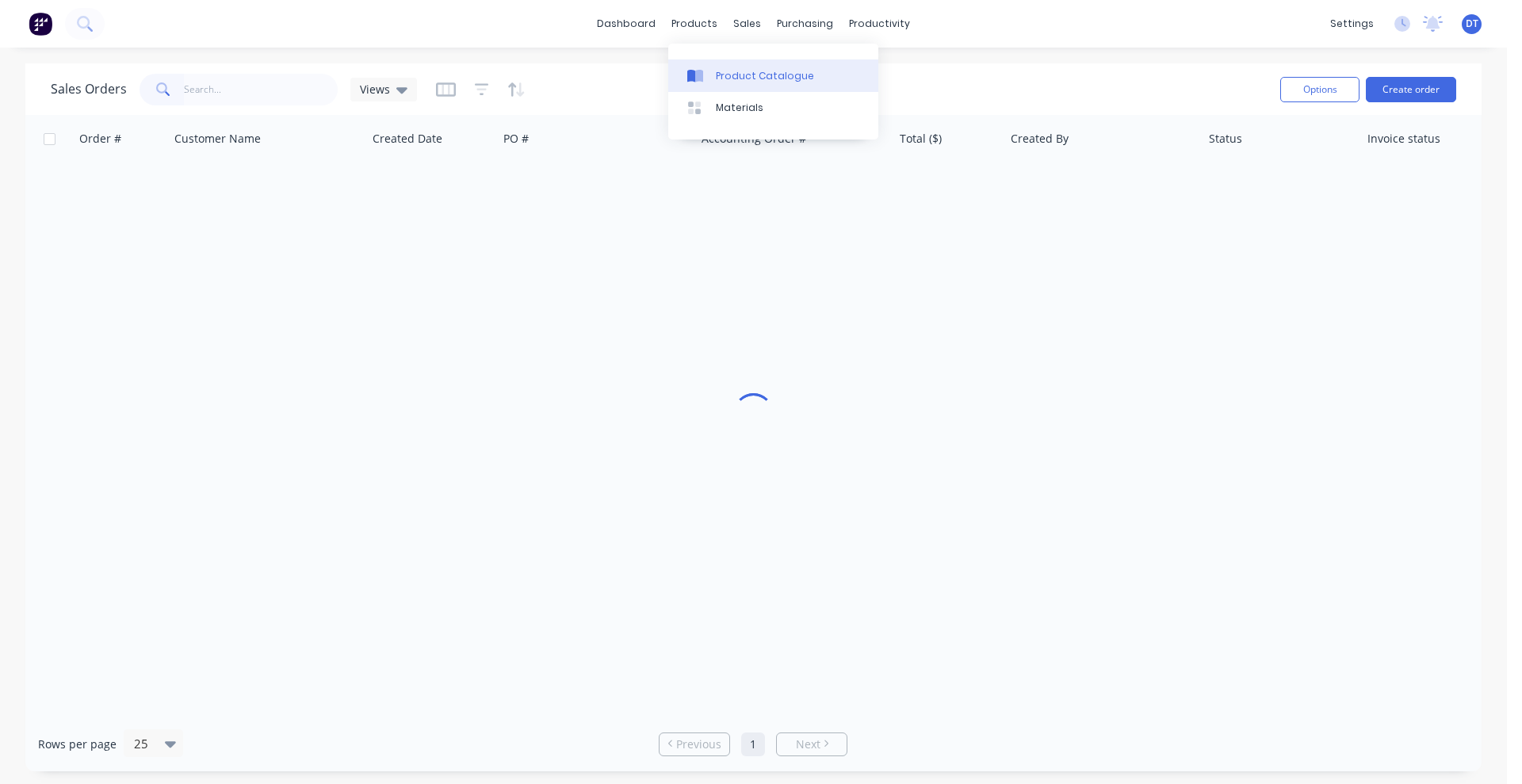
click at [718, 72] on div "Product Catalogue" at bounding box center [765, 76] width 99 height 15
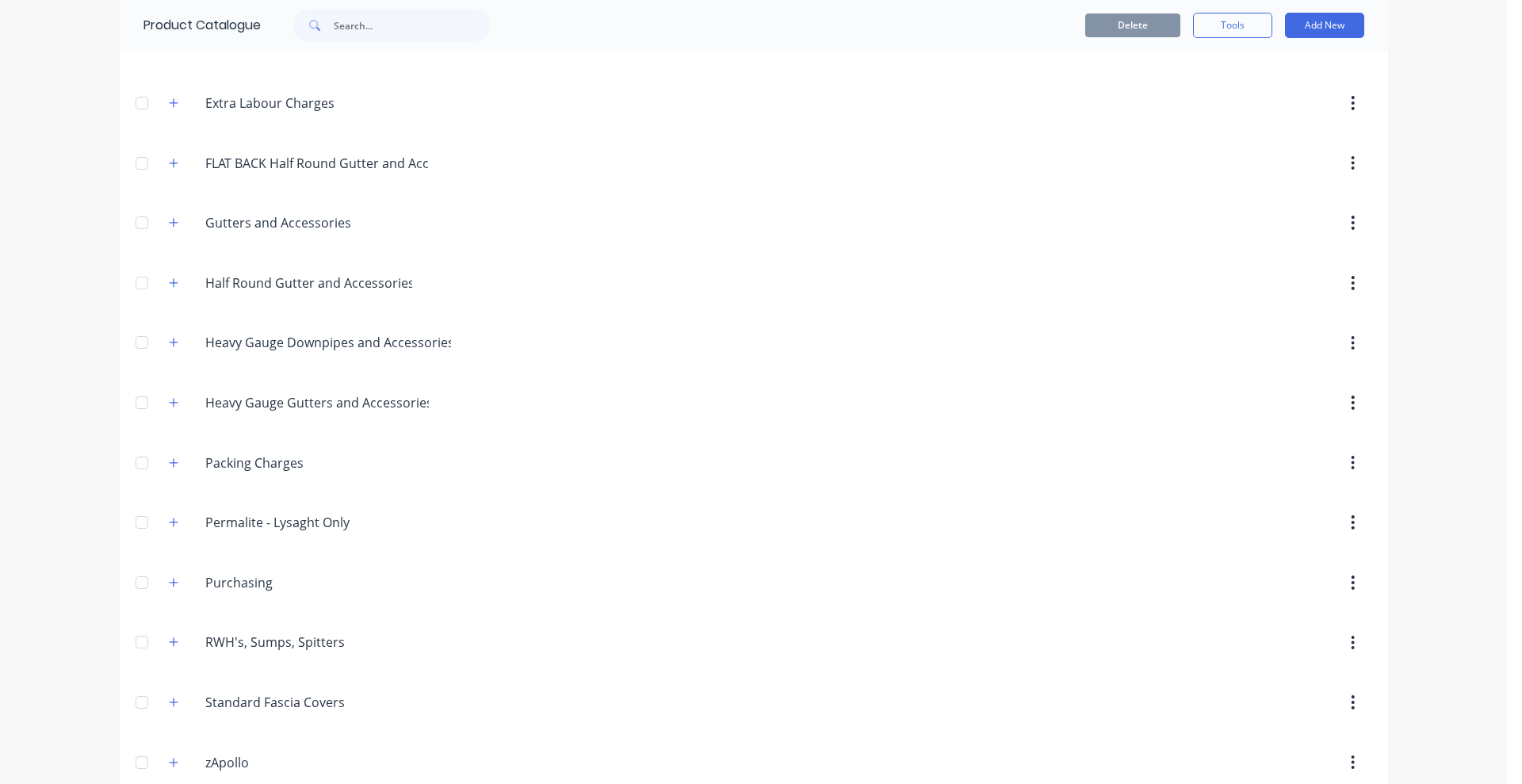
scroll to position [297, 0]
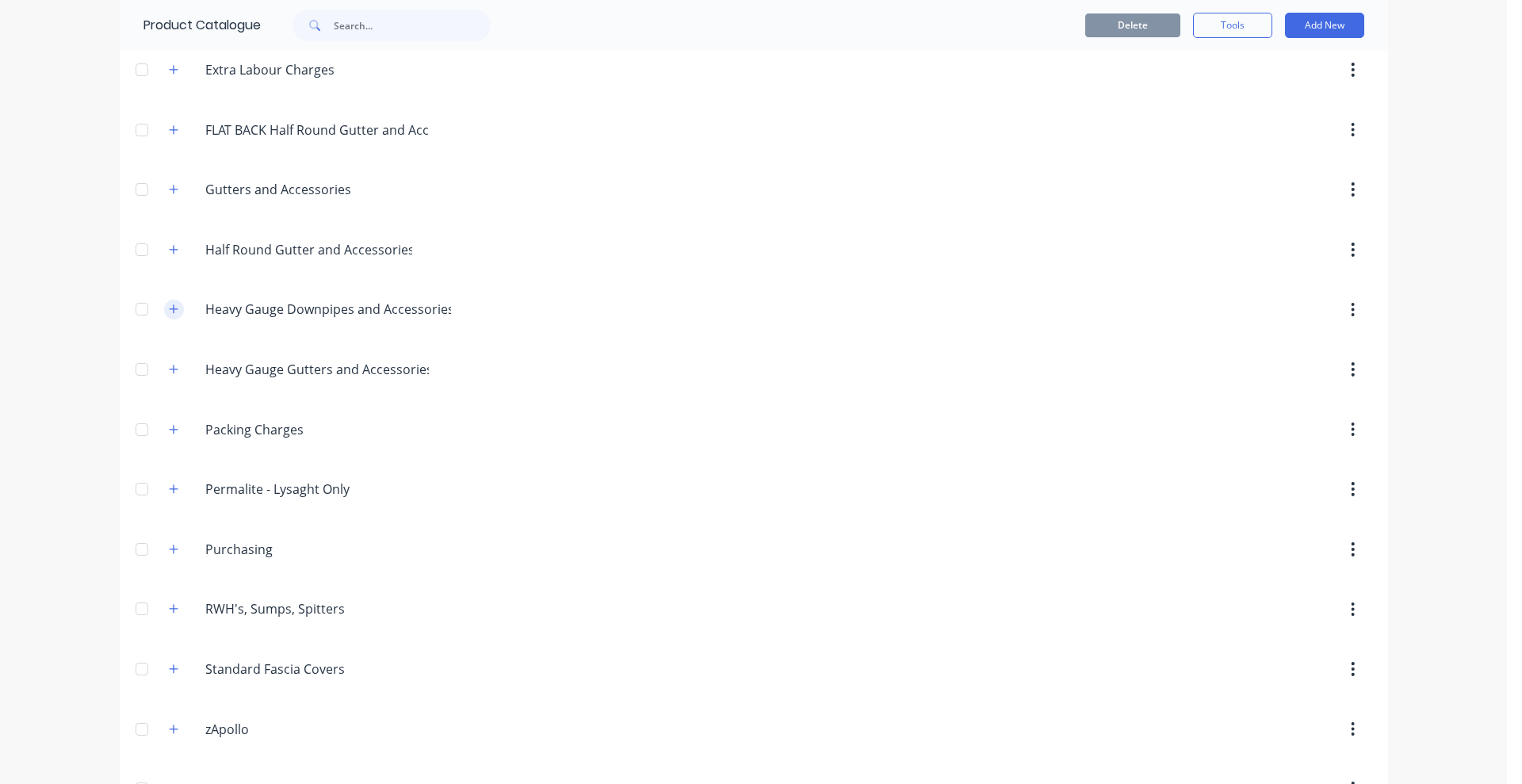
click at [169, 311] on icon "button" at bounding box center [174, 308] width 10 height 11
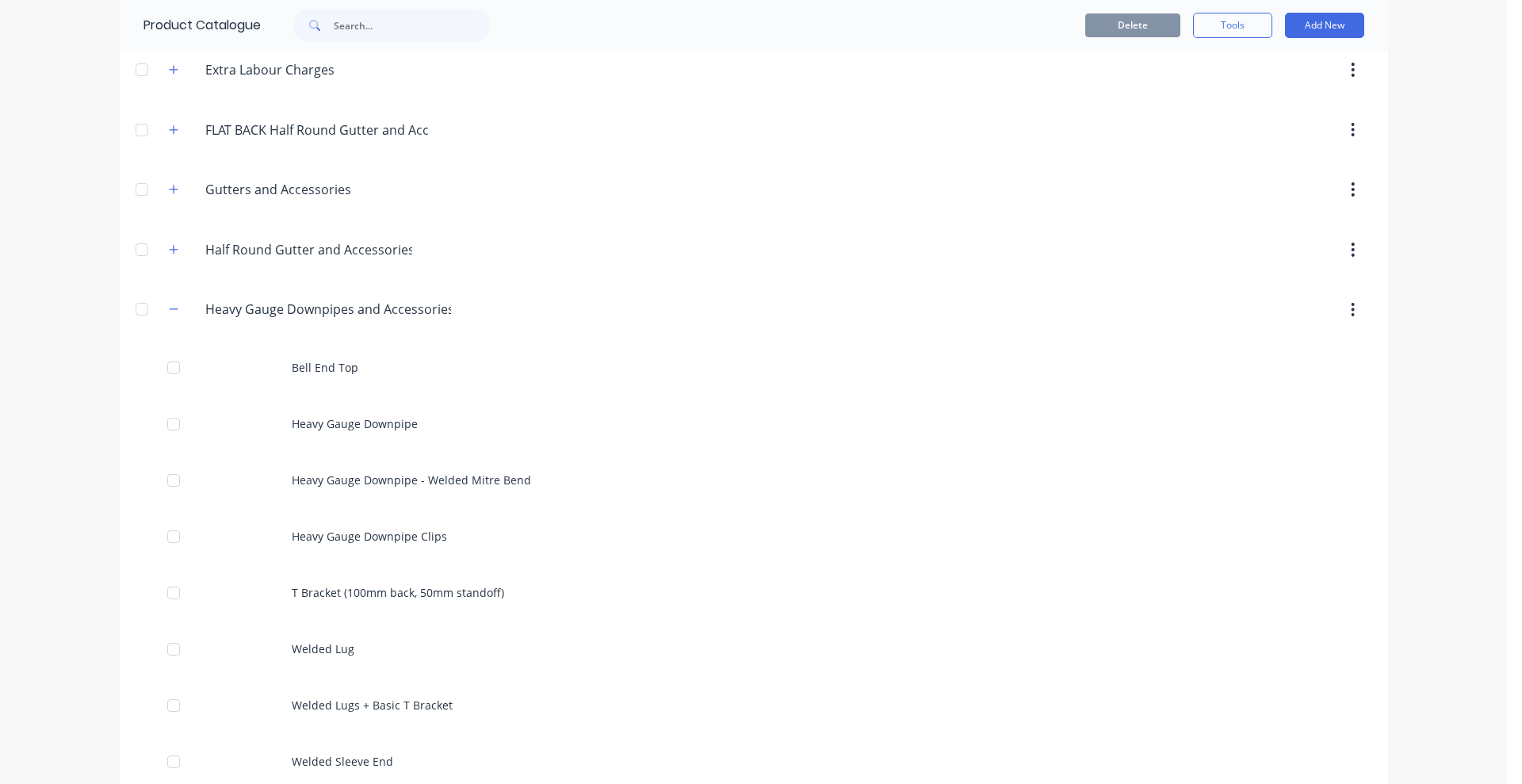
click at [170, 298] on div "Heavy.Gauge.Downpipes.and.Accessories Heavy Gauge Downpipes and Accessories" at bounding box center [310, 309] width 307 height 28
click at [169, 310] on icon "button" at bounding box center [174, 308] width 10 height 11
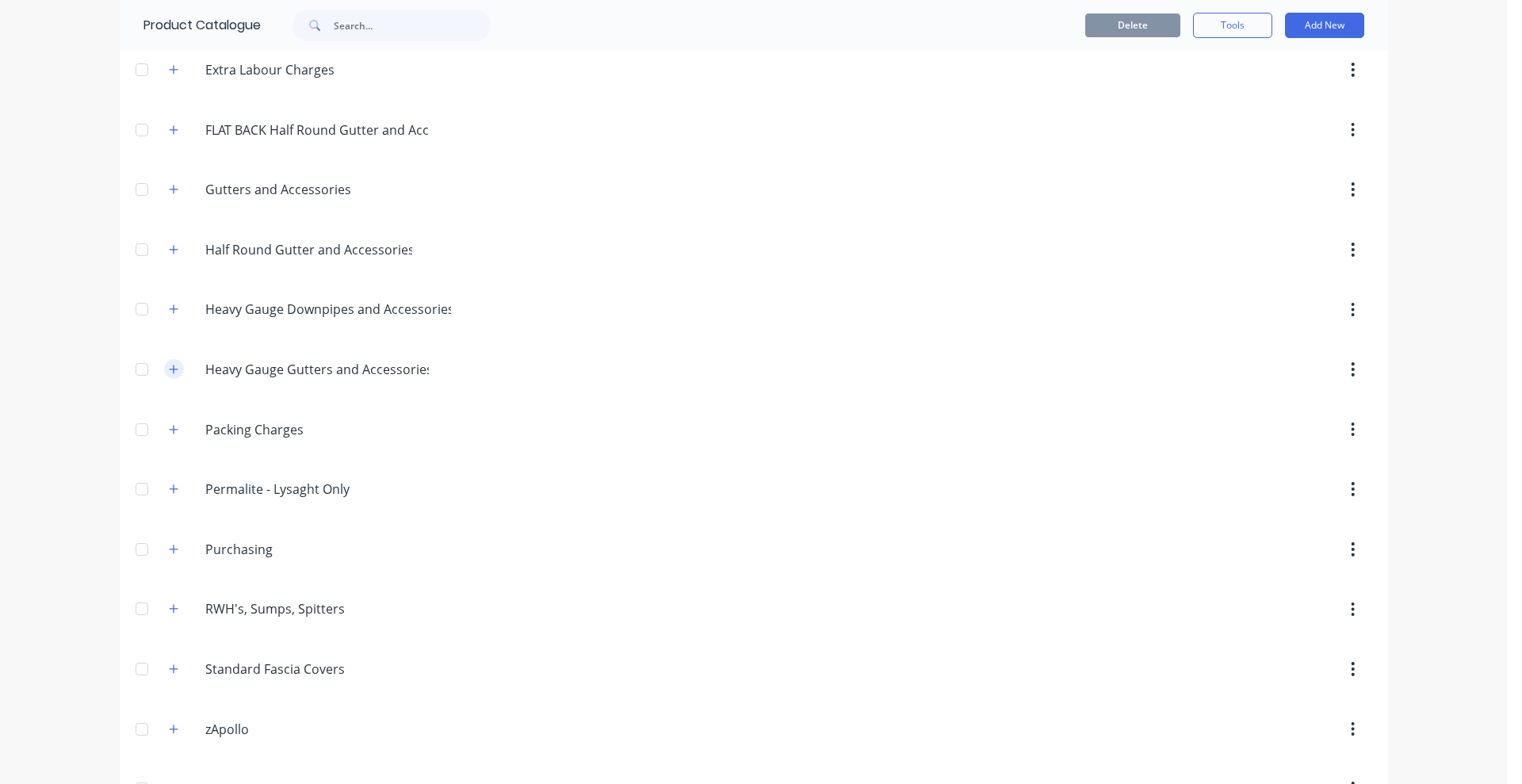
click at [169, 369] on icon "button" at bounding box center [173, 369] width 9 height 9
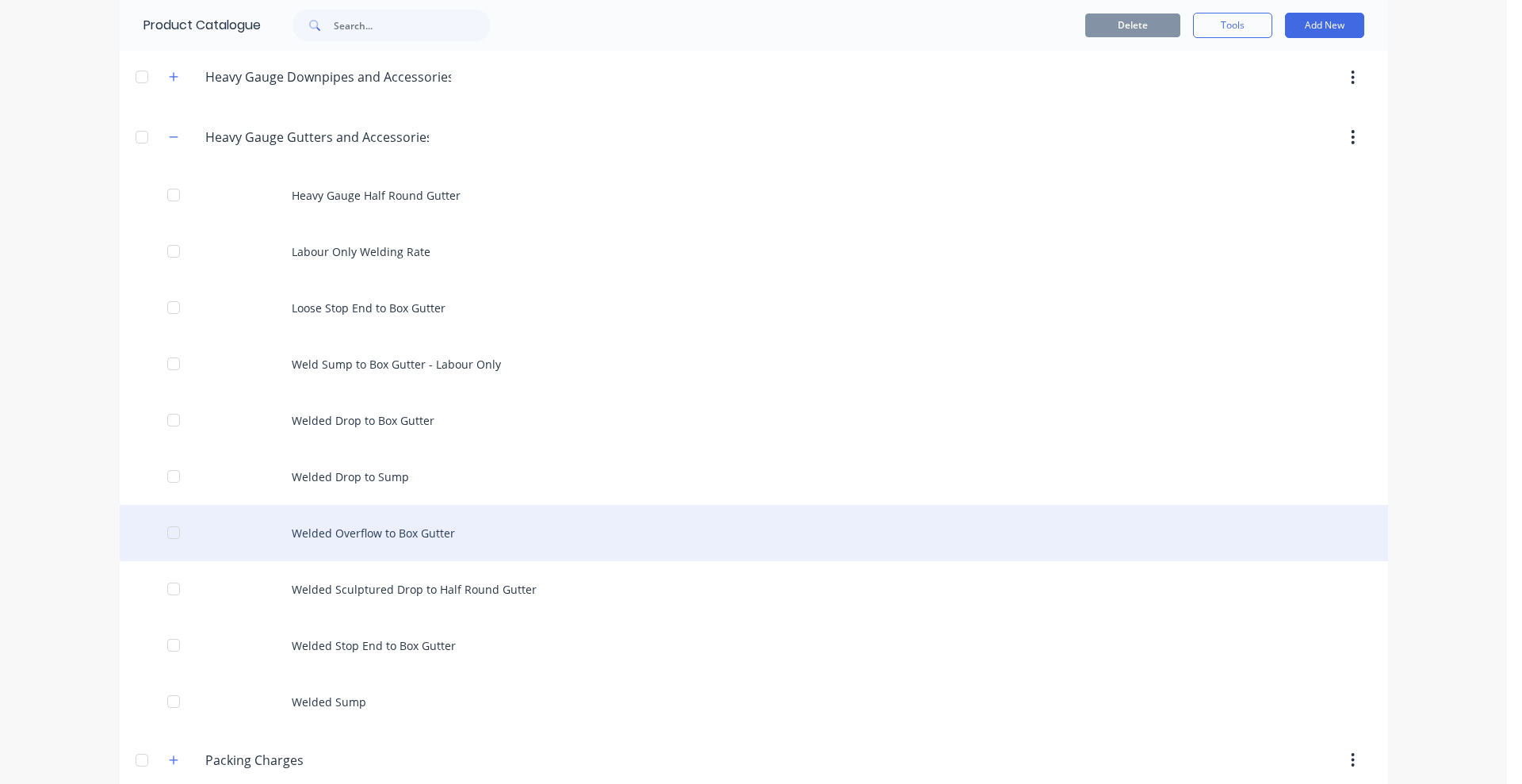
scroll to position [496, 0]
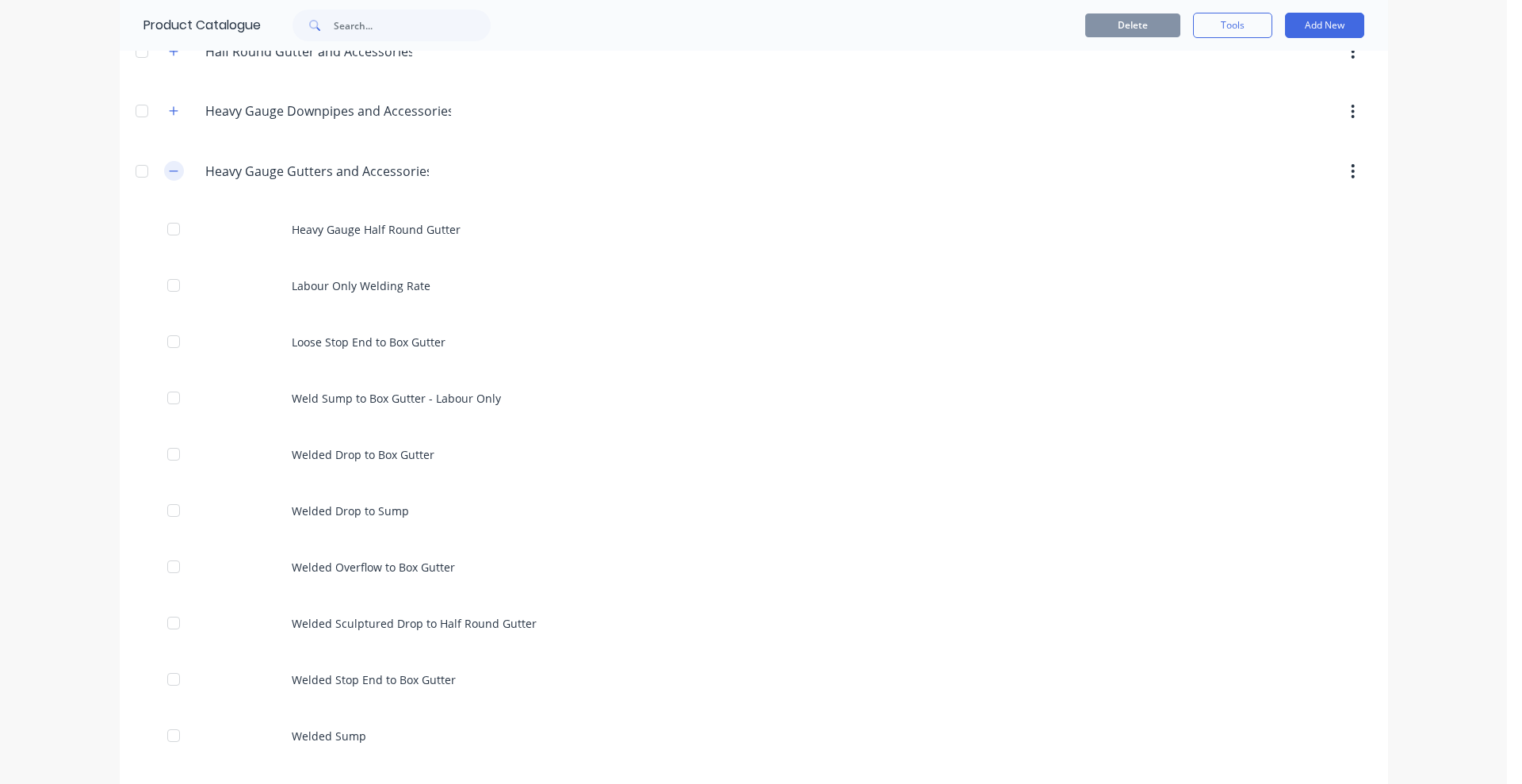
click at [169, 168] on icon "button" at bounding box center [174, 170] width 10 height 11
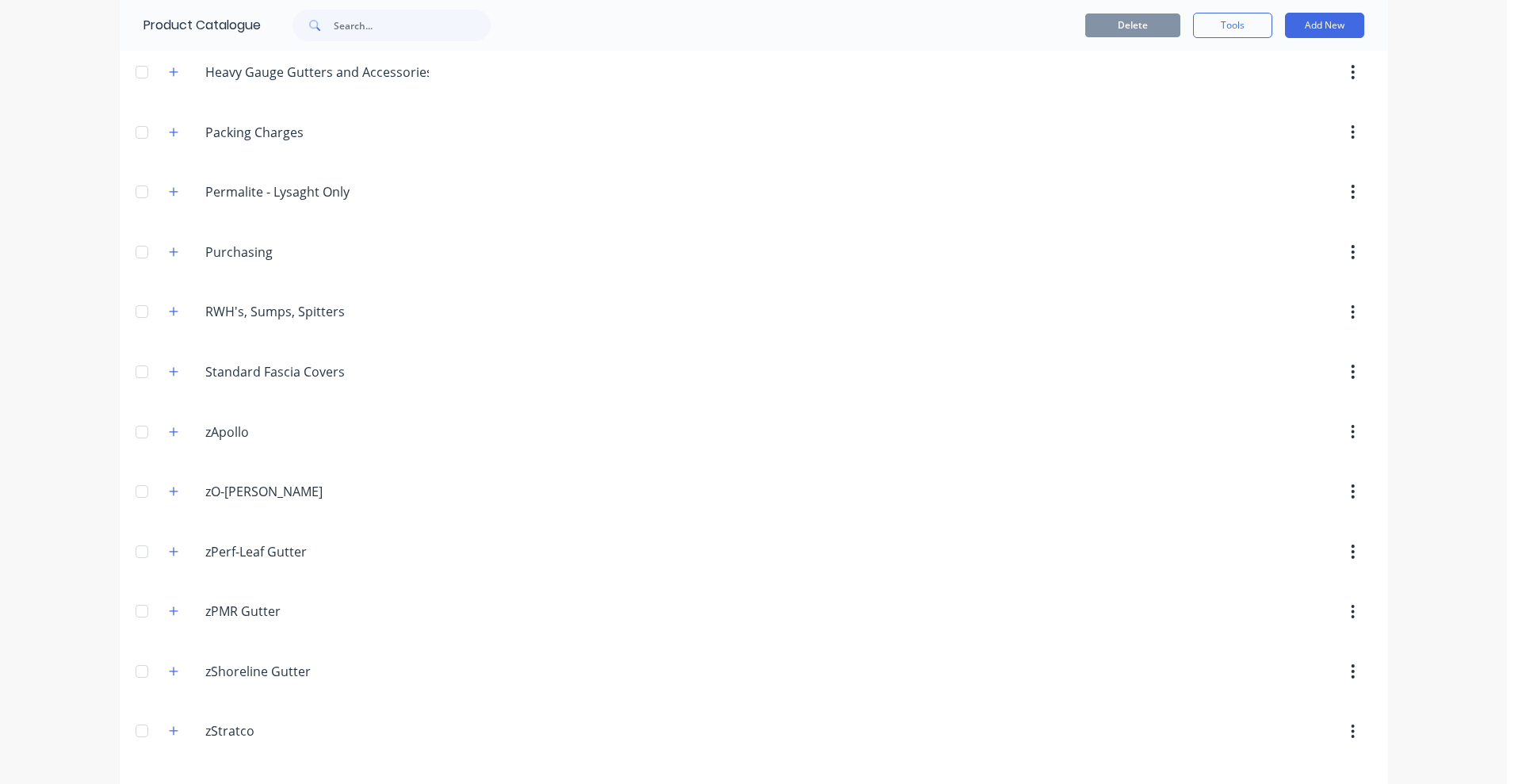
scroll to position [647, 0]
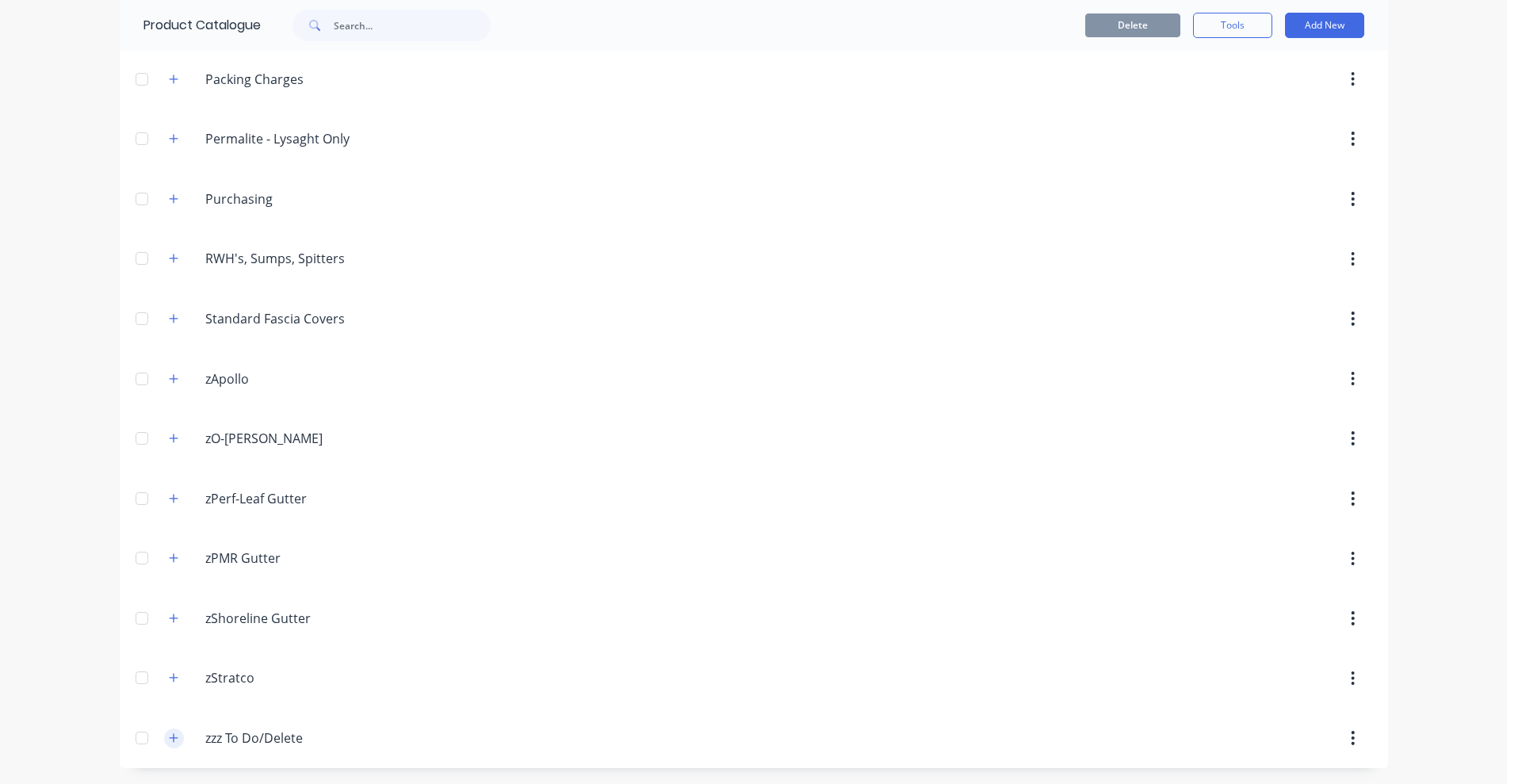
click at [172, 738] on button "button" at bounding box center [174, 738] width 20 height 20
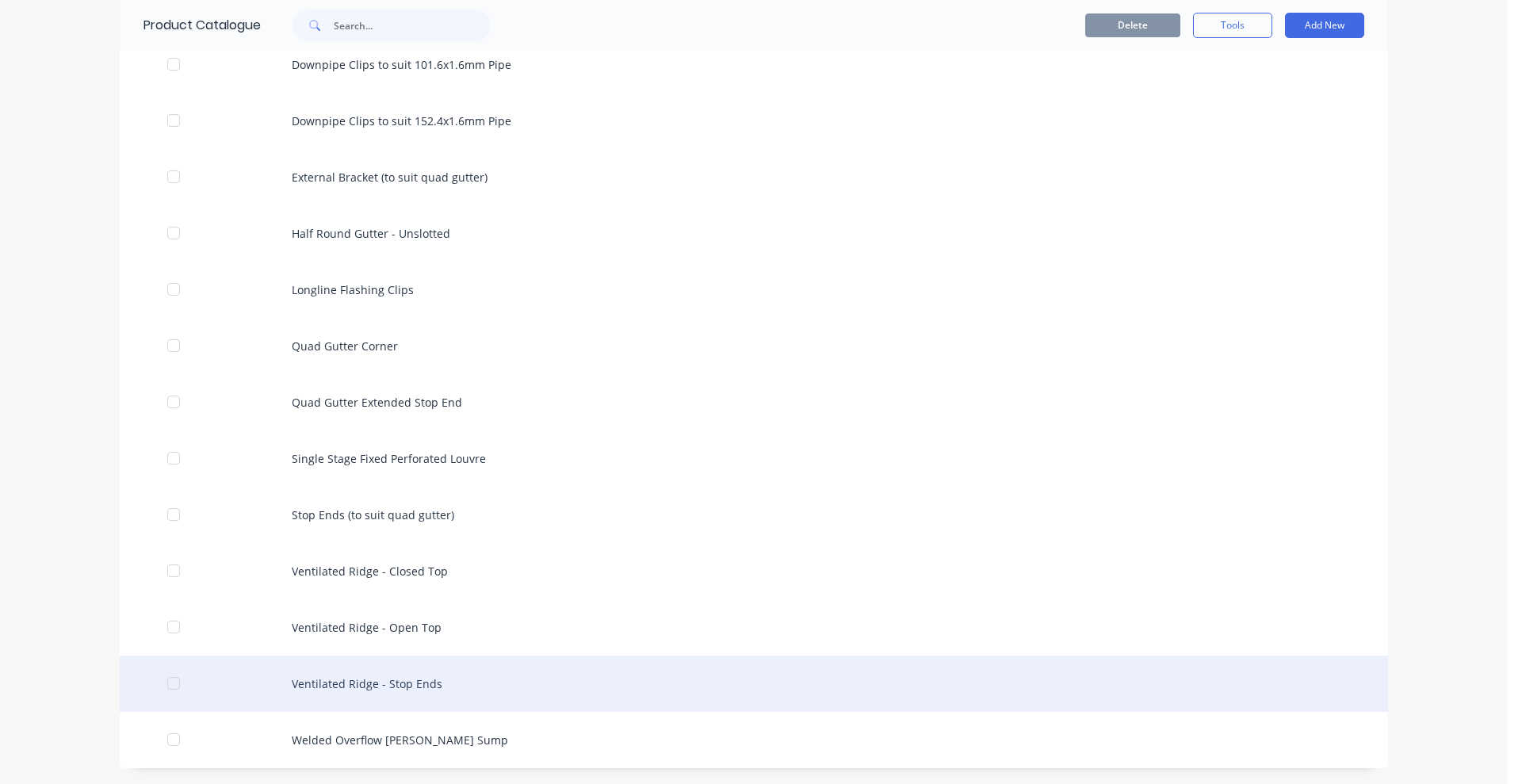
scroll to position [884, 0]
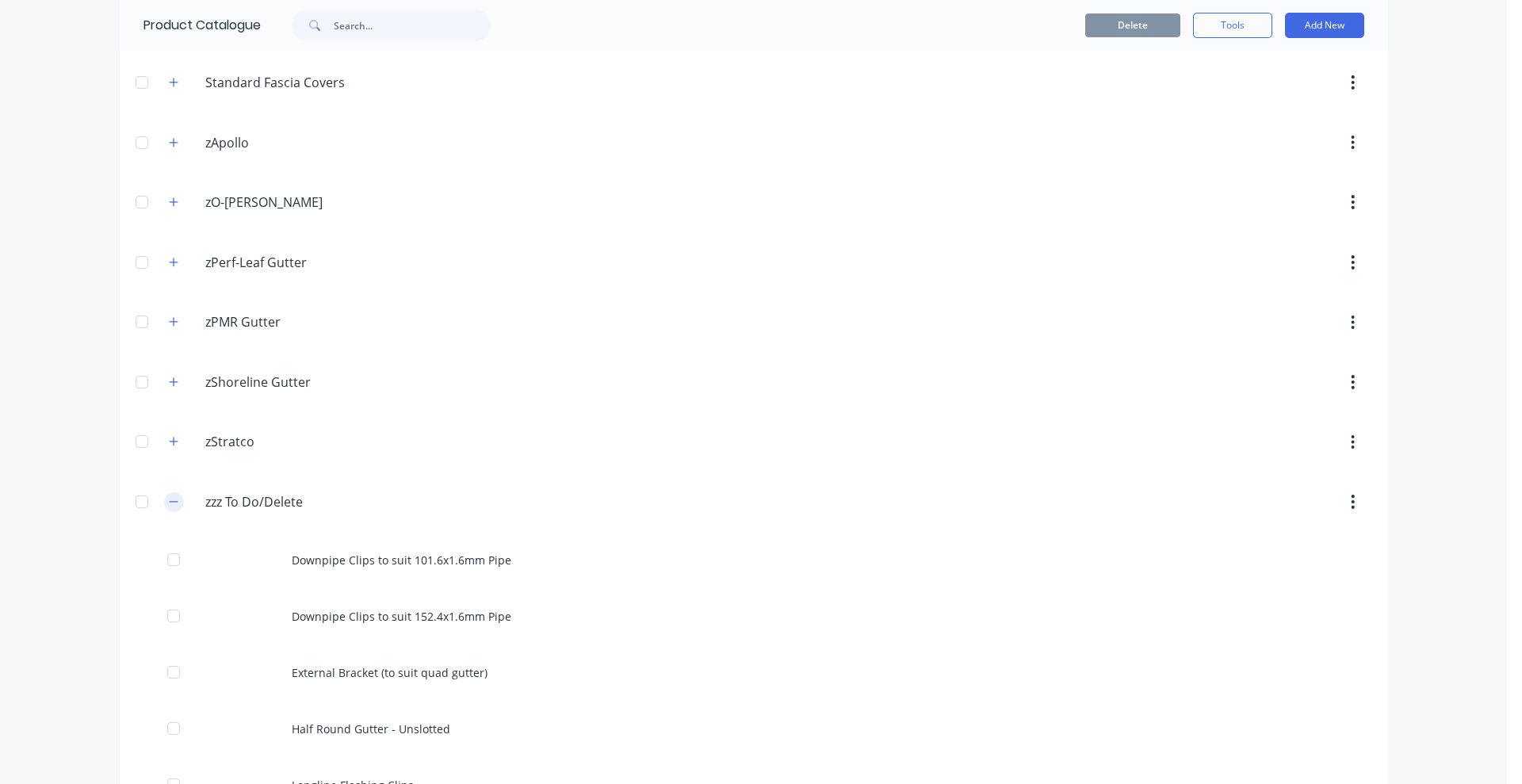
click at [169, 501] on icon "button" at bounding box center [174, 501] width 10 height 11
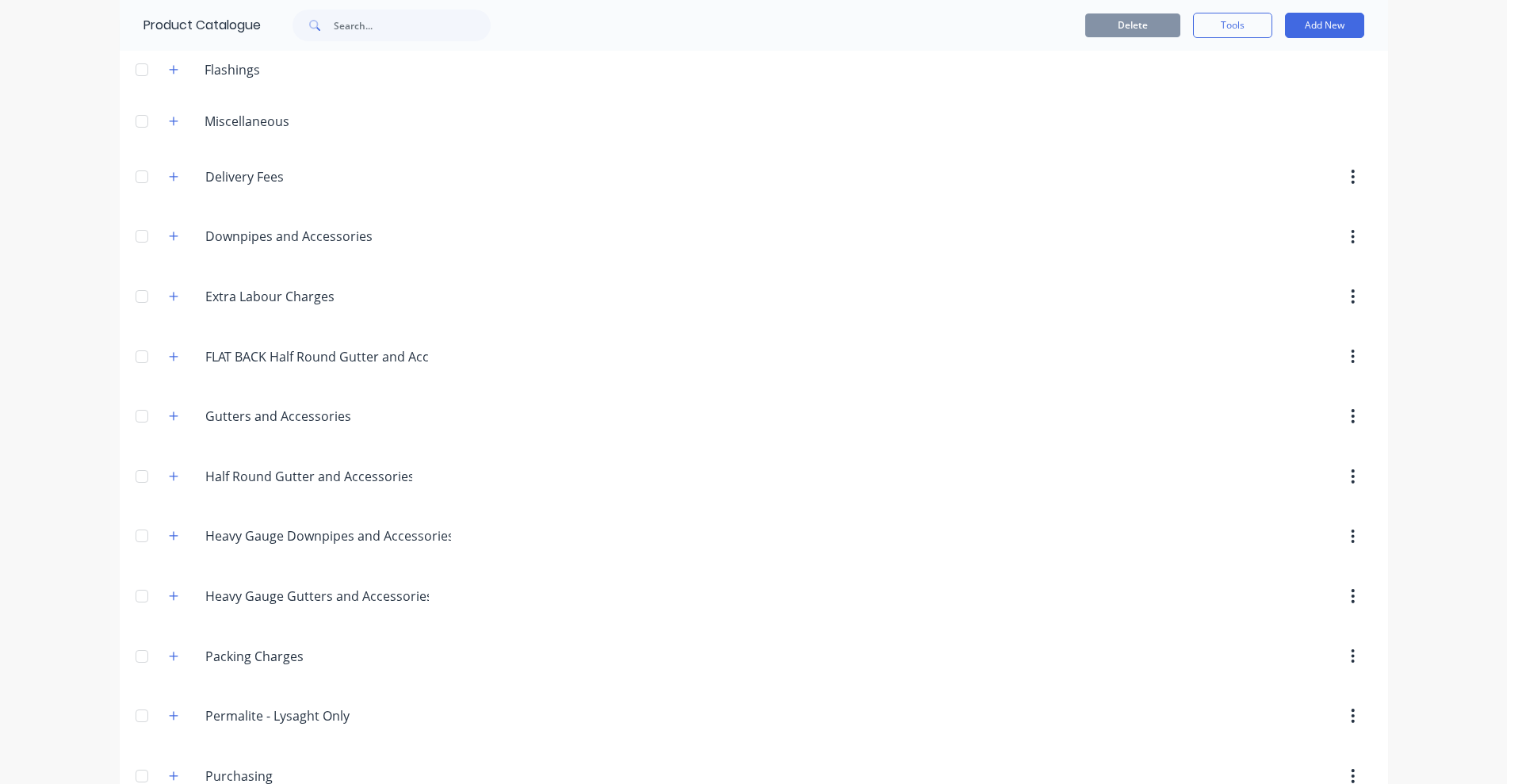
scroll to position [0, 0]
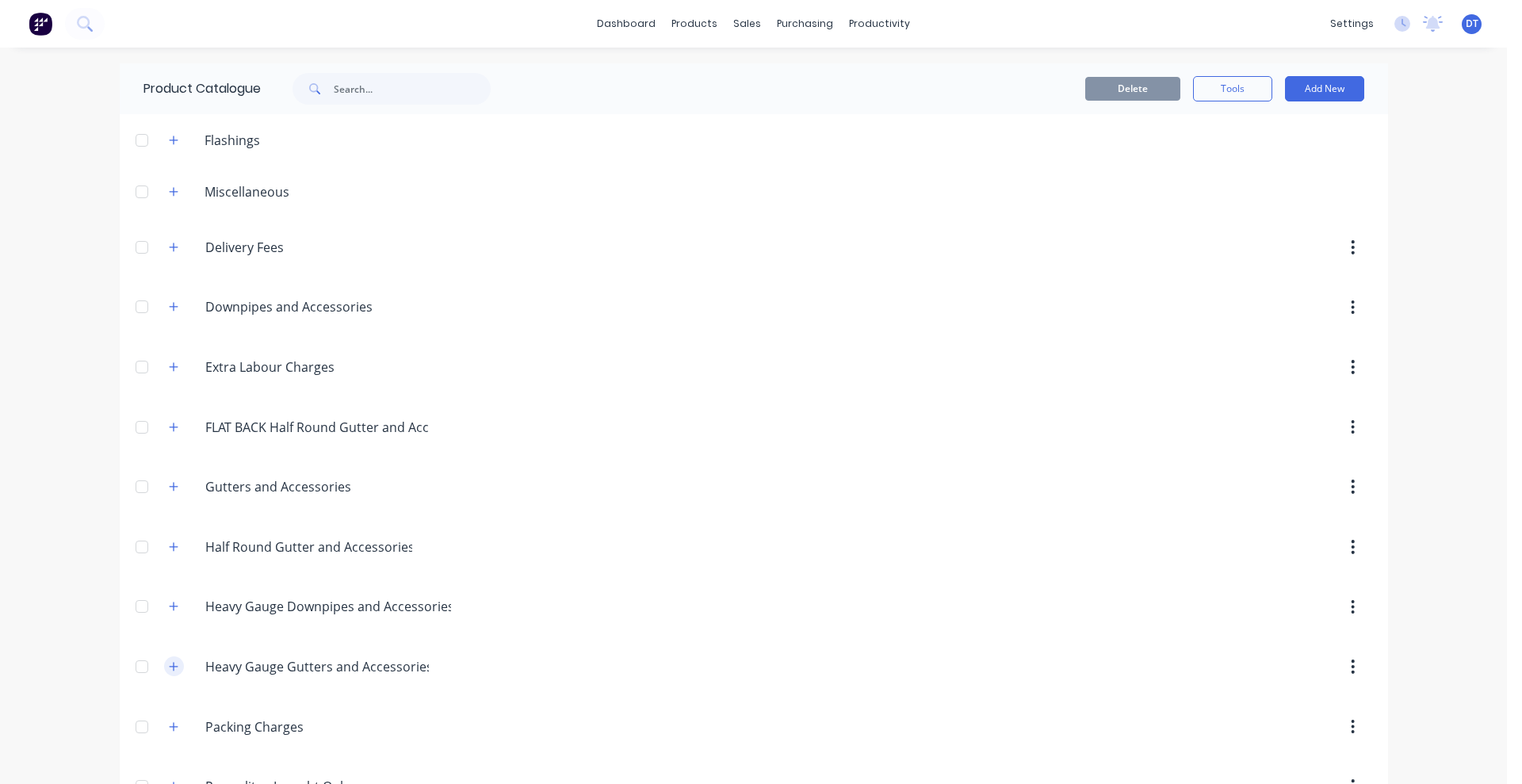
click at [169, 669] on icon "button" at bounding box center [174, 666] width 10 height 11
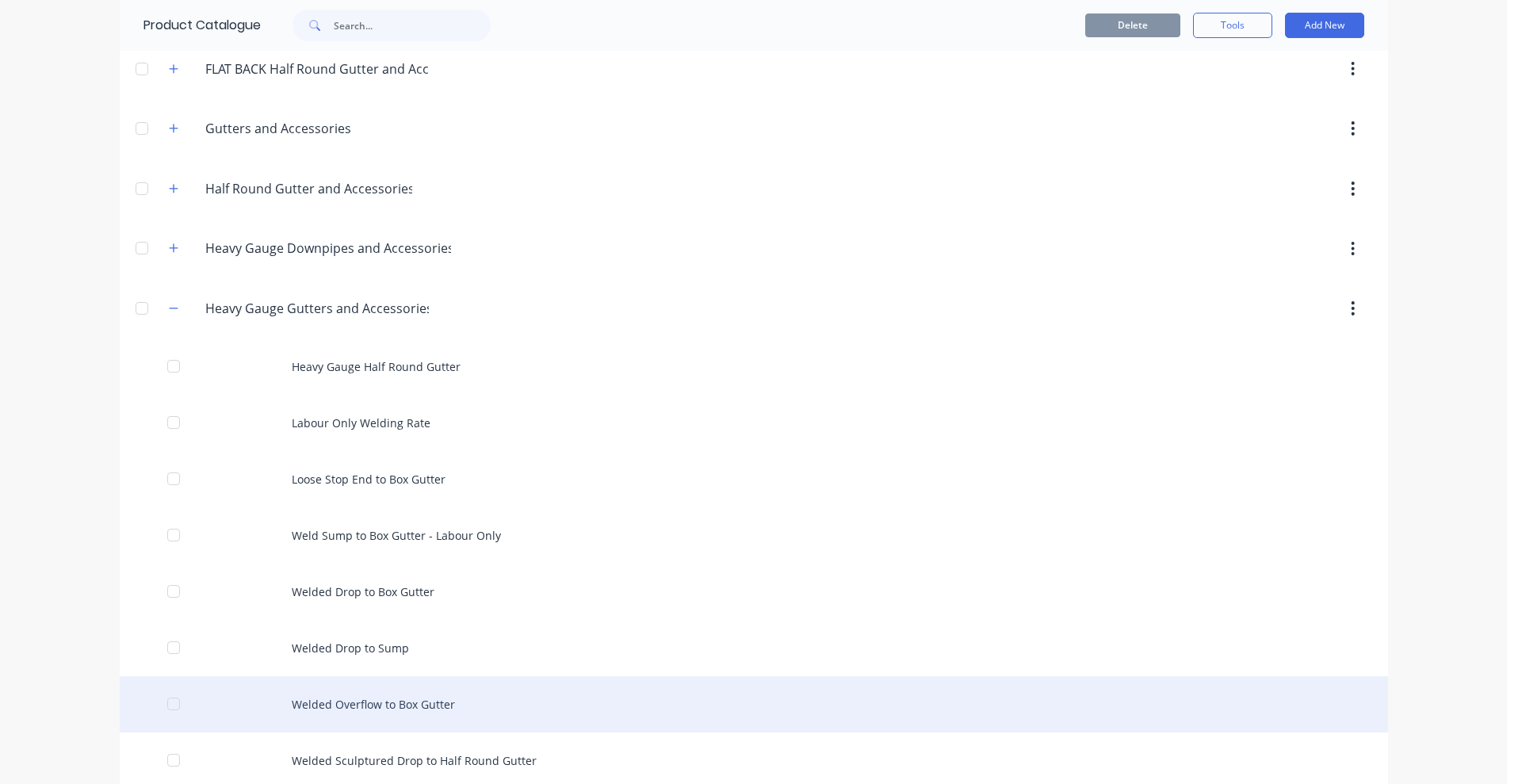
scroll to position [396, 0]
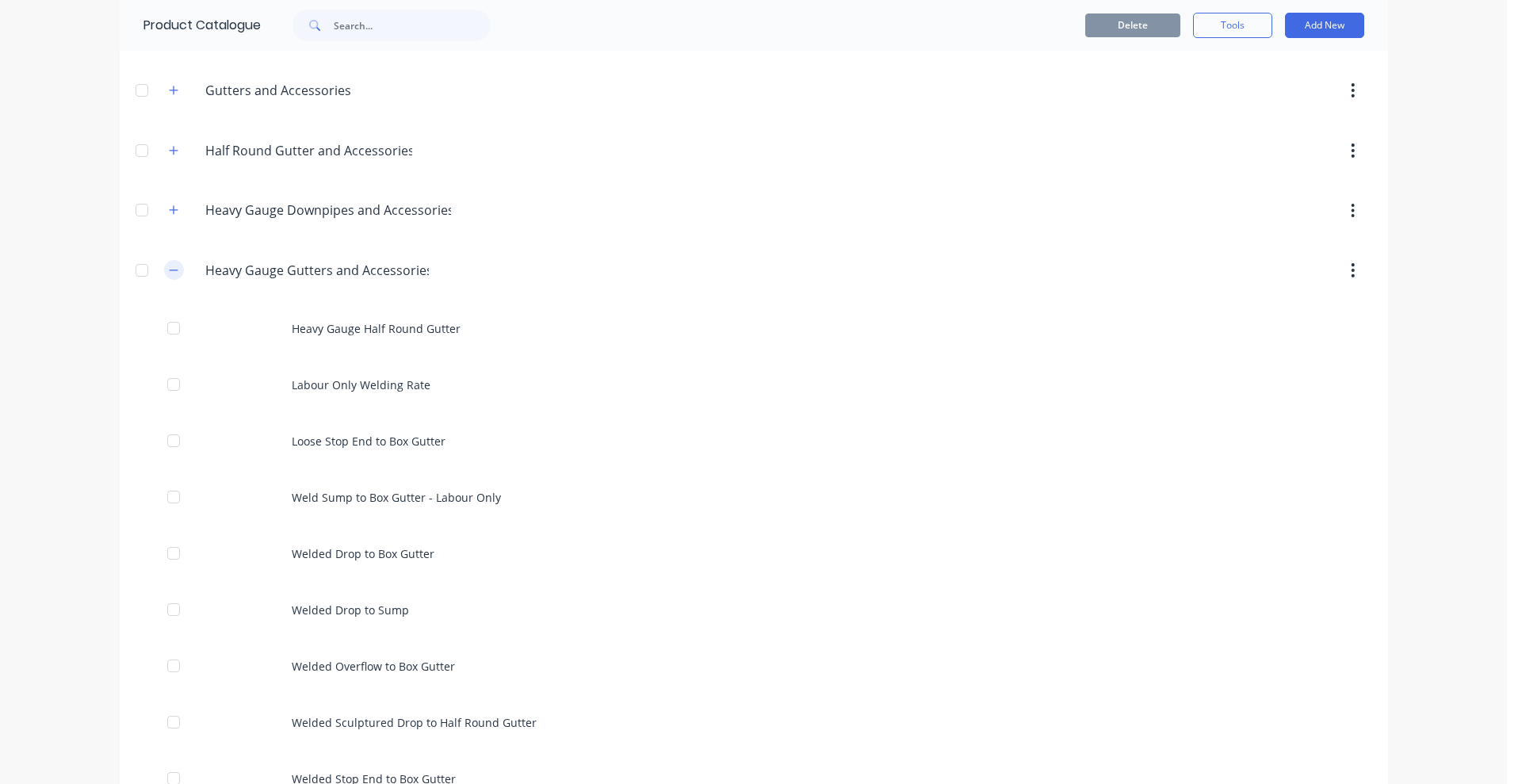
click at [170, 267] on icon "button" at bounding box center [174, 270] width 10 height 11
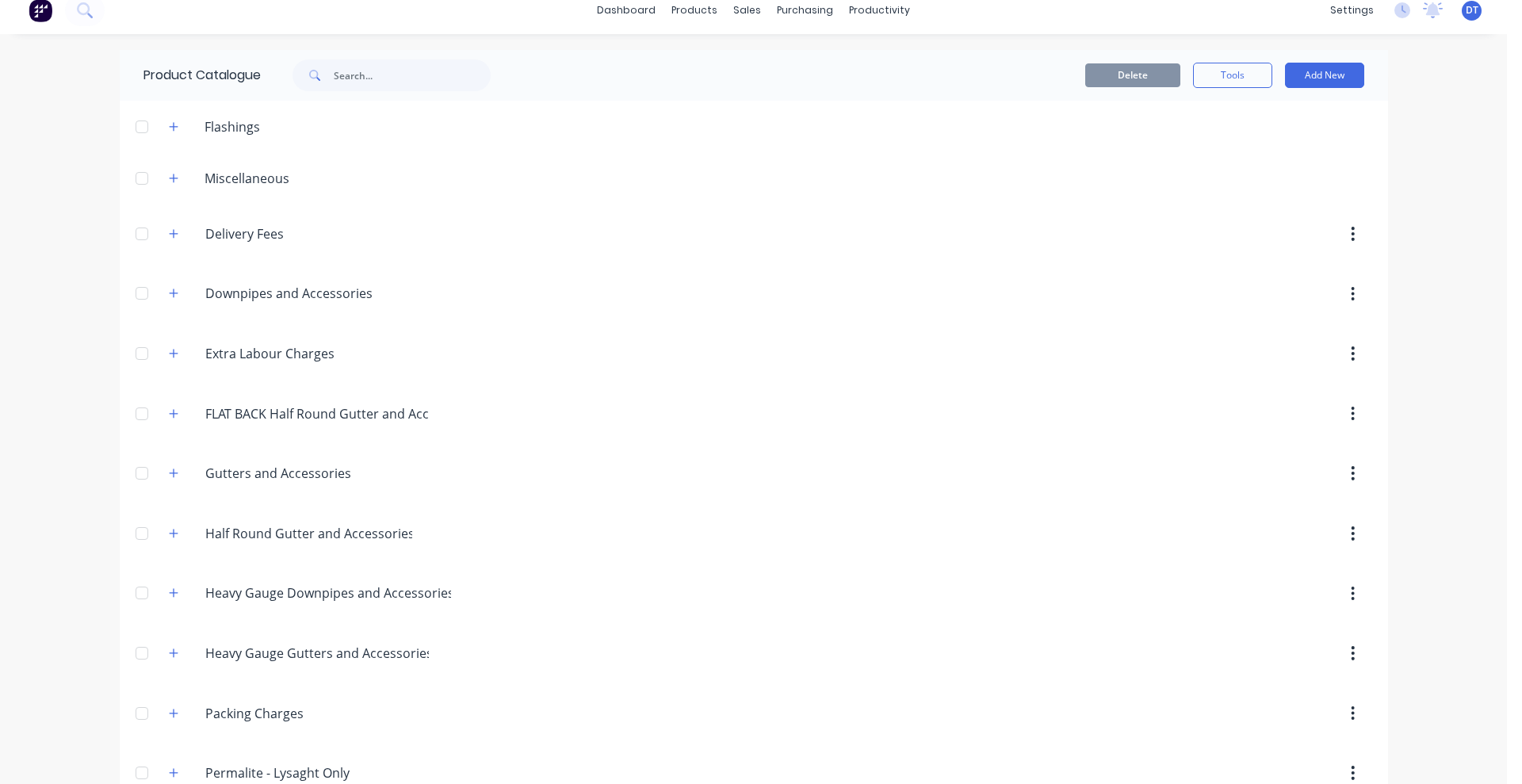
scroll to position [0, 0]
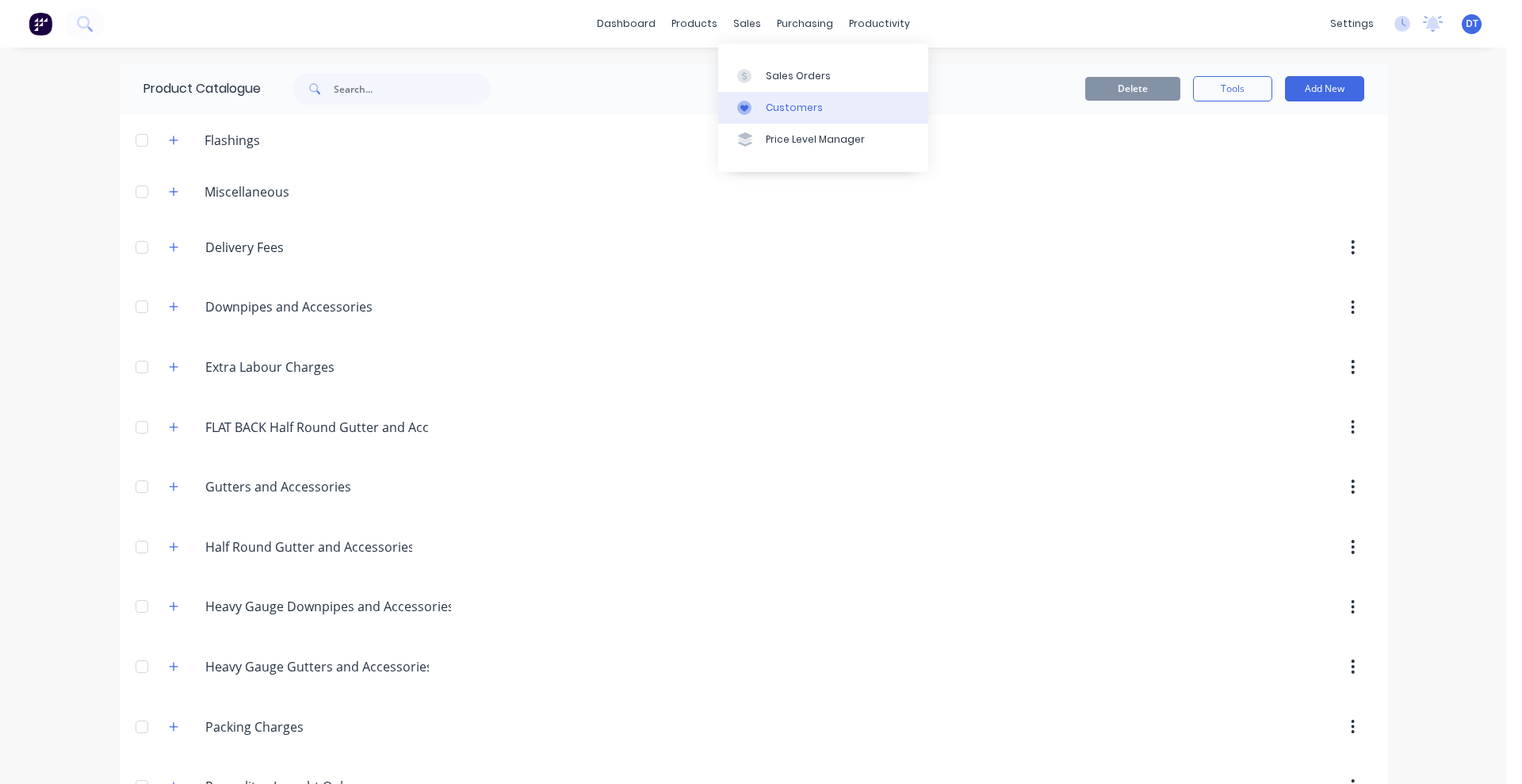
click at [750, 103] on icon at bounding box center [744, 108] width 15 height 15
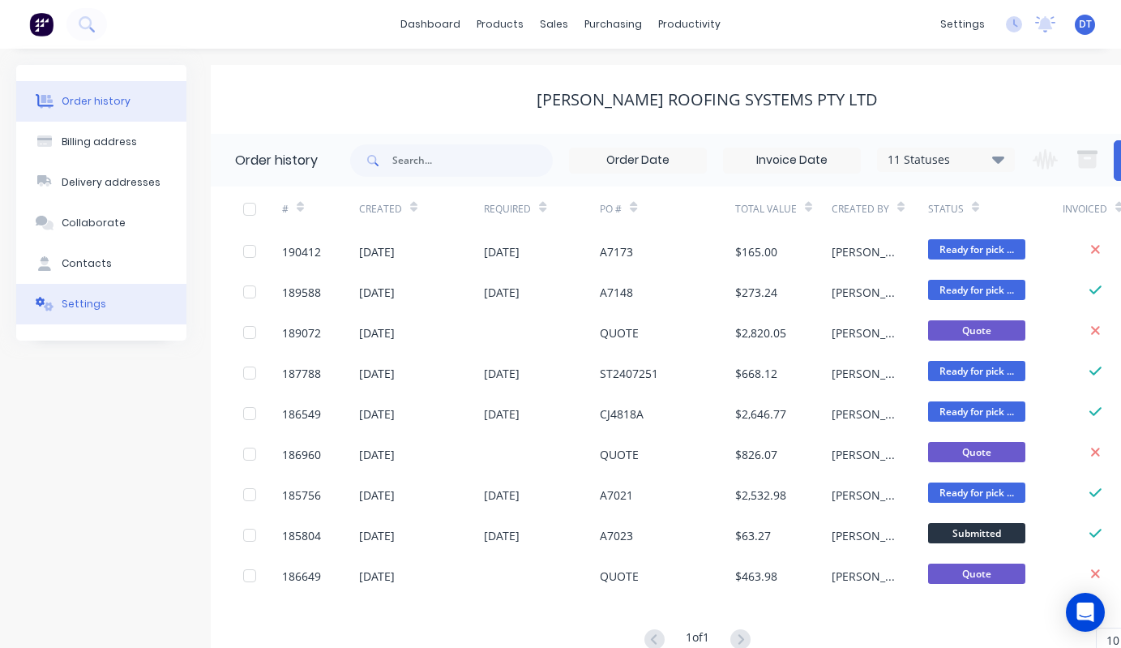
click at [118, 291] on button "Settings" at bounding box center [101, 304] width 170 height 41
